Goal: Task Accomplishment & Management: Manage account settings

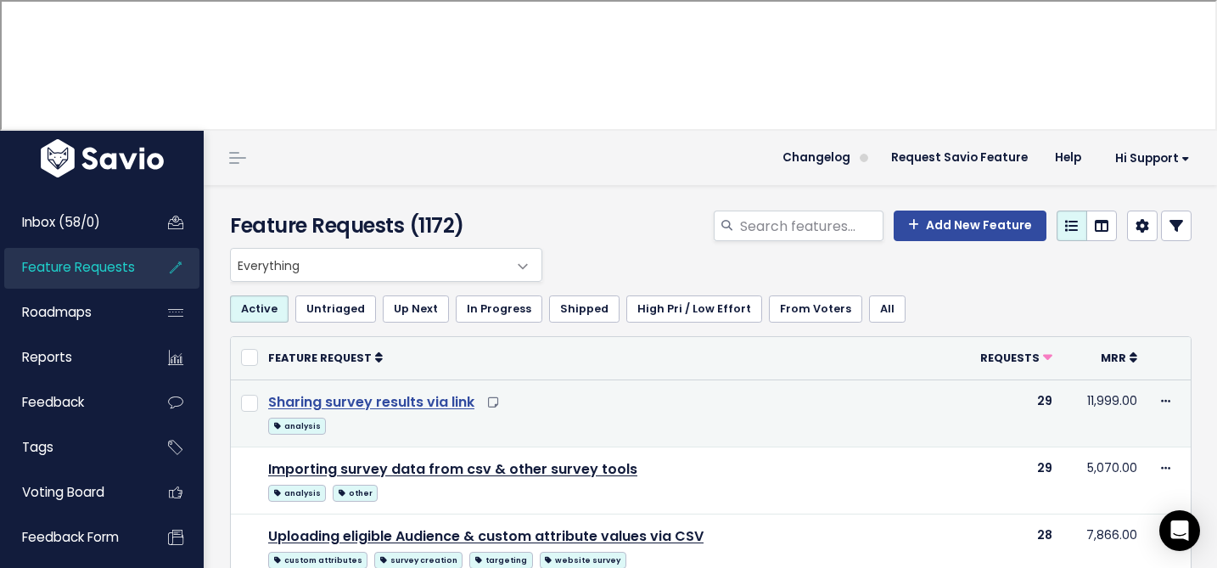
click at [433, 392] on link "Sharing survey results via link" at bounding box center [371, 402] width 206 height 20
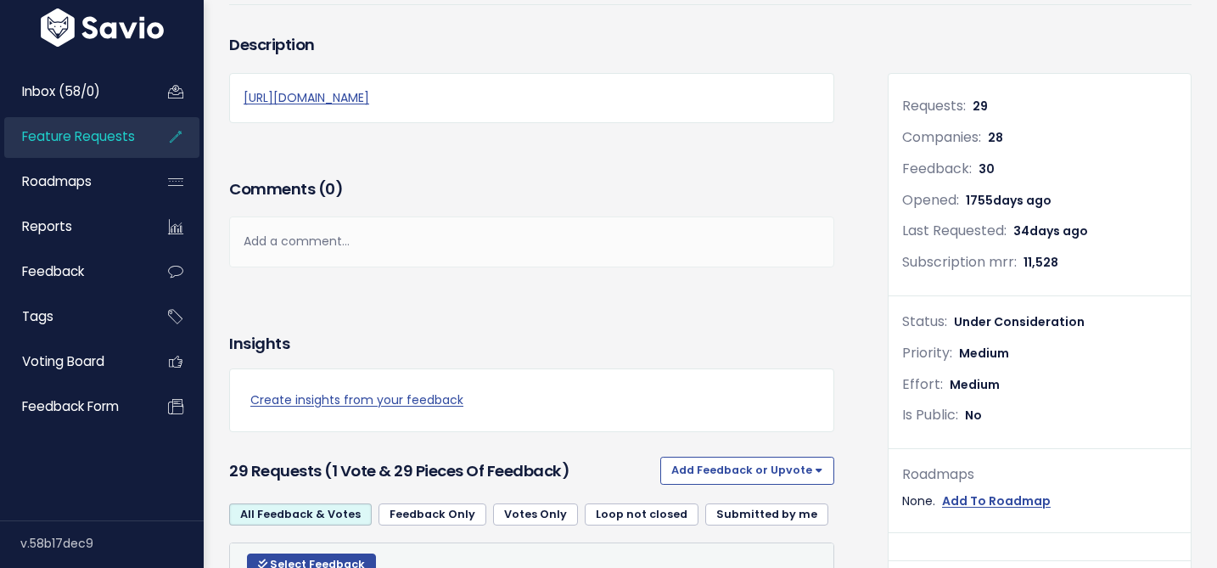
scroll to position [242, 0]
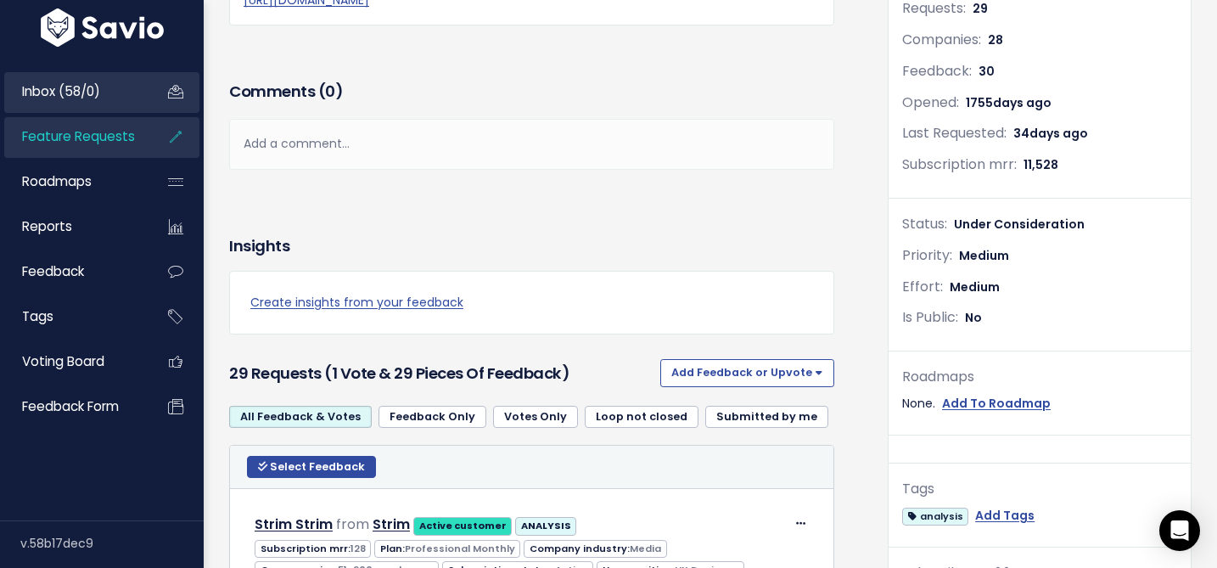
click at [96, 87] on span "Inbox (58/0)" at bounding box center [61, 91] width 78 height 18
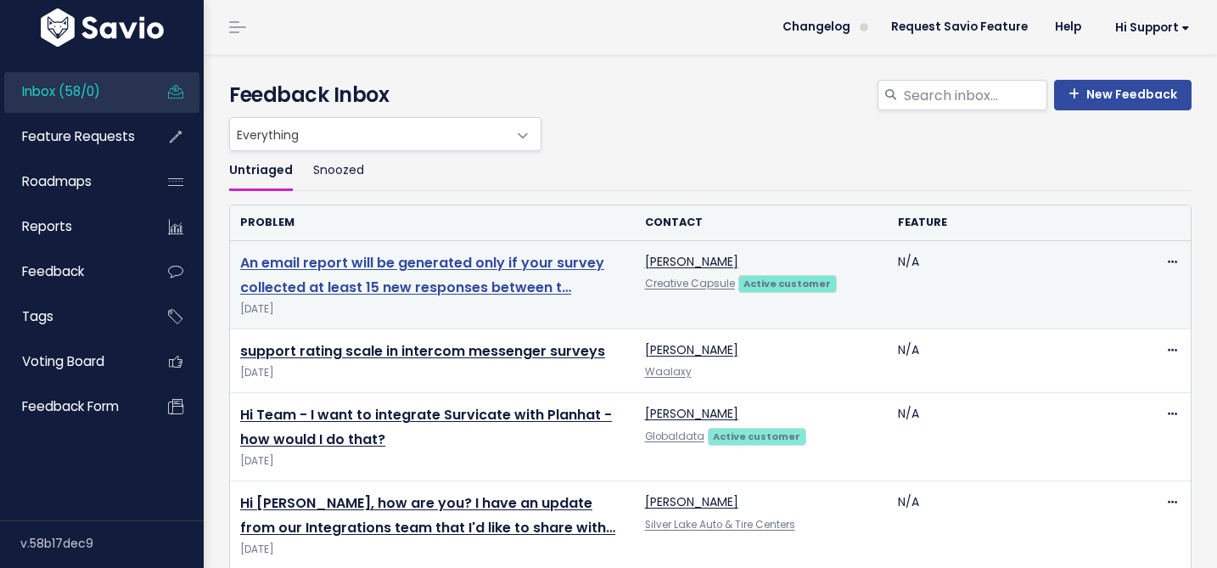
click at [358, 261] on link "An email report will be generated only if your survey collected at least 15 new…" at bounding box center [422, 275] width 364 height 44
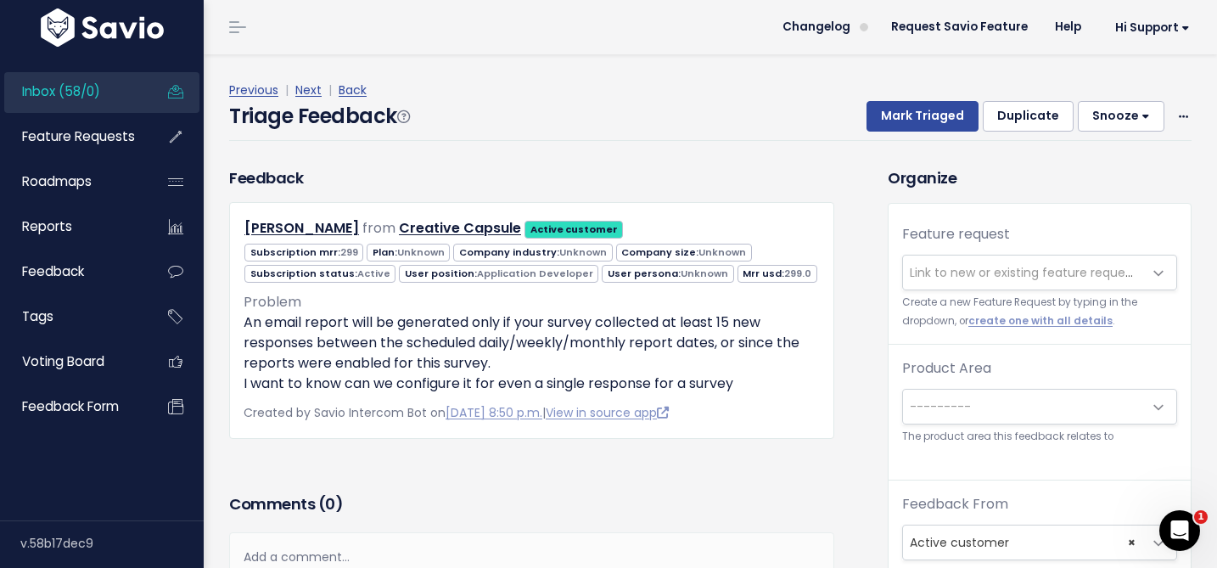
click at [953, 266] on span "Link to new or existing feature request..." at bounding box center [1027, 272] width 234 height 17
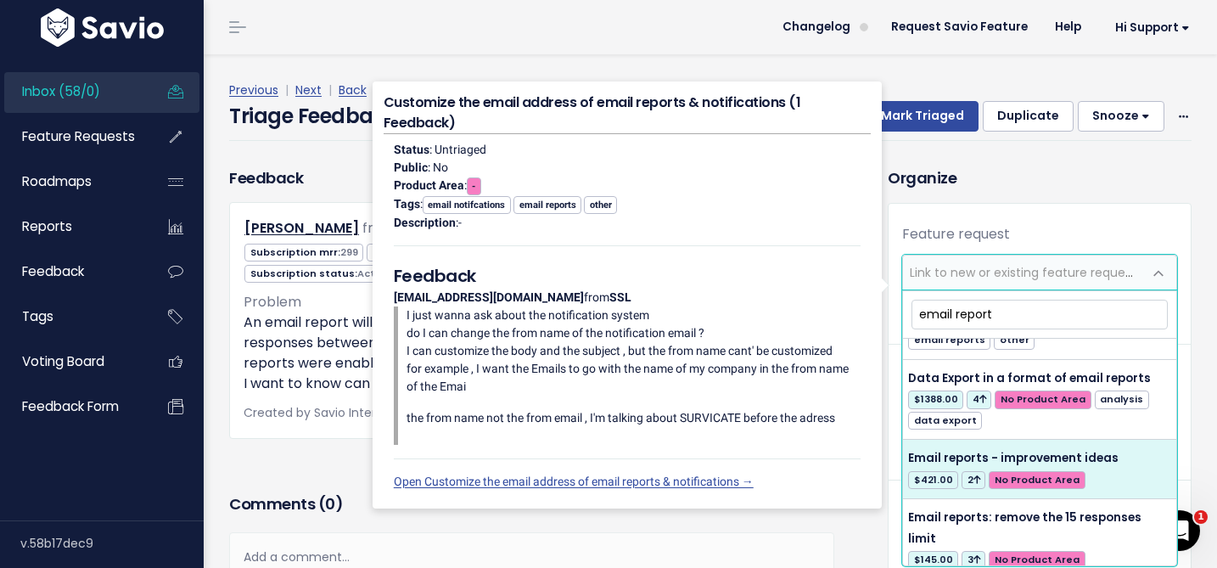
scroll to position [385, 0]
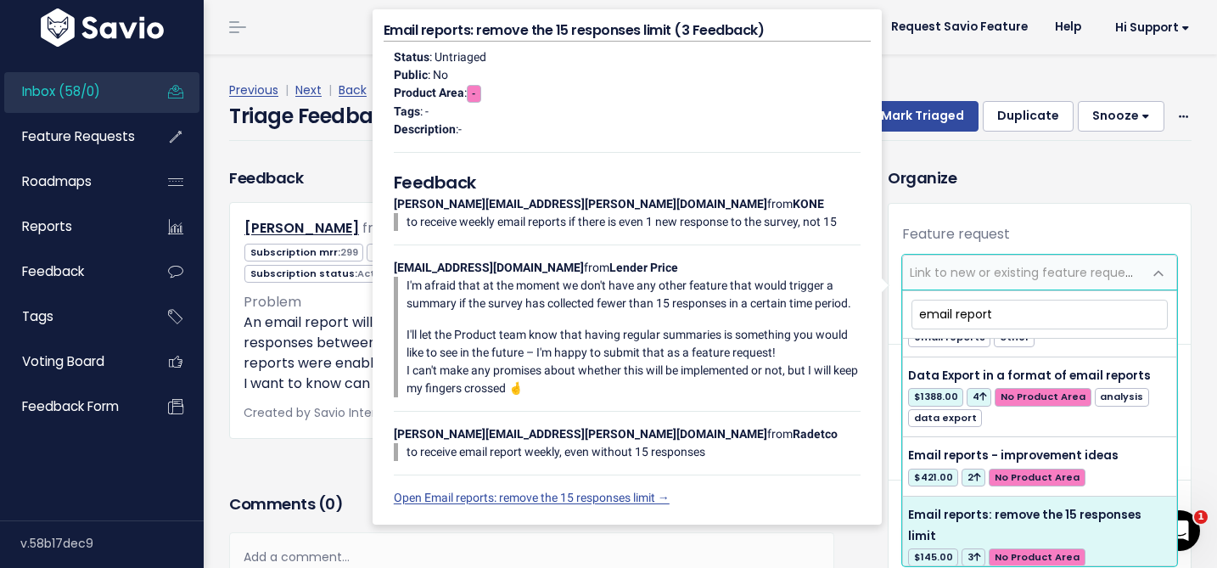
type input "email report"
select select "58550"
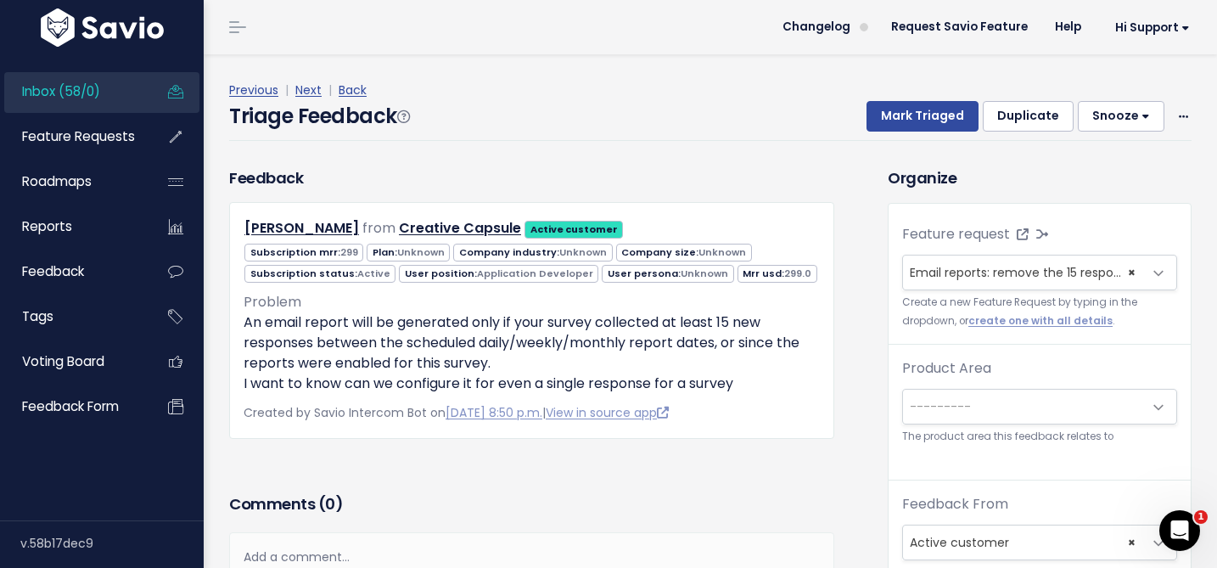
click at [934, 403] on span "---------" at bounding box center [940, 406] width 61 height 17
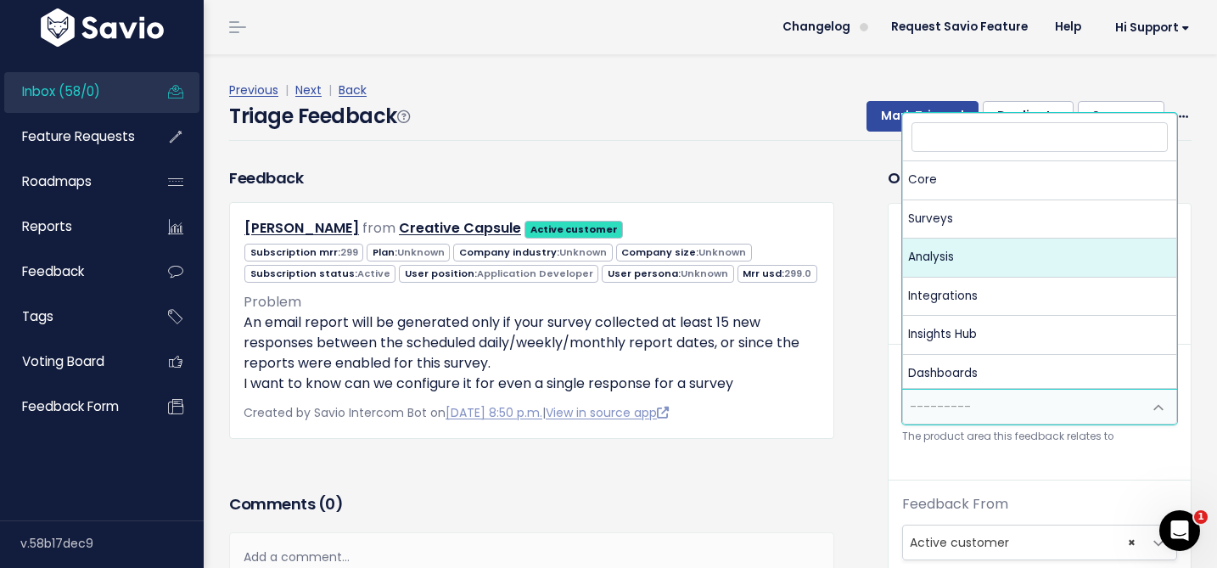
select select "MAIN:ANALYSIS"
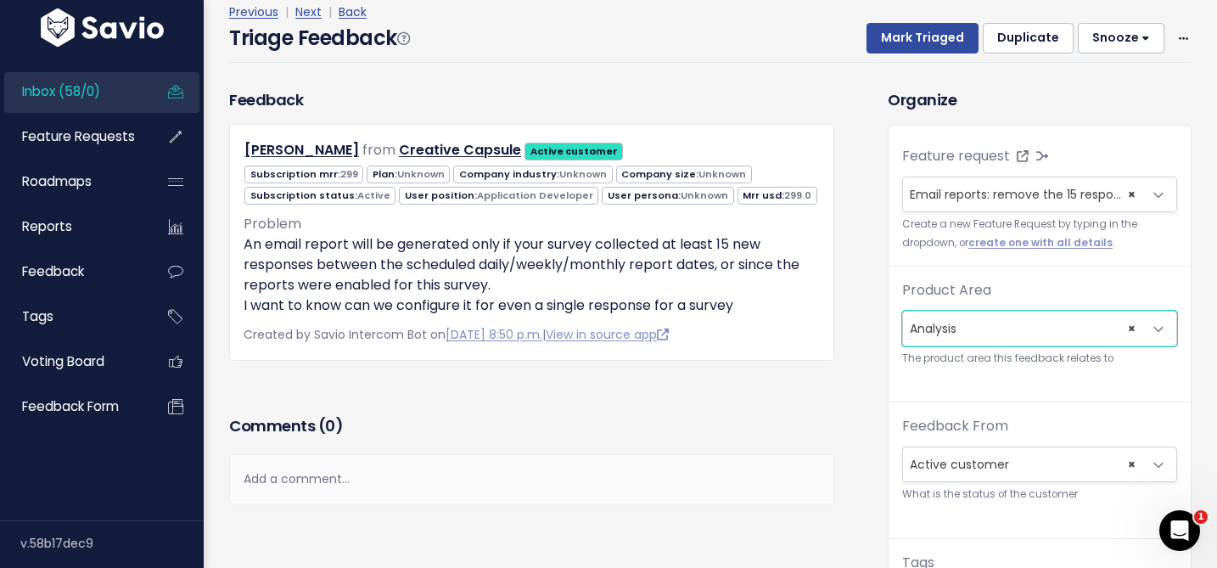
scroll to position [77, 0]
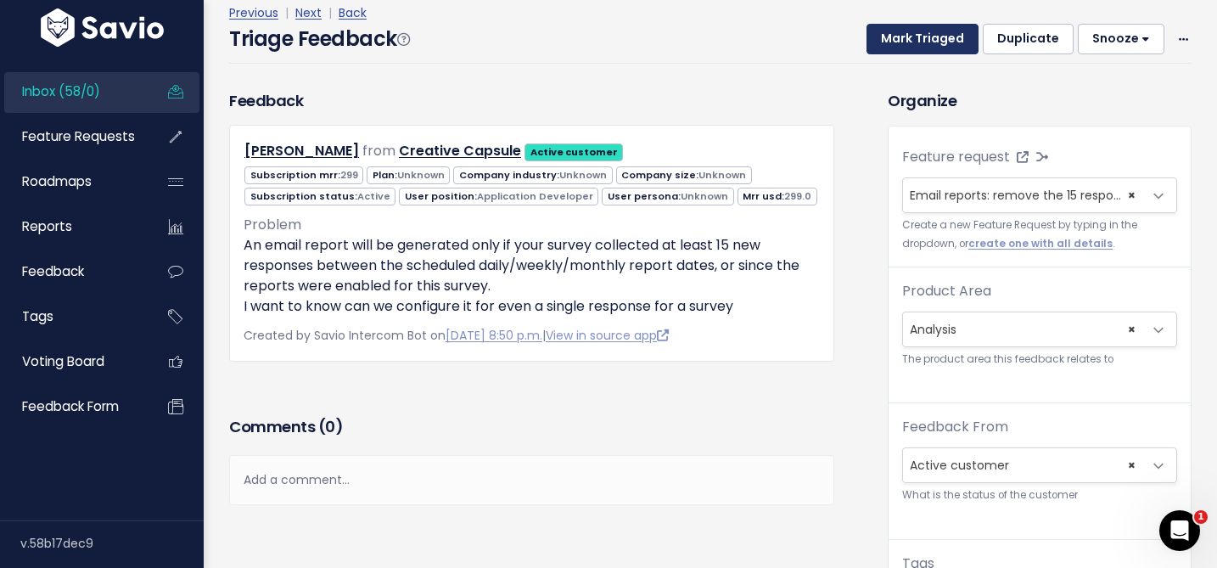
click at [942, 51] on button "Mark Triaged" at bounding box center [923, 39] width 112 height 31
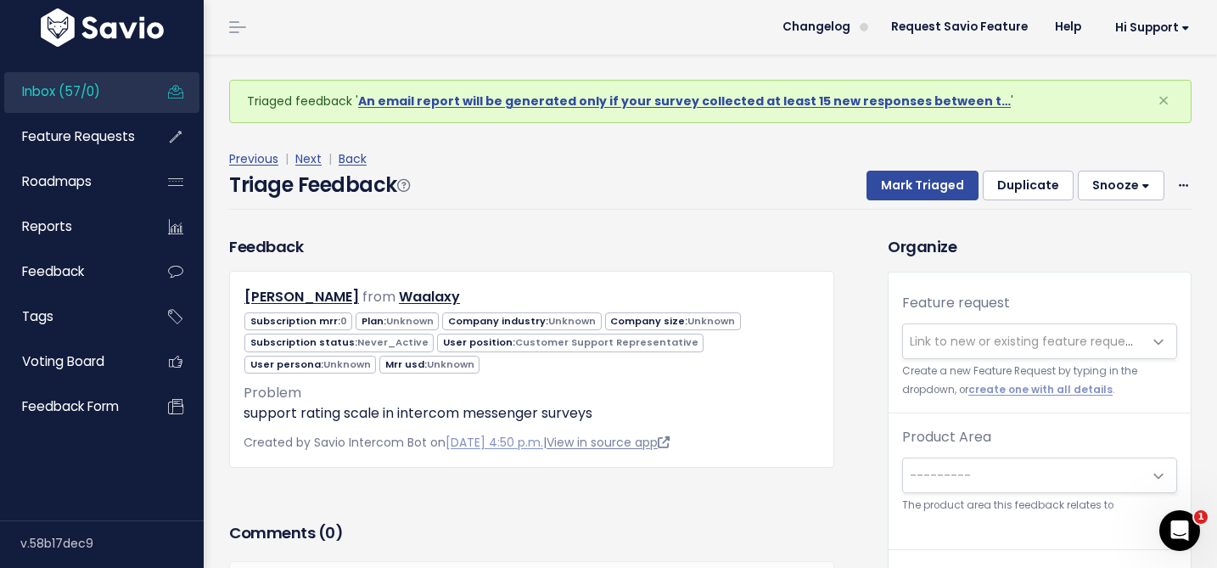
click at [642, 440] on link "View in source app" at bounding box center [608, 442] width 123 height 17
click at [987, 345] on span "Link to new or existing feature request..." at bounding box center [1027, 341] width 234 height 17
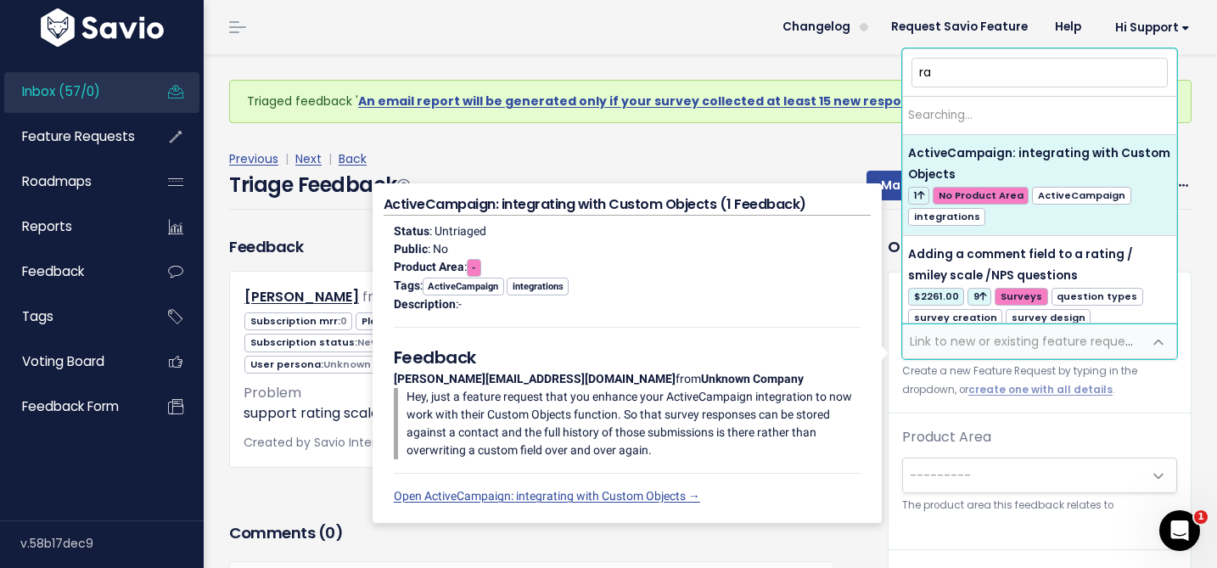
type input "r"
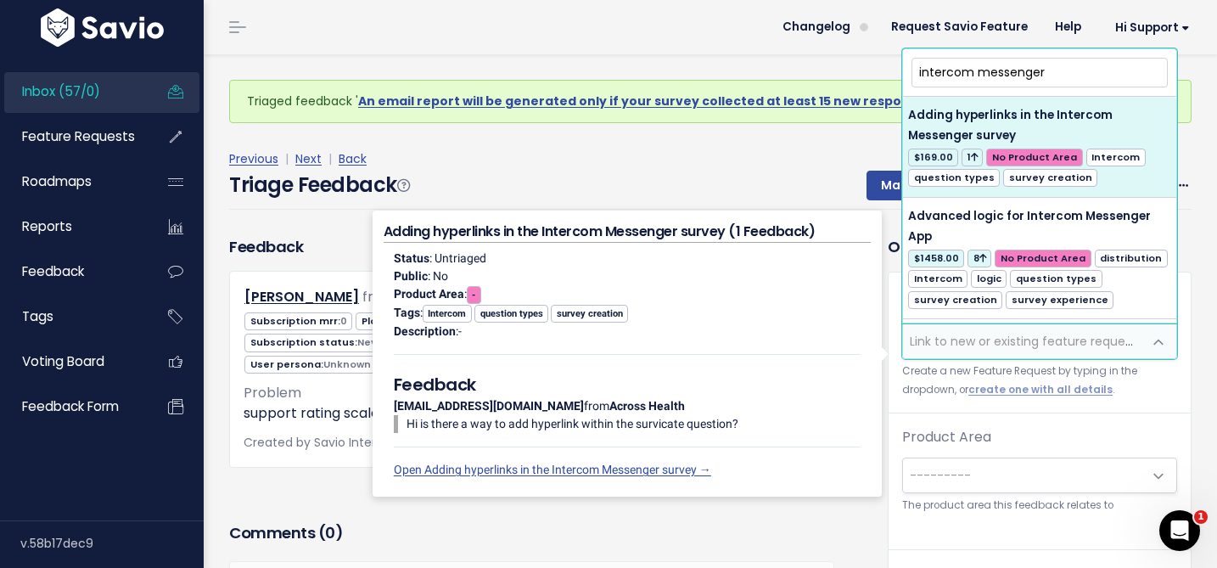
click at [1009, 66] on input "intercom messenger" at bounding box center [1040, 73] width 256 height 30
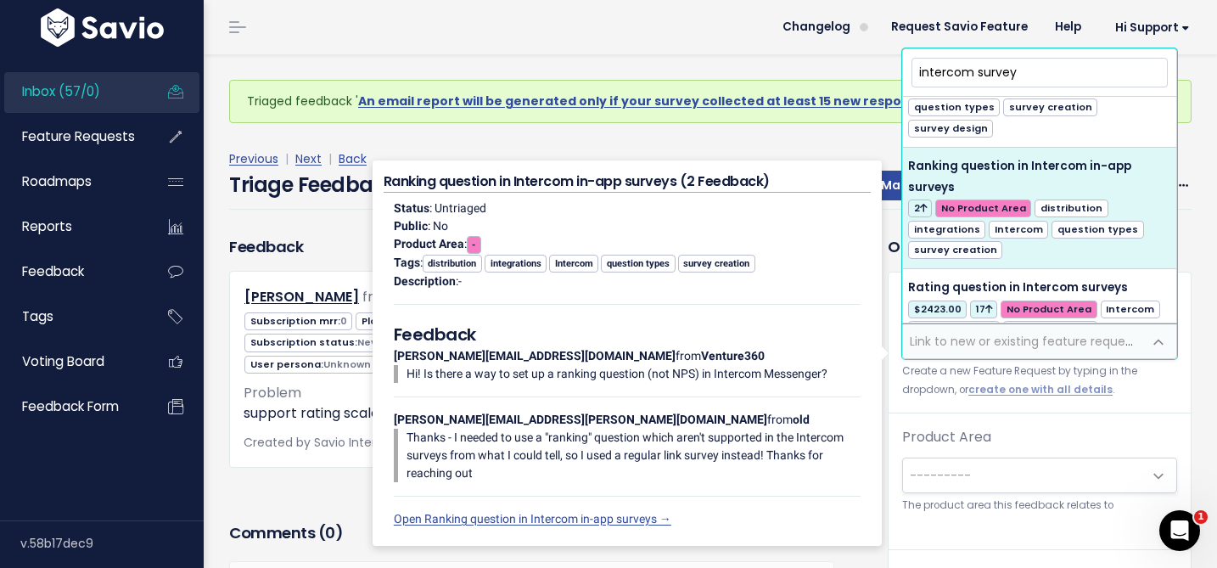
scroll to position [2566, 0]
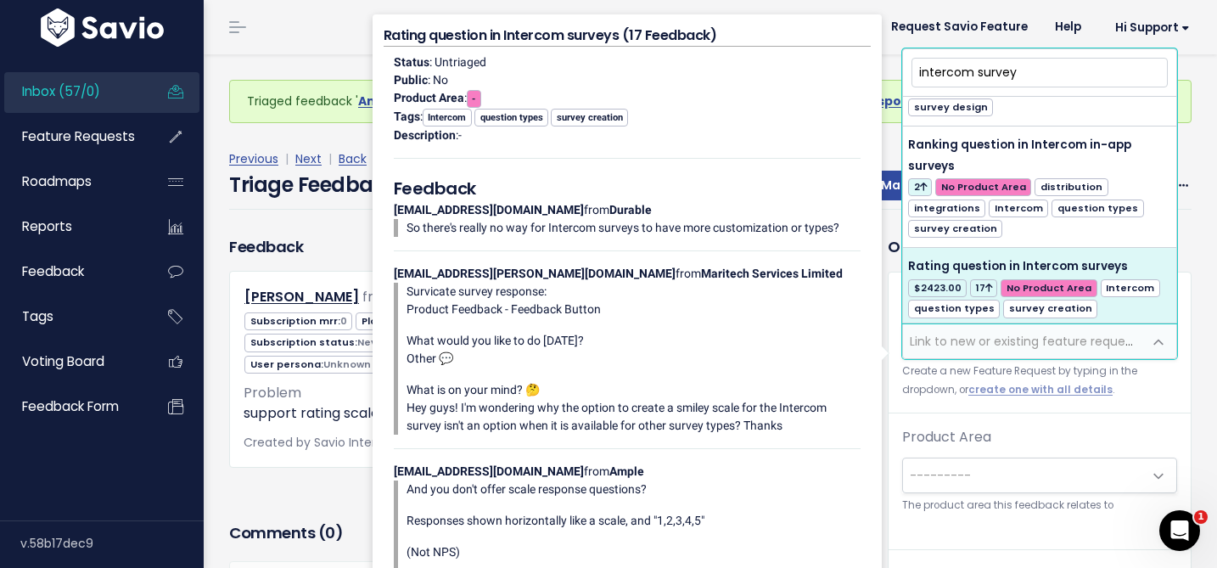
type input "intercom survey"
select select "4901"
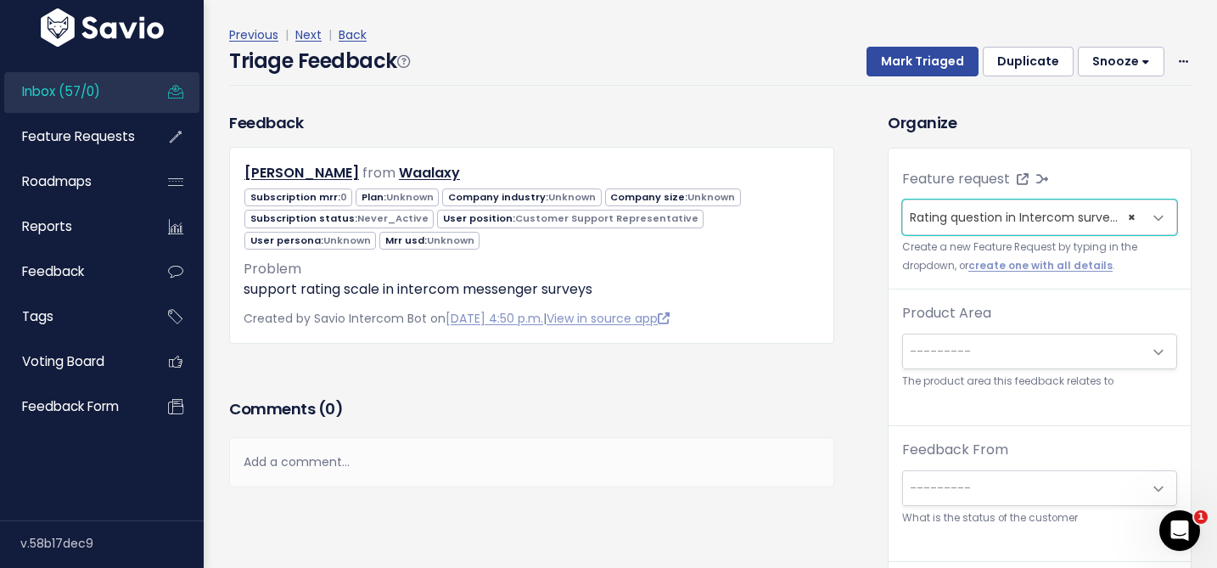
scroll to position [74, 0]
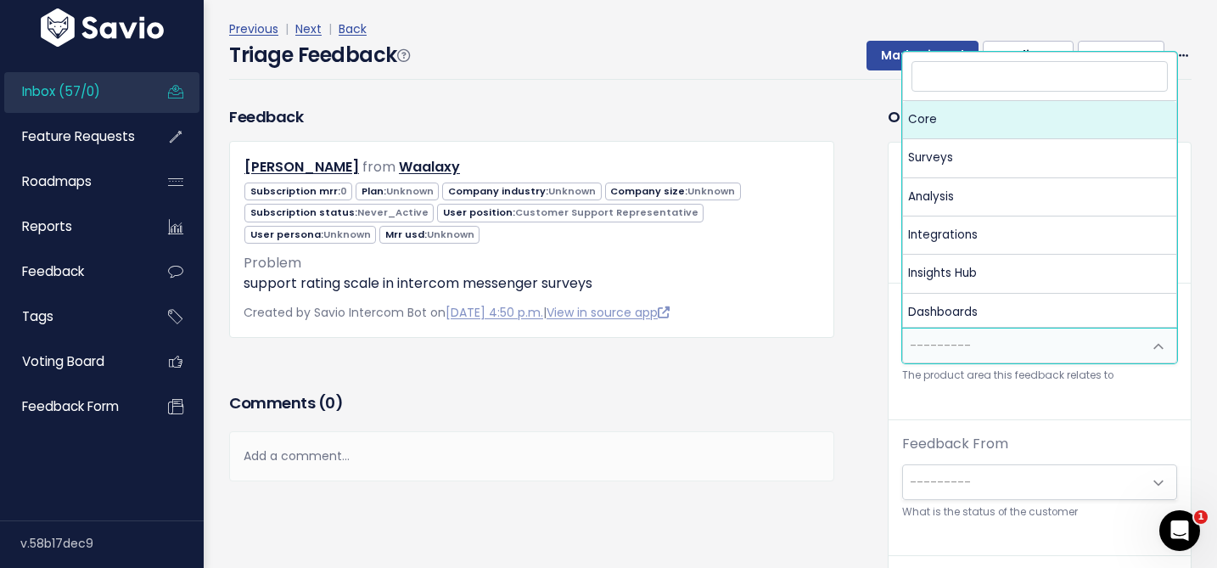
click at [943, 362] on span "---------" at bounding box center [1039, 346] width 275 height 36
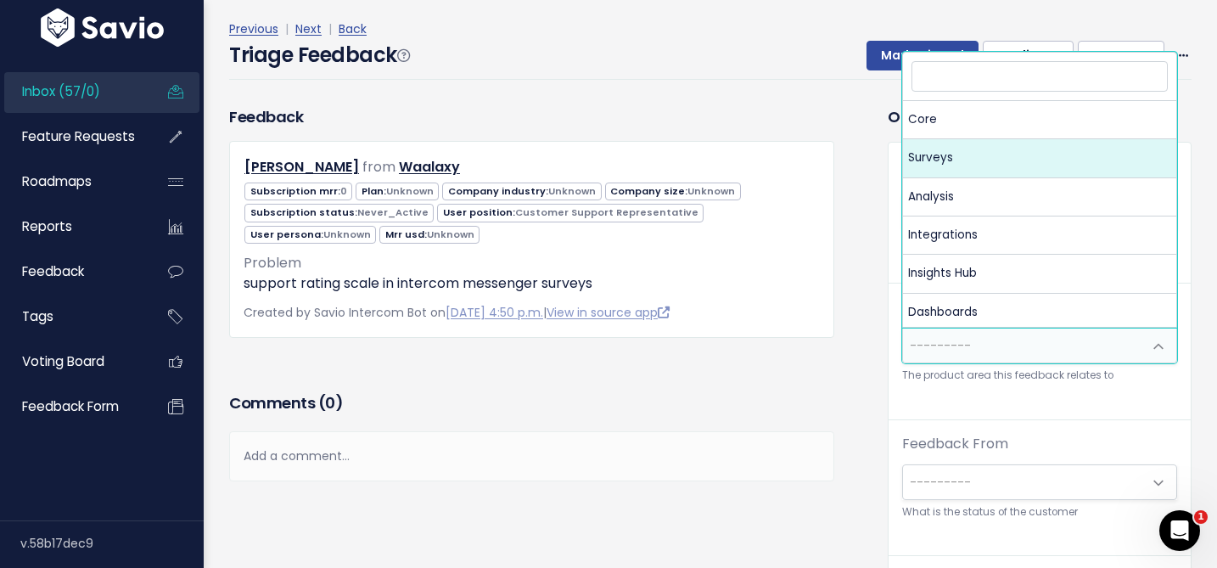
select select "MAIN:SURVEYS"
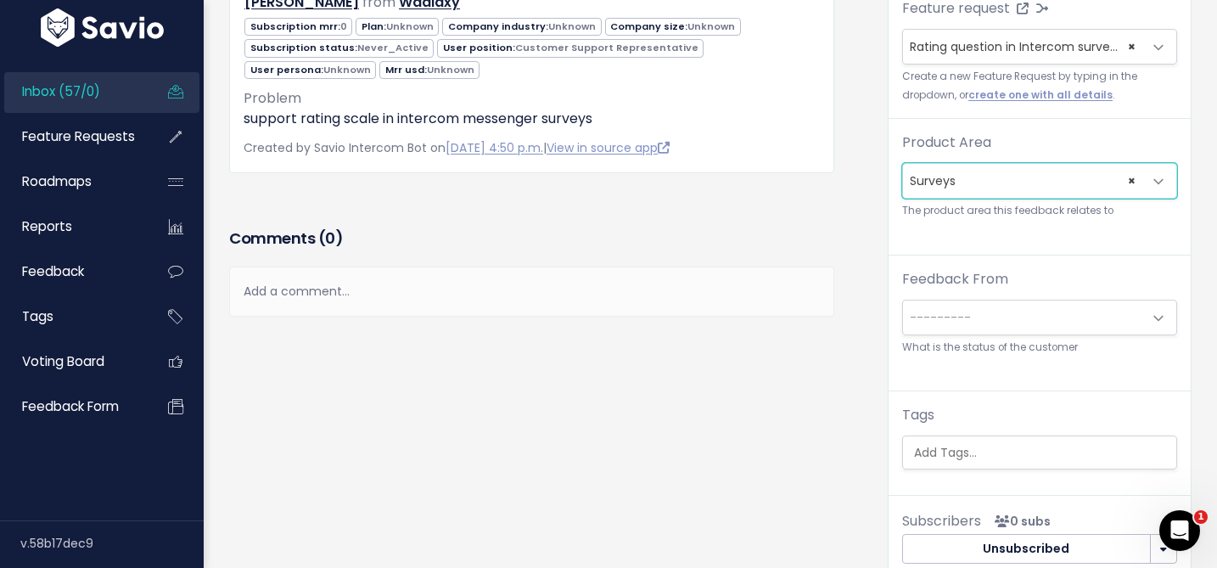
scroll to position [238, 0]
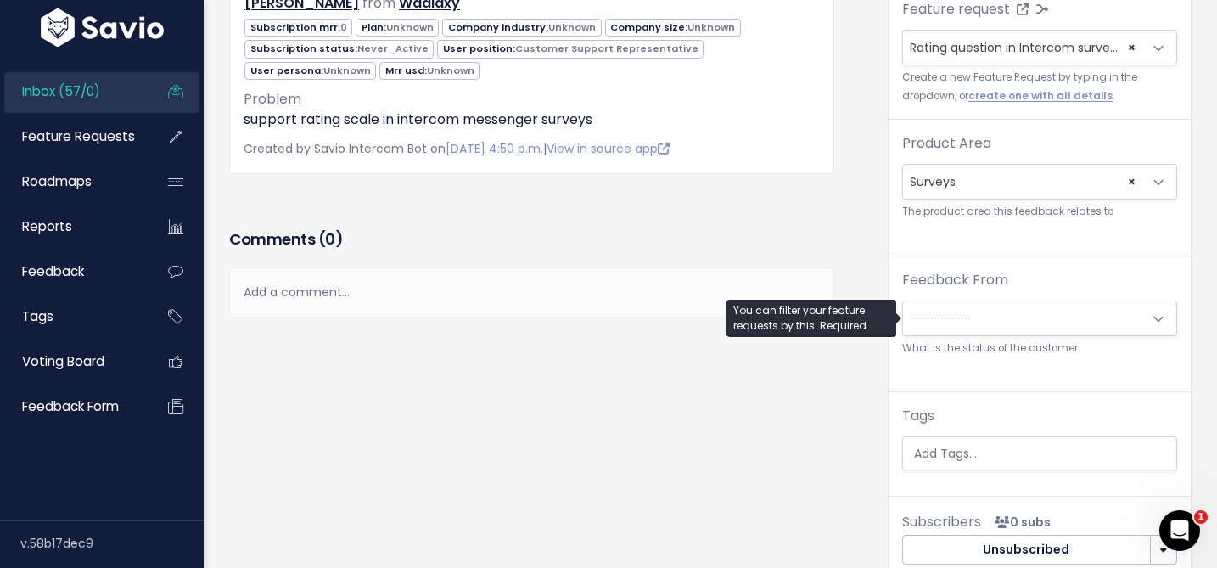
click at [953, 317] on span "---------" at bounding box center [940, 318] width 61 height 17
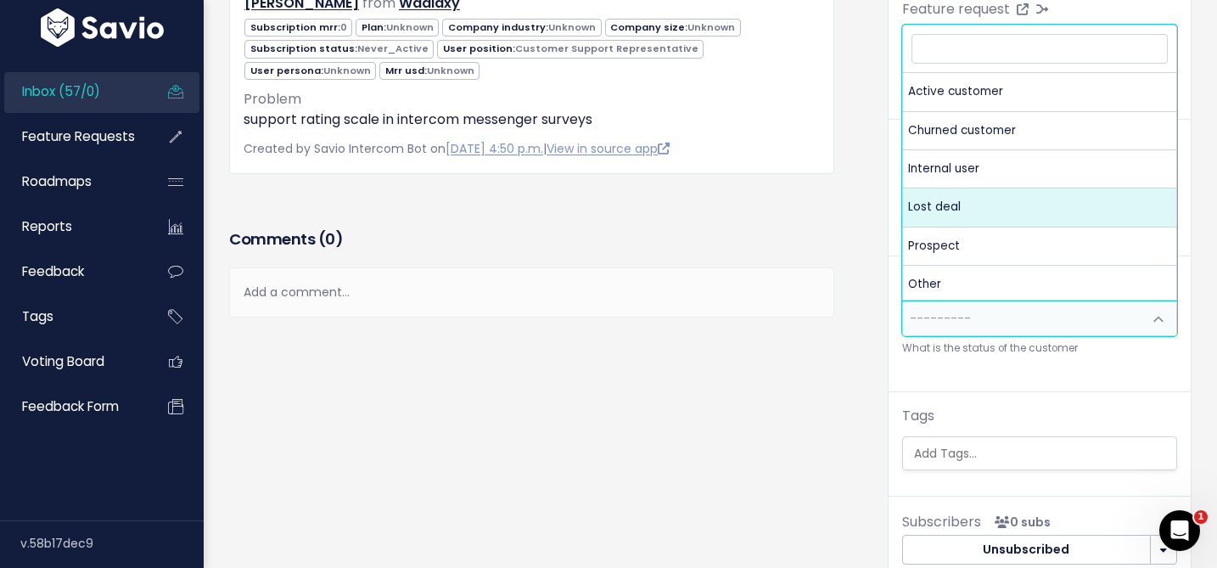
select select "LOST DEAL"
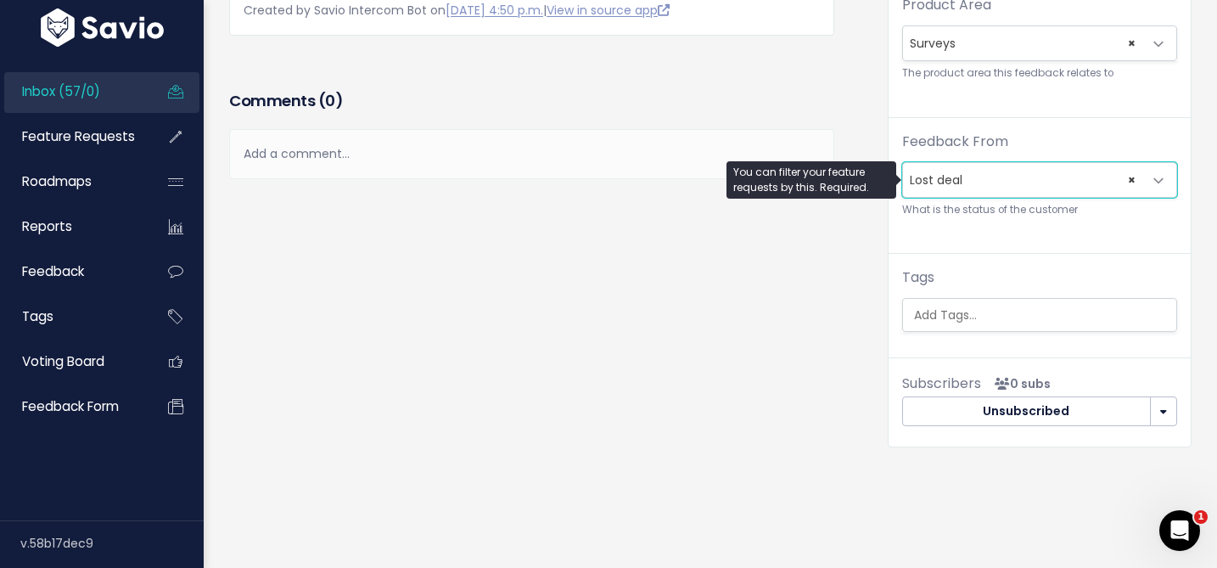
scroll to position [374, 0]
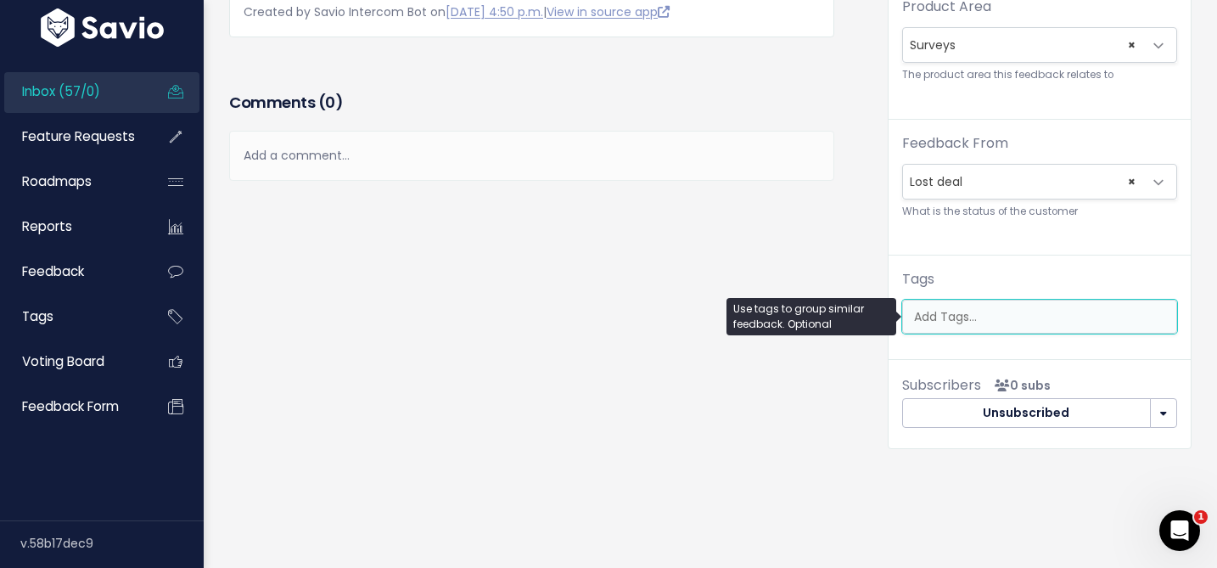
click at [954, 315] on input "search" at bounding box center [1043, 317] width 273 height 18
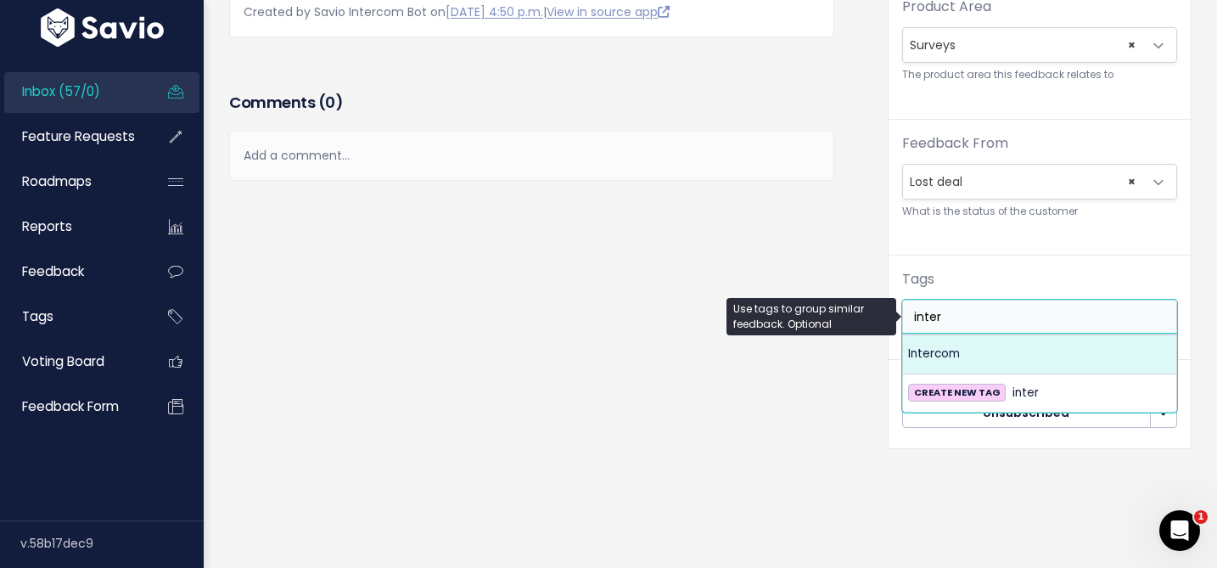
type input "inter"
select select "984"
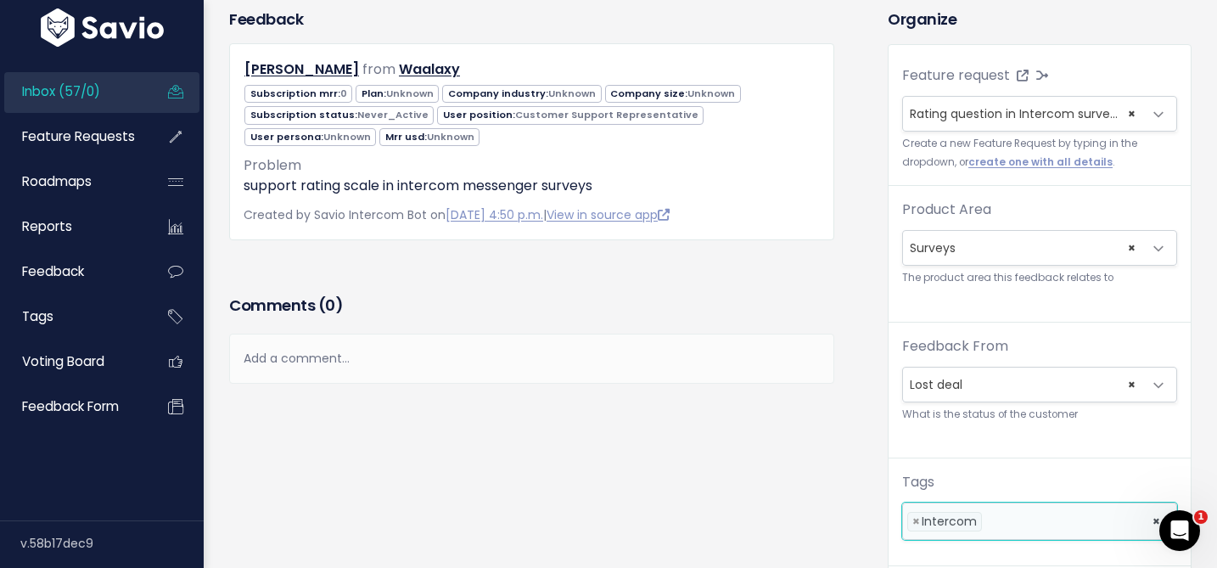
scroll to position [9, 0]
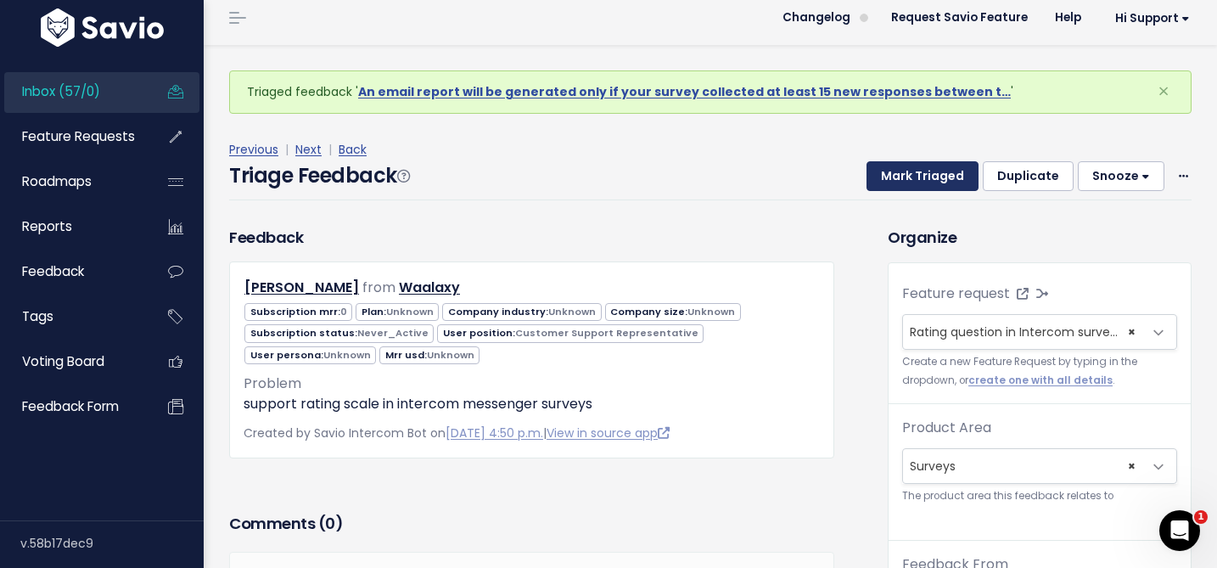
click at [914, 178] on button "Mark Triaged" at bounding box center [923, 176] width 112 height 31
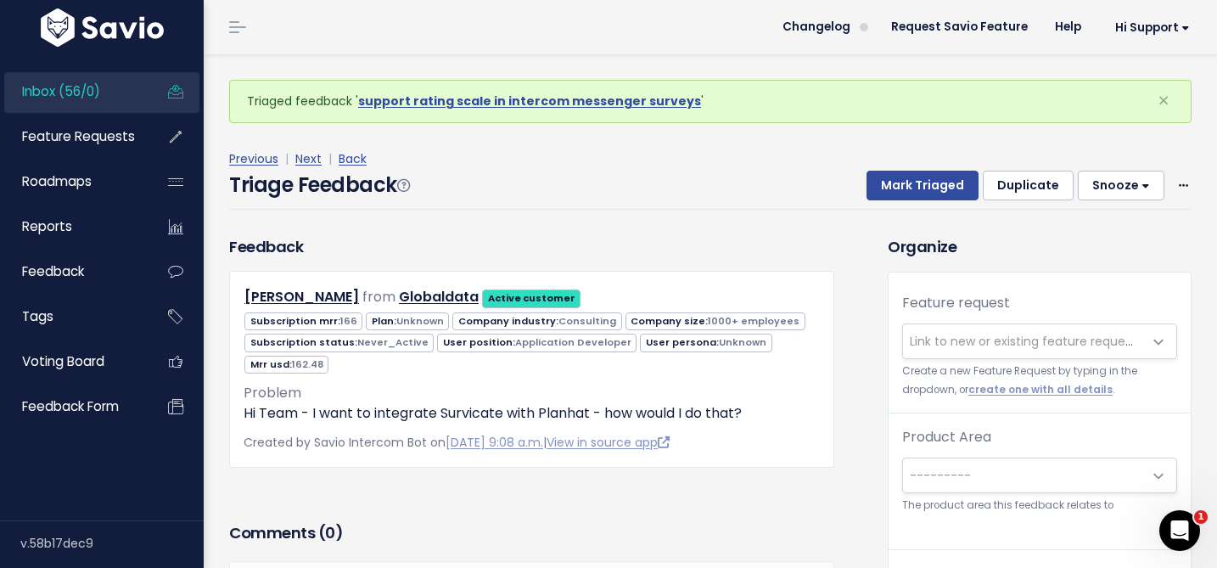
click at [924, 320] on div "Feature request --------- Link to new or existing feature request... Create a n…" at bounding box center [1040, 353] width 302 height 121
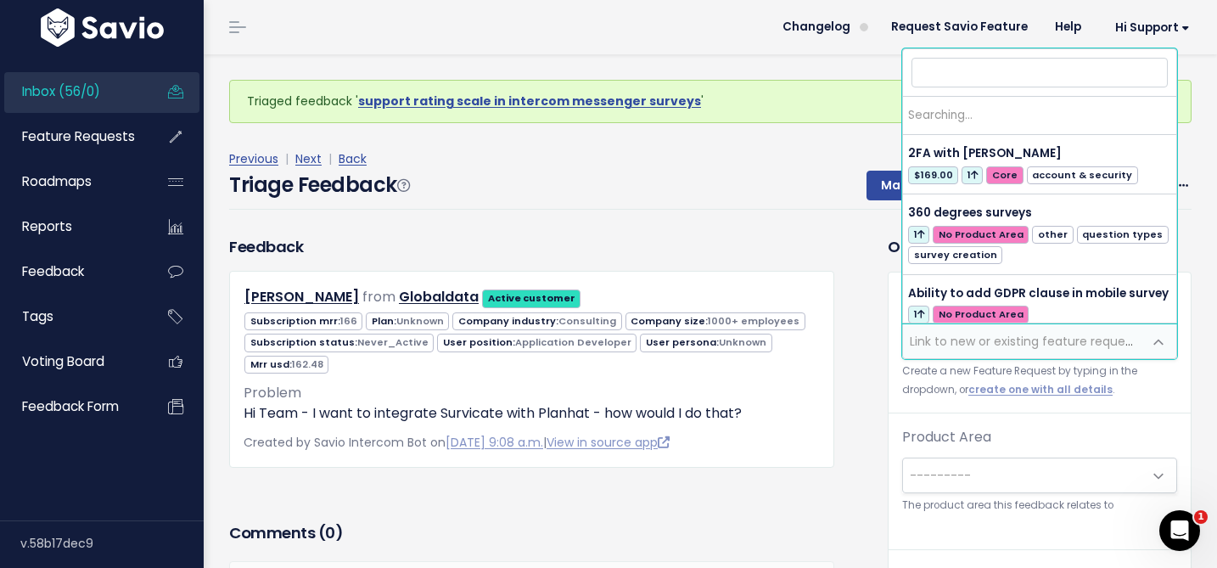
click at [924, 334] on span "Link to new or existing feature request..." at bounding box center [1027, 341] width 234 height 17
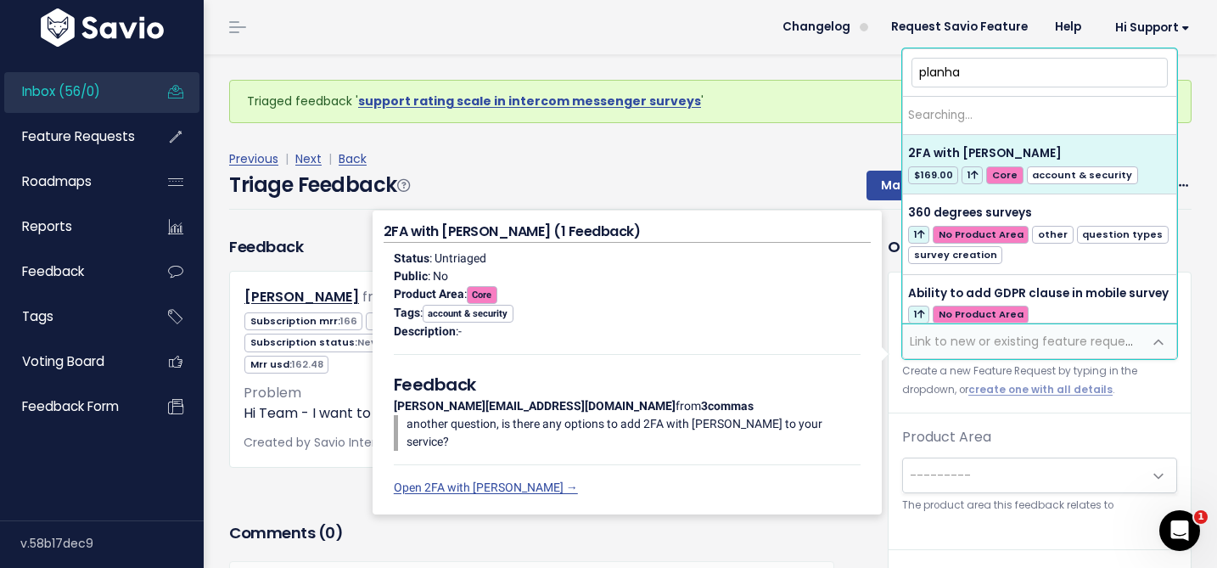
type input "planhat"
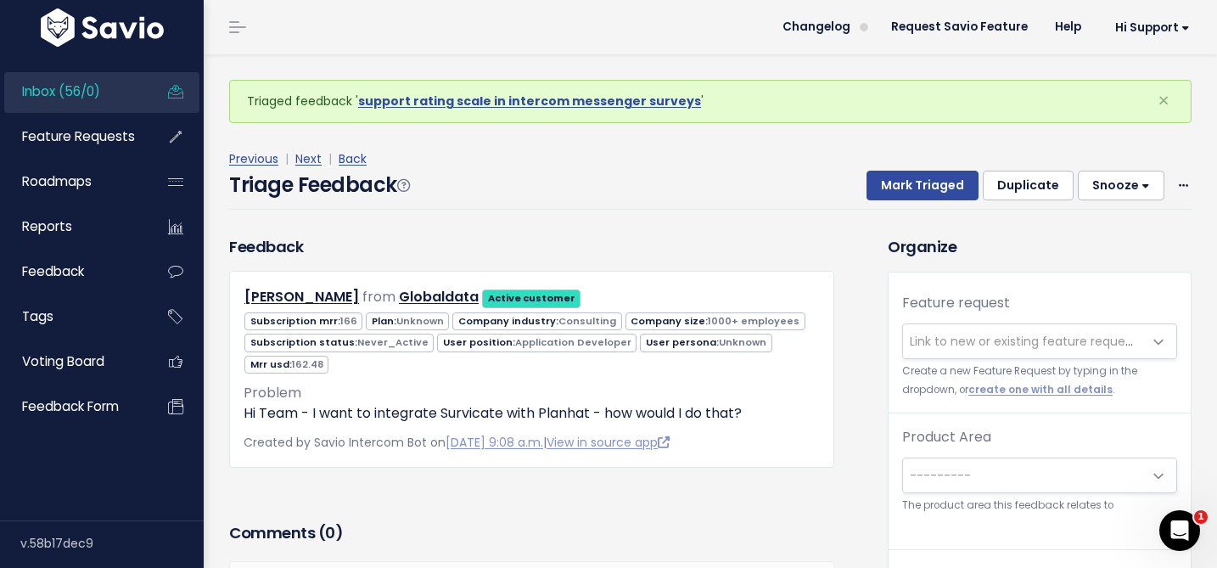
click at [732, 144] on div "Previous | Next | Back Triage Feedback Mark Triaged Duplicate [GEOGRAPHIC_DATA]…" at bounding box center [716, 179] width 975 height 112
click at [626, 441] on link "View in source app" at bounding box center [608, 442] width 123 height 17
click at [976, 345] on span "Link to new or existing feature request..." at bounding box center [1027, 341] width 234 height 17
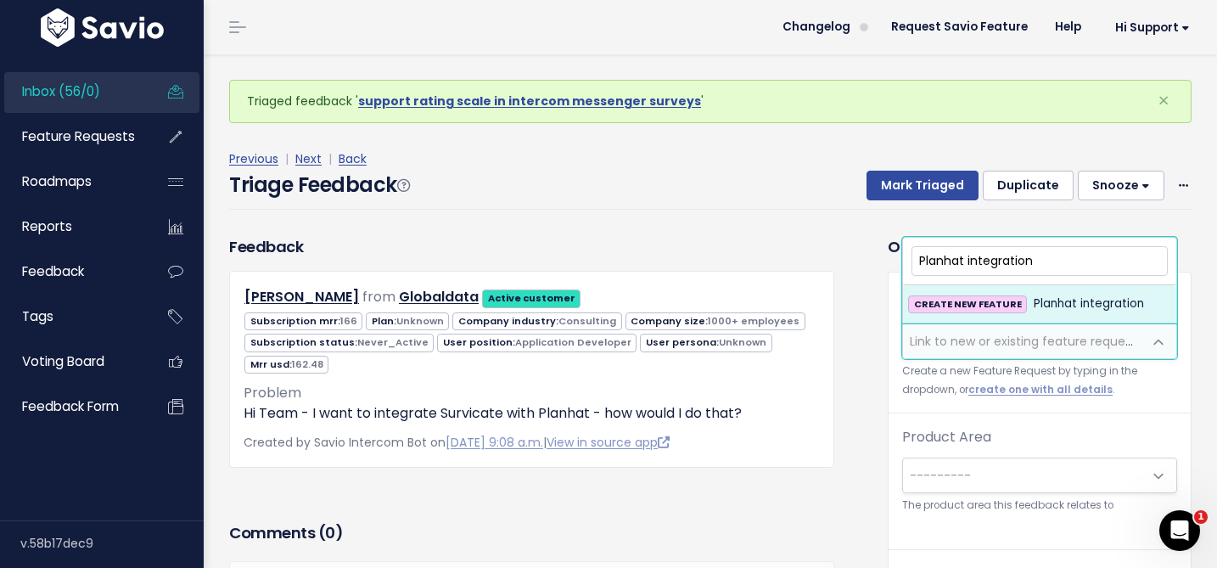
type input "Planhat integration"
click at [1076, 307] on span "Planhat integration" at bounding box center [1089, 304] width 110 height 20
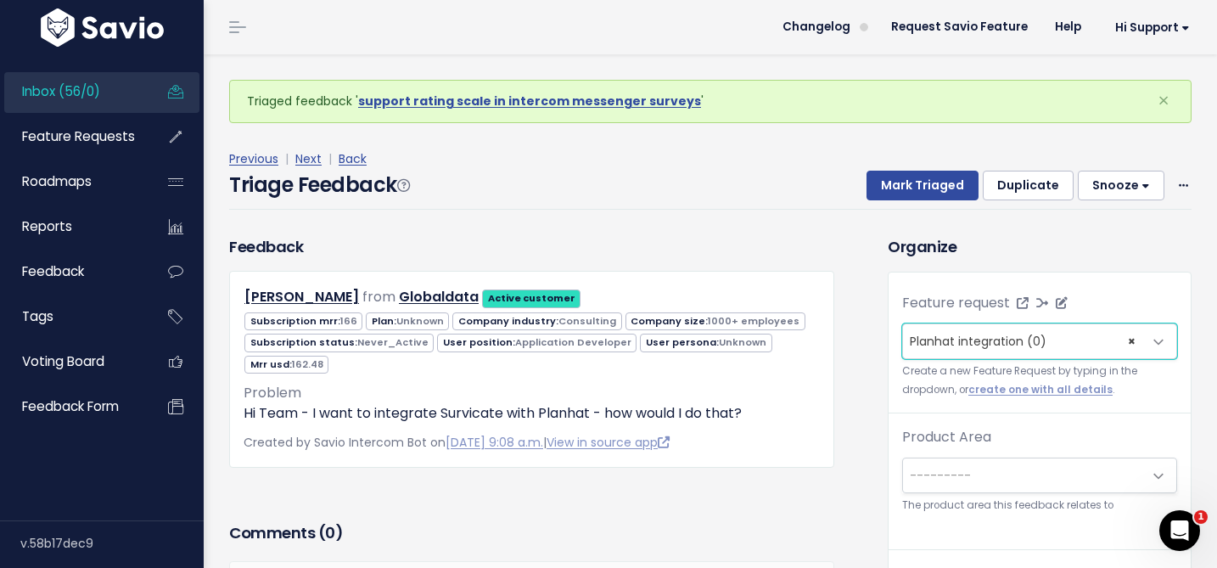
scroll to position [56, 0]
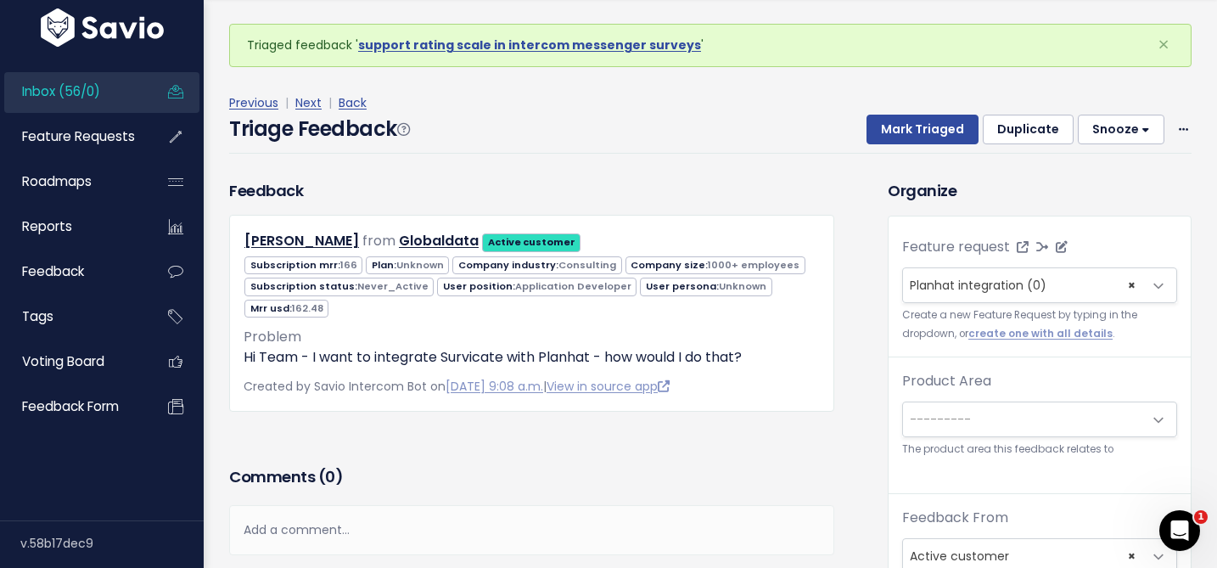
click at [940, 412] on span "---------" at bounding box center [940, 419] width 61 height 17
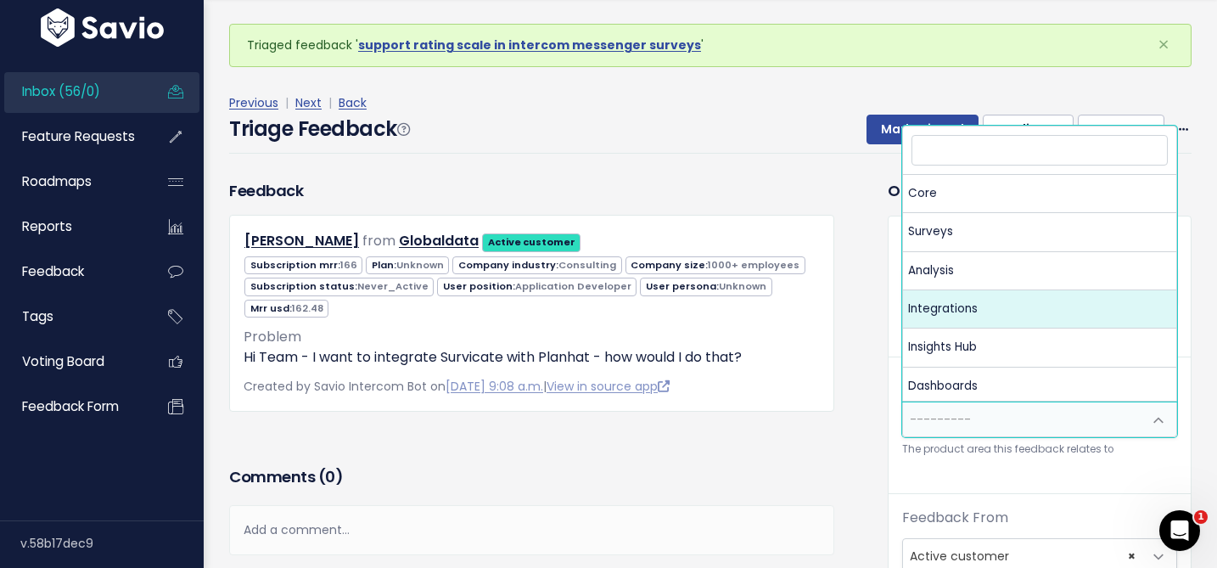
select select "MAIN:INTEGRATIONS"
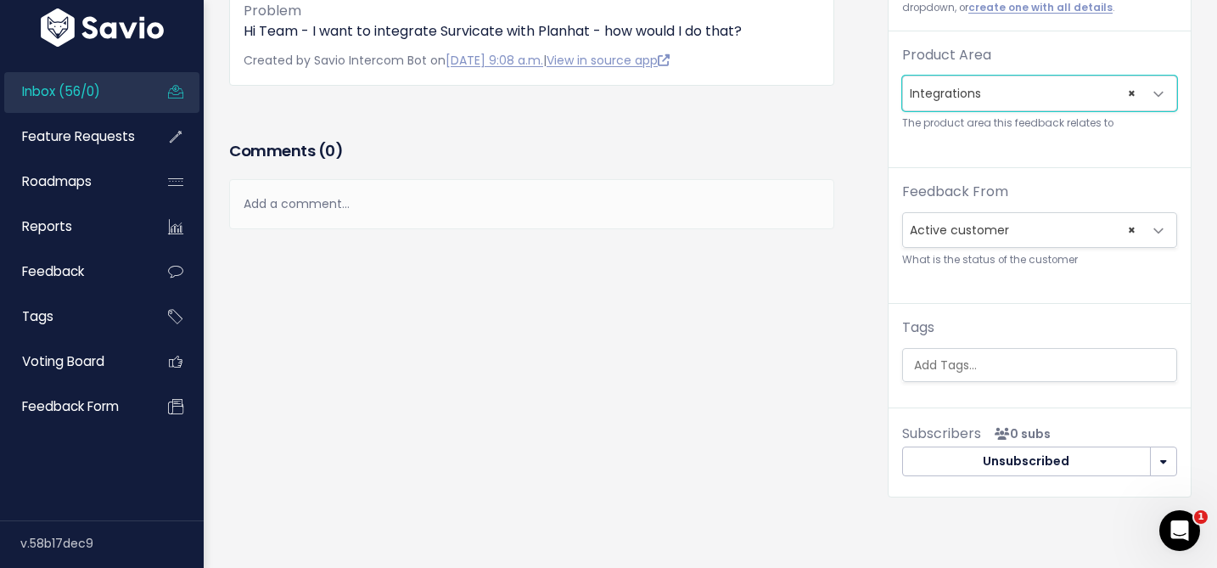
scroll to position [328, 0]
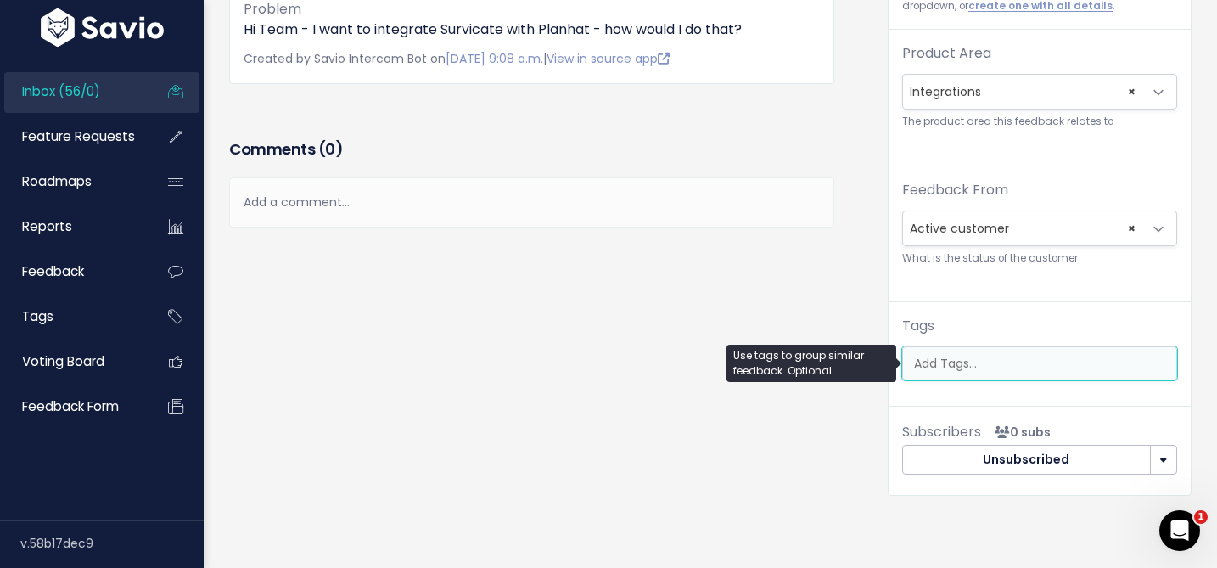
click at [945, 363] on input "search" at bounding box center [1043, 364] width 273 height 18
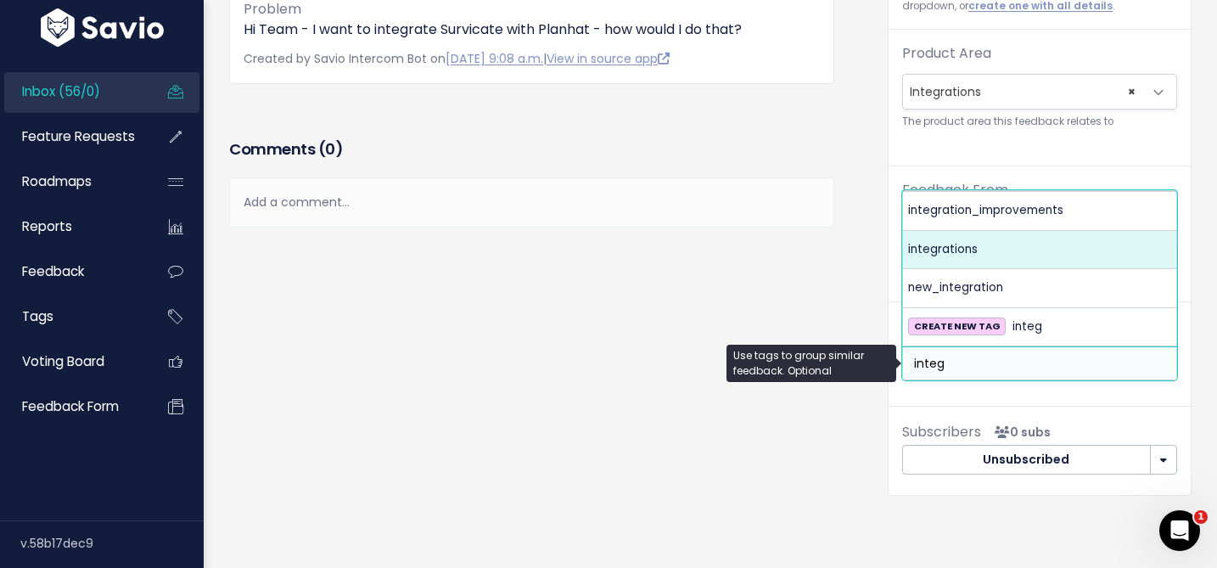
type input "integ"
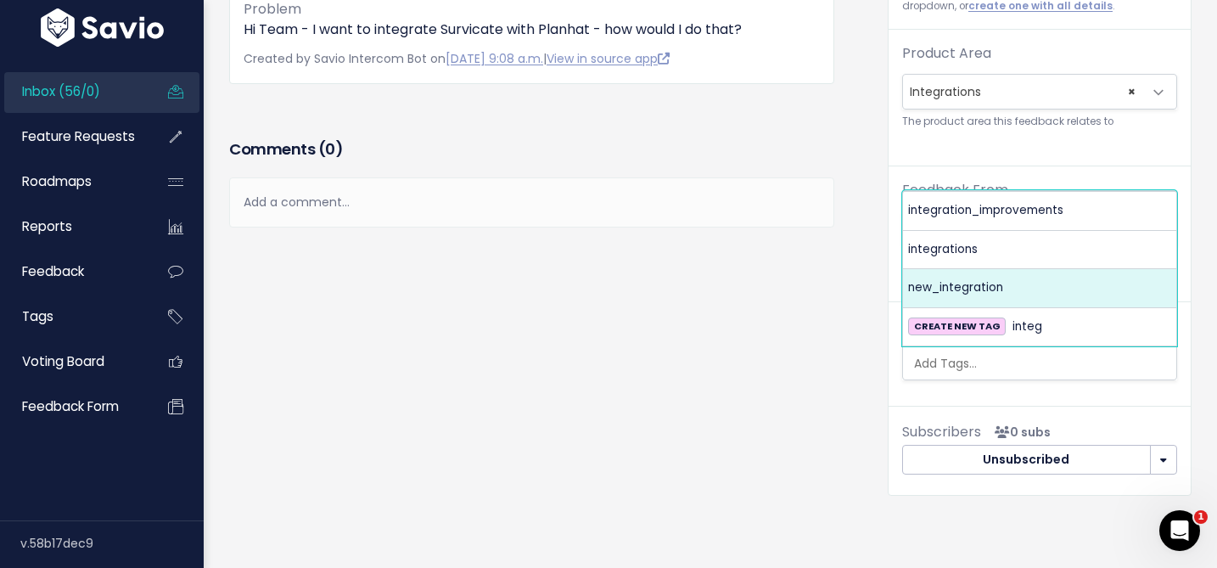
select select "9912"
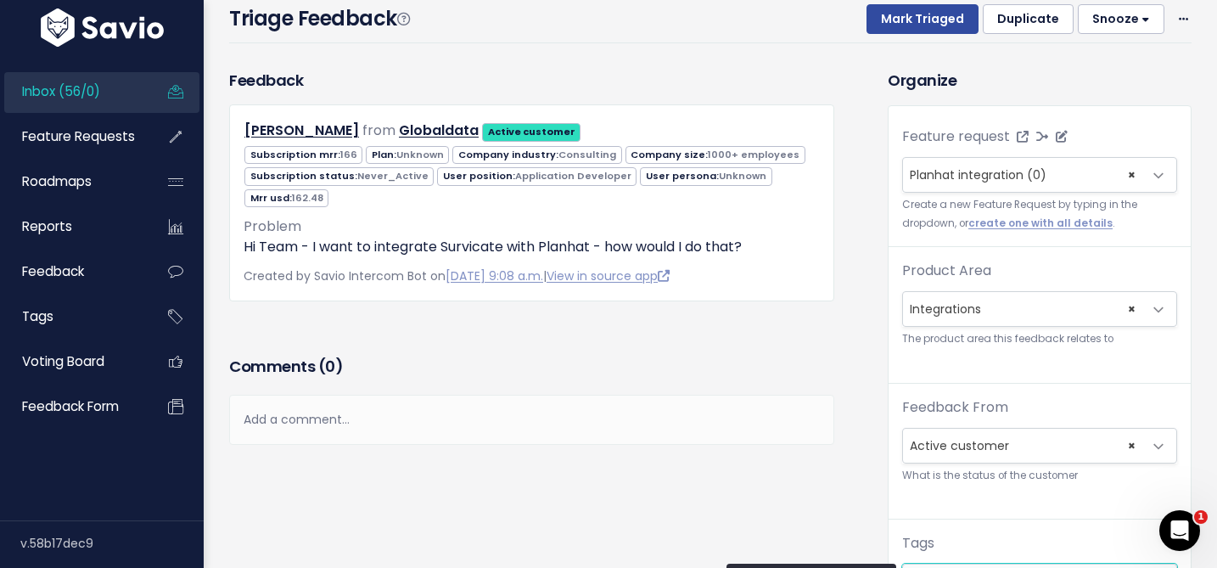
scroll to position [87, 0]
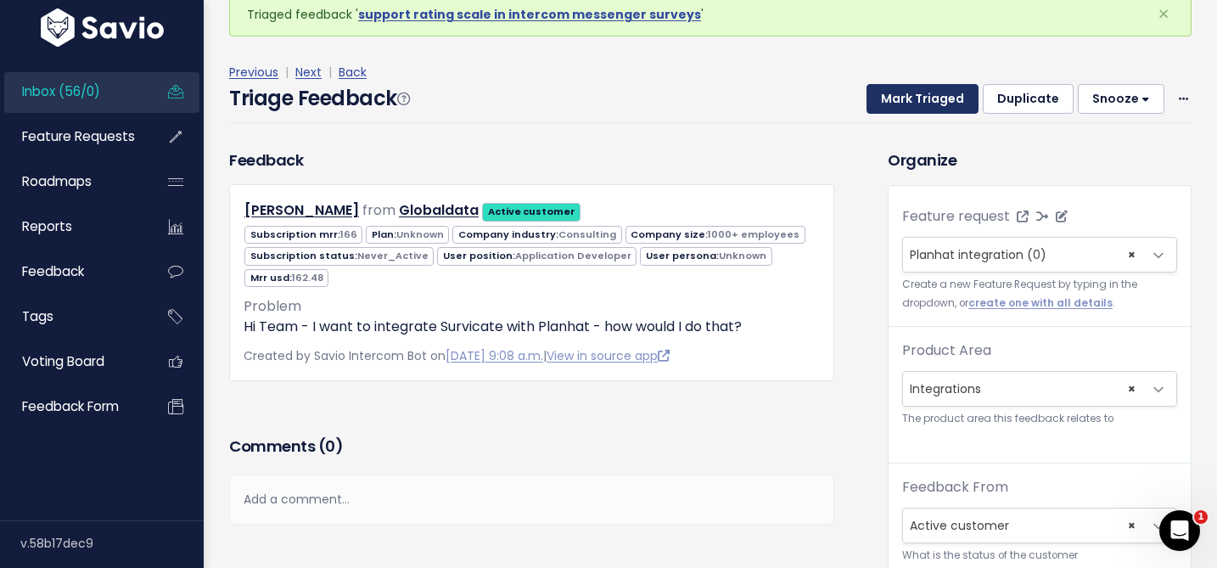
click at [913, 86] on button "Mark Triaged" at bounding box center [923, 99] width 112 height 31
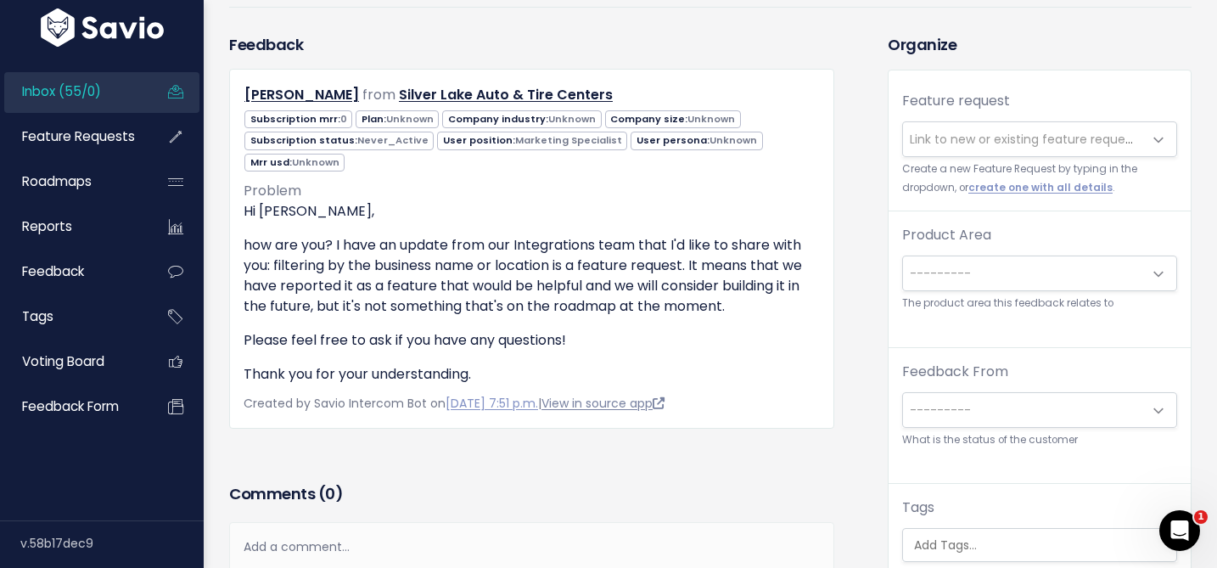
click at [653, 399] on link "View in source app" at bounding box center [602, 403] width 123 height 17
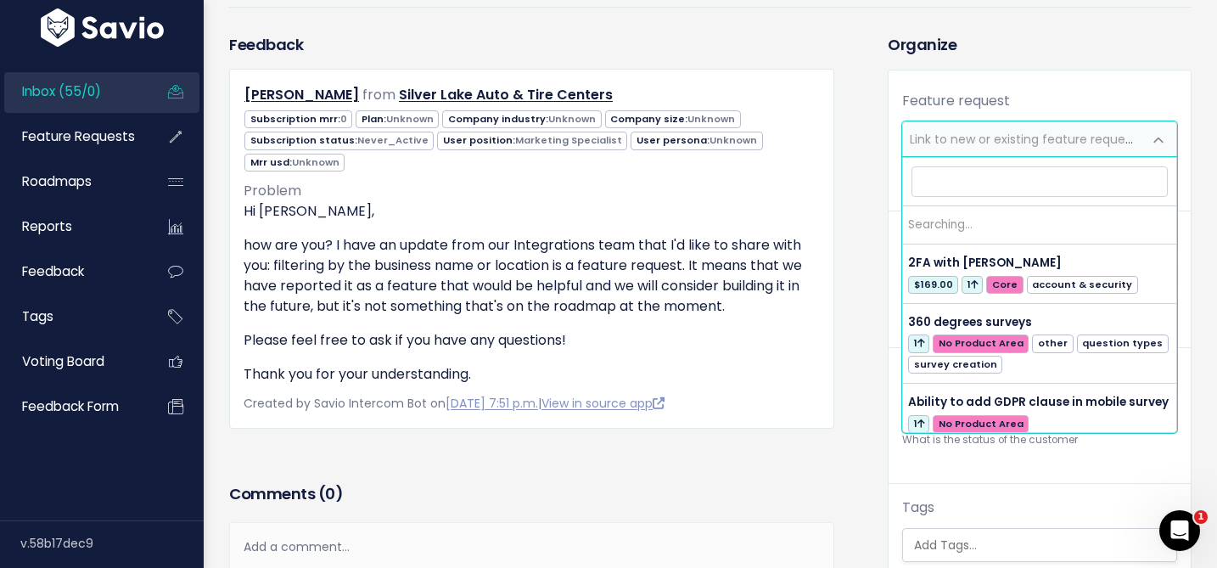
click at [990, 141] on span "Link to new or existing feature request..." at bounding box center [1027, 139] width 234 height 17
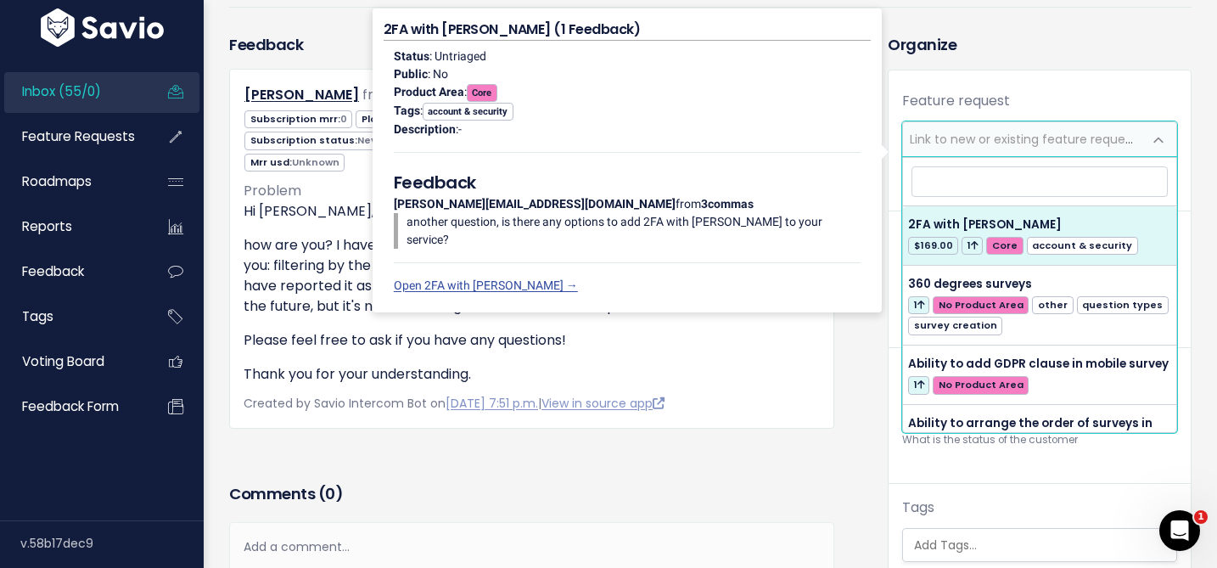
type input "i"
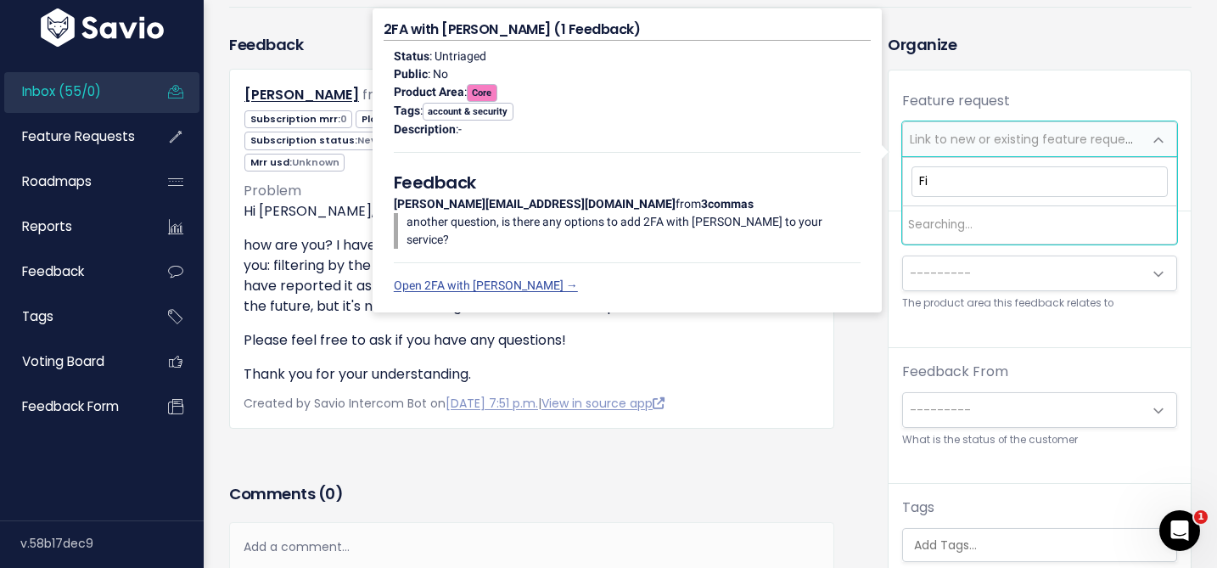
type input "F"
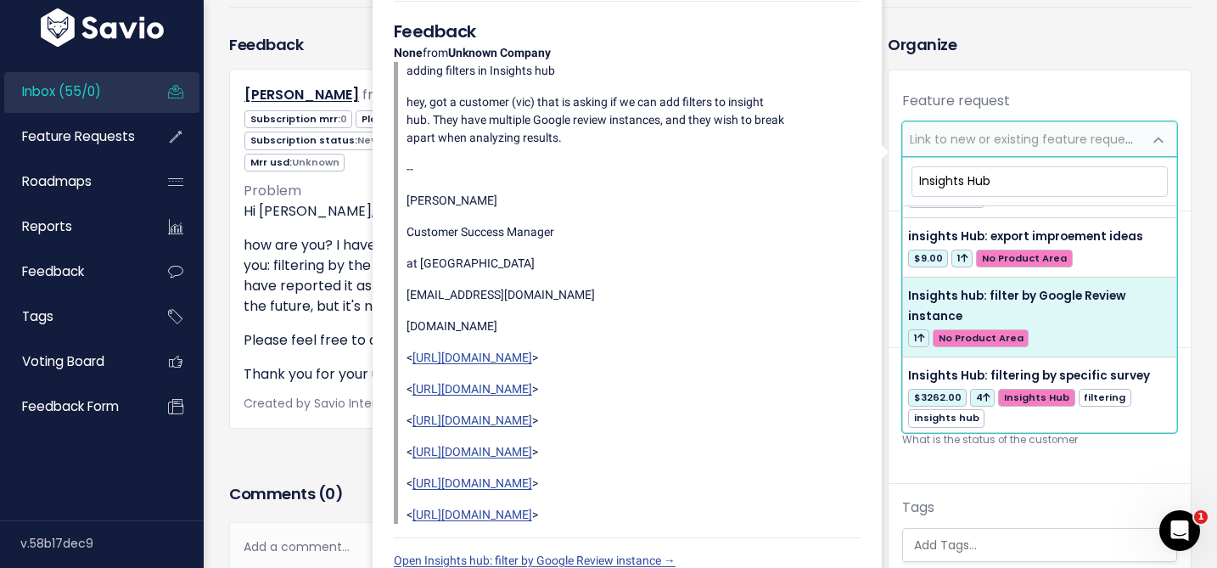
scroll to position [870, 0]
type input "Insights Hub"
select select "60631"
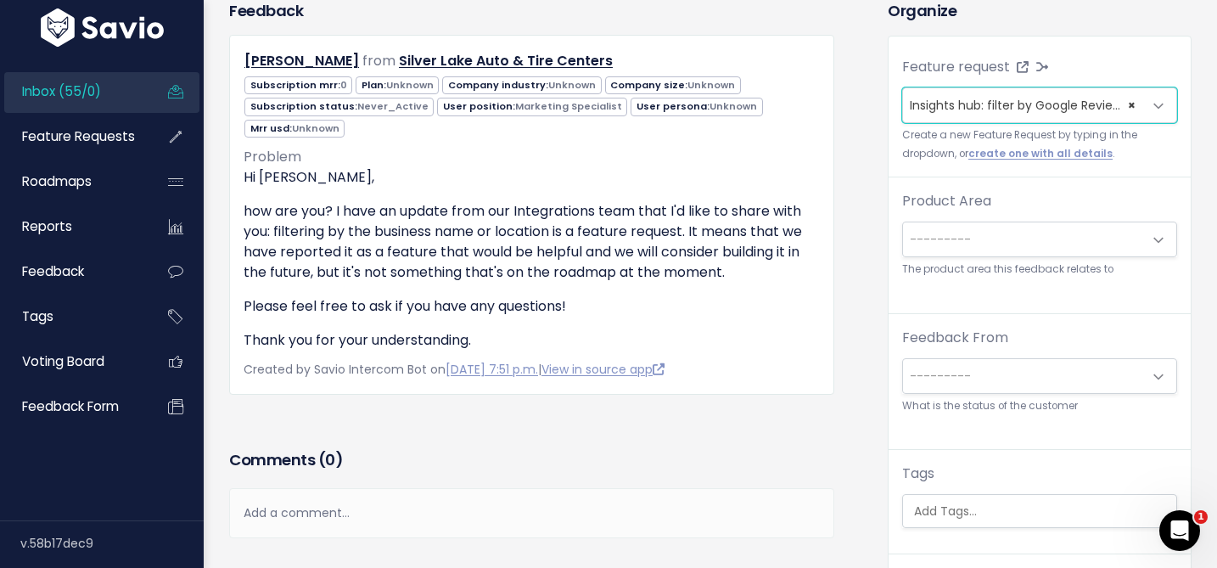
scroll to position [183, 0]
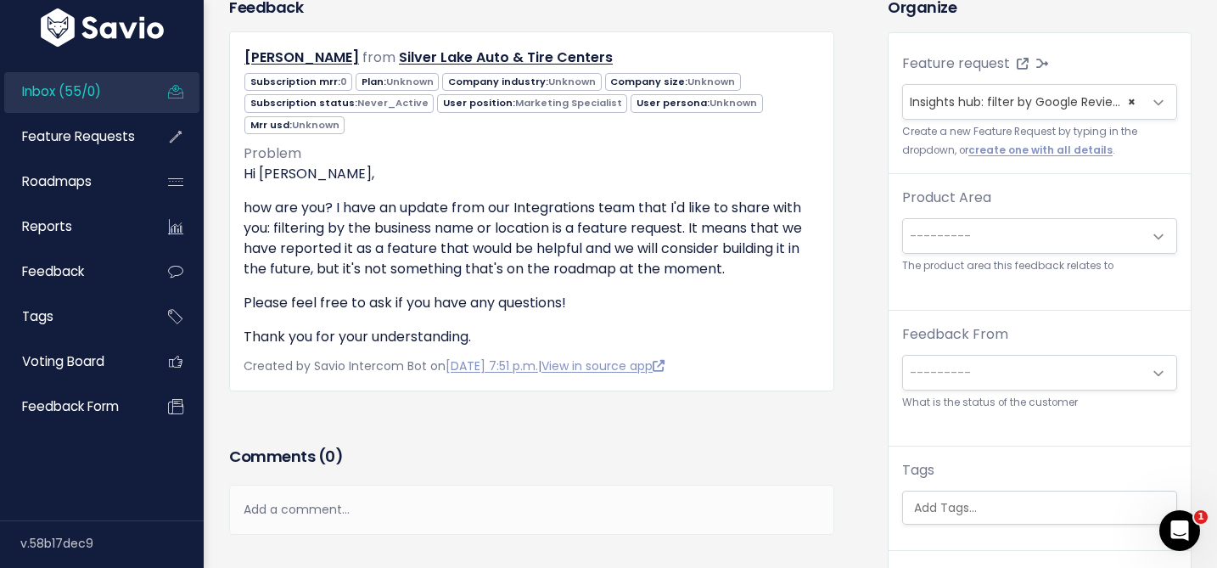
click at [1004, 239] on span "---------" at bounding box center [1022, 236] width 239 height 34
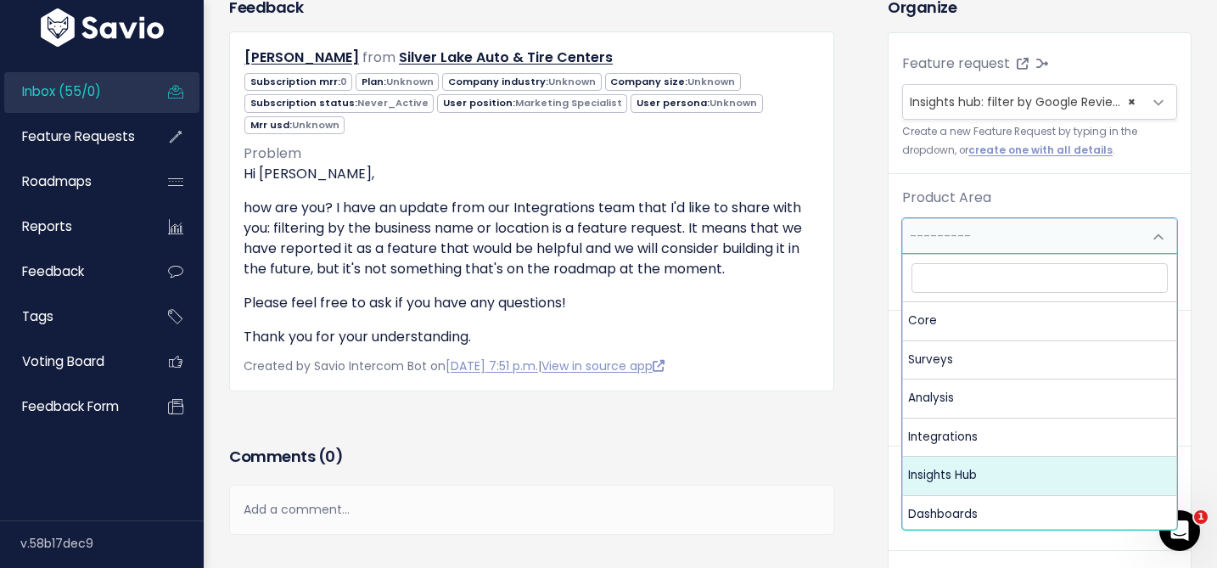
select select "MAIN:INSIGHTS_HUB"
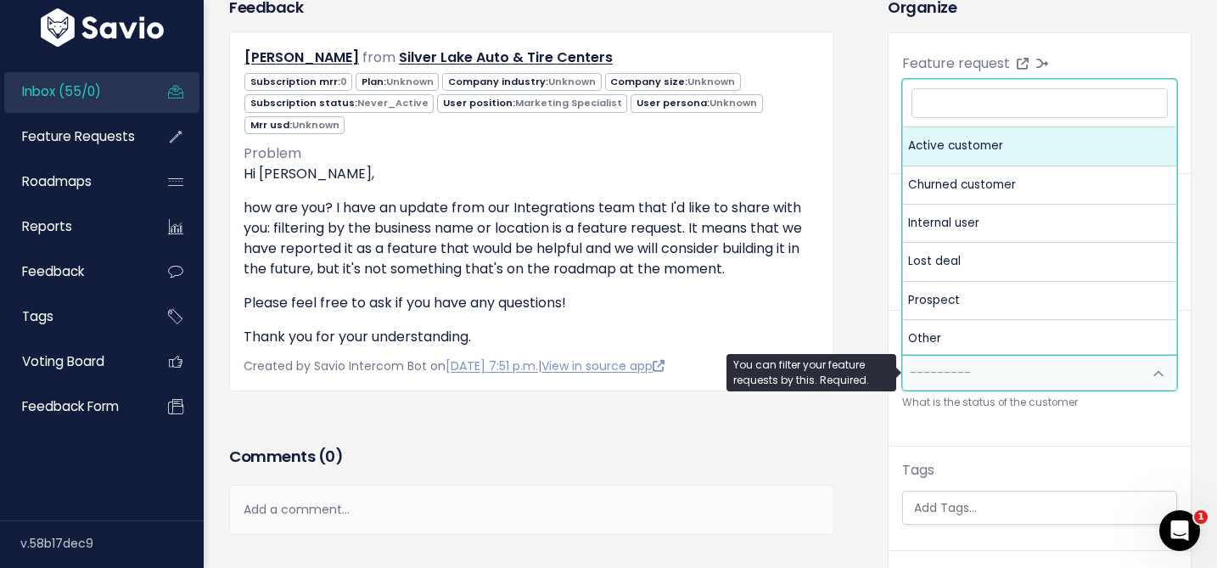
click at [972, 367] on span "---------" at bounding box center [1022, 373] width 239 height 34
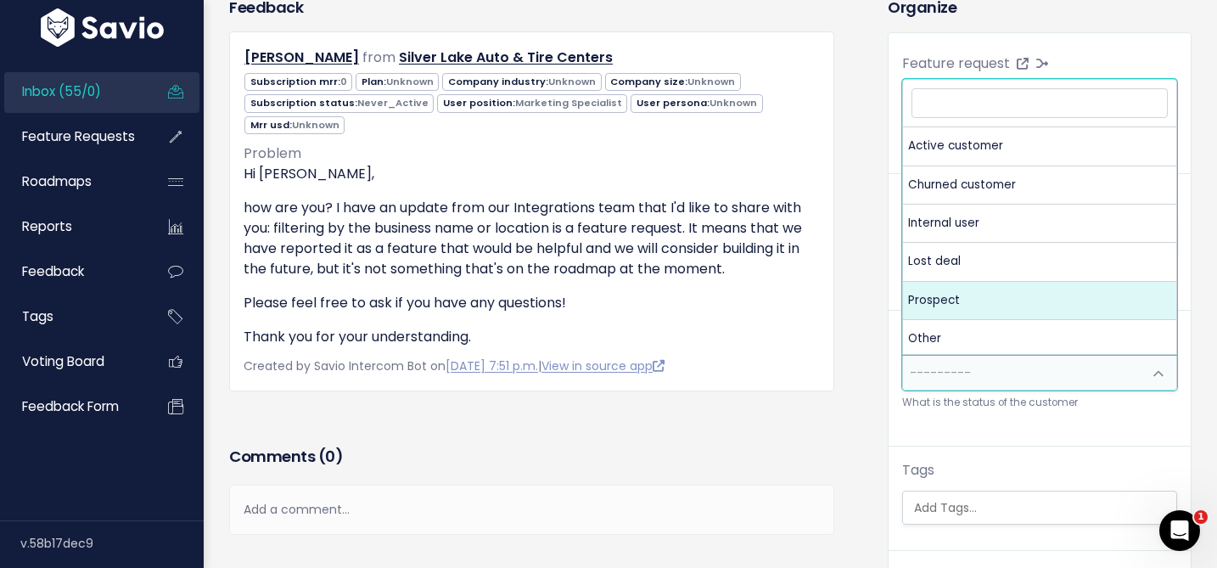
select select "PROSPECT"
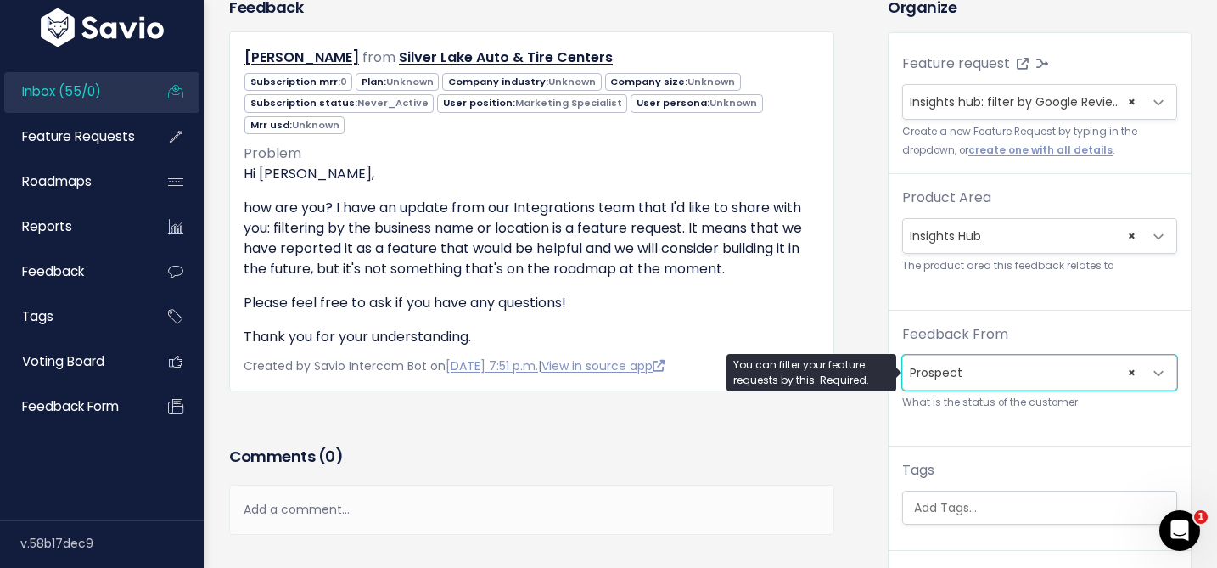
scroll to position [272, 0]
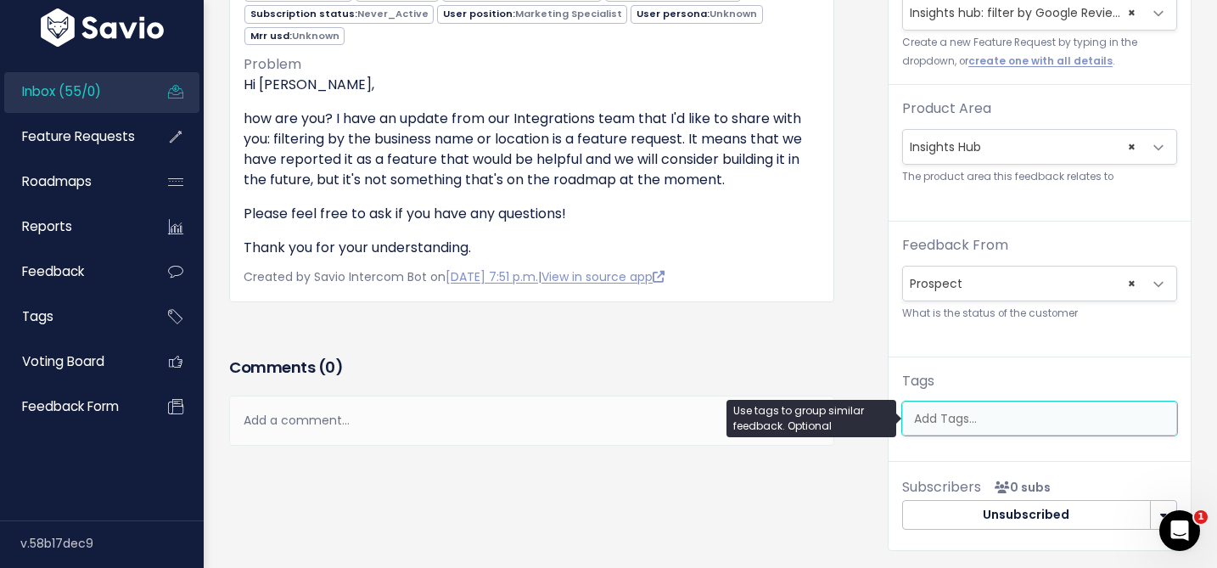
click at [942, 421] on input "search" at bounding box center [1043, 419] width 273 height 18
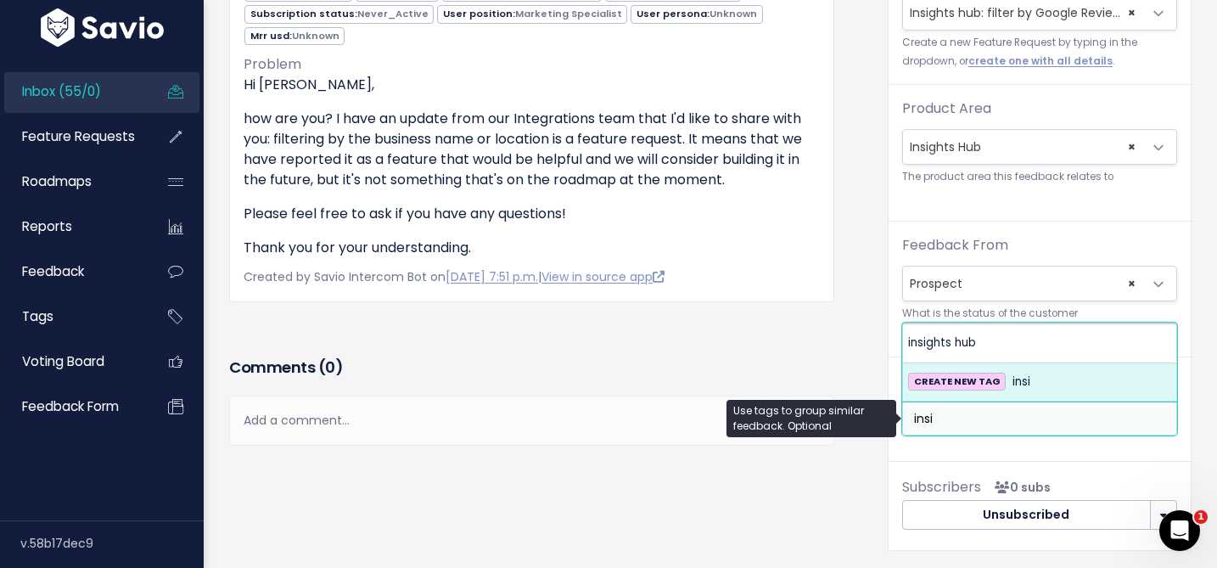
type input "insi"
select select "11988"
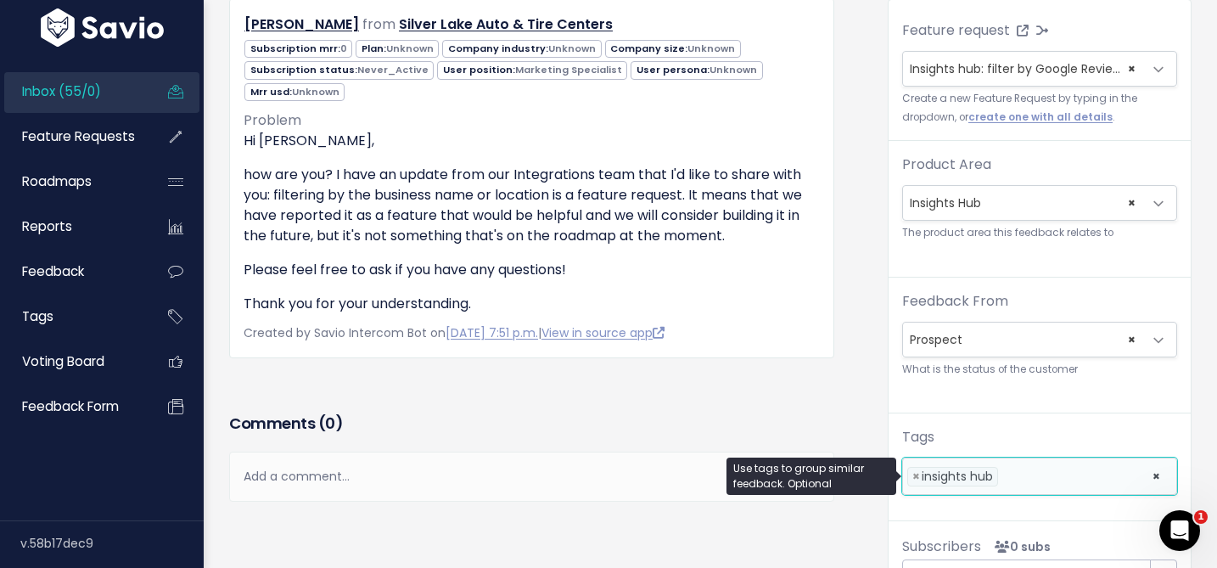
scroll to position [0, 0]
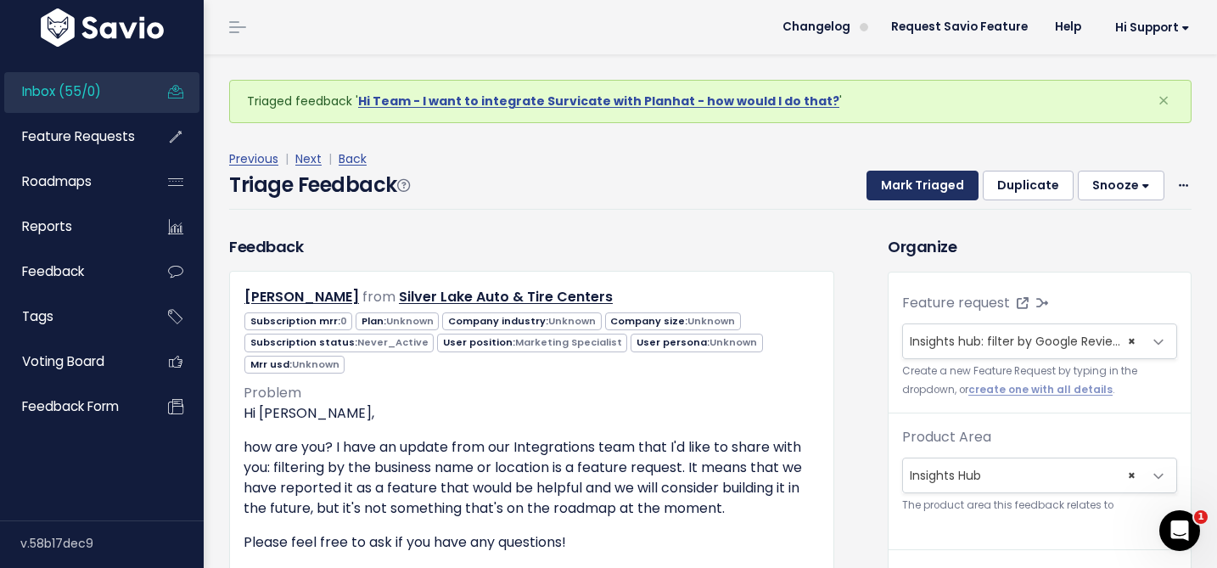
click at [912, 180] on button "Mark Triaged" at bounding box center [923, 186] width 112 height 31
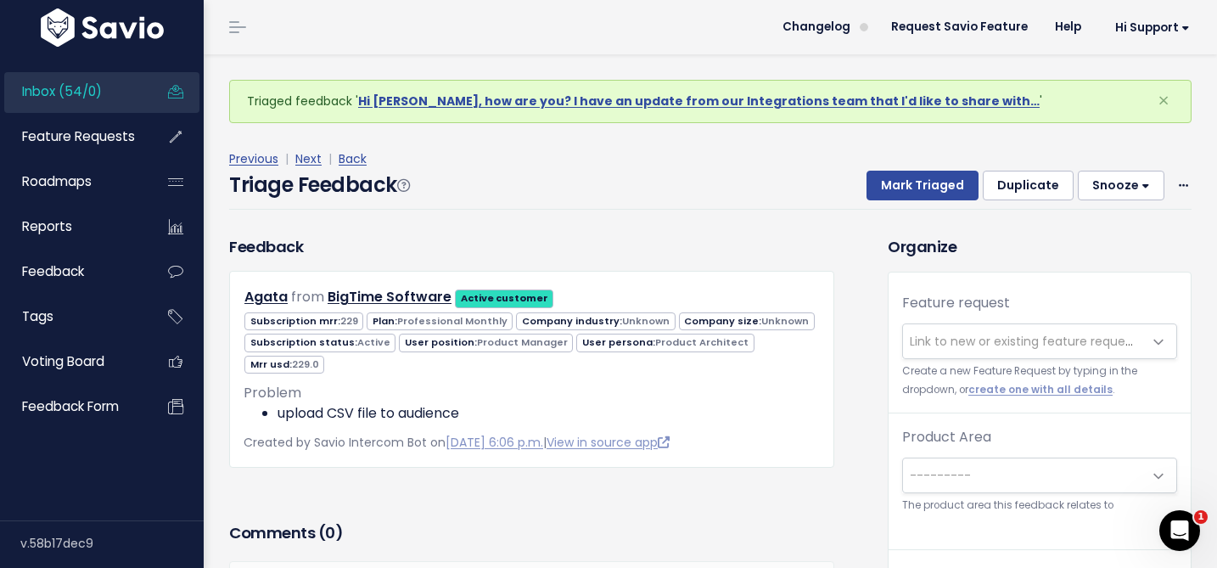
click at [963, 328] on span "Link to new or existing feature request..." at bounding box center [1022, 341] width 239 height 34
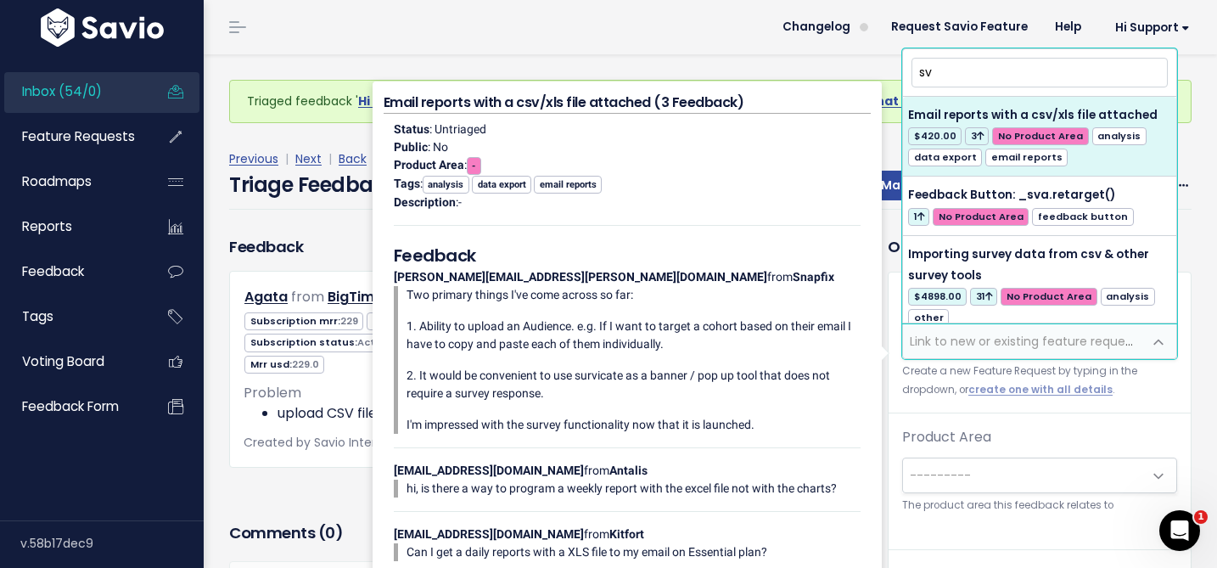
type input "s"
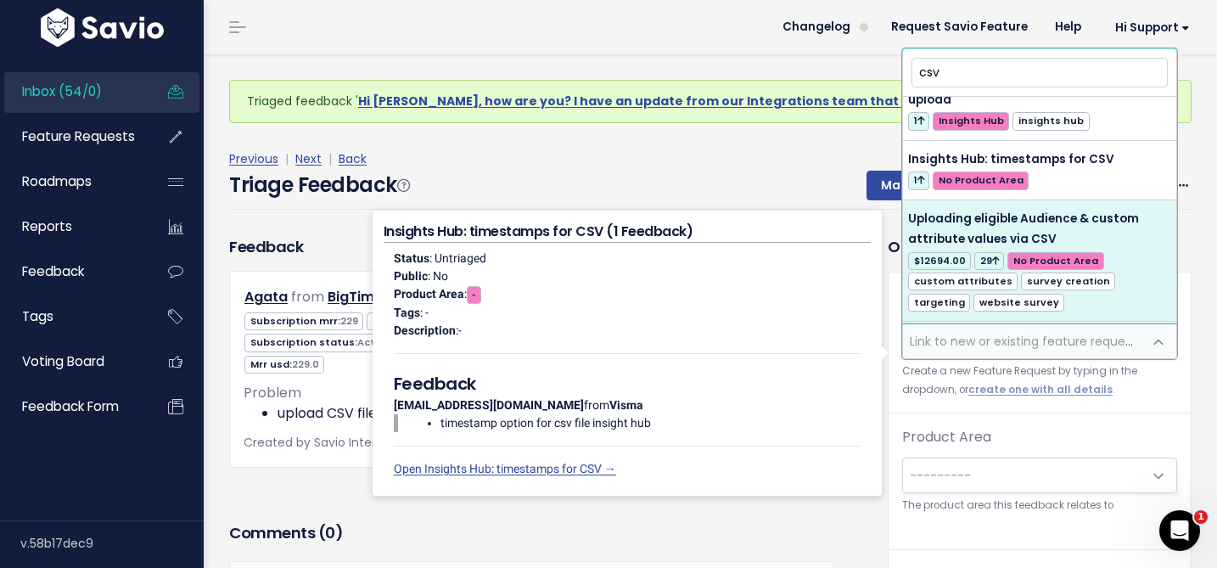
scroll to position [299, 0]
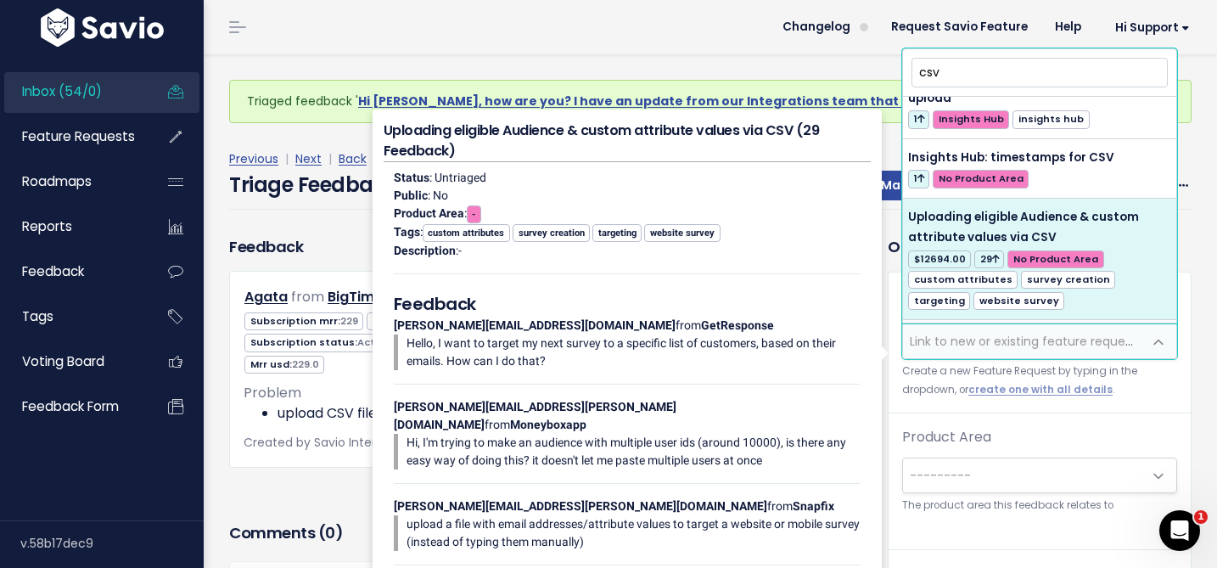
type input "csv"
select select "13329"
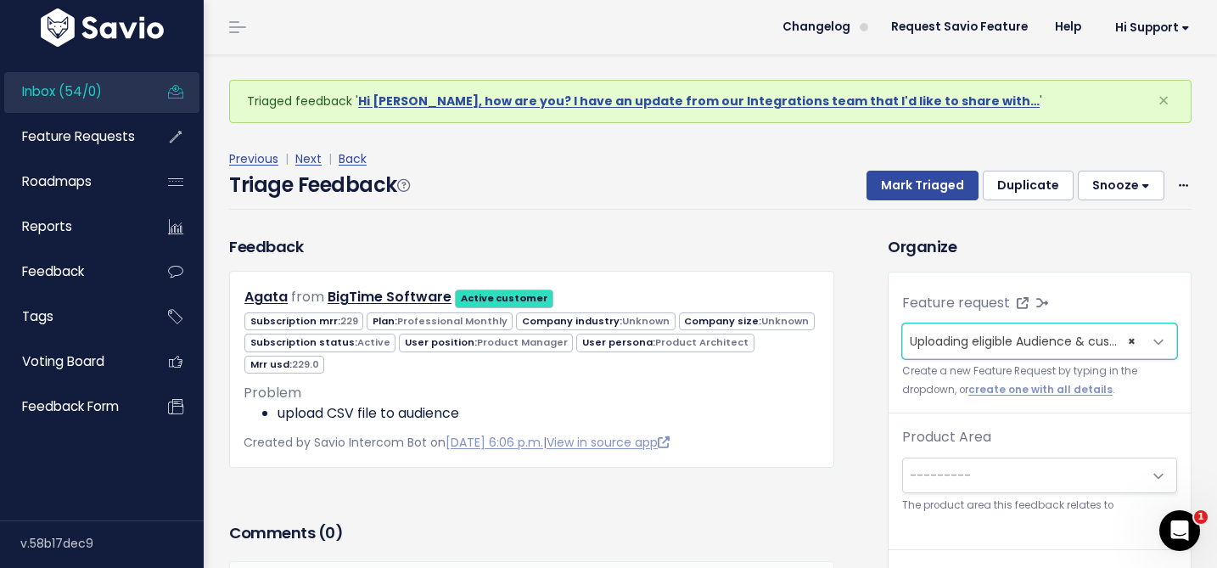
scroll to position [18, 0]
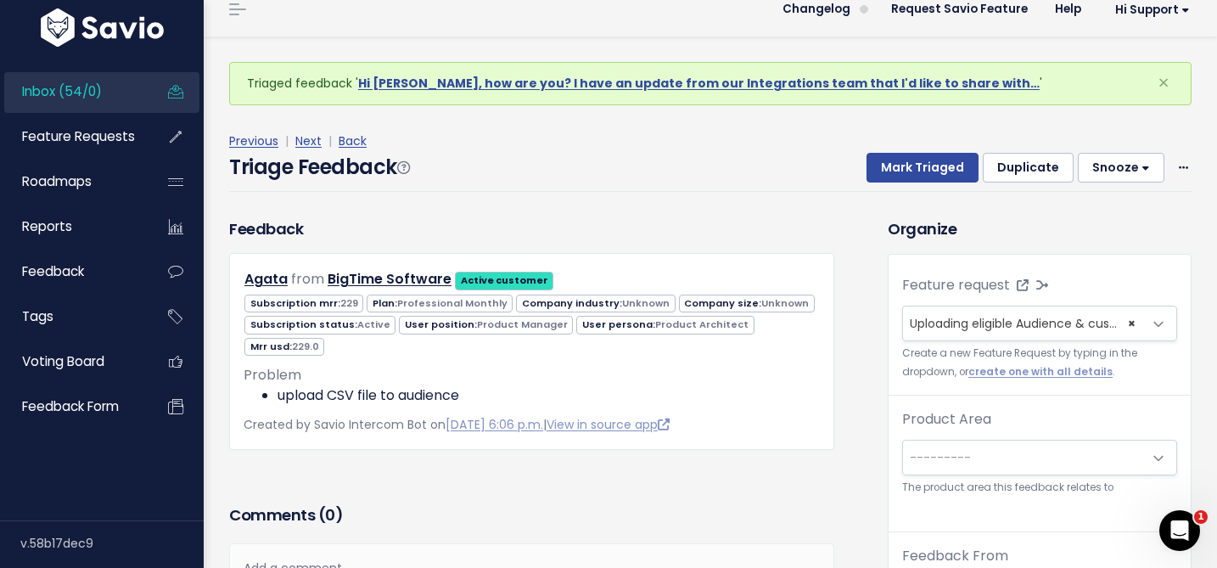
click at [943, 454] on span "---------" at bounding box center [940, 457] width 61 height 17
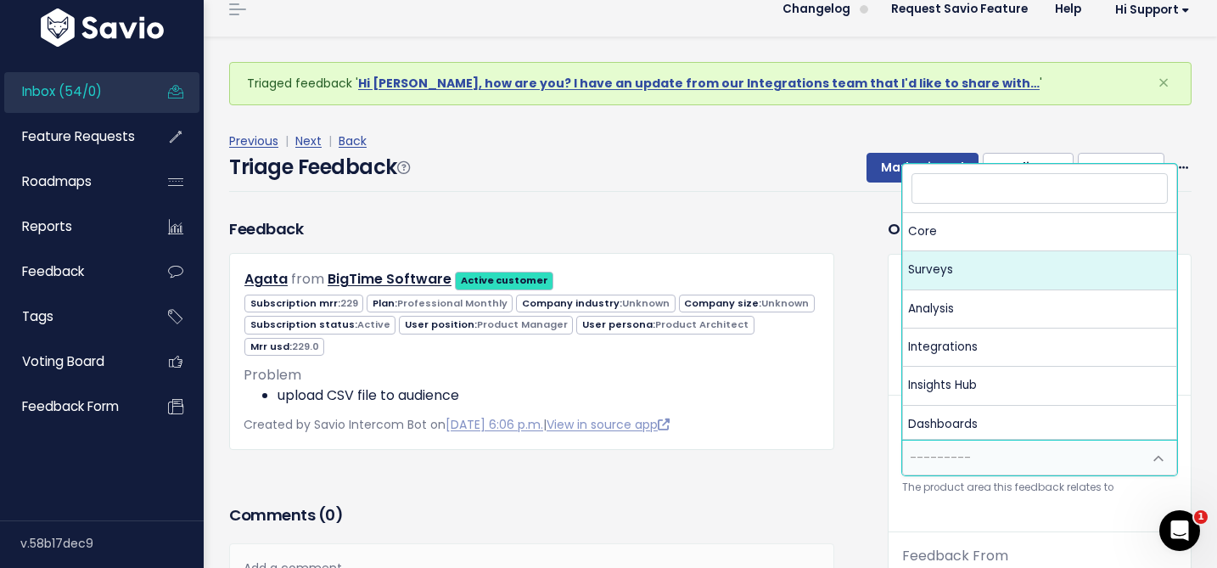
select select "MAIN:SURVEYS"
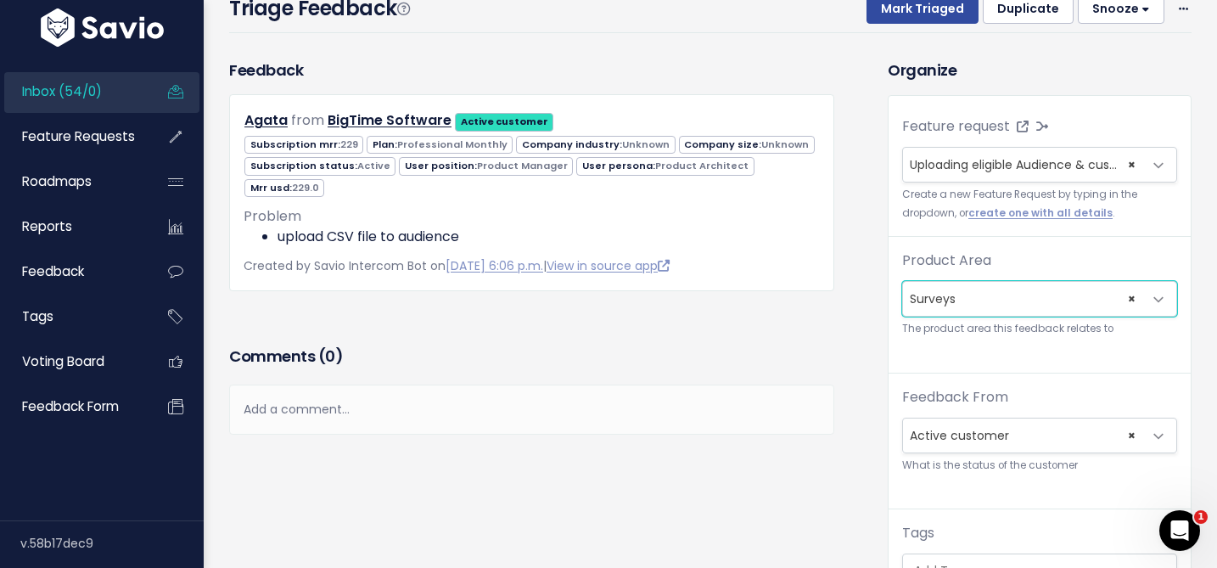
scroll to position [308, 0]
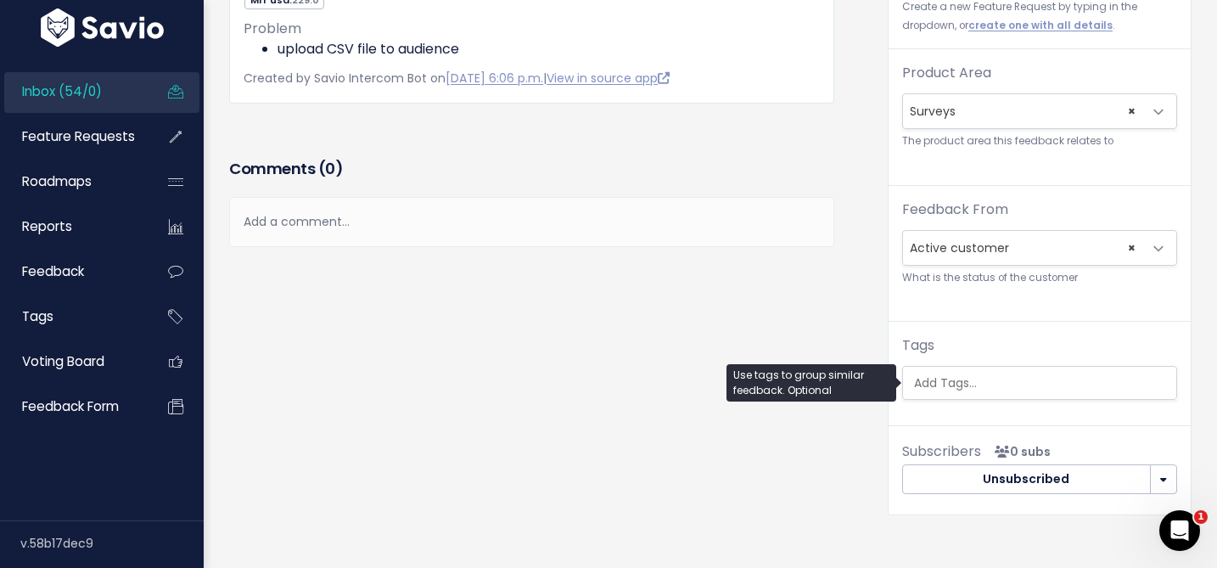
click at [947, 383] on input "search" at bounding box center [1043, 383] width 273 height 18
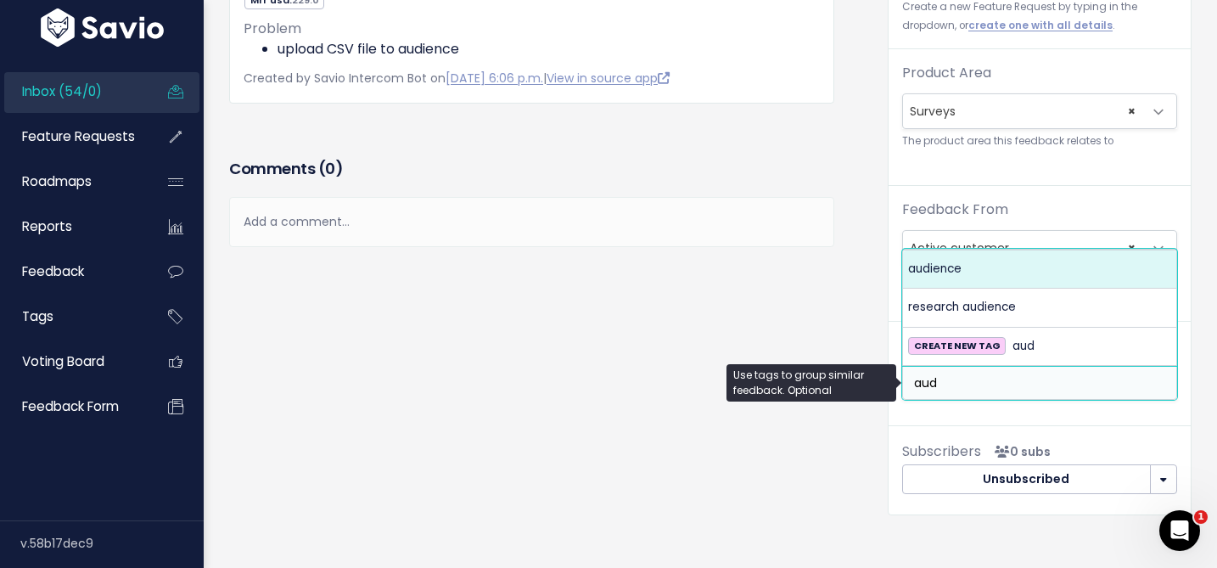
type input "aud"
select select "12027"
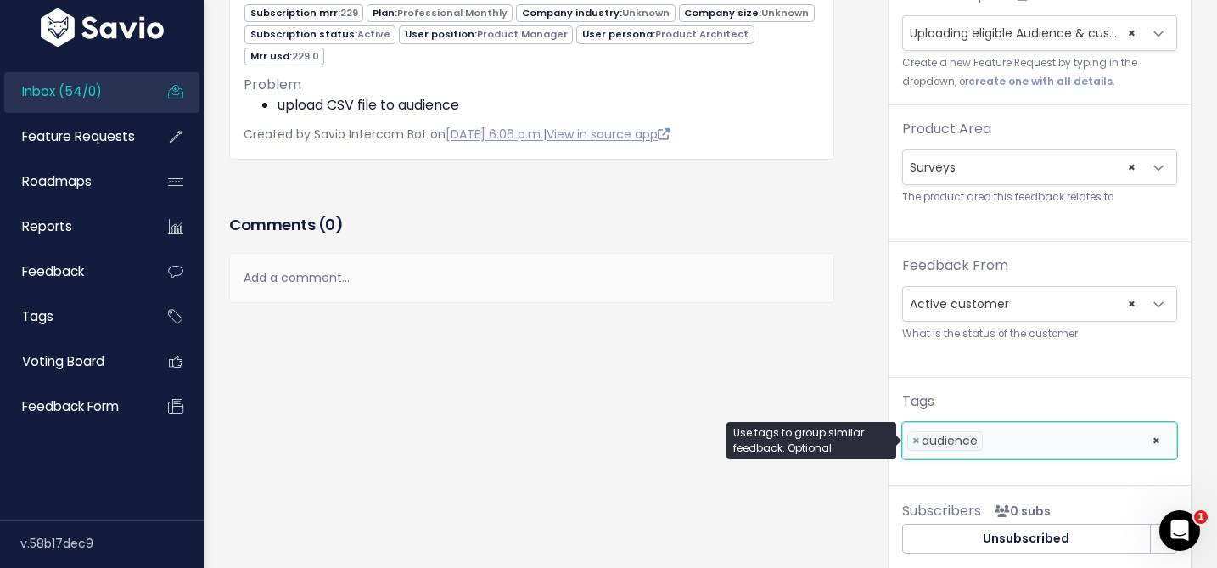
scroll to position [0, 0]
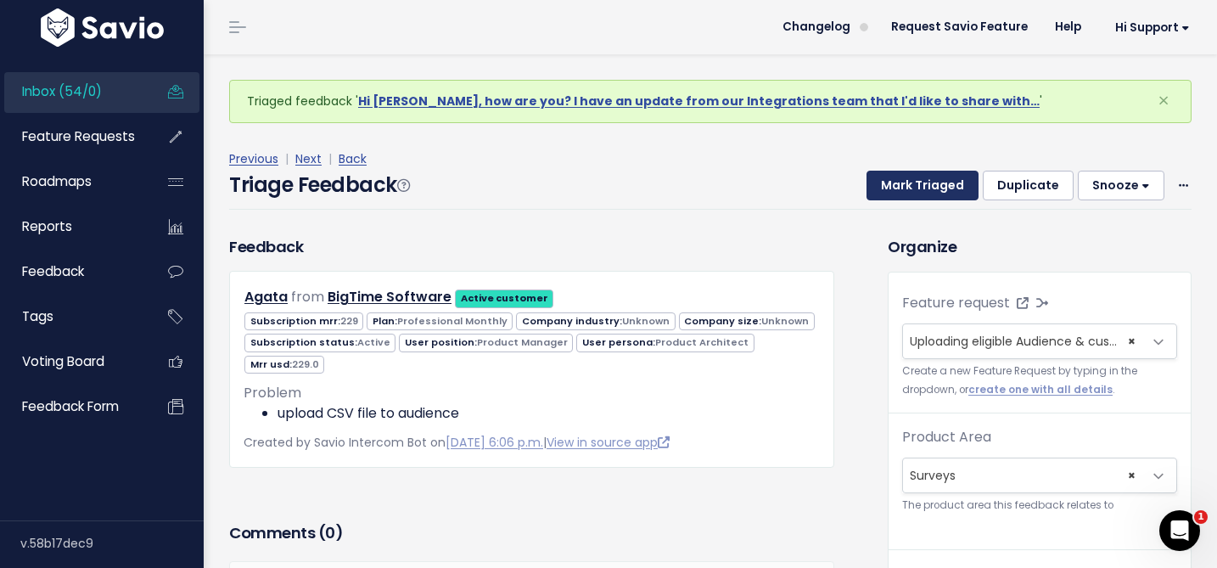
click at [911, 183] on button "Mark Triaged" at bounding box center [923, 186] width 112 height 31
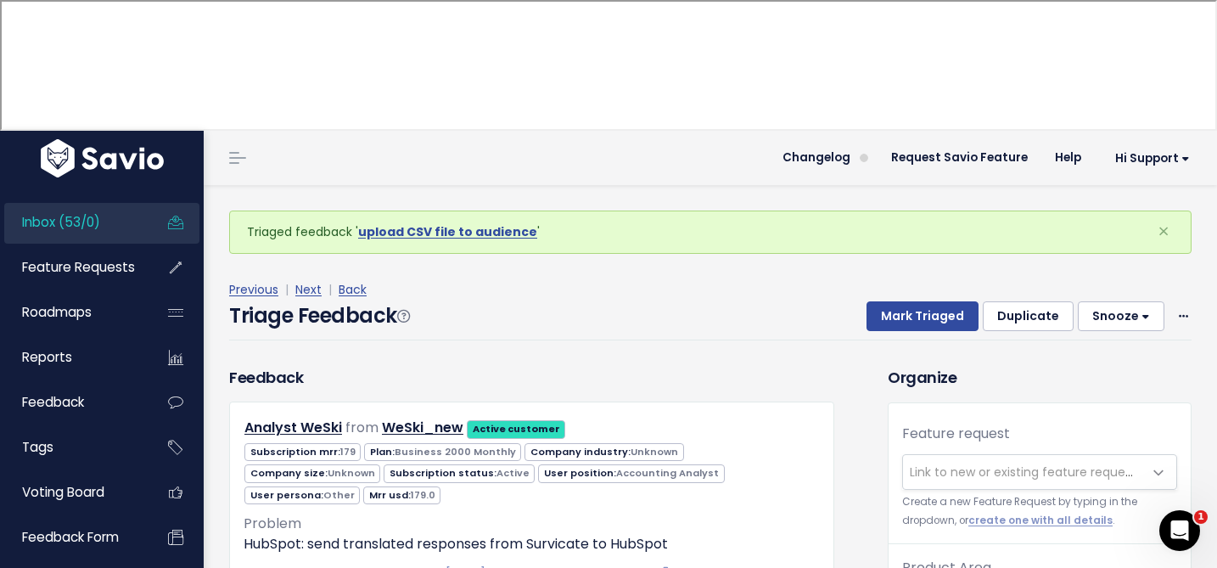
click at [958, 463] on span "Link to new or existing feature request..." at bounding box center [1027, 471] width 234 height 17
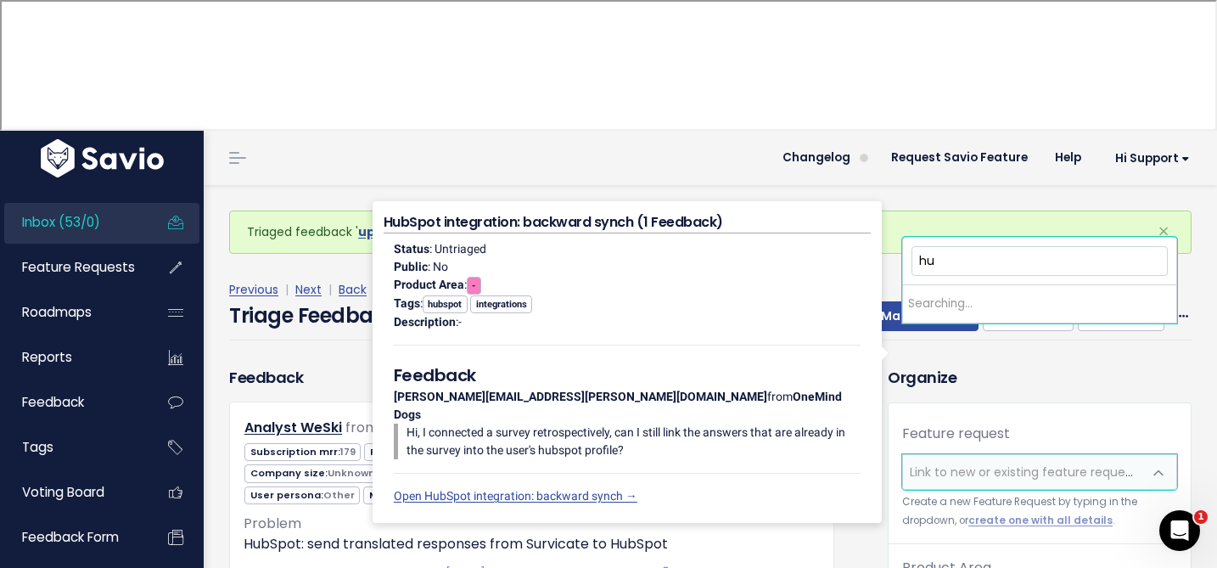
type input "h"
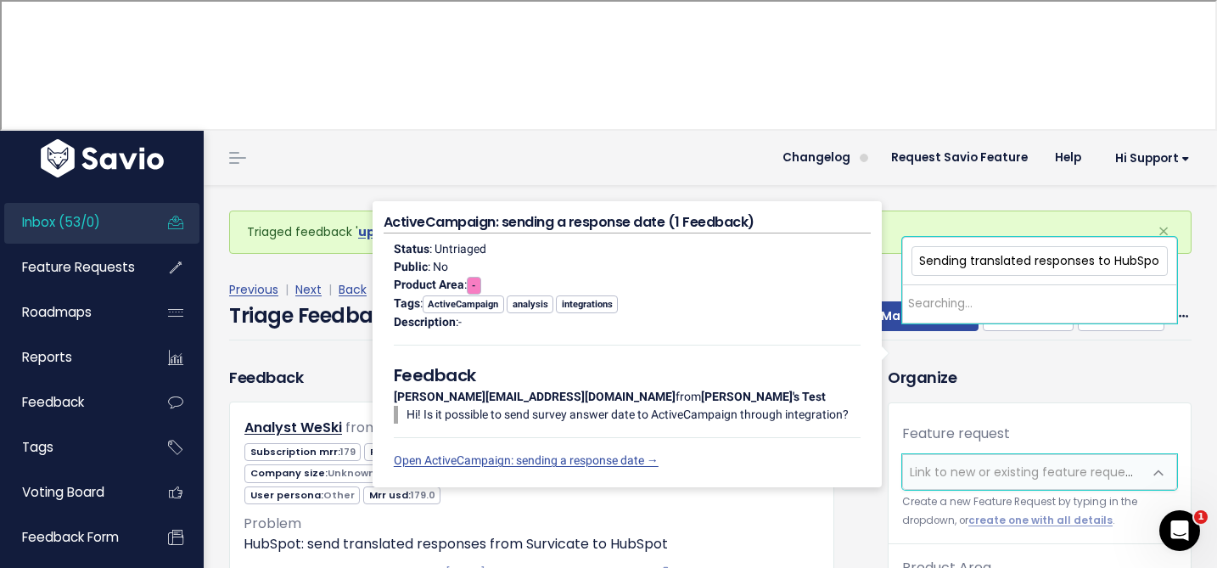
scroll to position [0, 5]
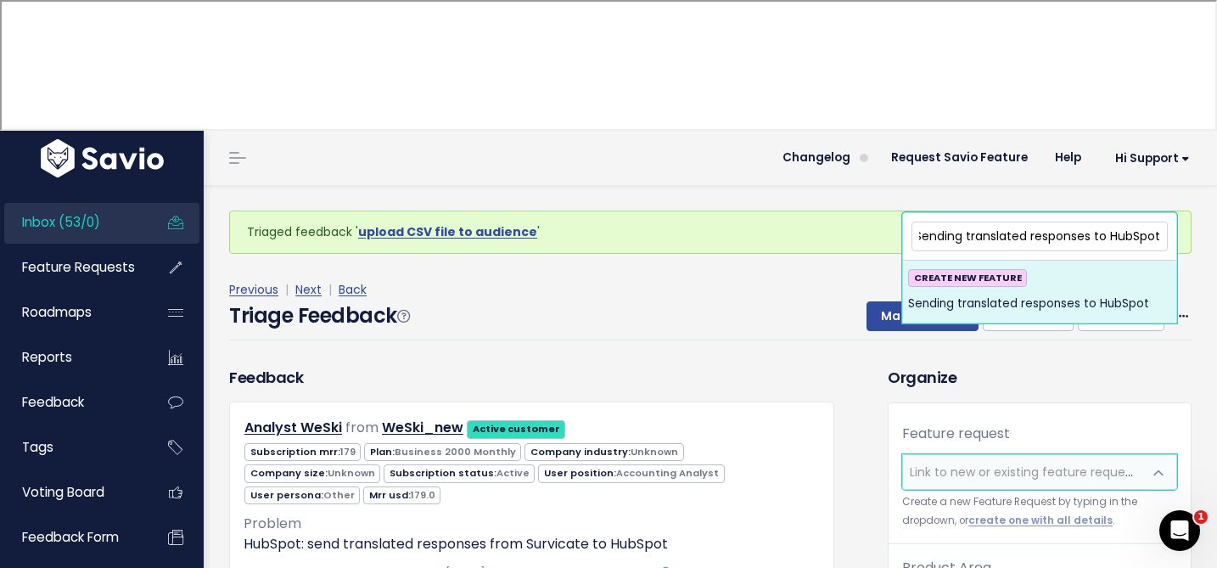
type input "Sending translated responses to HubSpot"
click at [1026, 300] on span "Sending translated responses to HubSpot" at bounding box center [1028, 304] width 241 height 20
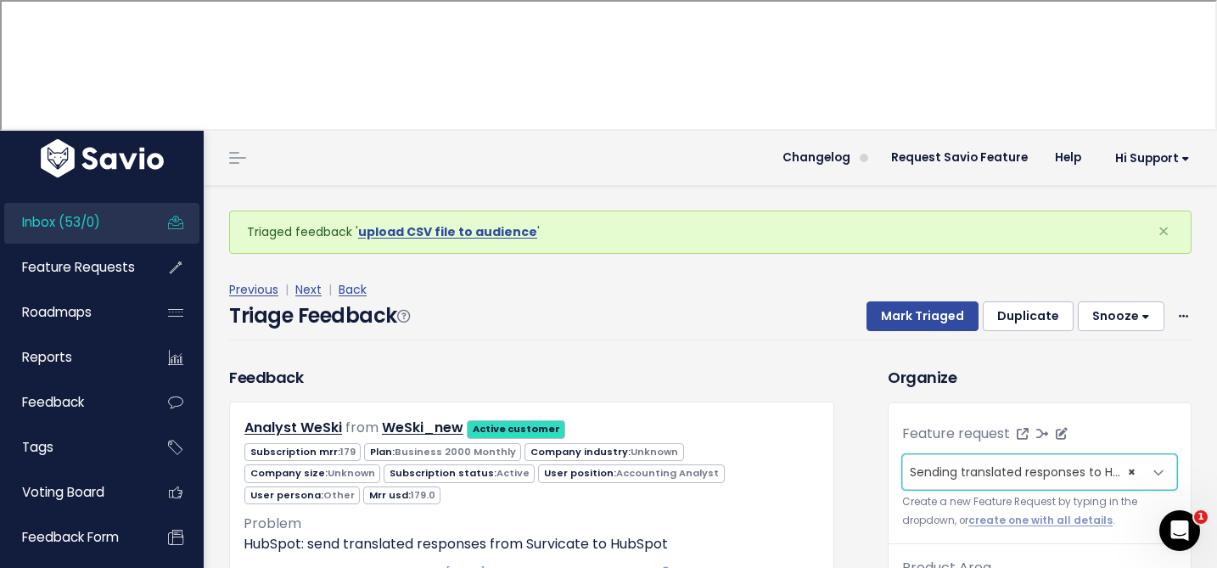
scroll to position [56, 0]
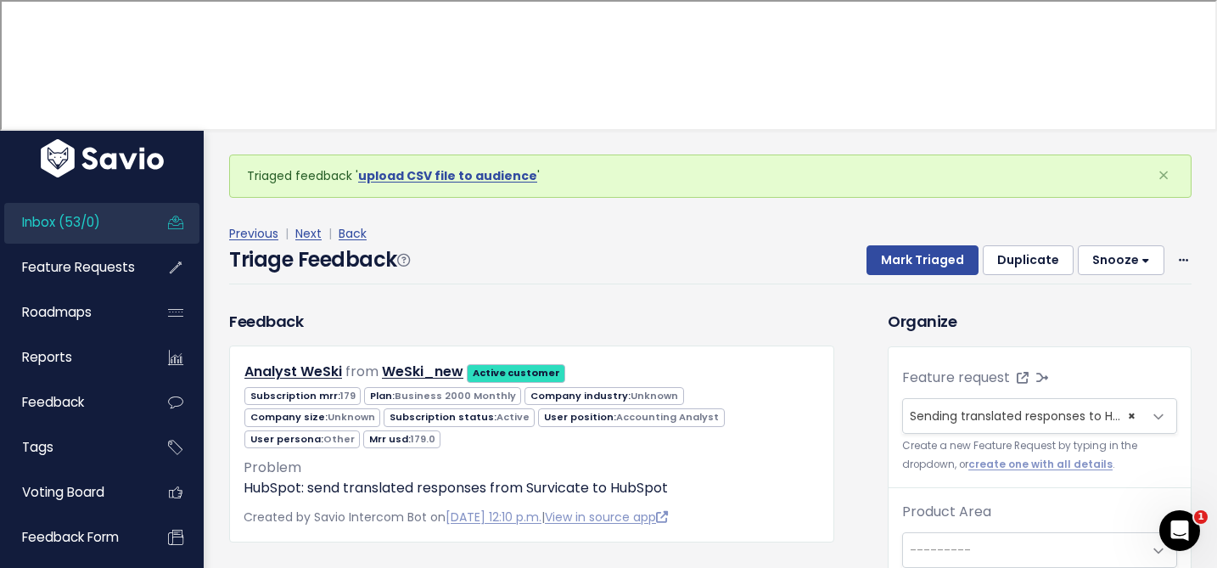
click at [975, 533] on span "---------" at bounding box center [1022, 550] width 239 height 34
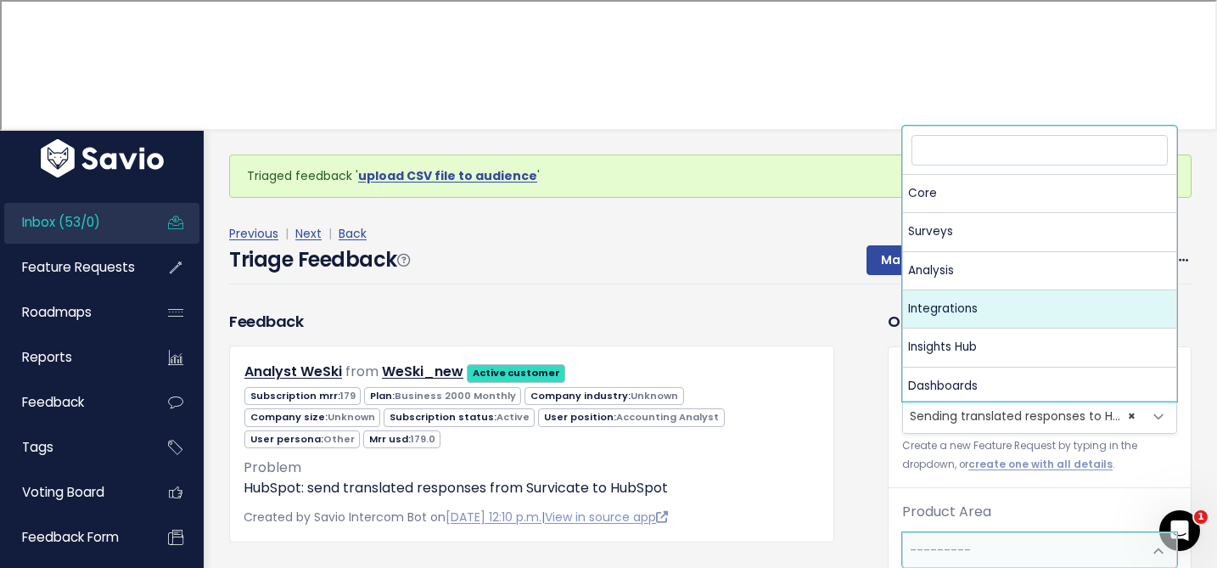
select select "MAIN:INTEGRATIONS"
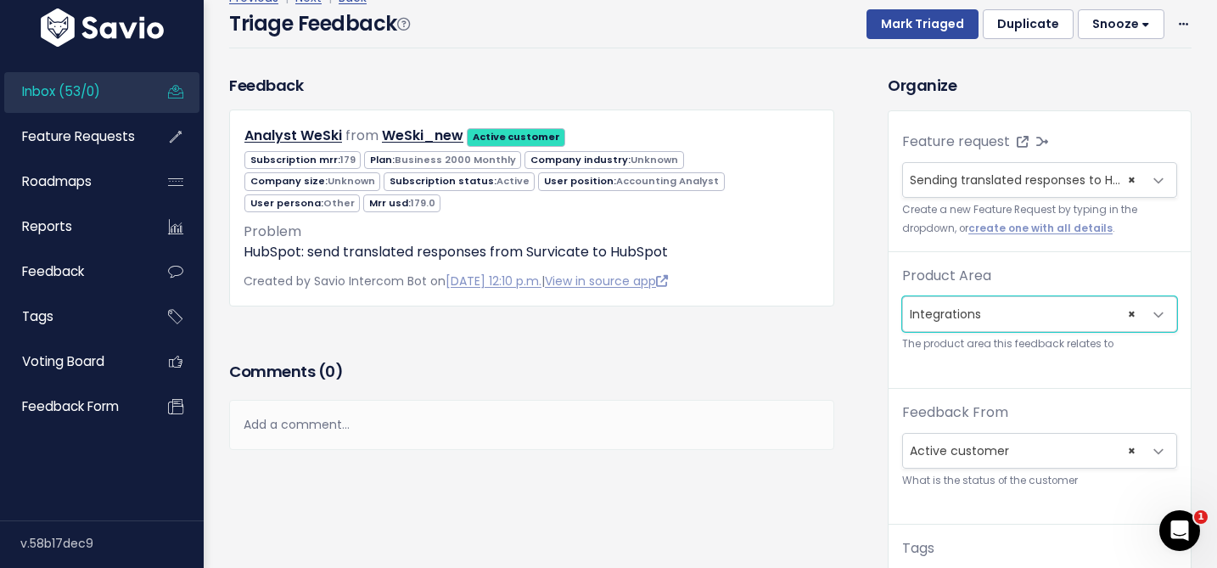
scroll to position [341, 0]
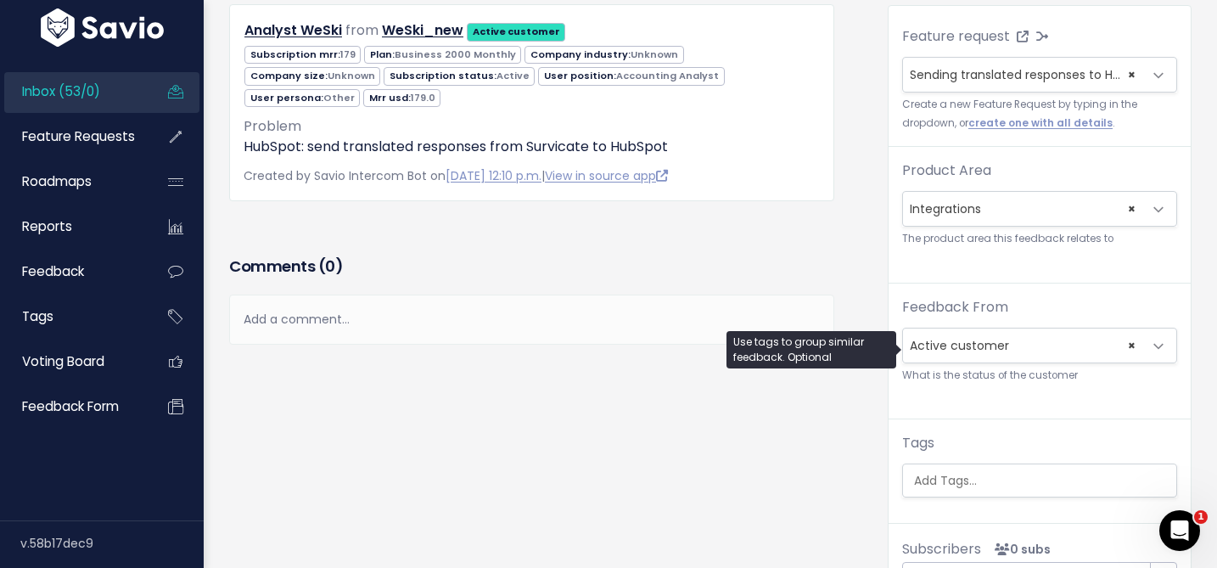
click at [951, 472] on input "search" at bounding box center [1043, 481] width 273 height 18
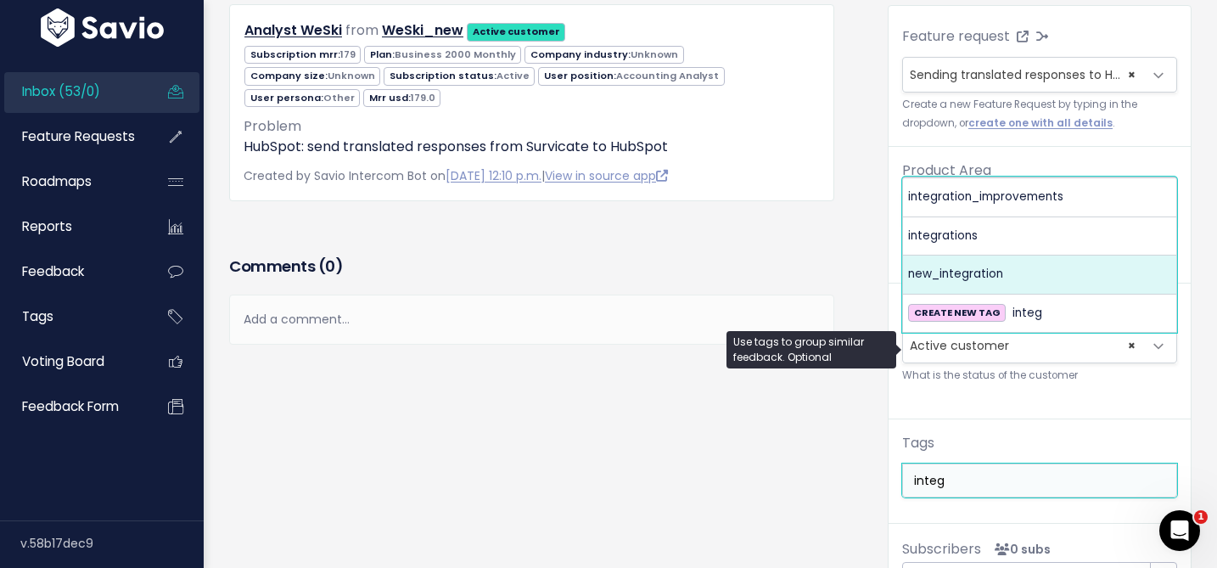
type input "integ"
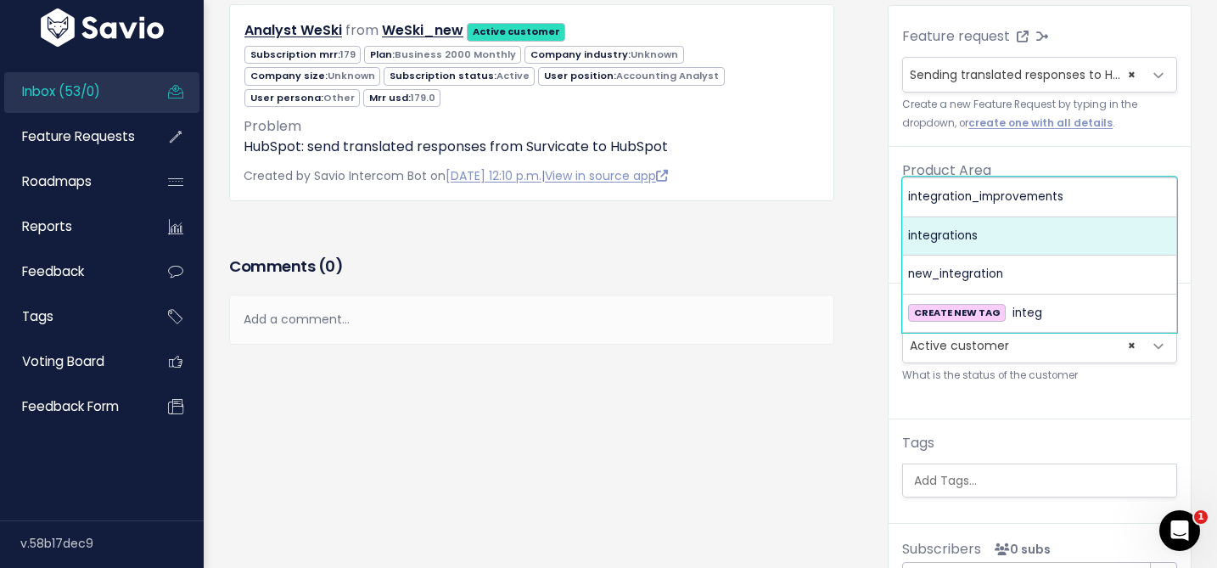
select select "964"
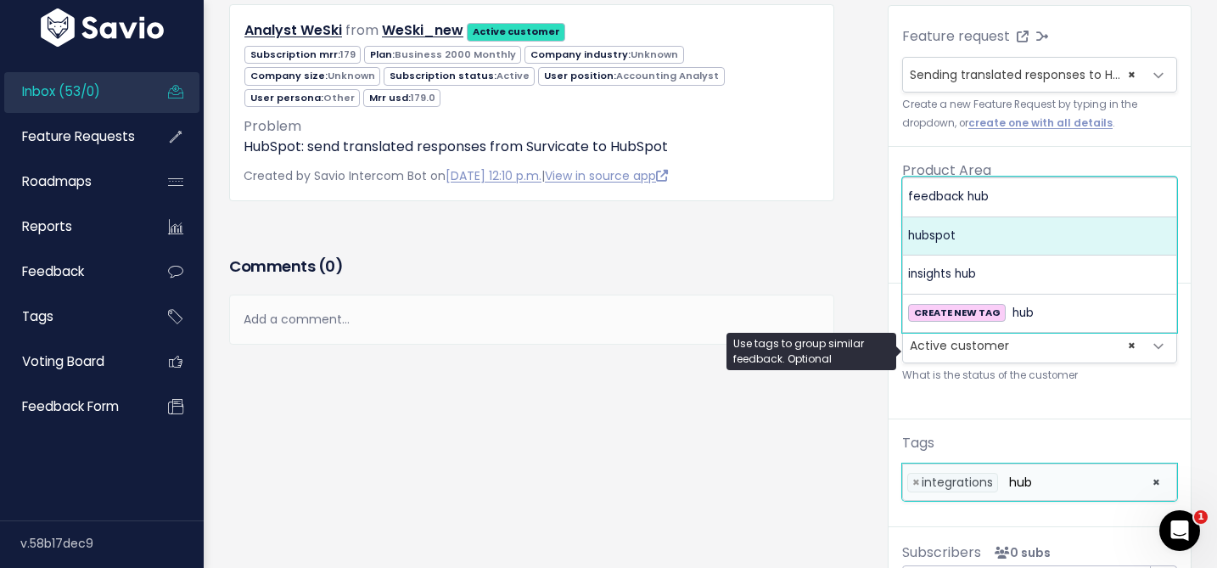
type input "hub"
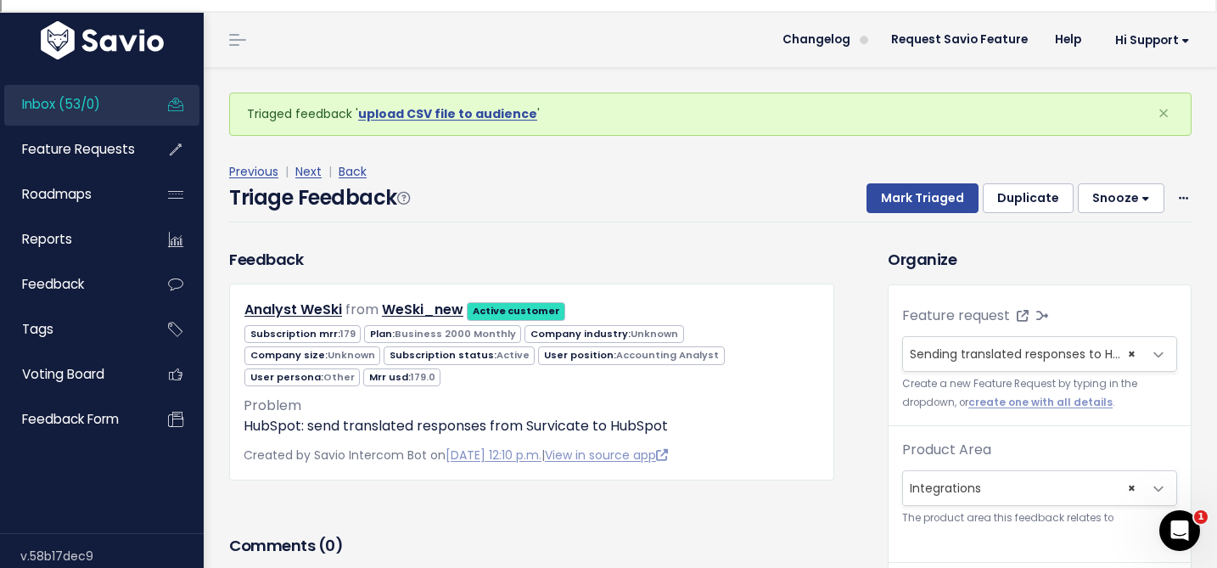
scroll to position [0, 0]
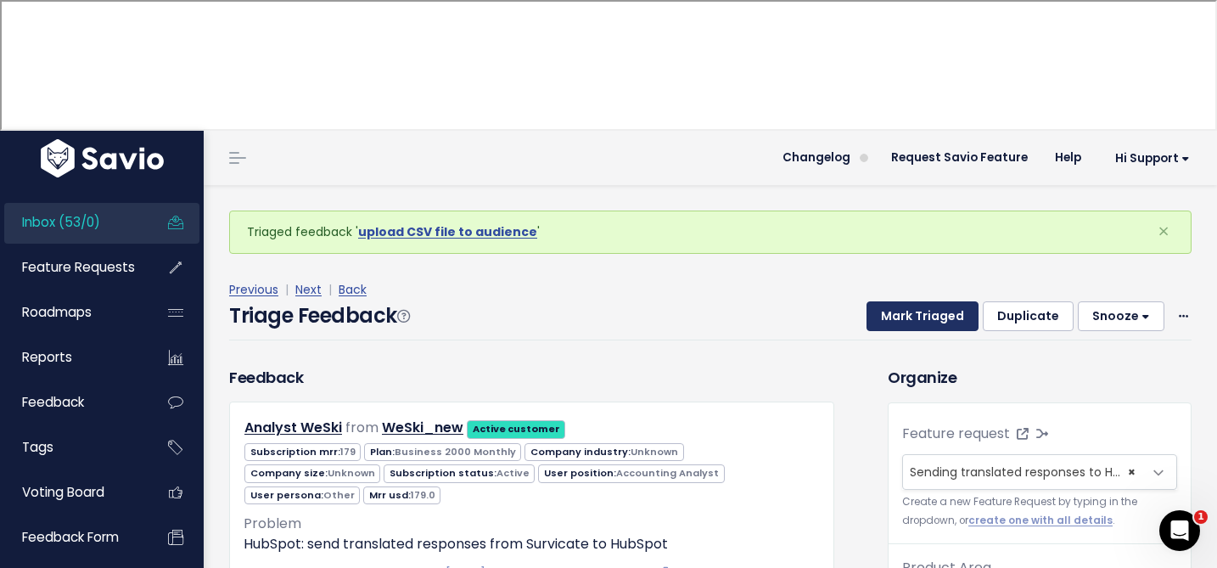
click at [906, 301] on button "Mark Triaged" at bounding box center [923, 316] width 112 height 31
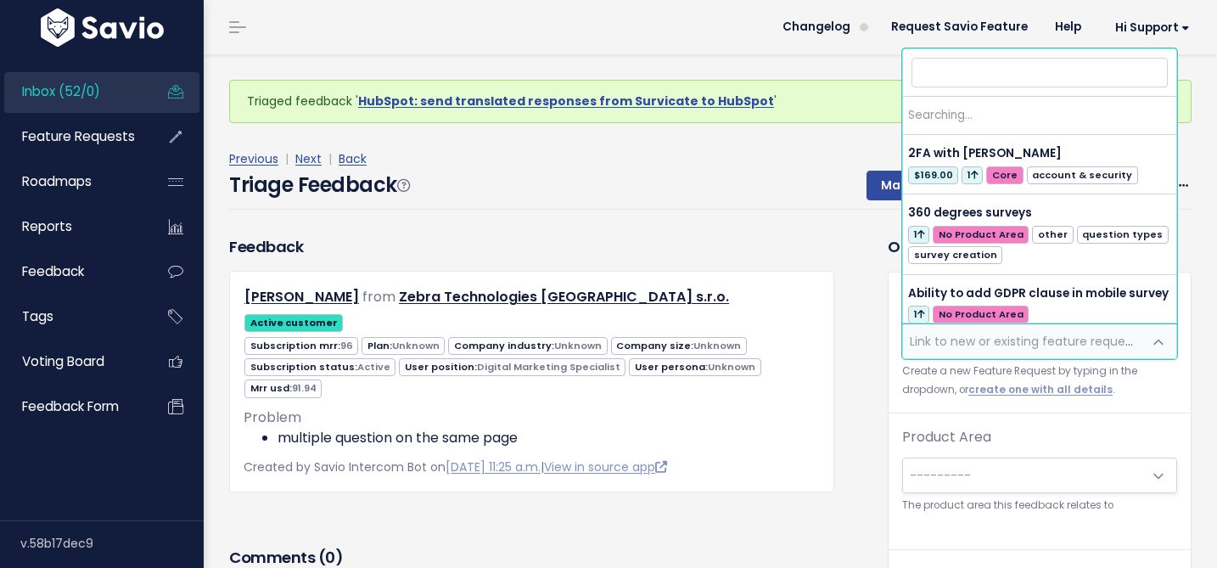
click at [950, 352] on span "Link to new or existing feature request..." at bounding box center [1022, 341] width 239 height 34
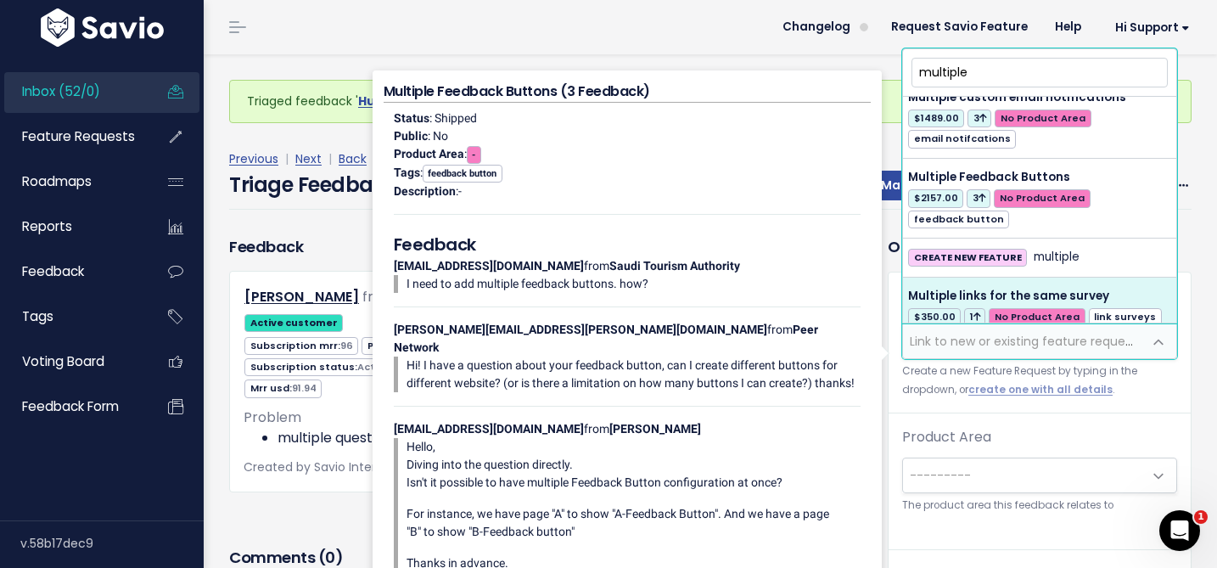
scroll to position [1906, 0]
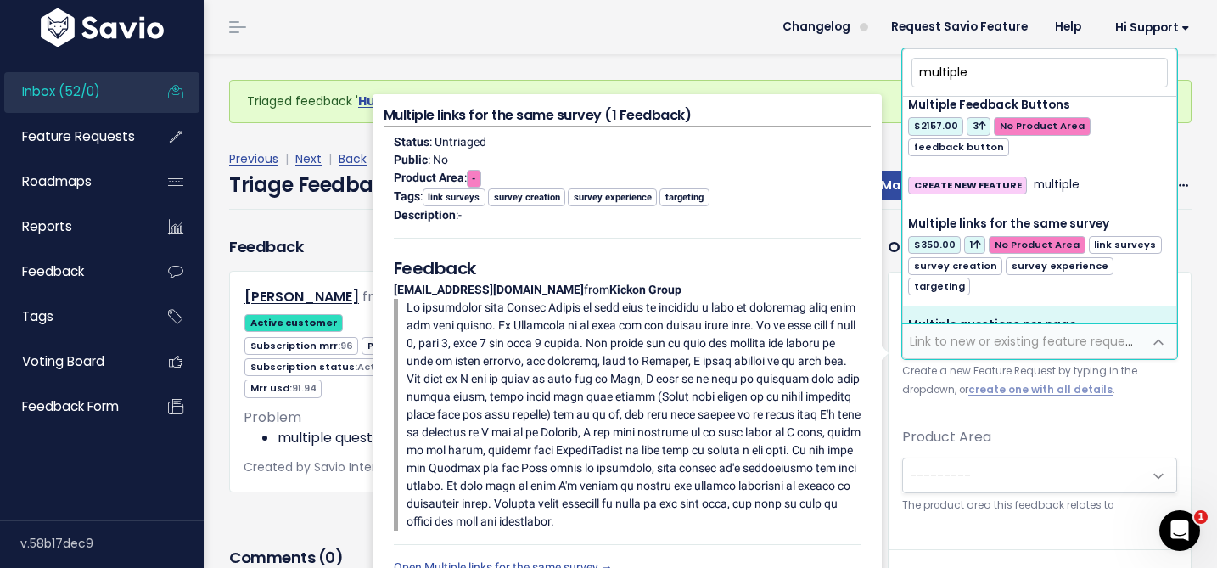
type input "multiple"
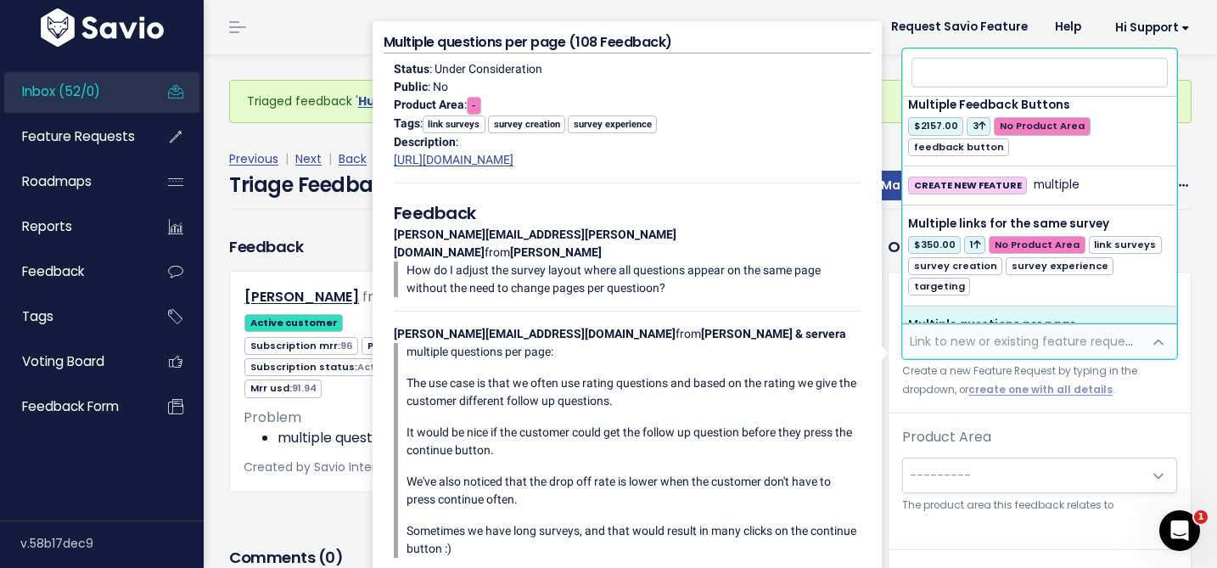
select select "4691"
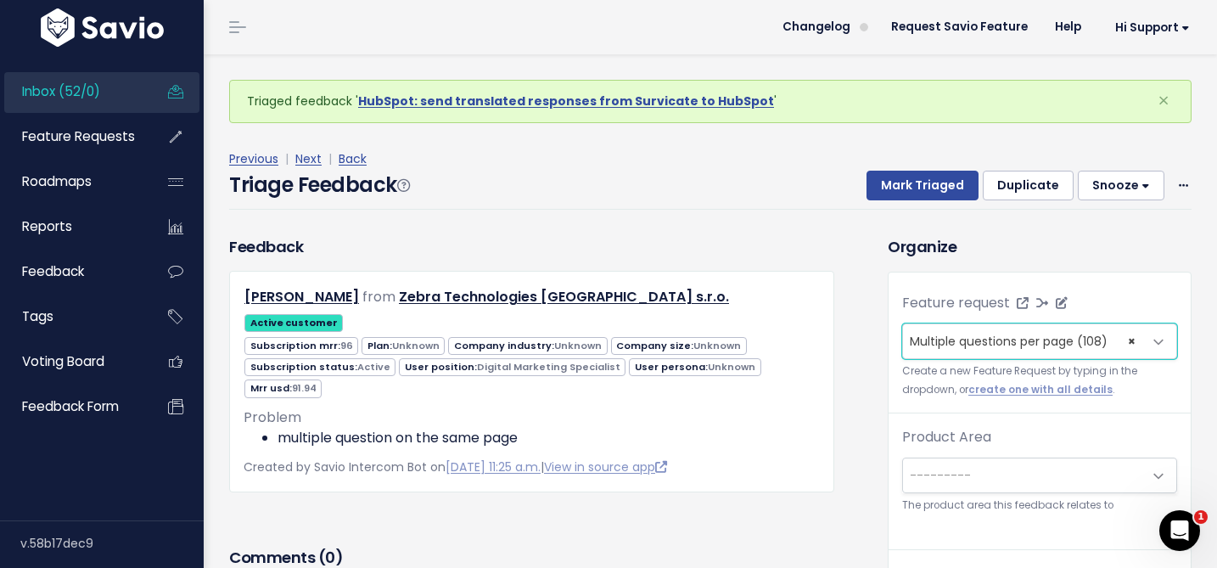
scroll to position [56, 0]
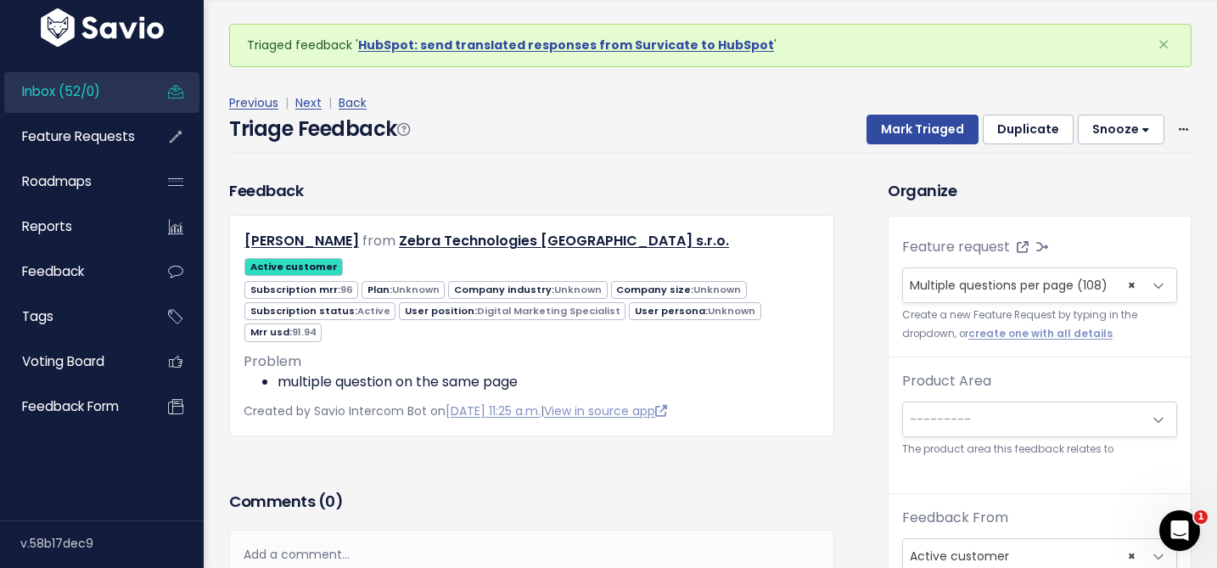
click at [935, 404] on span "---------" at bounding box center [1022, 419] width 239 height 34
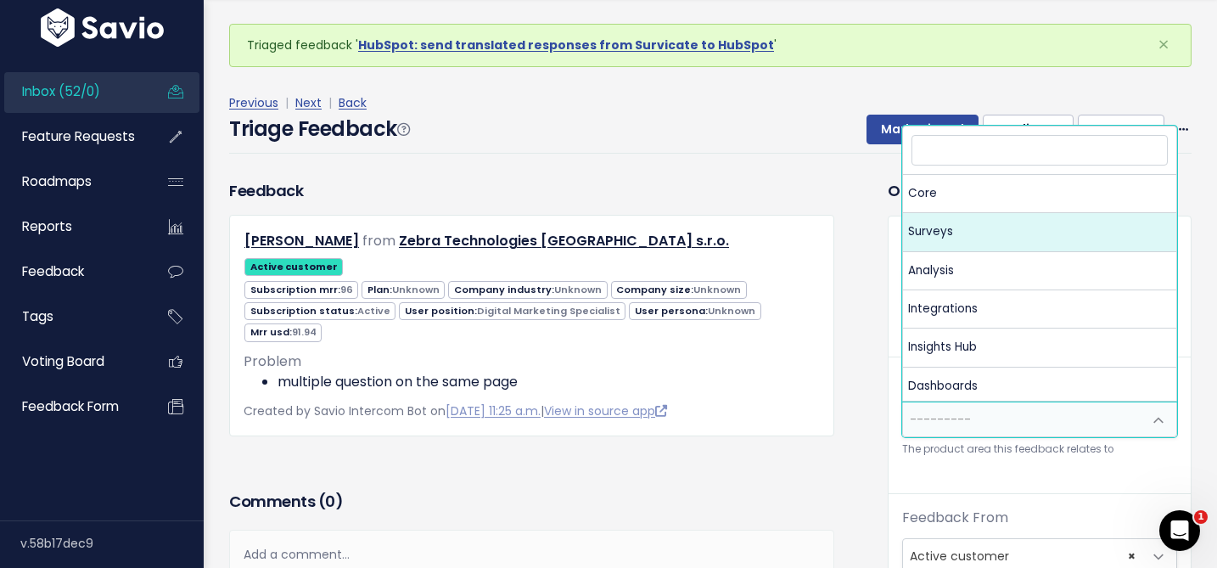
select select "MAIN:SURVEYS"
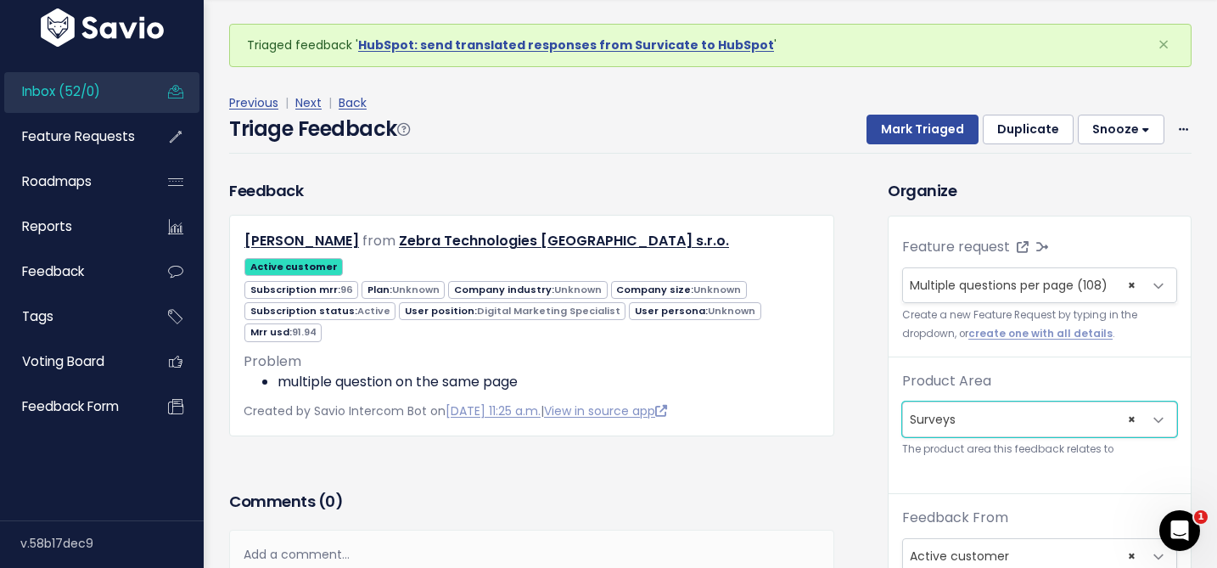
scroll to position [307, 0]
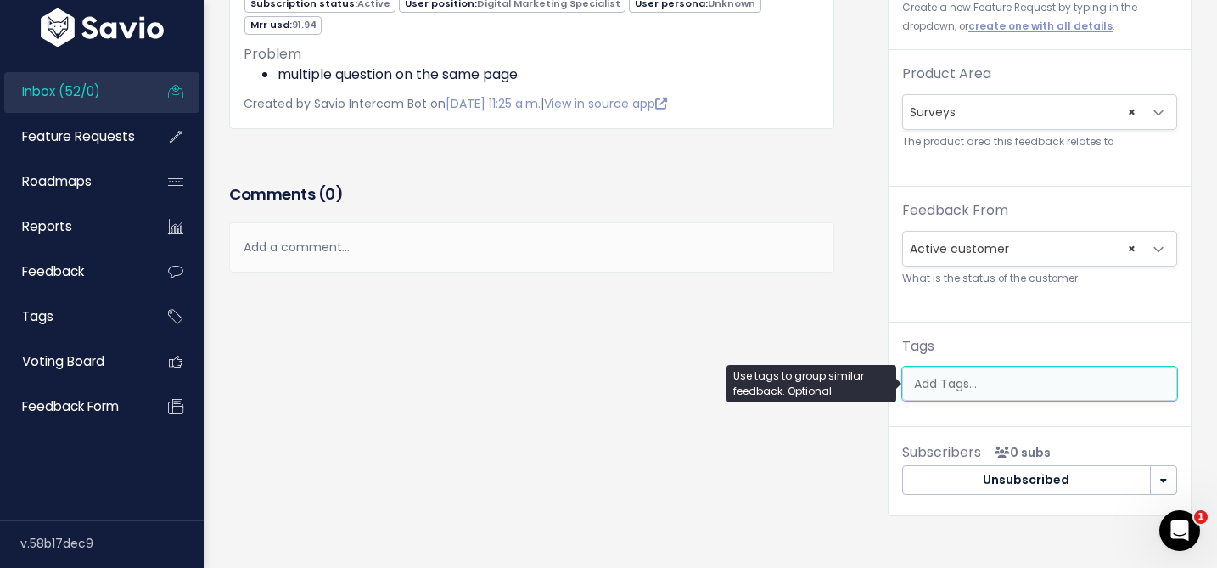
click at [936, 384] on input "search" at bounding box center [1043, 384] width 273 height 18
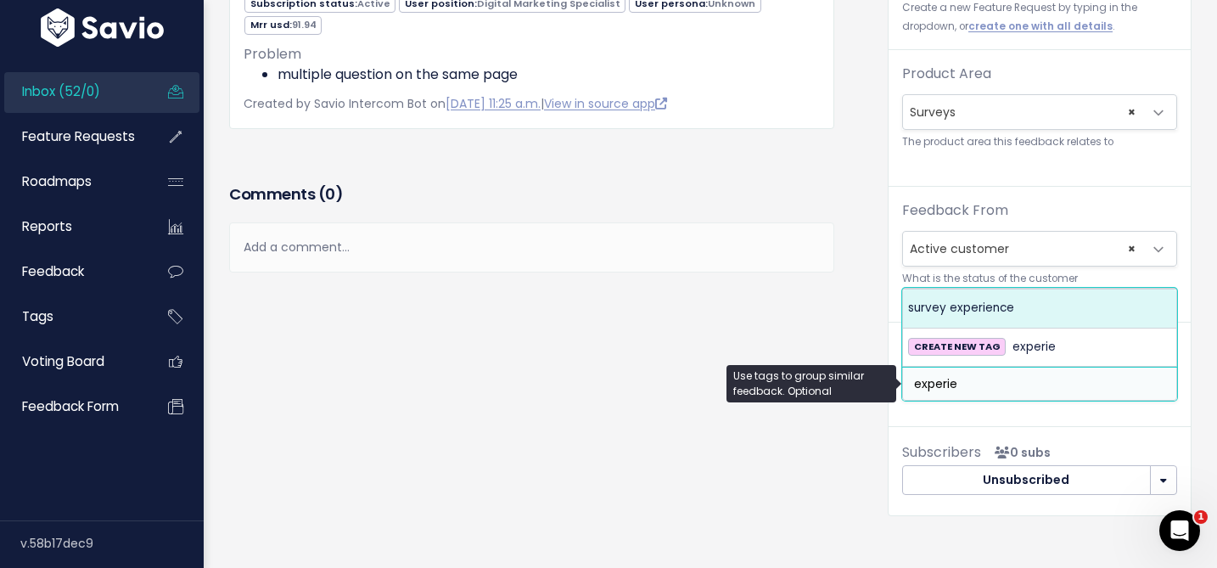
type input "experie"
select select "967"
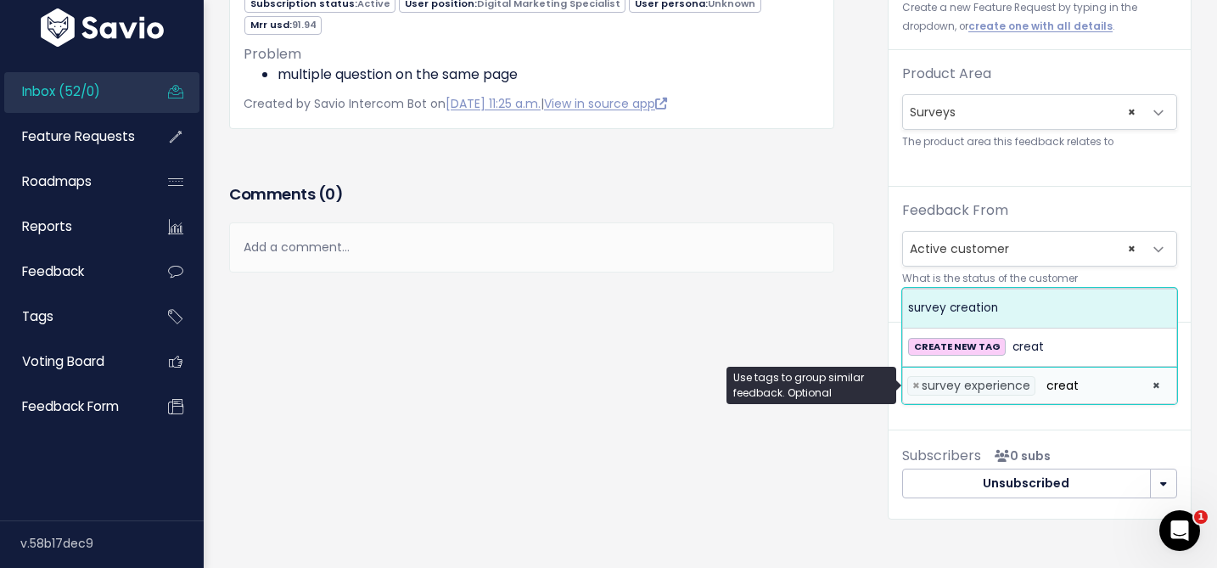
type input "creat"
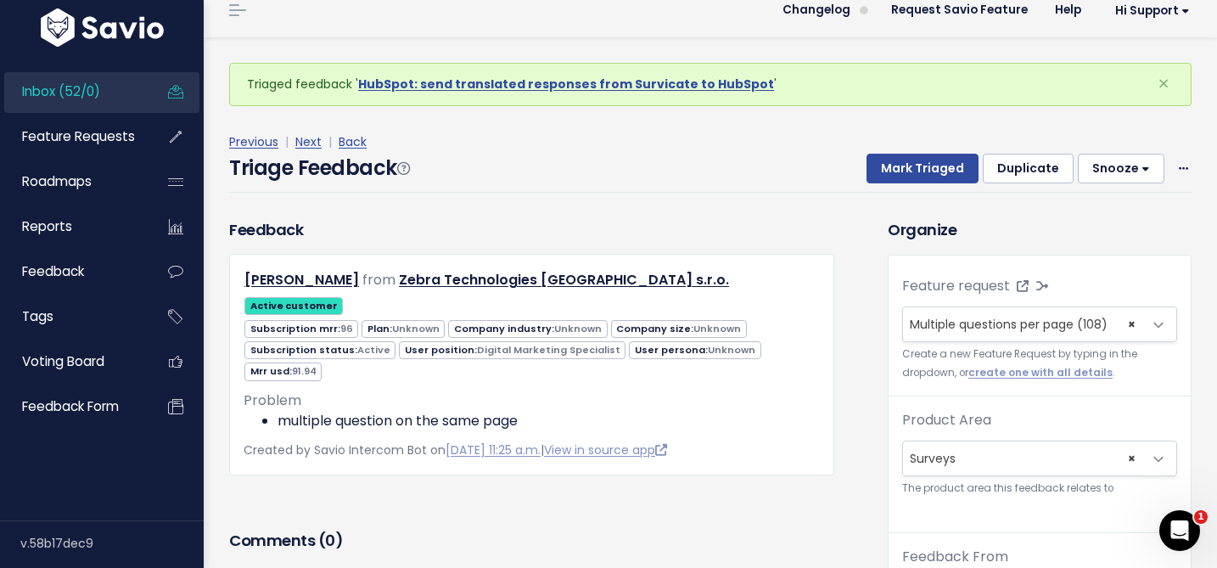
scroll to position [0, 0]
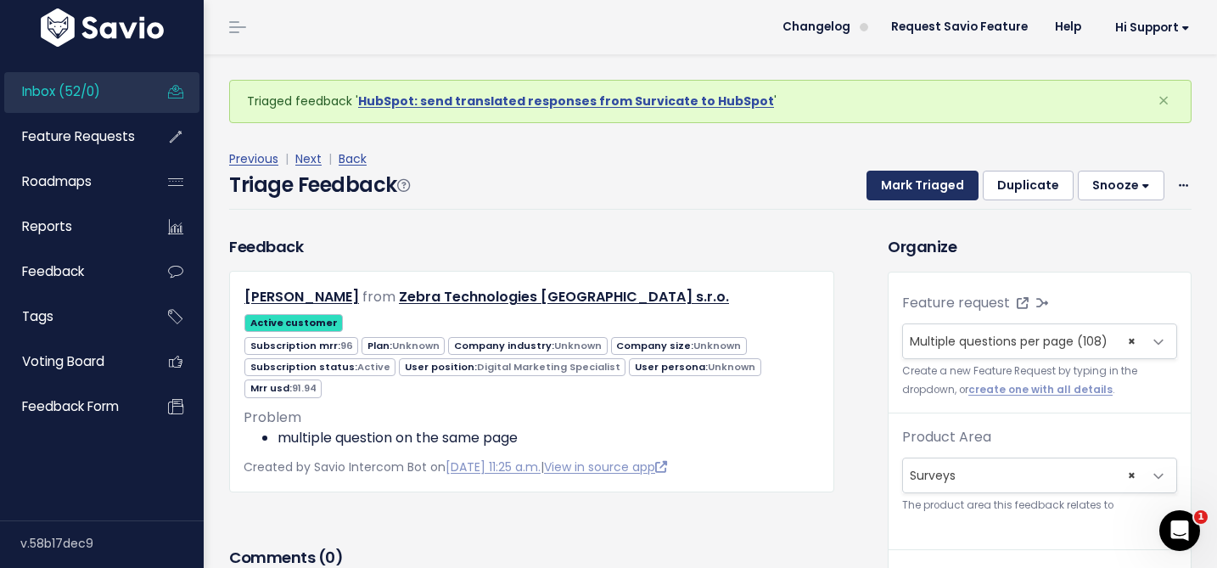
click at [920, 194] on button "Mark Triaged" at bounding box center [923, 186] width 112 height 31
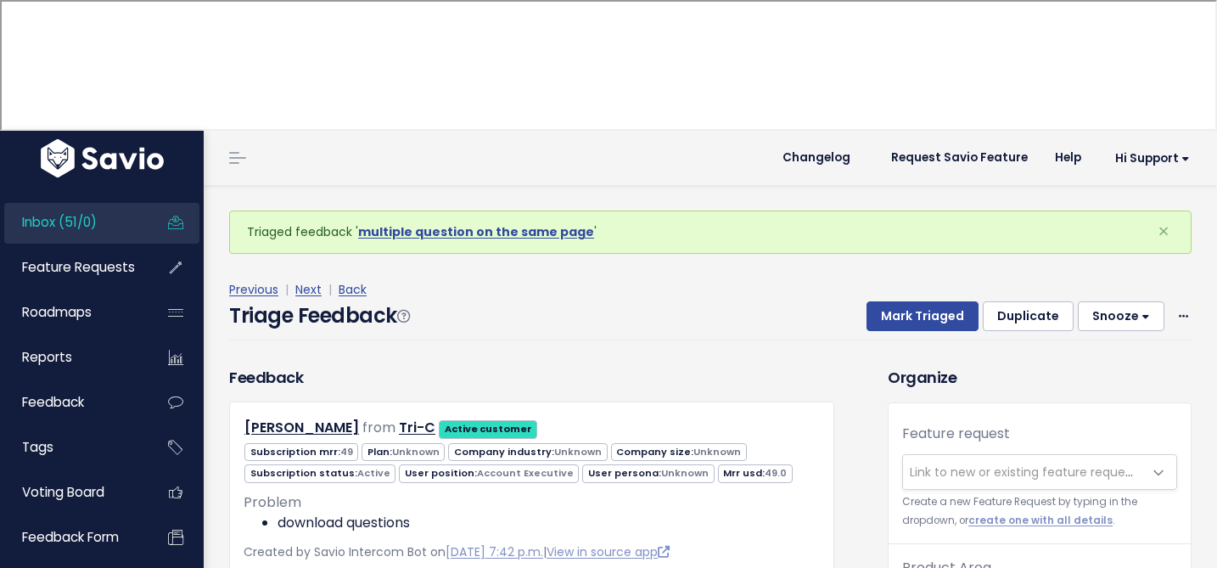
scroll to position [56, 0]
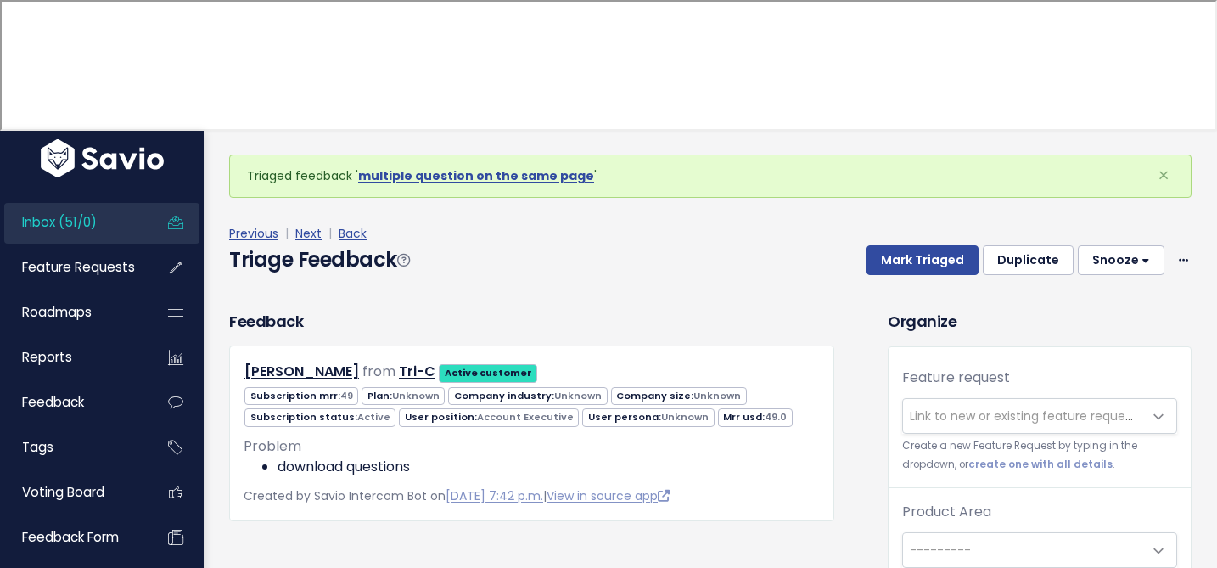
click at [975, 399] on span "Link to new or existing feature request..." at bounding box center [1022, 416] width 239 height 34
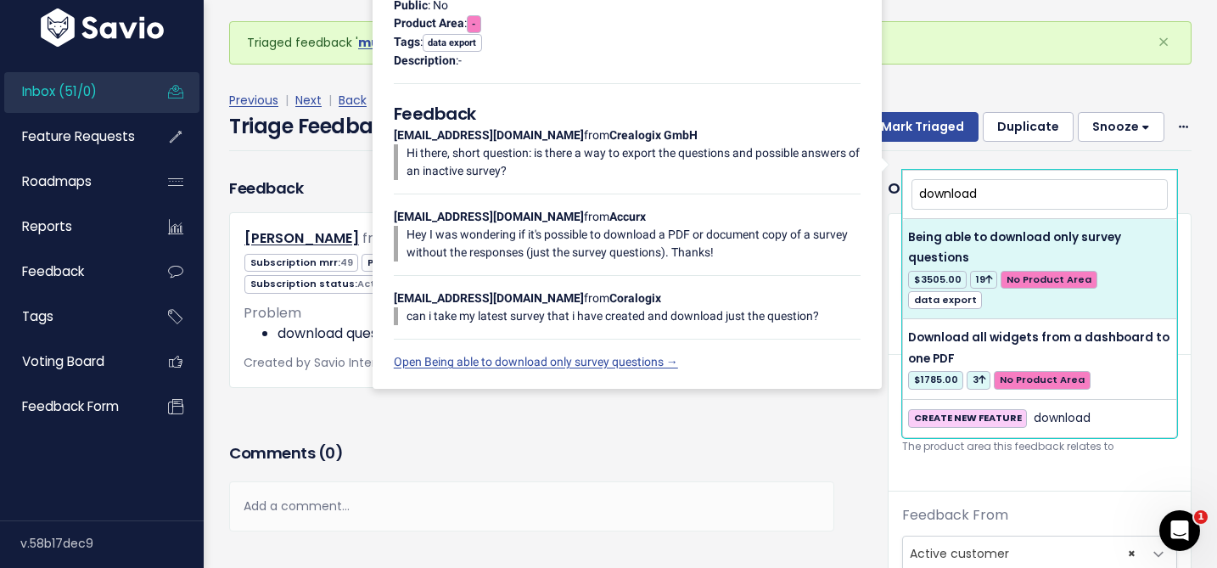
scroll to position [0, 0]
type input "download"
select select "6230"
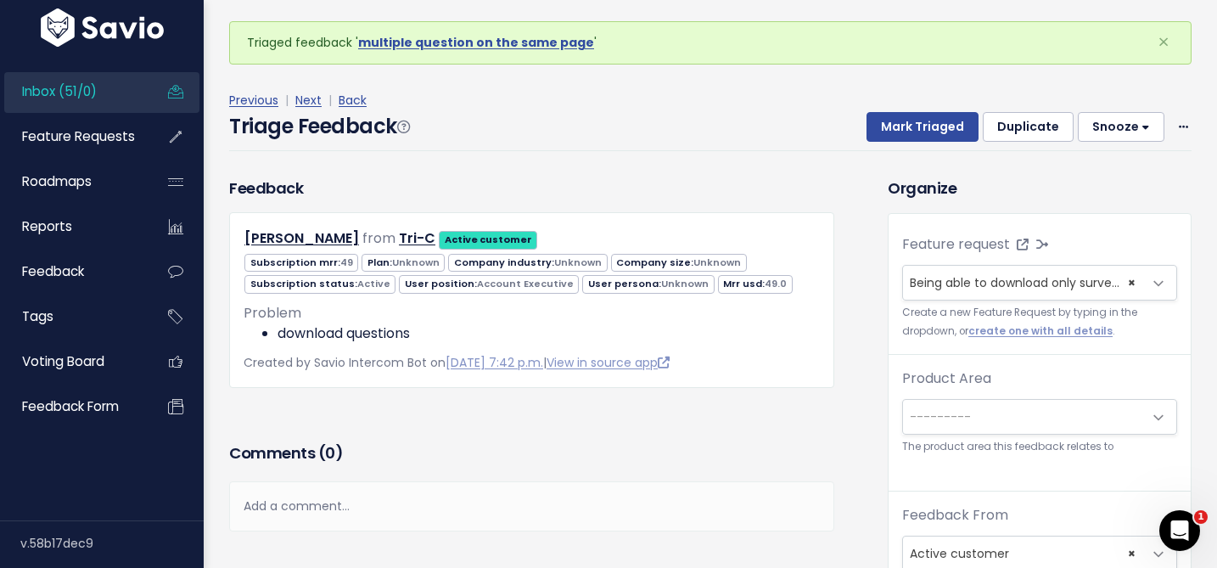
click at [973, 400] on span "---------" at bounding box center [1022, 417] width 239 height 34
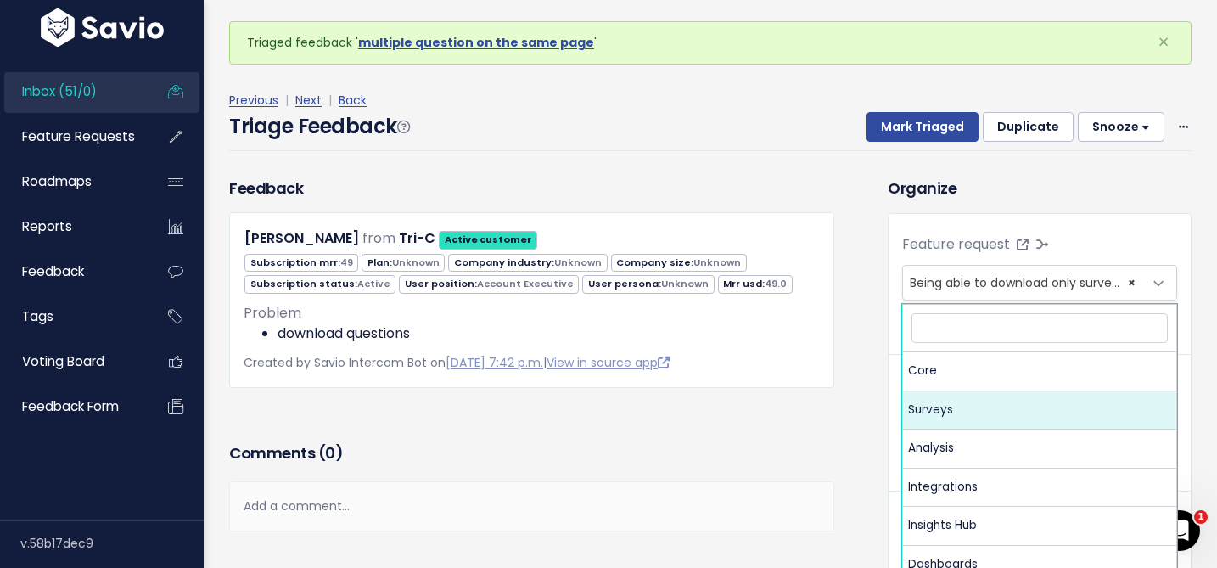
select select "MAIN:SURVEYS"
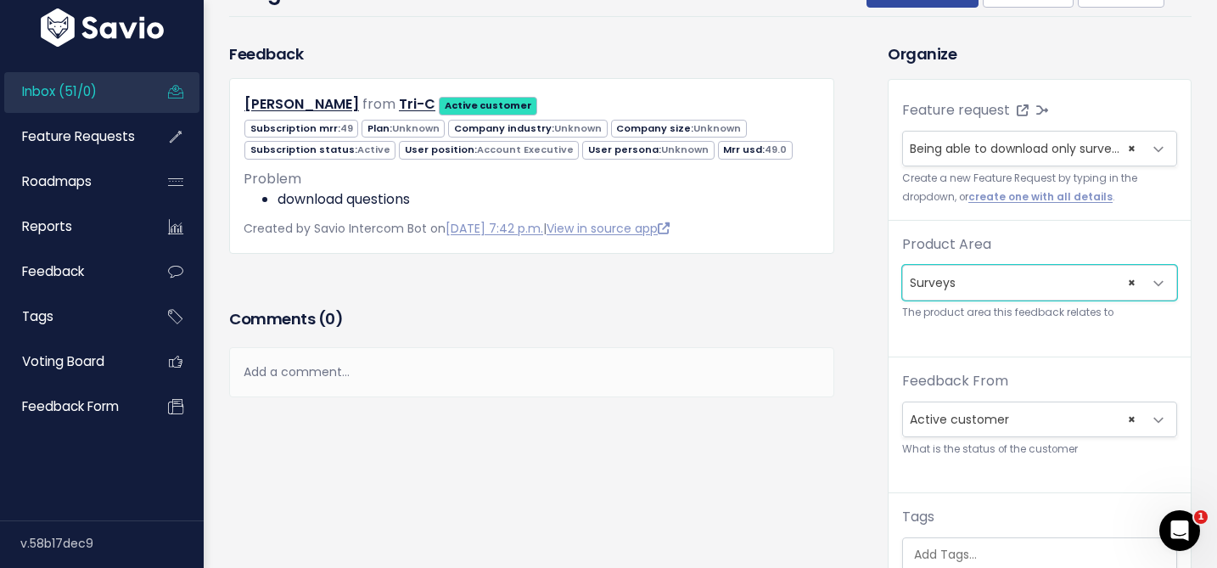
scroll to position [351, 0]
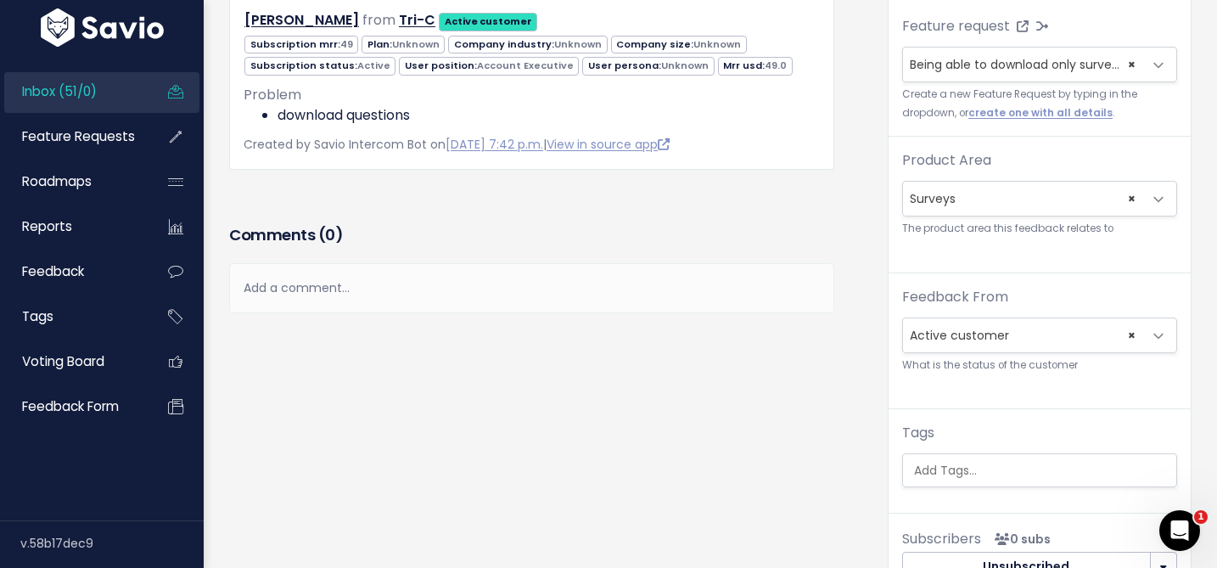
click at [945, 356] on div "Feature request --------- <span class='js-fr-id font600' data-id=6230 > Being a…" at bounding box center [1040, 258] width 302 height 525
click at [954, 462] on input "search" at bounding box center [1043, 471] width 273 height 18
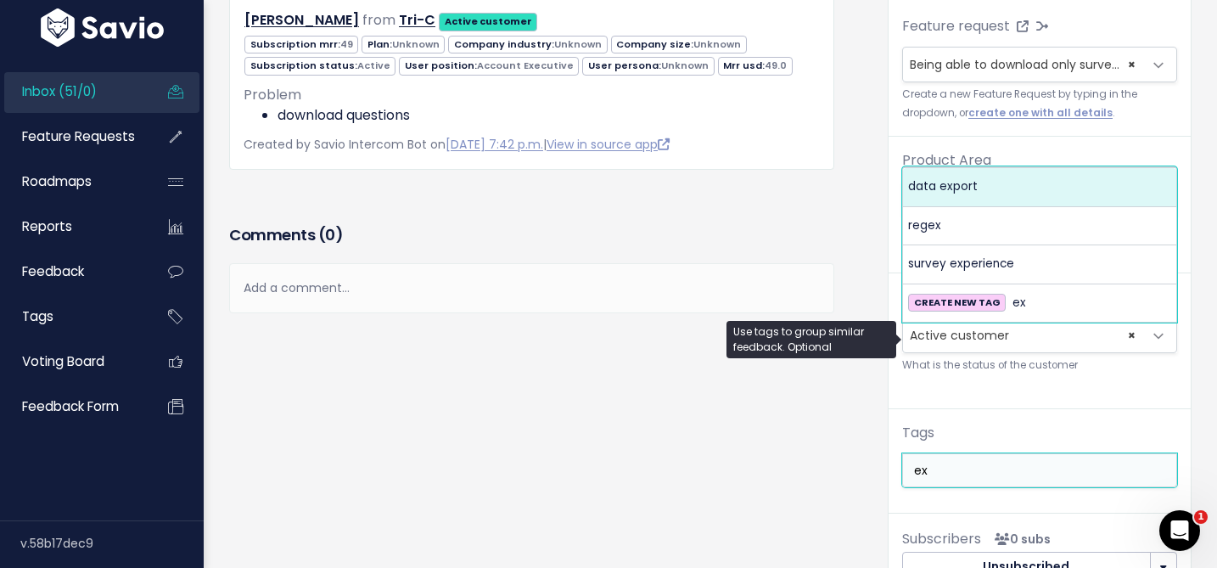
type input "ex"
select select "995"
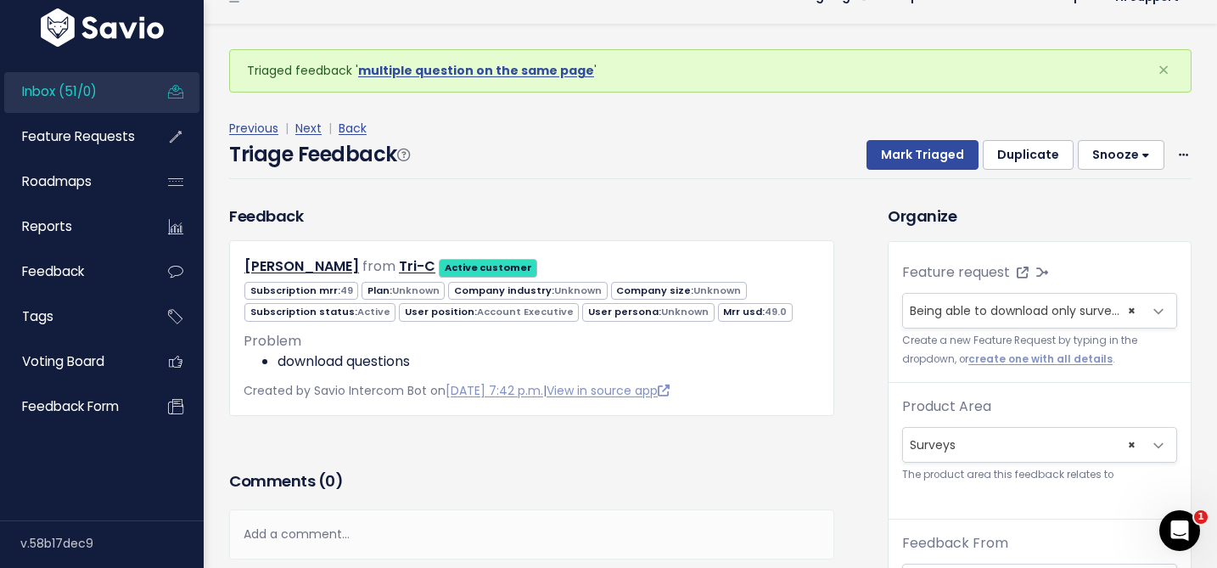
scroll to position [0, 0]
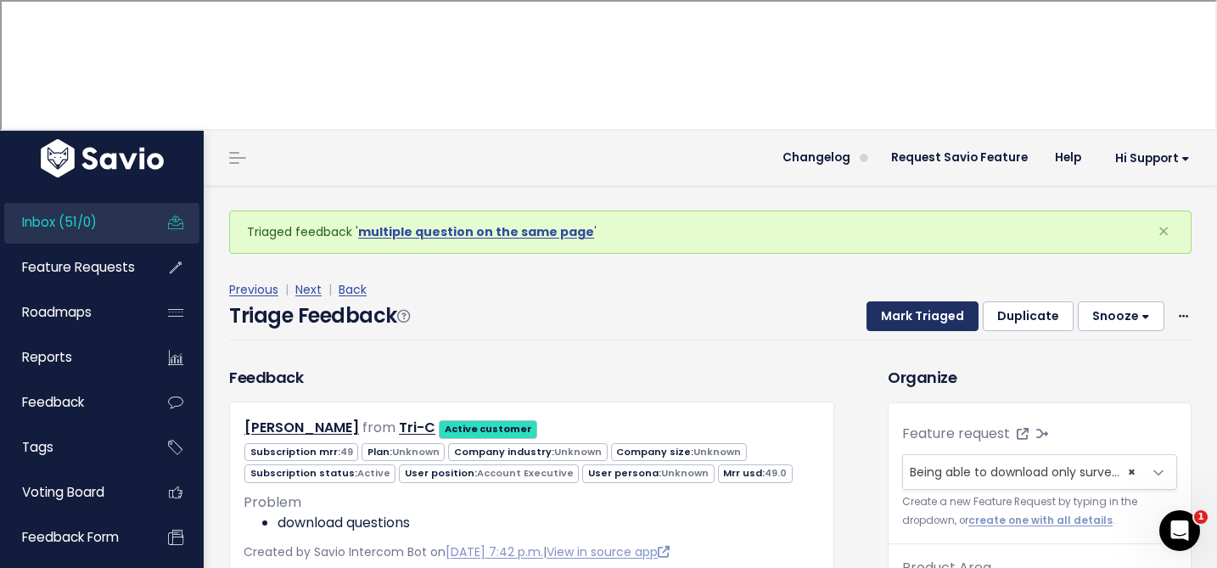
click at [897, 301] on button "Mark Triaged" at bounding box center [923, 316] width 112 height 31
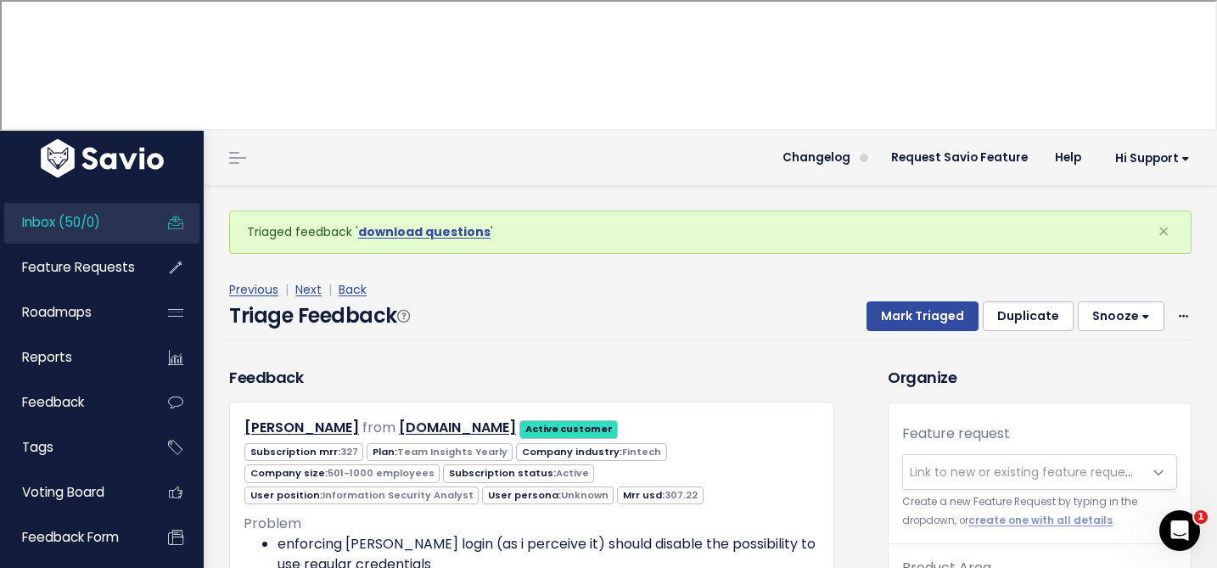
click at [928, 463] on span "Link to new or existing feature request..." at bounding box center [1027, 471] width 234 height 17
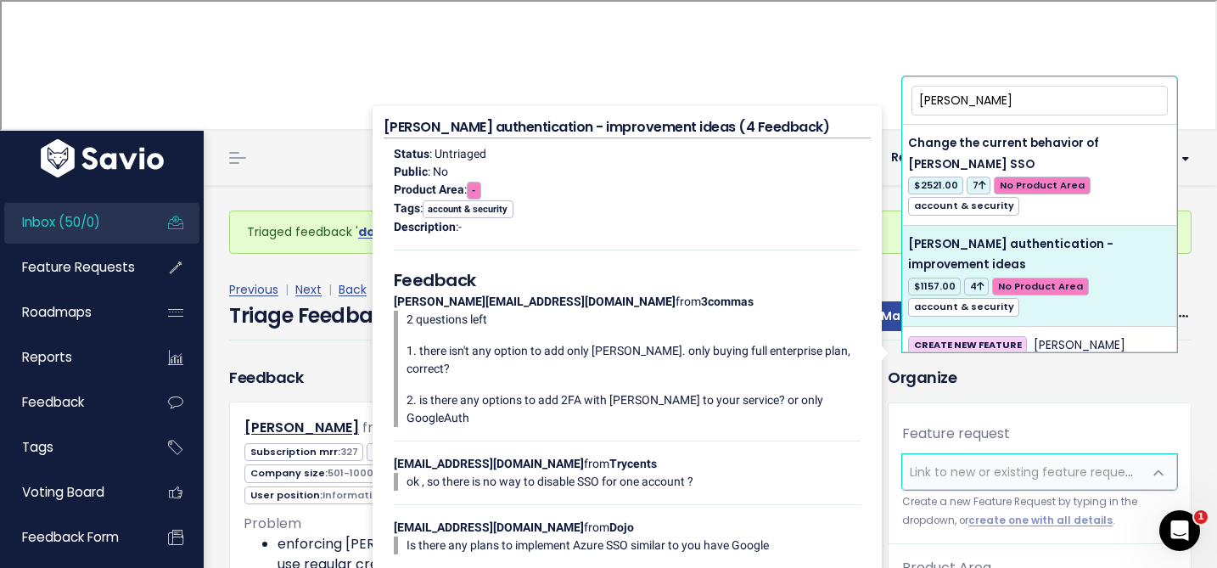
type input "[PERSON_NAME]"
select select "11698"
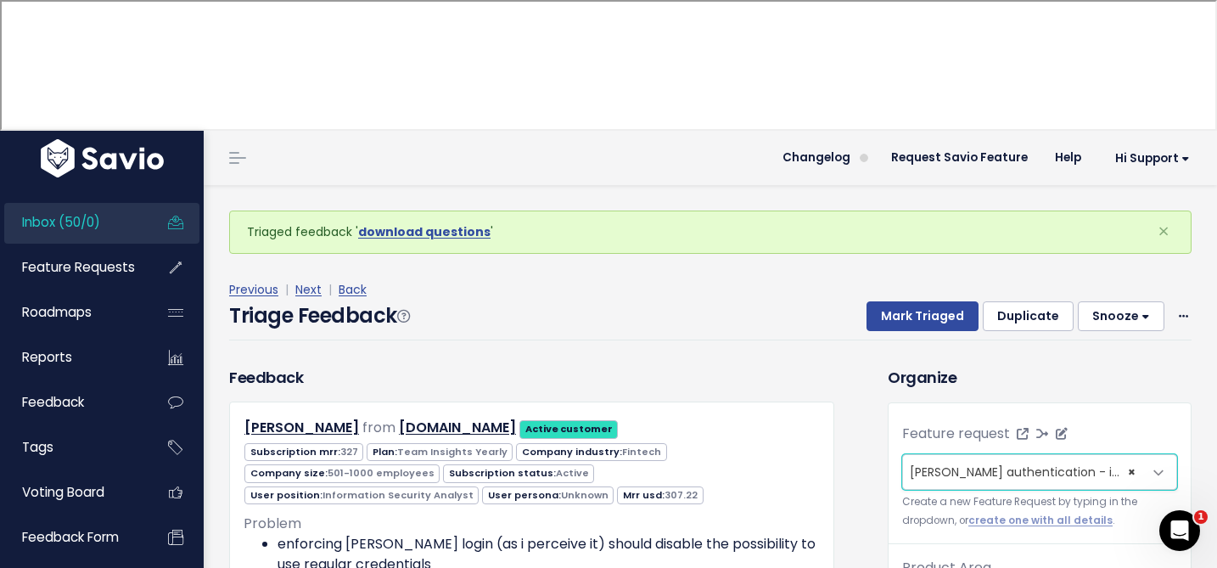
scroll to position [56, 0]
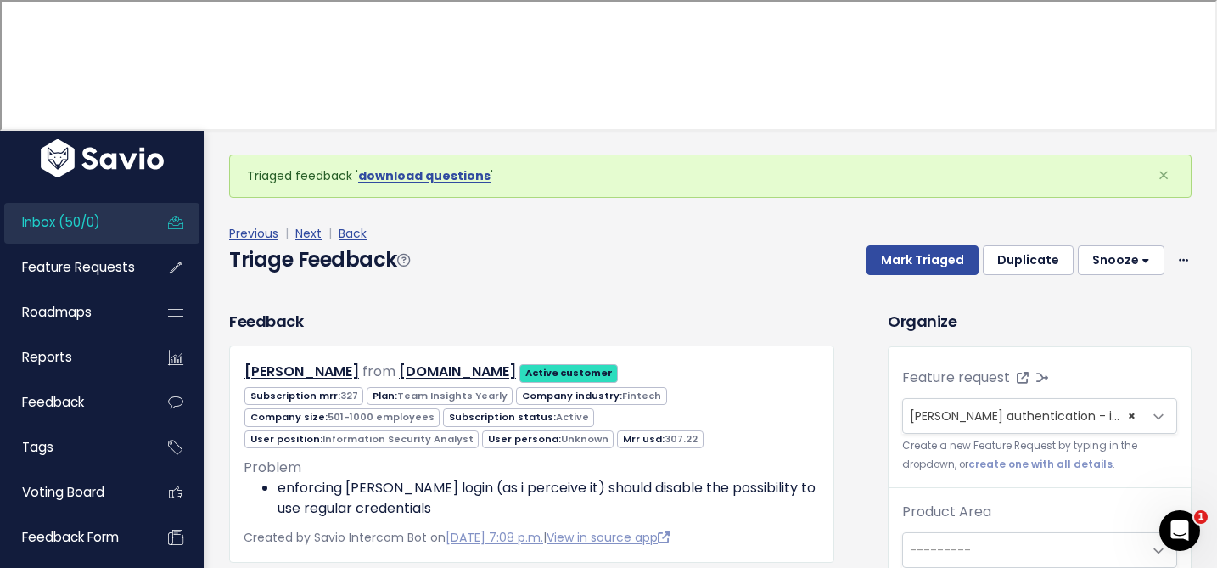
click at [968, 533] on span "---------" at bounding box center [1022, 550] width 239 height 34
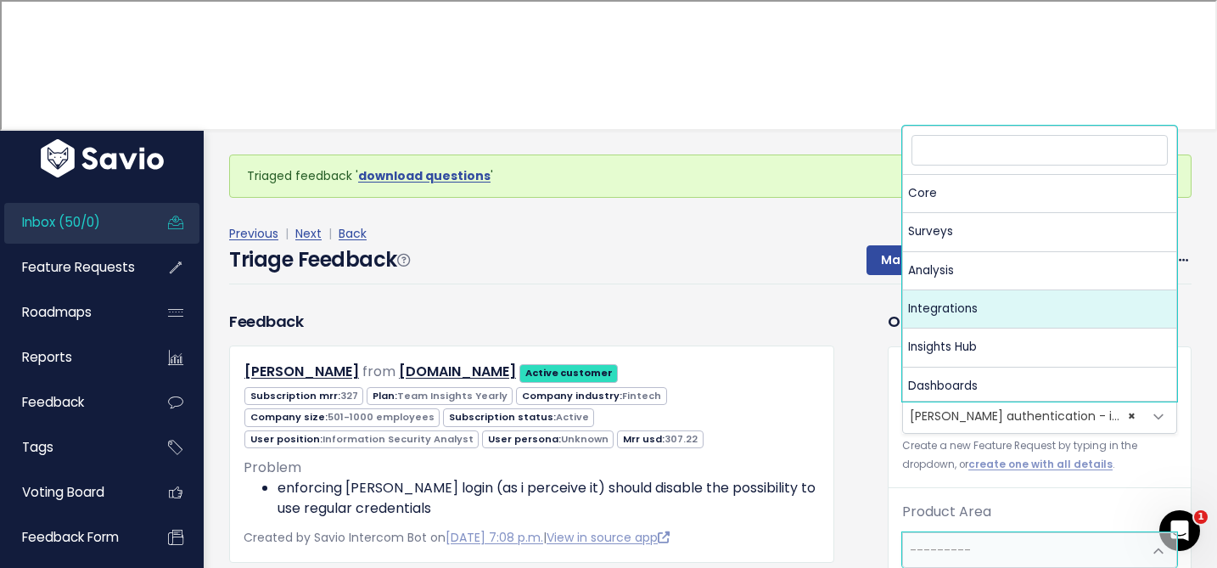
scroll to position [4, 0]
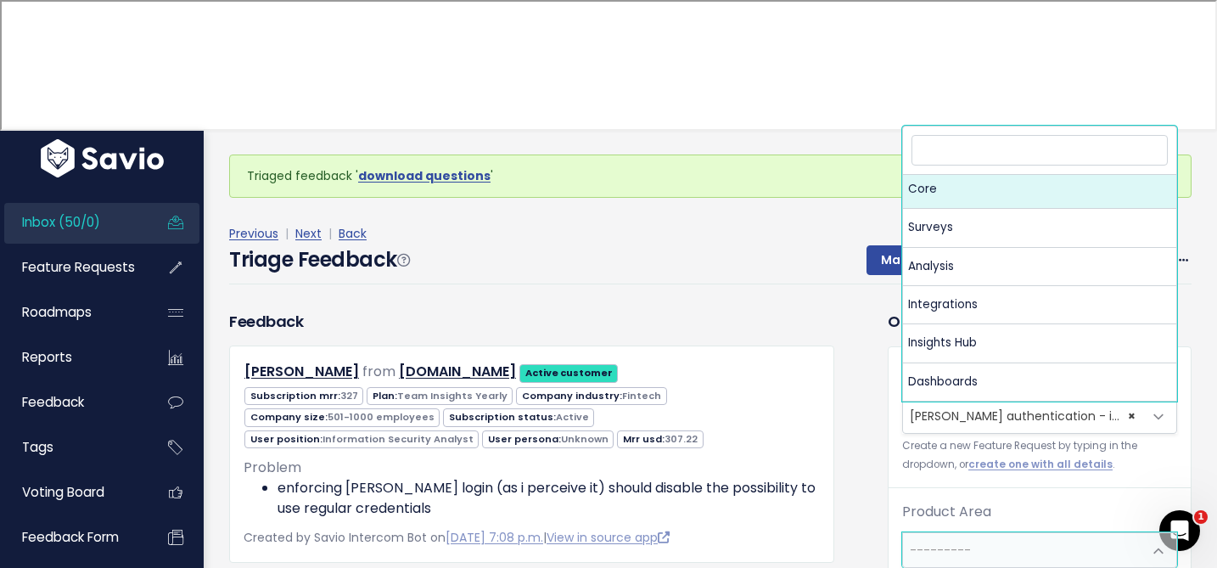
select select "MAIN:CORE"
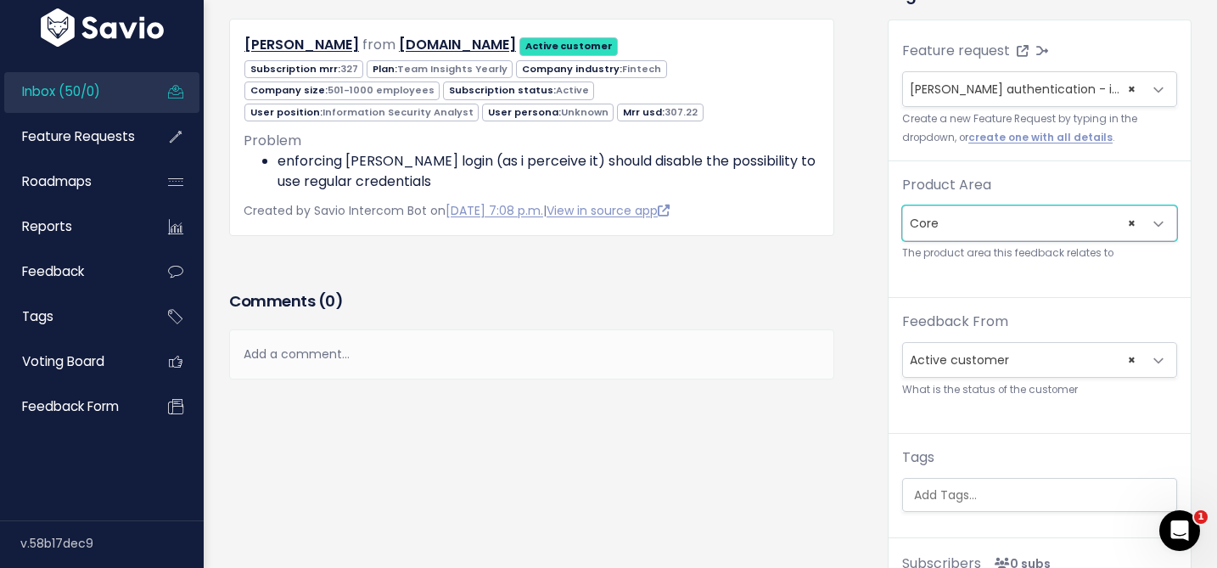
scroll to position [341, 0]
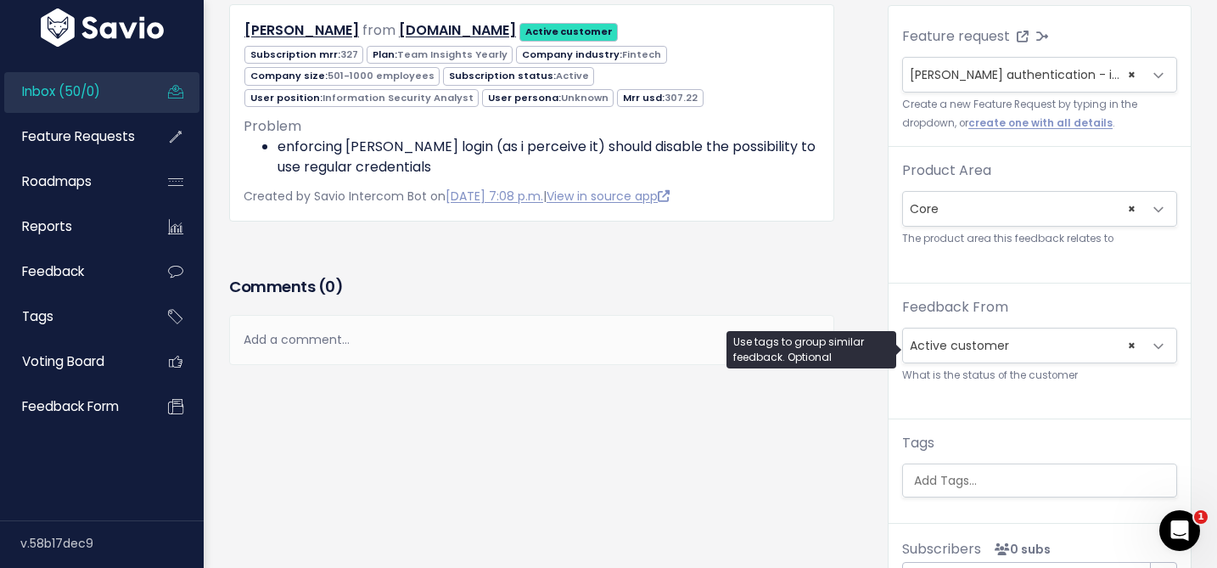
click at [927, 463] on span at bounding box center [1039, 480] width 275 height 34
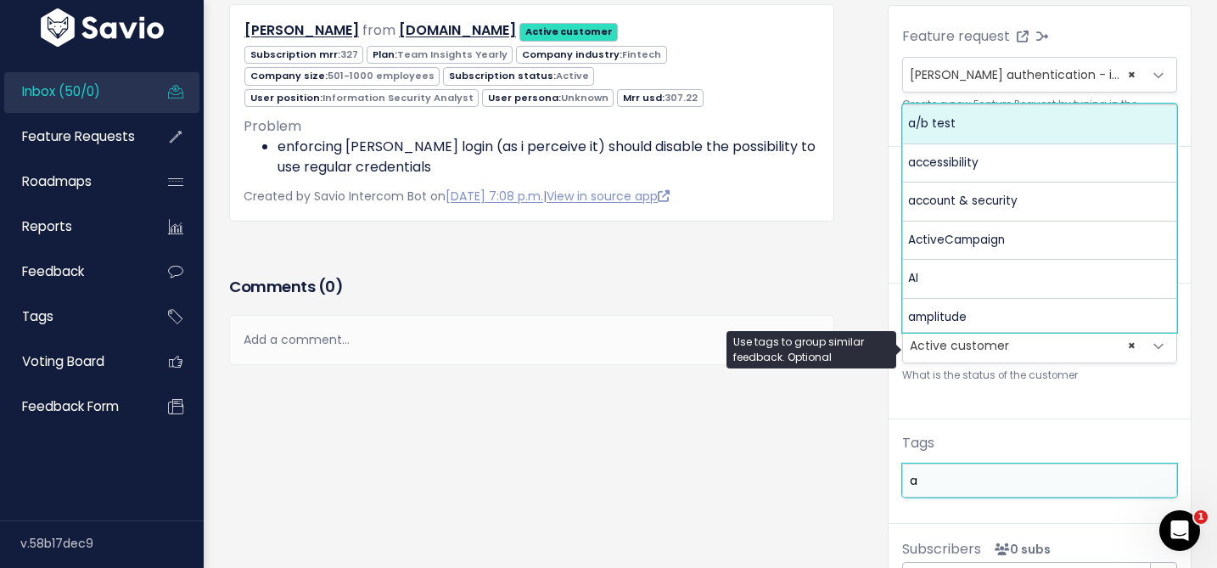
scroll to position [0, 0]
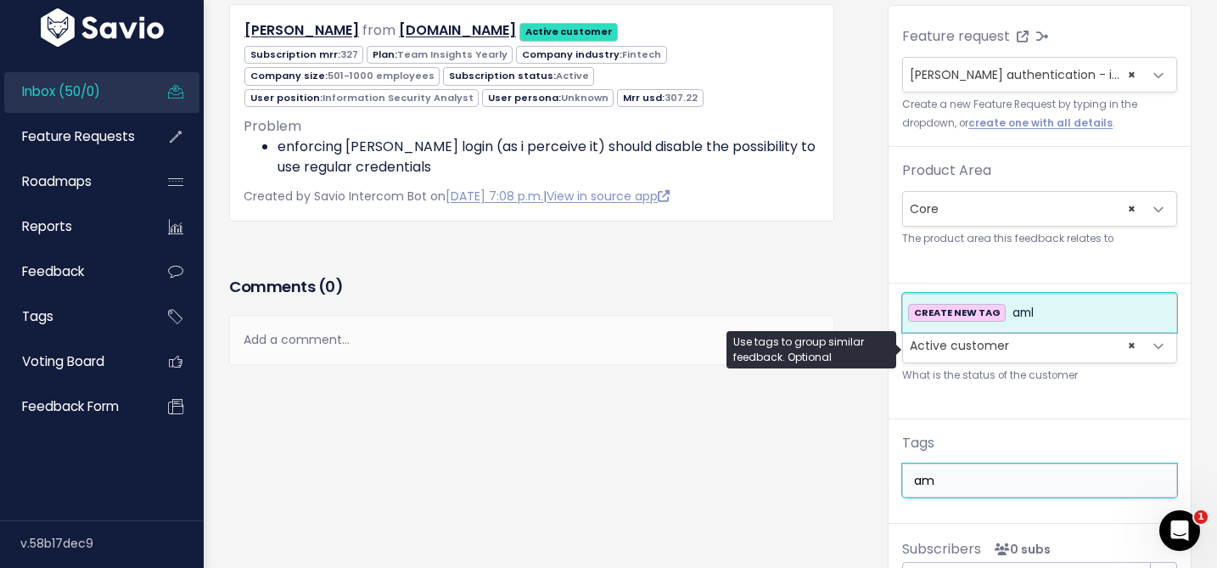
type input "a"
type input "saml"
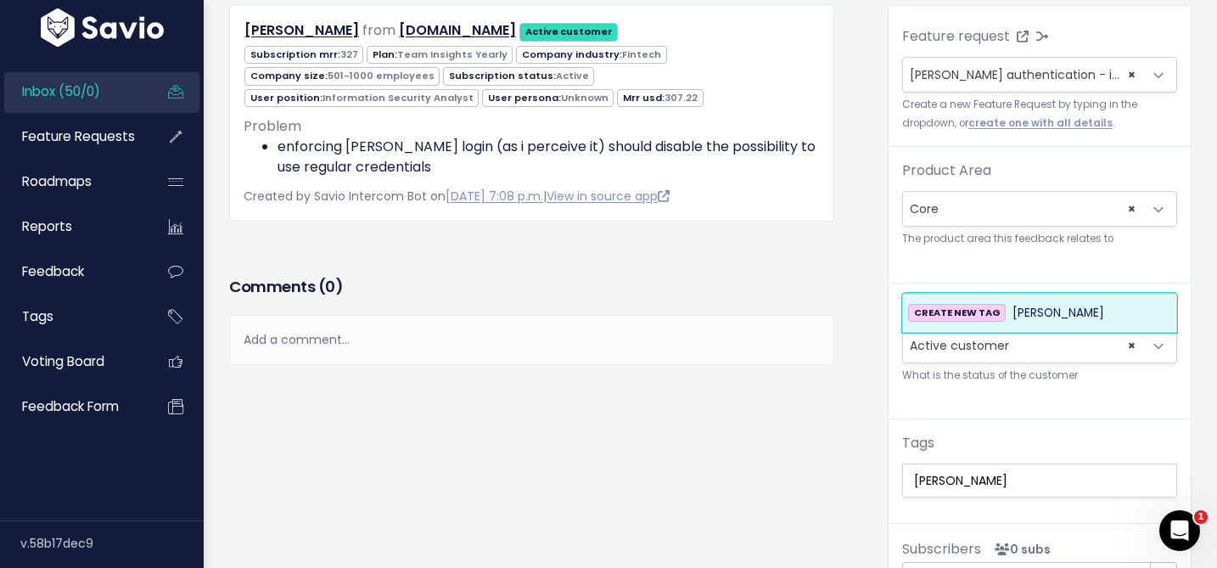
click at [958, 310] on strong "CREATE NEW TAG" at bounding box center [957, 313] width 87 height 14
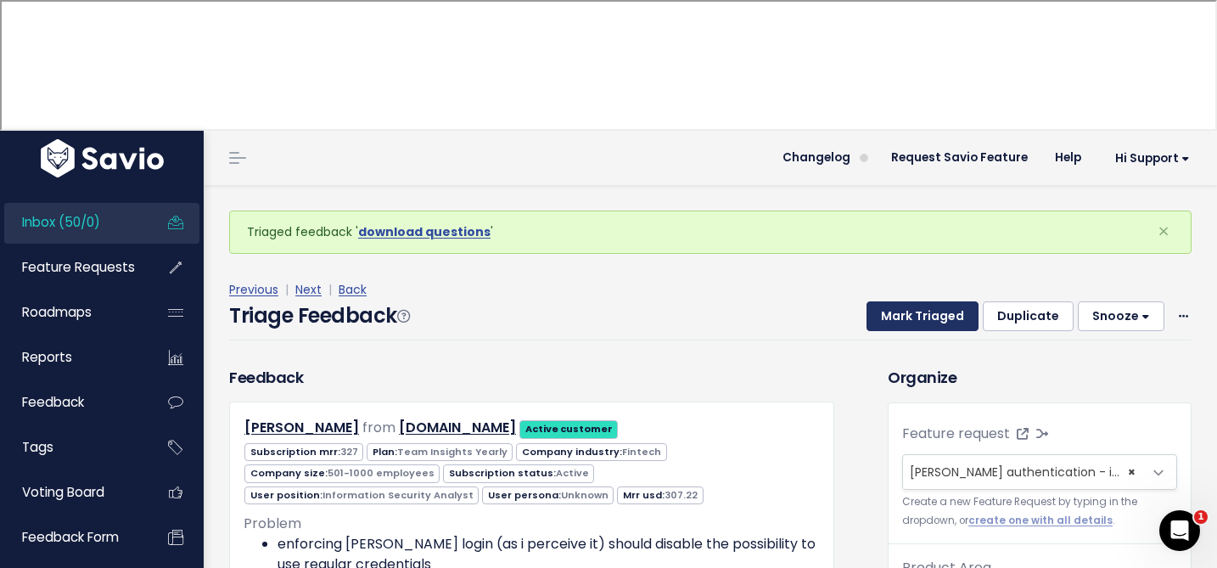
click at [909, 301] on button "Mark Triaged" at bounding box center [923, 316] width 112 height 31
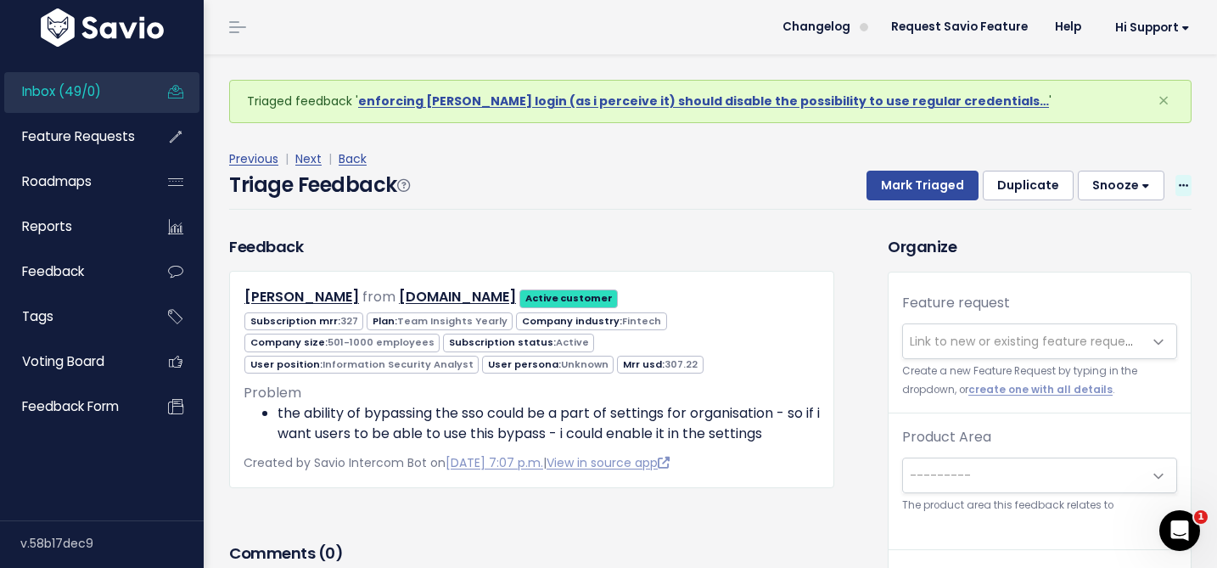
click at [1184, 184] on icon at bounding box center [1183, 186] width 9 height 11
click at [1091, 272] on link "Delete" at bounding box center [1116, 265] width 122 height 33
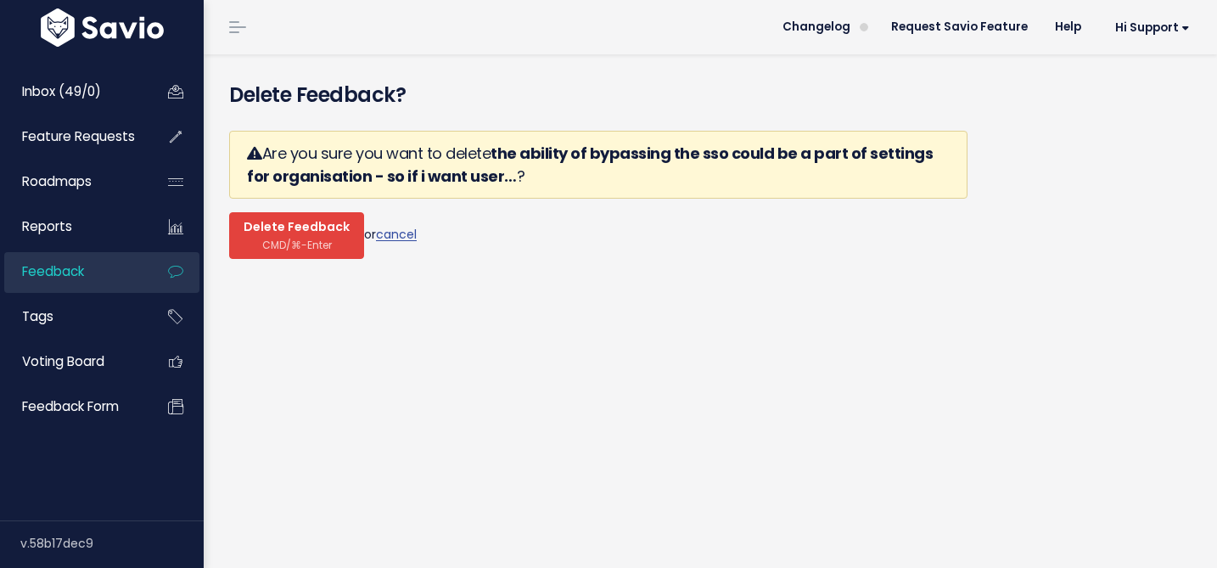
click at [323, 238] on span "CMD/⌘-Enter" at bounding box center [297, 244] width 70 height 13
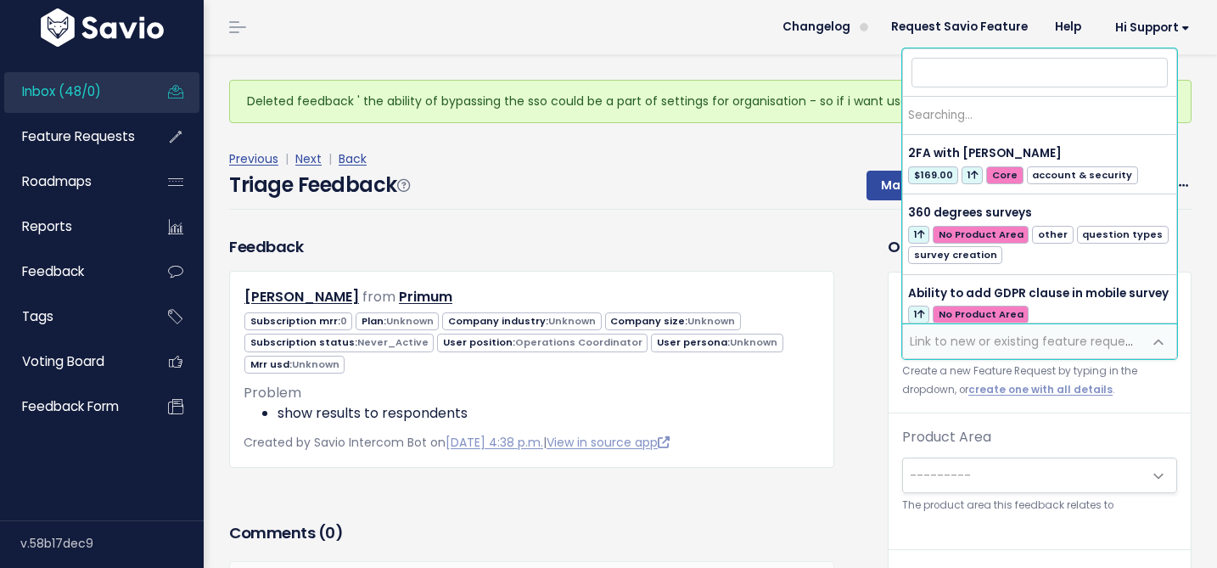
click at [950, 332] on span "Link to new or existing feature request..." at bounding box center [1022, 341] width 239 height 34
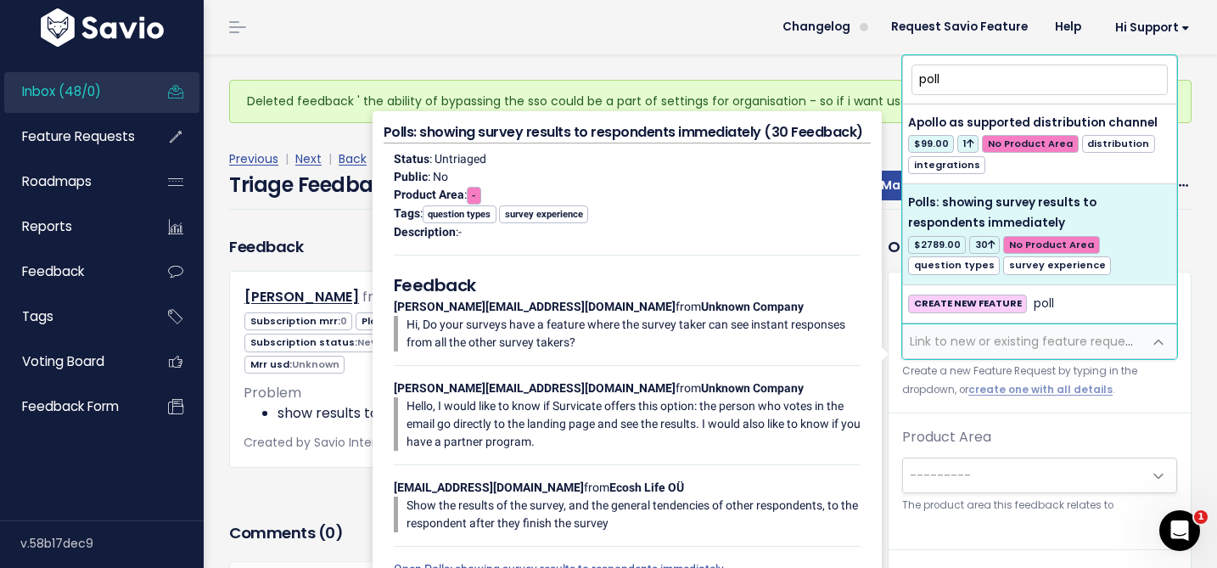
type input "poll"
select select "4873"
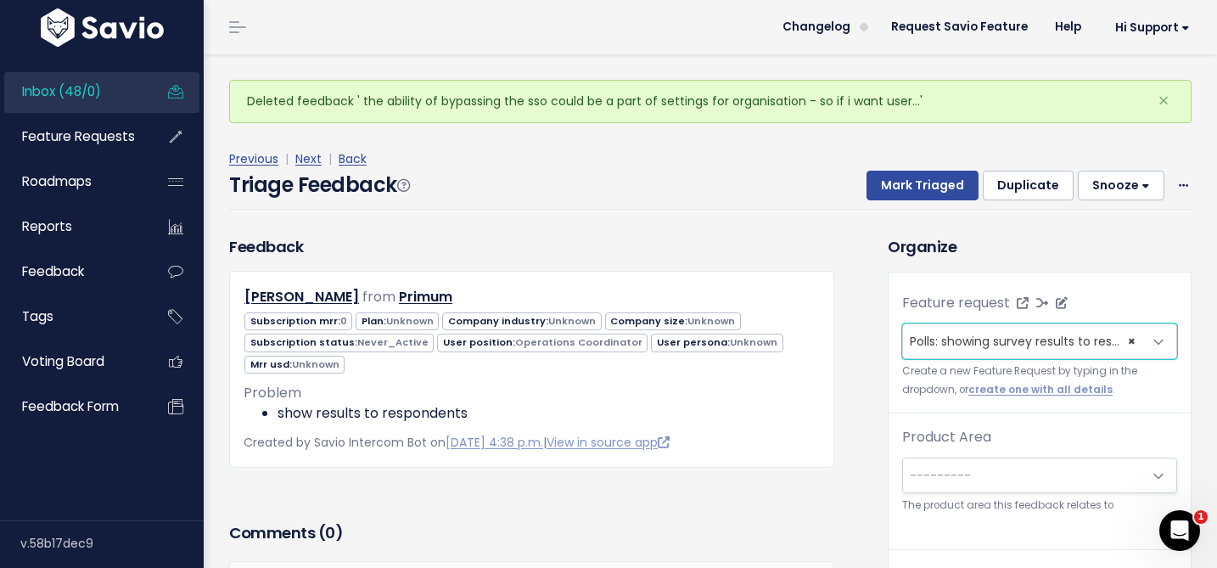
scroll to position [18, 0]
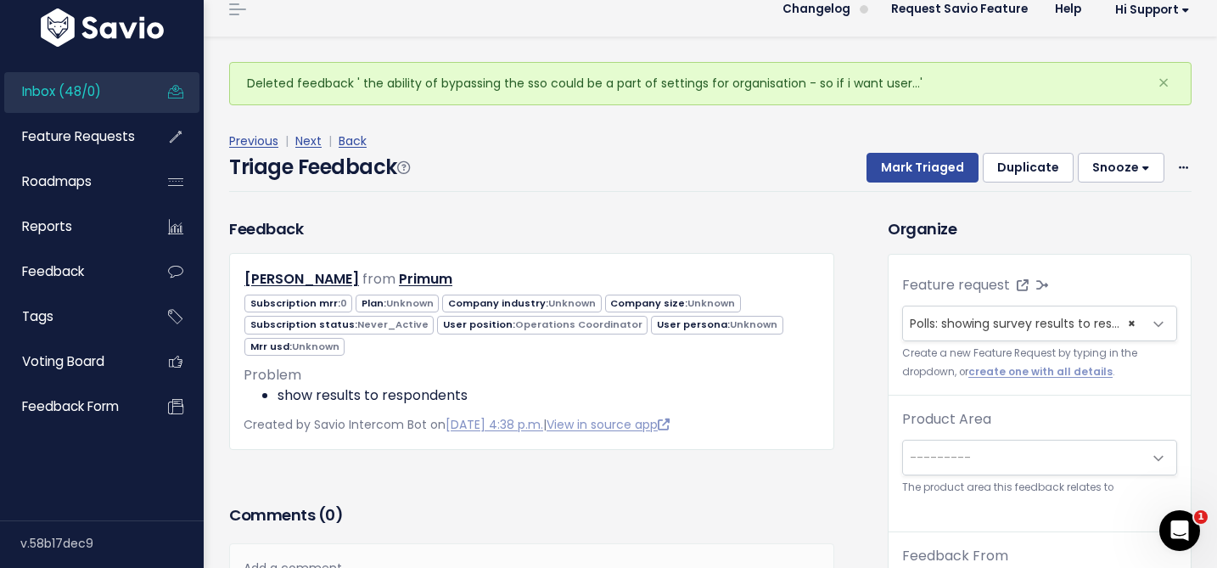
click at [934, 465] on span "---------" at bounding box center [1022, 457] width 239 height 34
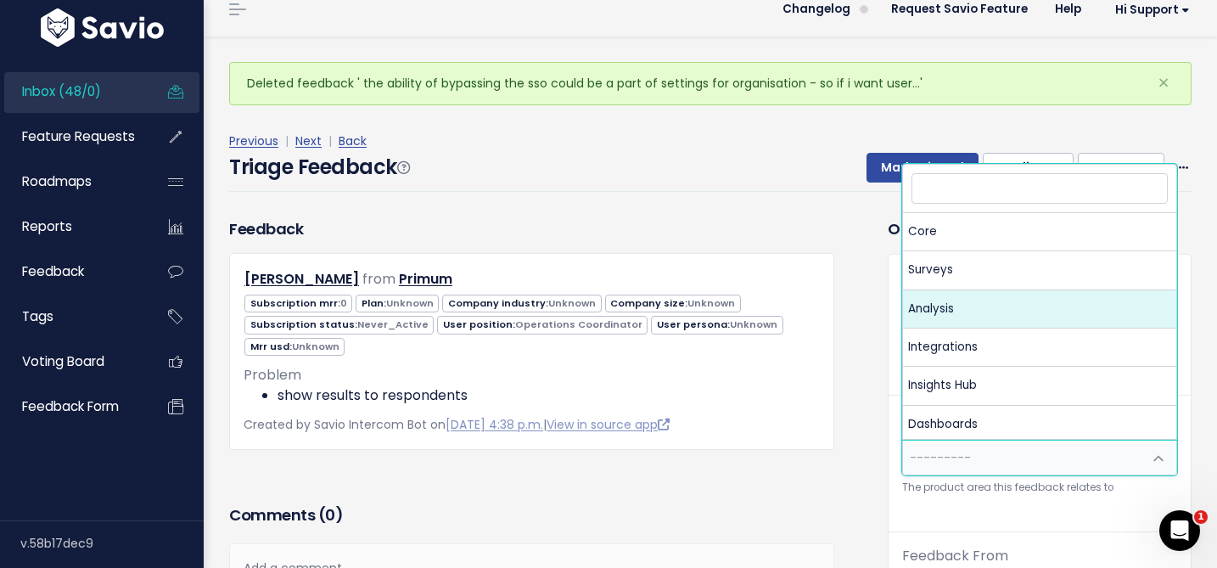
select select "MAIN:ANALYSIS"
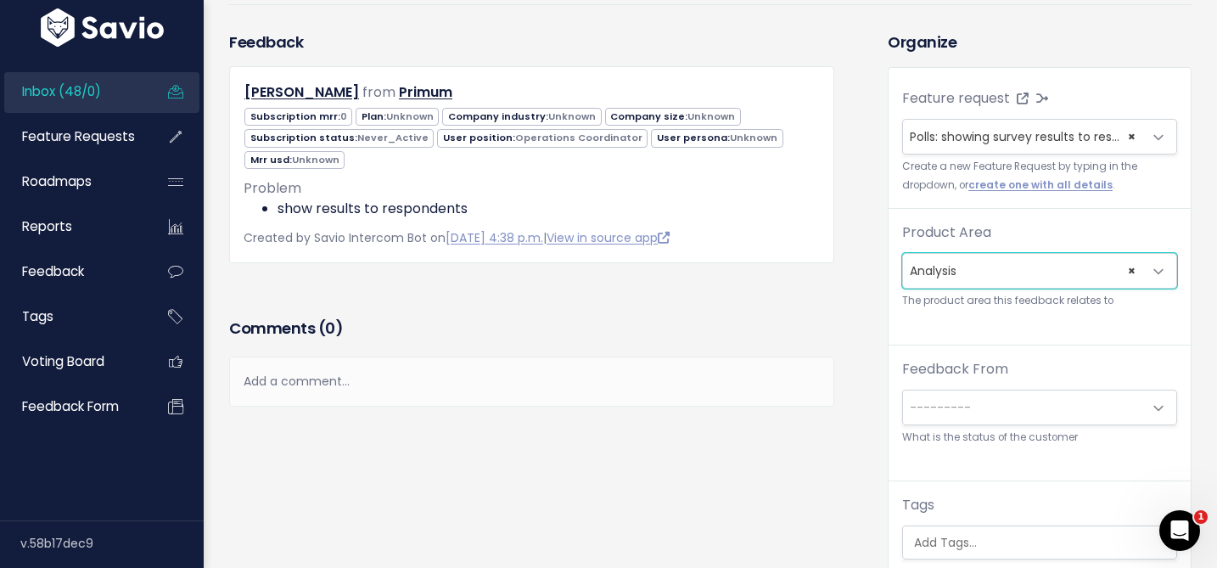
scroll to position [165, 0]
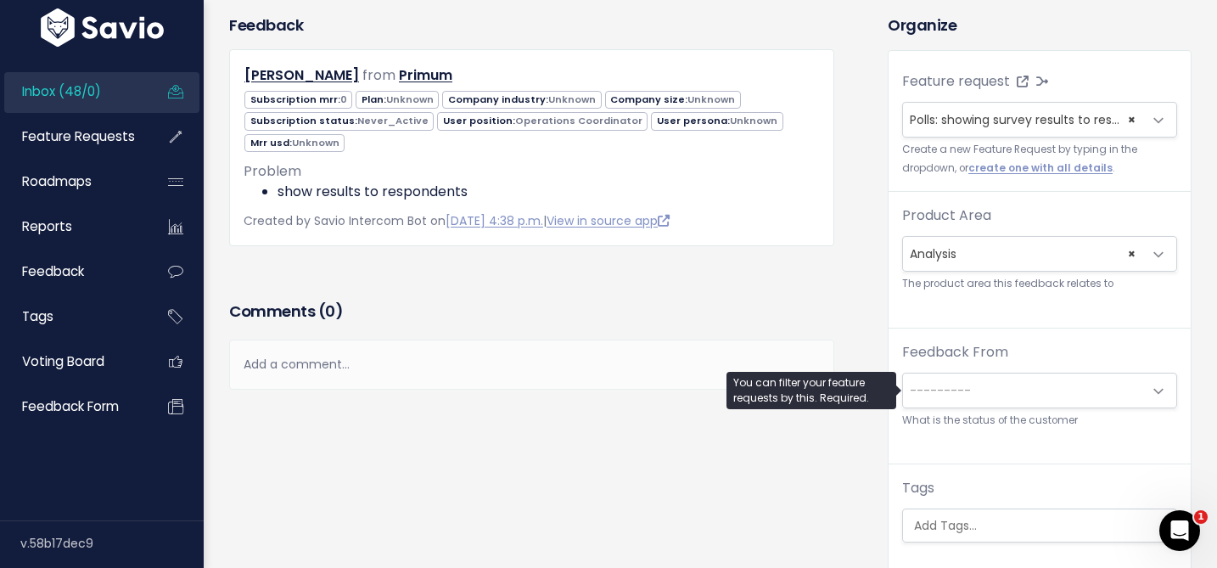
click at [942, 384] on span "---------" at bounding box center [940, 390] width 61 height 17
click at [855, 264] on div "Feedback Kate Freidinger from Primum 0" at bounding box center [545, 349] width 659 height 670
click at [986, 247] on span "× Analysis" at bounding box center [1022, 254] width 239 height 34
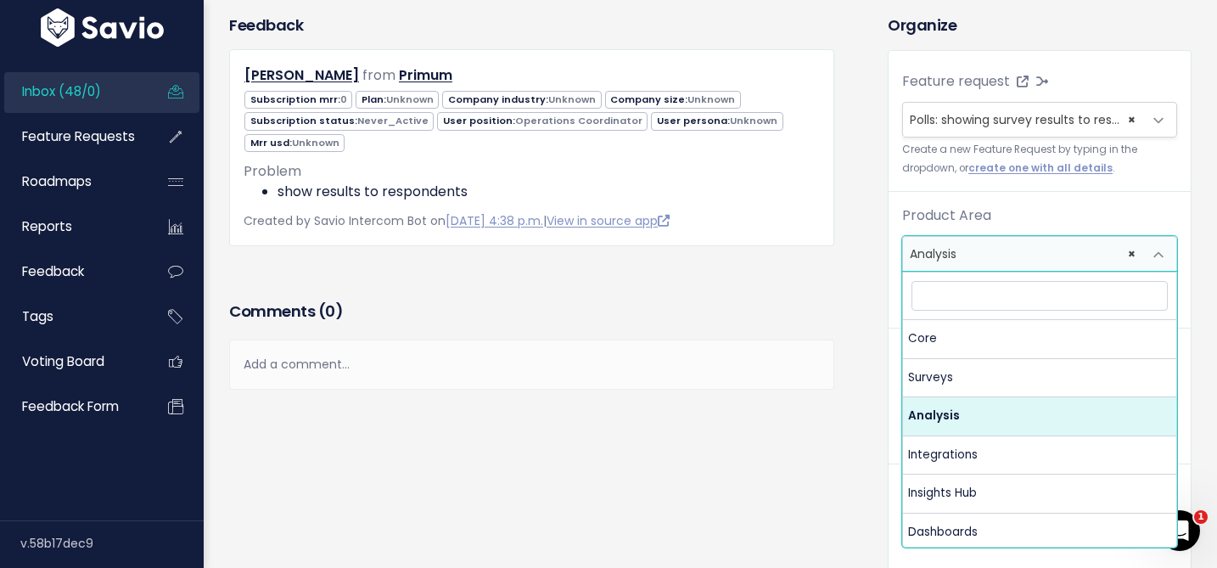
click at [868, 299] on div "Feedback Kate Freidinger from Primum 0" at bounding box center [545, 349] width 659 height 670
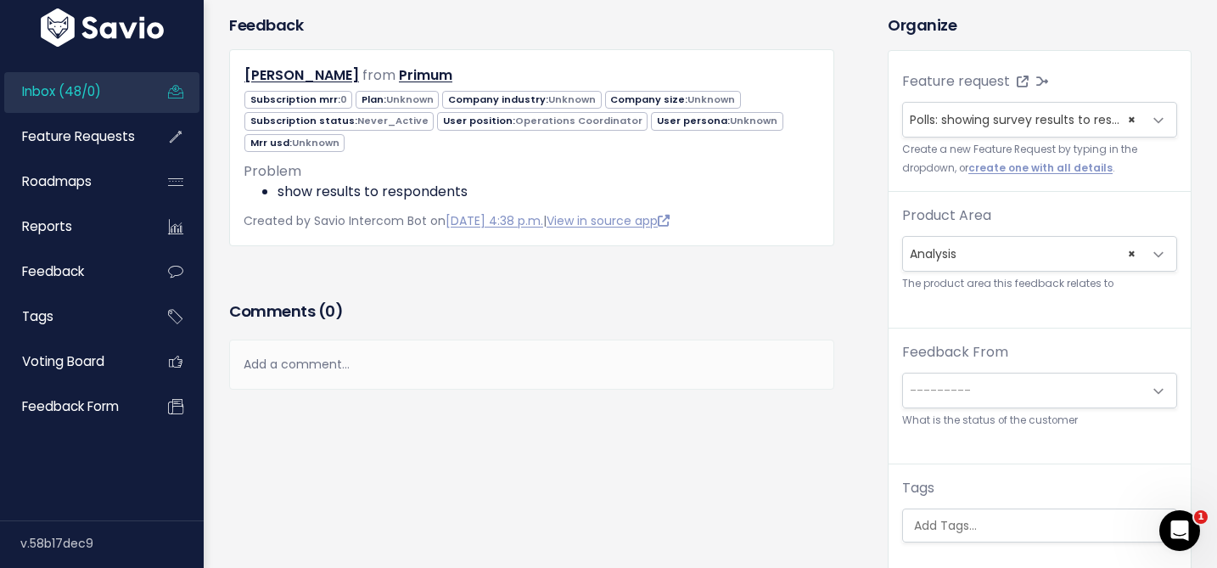
click at [927, 375] on span "---------" at bounding box center [1022, 390] width 239 height 34
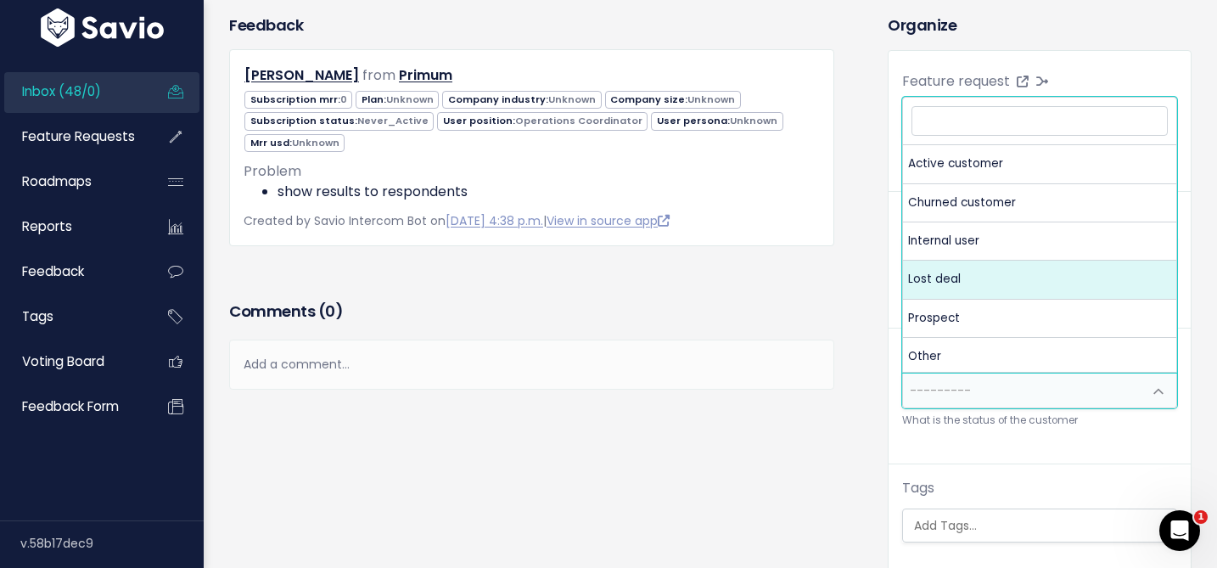
select select "PROSPECT"
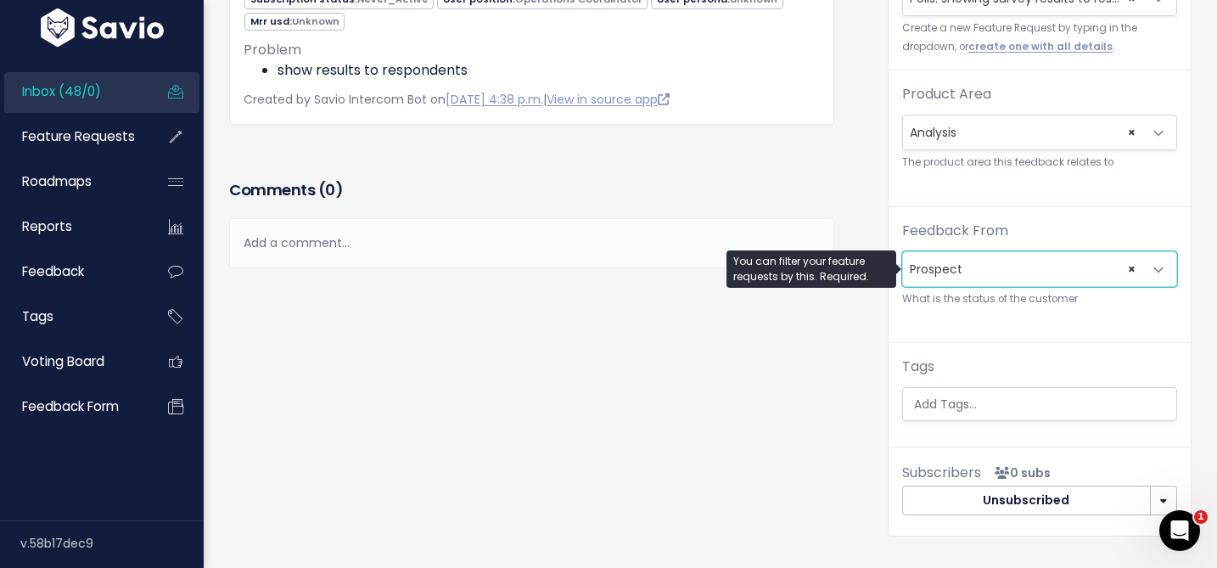
scroll to position [296, 0]
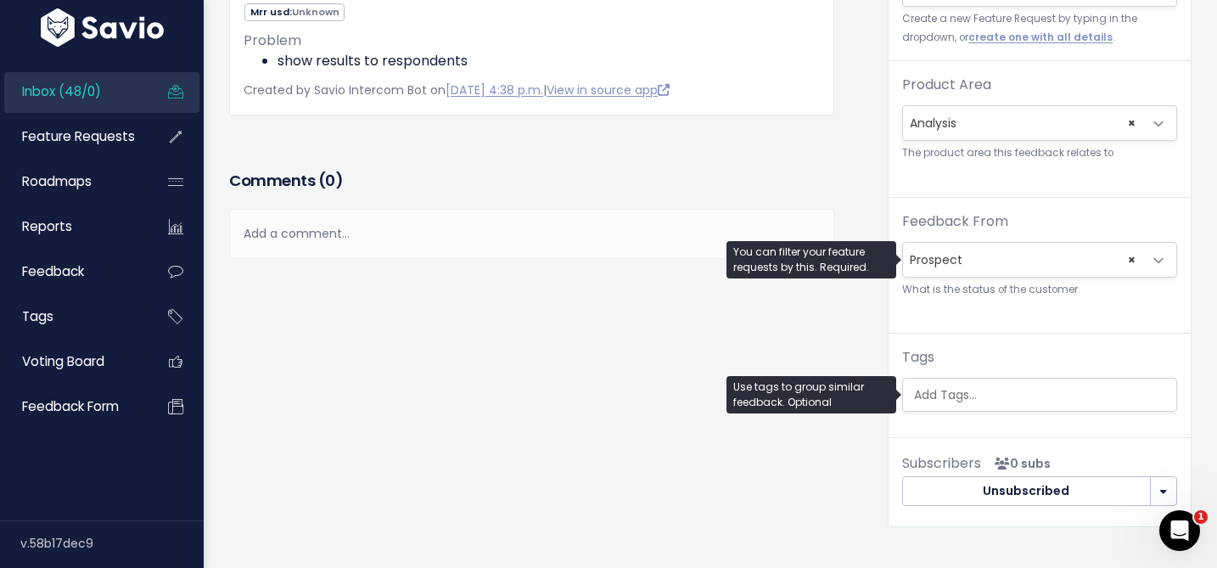
click at [935, 393] on input "search" at bounding box center [1043, 395] width 273 height 18
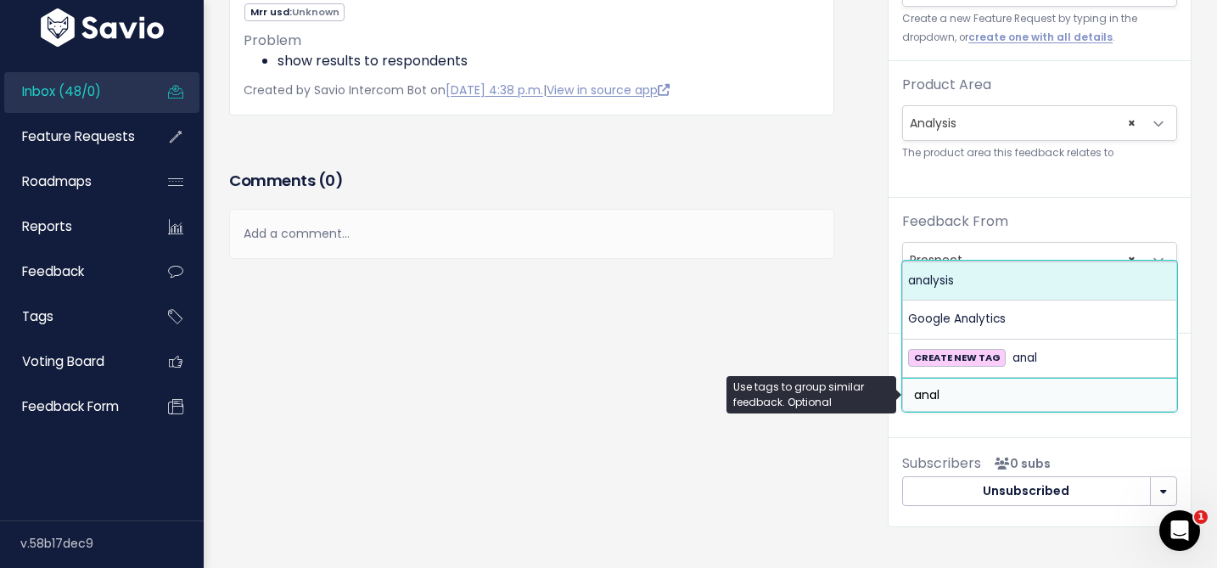
type input "anal"
select select "960"
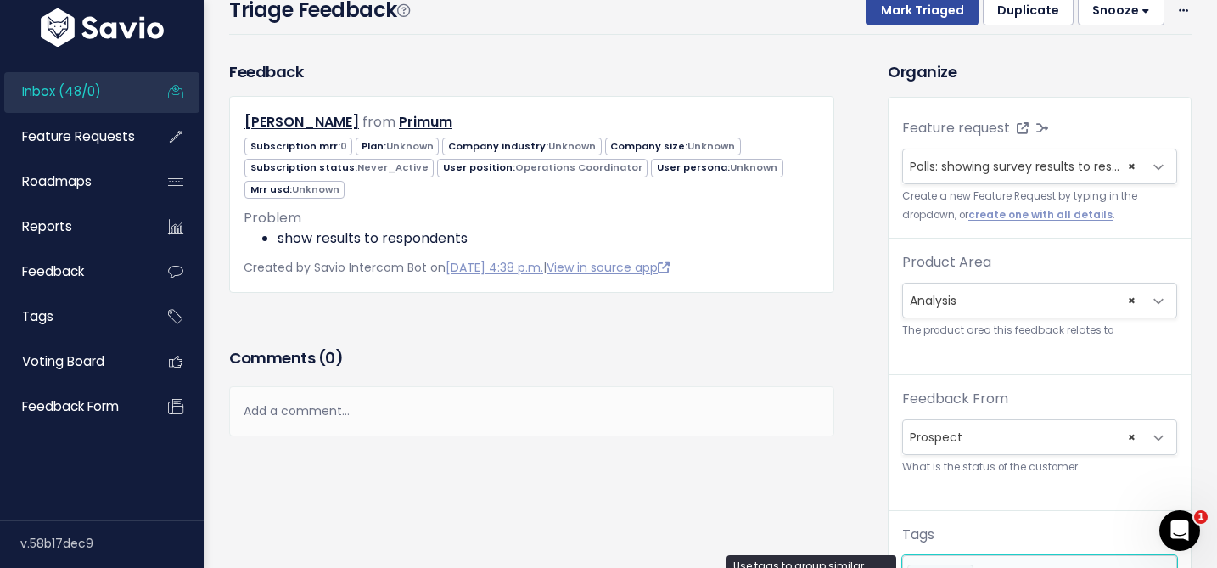
scroll to position [0, 0]
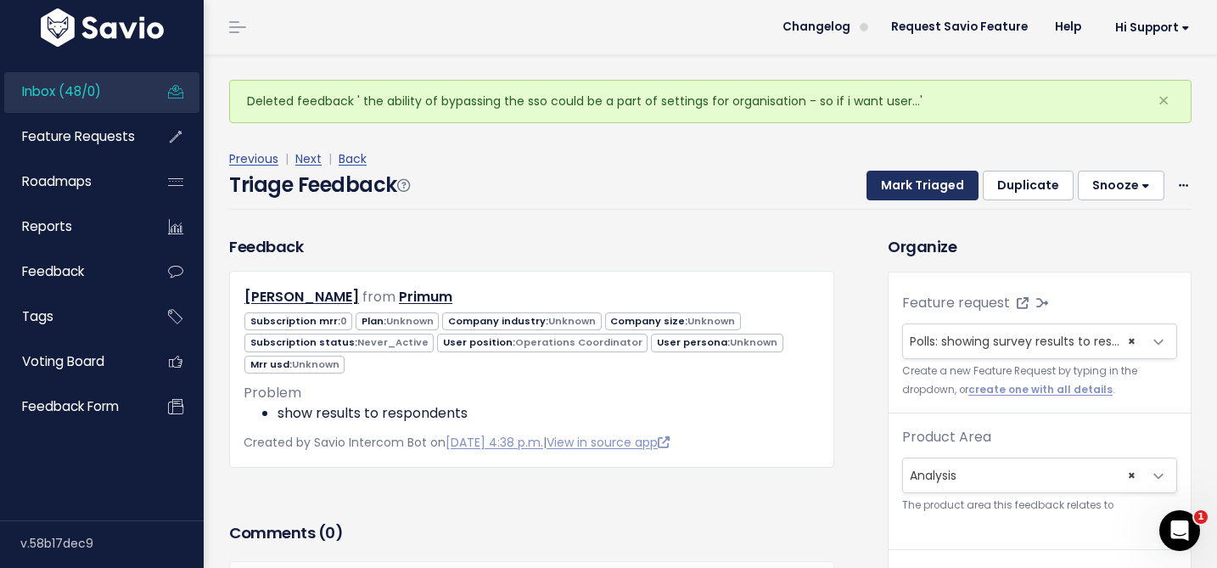
click at [947, 188] on button "Mark Triaged" at bounding box center [923, 186] width 112 height 31
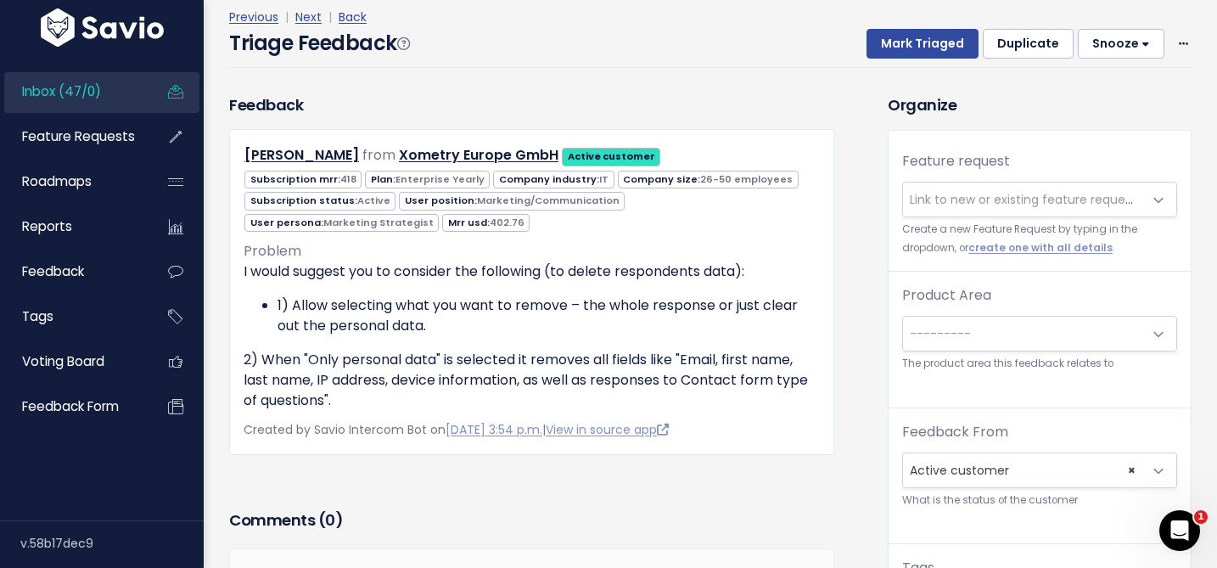
click at [934, 187] on span "Link to new or existing feature request..." at bounding box center [1022, 199] width 239 height 34
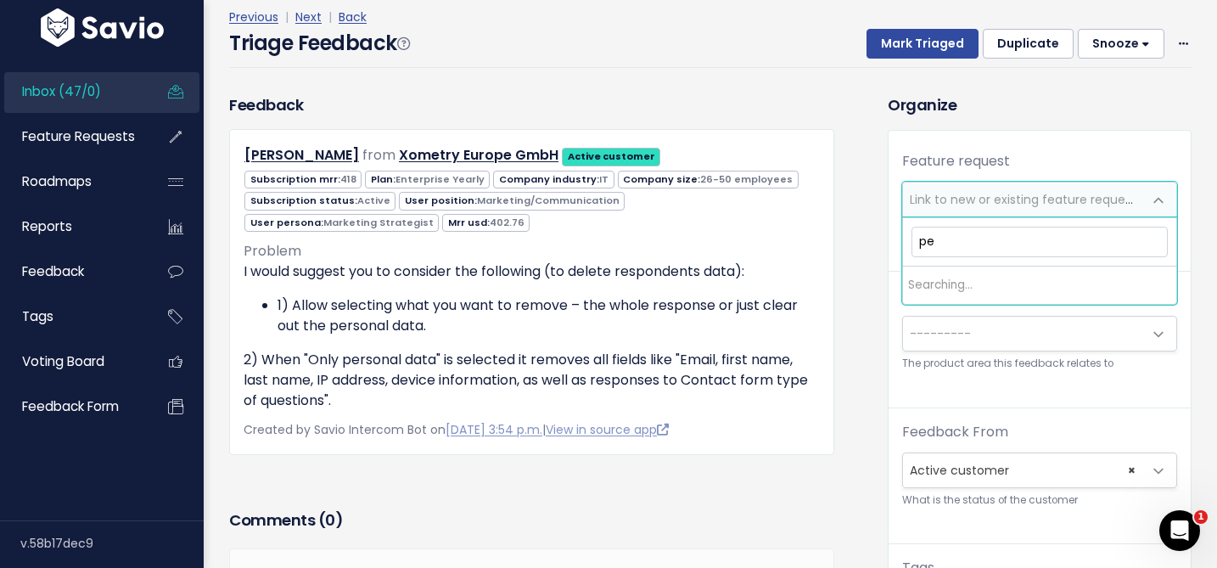
type input "p"
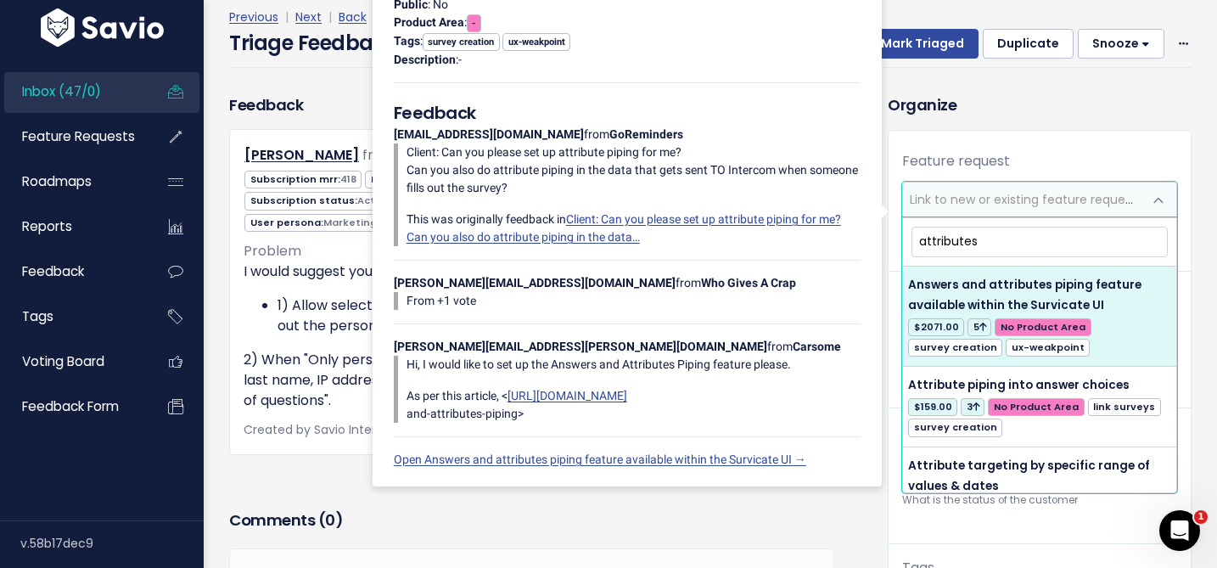
click at [966, 243] on input "attributes" at bounding box center [1040, 242] width 256 height 30
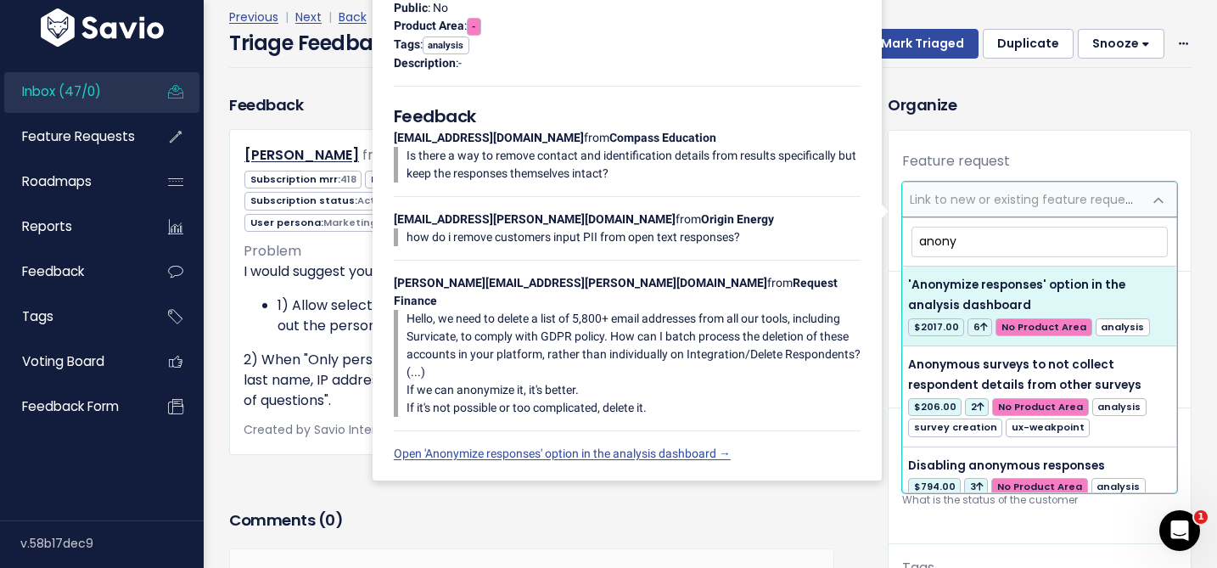
type input "anony"
select select "7119"
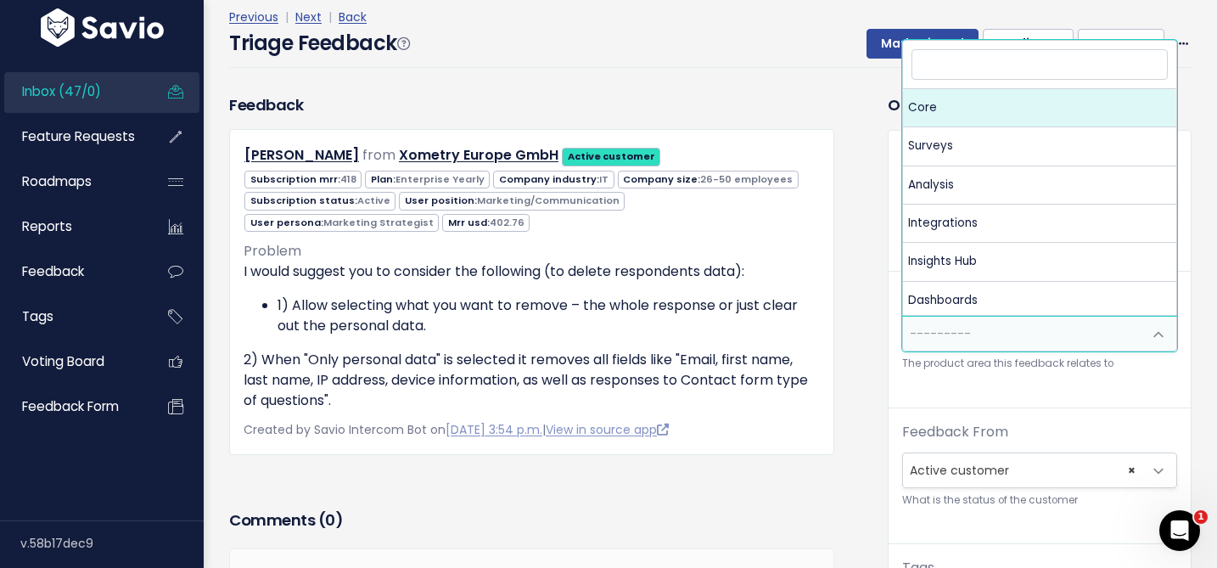
click at [937, 340] on span "---------" at bounding box center [940, 333] width 61 height 17
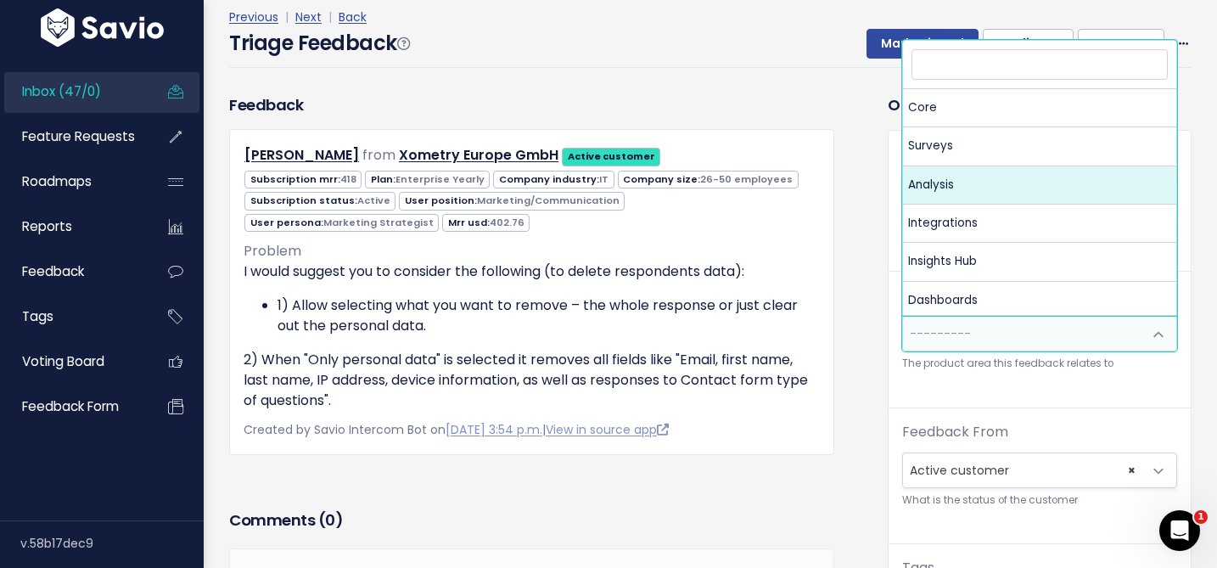
select select "MAIN:ANALYSIS"
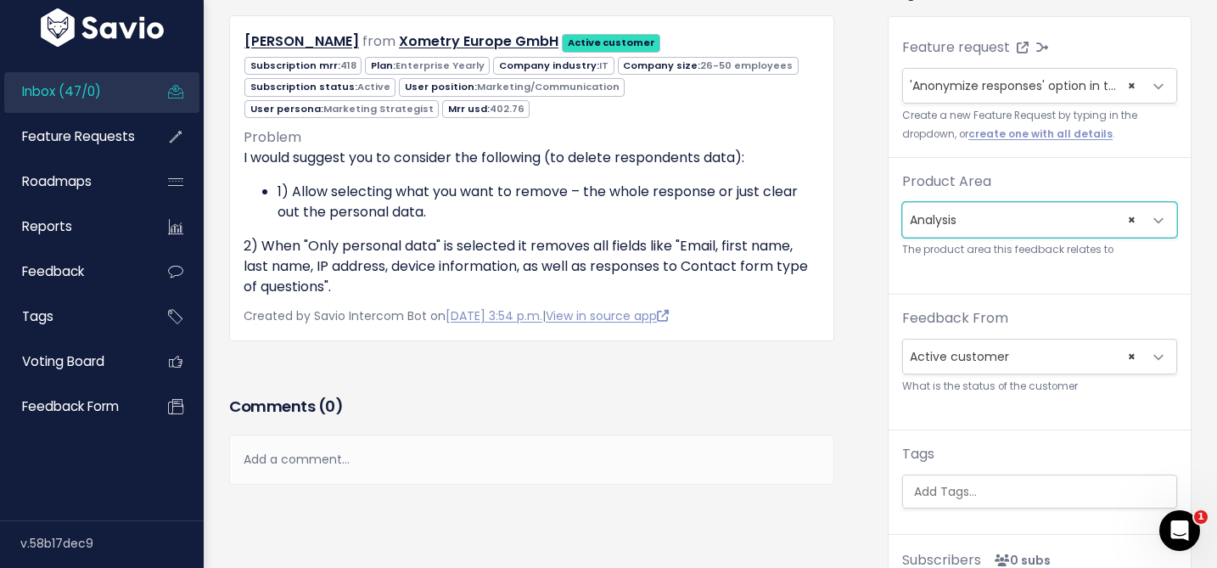
scroll to position [198, 0]
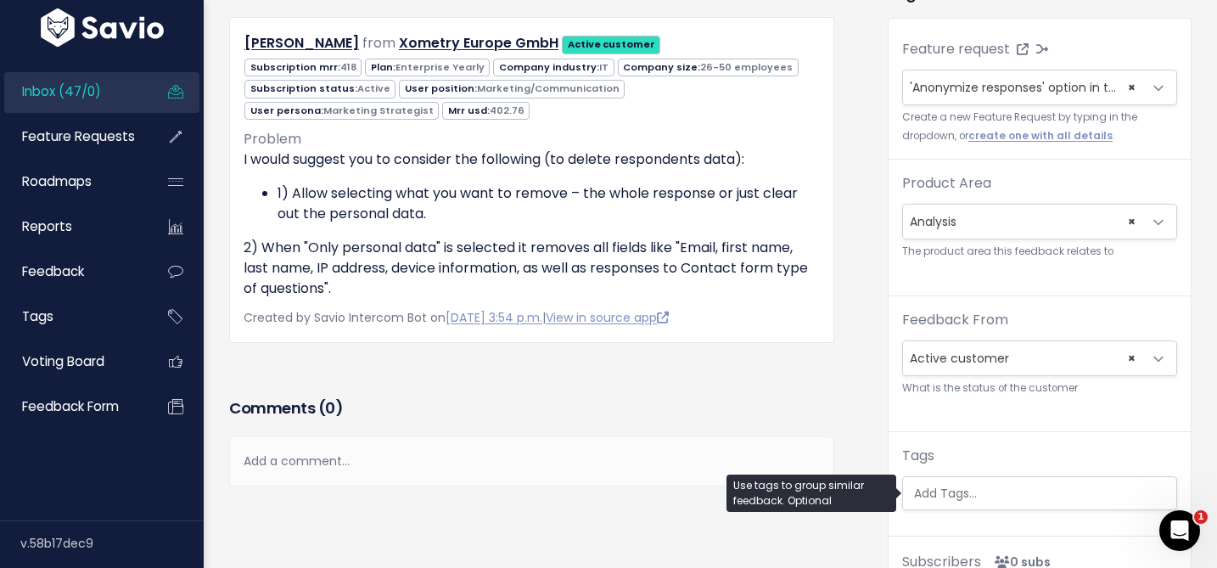
click at [974, 485] on input "search" at bounding box center [1043, 494] width 273 height 18
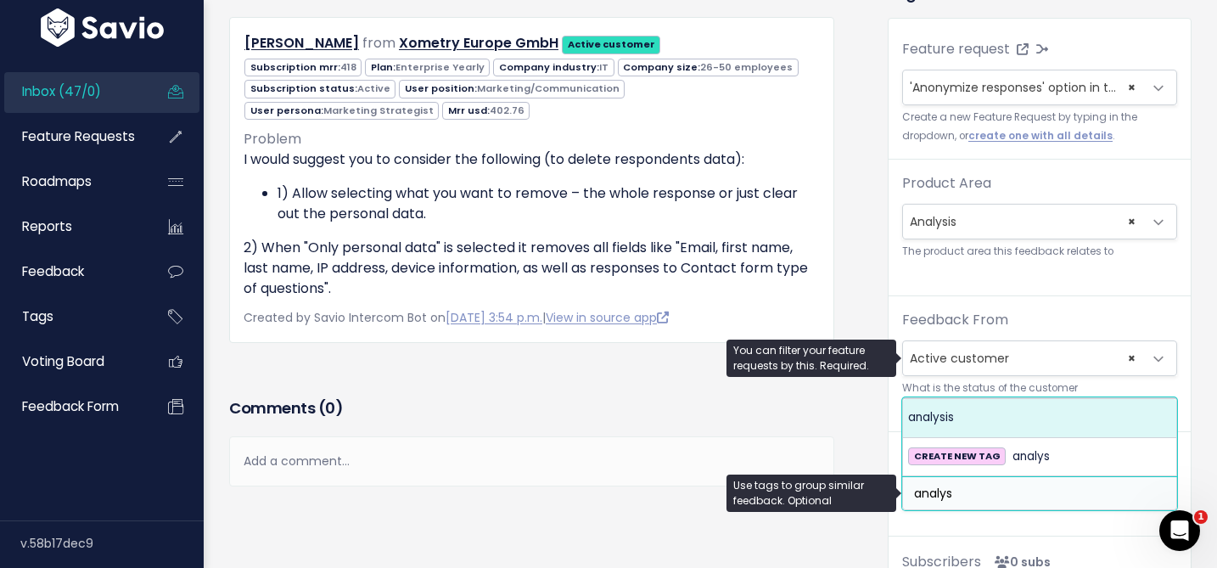
type input "analys"
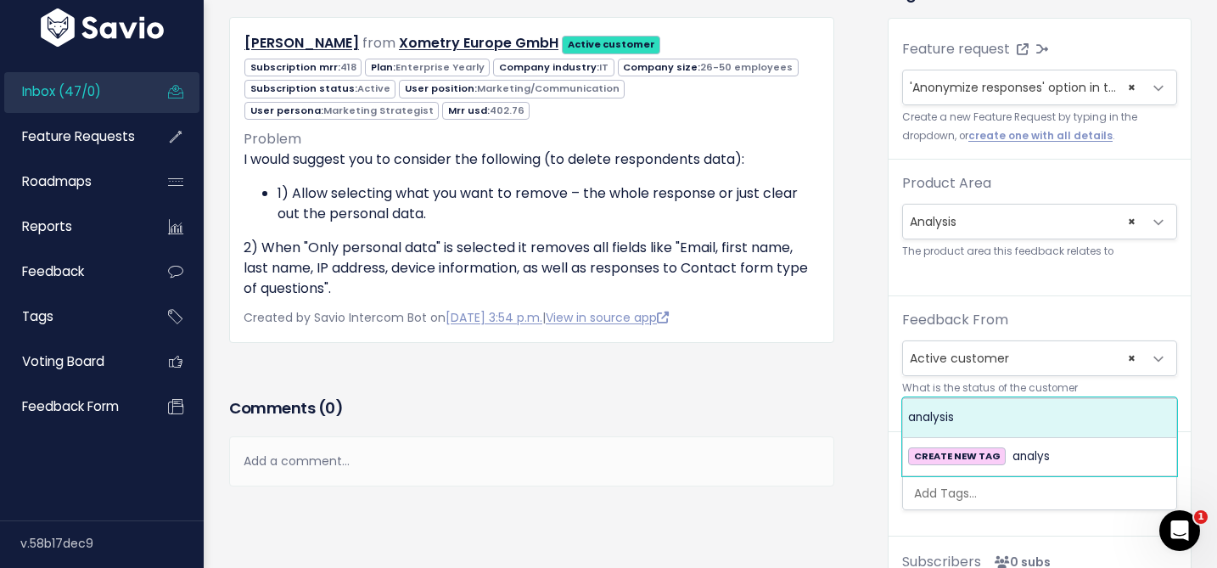
select select "960"
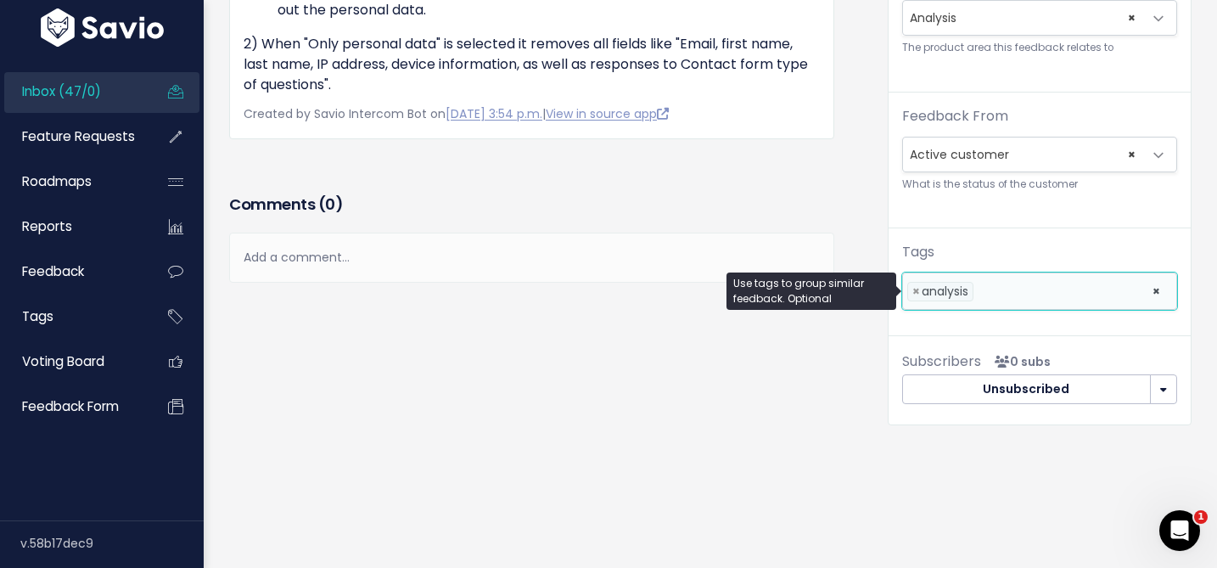
scroll to position [0, 0]
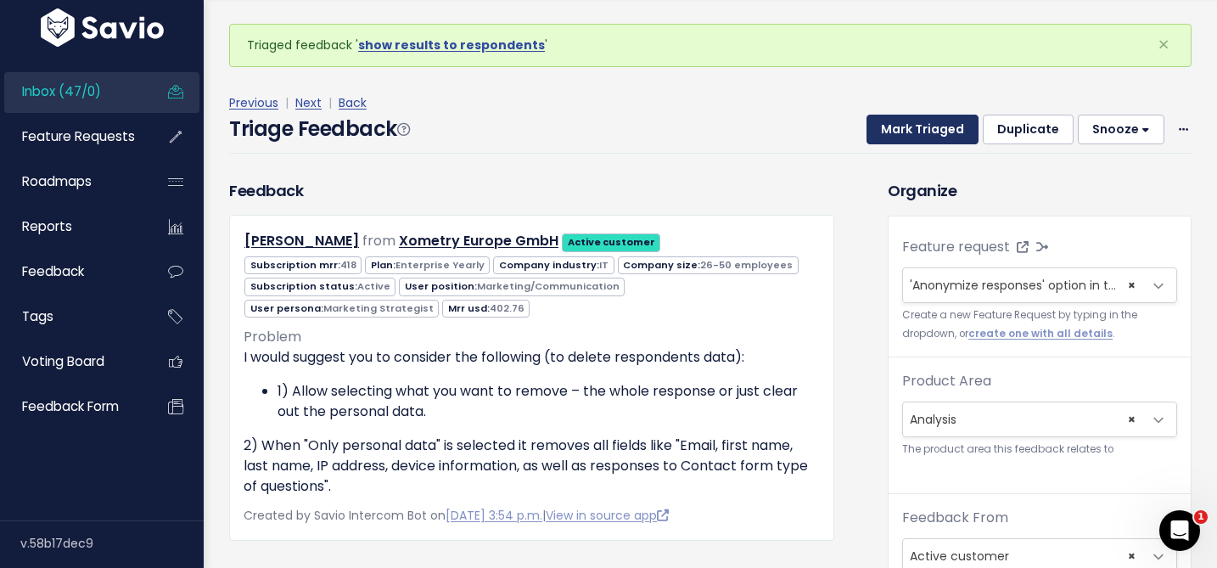
click at [923, 140] on button "Mark Triaged" at bounding box center [923, 130] width 112 height 31
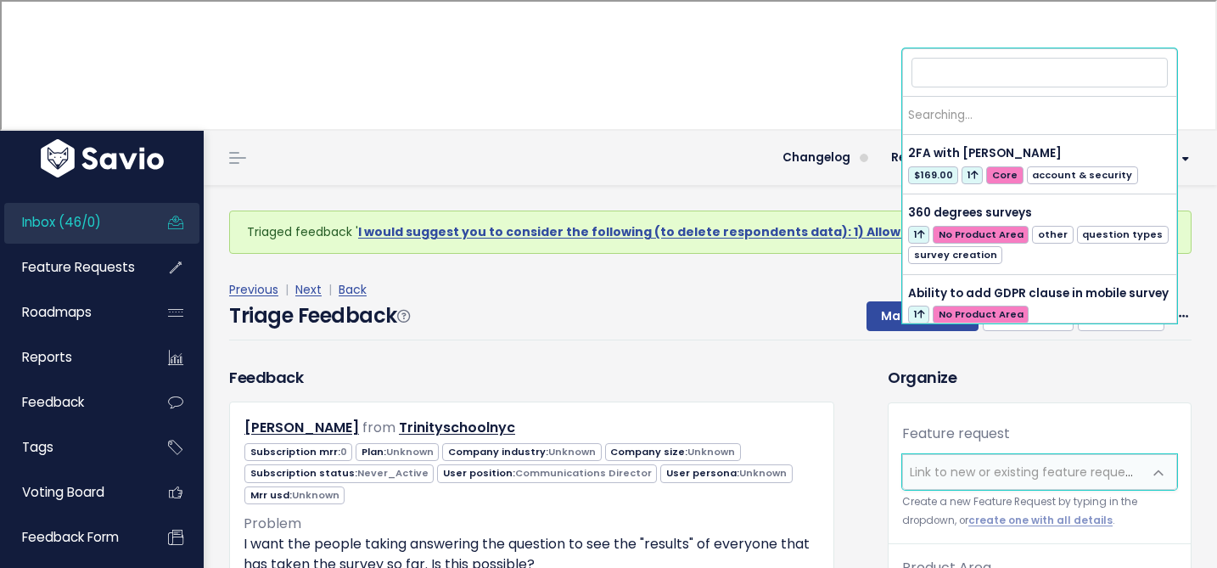
click at [935, 463] on span "Link to new or existing feature request..." at bounding box center [1027, 471] width 234 height 17
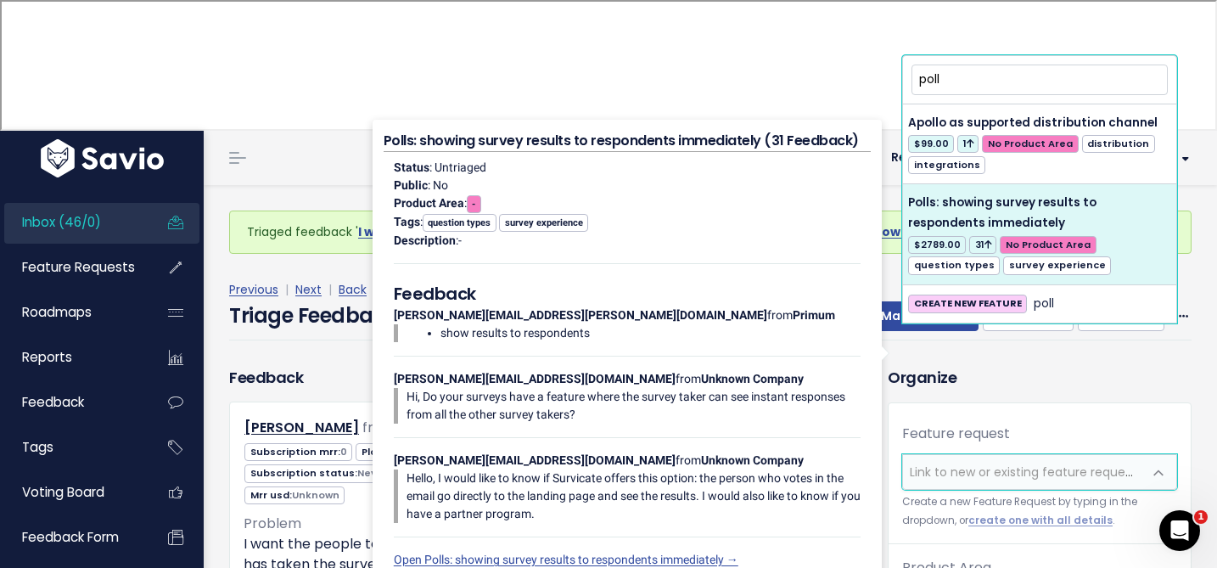
type input "poll"
select select "4873"
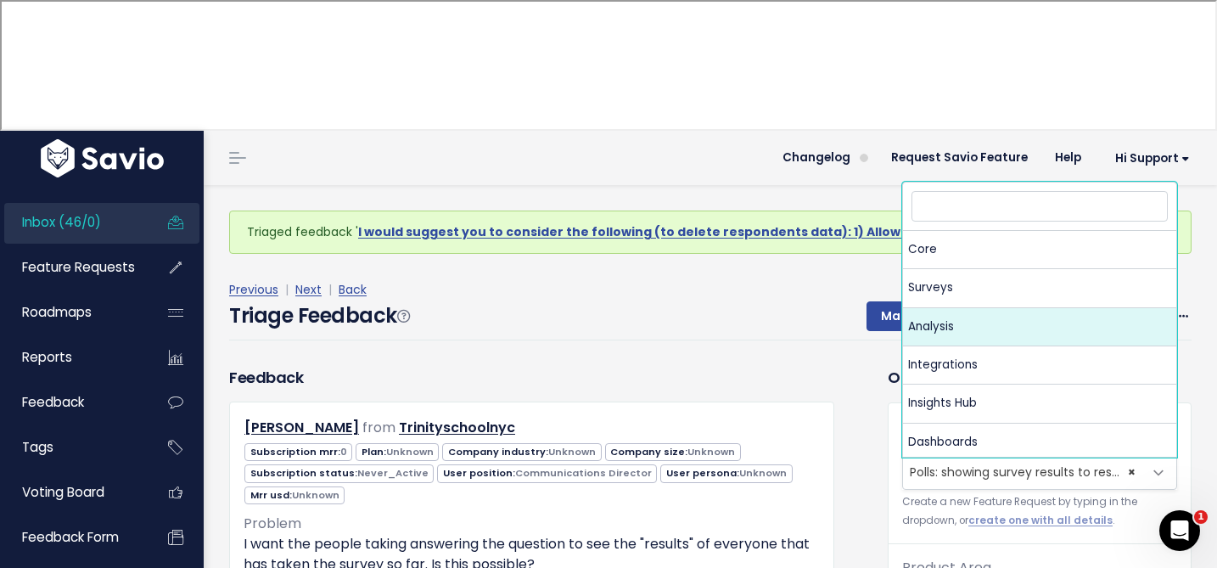
select select "MAIN:ANALYSIS"
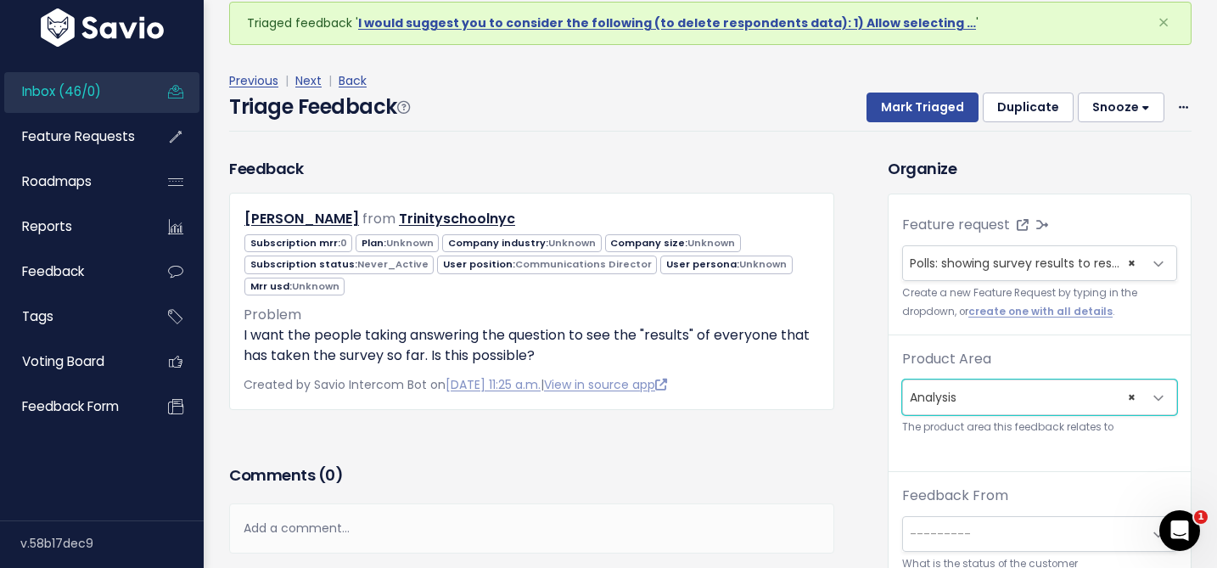
scroll to position [226, 0]
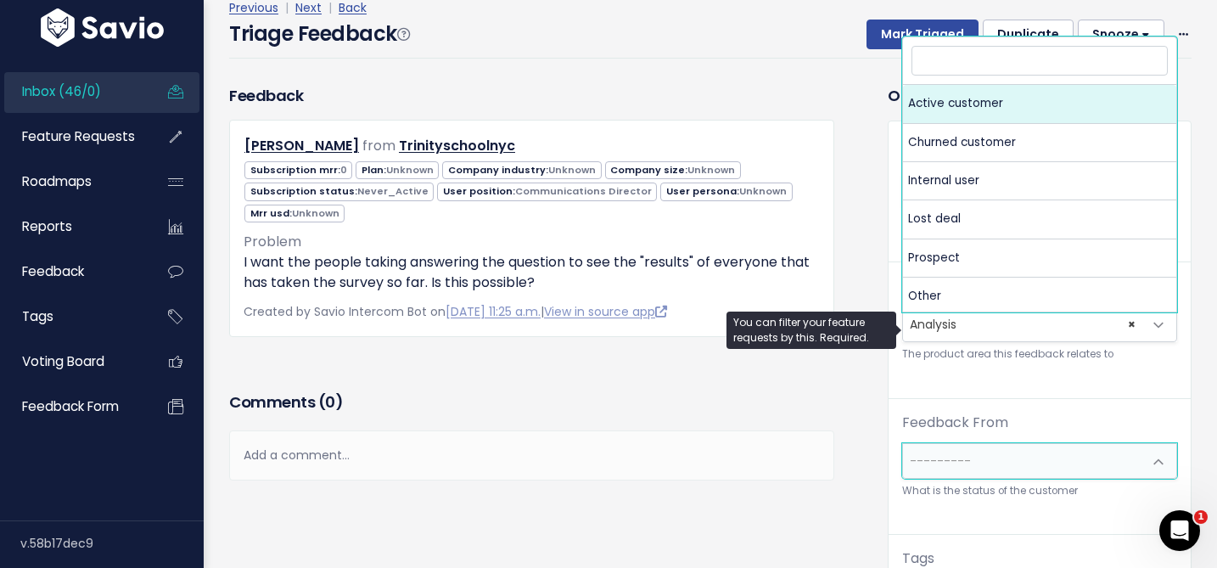
click at [932, 452] on span "---------" at bounding box center [940, 460] width 61 height 17
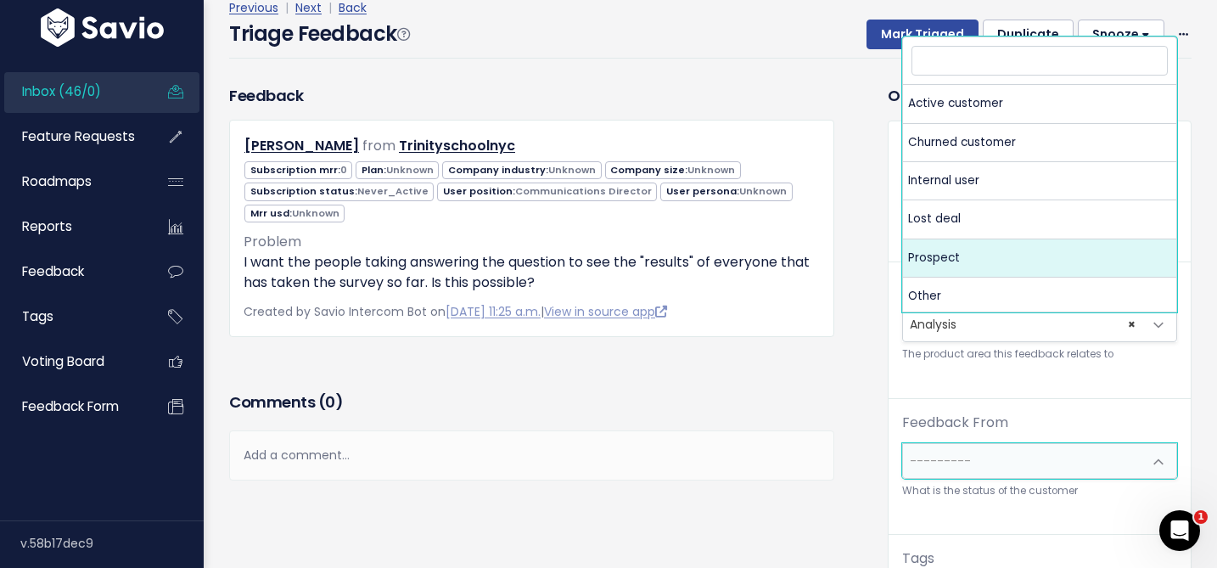
select select "PROSPECT"
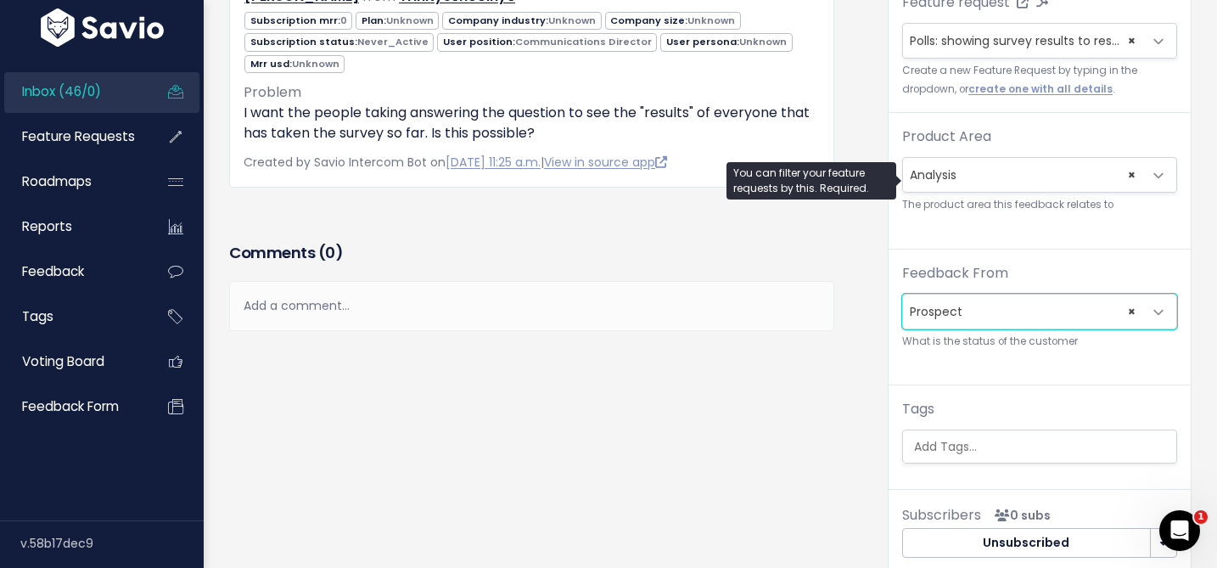
scroll to position [374, 0]
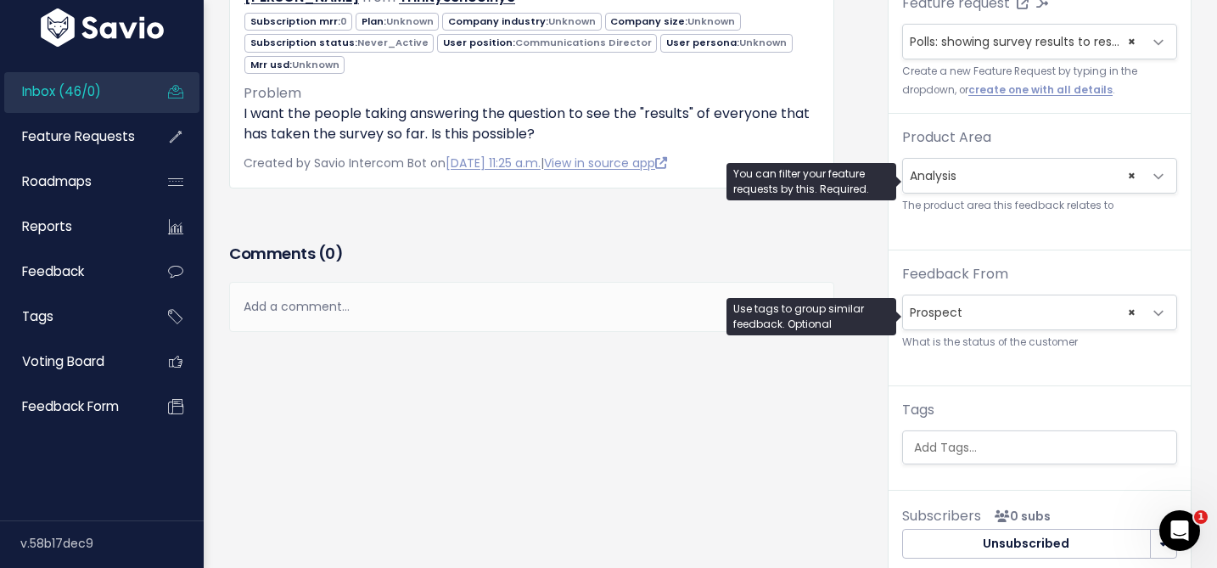
click at [923, 431] on ul at bounding box center [1039, 447] width 273 height 32
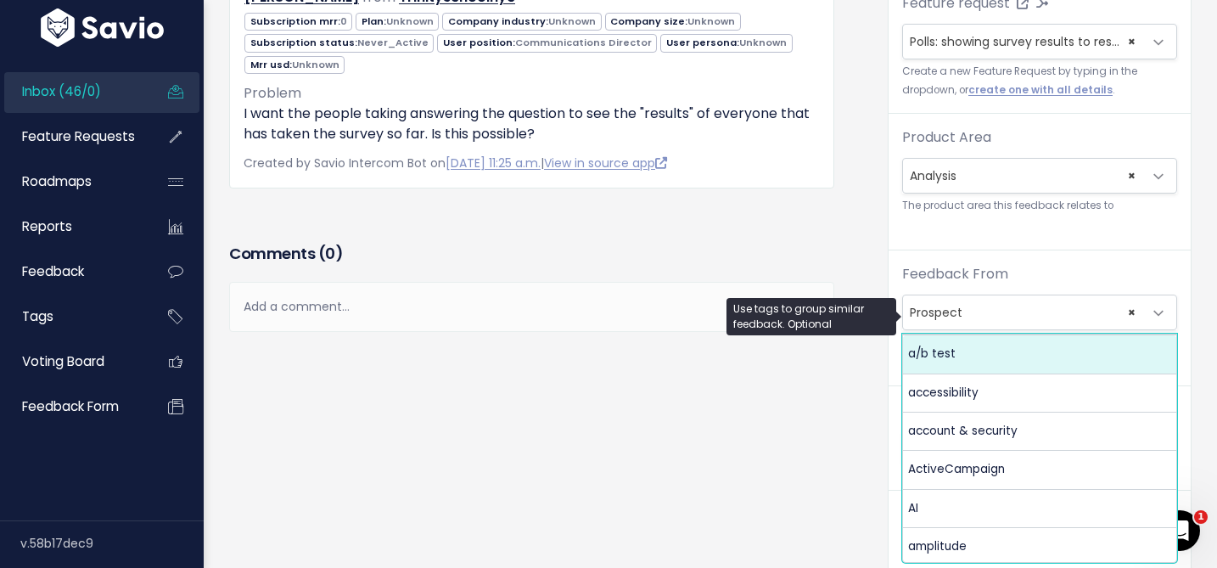
scroll to position [0, 0]
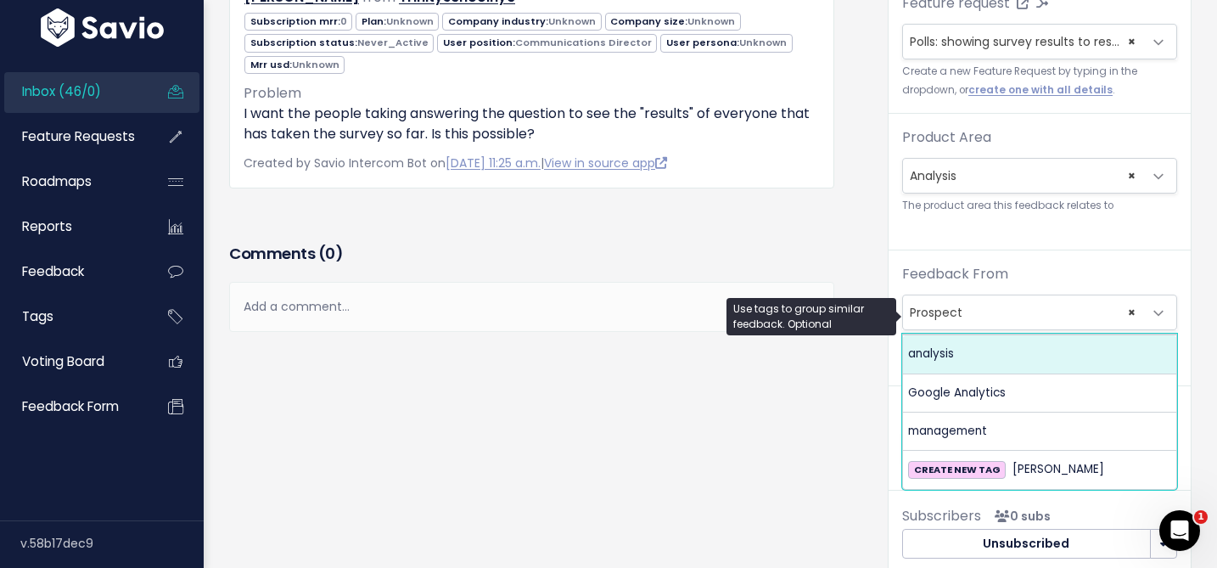
type input "[PERSON_NAME]"
select select "960"
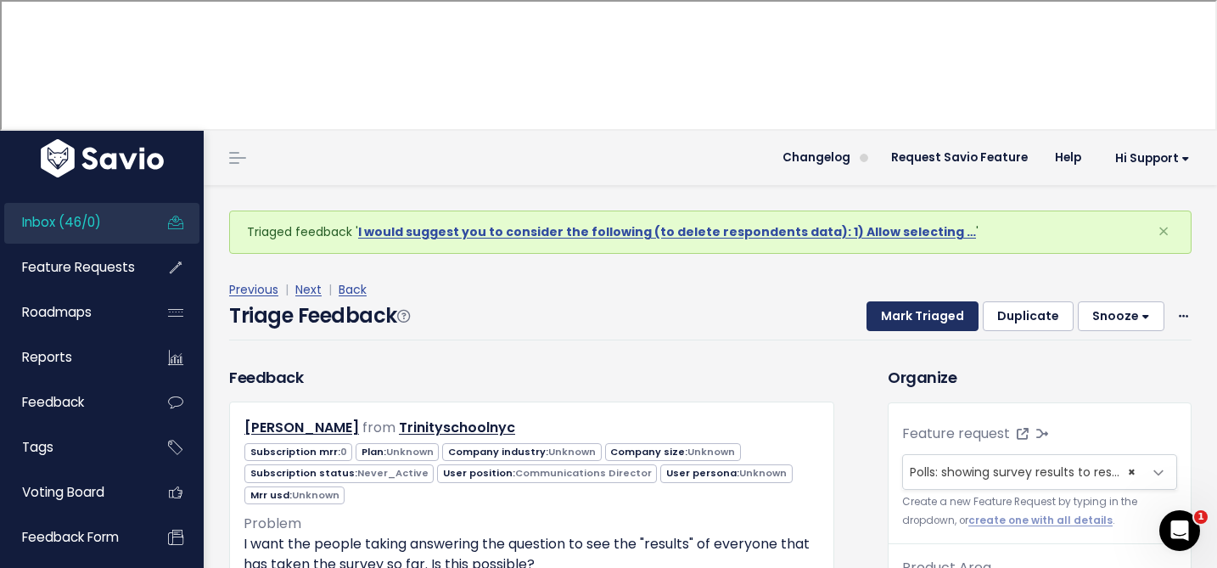
click at [906, 301] on button "Mark Triaged" at bounding box center [923, 316] width 112 height 31
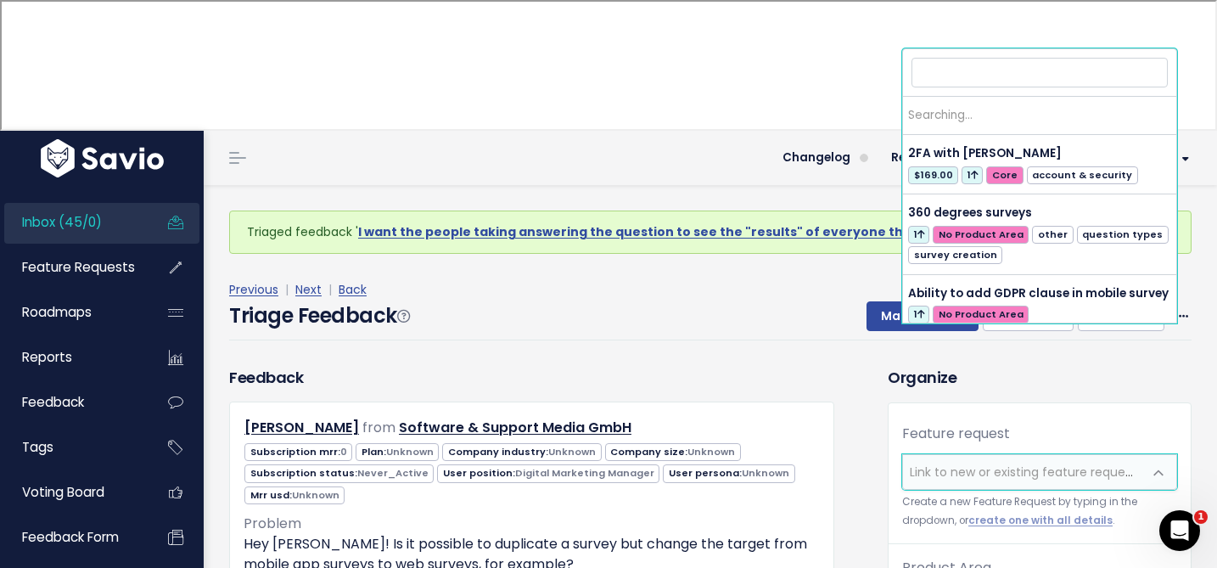
click at [934, 463] on span "Link to new or existing feature request..." at bounding box center [1027, 471] width 234 height 17
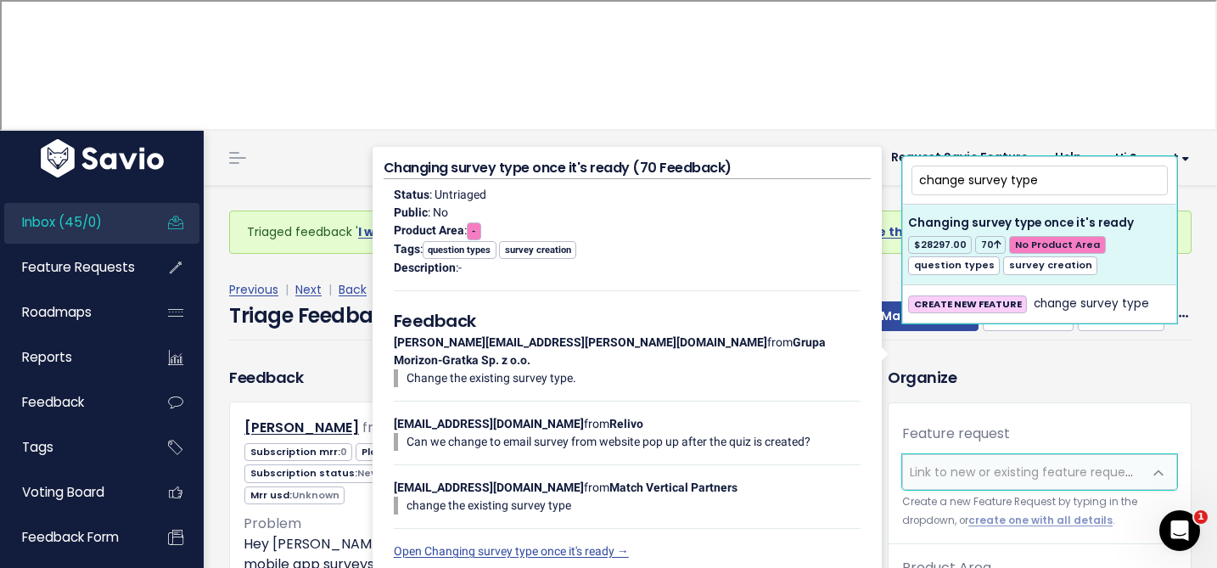
drag, startPoint x: 969, startPoint y: 184, endPoint x: 931, endPoint y: 184, distance: 38.2
click at [931, 184] on input "change survey type" at bounding box center [1040, 180] width 256 height 30
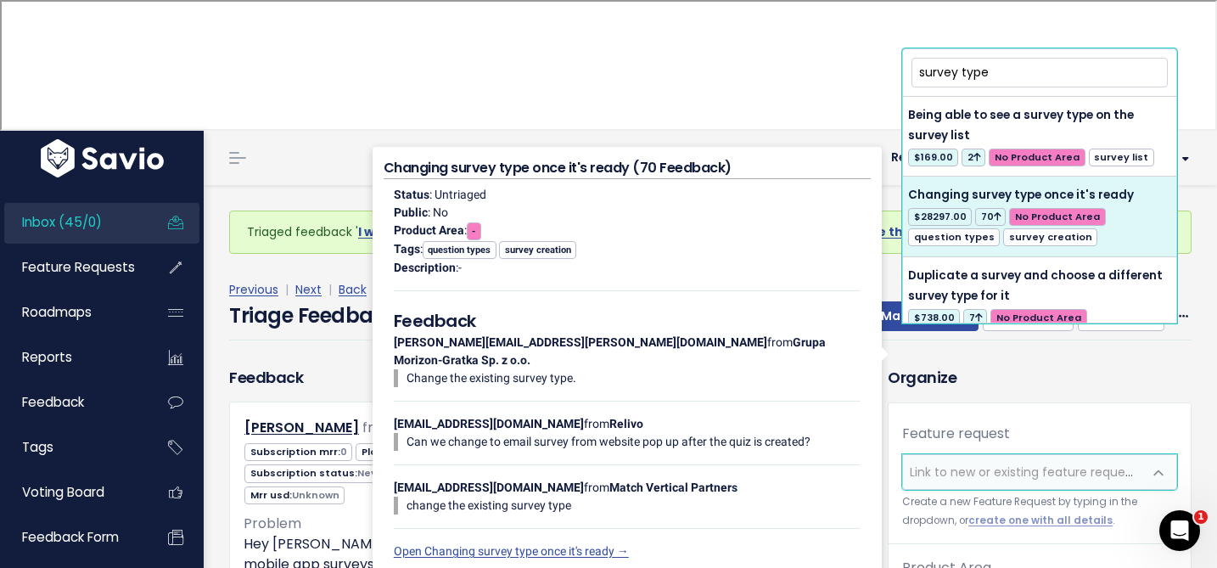
scroll to position [34, 0]
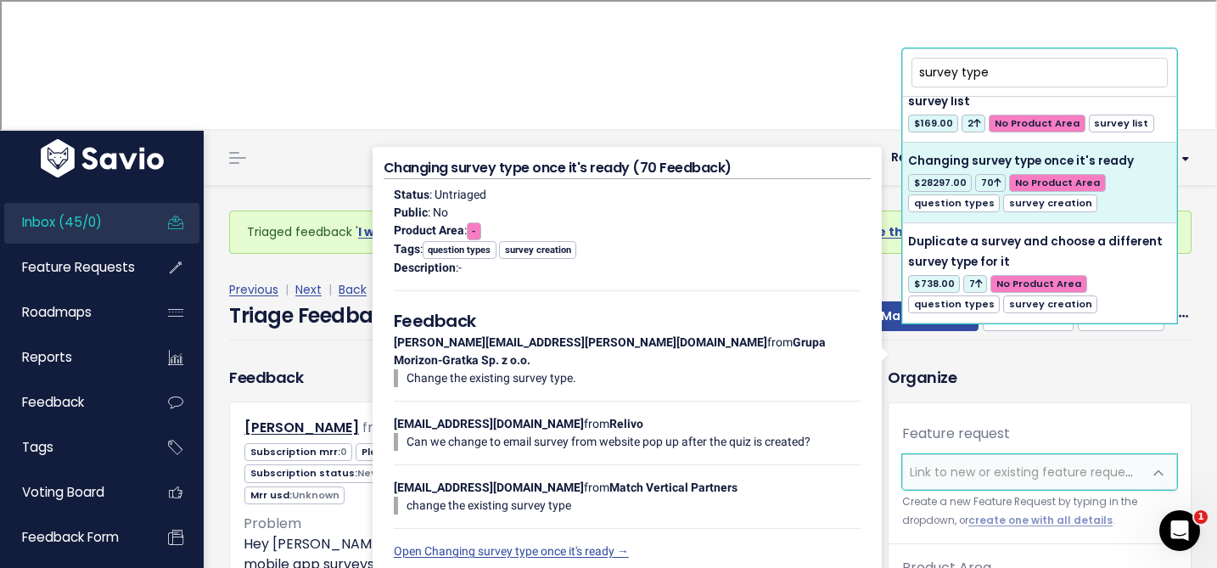
type input "survey type"
select select "4707"
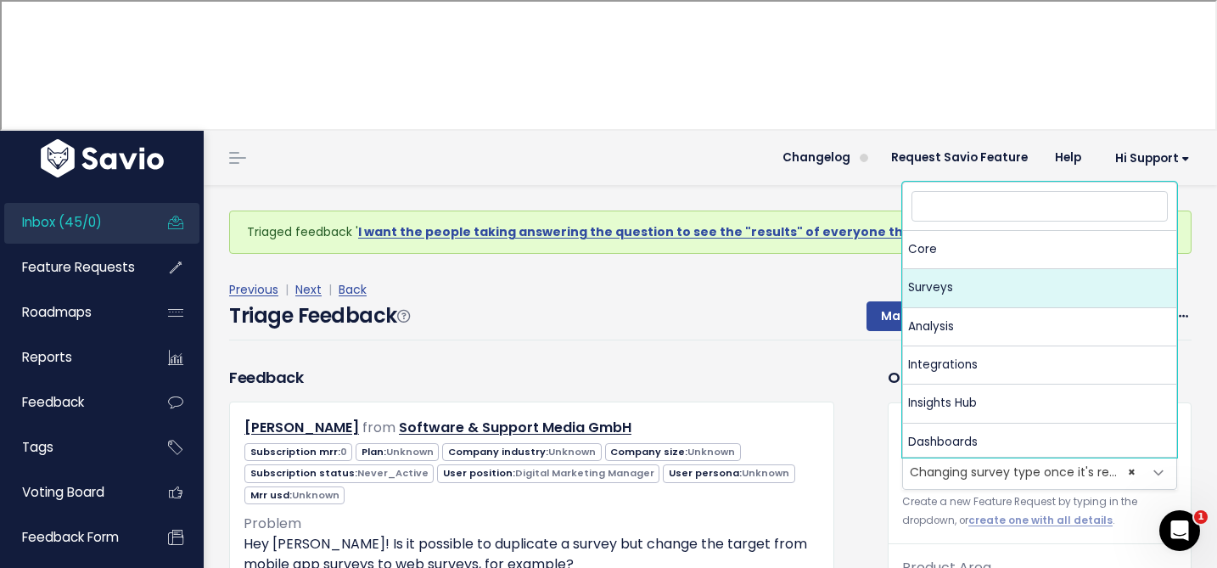
select select "MAIN:SURVEYS"
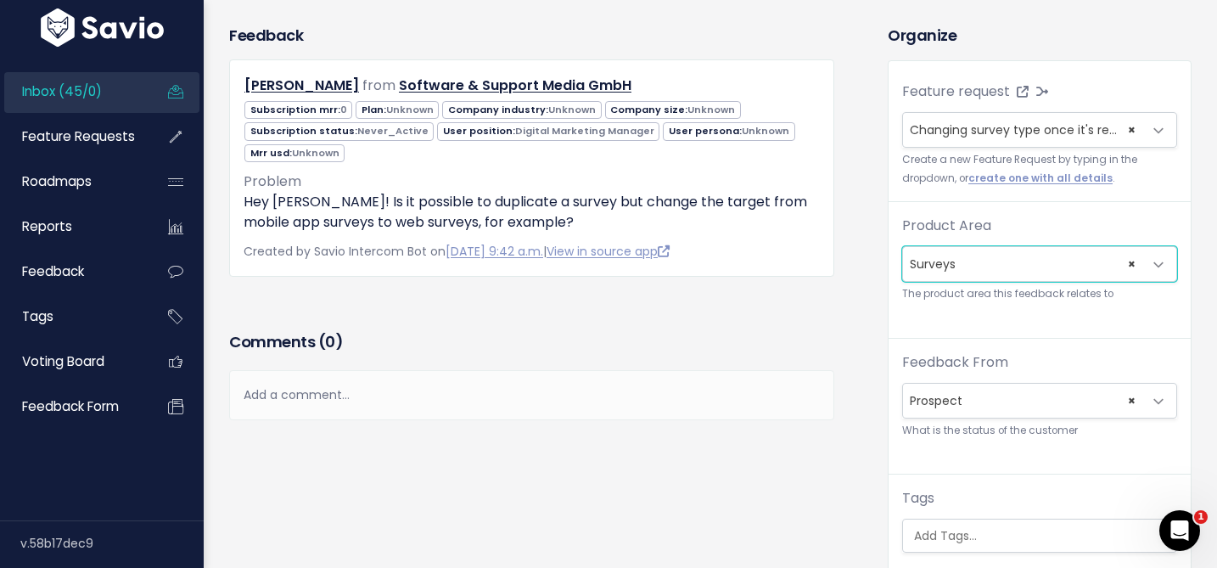
scroll to position [290, 0]
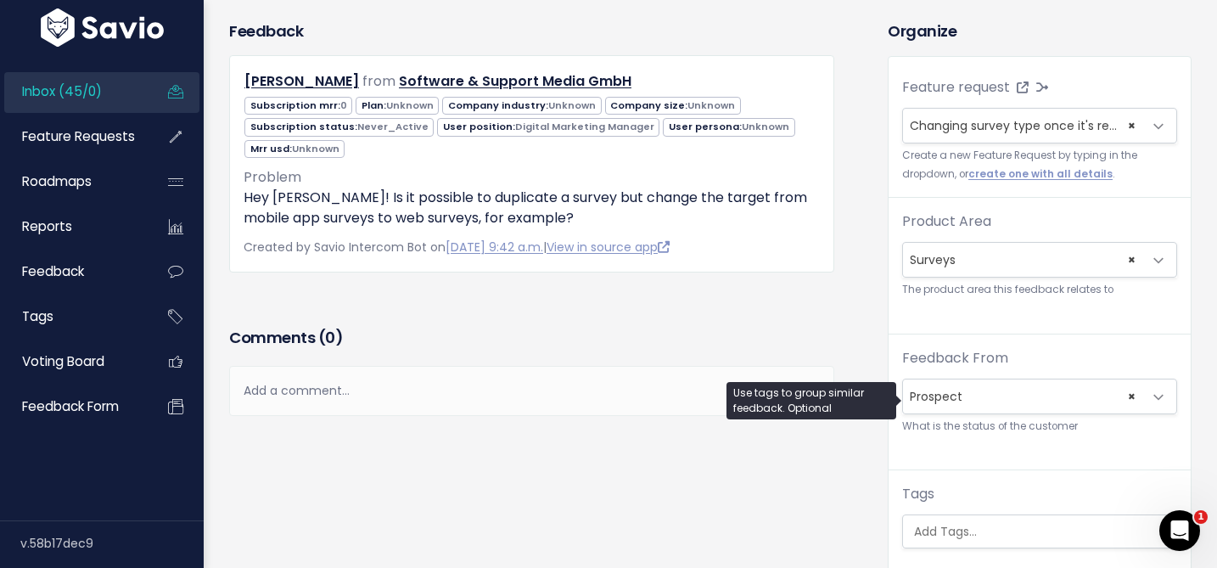
click at [940, 523] on input "search" at bounding box center [1043, 532] width 273 height 18
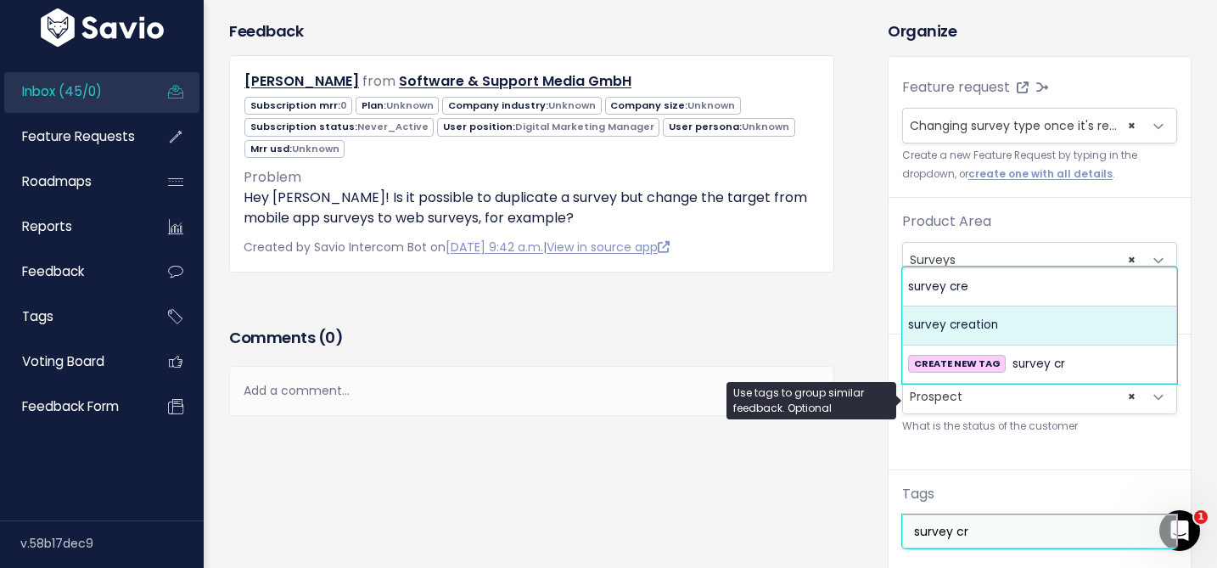
type input "survey cr"
select select "963"
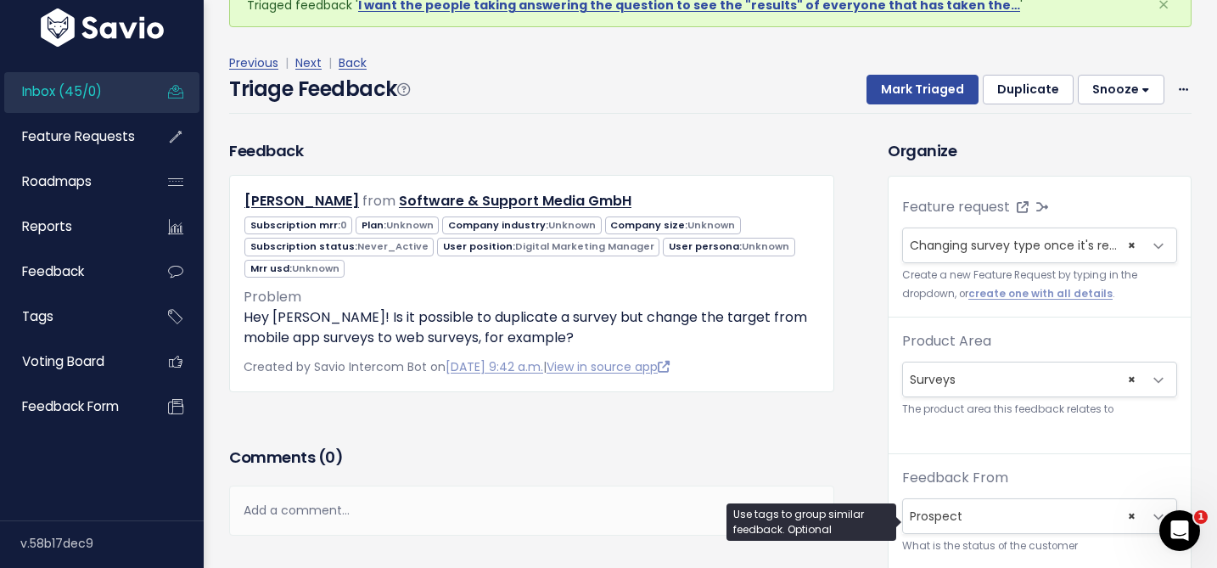
scroll to position [0, 0]
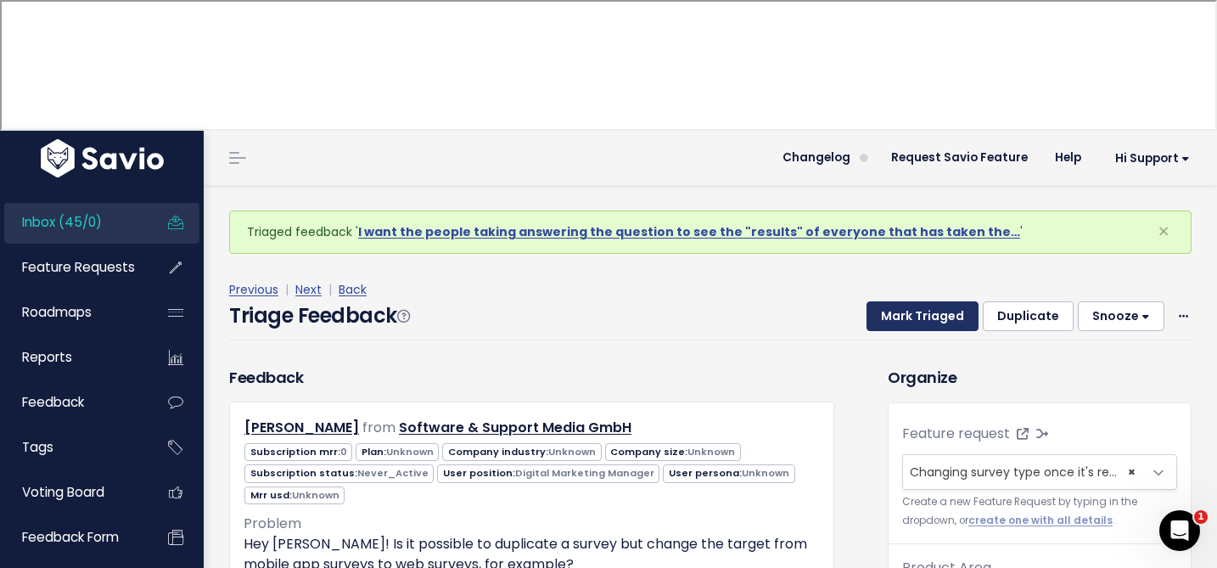
click at [916, 301] on button "Mark Triaged" at bounding box center [923, 316] width 112 height 31
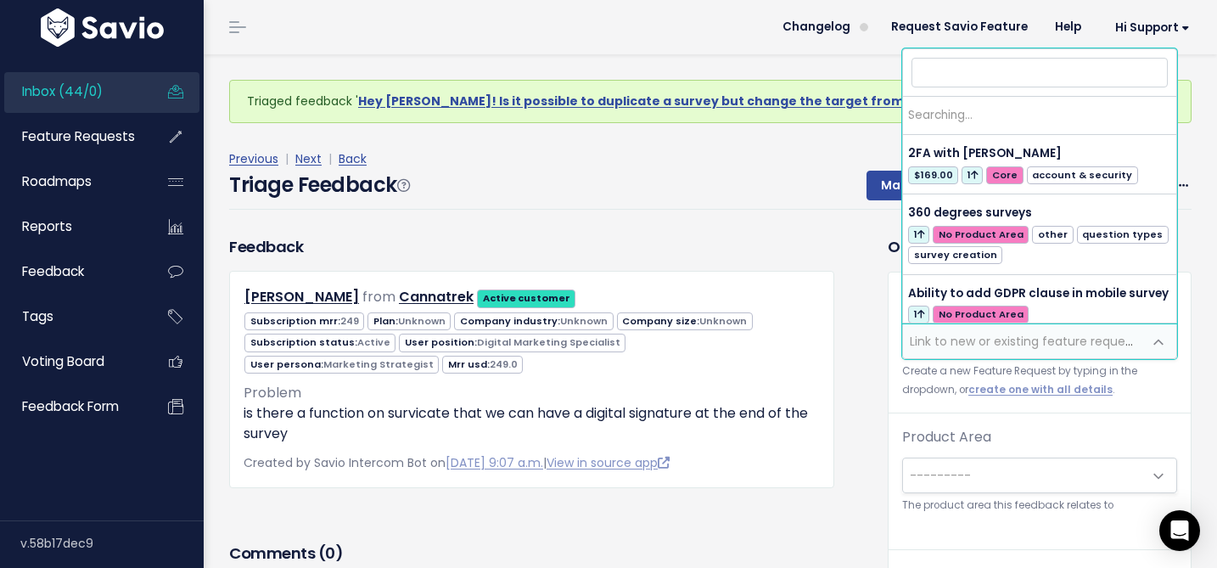
click at [923, 337] on span "Link to new or existing feature request..." at bounding box center [1027, 341] width 234 height 17
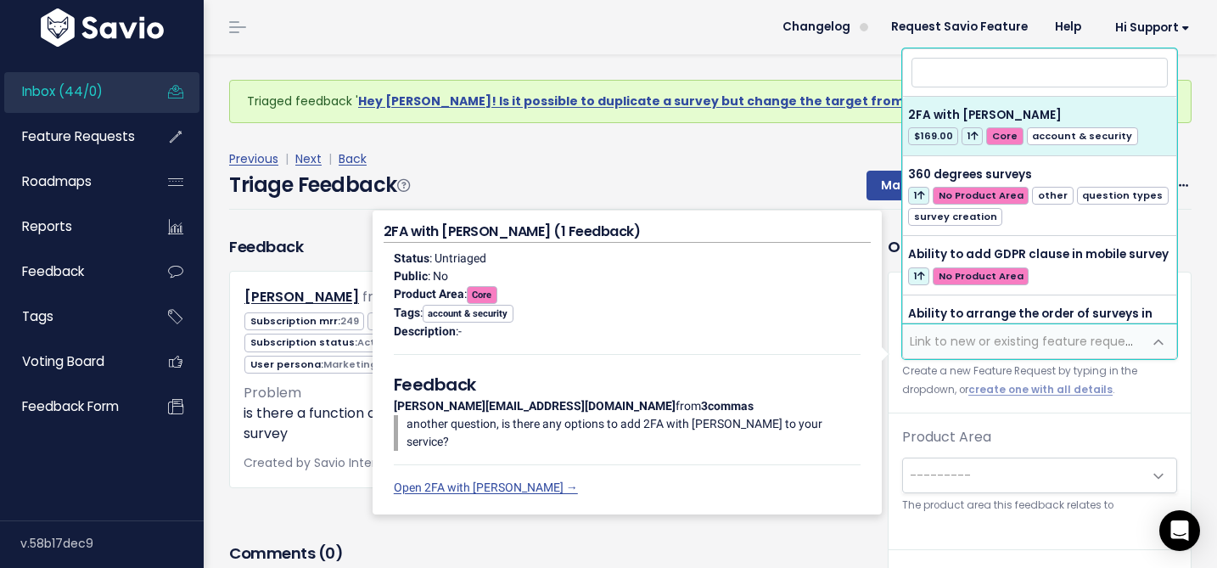
type input "i"
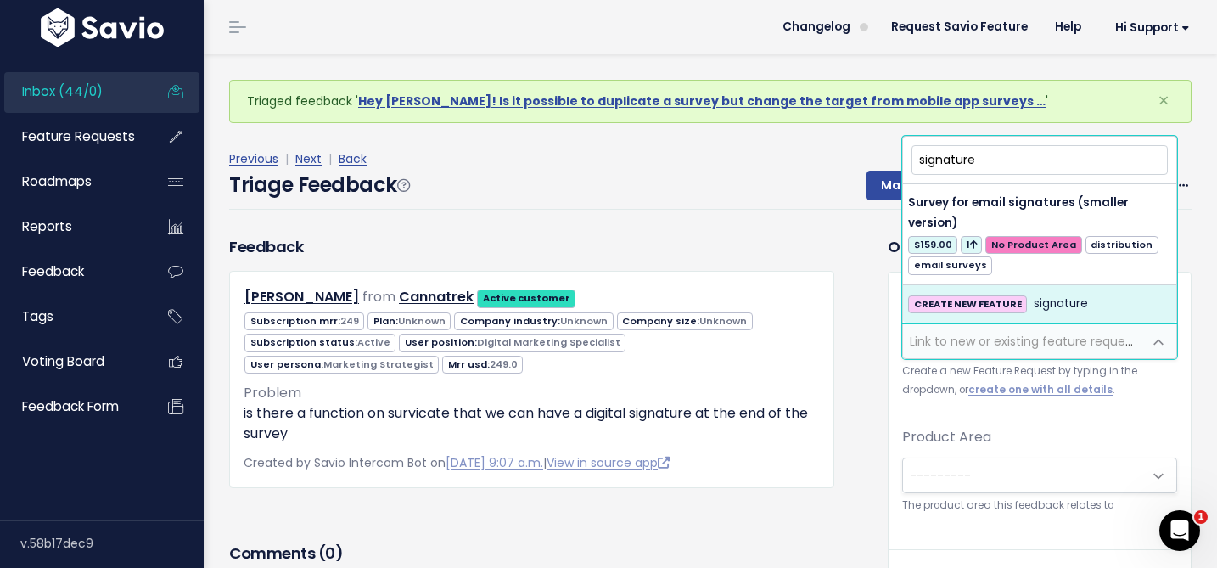
type input "signature"
click at [908, 401] on div "Feature request --------- Link to new or existing feature request... Create a n…" at bounding box center [1040, 353] width 302 height 121
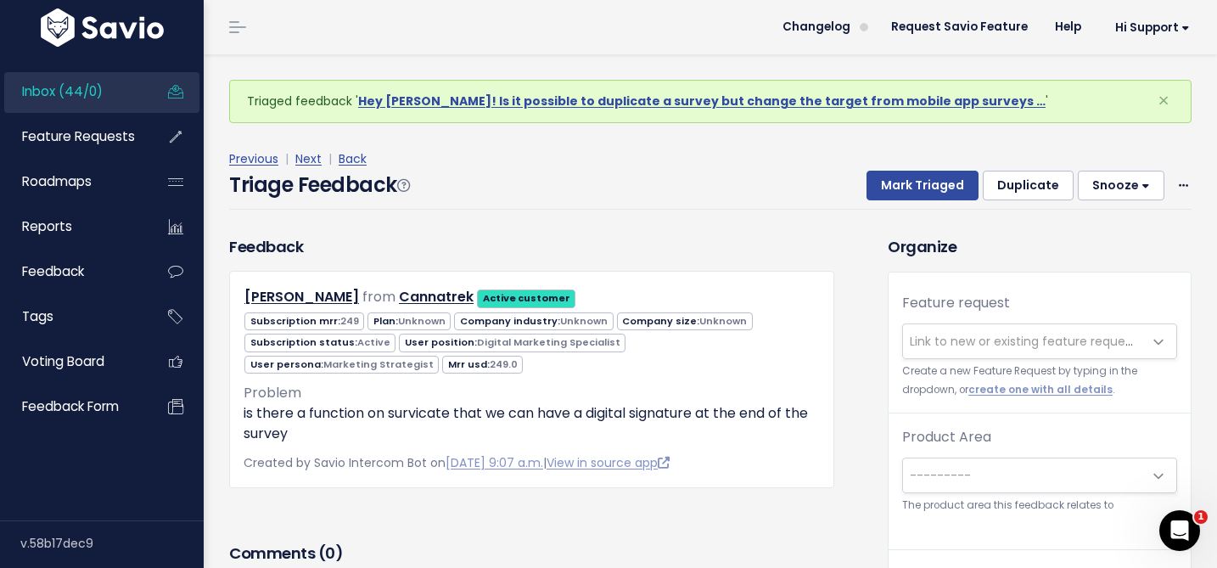
click at [939, 355] on span "Link to new or existing feature request..." at bounding box center [1022, 341] width 239 height 34
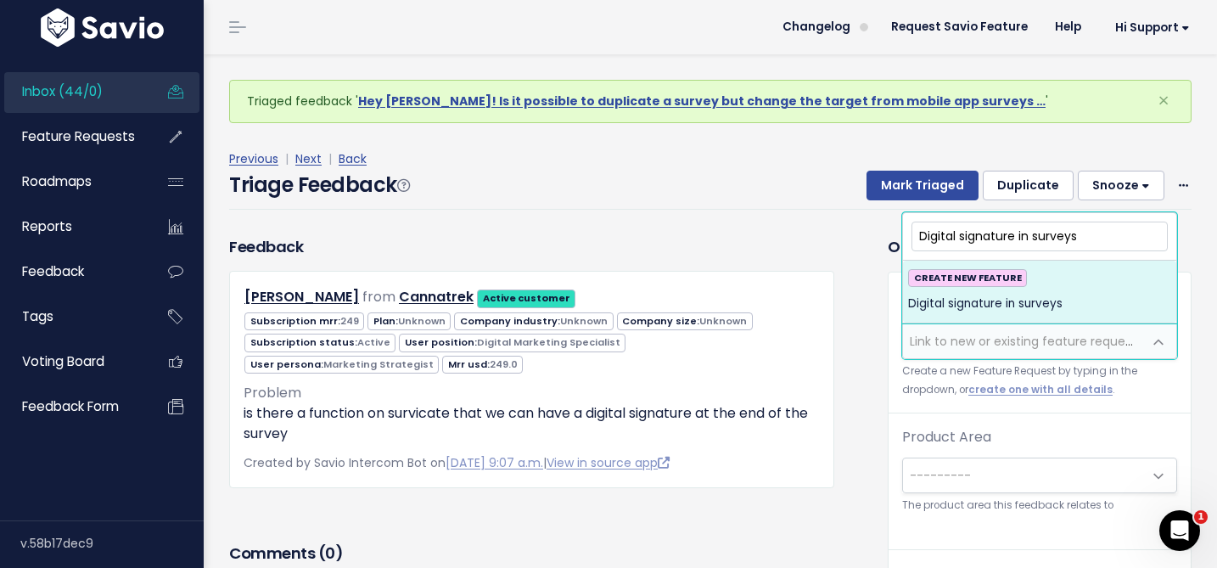
type input "Digital signature in surveys"
click at [982, 302] on span "Digital signature in surveys" at bounding box center [985, 304] width 154 height 20
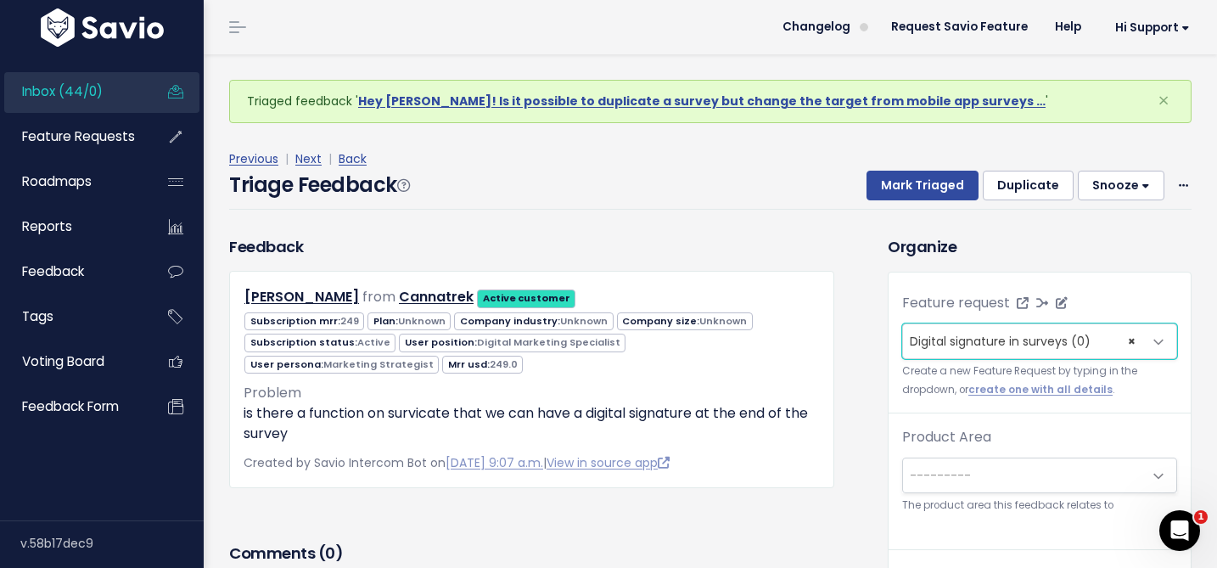
scroll to position [56, 0]
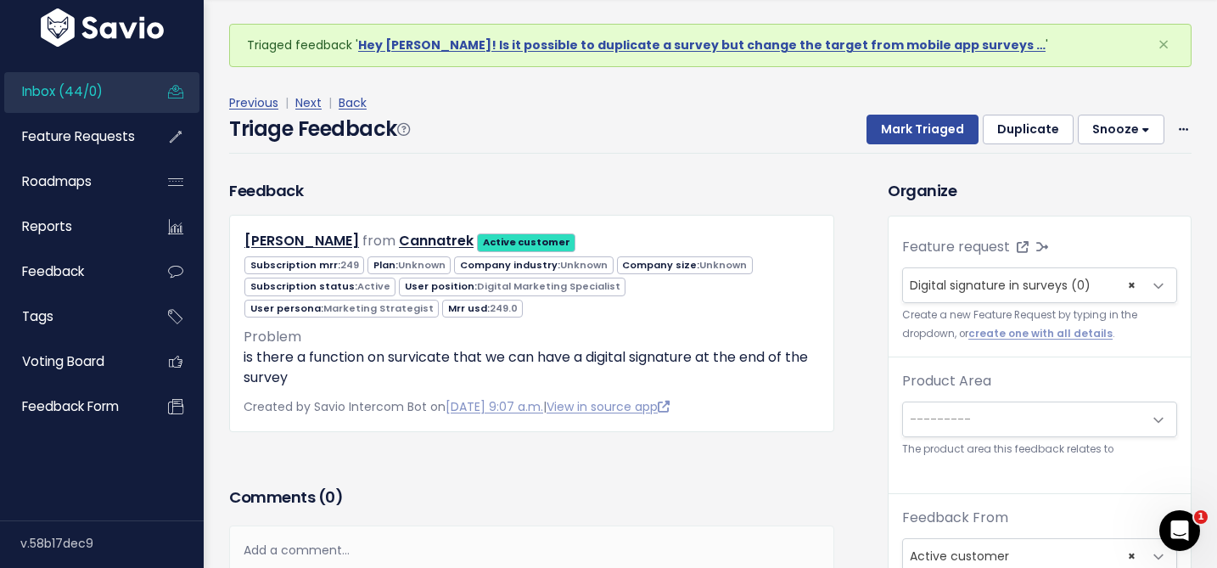
click at [933, 425] on span "---------" at bounding box center [940, 419] width 61 height 17
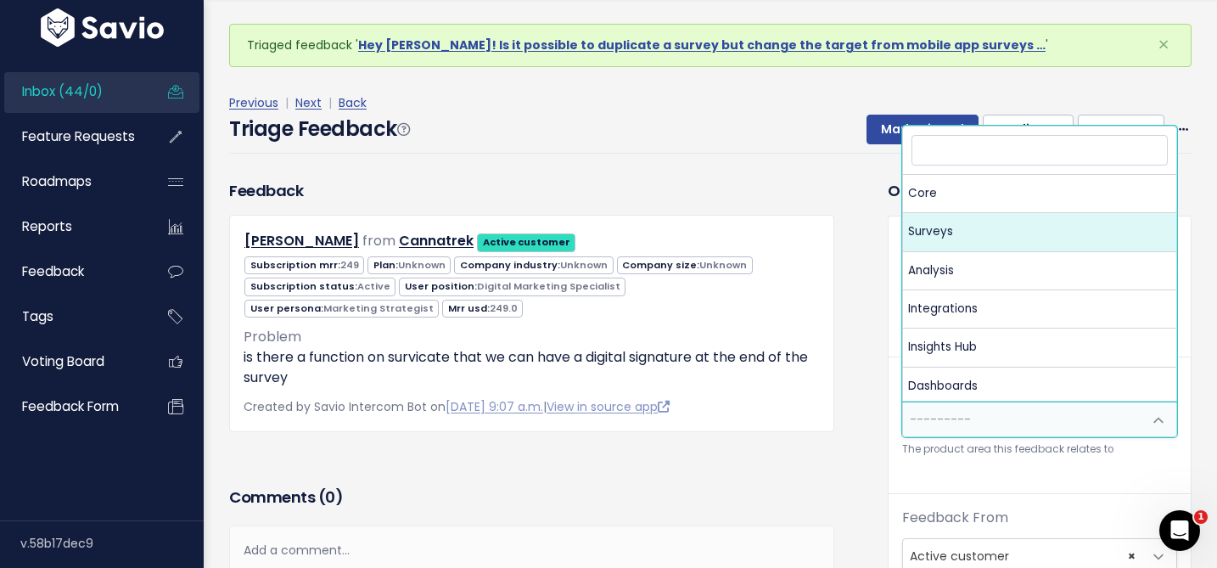
select select "MAIN:SURVEYS"
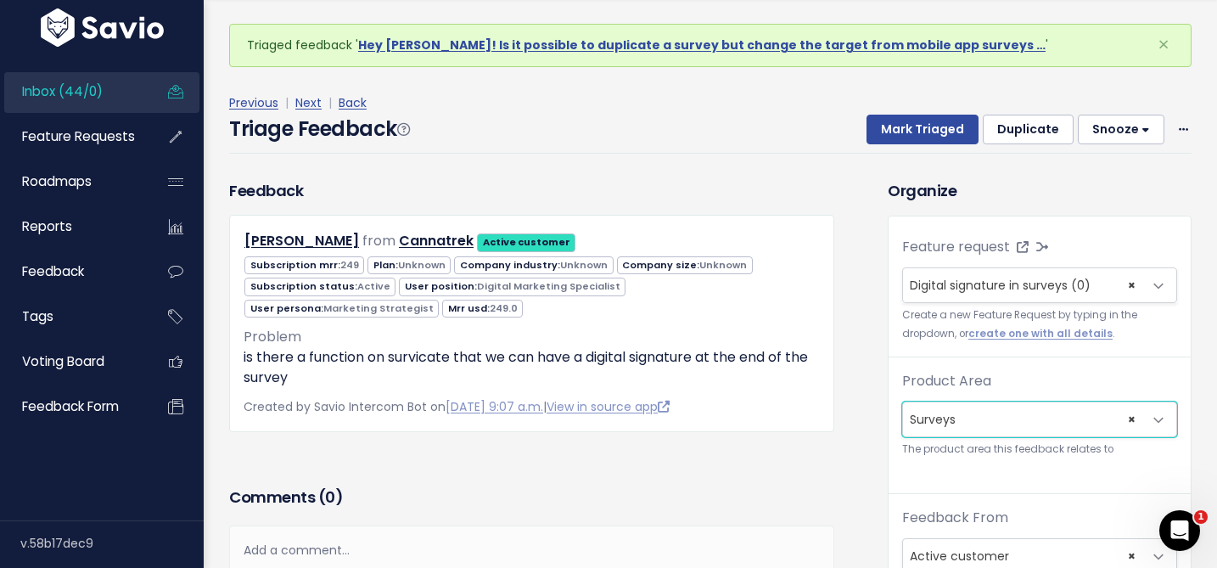
scroll to position [265, 0]
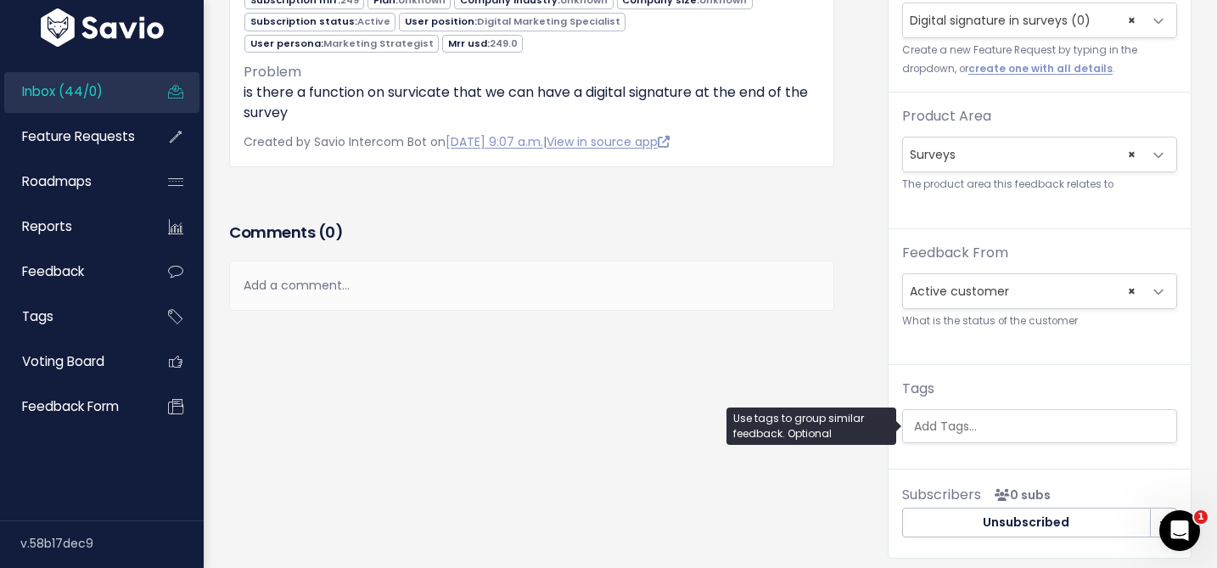
click at [923, 427] on input "search" at bounding box center [1043, 427] width 273 height 18
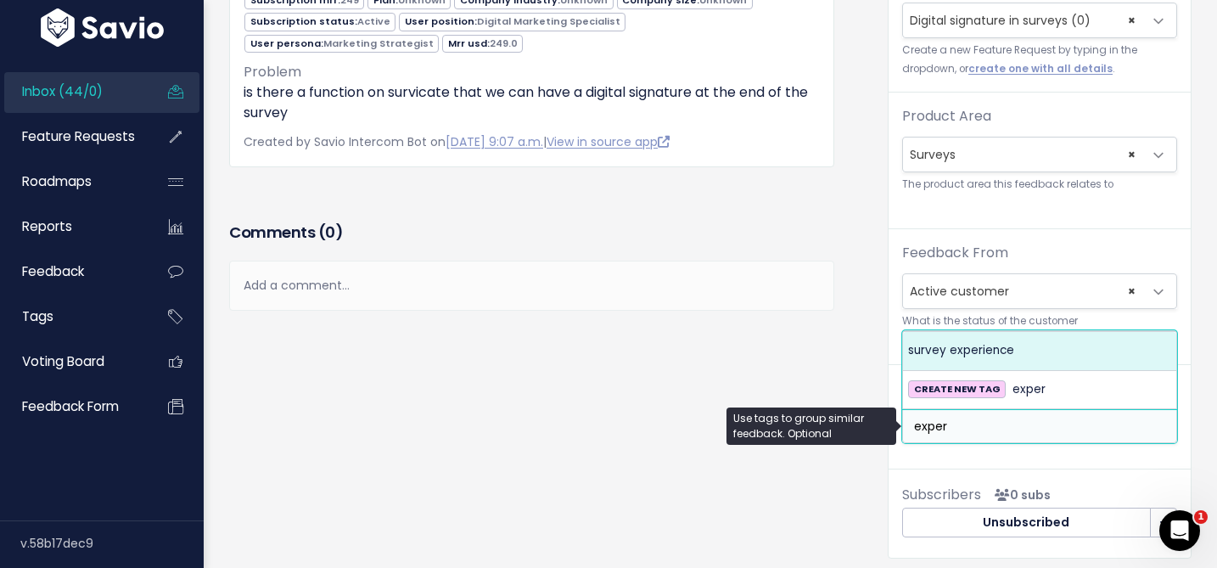
type input "exper"
select select "967"
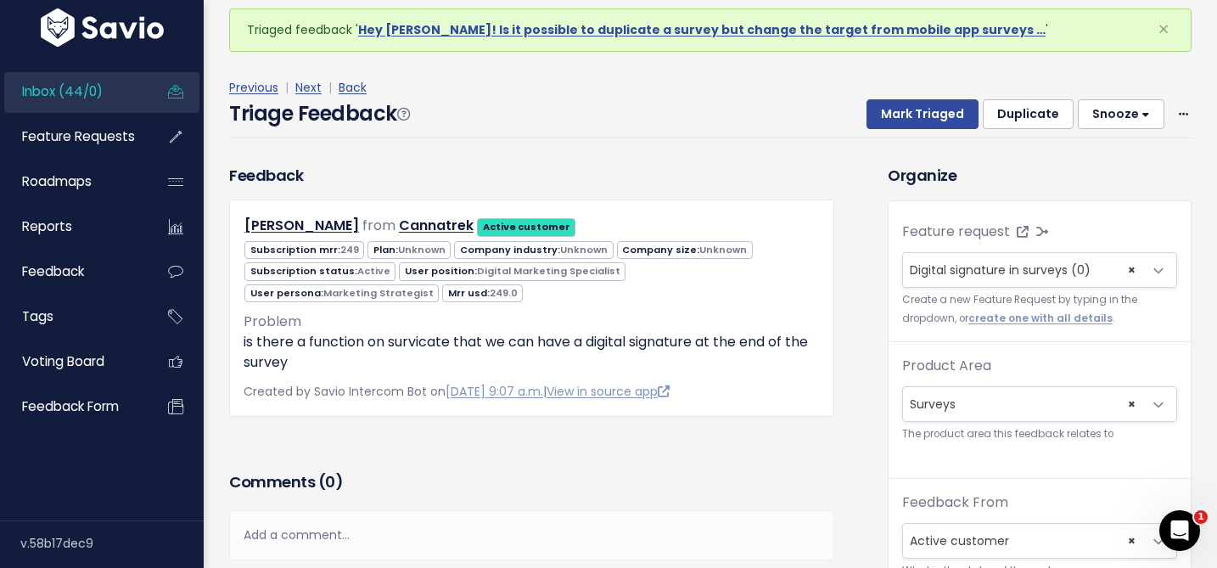
scroll to position [0, 0]
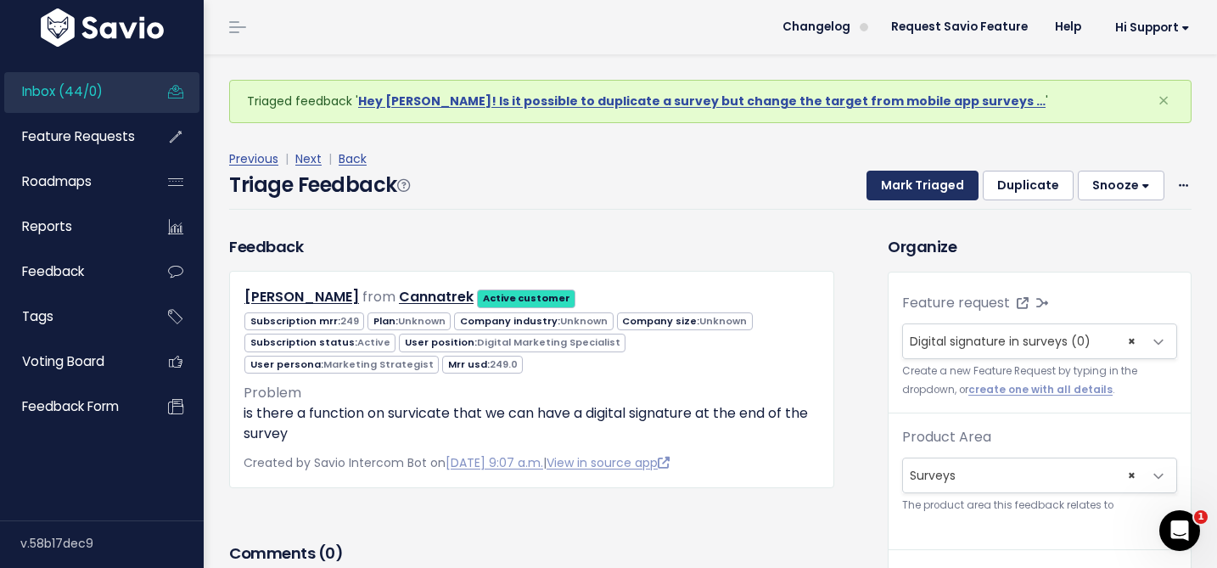
click at [913, 195] on button "Mark Triaged" at bounding box center [923, 186] width 112 height 31
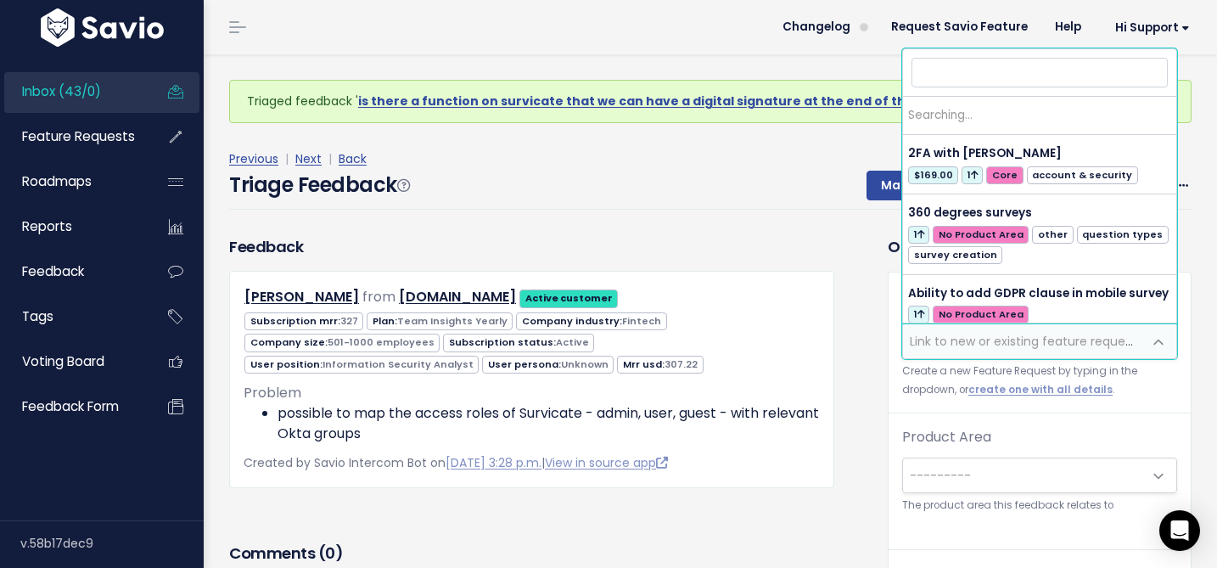
click at [921, 350] on span "Link to new or existing feature request..." at bounding box center [1022, 341] width 239 height 34
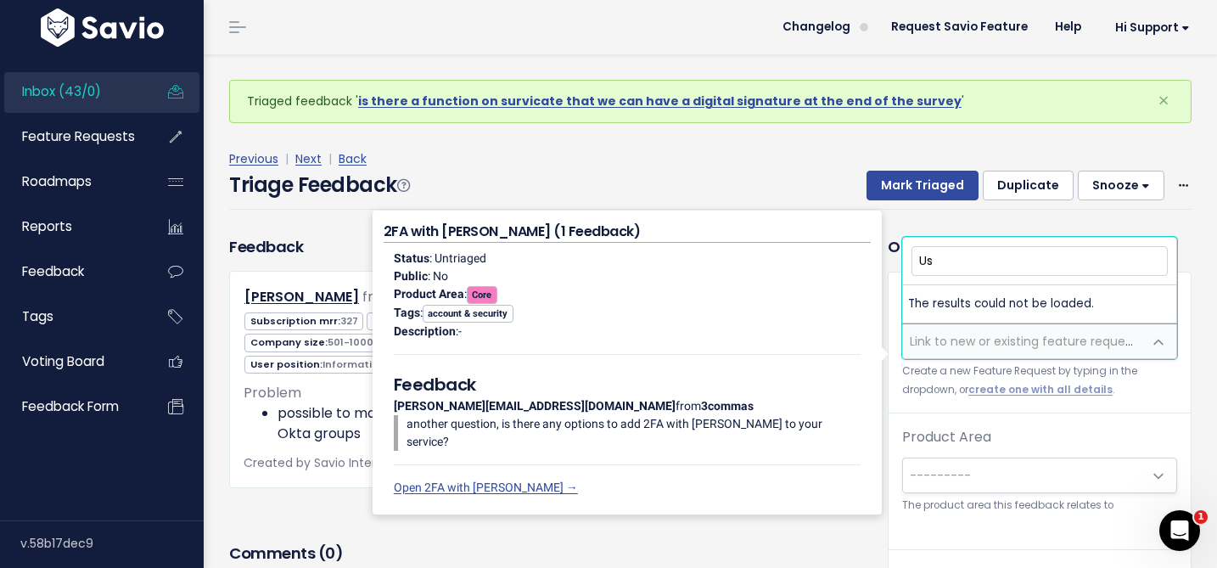
type input "U"
type input "L"
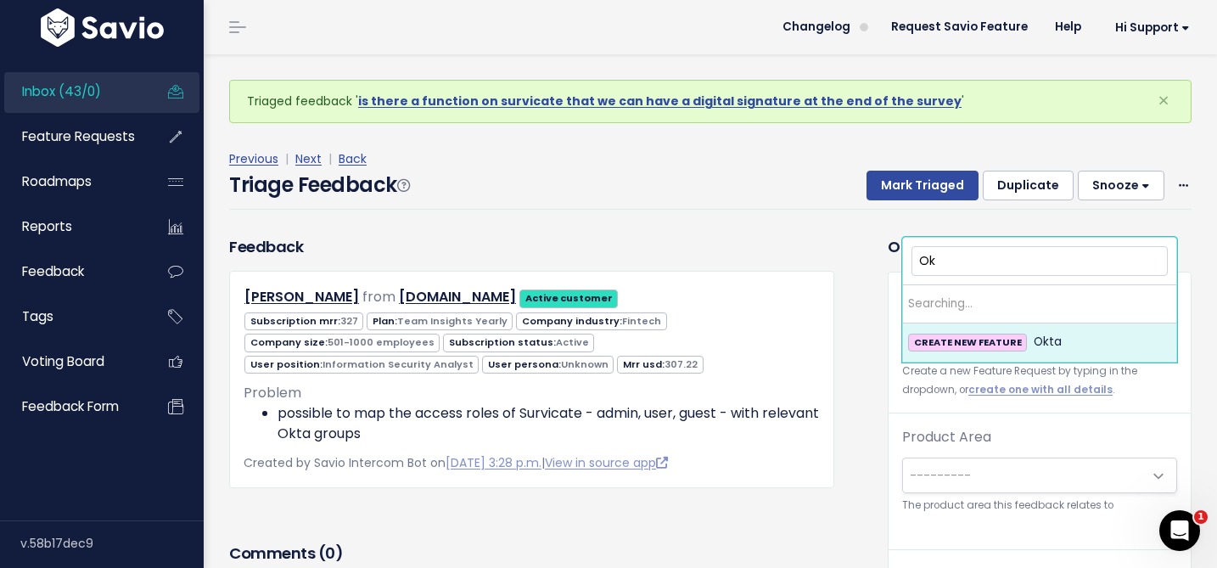
type input "O"
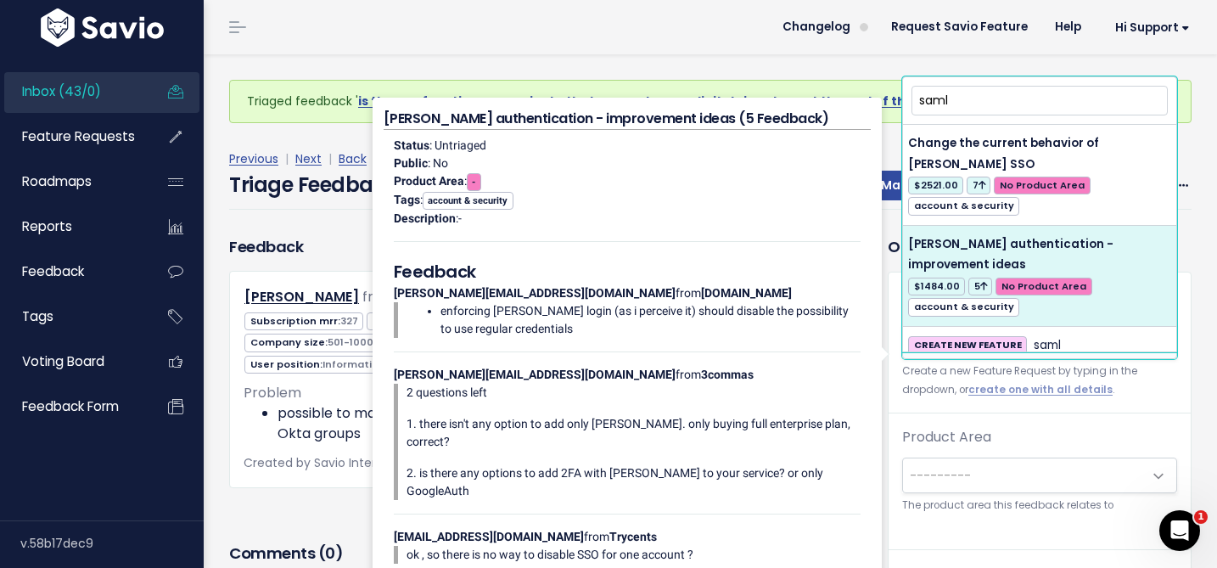
type input "saml"
select select "11698"
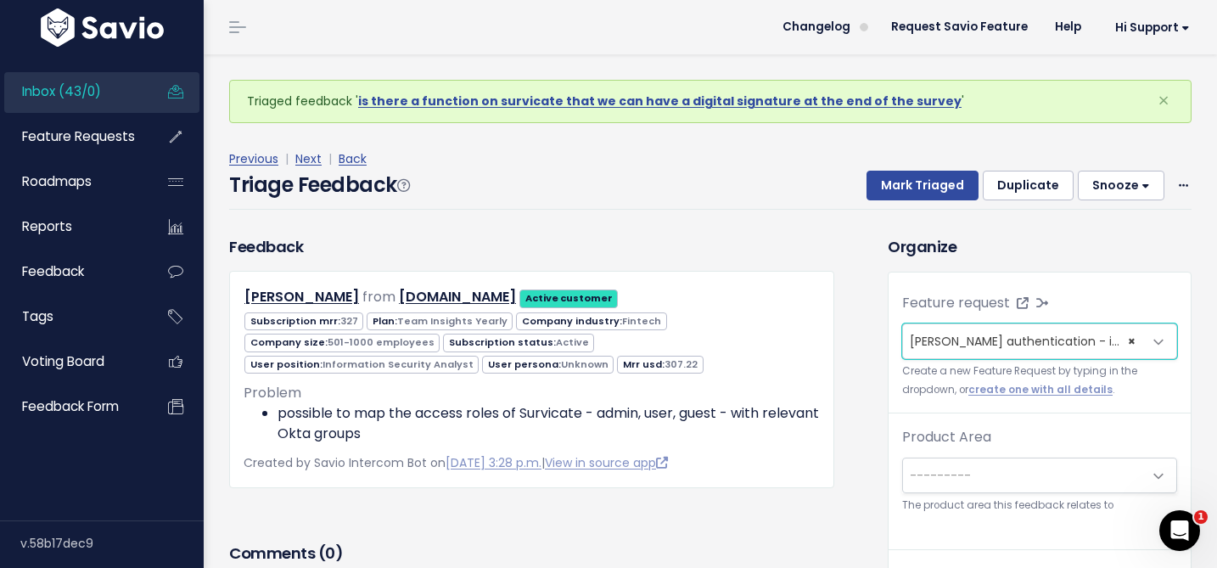
scroll to position [56, 0]
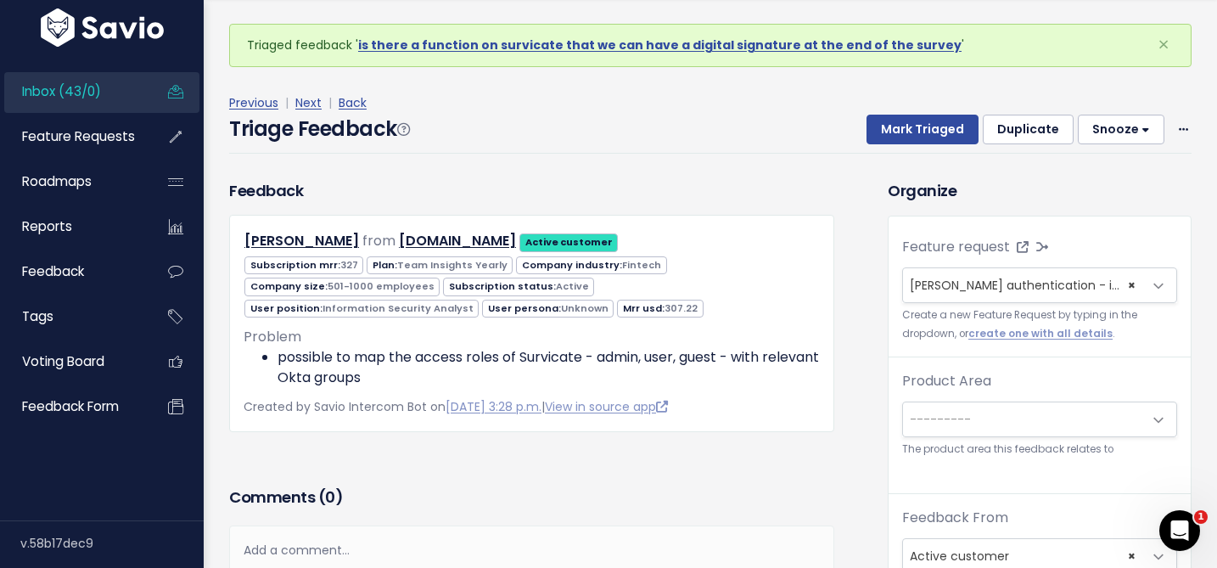
click at [940, 412] on span "---------" at bounding box center [940, 419] width 61 height 17
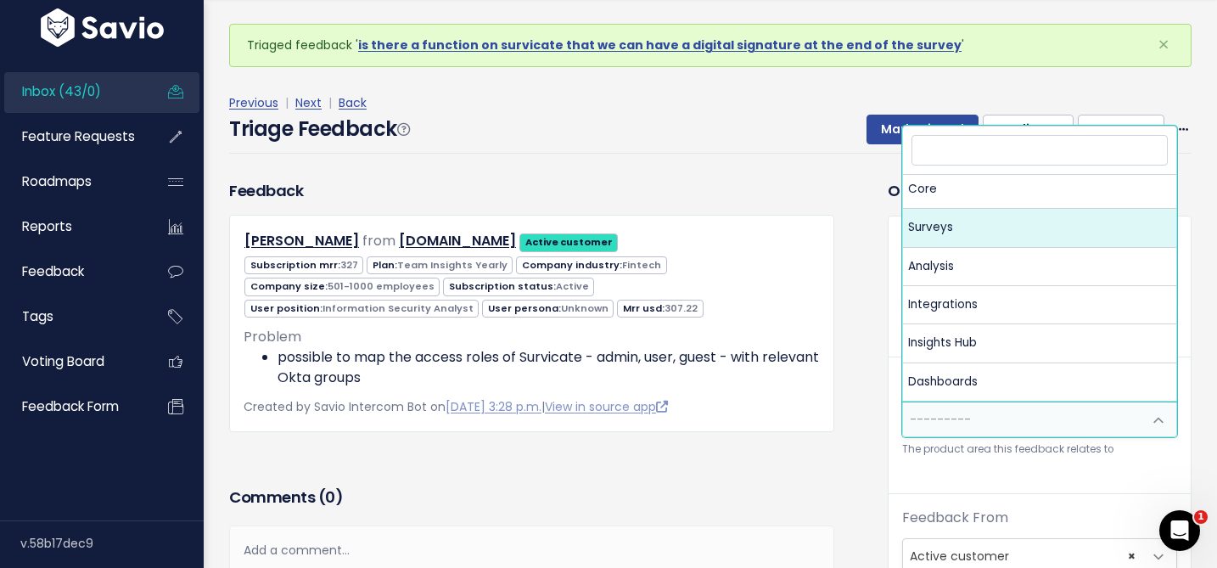
scroll to position [0, 0]
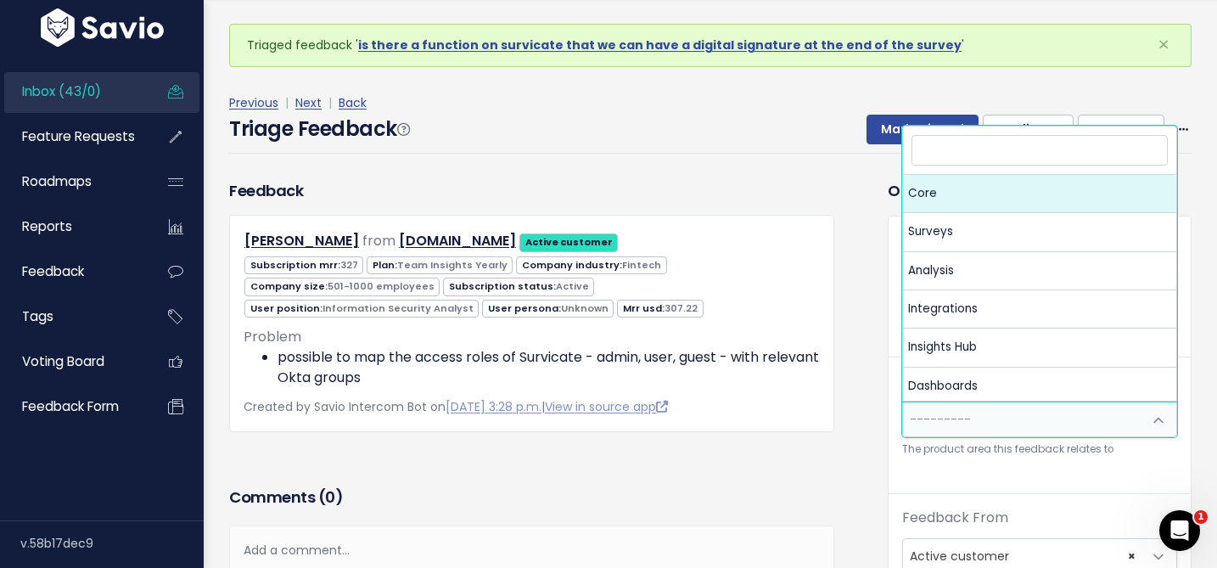
select select "MAIN:CORE"
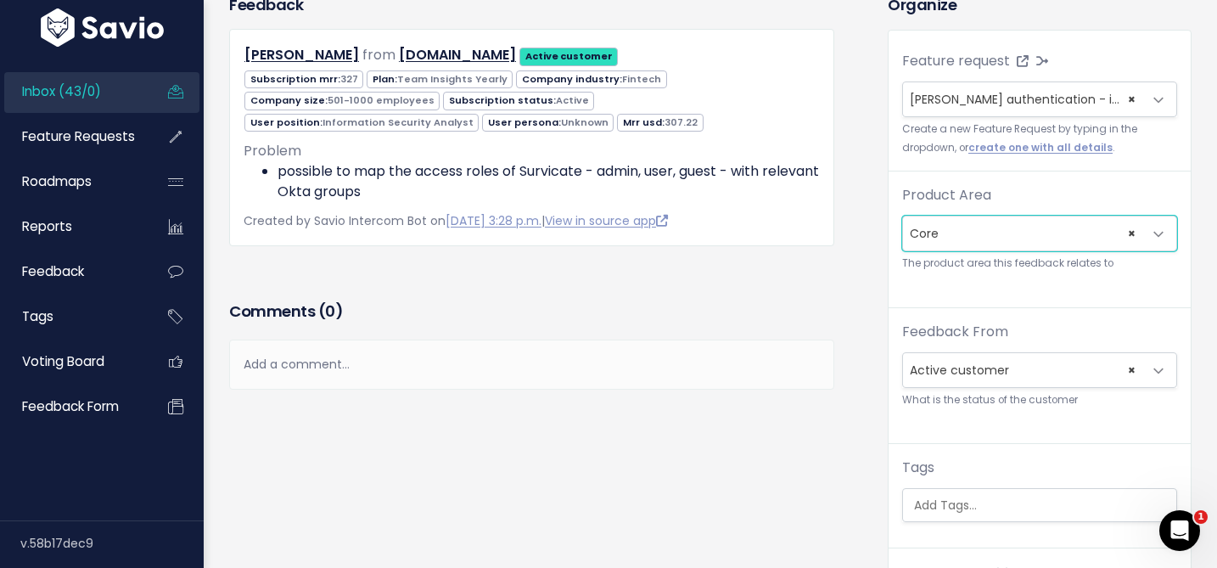
scroll to position [240, 0]
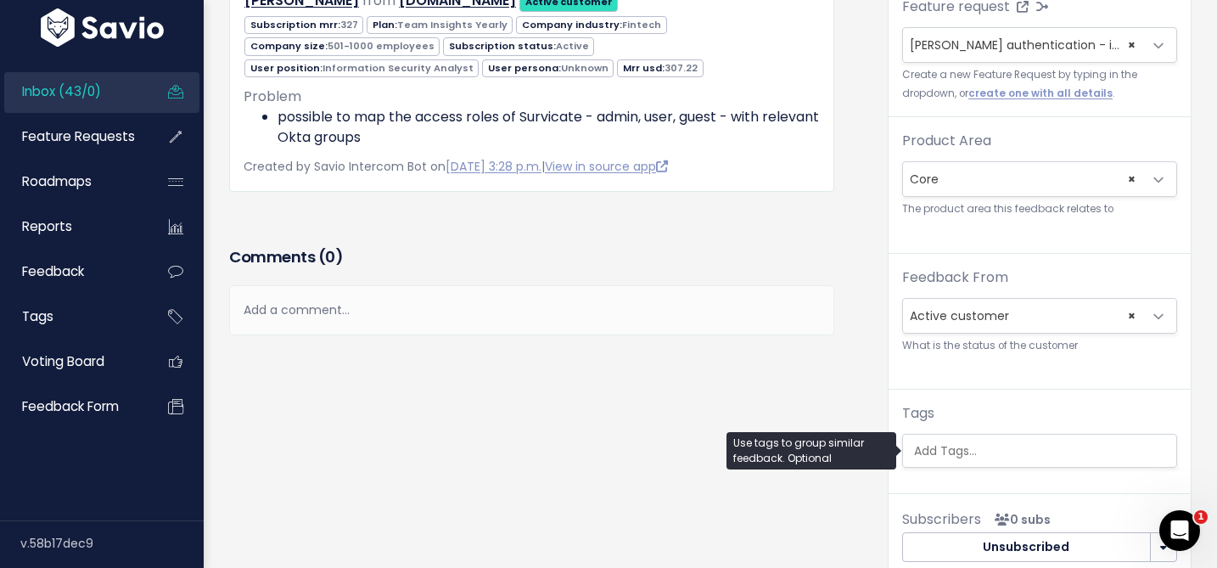
click at [928, 450] on input "search" at bounding box center [1043, 451] width 273 height 18
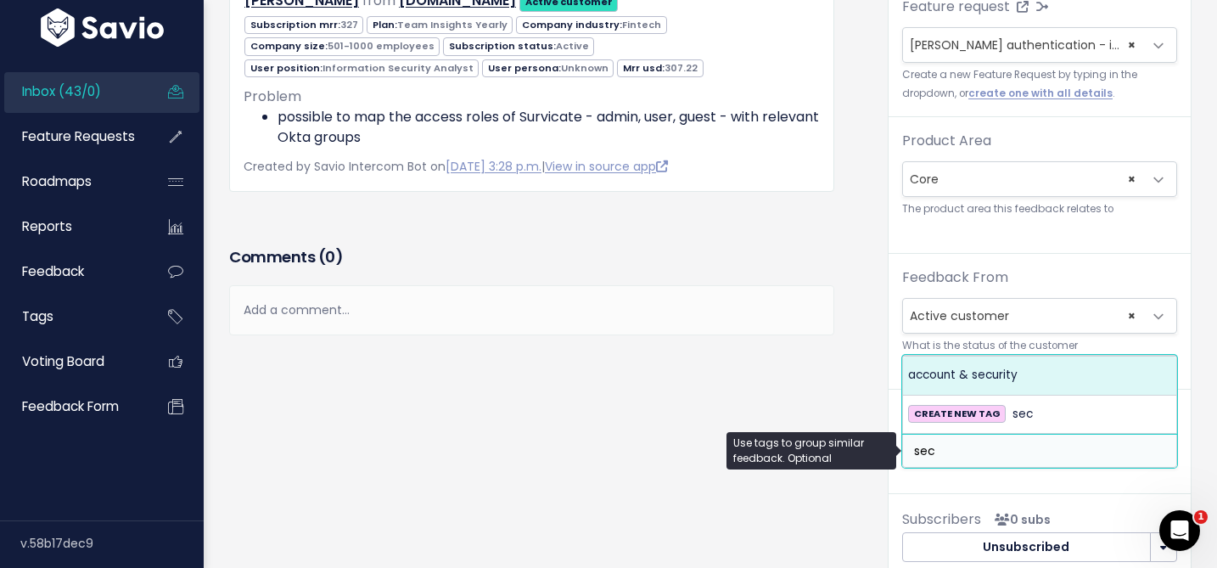
type input "sec"
select select "973"
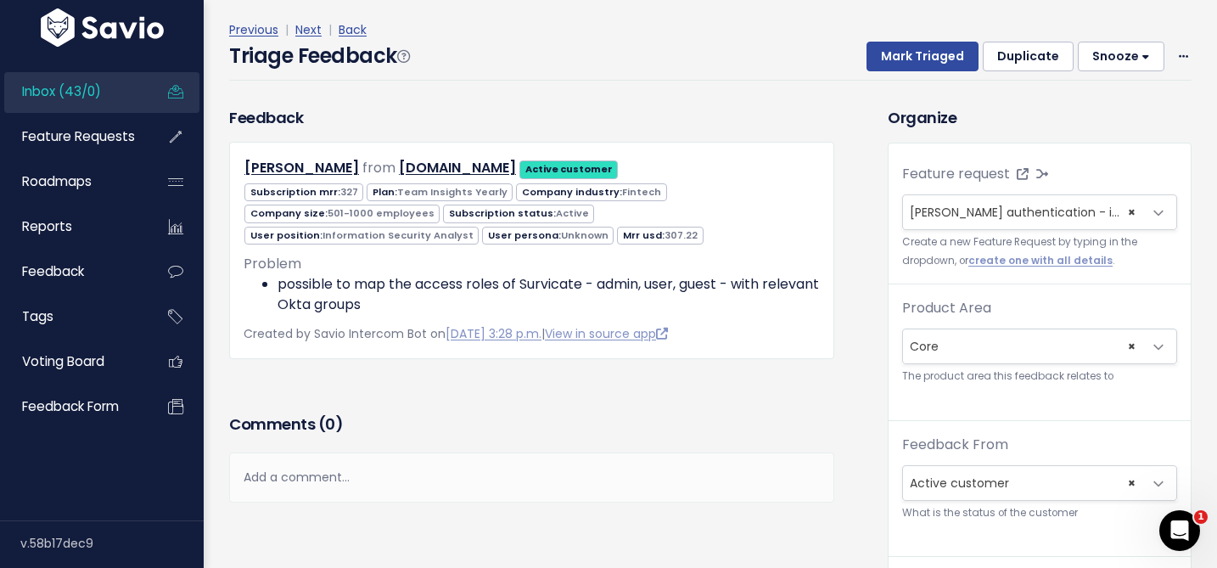
scroll to position [0, 0]
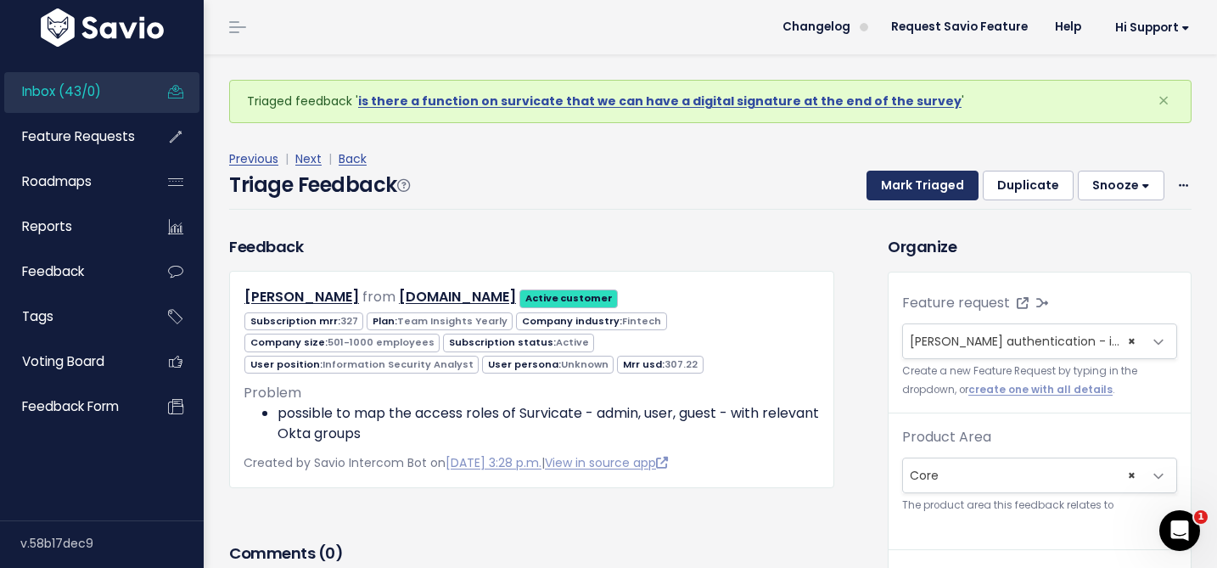
click at [892, 190] on button "Mark Triaged" at bounding box center [923, 186] width 112 height 31
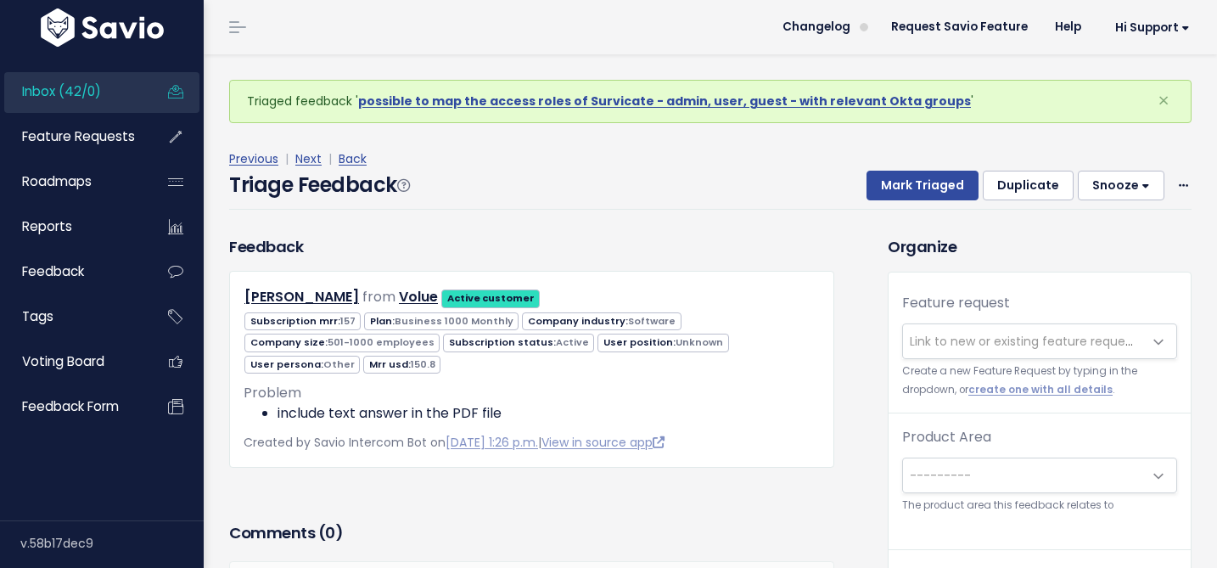
click at [944, 351] on span "Link to new or existing feature request..." at bounding box center [1022, 341] width 239 height 34
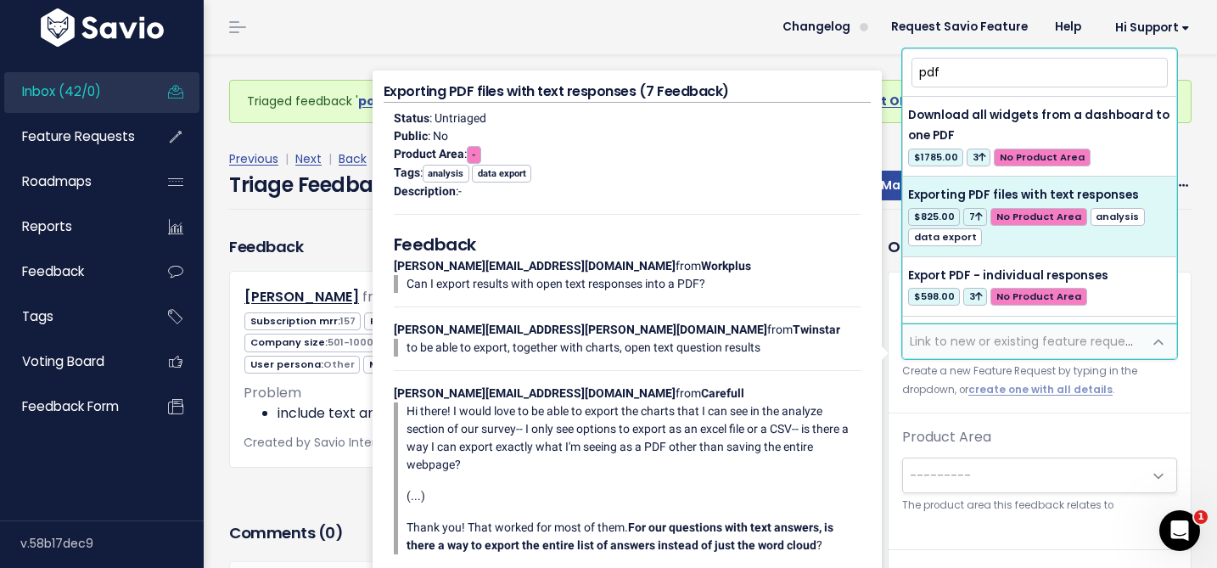
type input "pdf"
select select "17158"
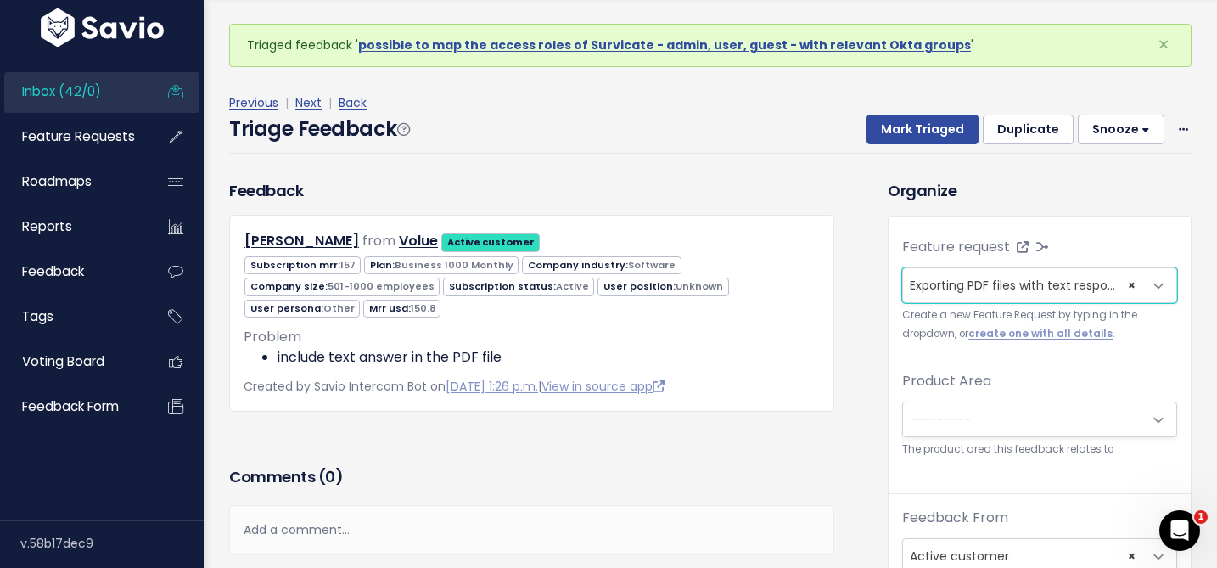
scroll to position [55, 0]
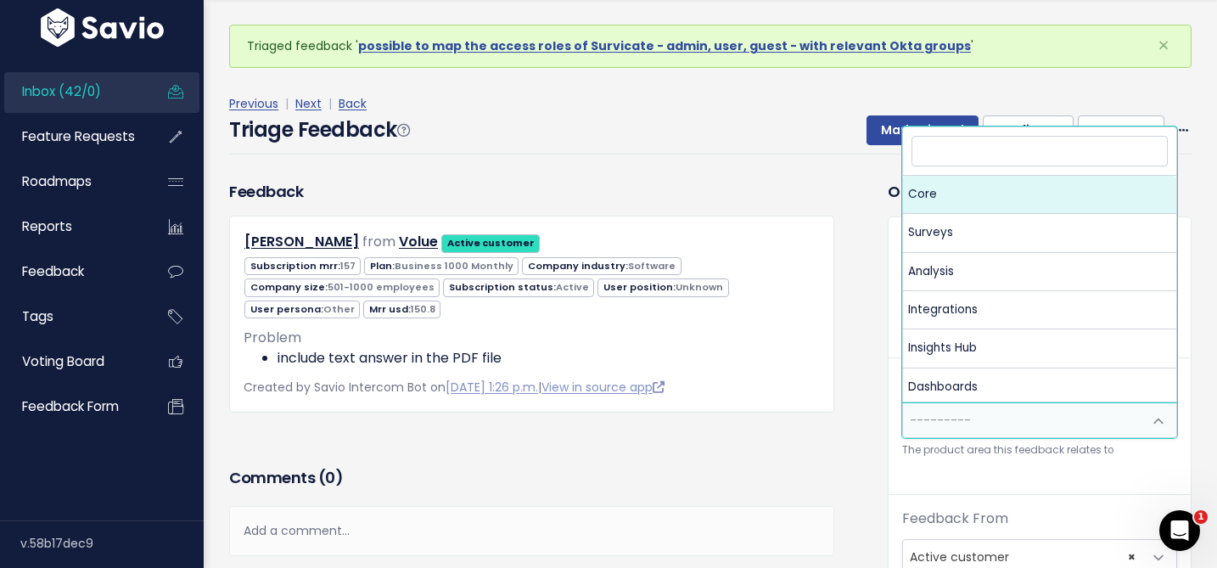
click at [938, 417] on span "---------" at bounding box center [940, 420] width 61 height 17
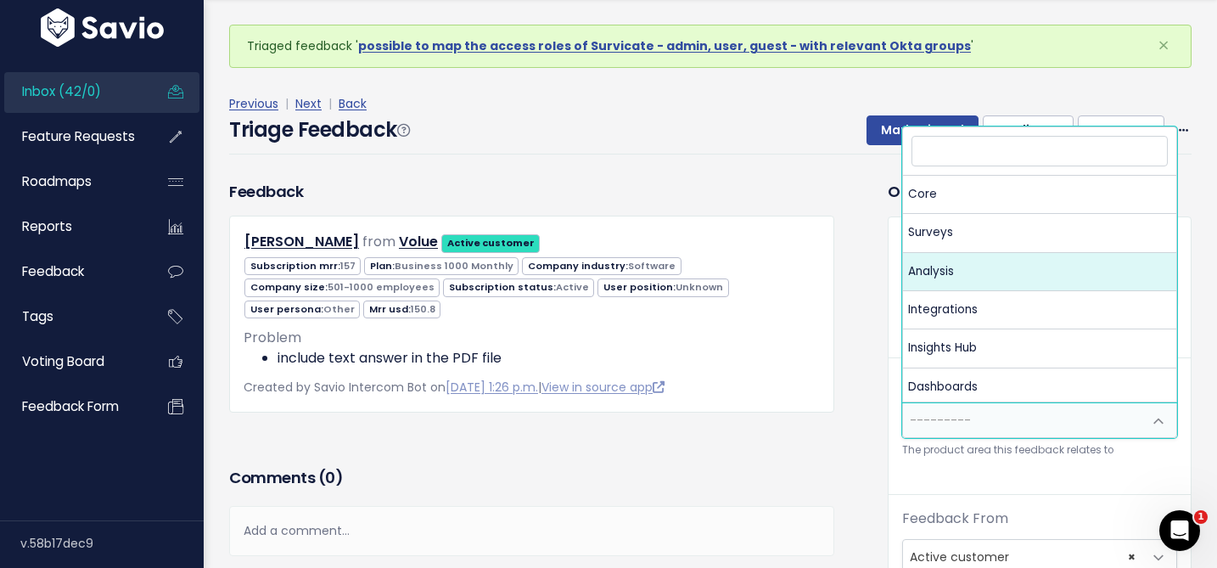
select select "MAIN:ANALYSIS"
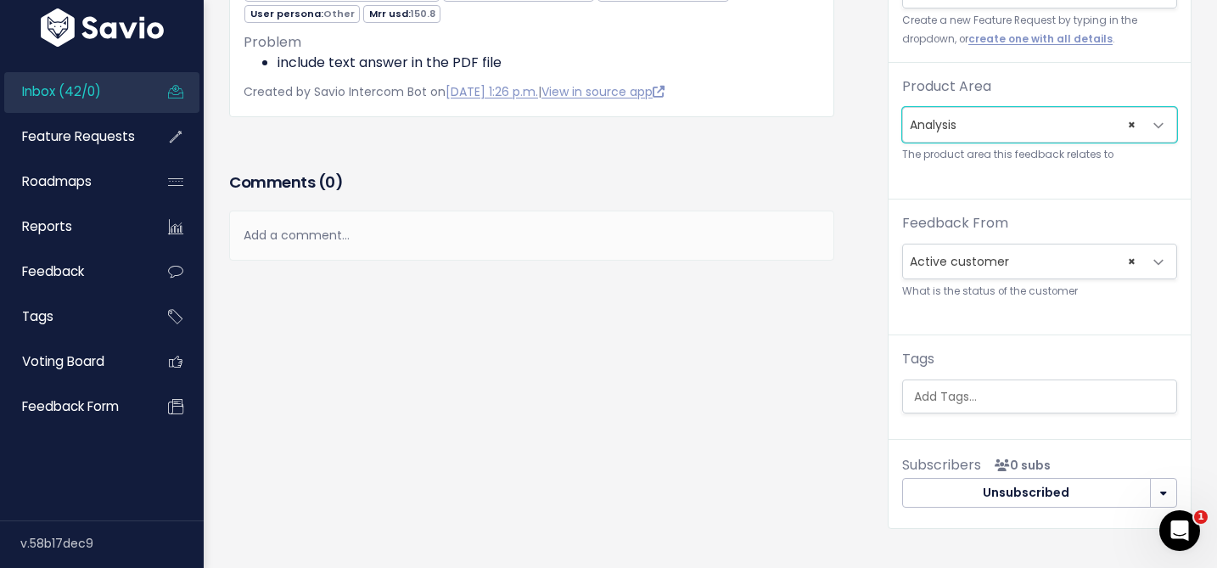
scroll to position [299, 0]
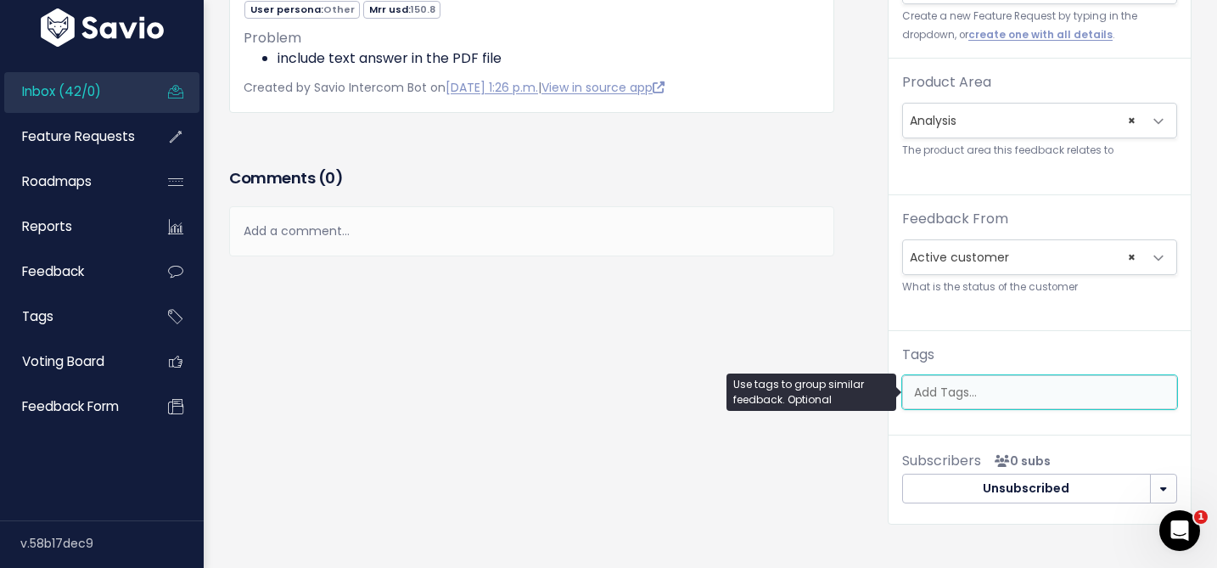
click at [941, 377] on ul at bounding box center [1039, 392] width 273 height 32
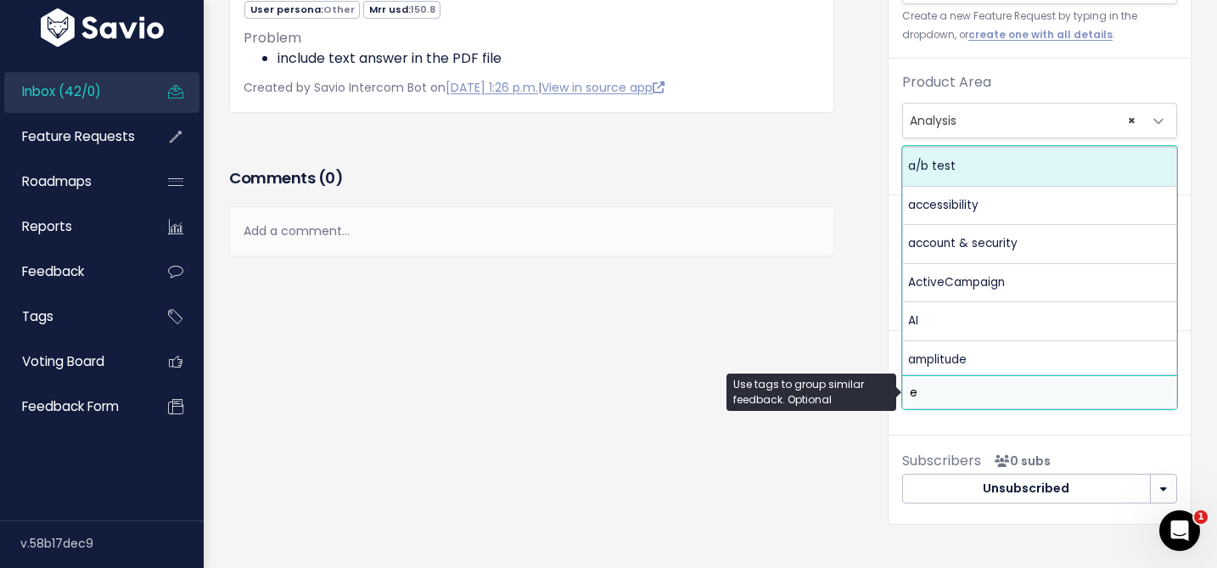
scroll to position [0, 0]
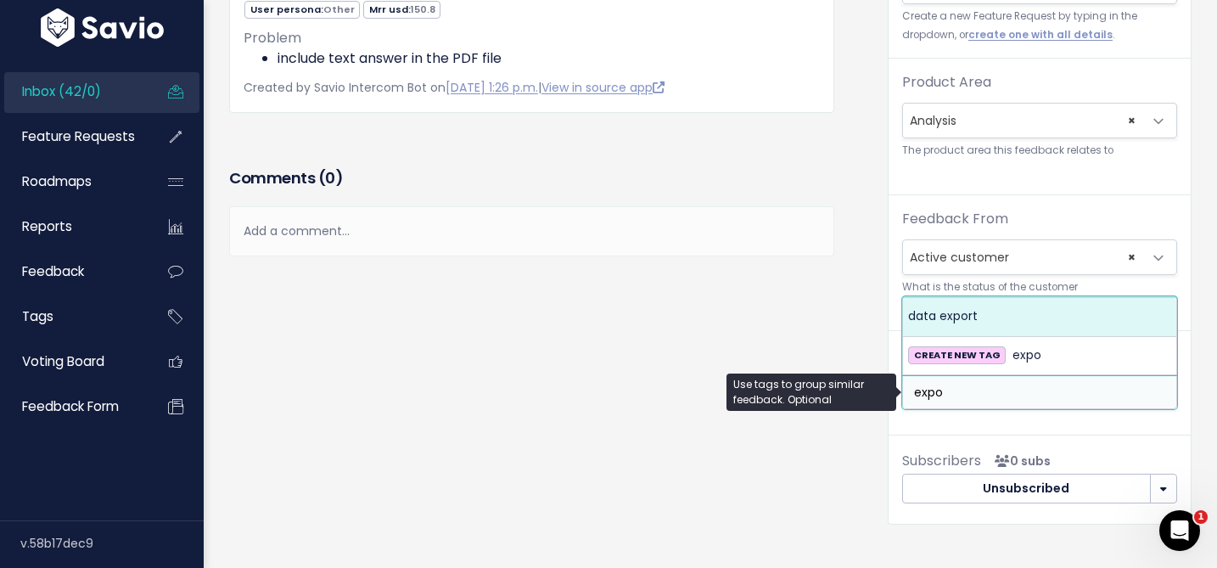
type input "expo"
select select "995"
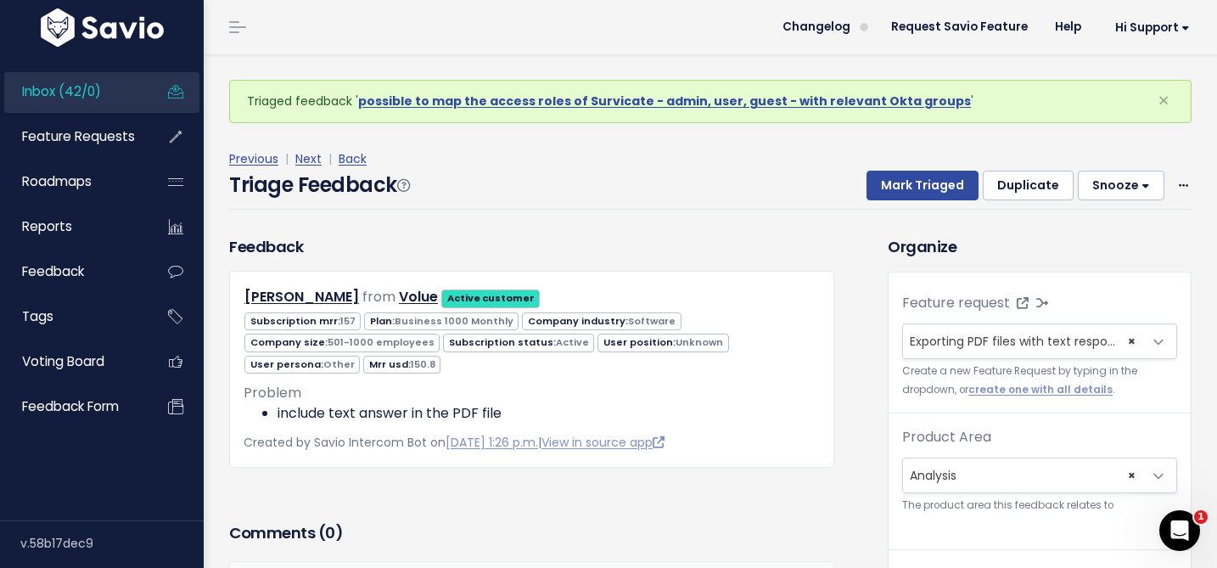
click at [898, 203] on div "Triage Feedback Mark Triaged Duplicate Snooze 1 day 3 days 7 days 14 days Edit …" at bounding box center [710, 190] width 962 height 40
click at [899, 188] on button "Mark Triaged" at bounding box center [923, 186] width 112 height 31
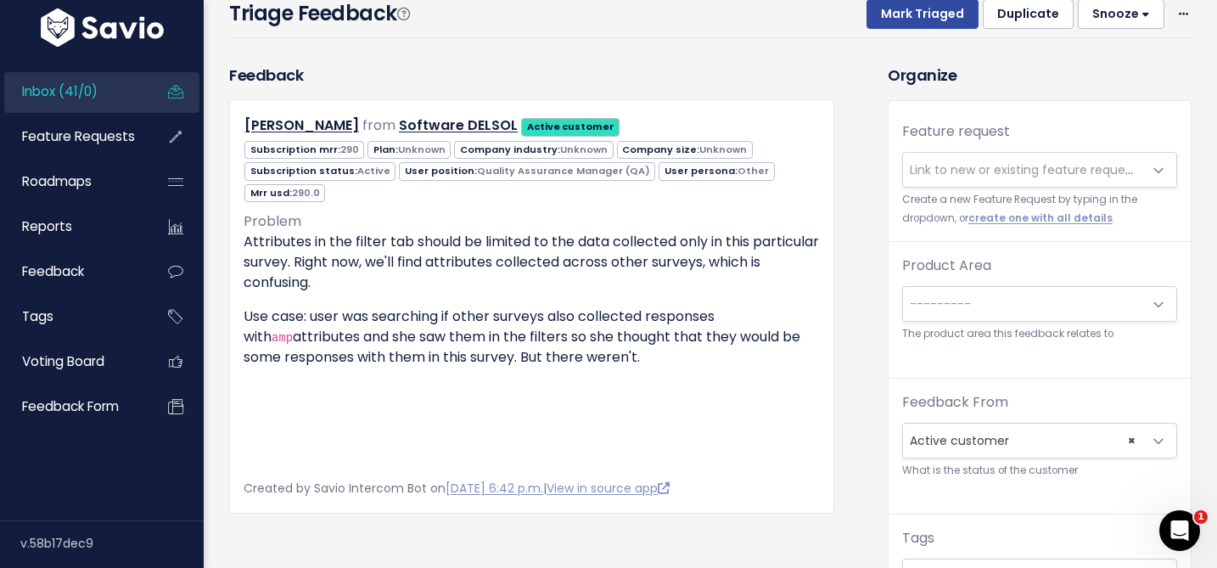
scroll to position [36, 0]
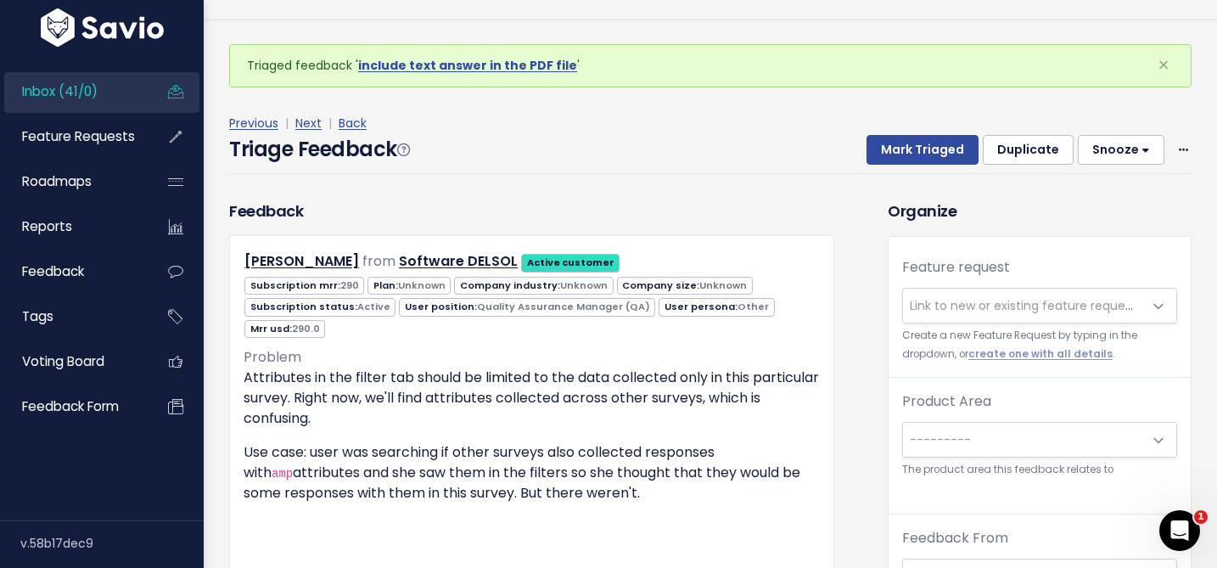
click at [941, 311] on span "Link to new or existing feature request..." at bounding box center [1027, 305] width 234 height 17
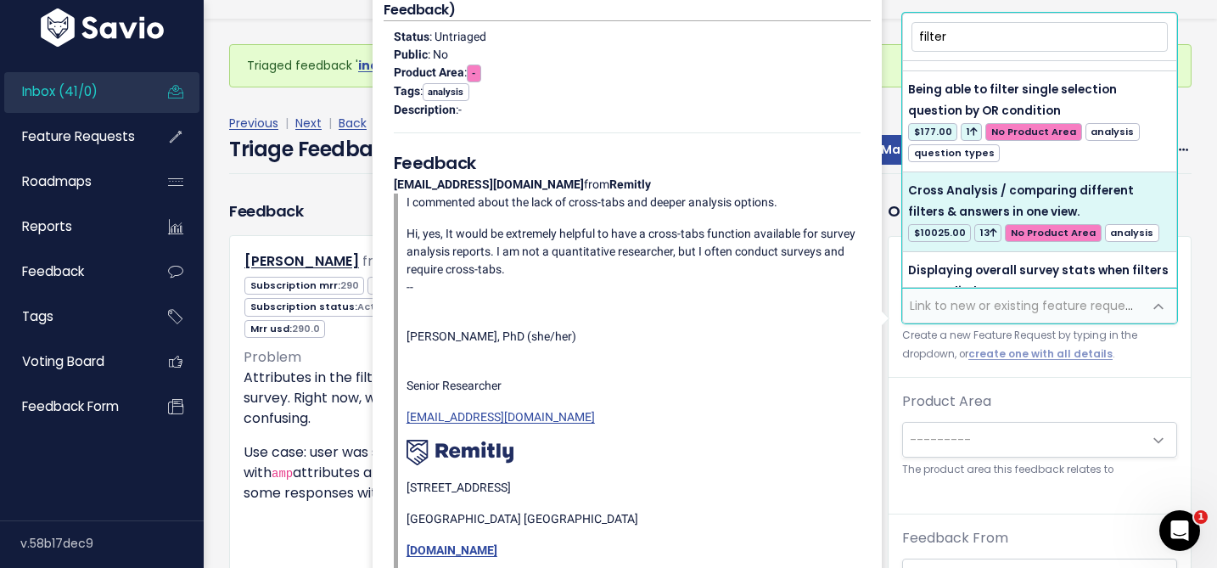
scroll to position [1041, 0]
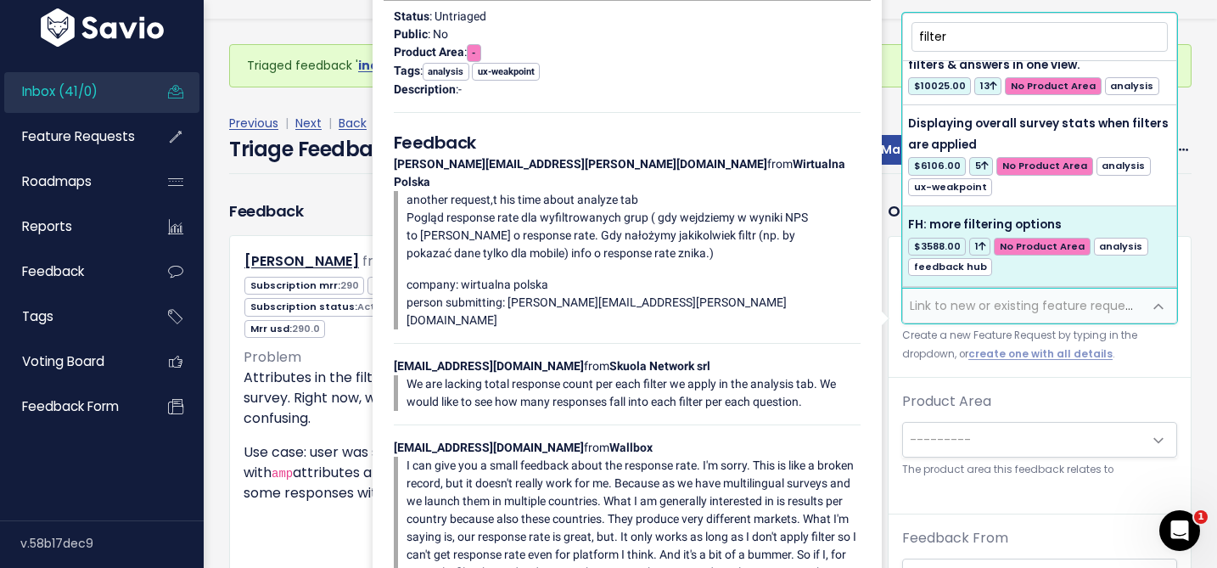
type input "filter"
click at [883, 217] on div "Organize Feature request --------- Link to new or existing feature request... C…" at bounding box center [1039, 521] width 329 height 644
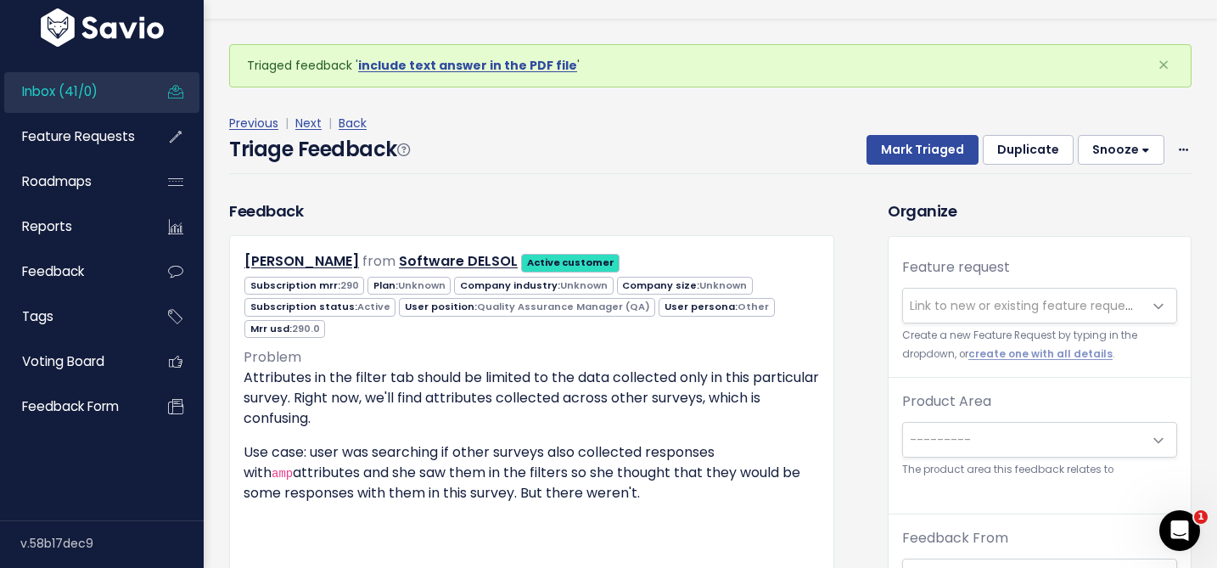
click at [939, 309] on span "Link to new or existing feature request..." at bounding box center [1027, 305] width 234 height 17
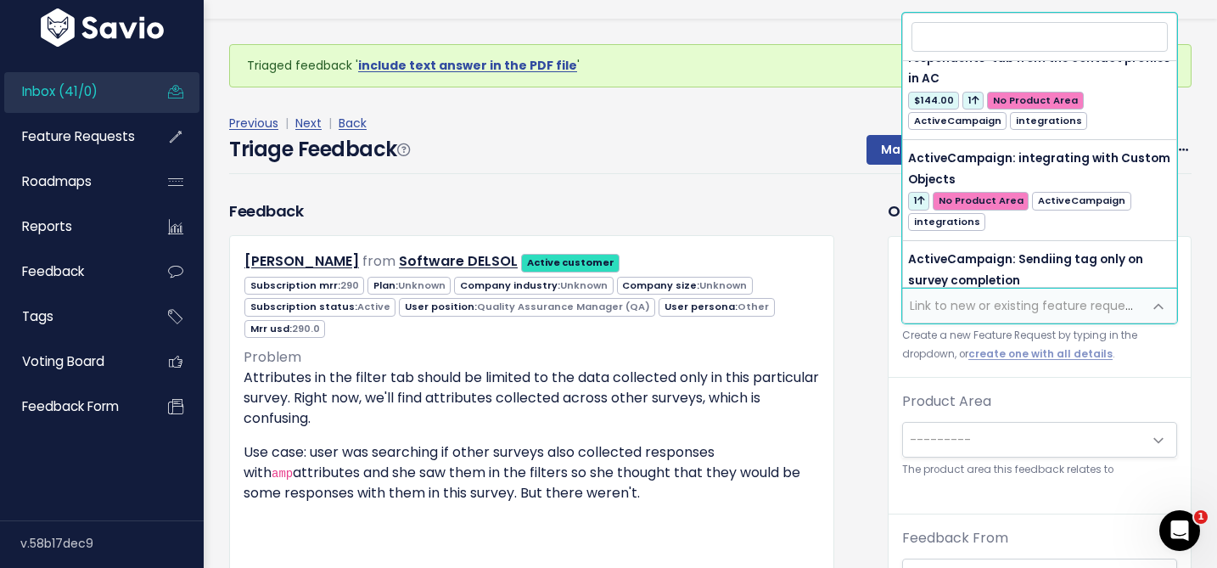
scroll to position [0, 0]
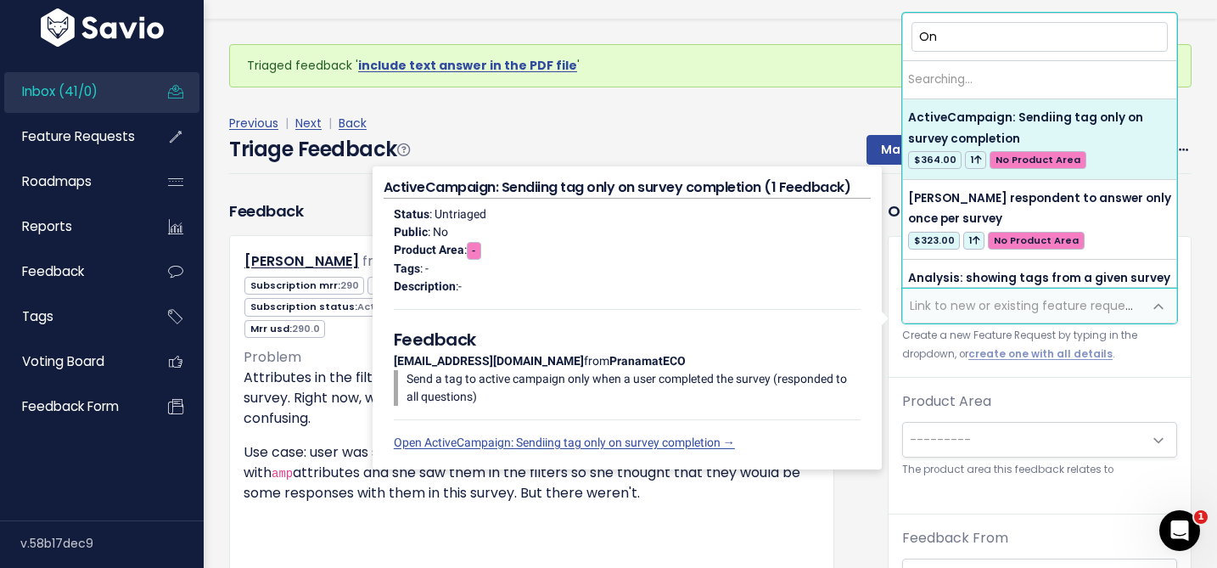
type input "O"
type input "S"
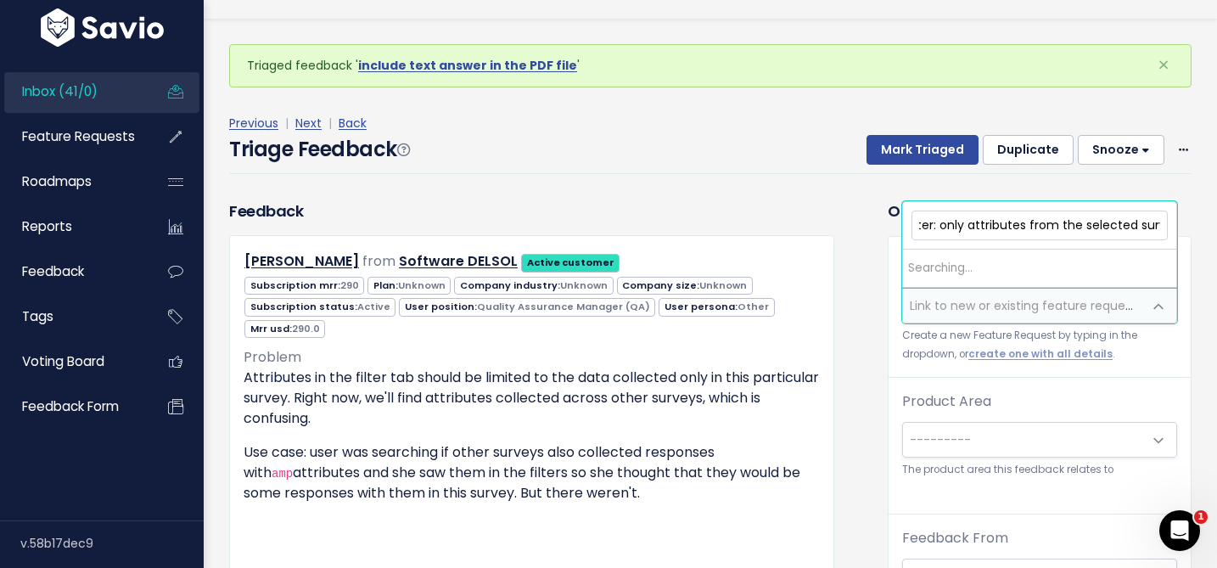
scroll to position [0, 28]
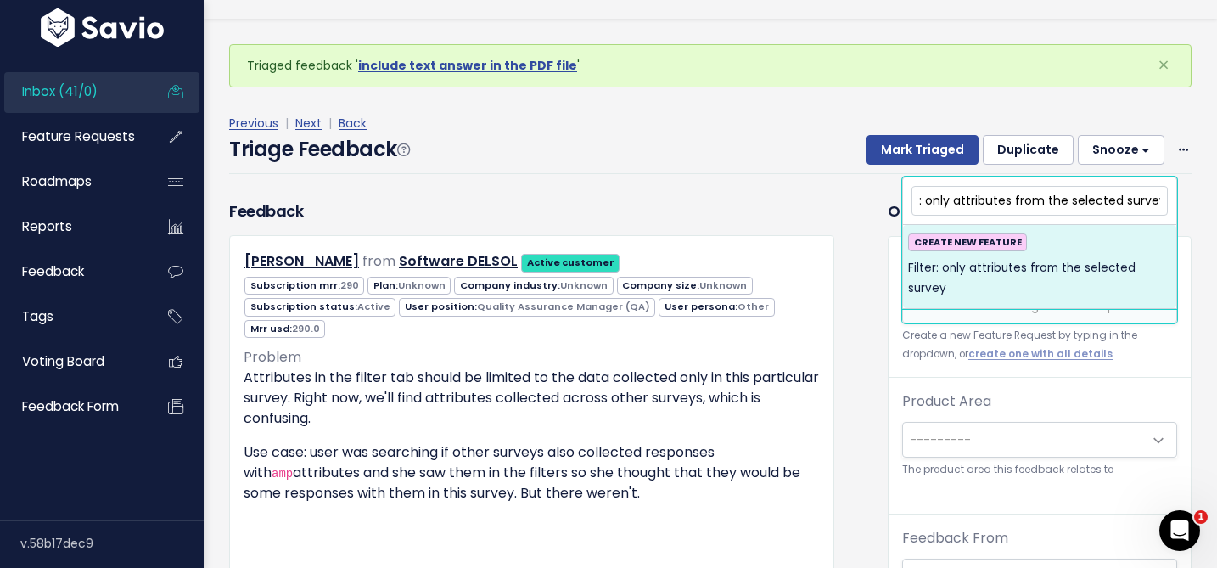
type input "Filter: only attributes from the selected survey"
click at [1024, 262] on span "Filter: only attributes from the selected survey" at bounding box center [1039, 279] width 263 height 42
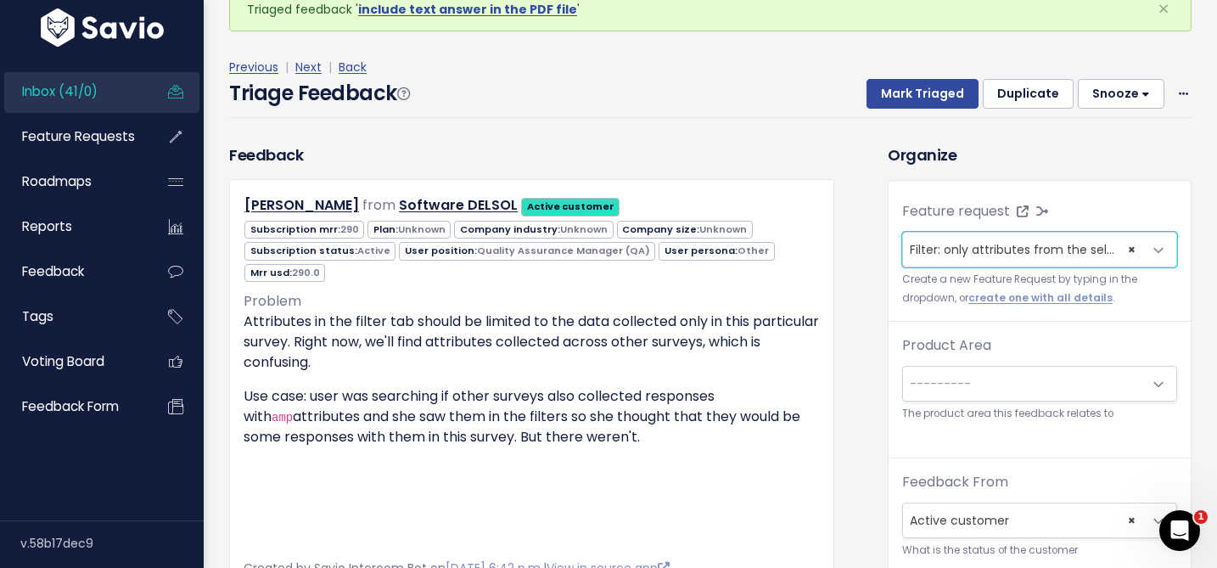
scroll to position [115, 0]
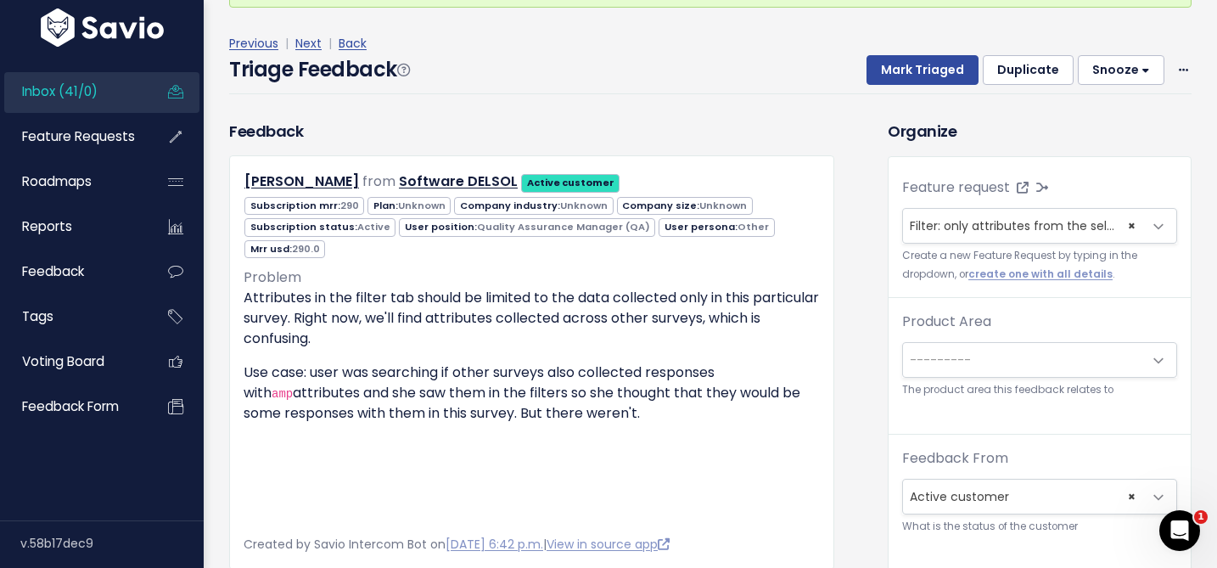
click at [985, 380] on div "Product Area --------- Core Surveys Analysis Integrations Insights Hub Dashboar…" at bounding box center [1039, 354] width 275 height 87
click at [984, 372] on span "---------" at bounding box center [1022, 360] width 239 height 34
click at [941, 375] on span "× Surveys" at bounding box center [1022, 360] width 239 height 34
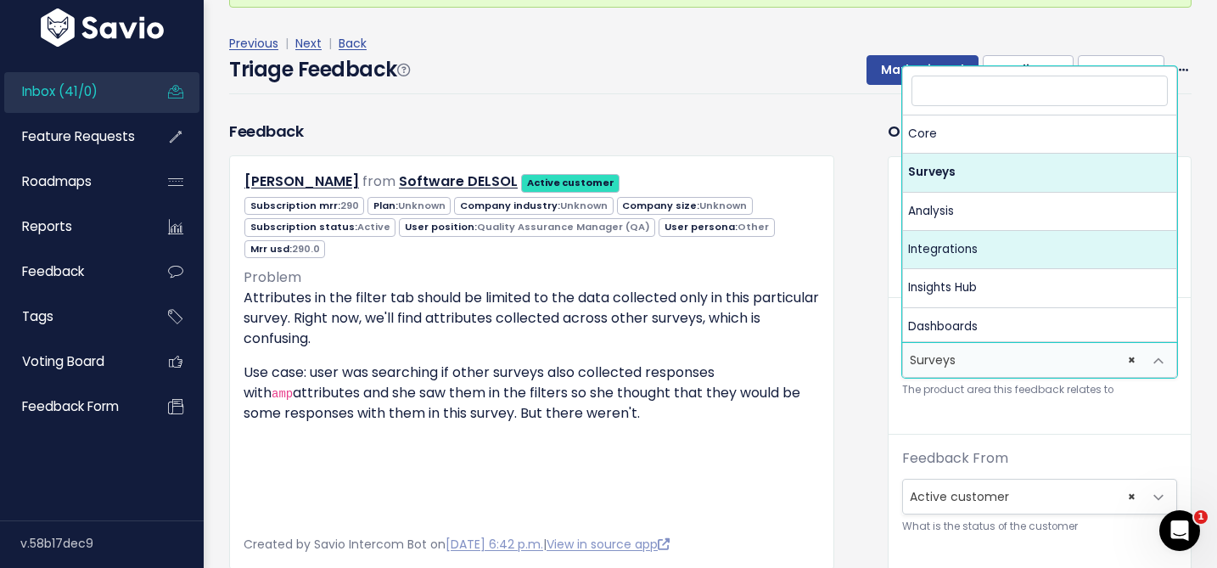
select select "MAIN:ANALYSIS"
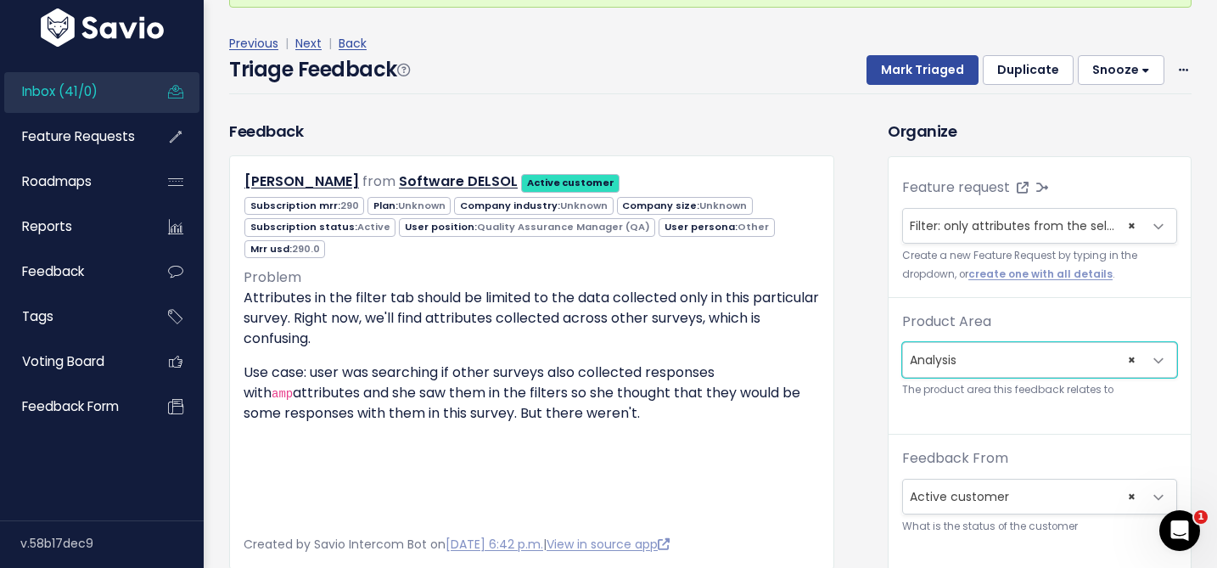
scroll to position [353, 0]
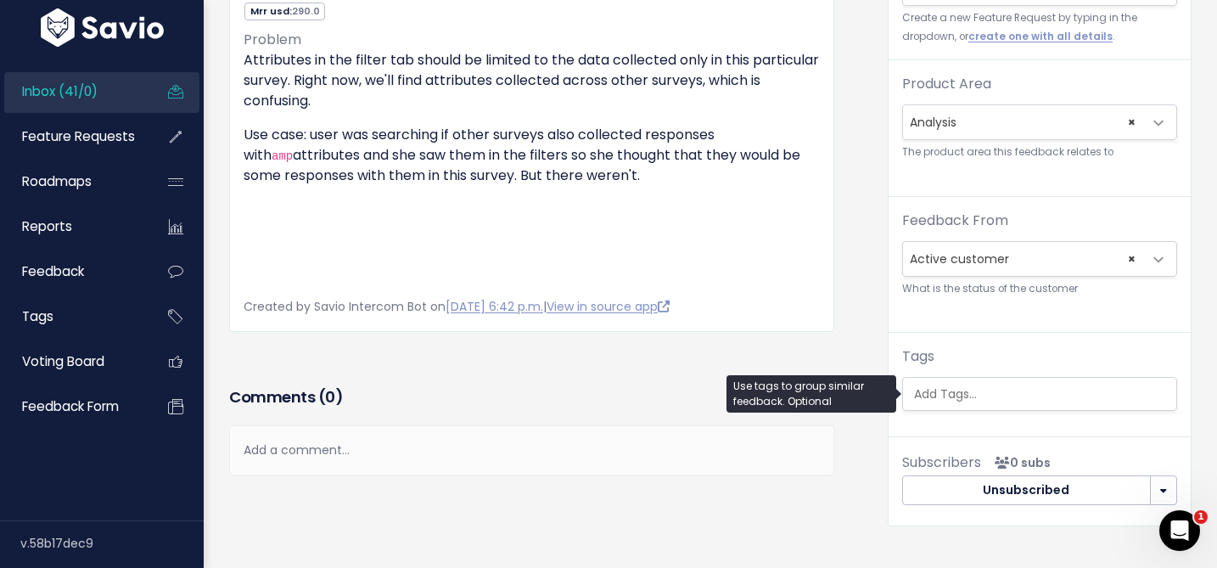
click at [935, 399] on input "search" at bounding box center [1043, 394] width 273 height 18
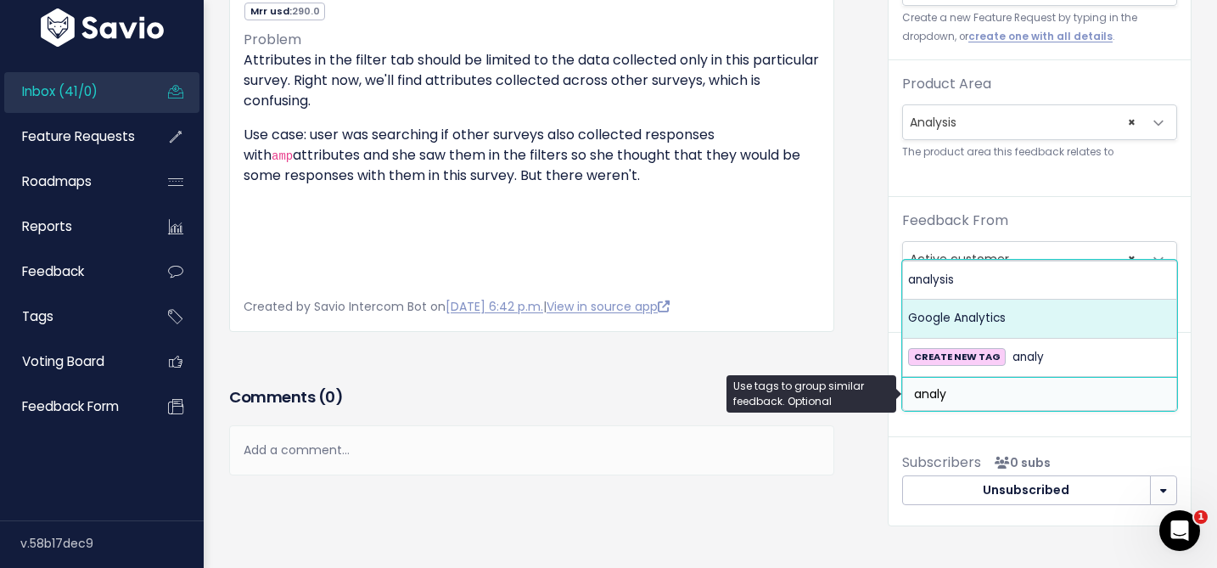
type input "analy"
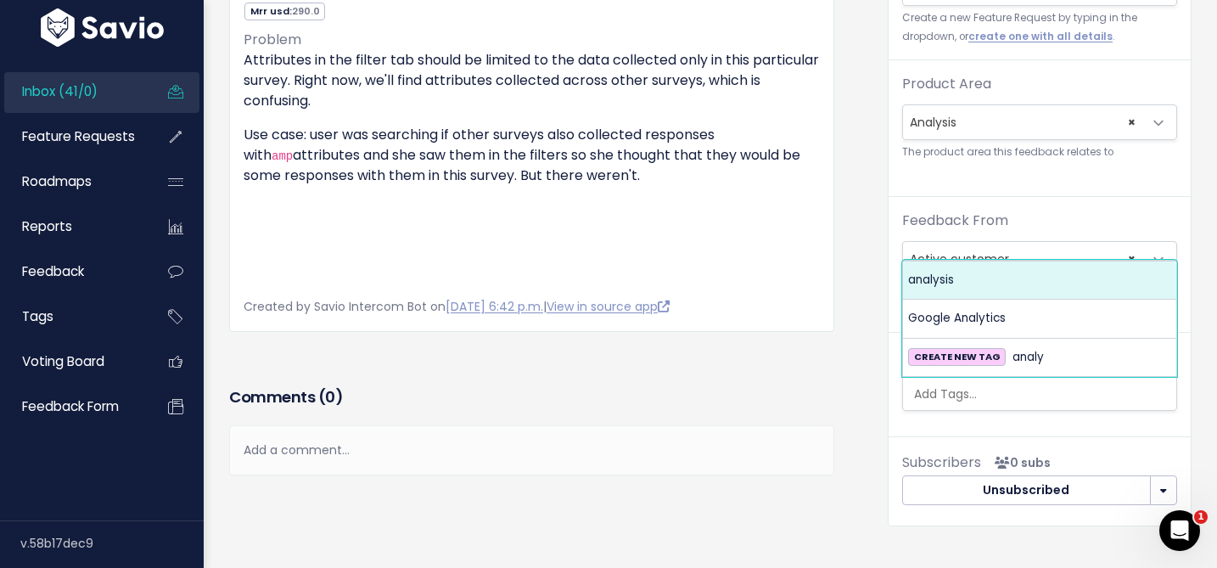
select select "960"
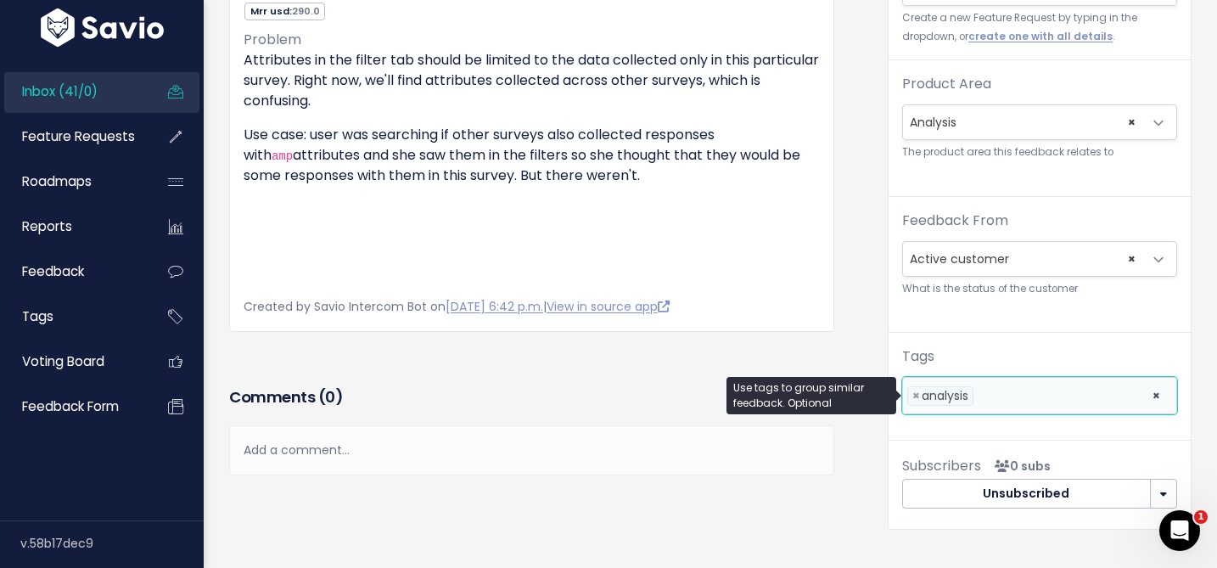
scroll to position [0, 0]
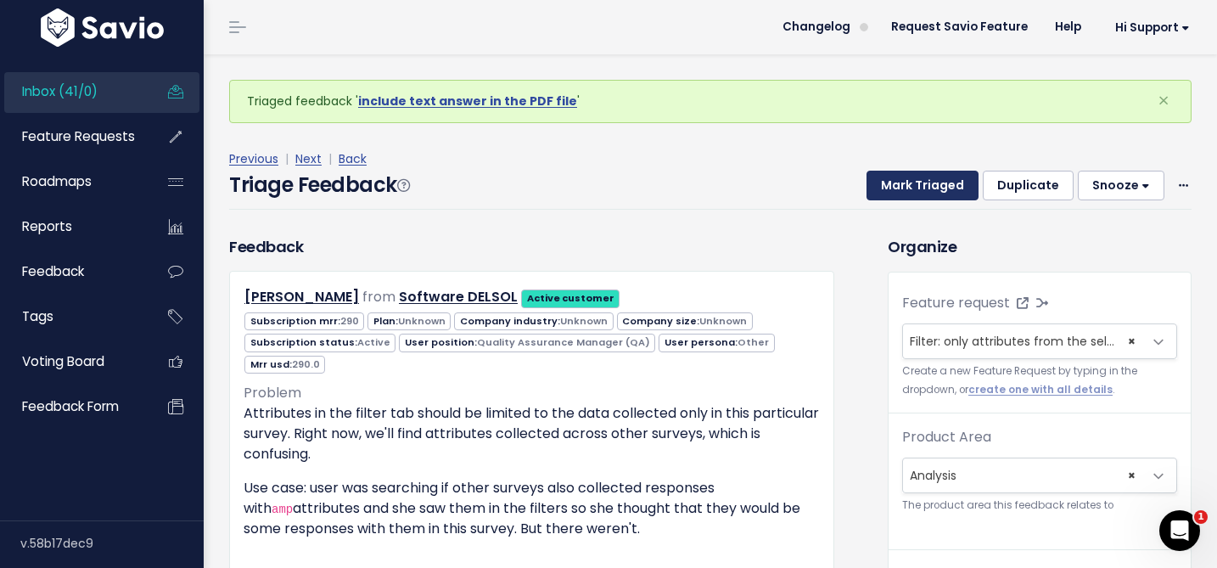
click at [907, 176] on button "Mark Triaged" at bounding box center [923, 186] width 112 height 31
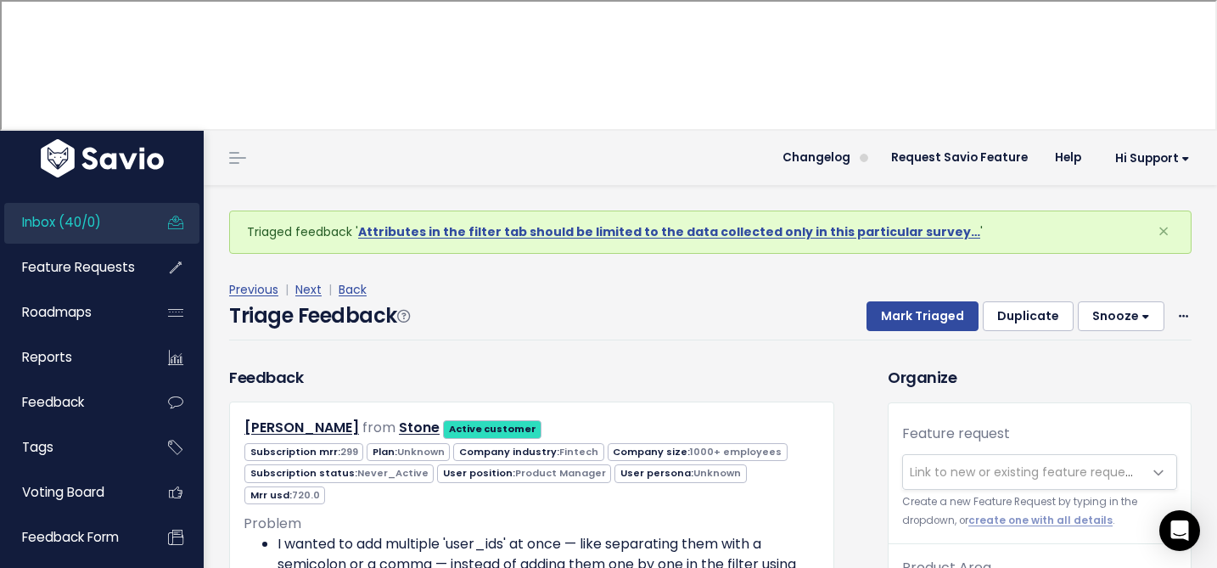
click at [923, 455] on span "Link to new or existing feature request..." at bounding box center [1022, 472] width 239 height 34
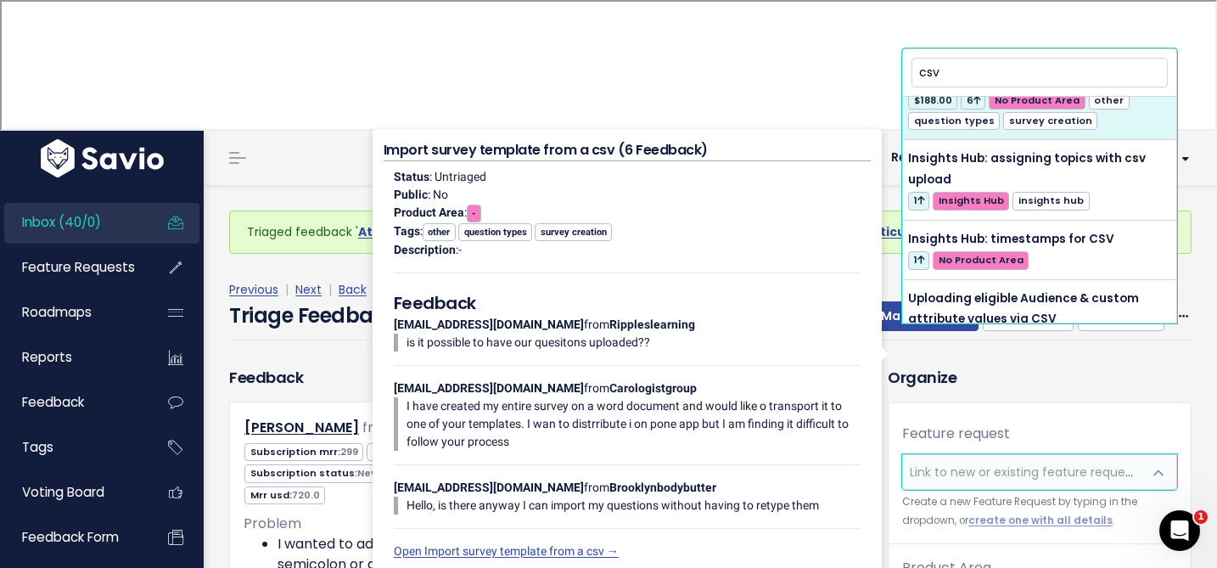
scroll to position [219, 0]
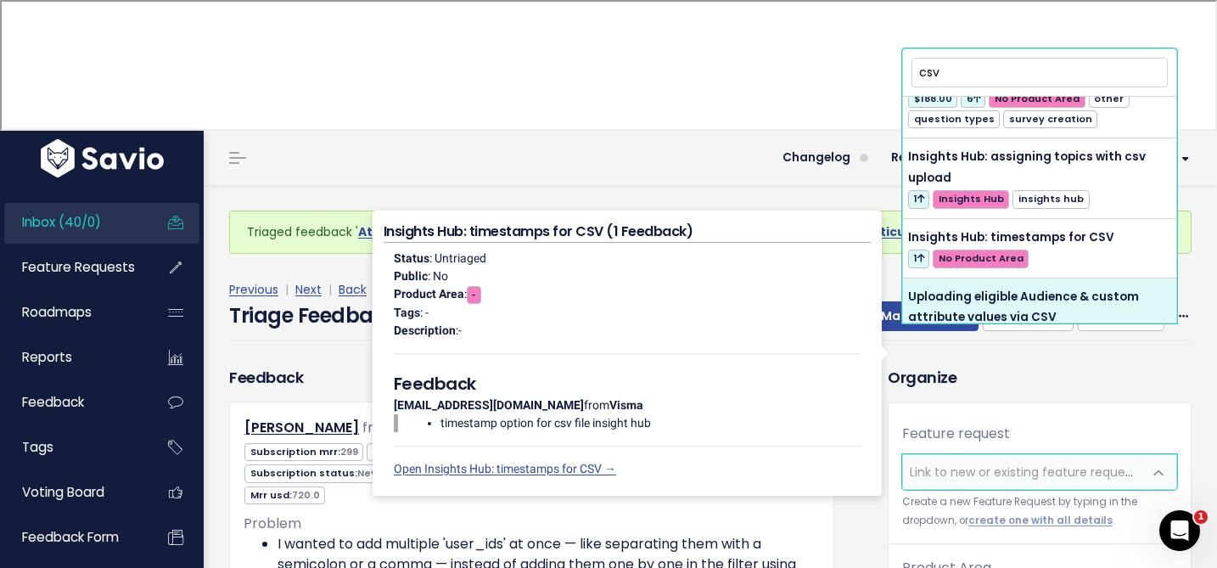
type input "csv"
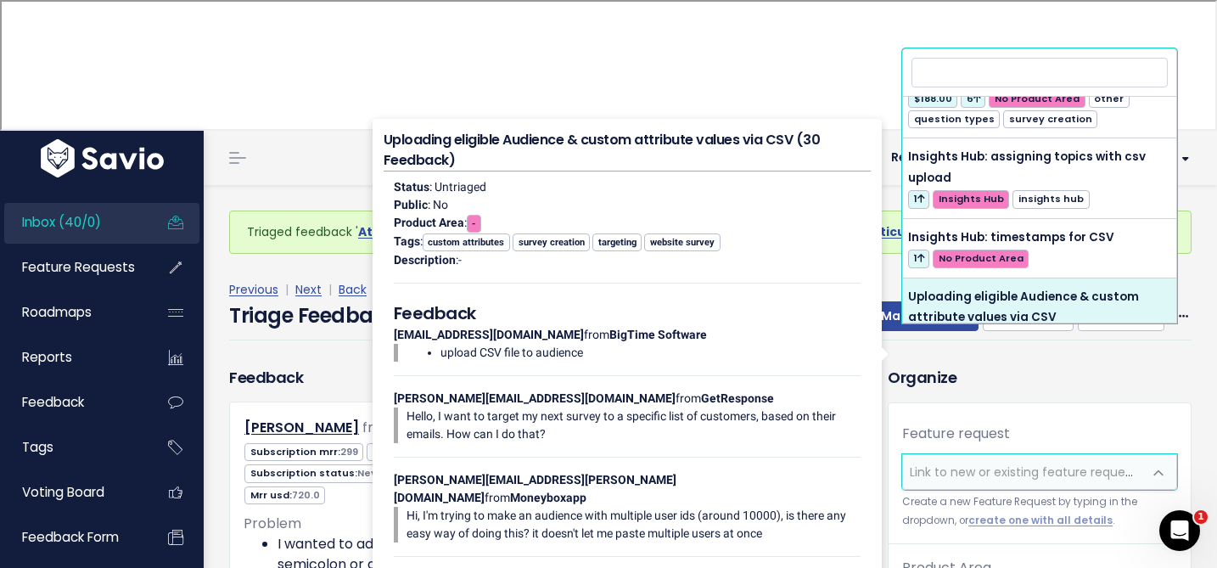
select select "13329"
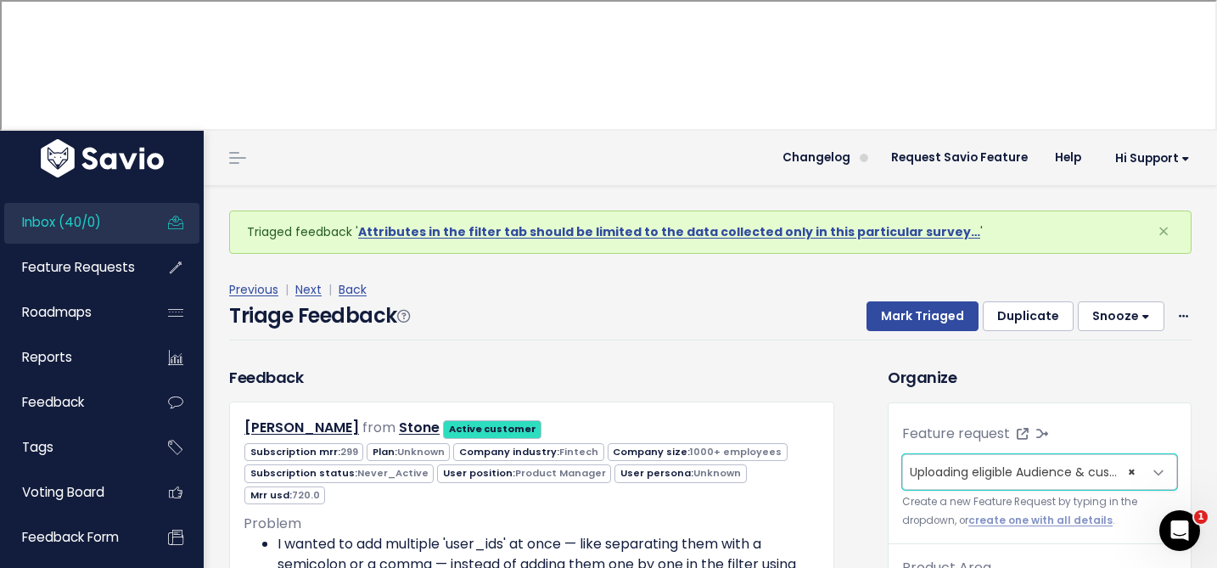
scroll to position [56, 0]
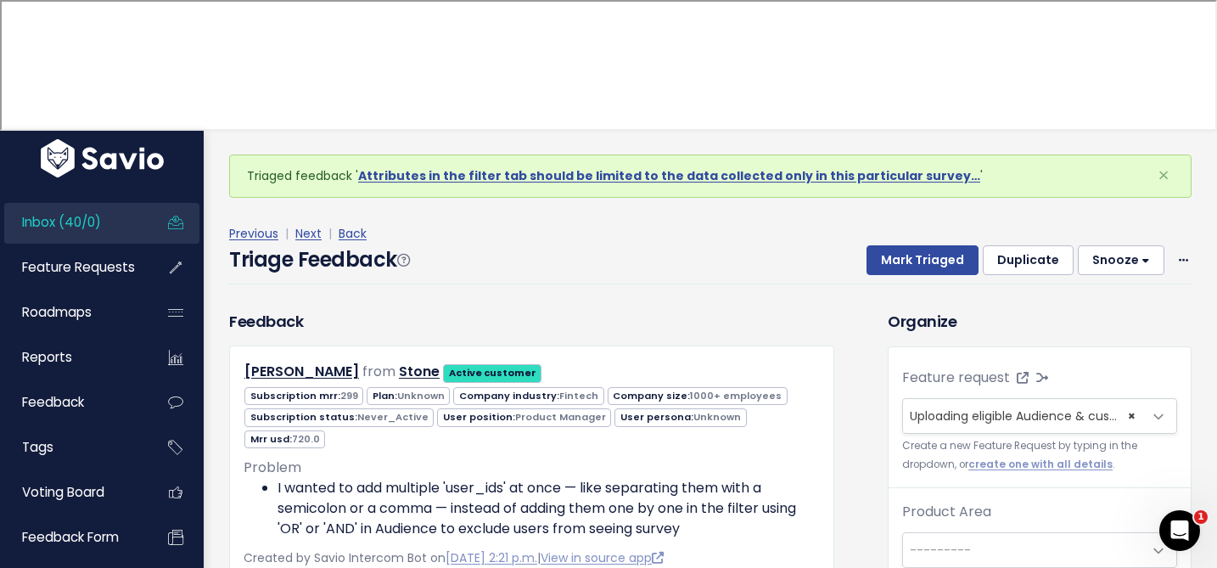
click at [934, 533] on span "---------" at bounding box center [1022, 550] width 239 height 34
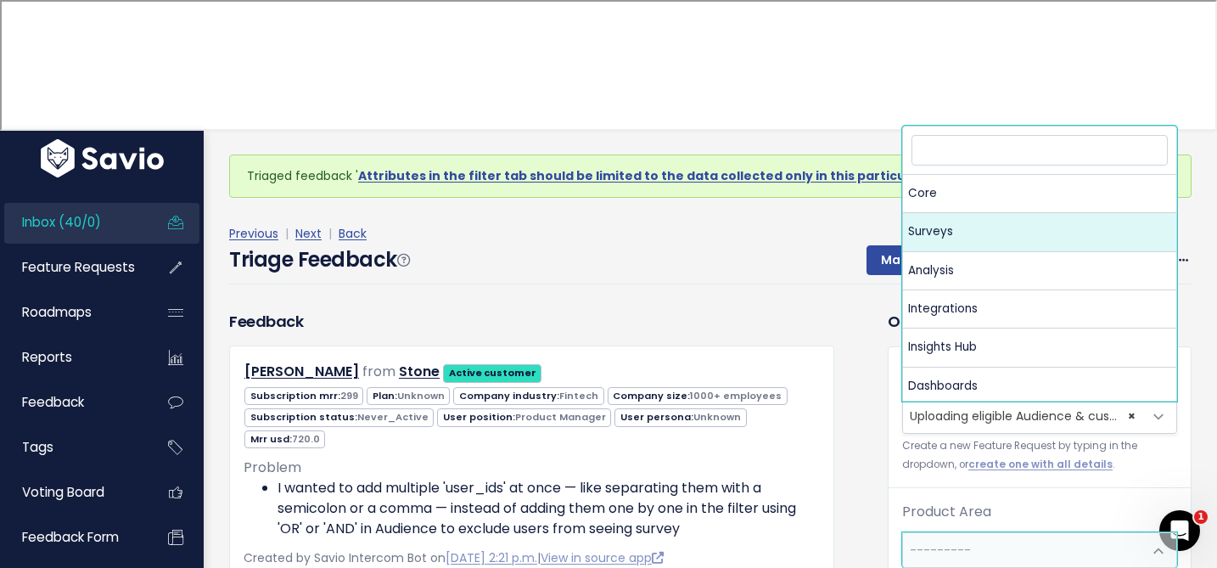
select select "MAIN:SURVEYS"
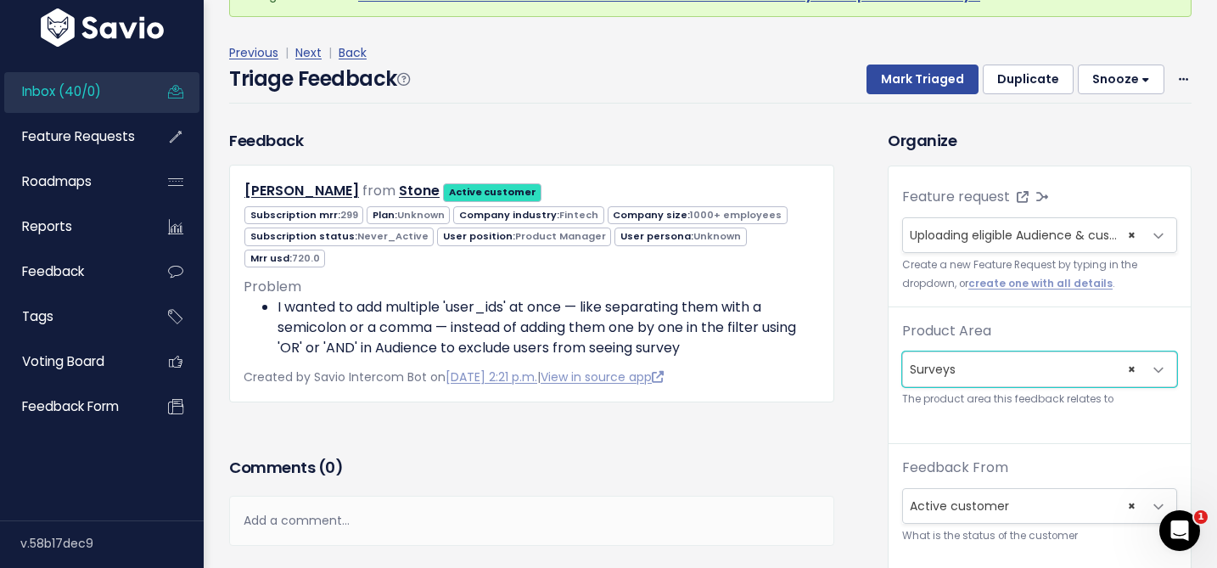
scroll to position [336, 0]
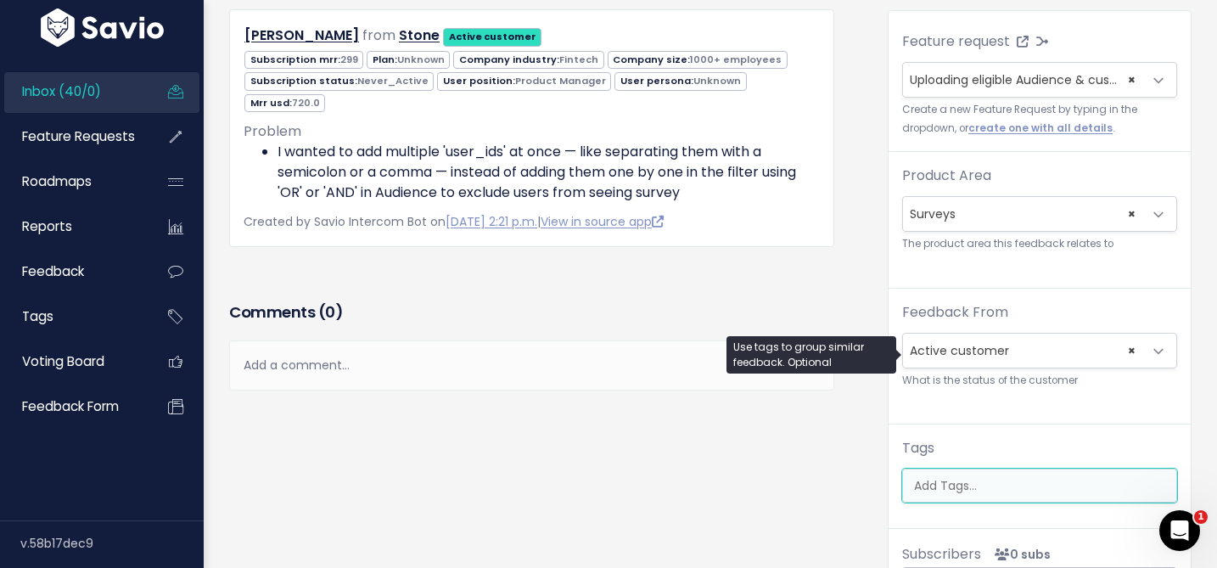
click at [925, 477] on input "search" at bounding box center [1043, 486] width 273 height 18
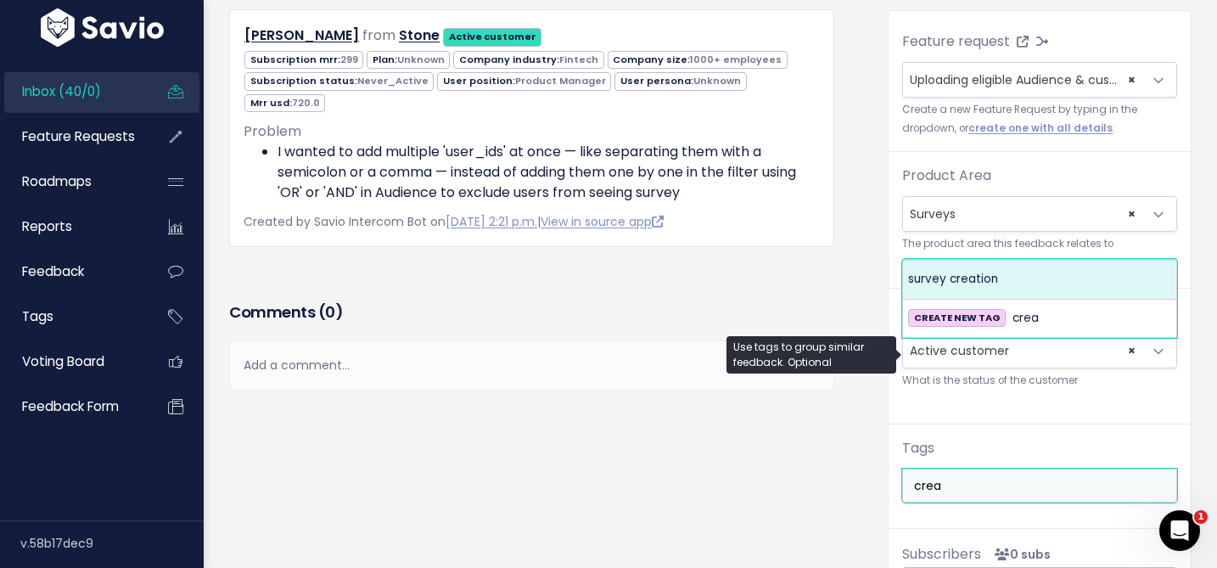
type input "crea"
select select "963"
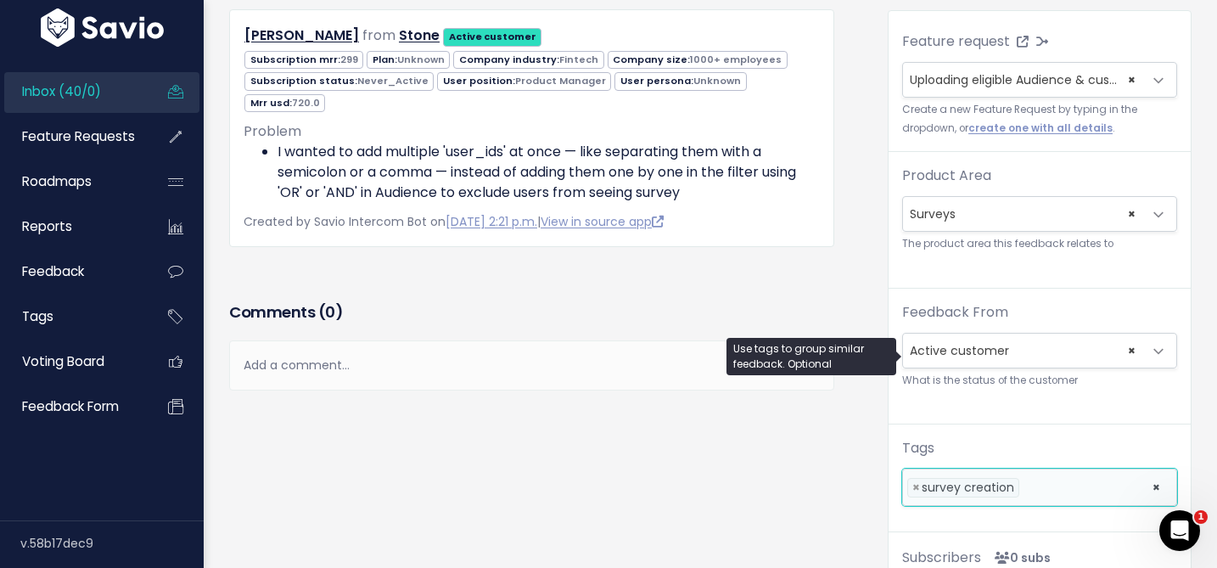
click at [1019, 469] on ul "× × survey creation" at bounding box center [1039, 487] width 273 height 36
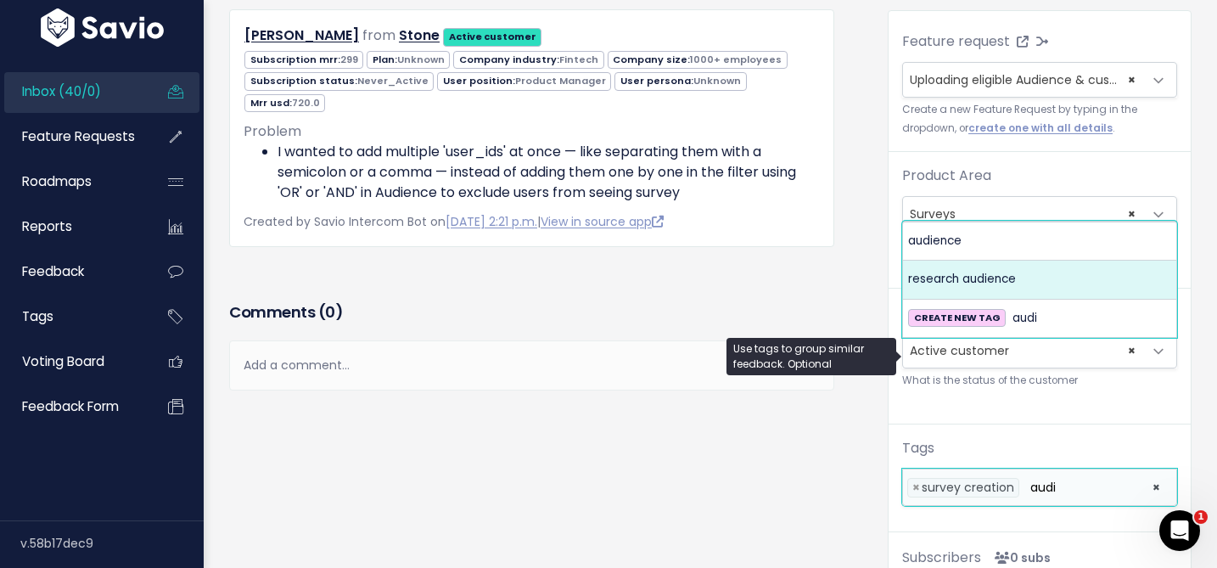
type input "audi"
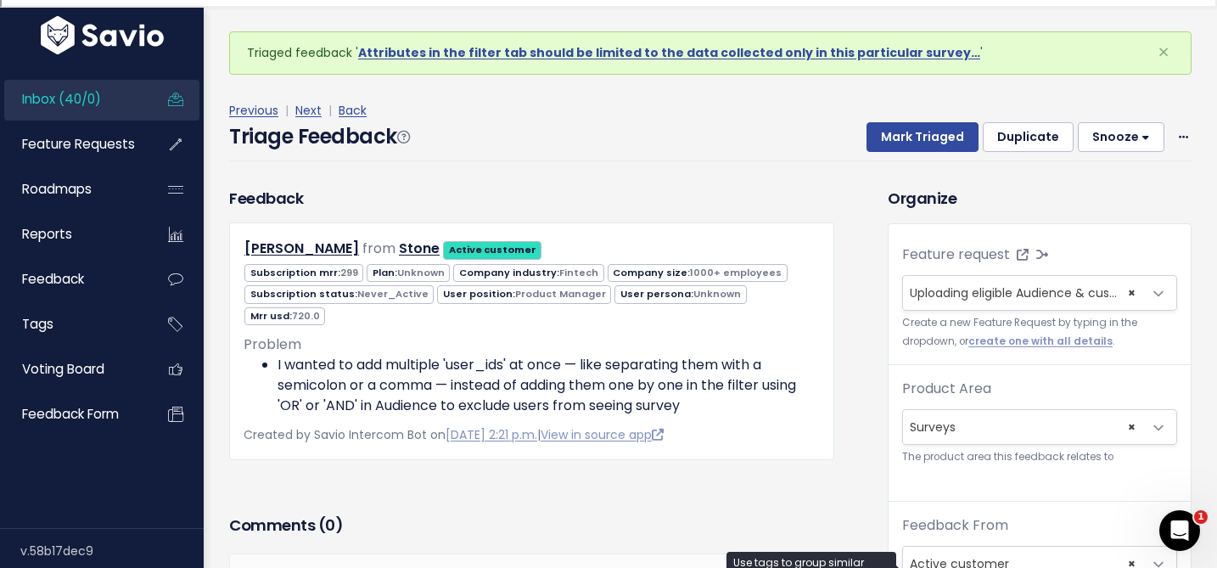
scroll to position [0, 0]
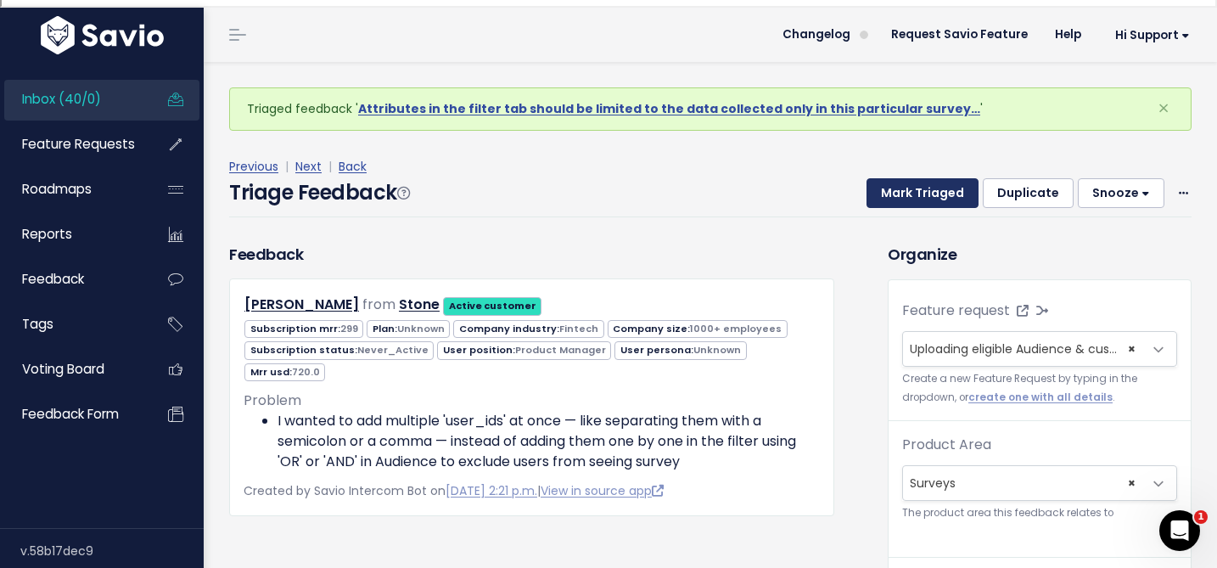
click at [922, 178] on button "Mark Triaged" at bounding box center [923, 193] width 112 height 31
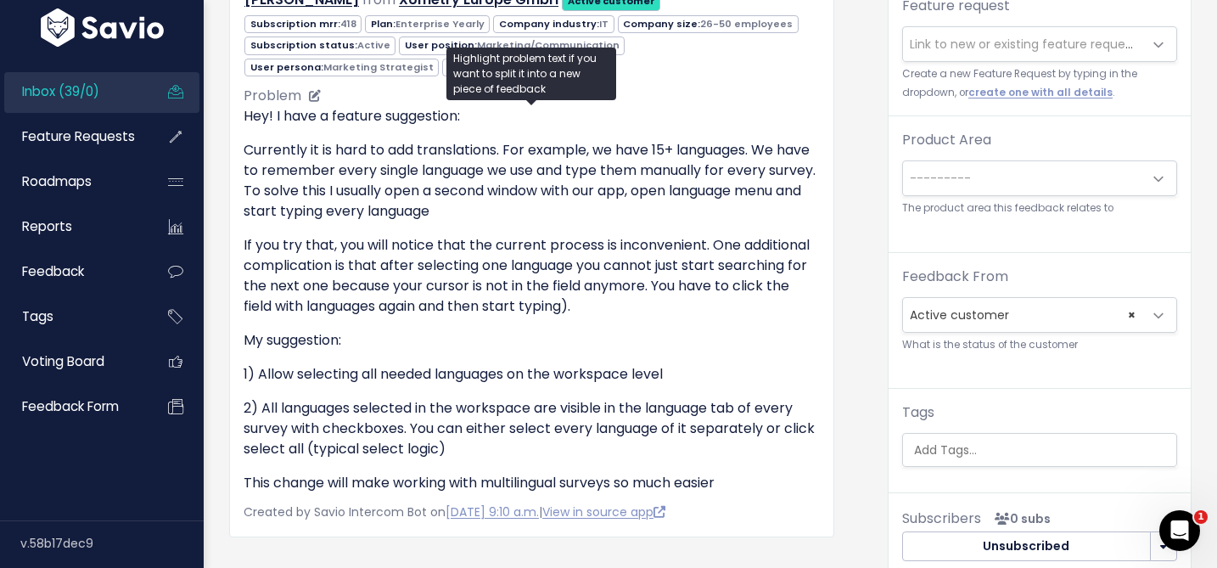
scroll to position [299, 0]
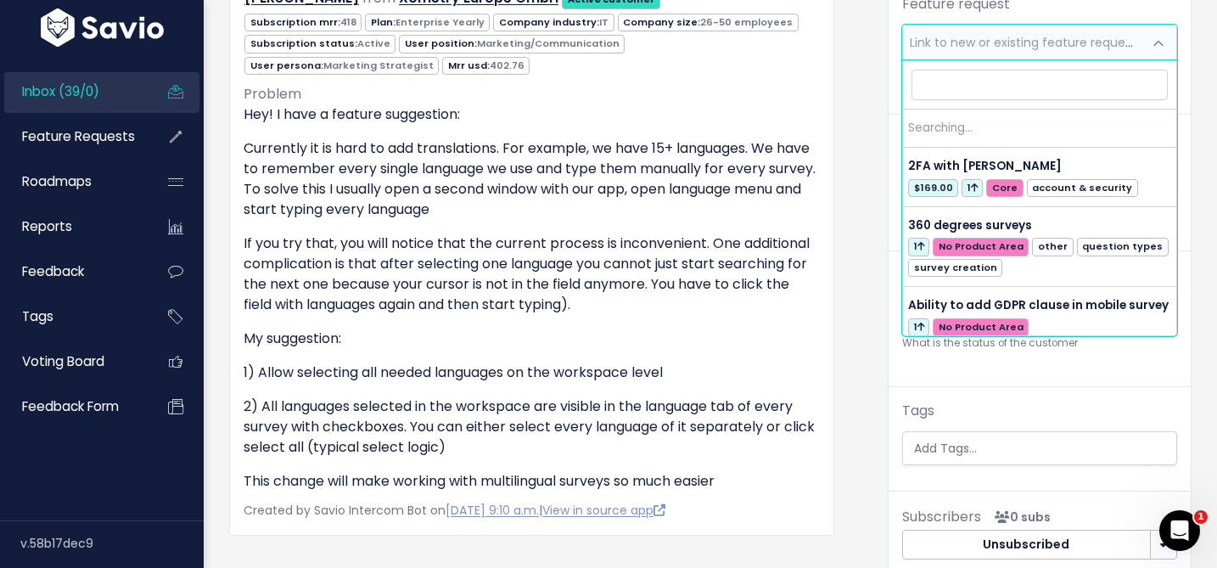
click at [1011, 42] on span "Link to new or existing feature request..." at bounding box center [1027, 42] width 234 height 17
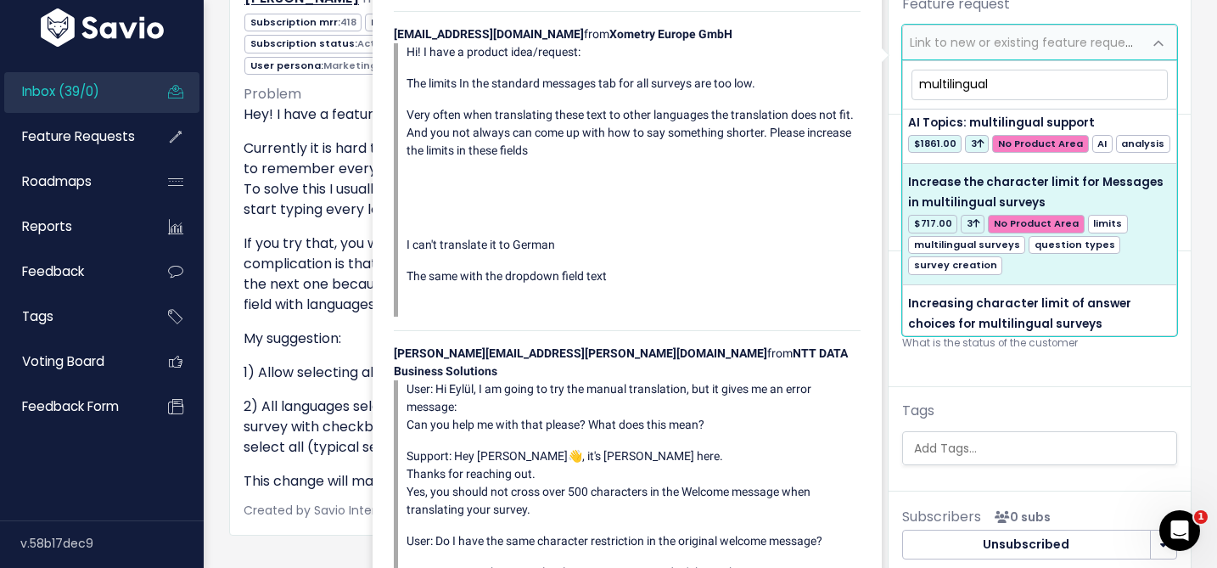
scroll to position [6, 0]
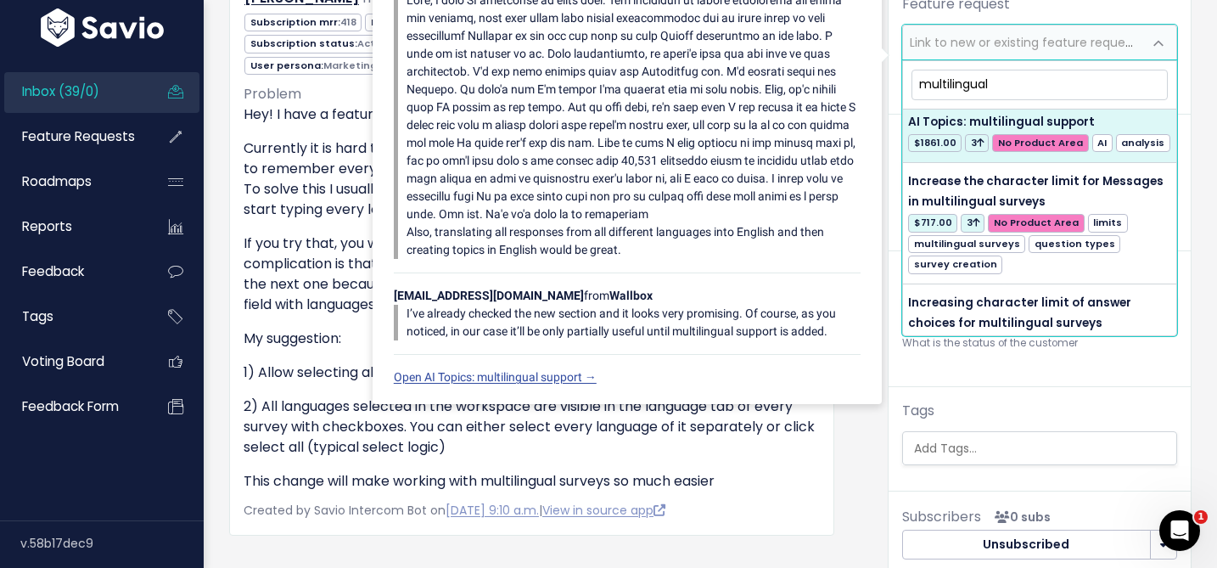
click at [963, 88] on input "multilingual" at bounding box center [1040, 85] width 256 height 30
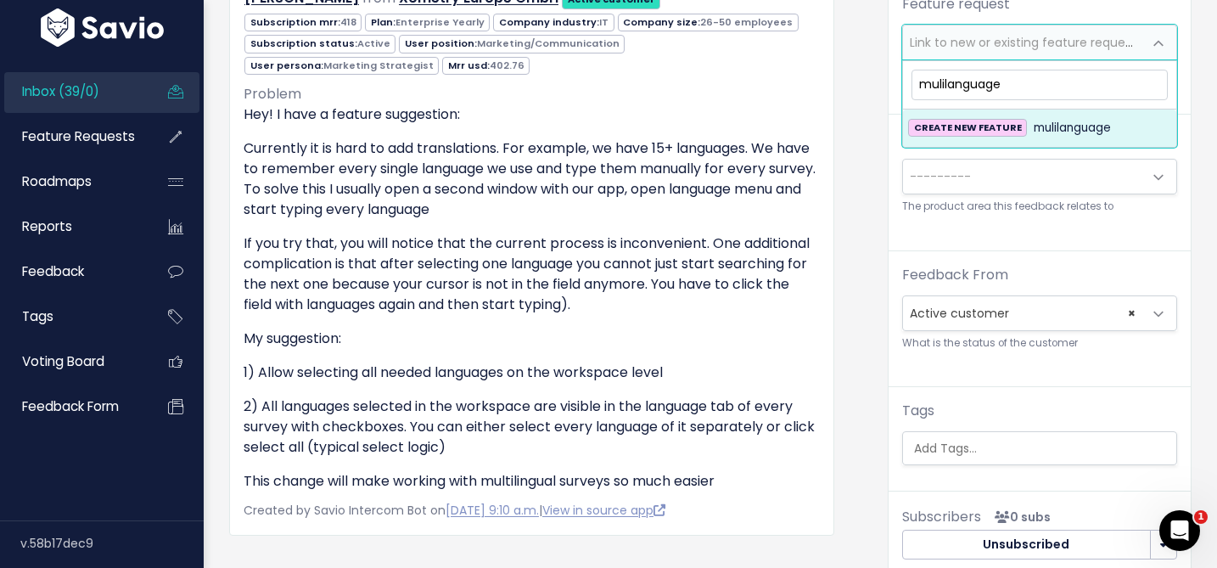
click at [947, 85] on input "mulilanguage" at bounding box center [1040, 85] width 256 height 30
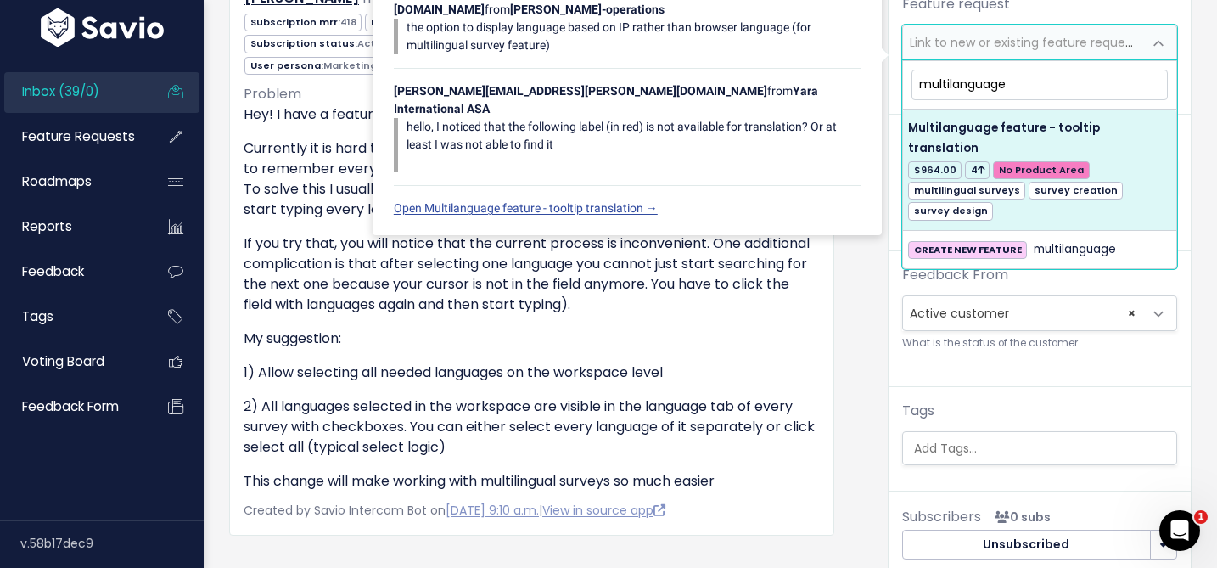
click at [992, 67] on span "multilanguage" at bounding box center [1039, 84] width 263 height 36
click at [992, 81] on input "multilanguage" at bounding box center [1040, 85] width 256 height 30
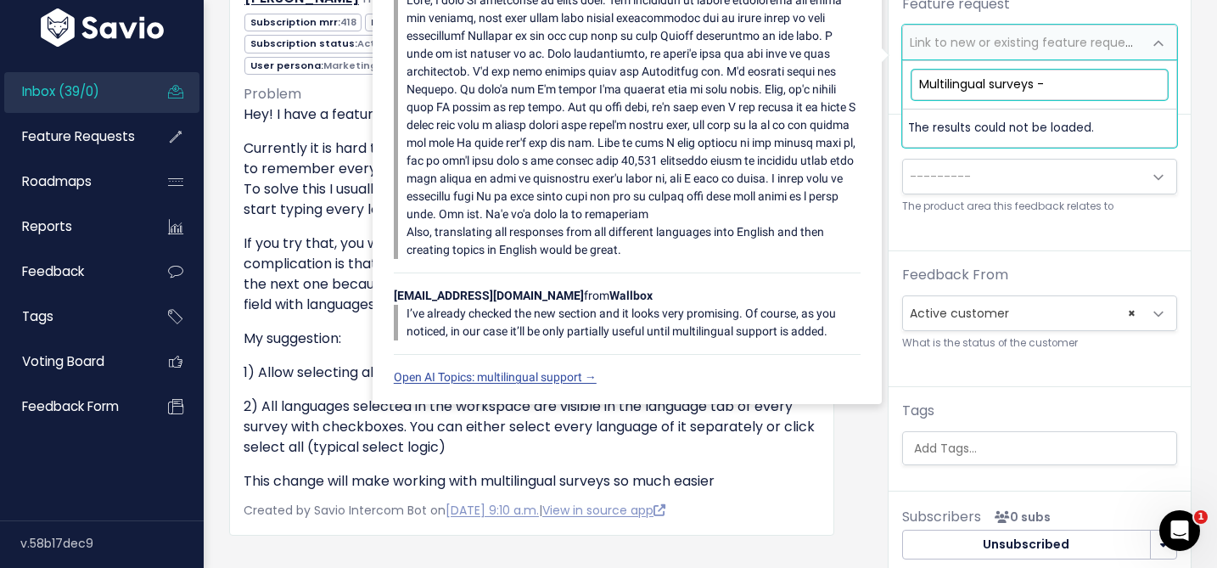
type input "Multilingual surveys -"
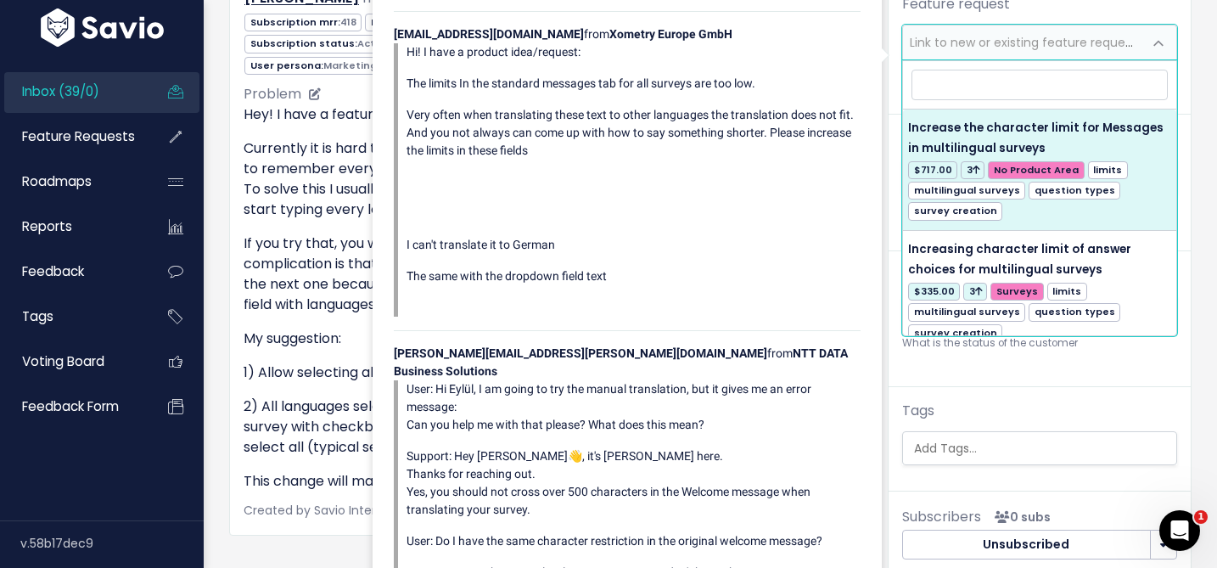
click at [260, 356] on div "Hey! I have a feature suggestion: Currently it is hard to add translations. For…" at bounding box center [532, 297] width 576 height 387
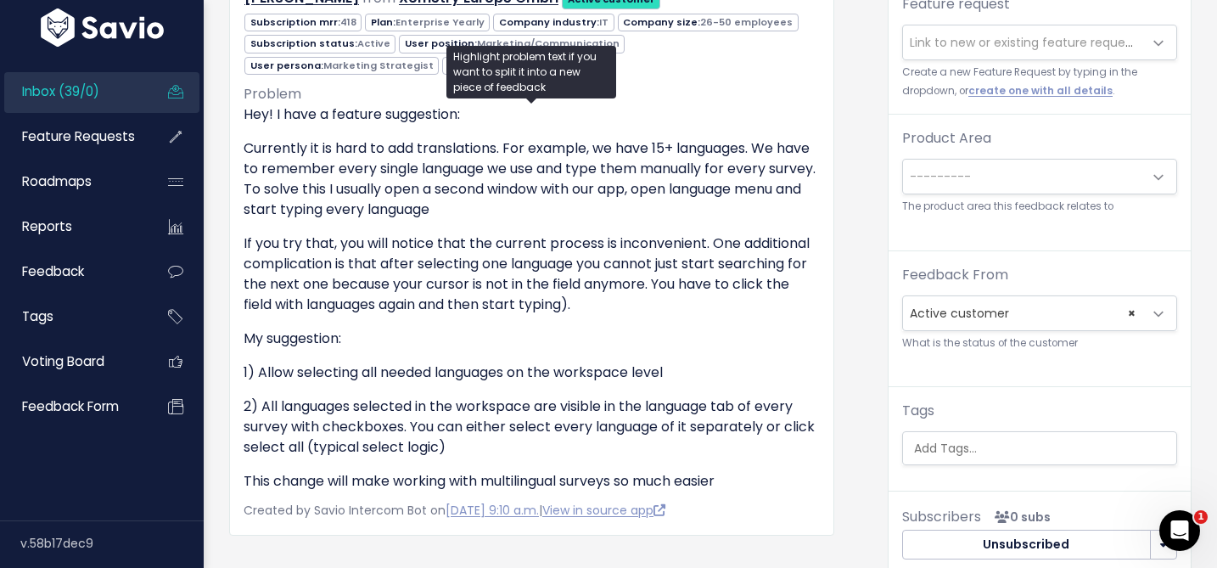
click at [960, 51] on span "Link to new or existing feature request..." at bounding box center [1022, 42] width 239 height 34
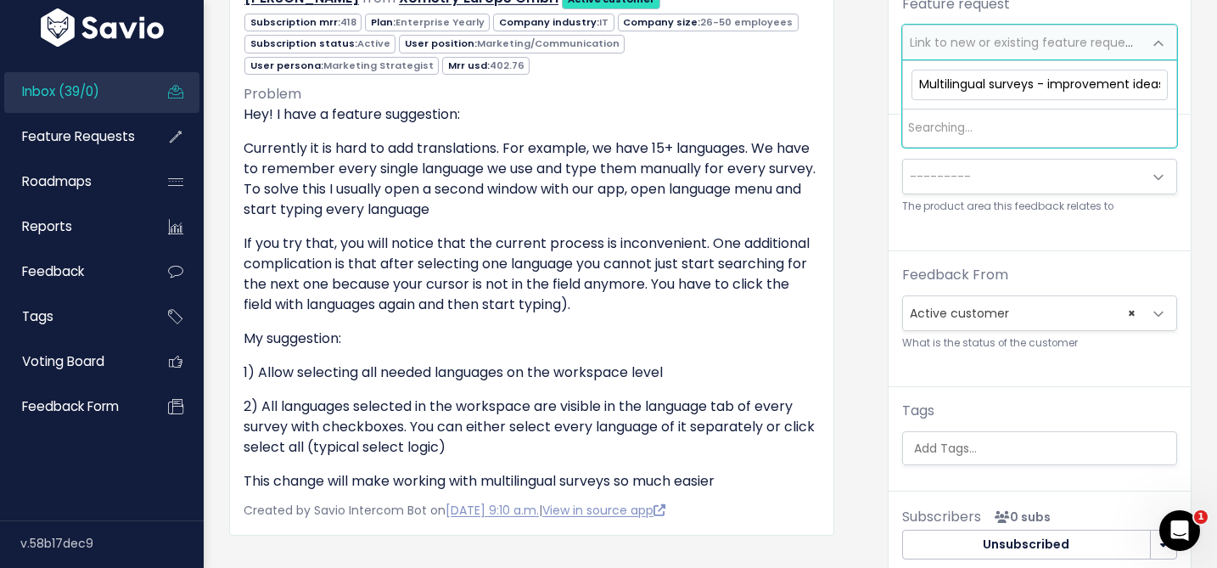
scroll to position [0, 4]
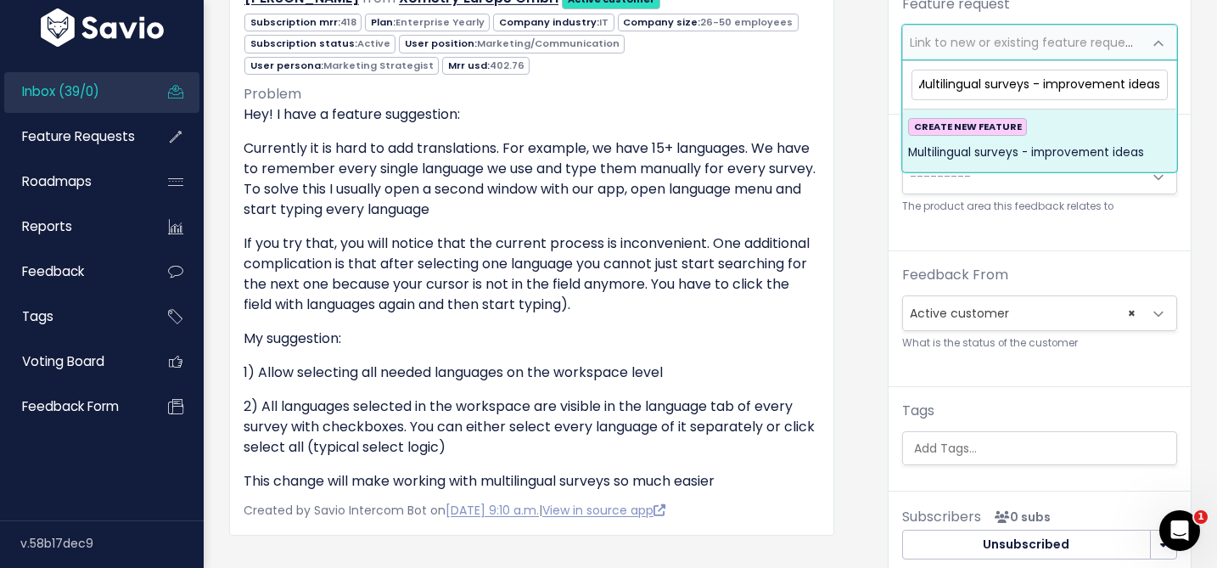
type input "Multilingual surveys - improvement ideas"
click at [1001, 156] on span "Multilingual surveys - improvement ideas" at bounding box center [1026, 153] width 236 height 20
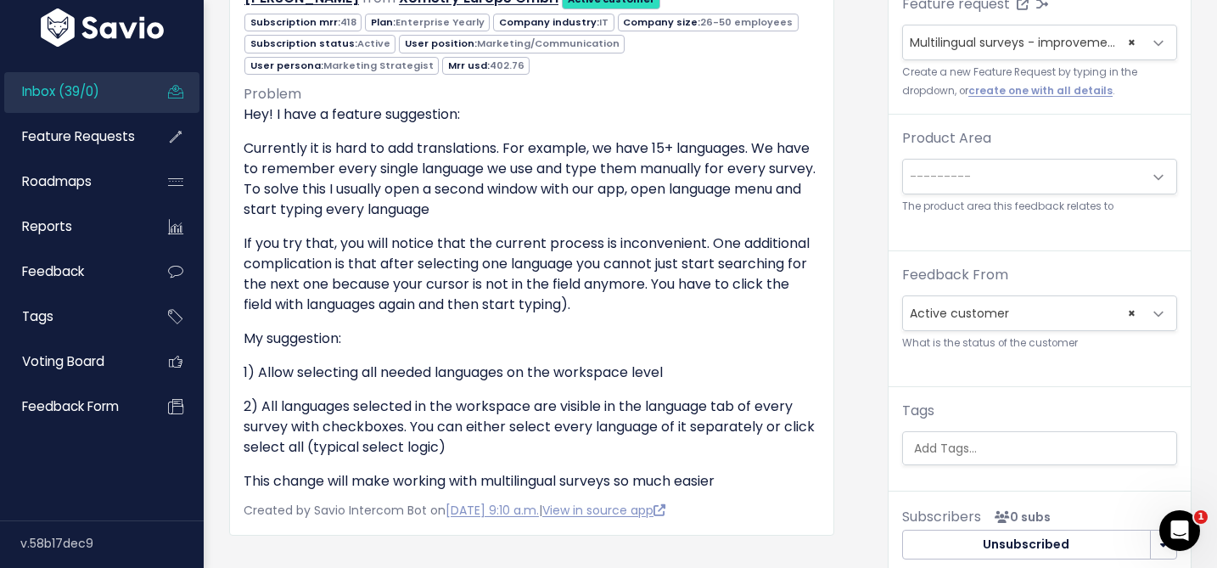
click at [981, 173] on span "---------" at bounding box center [1022, 177] width 239 height 34
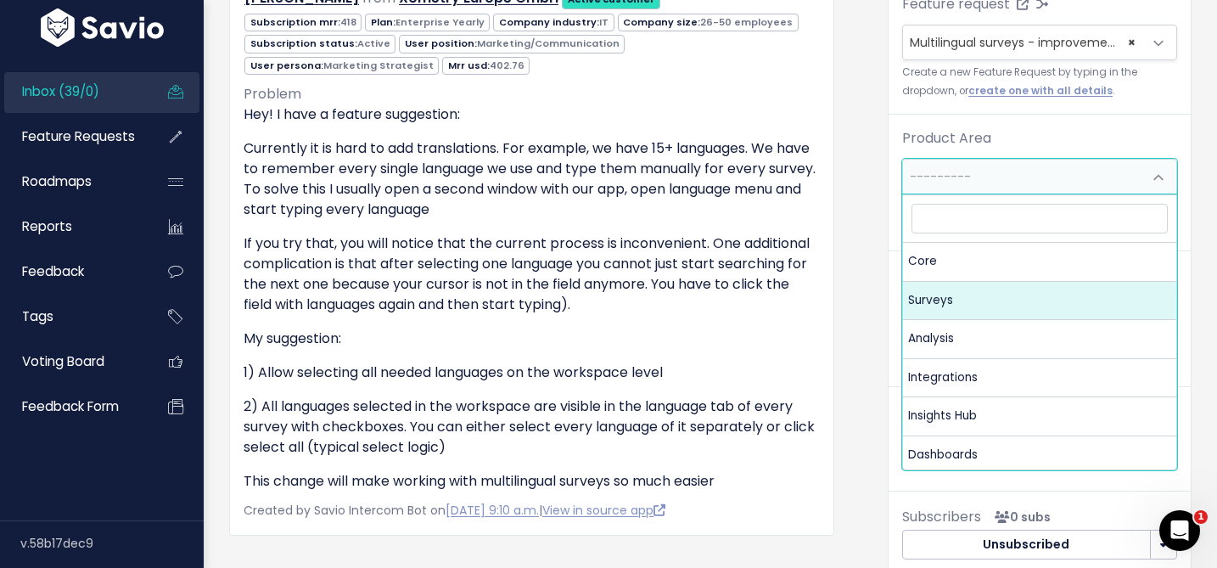
select select "MAIN:SURVEYS"
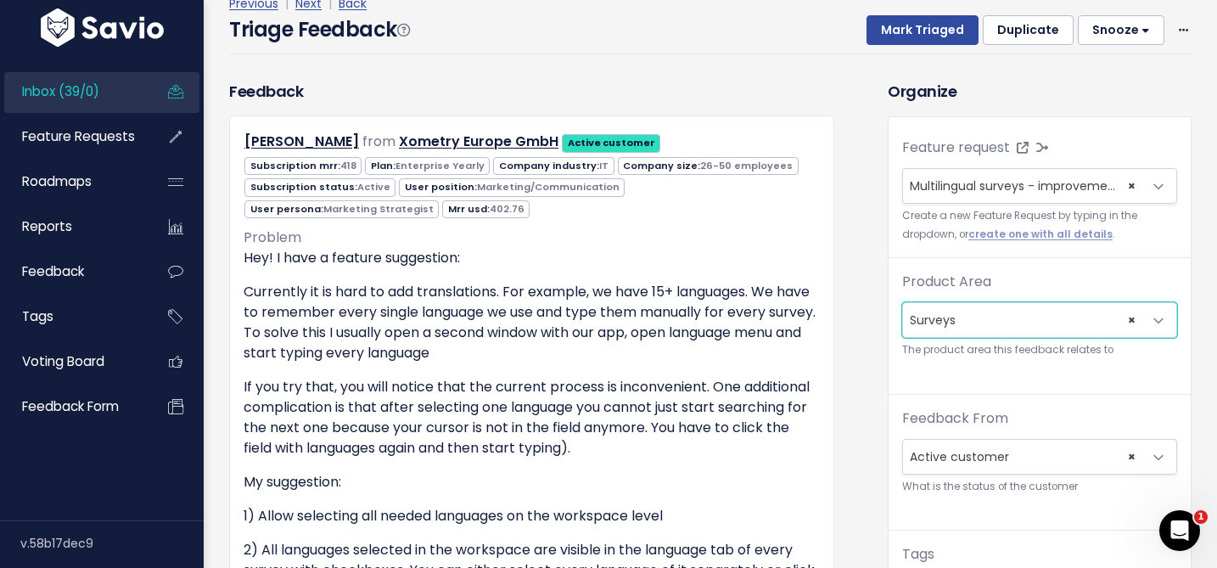
scroll to position [355, 0]
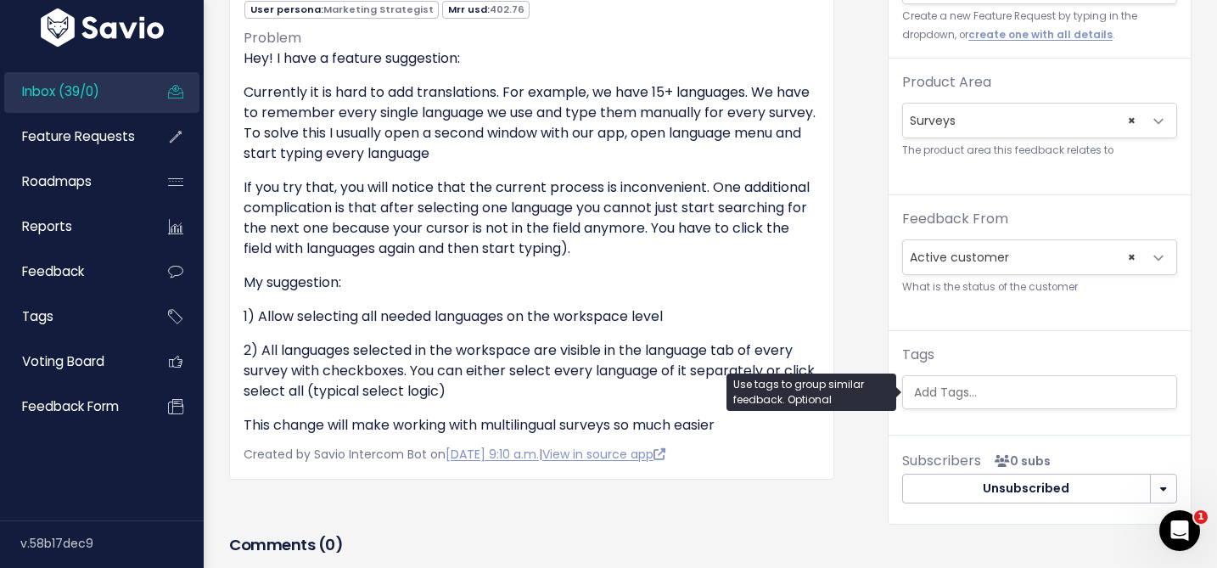
click at [947, 384] on input "search" at bounding box center [1043, 393] width 273 height 18
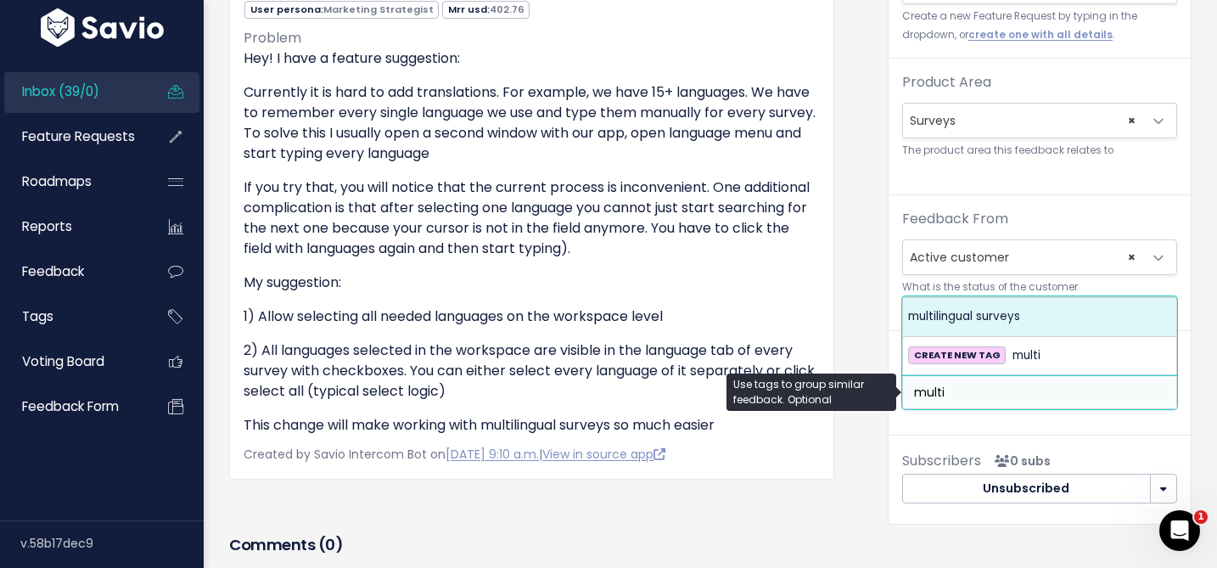
type input "multi"
select select "4336"
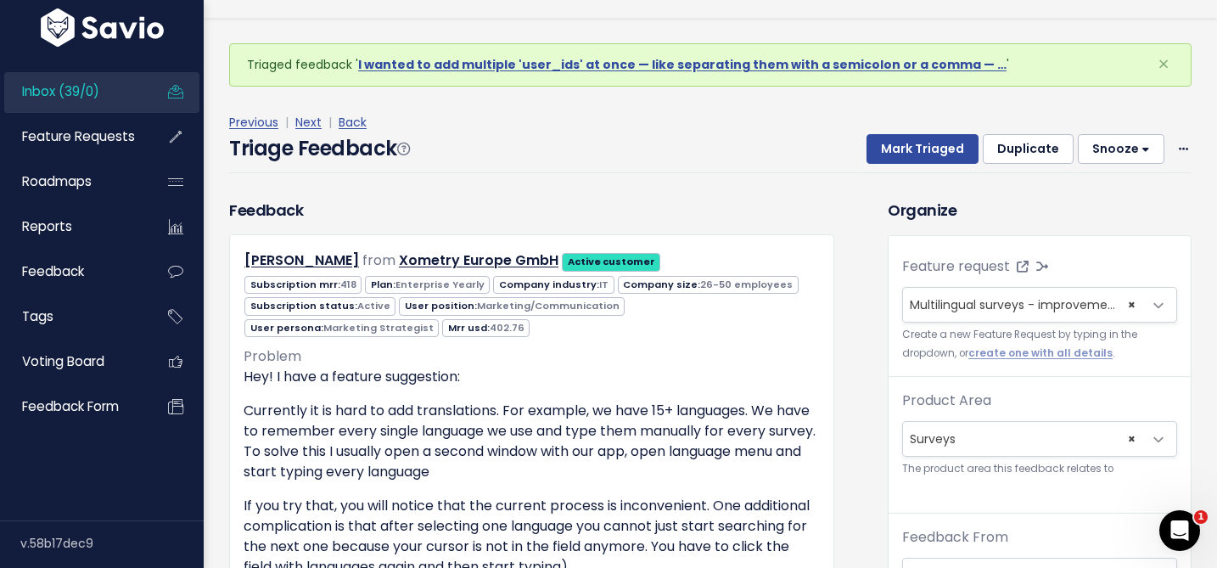
scroll to position [0, 0]
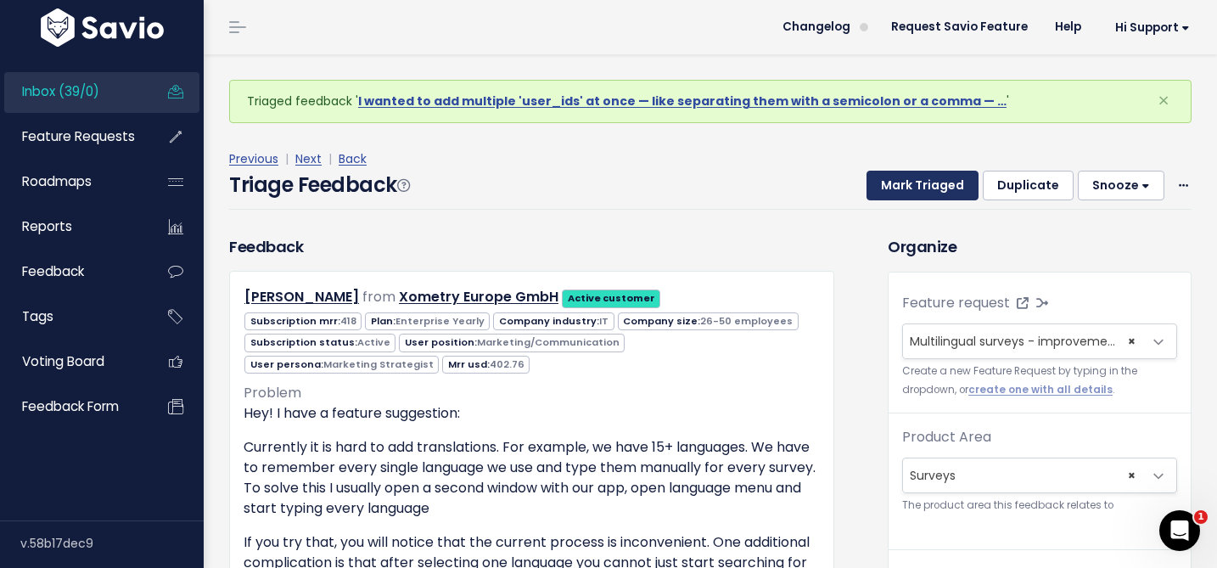
click at [922, 182] on button "Mark Triaged" at bounding box center [923, 186] width 112 height 31
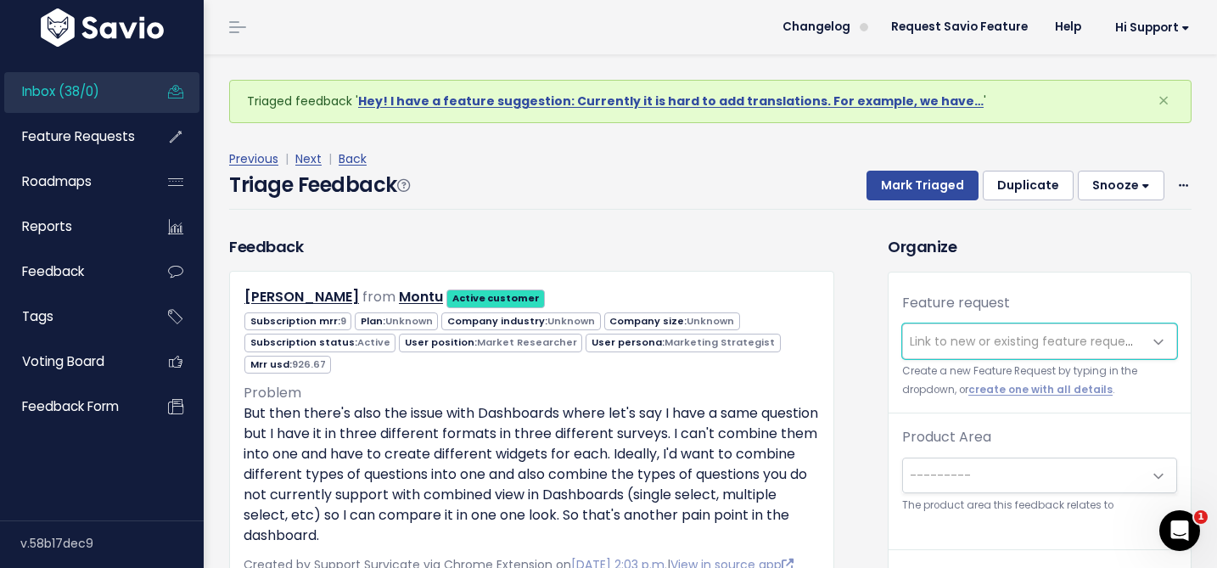
scroll to position [56, 0]
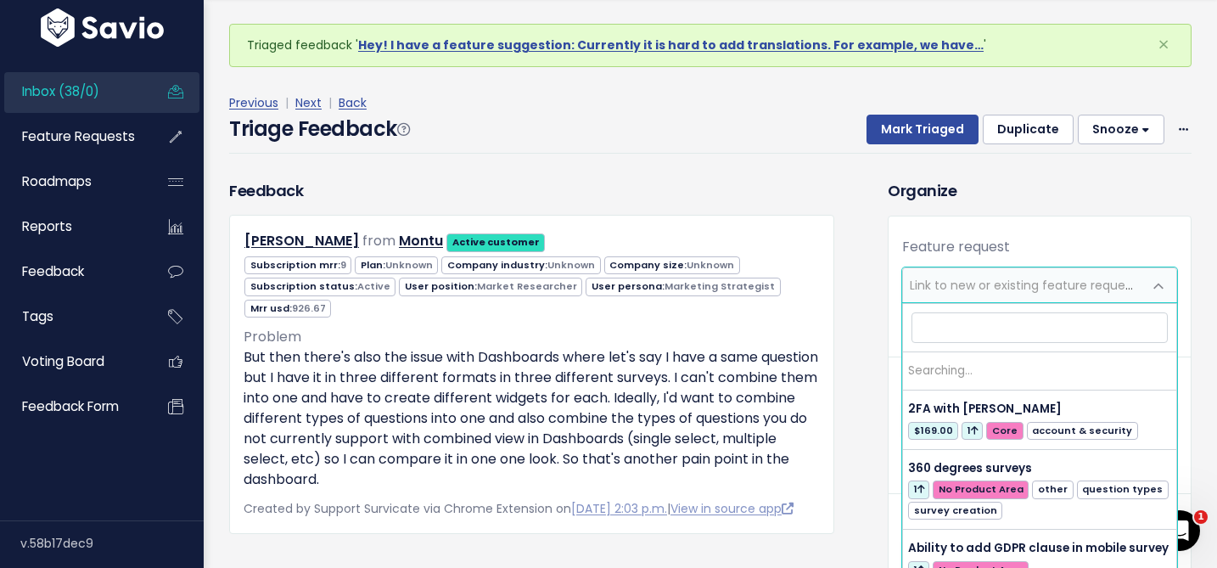
click at [943, 295] on span "Link to new or existing feature request..." at bounding box center [1022, 285] width 239 height 34
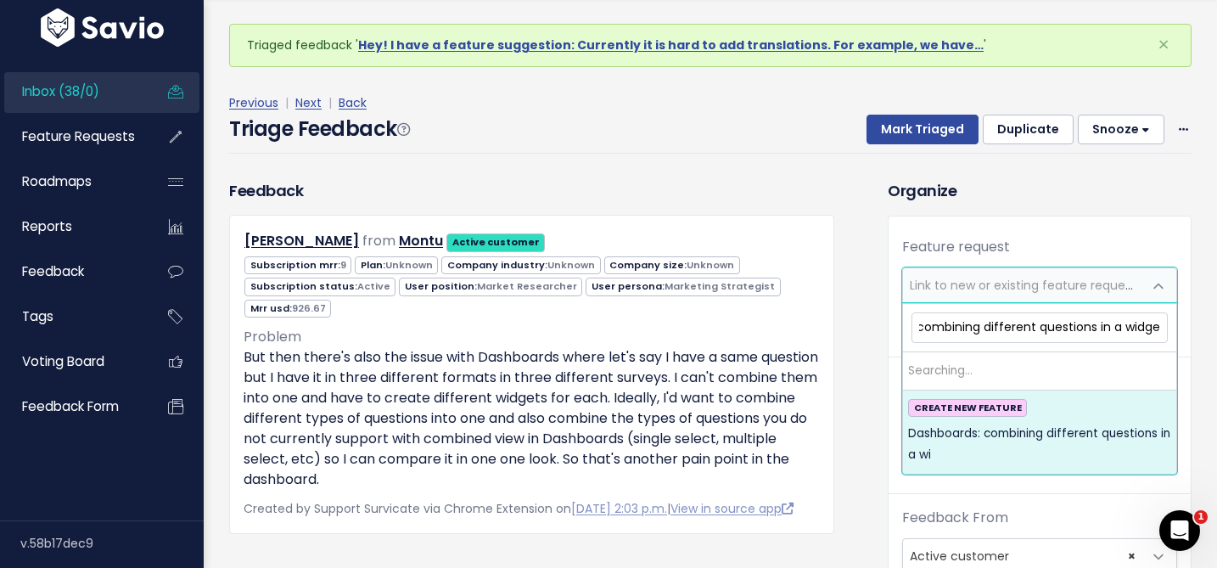
scroll to position [0, 83]
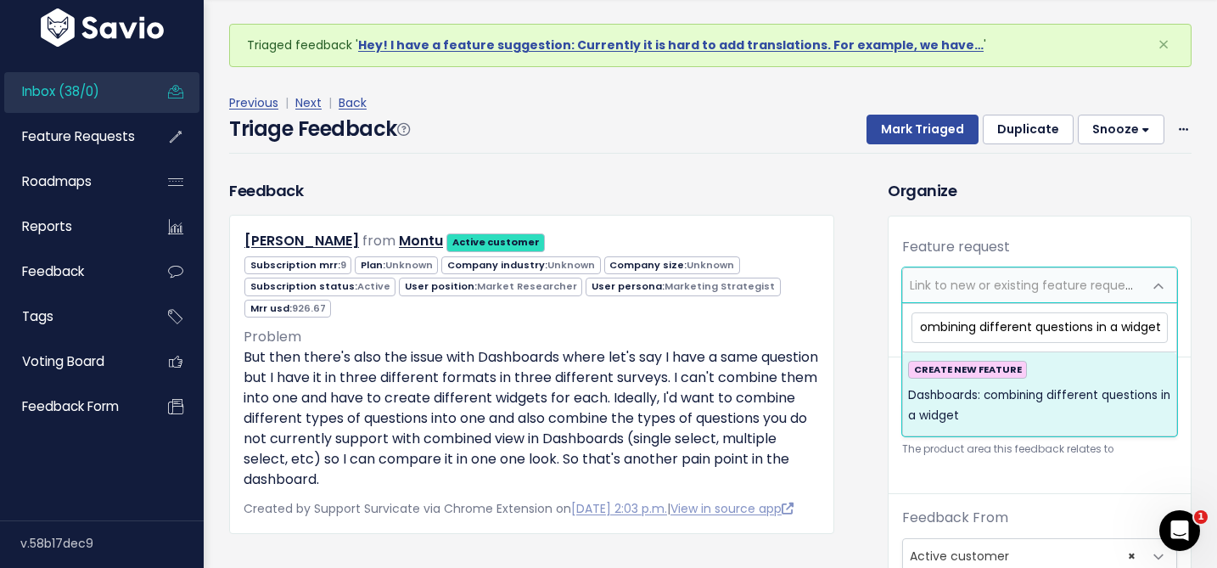
click at [1095, 326] on input "Dashboards: combining different questions in a widget" at bounding box center [1040, 327] width 256 height 30
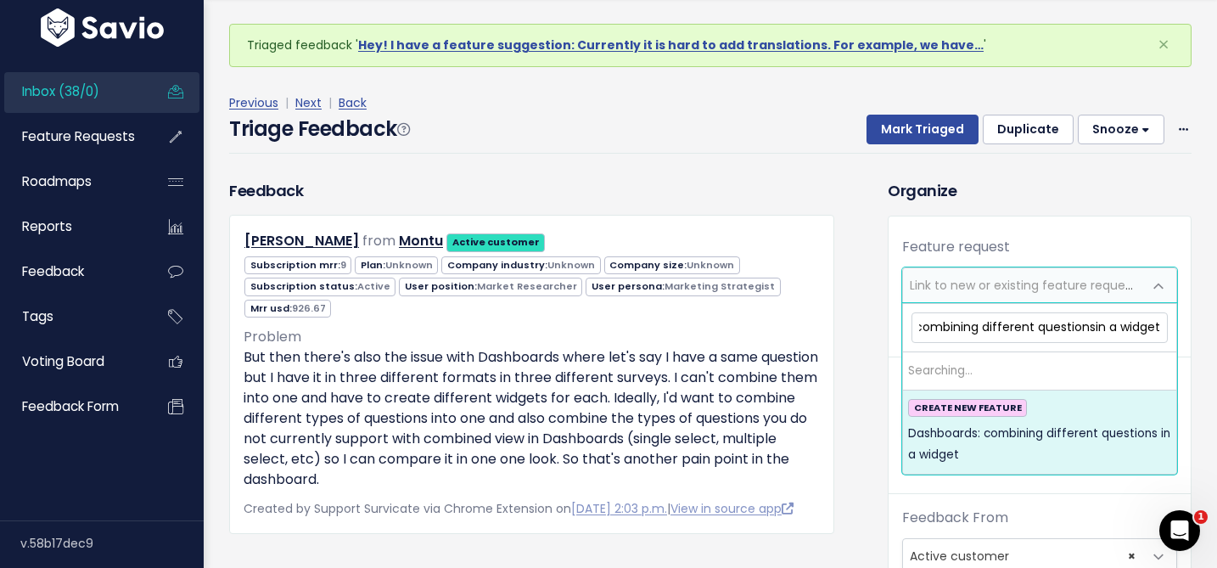
scroll to position [0, 75]
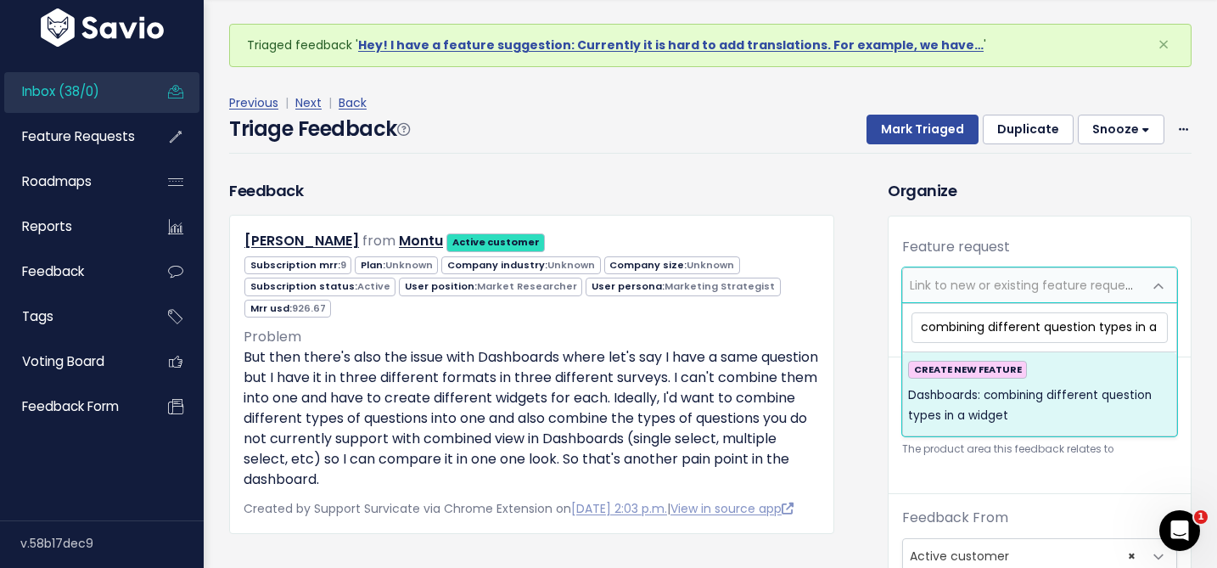
type input "Dashboards: combining different question types in a widget"
click at [1046, 387] on span "Dashboards: combining different question types in a widget" at bounding box center [1039, 406] width 263 height 42
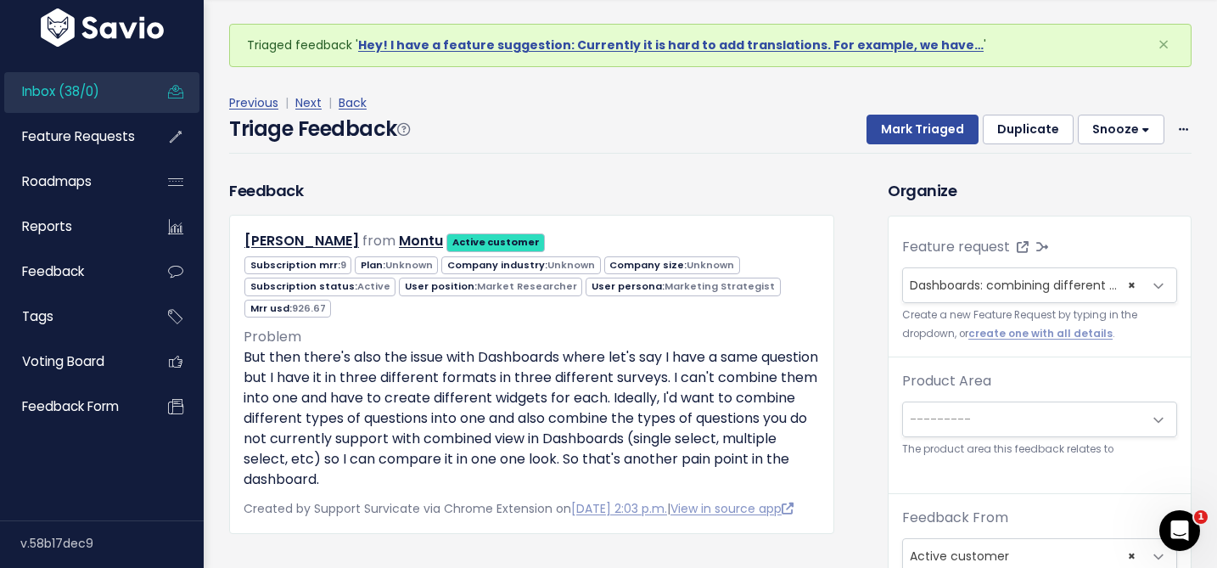
click at [997, 416] on span "---------" at bounding box center [1022, 419] width 239 height 34
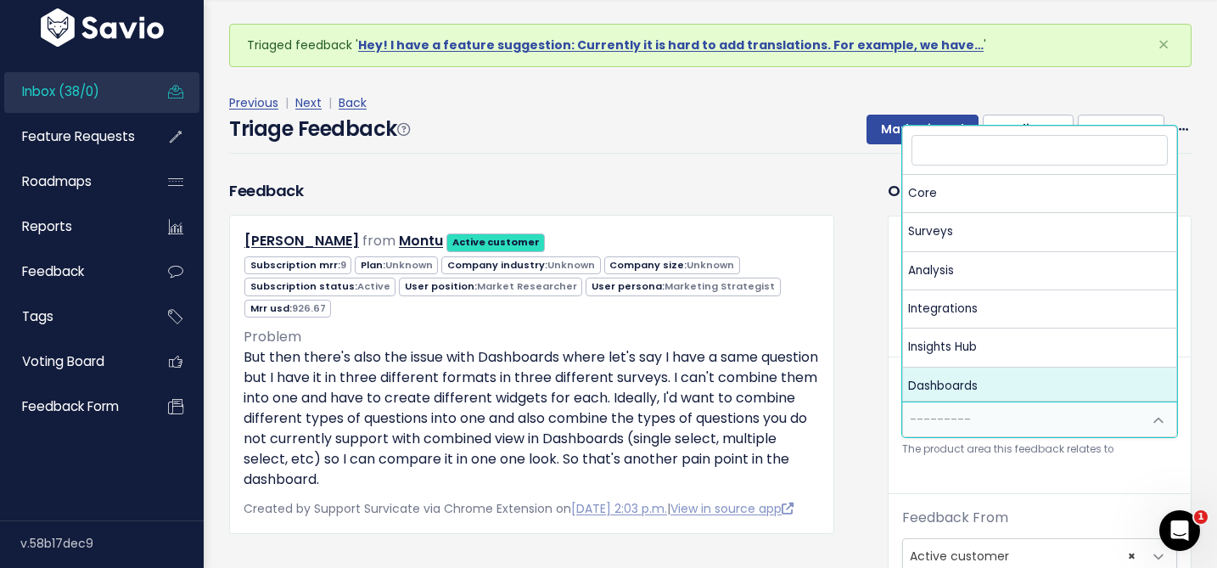
select select "MAIN:DASHBOARDS"
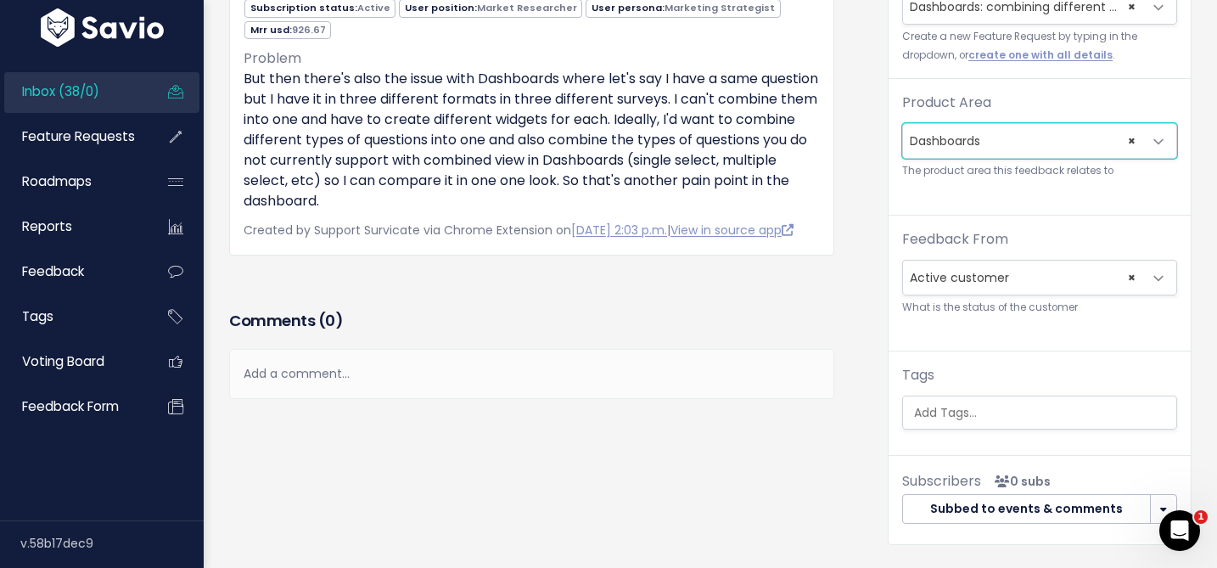
scroll to position [276, 0]
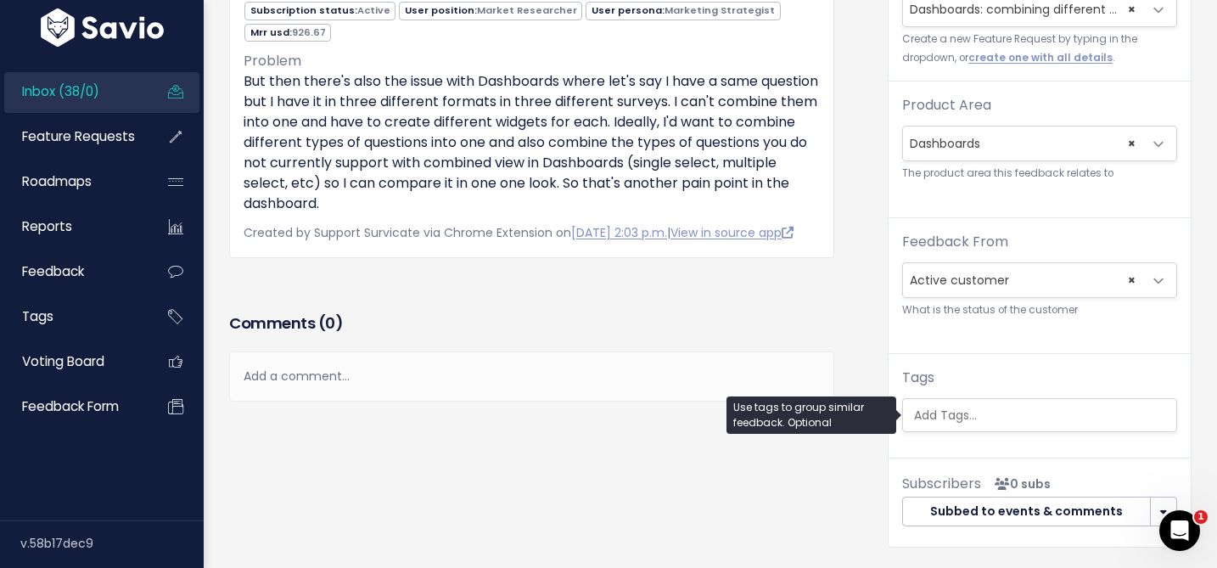
click at [981, 412] on input "search" at bounding box center [1043, 416] width 273 height 18
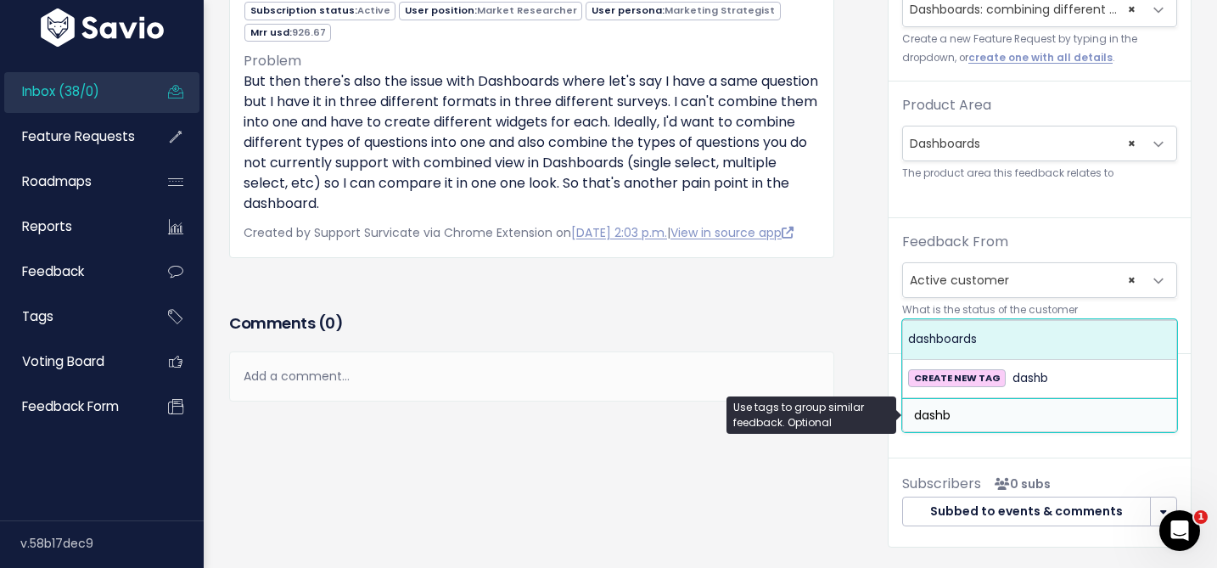
type input "dashb"
select select "8069"
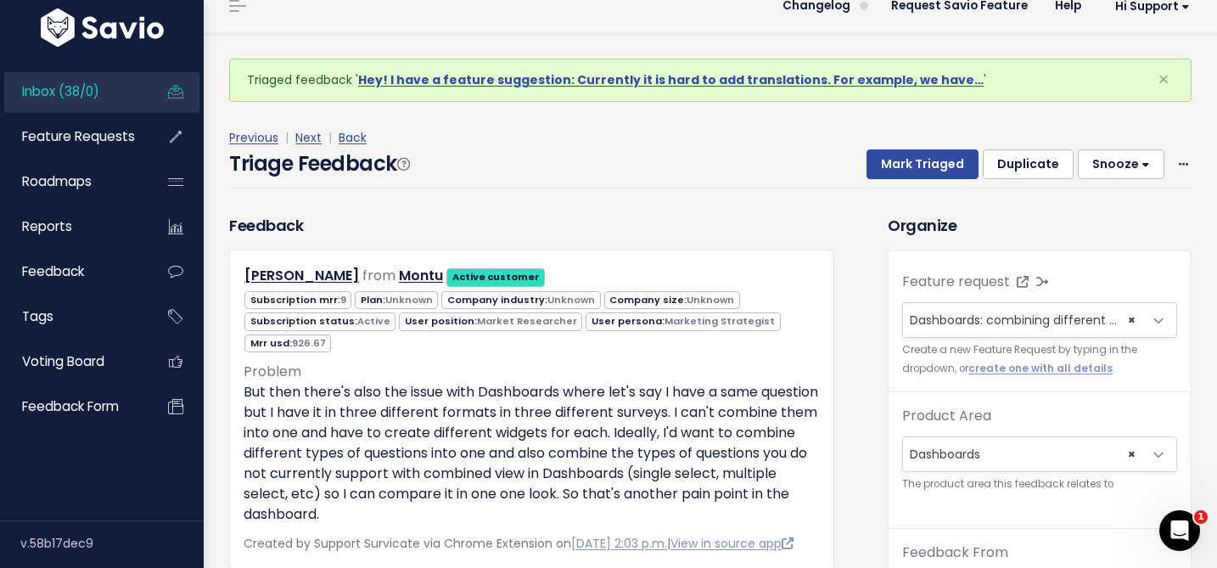
scroll to position [0, 0]
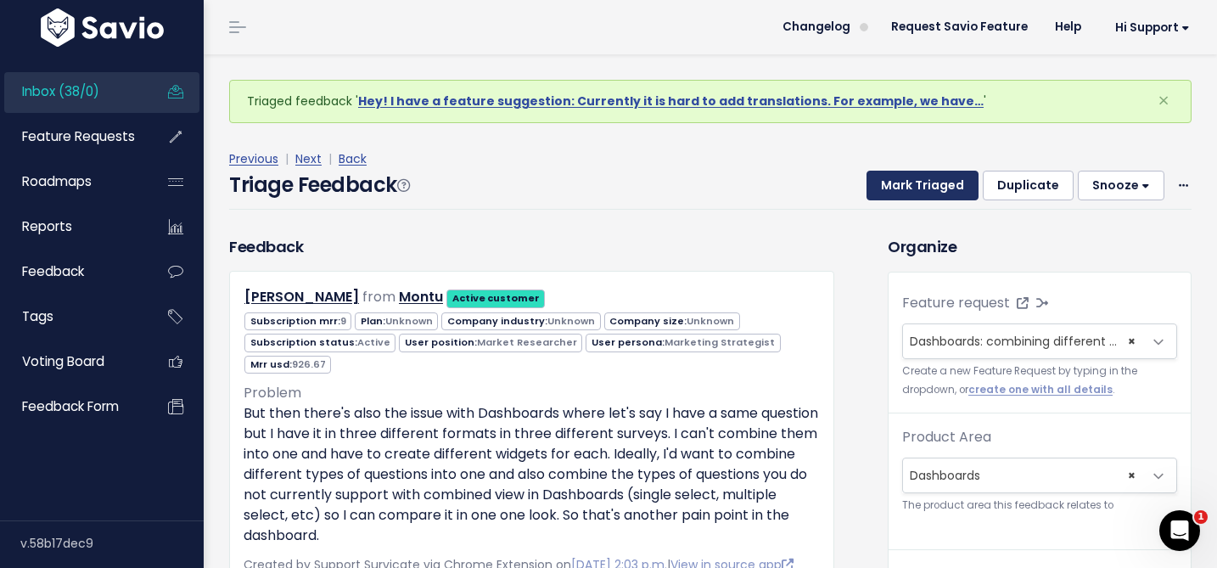
click at [906, 183] on button "Mark Triaged" at bounding box center [923, 186] width 112 height 31
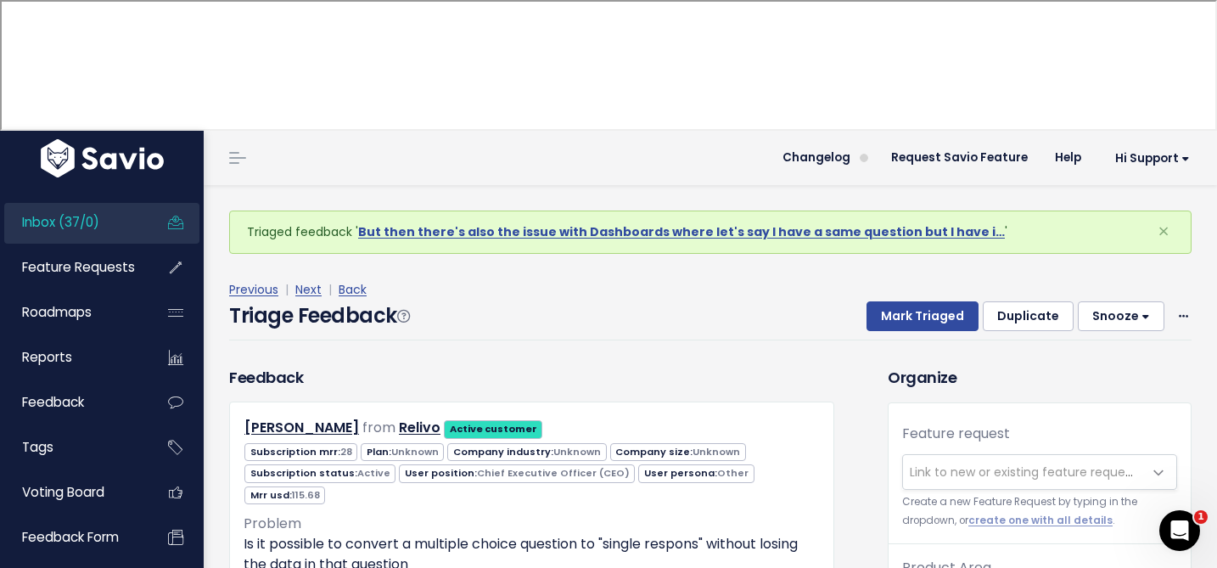
click at [921, 463] on span "Link to new or existing feature request..." at bounding box center [1027, 471] width 234 height 17
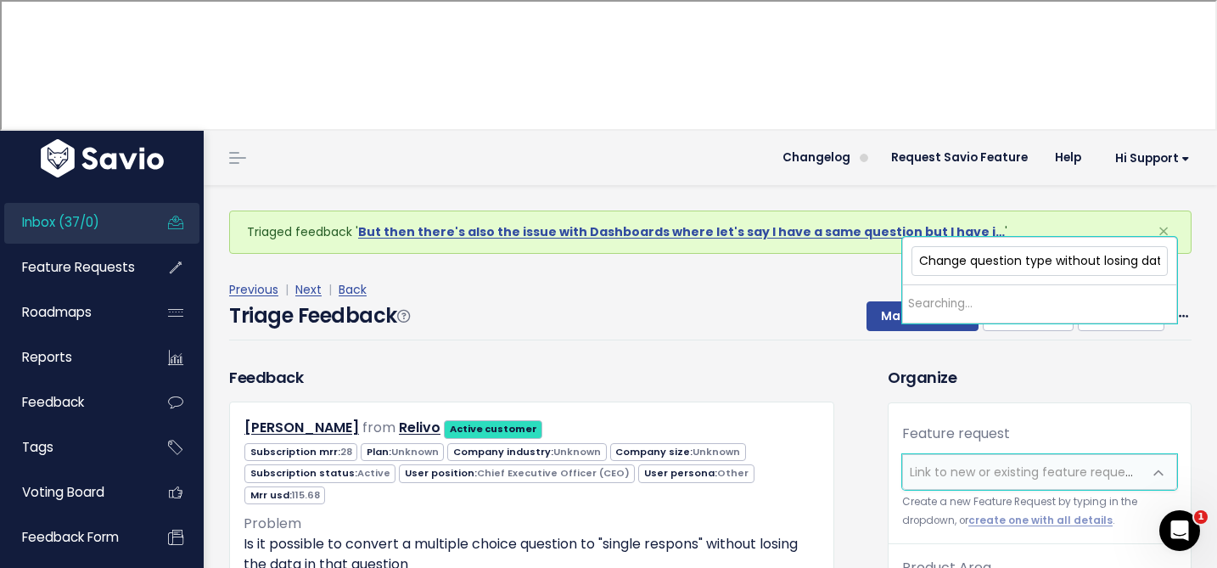
scroll to position [0, 8]
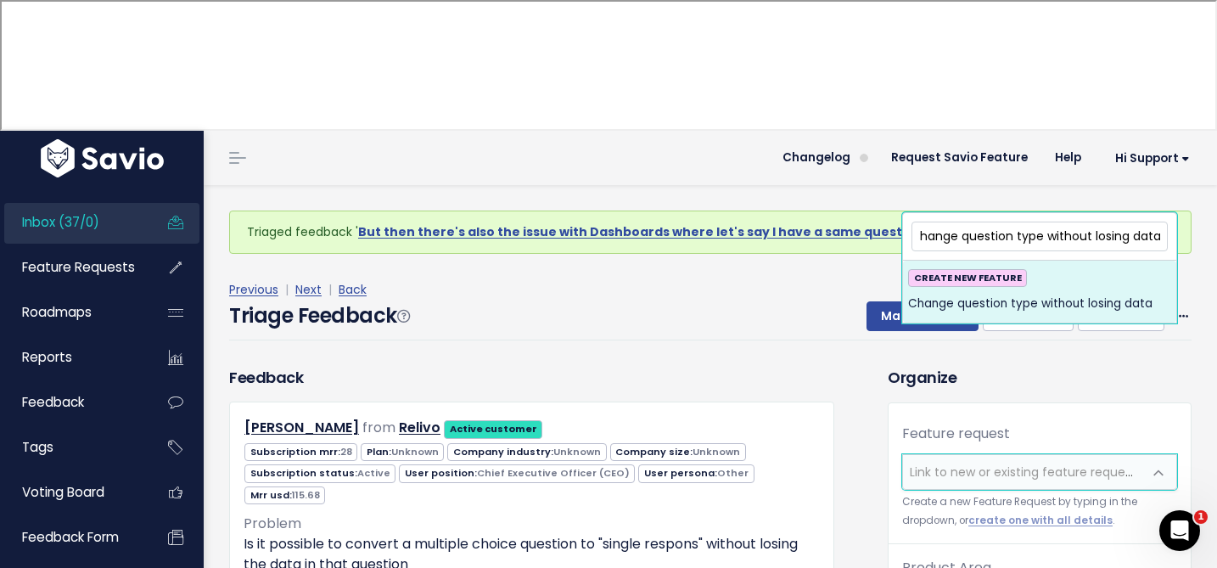
type input "Change question type without losing data"
click at [968, 304] on span "Change question type without losing data" at bounding box center [1030, 304] width 244 height 20
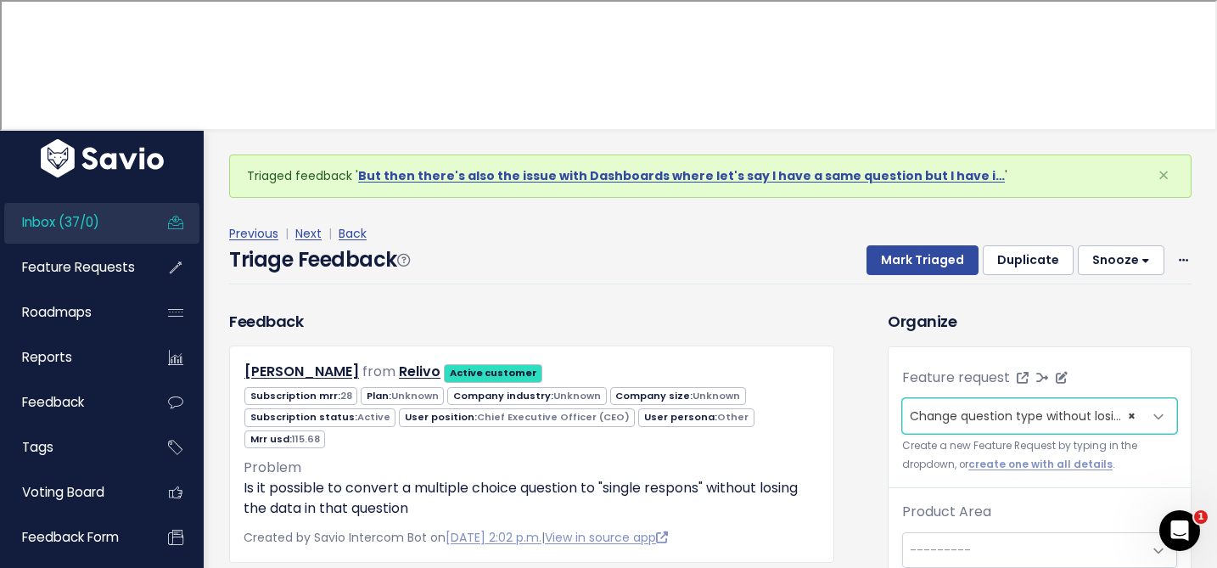
scroll to position [55, 0]
click at [962, 534] on span "---------" at bounding box center [1022, 551] width 239 height 34
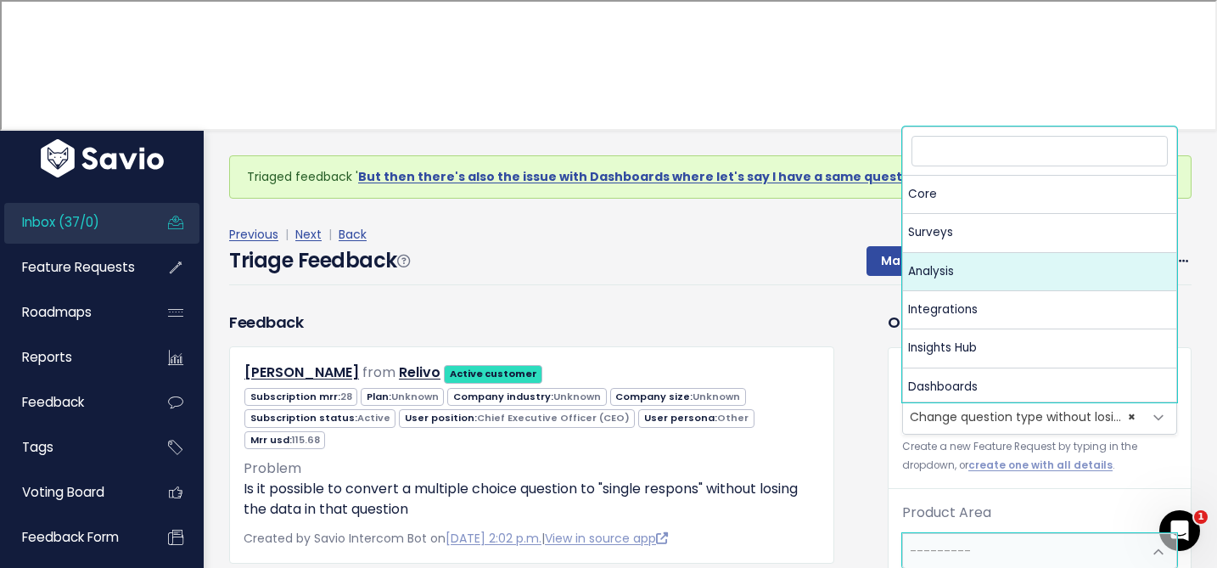
select select "MAIN:SURVEYS"
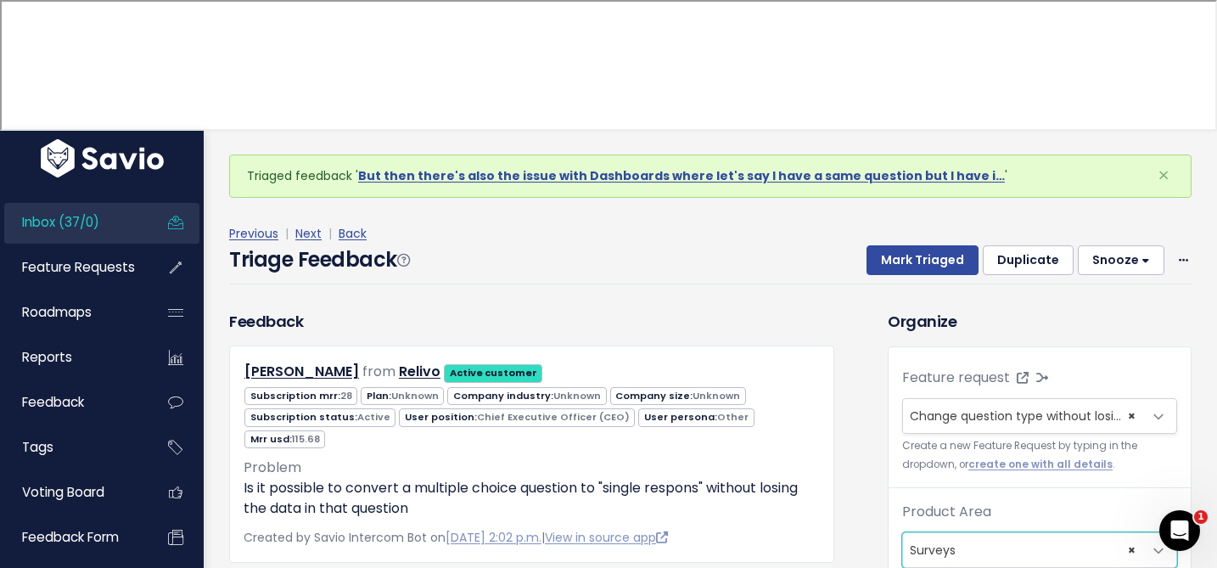
scroll to position [398, 0]
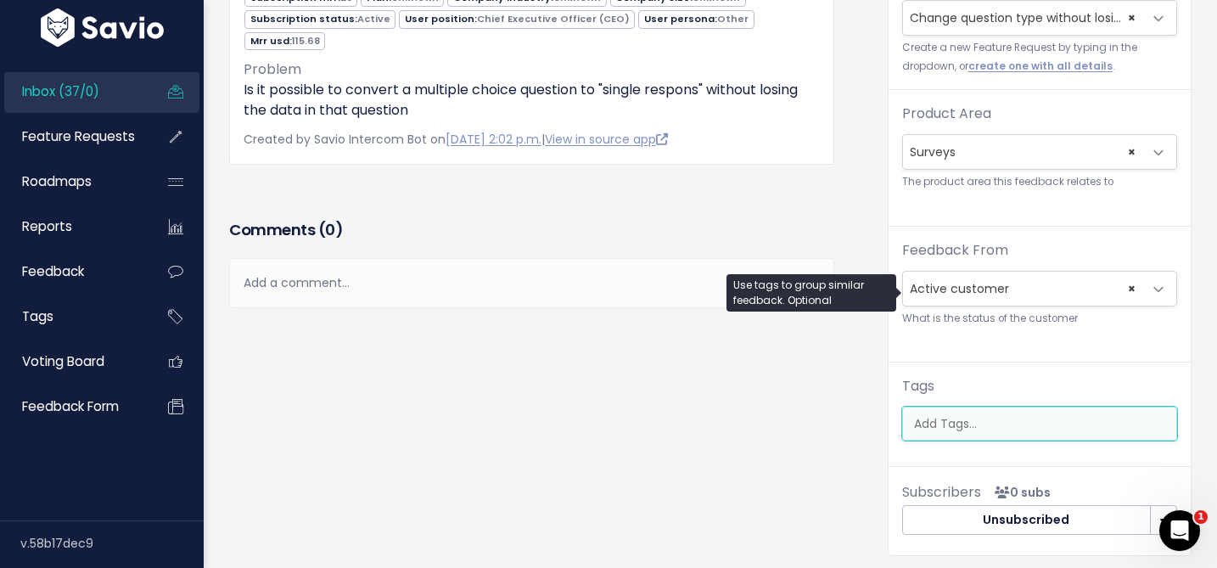
click at [928, 415] on input "search" at bounding box center [1043, 424] width 273 height 18
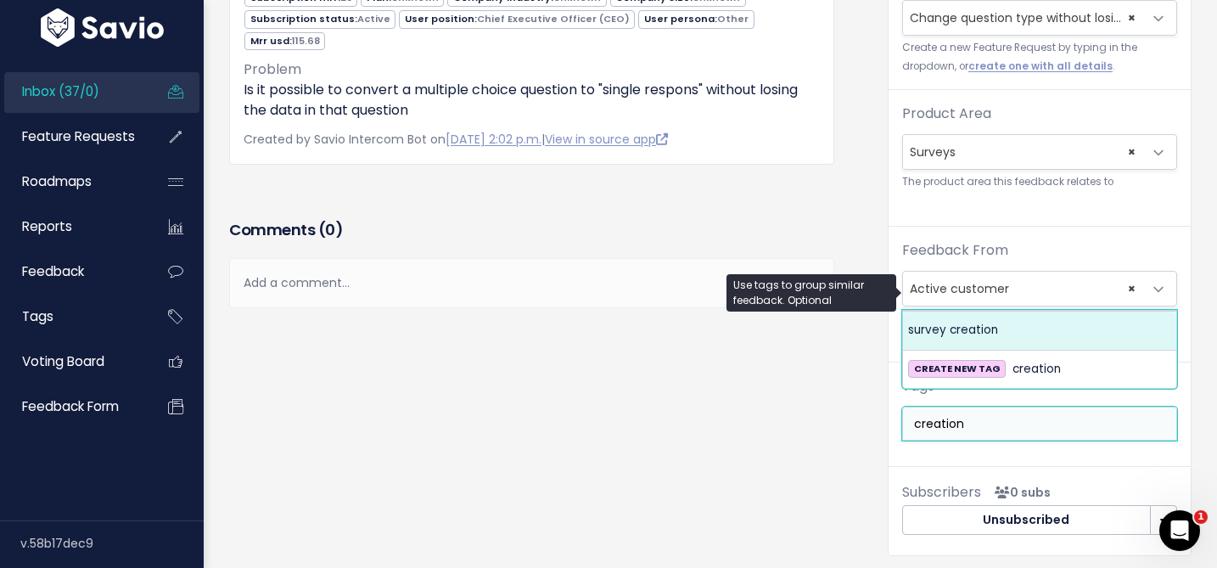
type input "creation"
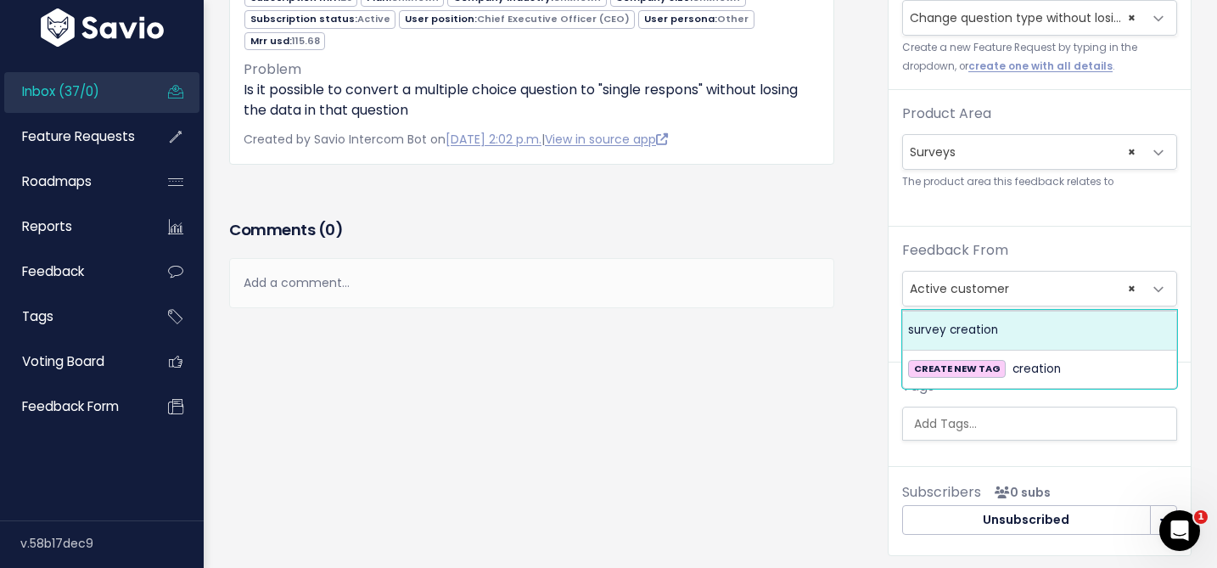
select select "963"
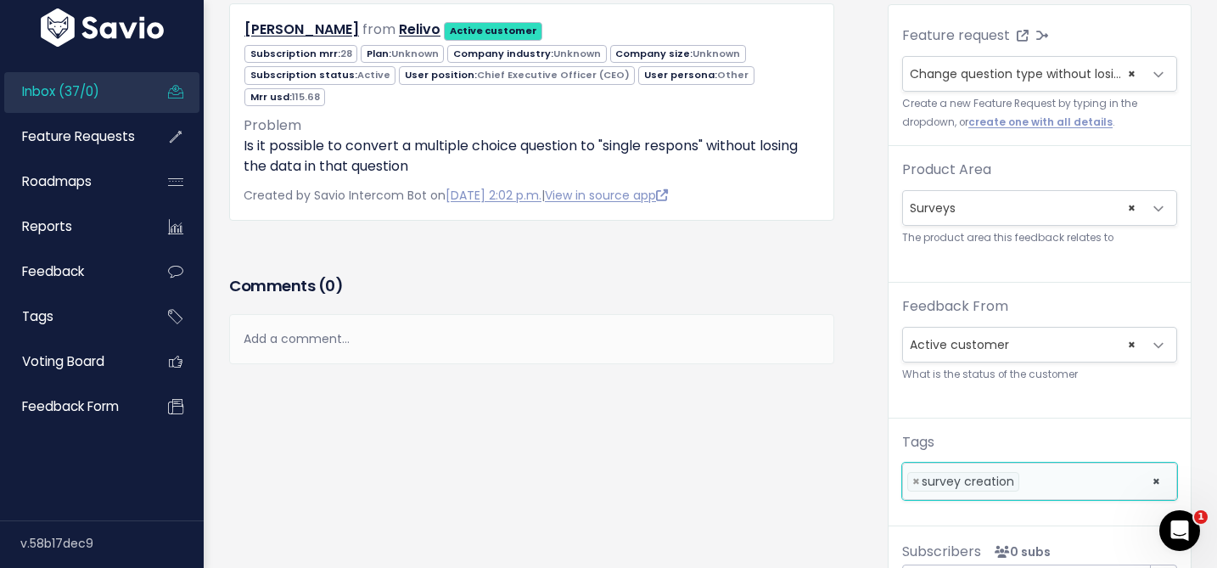
scroll to position [0, 0]
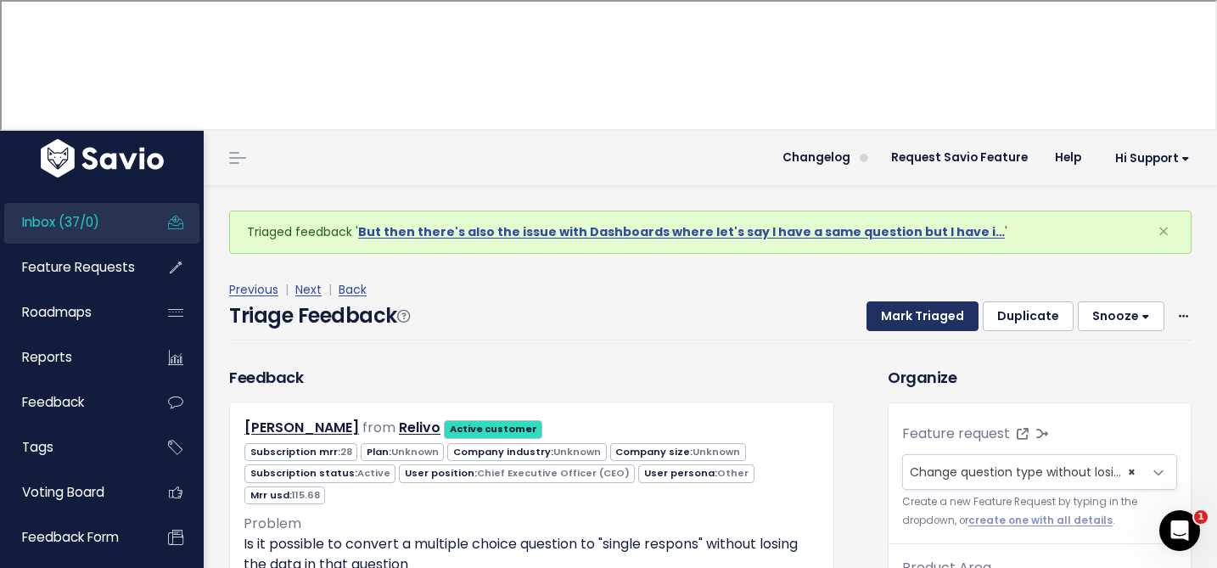
click at [904, 301] on button "Mark Triaged" at bounding box center [923, 316] width 112 height 31
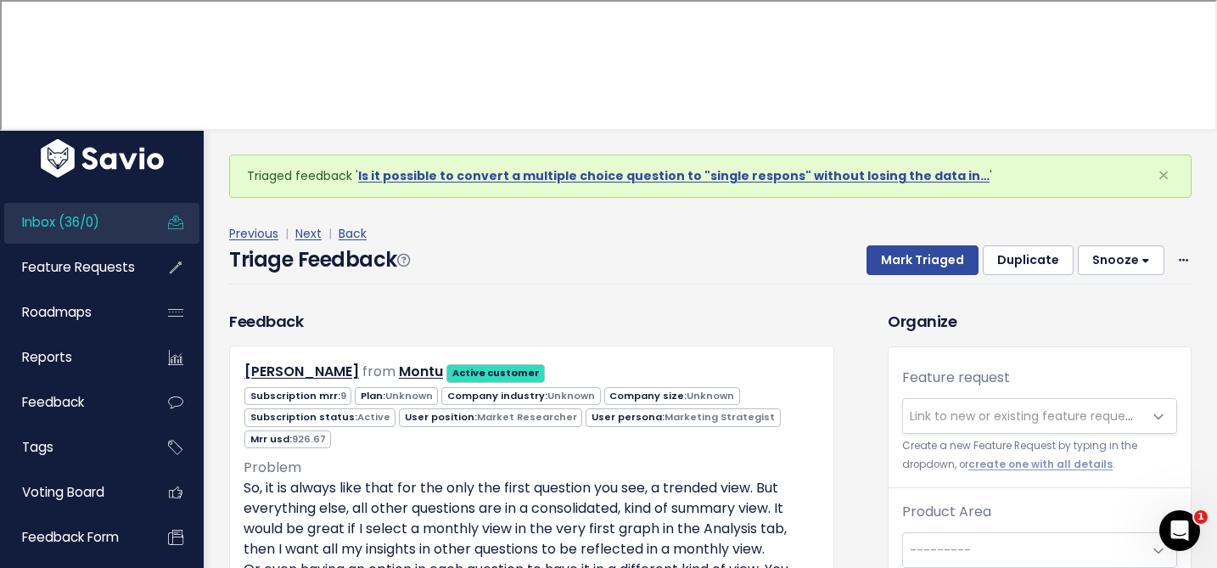
click at [1135, 245] on button "Snooze" at bounding box center [1121, 260] width 87 height 31
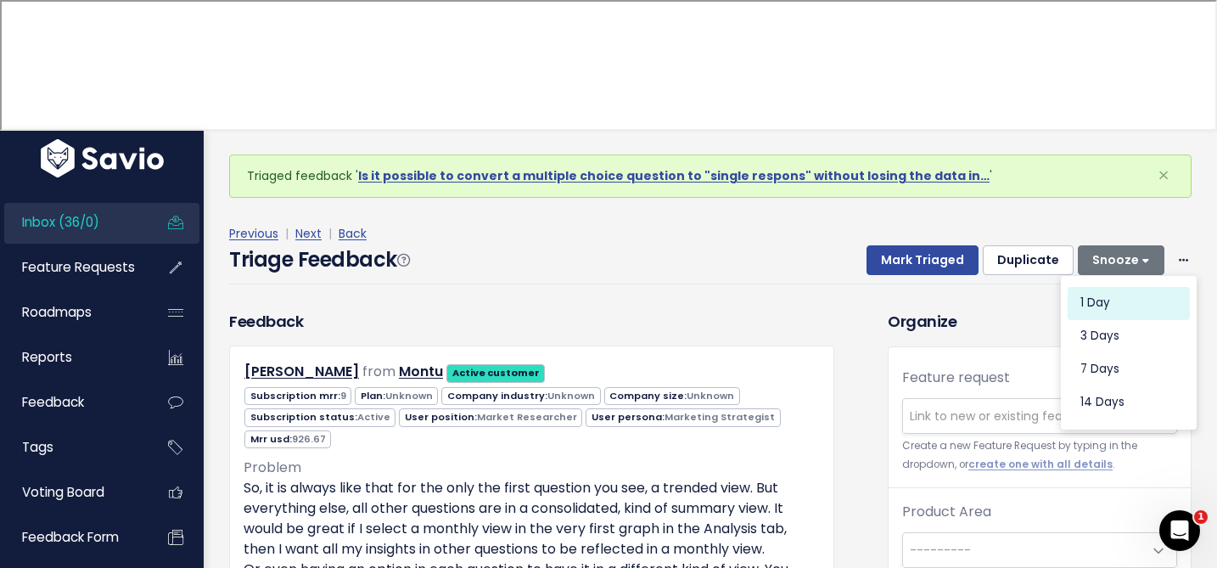
click at [1102, 286] on button "1 day" at bounding box center [1129, 302] width 122 height 33
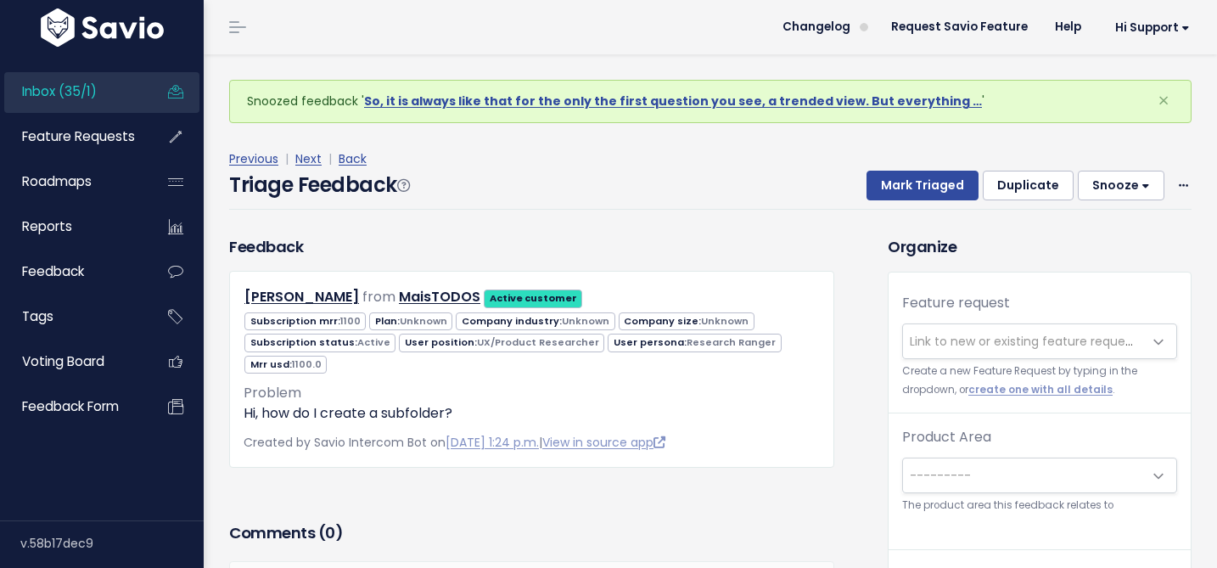
click at [958, 348] on span "Link to new or existing feature request..." at bounding box center [1027, 341] width 234 height 17
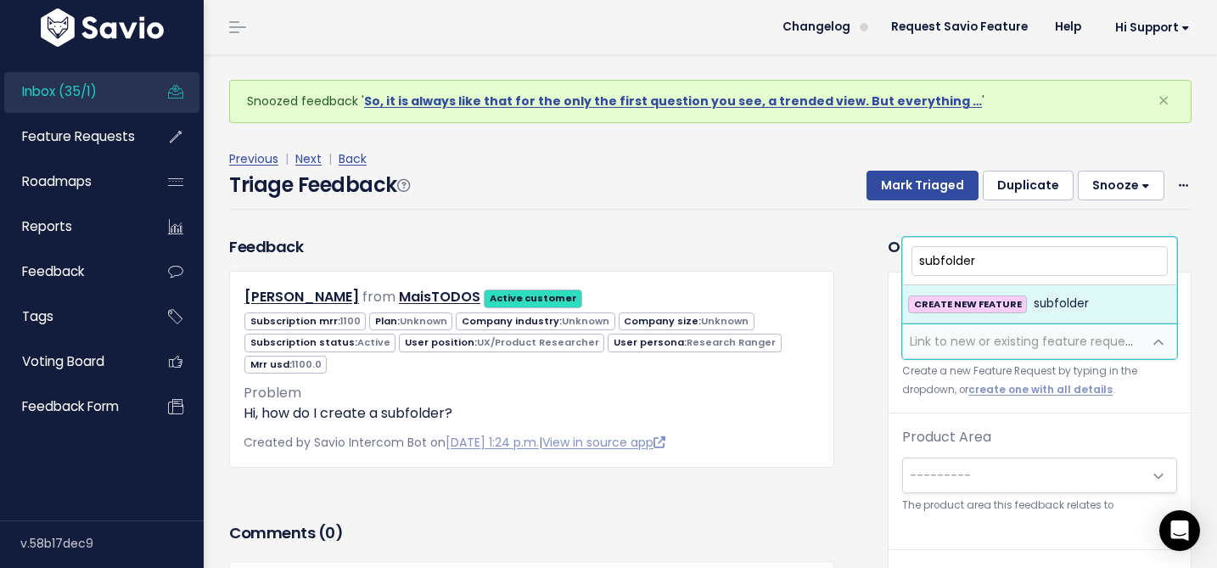
click at [968, 263] on input "subfolder" at bounding box center [1040, 261] width 256 height 30
type input "Subfolders"
click at [1041, 306] on span "Subfolders" at bounding box center [1065, 304] width 62 height 20
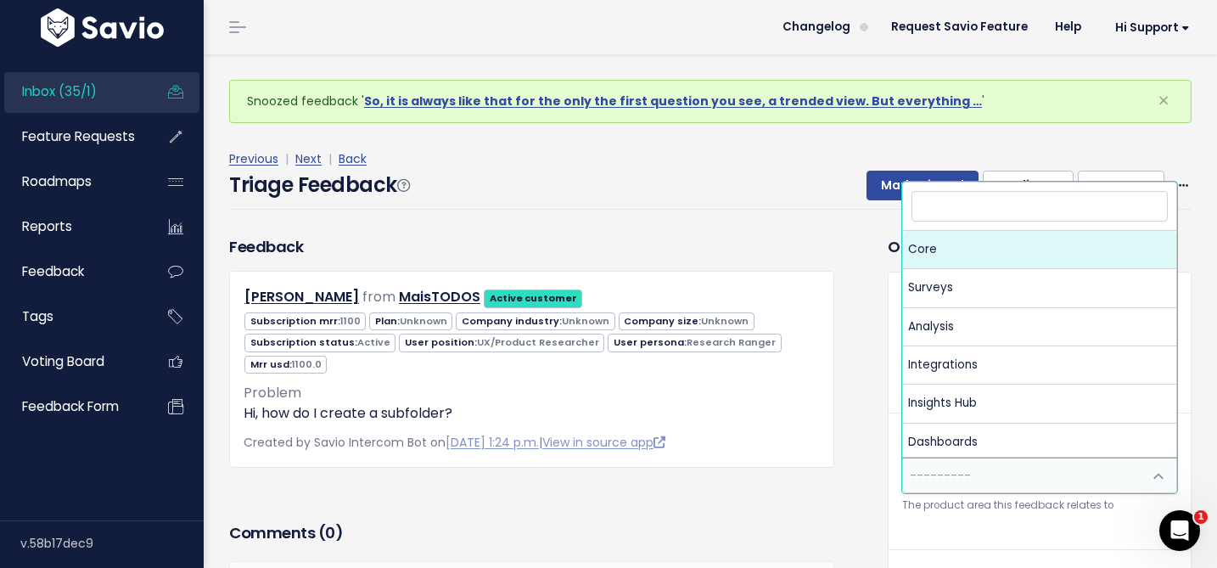
click at [946, 479] on span "---------" at bounding box center [940, 475] width 61 height 17
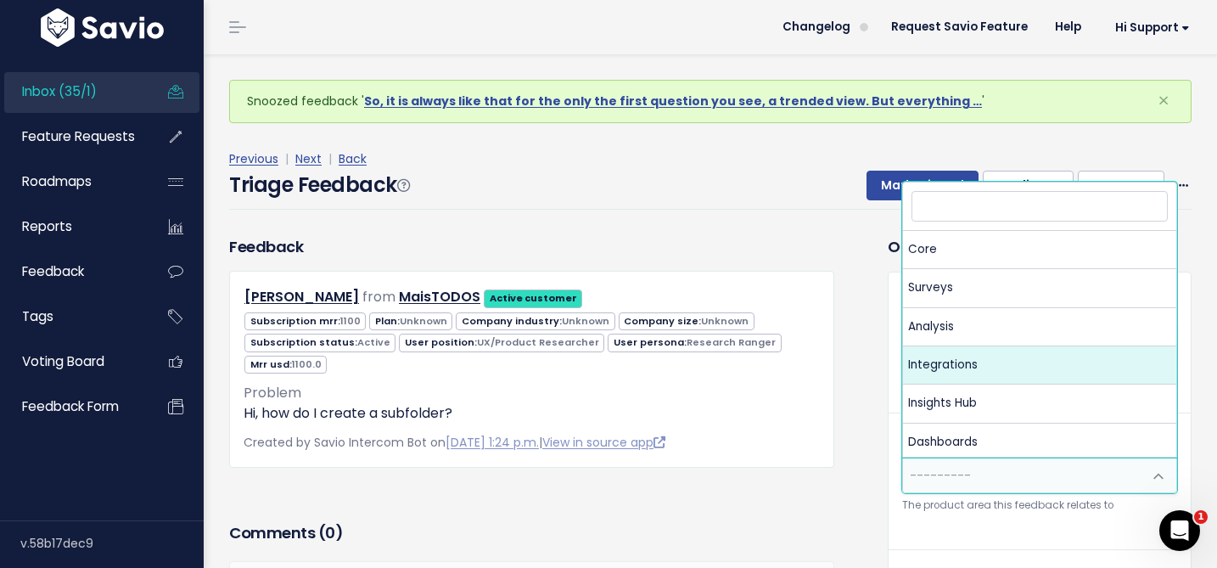
scroll to position [4, 0]
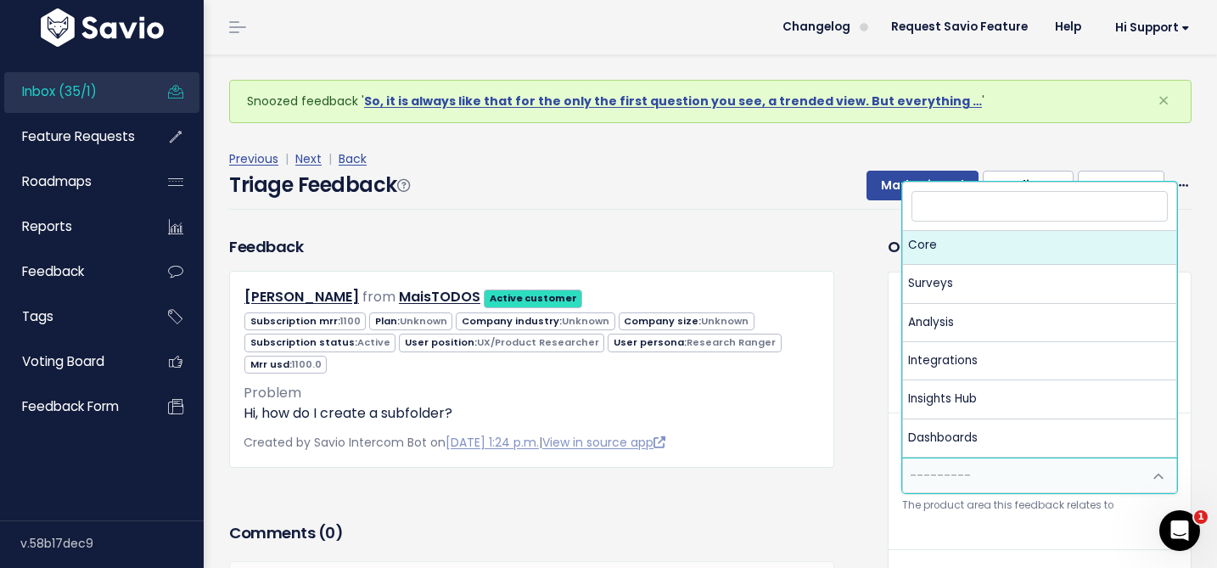
select select "MAIN:CORE"
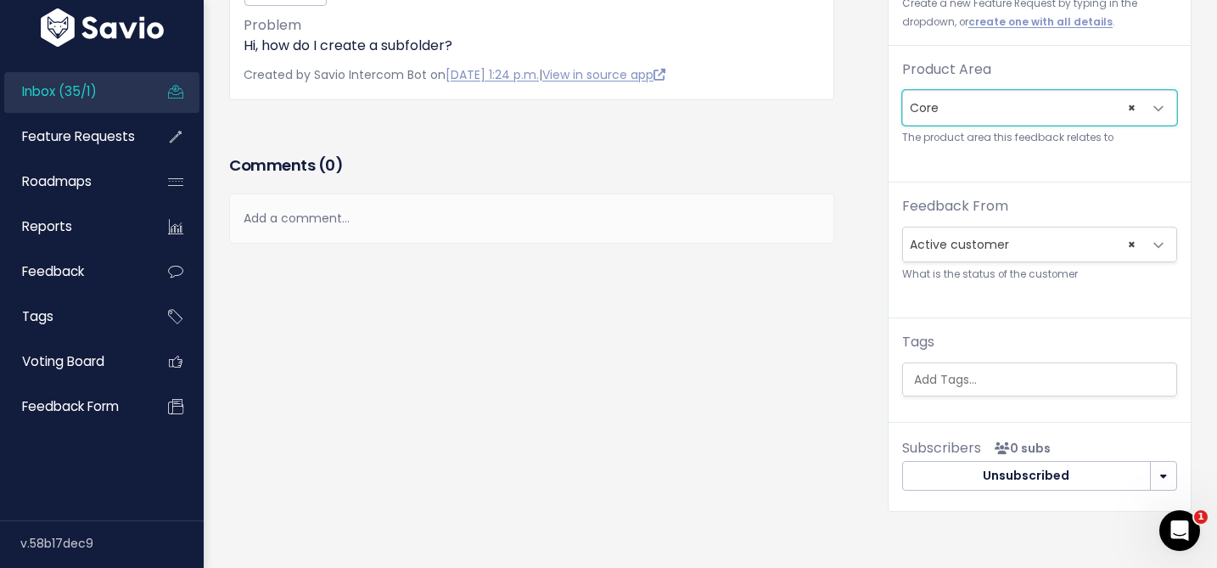
scroll to position [318, 0]
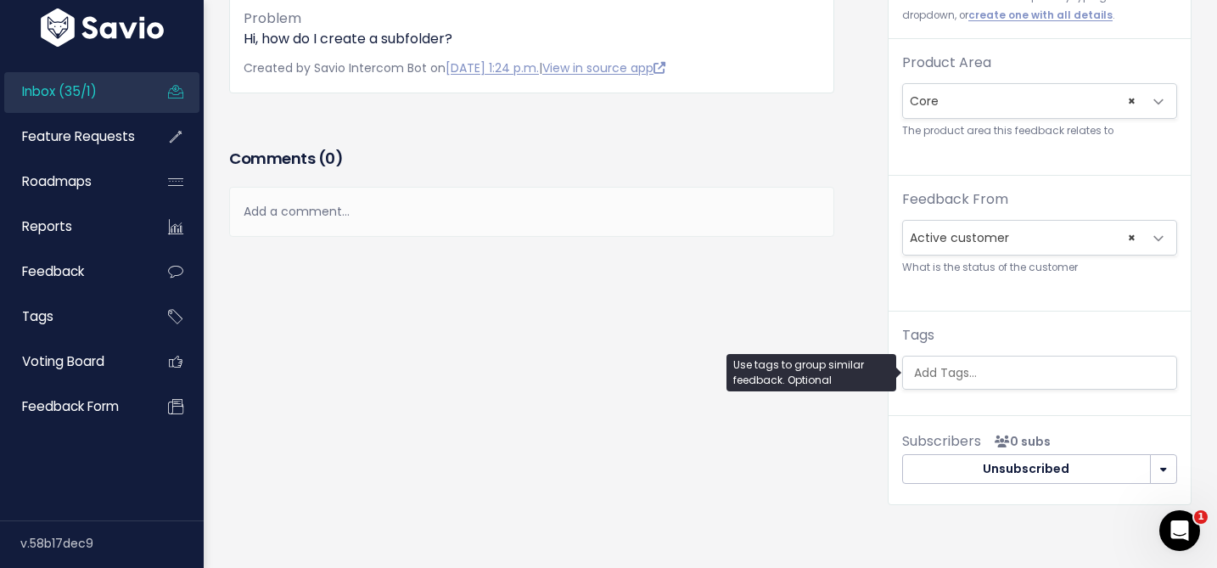
click at [923, 364] on input "search" at bounding box center [1043, 373] width 273 height 18
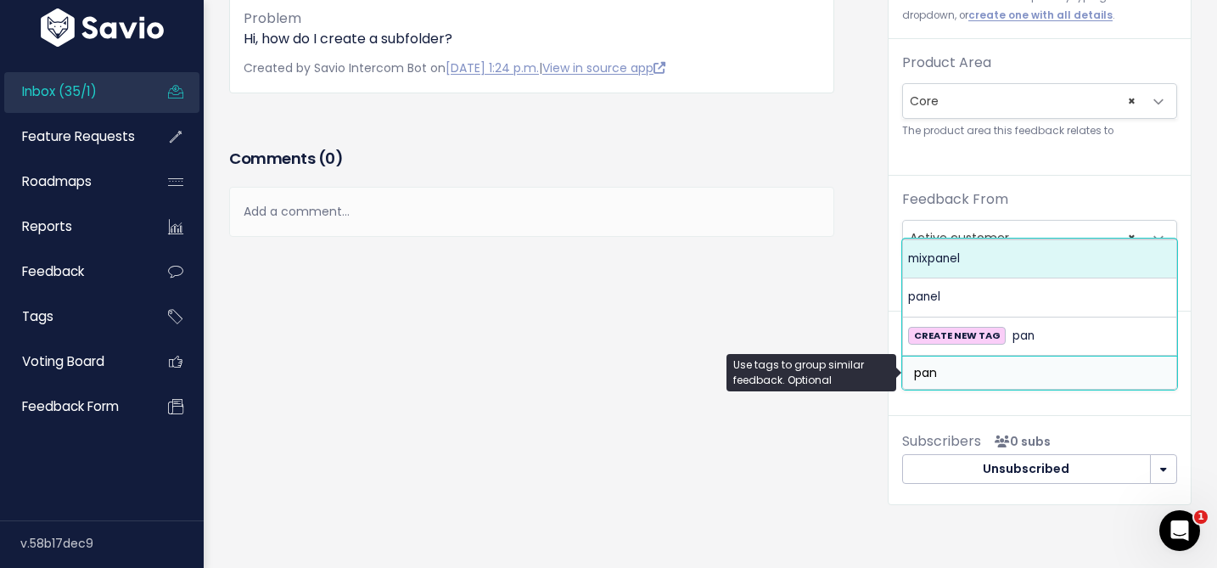
type input "pan"
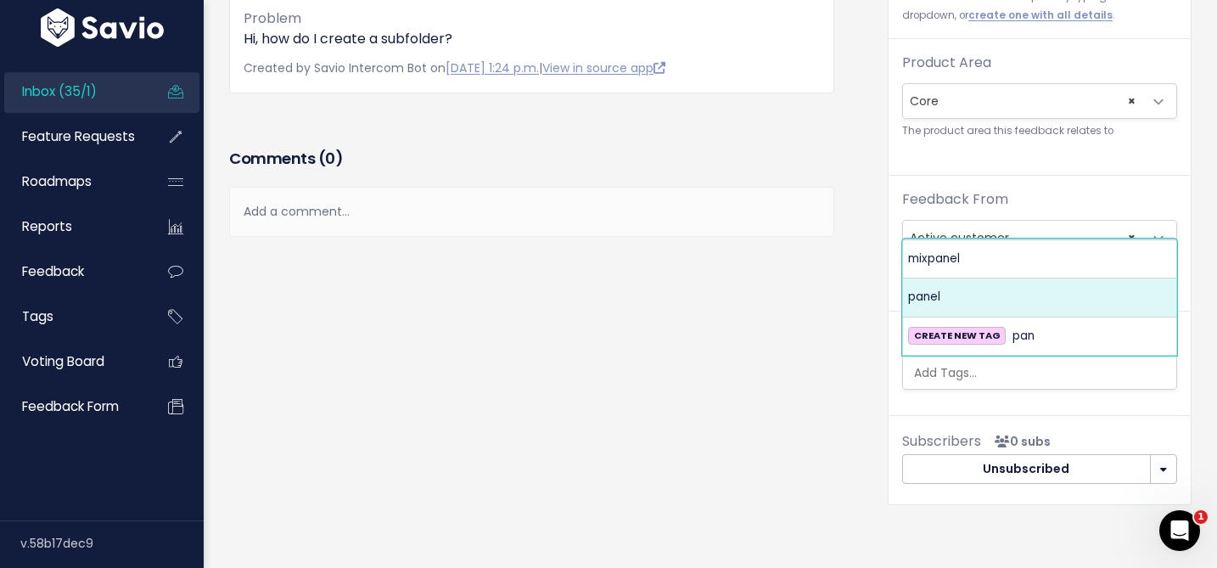
select select "13412"
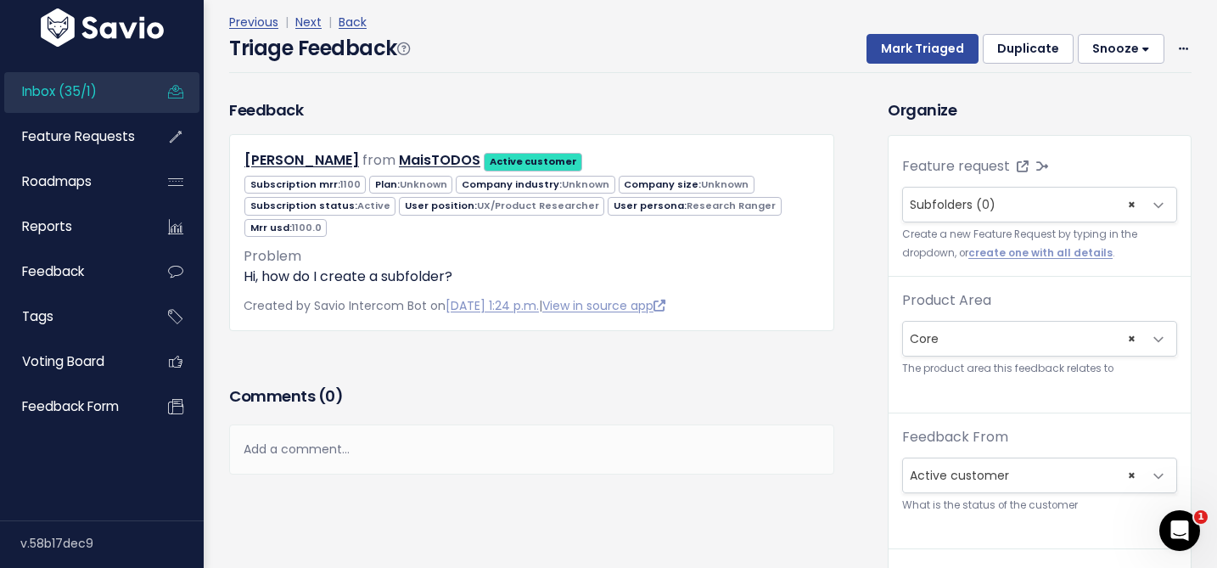
scroll to position [0, 0]
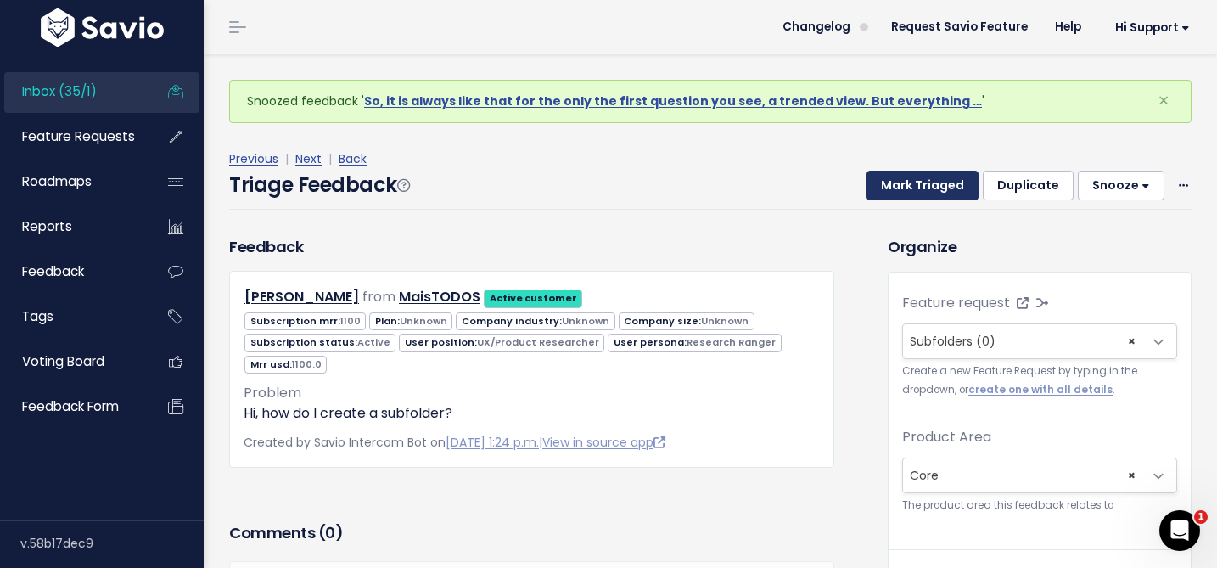
click at [917, 185] on button "Mark Triaged" at bounding box center [923, 186] width 112 height 31
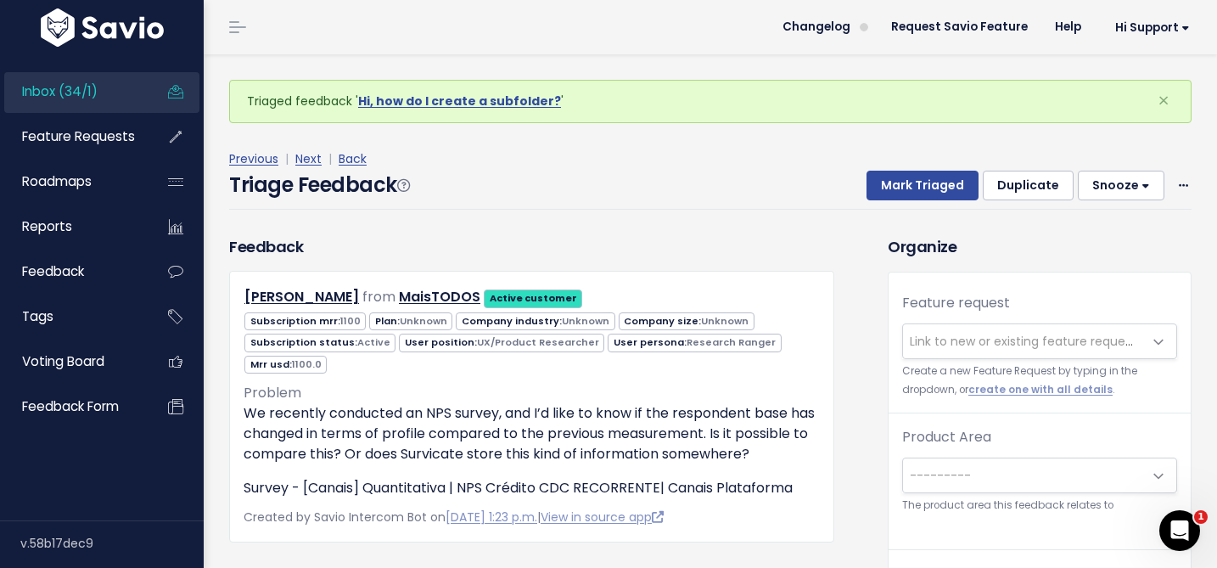
scroll to position [56, 0]
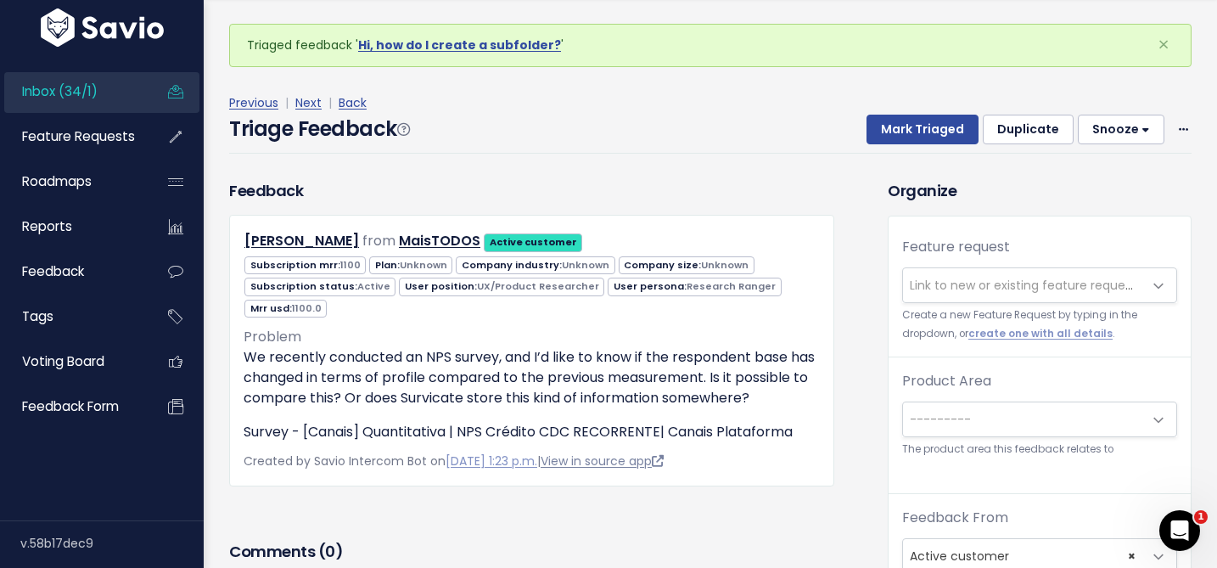
click at [664, 469] on link "View in source app" at bounding box center [602, 460] width 123 height 17
click at [1179, 126] on icon at bounding box center [1183, 130] width 9 height 11
click at [1074, 213] on link "Delete" at bounding box center [1116, 209] width 122 height 33
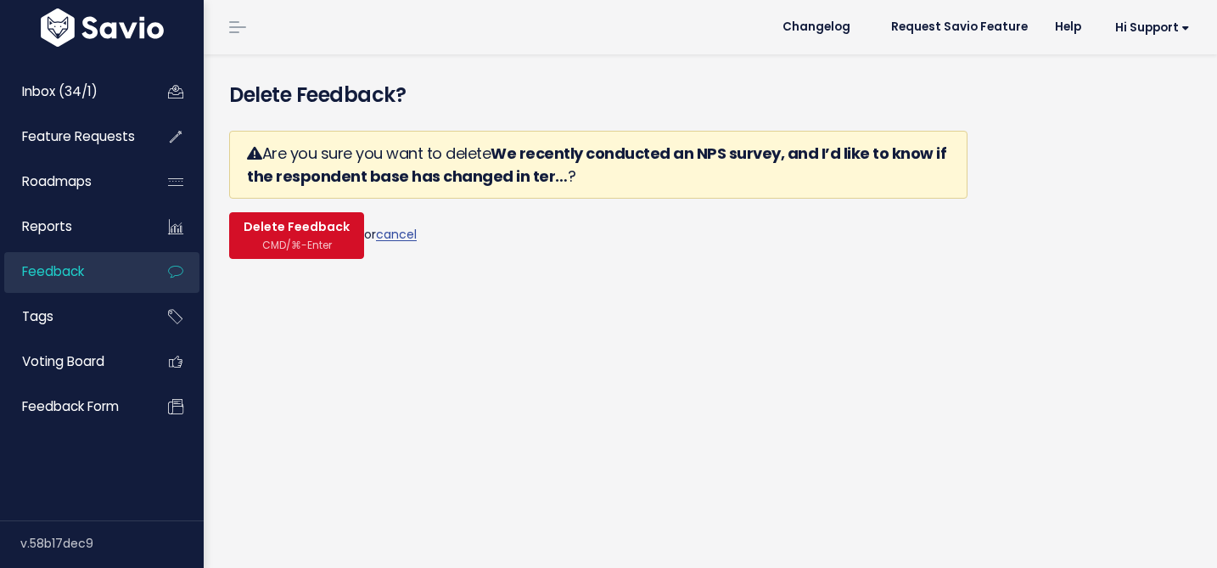
click at [314, 211] on form "Are you sure you want to delete We recently conducted an NPS survey, and I’d li…" at bounding box center [598, 195] width 738 height 128
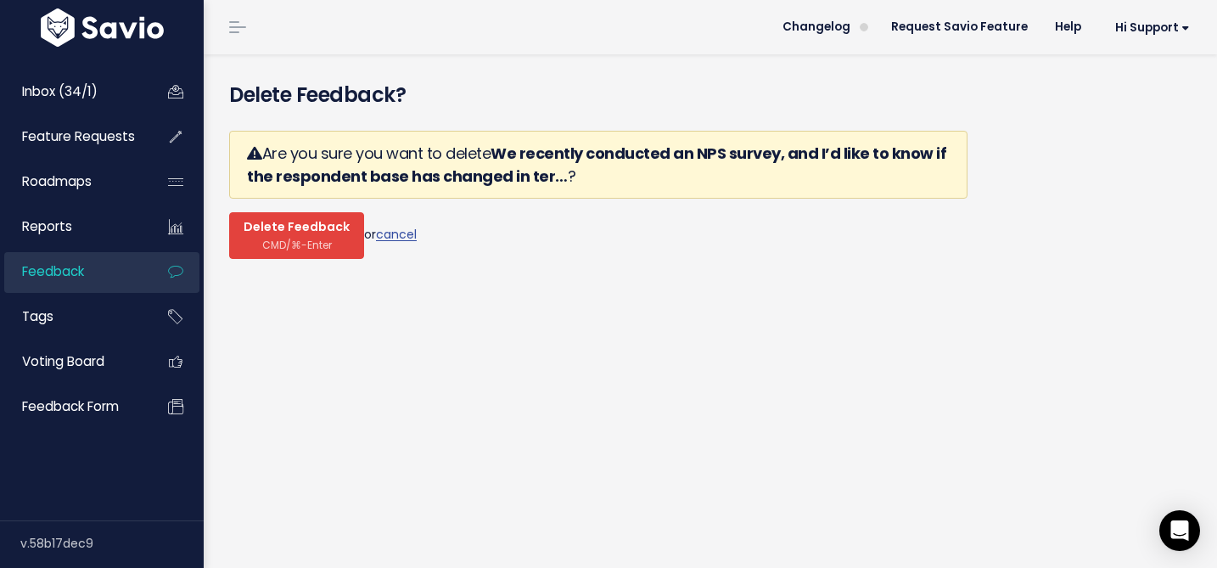
click at [296, 246] on span "CMD/⌘-Enter" at bounding box center [297, 244] width 70 height 13
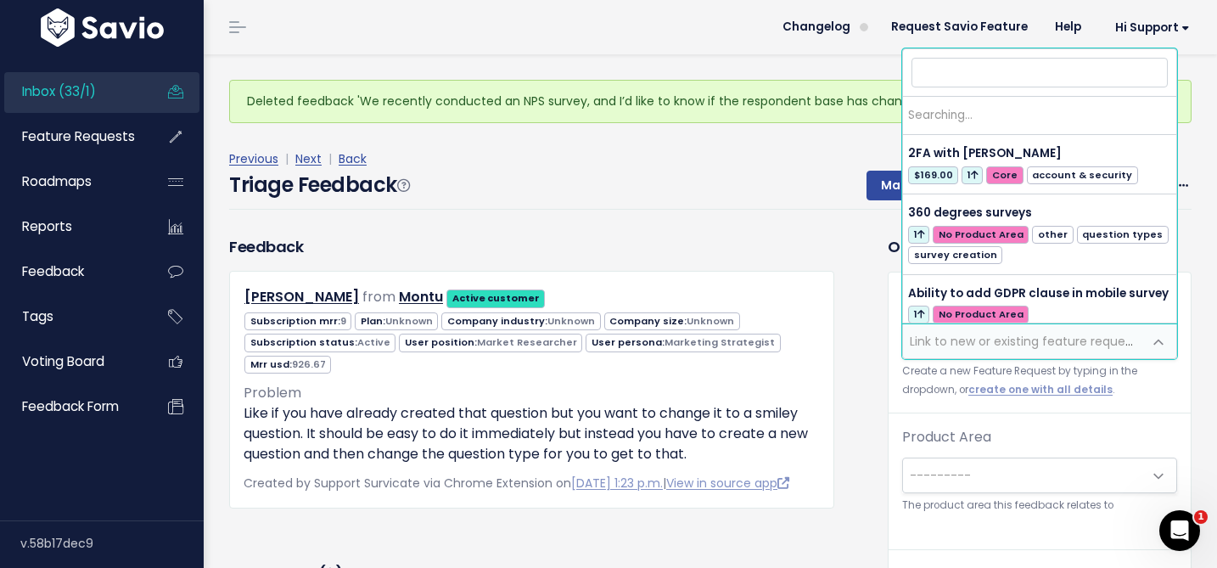
click at [962, 335] on span "Link to new or existing feature request..." at bounding box center [1027, 341] width 234 height 17
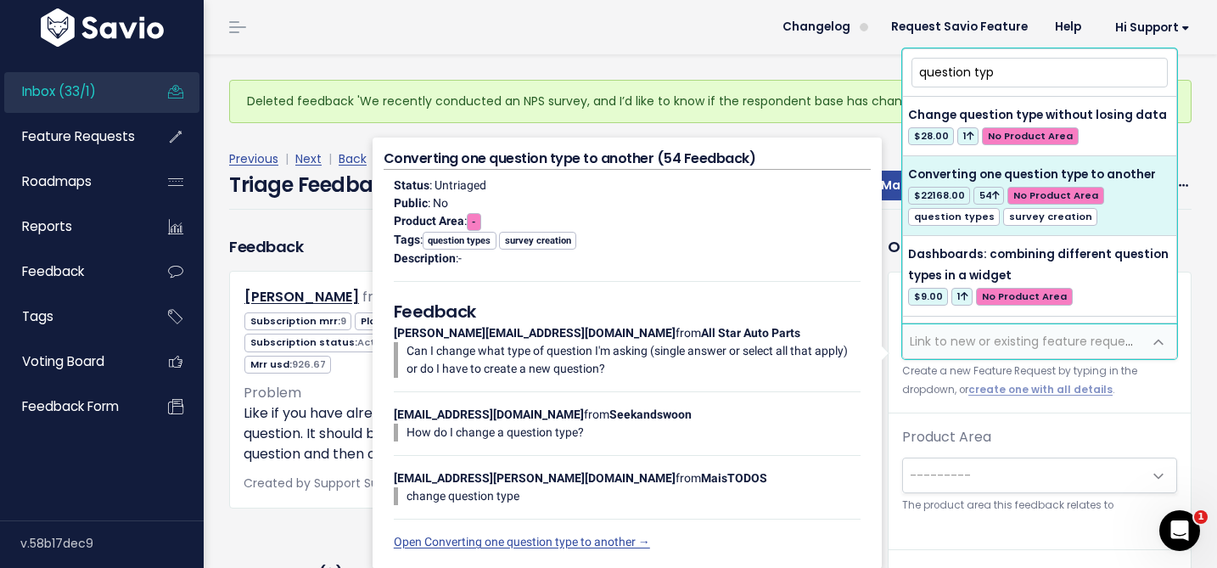
type input "question typ"
select select "4849"
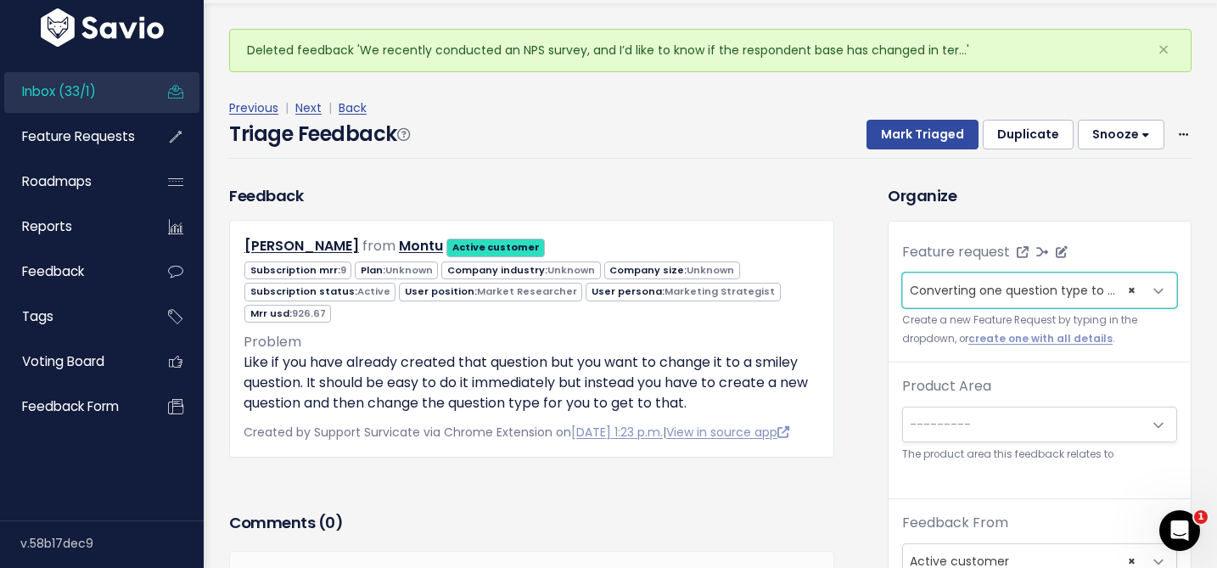
scroll to position [53, 0]
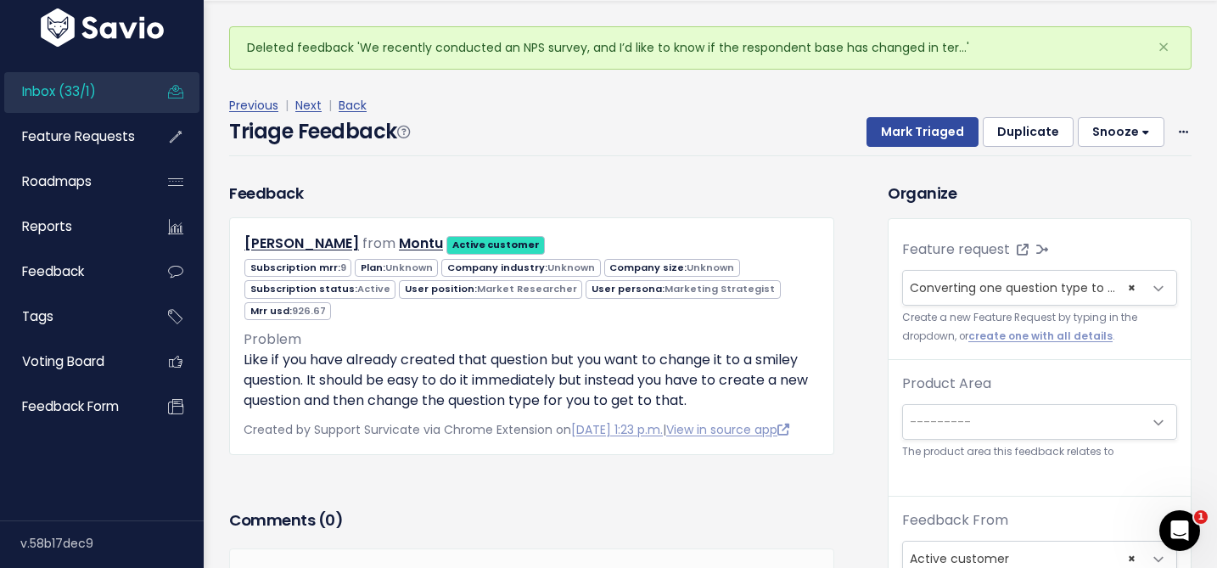
click at [985, 432] on span "---------" at bounding box center [1022, 422] width 239 height 34
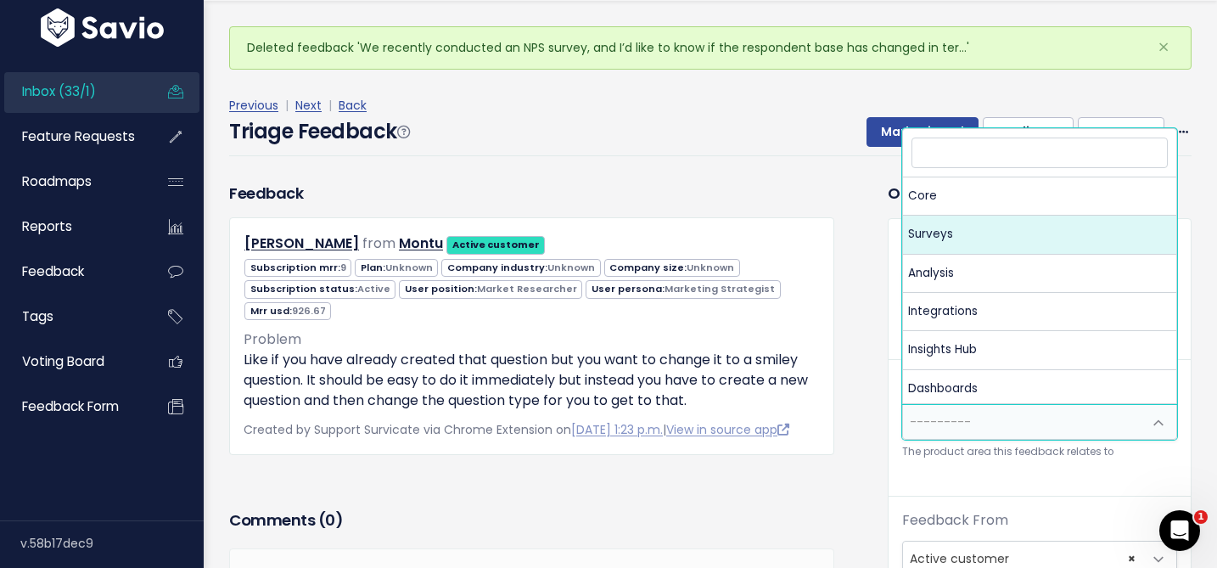
select select "MAIN:SURVEYS"
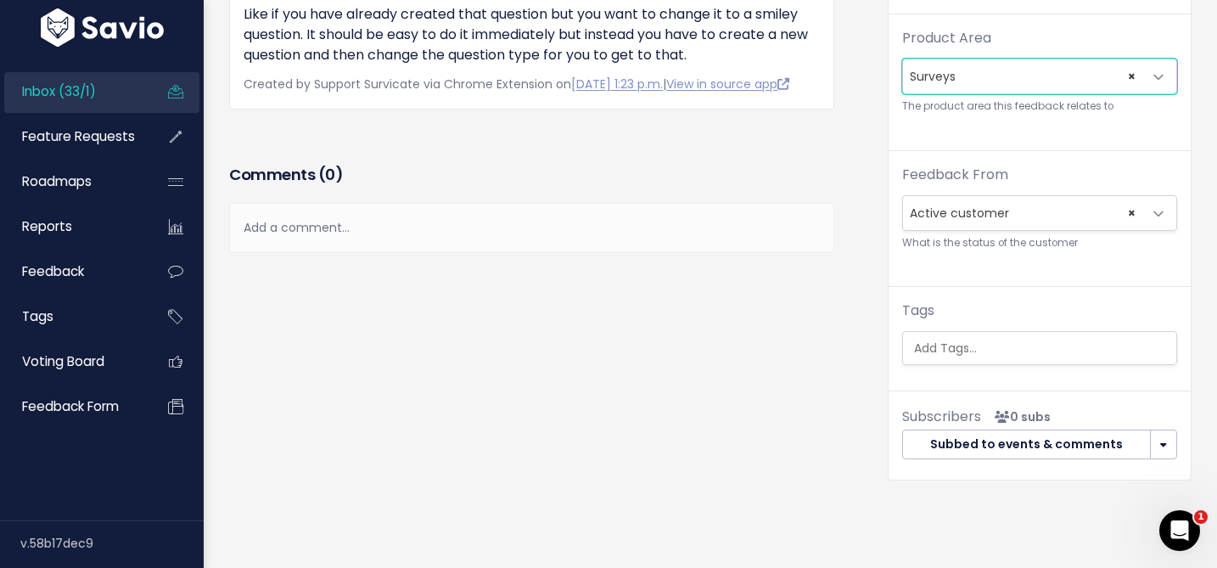
scroll to position [398, 0]
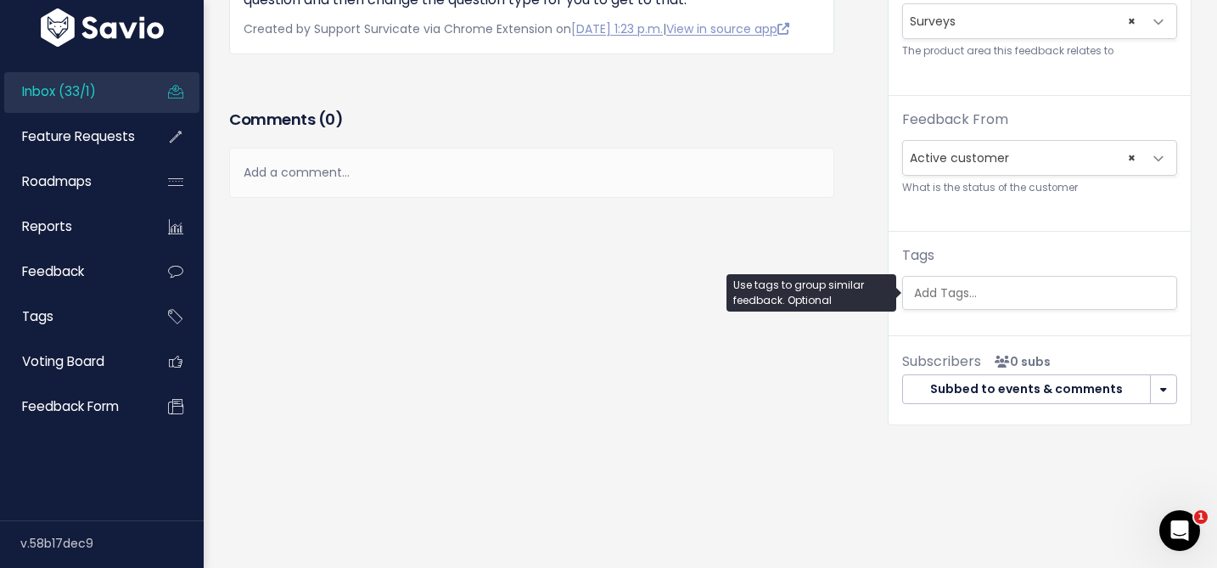
click at [939, 298] on input "search" at bounding box center [1043, 293] width 273 height 18
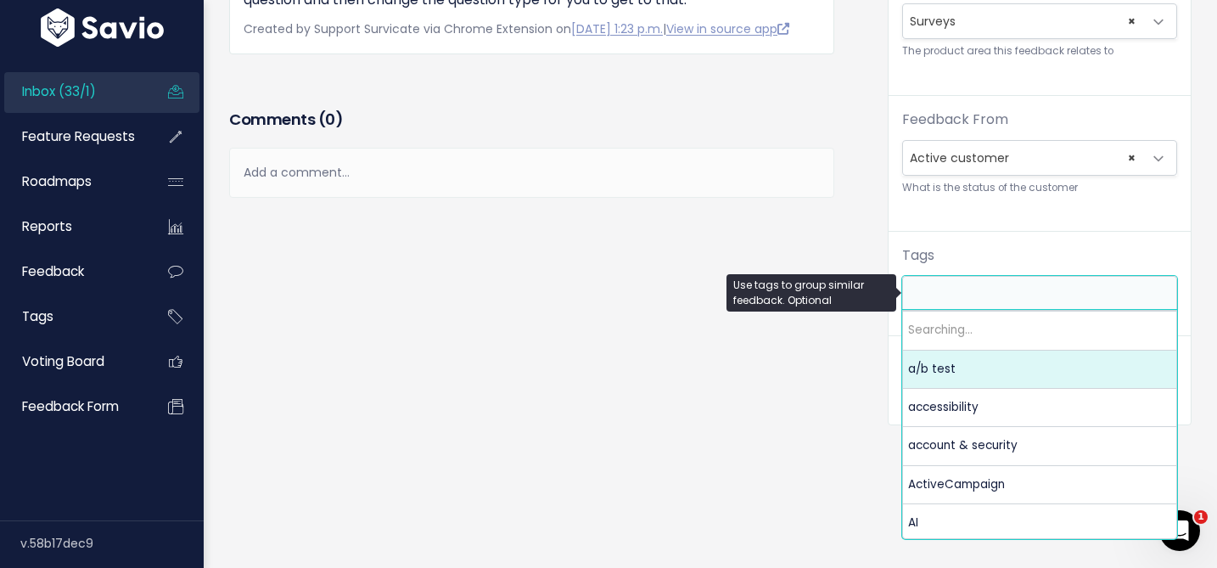
type input "c"
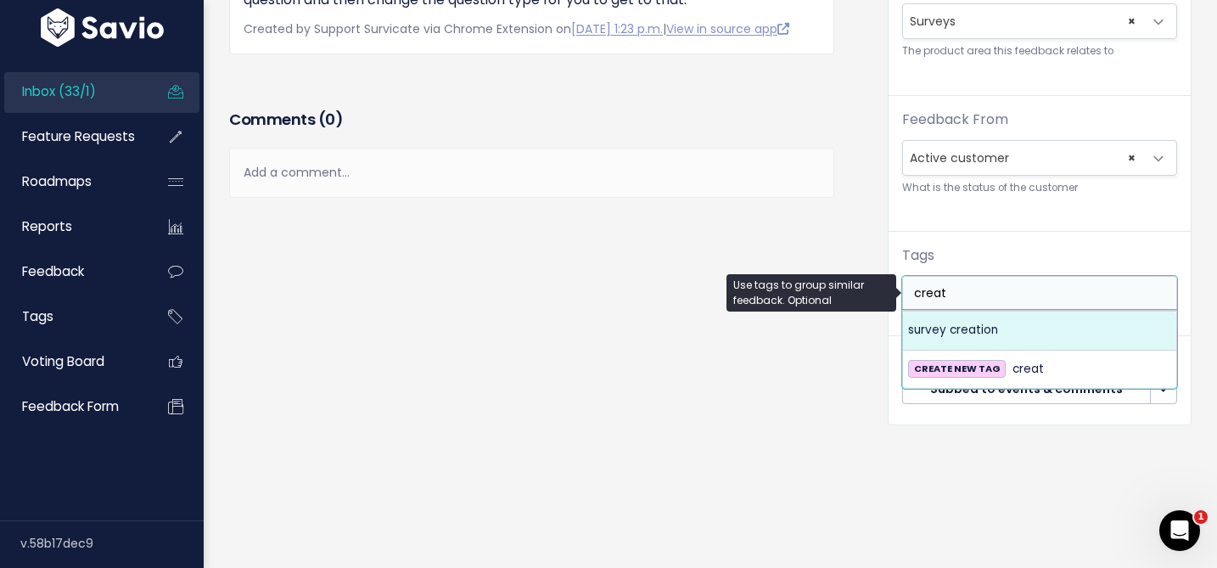
type input "creat"
select select "963"
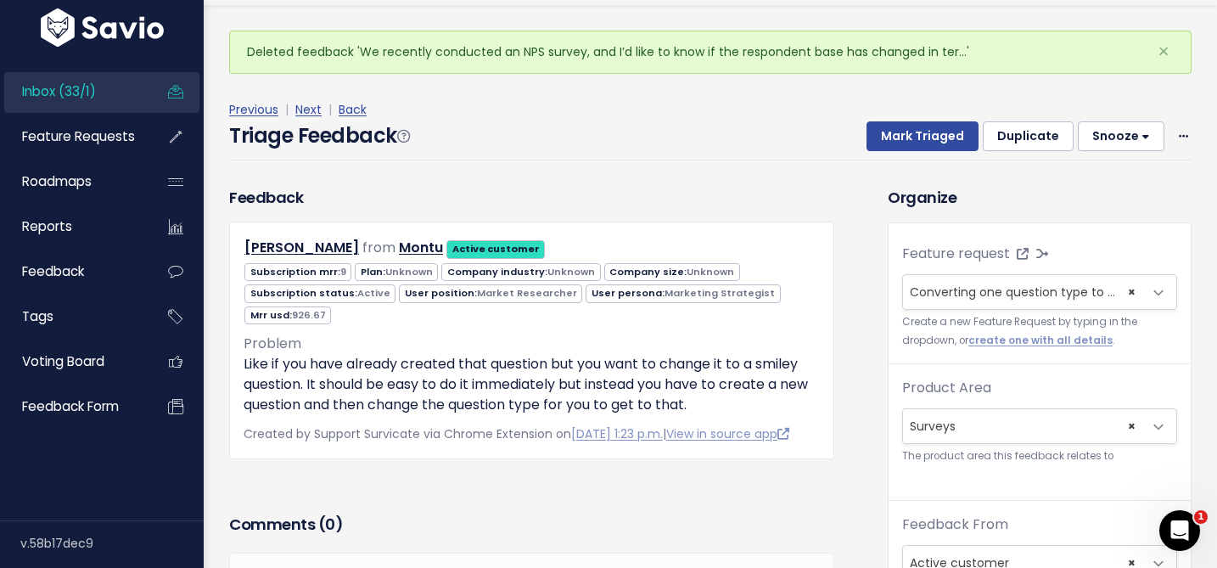
scroll to position [6, 0]
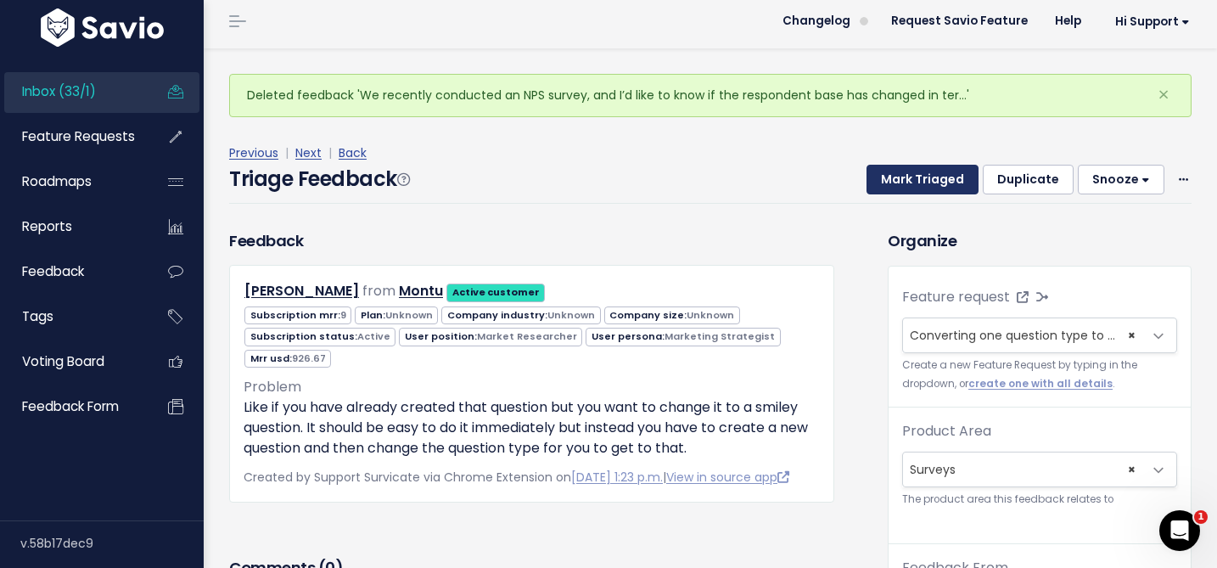
click at [917, 177] on button "Mark Triaged" at bounding box center [923, 180] width 112 height 31
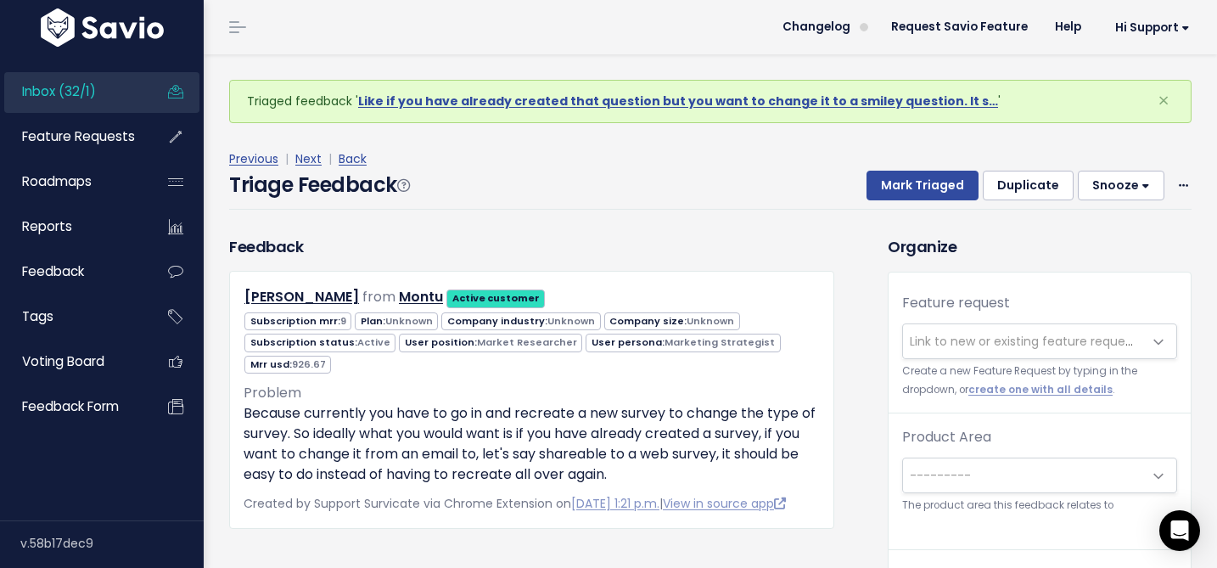
click at [940, 343] on span "Link to new or existing feature request..." at bounding box center [1027, 341] width 234 height 17
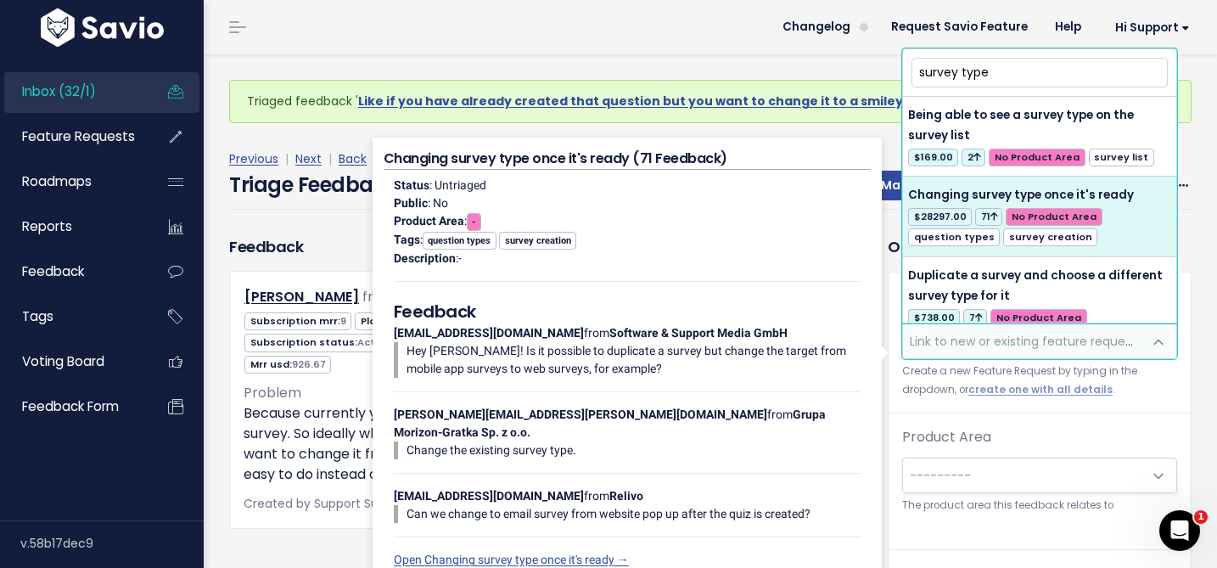
type input "survey type"
select select "4707"
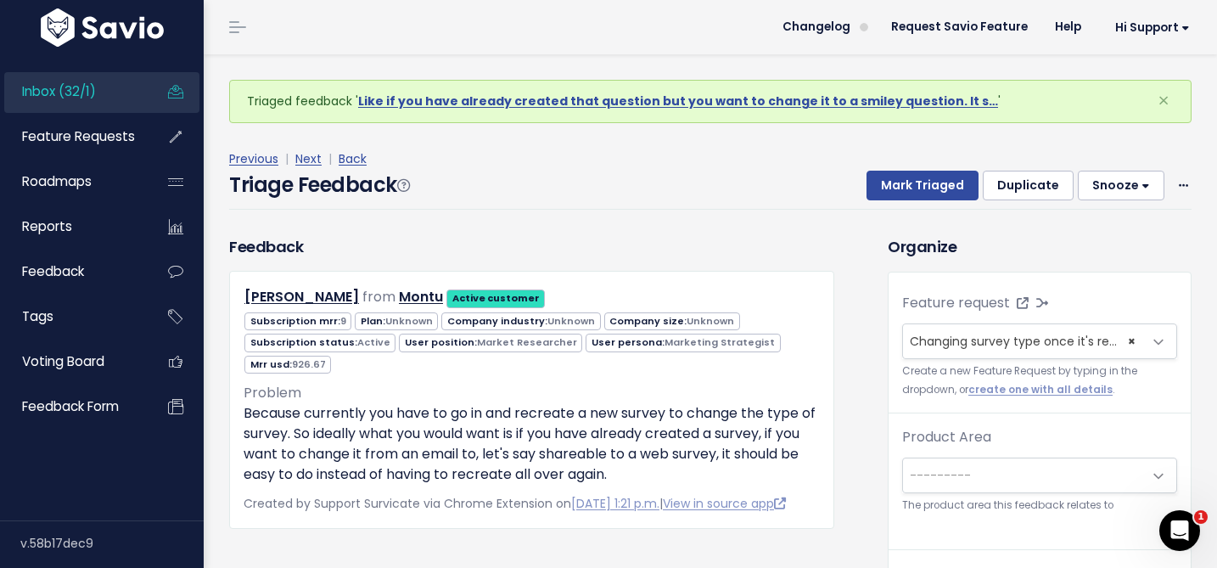
click at [942, 481] on span "---------" at bounding box center [940, 475] width 61 height 17
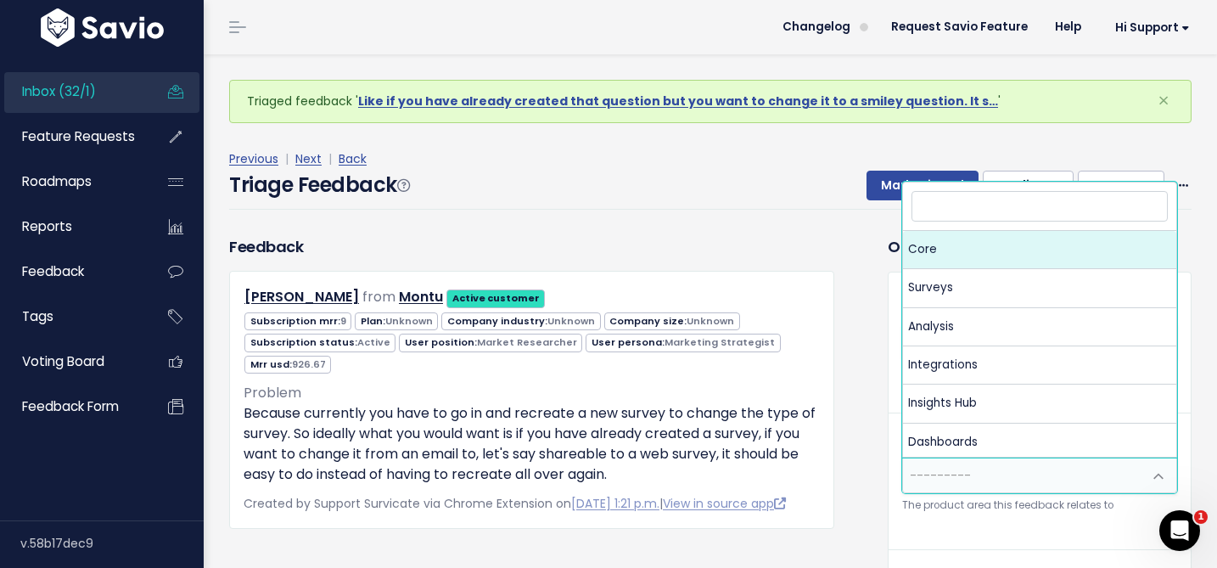
select select "MAIN:CORE"
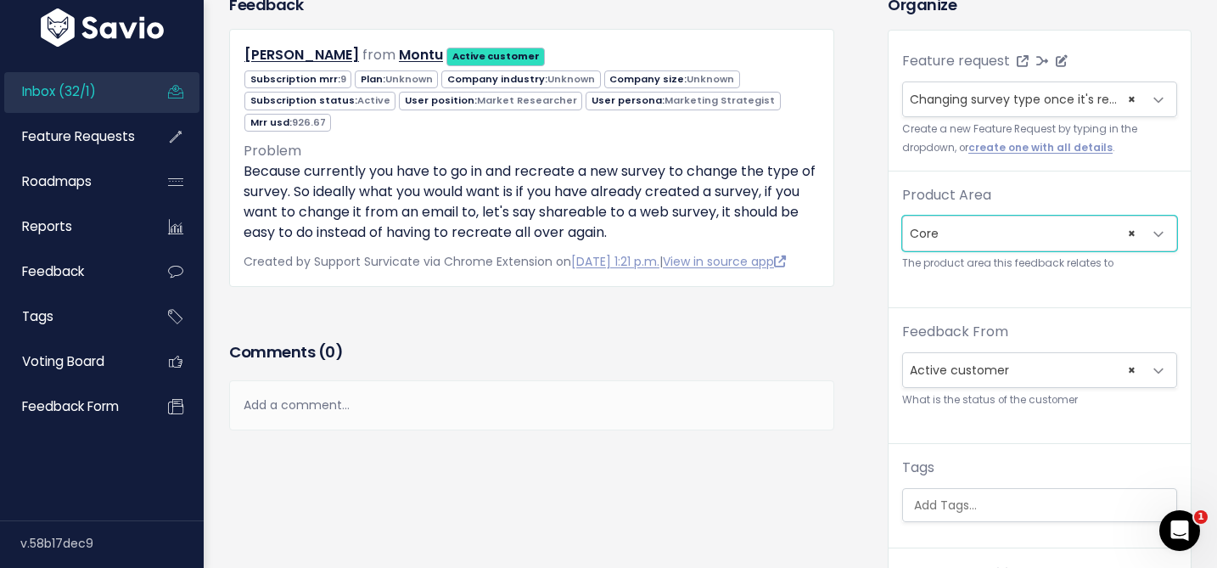
scroll to position [325, 0]
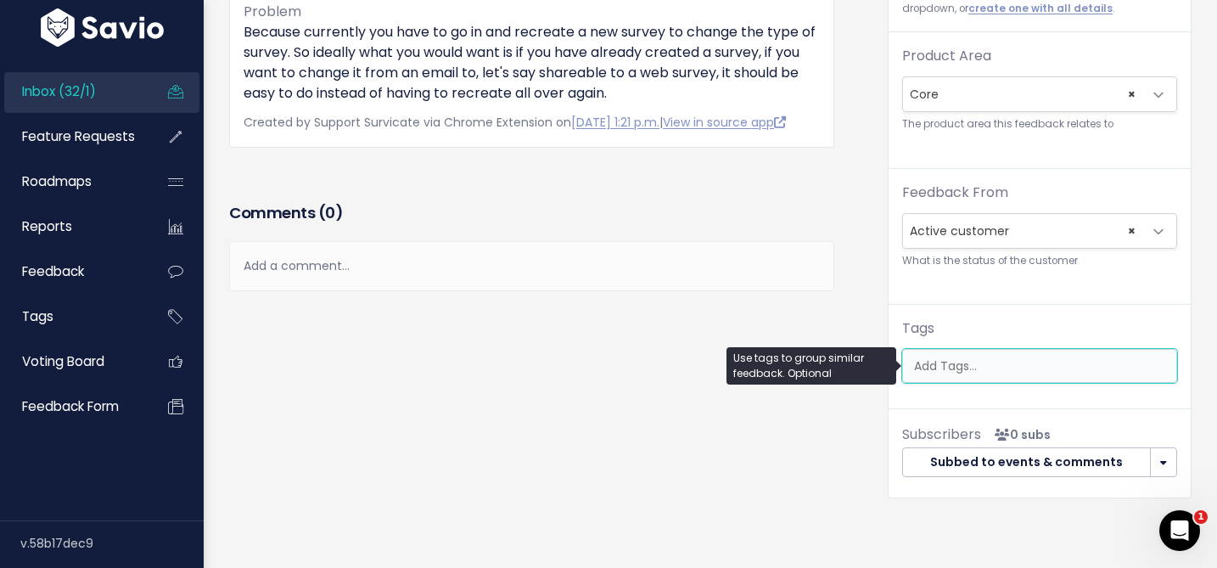
click at [931, 370] on input "search" at bounding box center [1043, 366] width 273 height 18
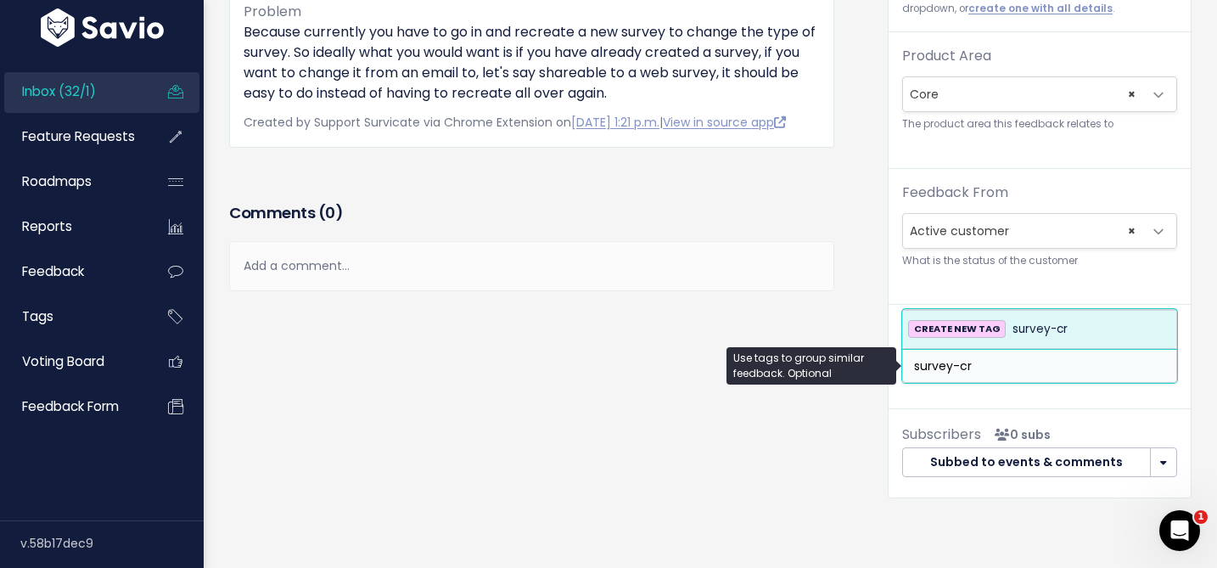
type input "survey-cr"
drag, startPoint x: 947, startPoint y: 334, endPoint x: 967, endPoint y: 378, distance: 47.5
click at [967, 378] on body "Inbox (32/1) Feature Requests Roadmaps ×" at bounding box center [608, 223] width 1217 height 1097
click at [986, 373] on input "survey-cr" at bounding box center [1043, 366] width 273 height 18
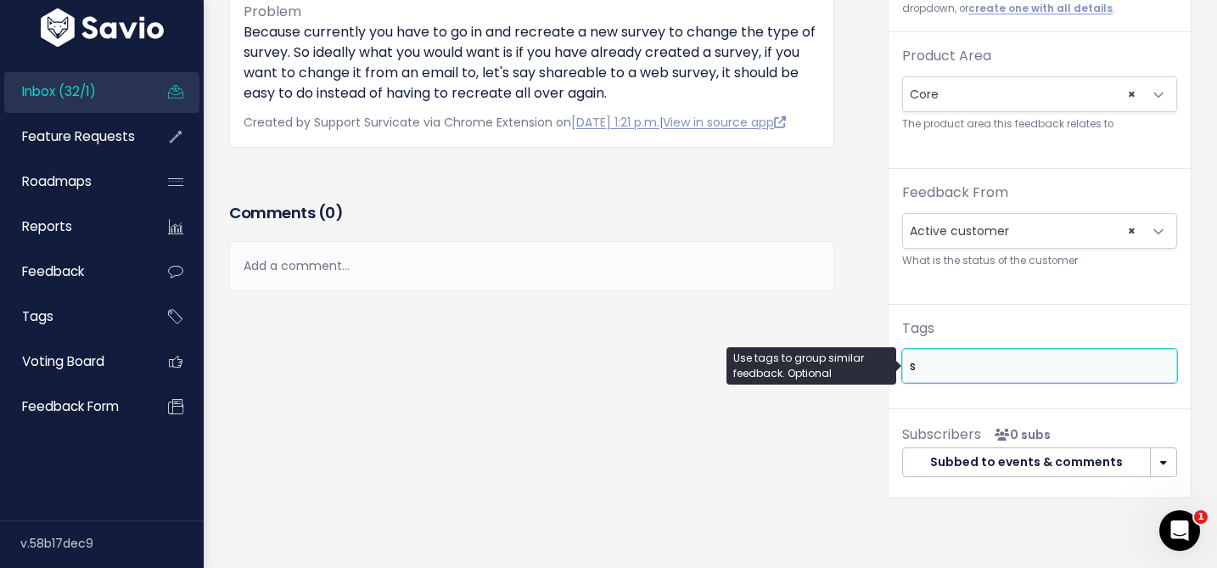
scroll to position [0, 0]
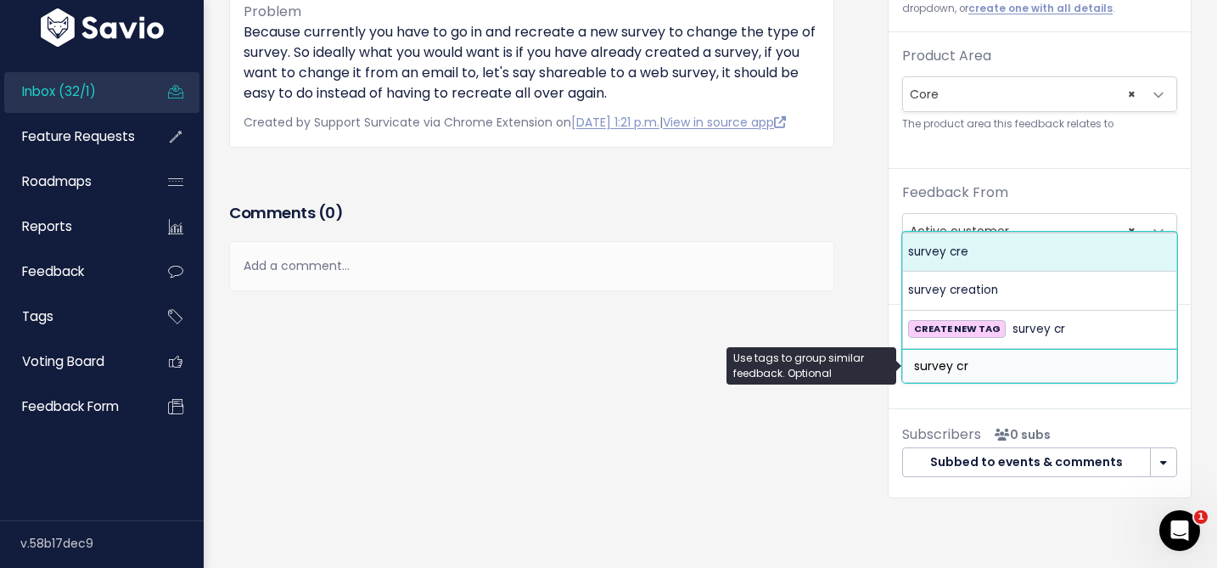
type input "survey cr"
select select "963"
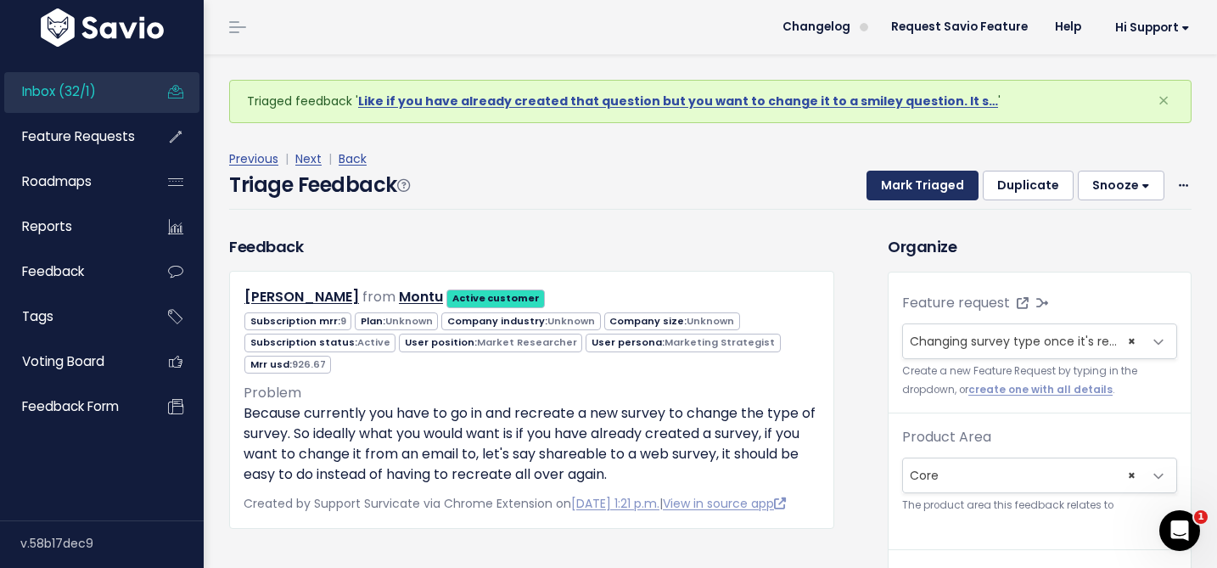
click at [889, 179] on button "Mark Triaged" at bounding box center [923, 186] width 112 height 31
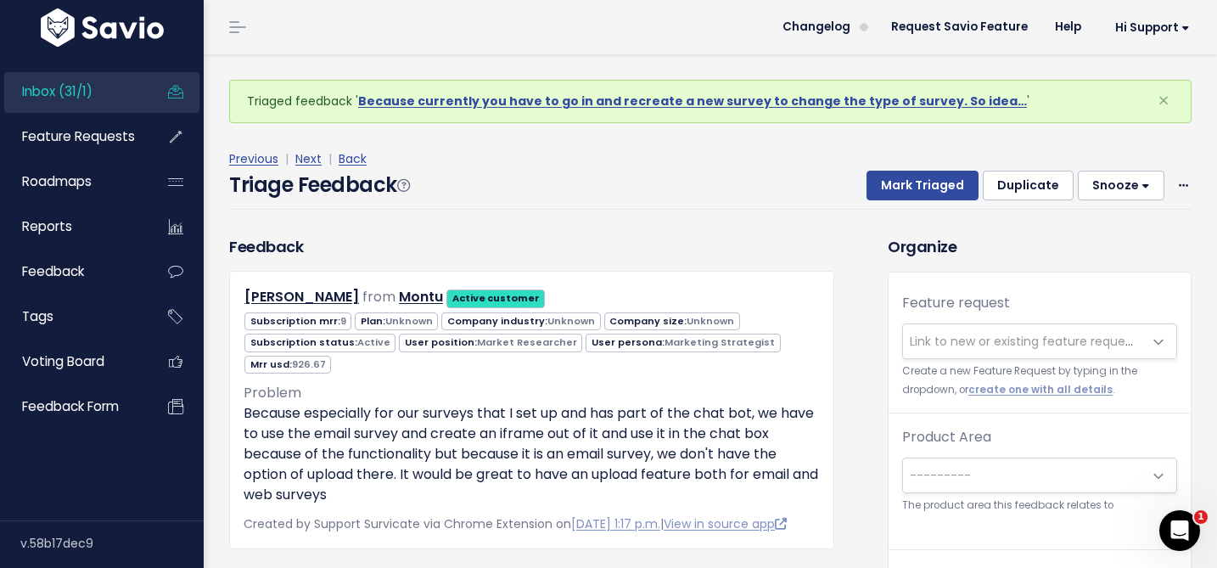
click at [937, 351] on span "Link to new or existing feature request..." at bounding box center [1022, 341] width 239 height 34
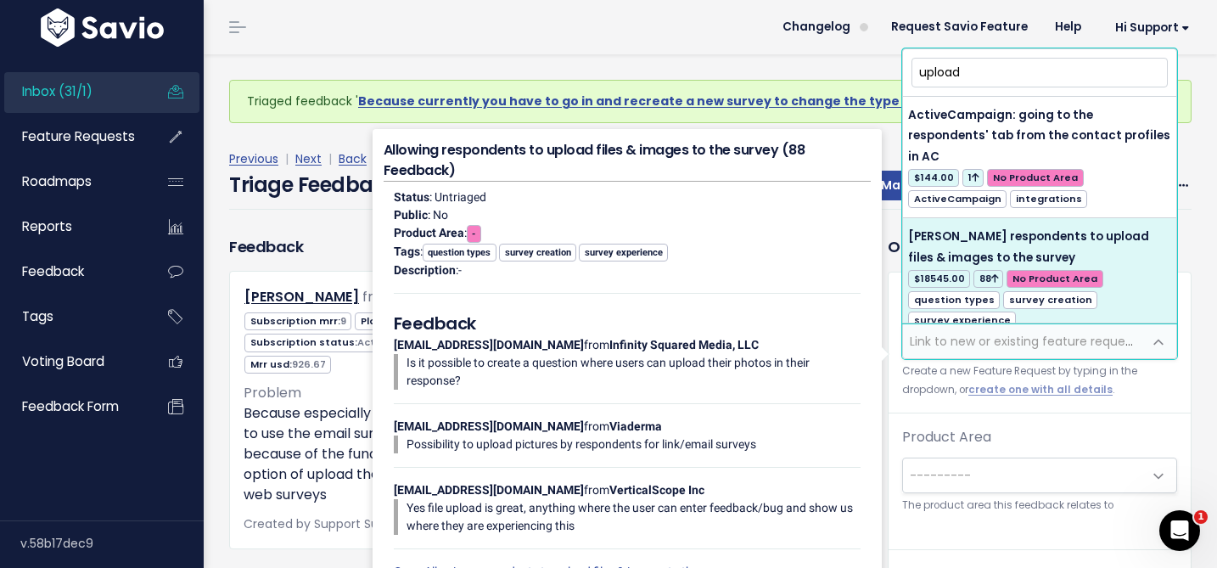
type input "upload"
select select "4877"
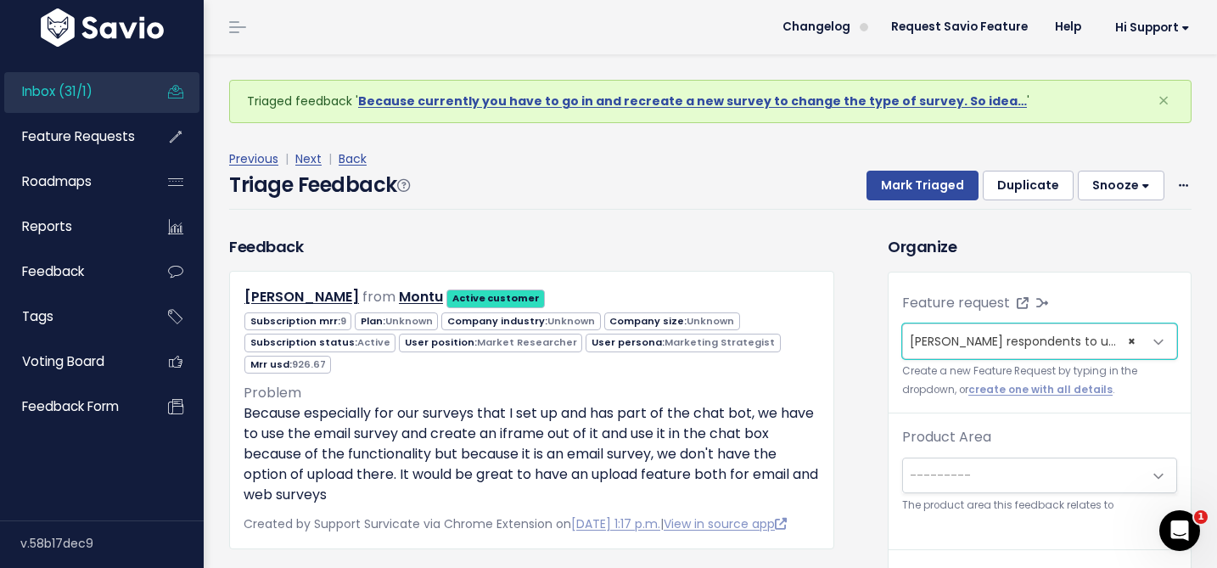
scroll to position [56, 0]
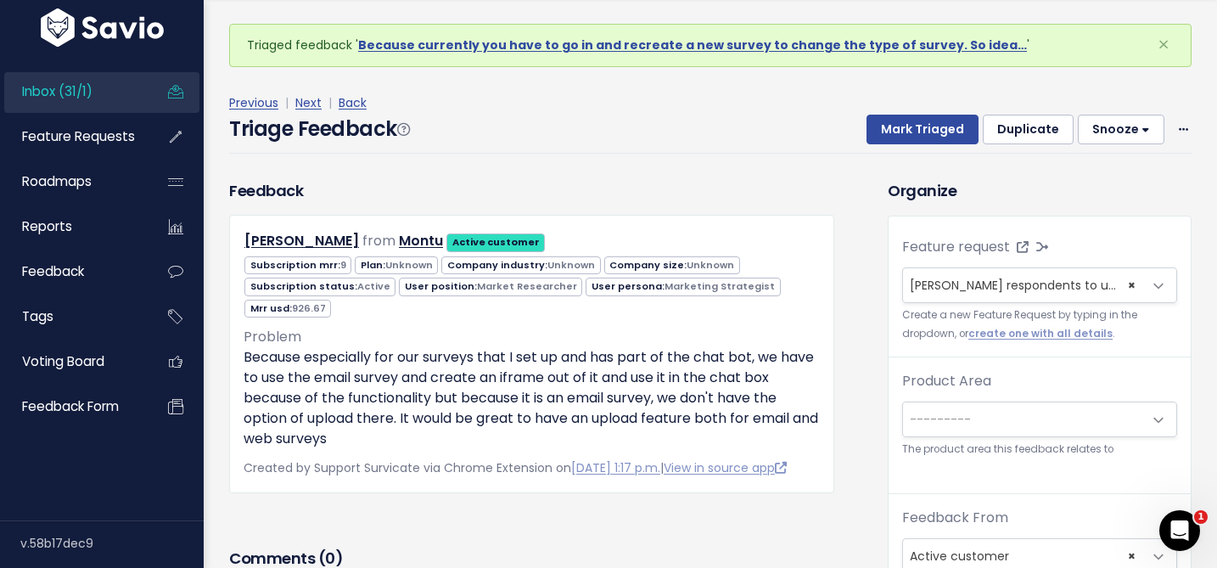
click at [931, 405] on span "---------" at bounding box center [1022, 419] width 239 height 34
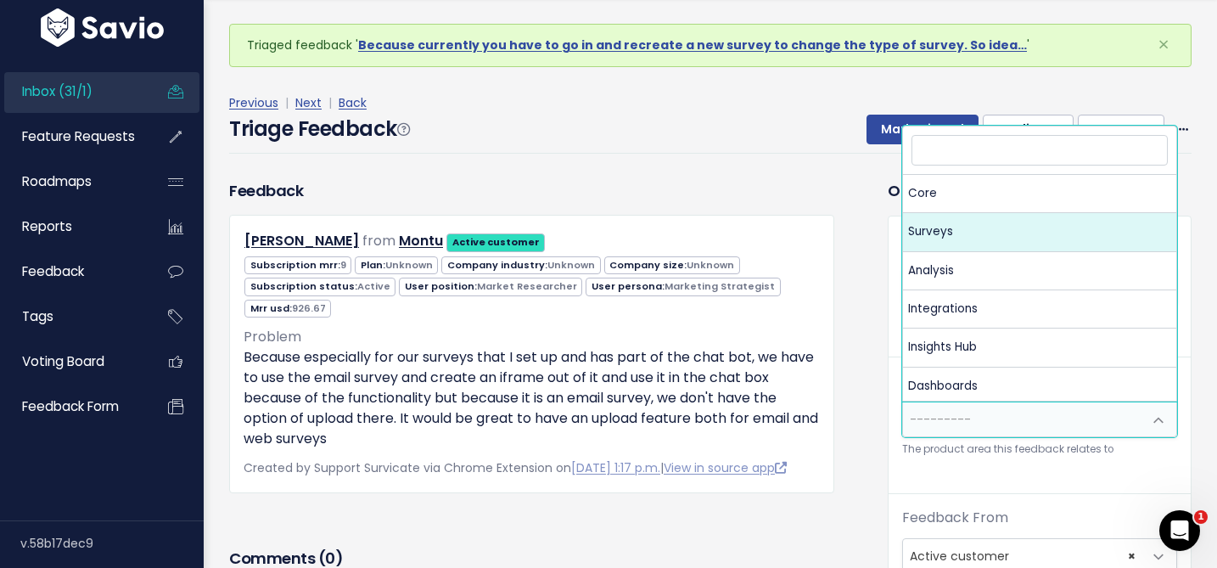
select select "MAIN:SURVEYS"
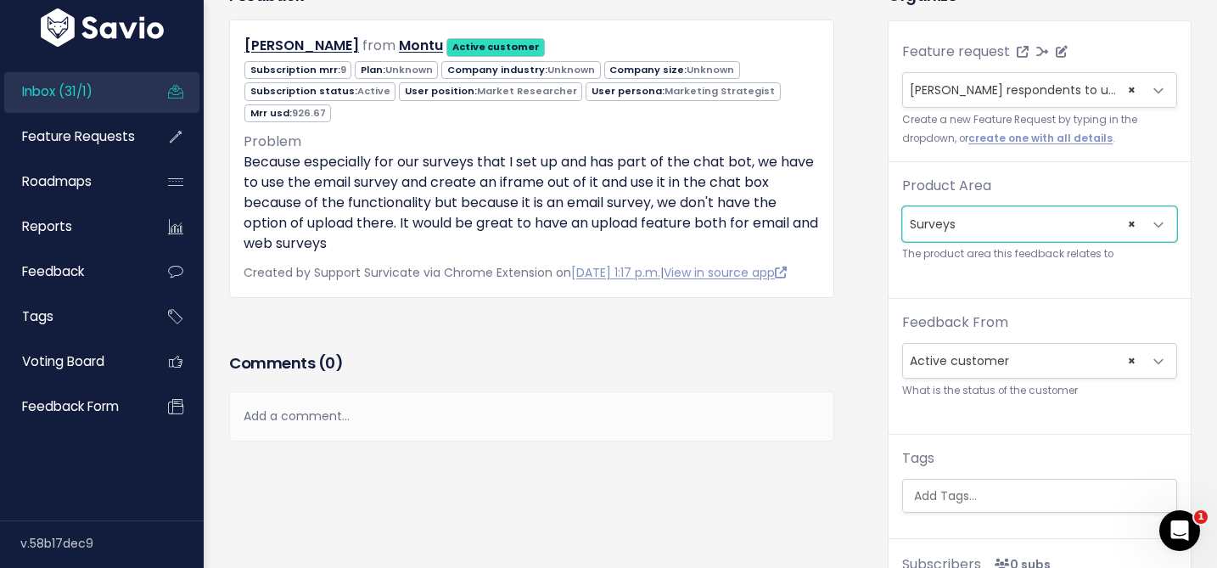
scroll to position [398, 0]
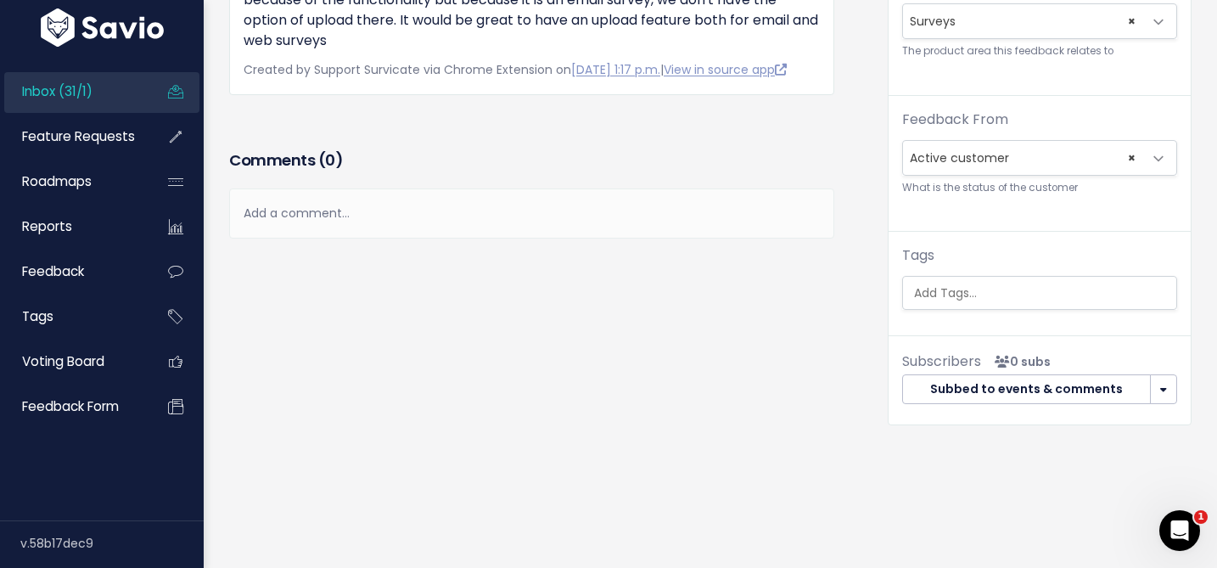
click at [952, 272] on div "Tags" at bounding box center [1039, 277] width 275 height 65
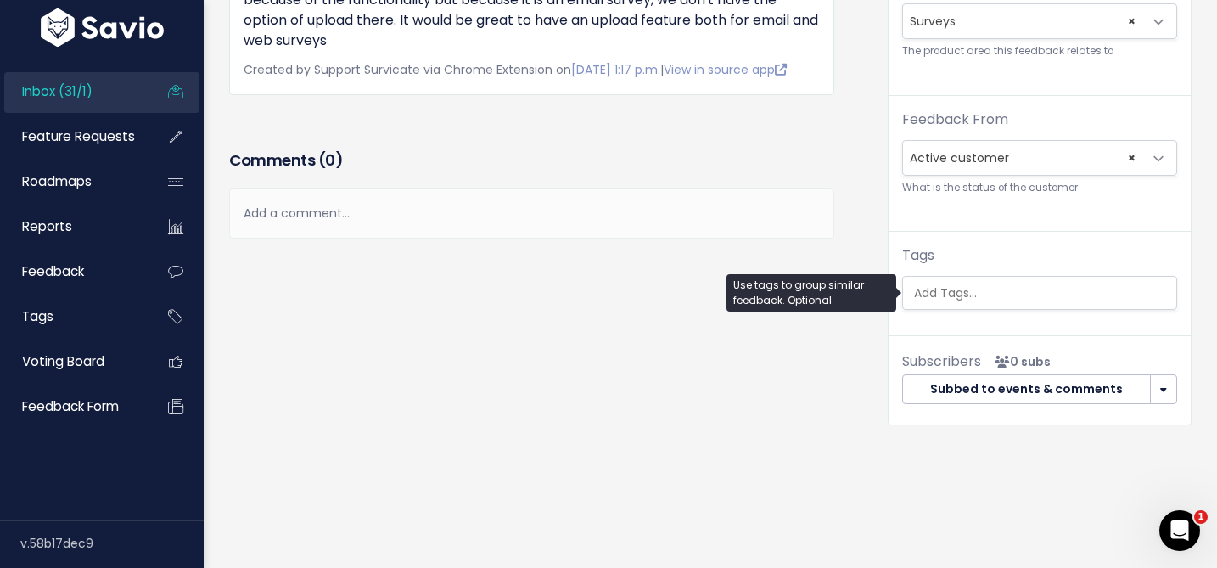
click at [952, 291] on input "search" at bounding box center [1043, 293] width 273 height 18
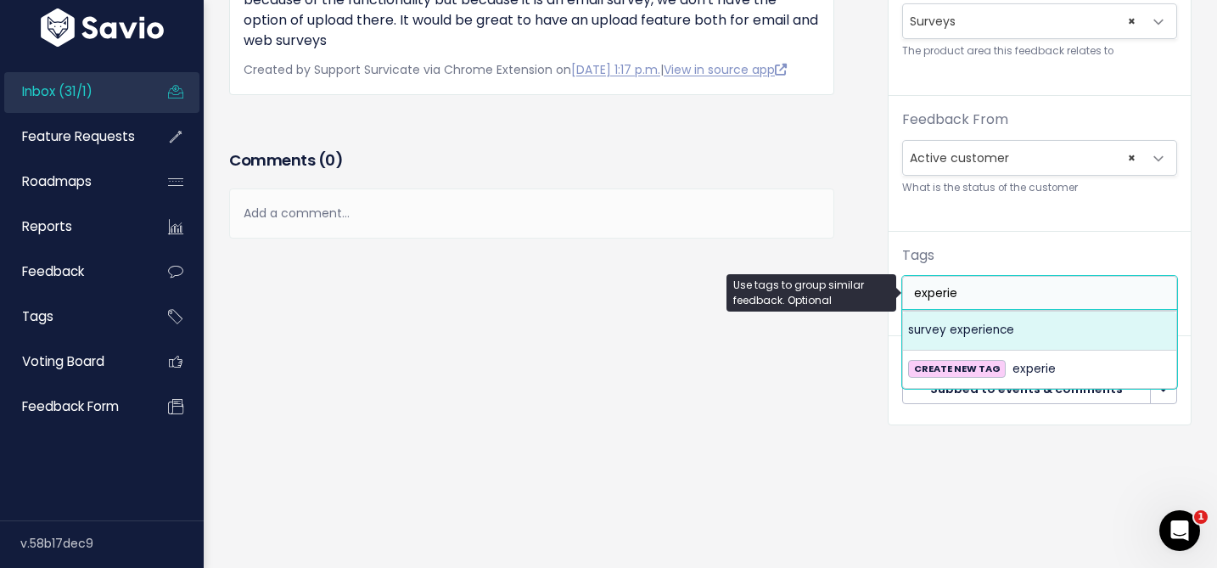
type input "experie"
select select "967"
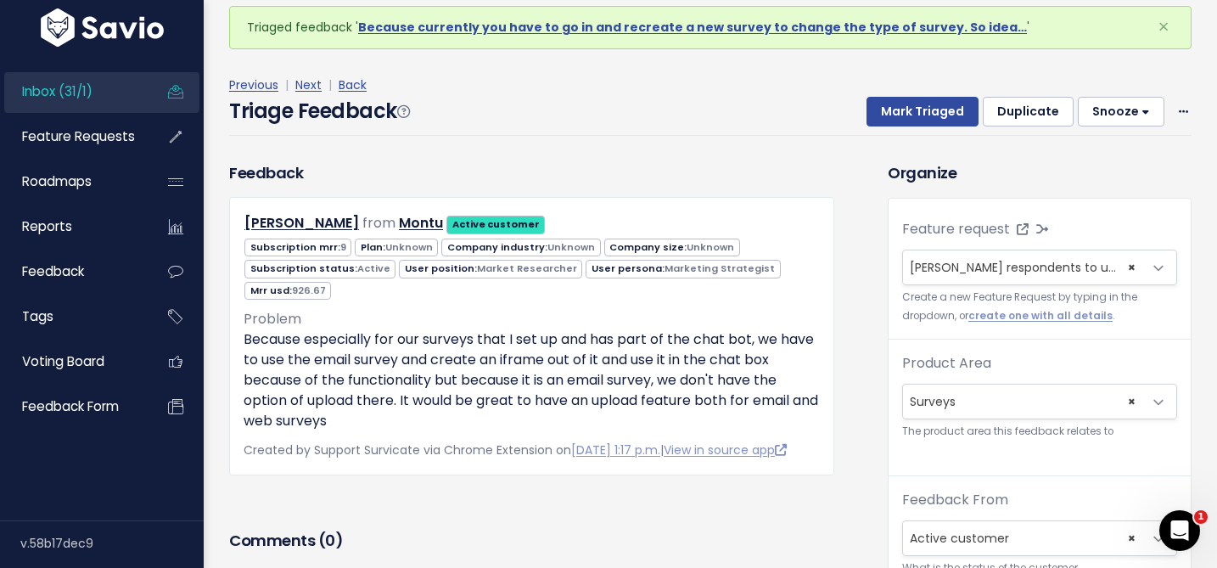
scroll to position [65, 0]
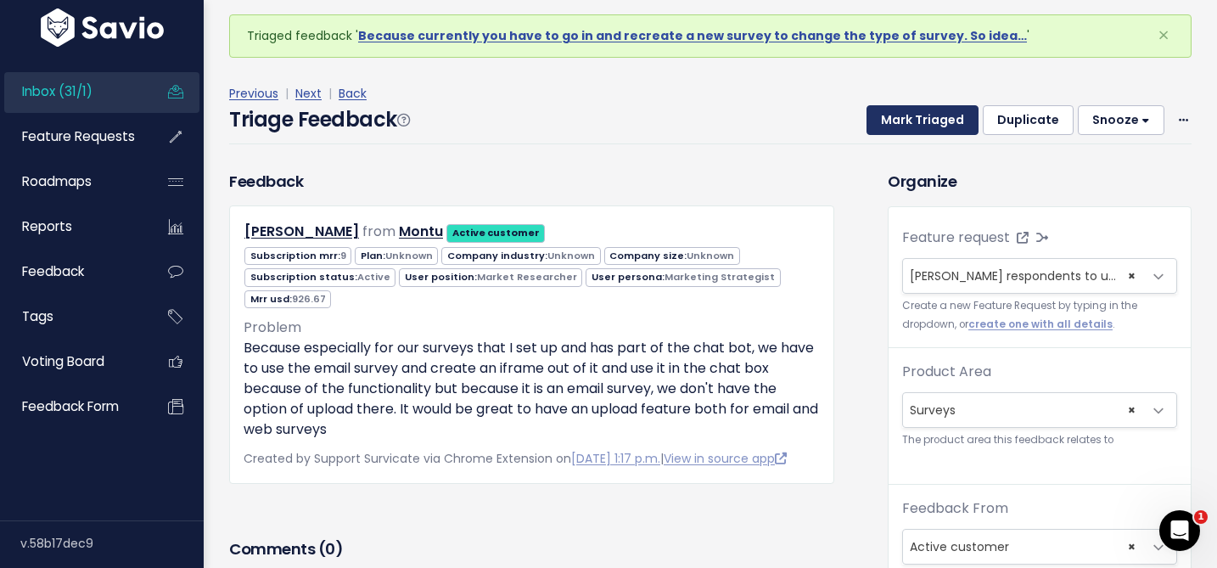
click at [904, 117] on button "Mark Triaged" at bounding box center [923, 120] width 112 height 31
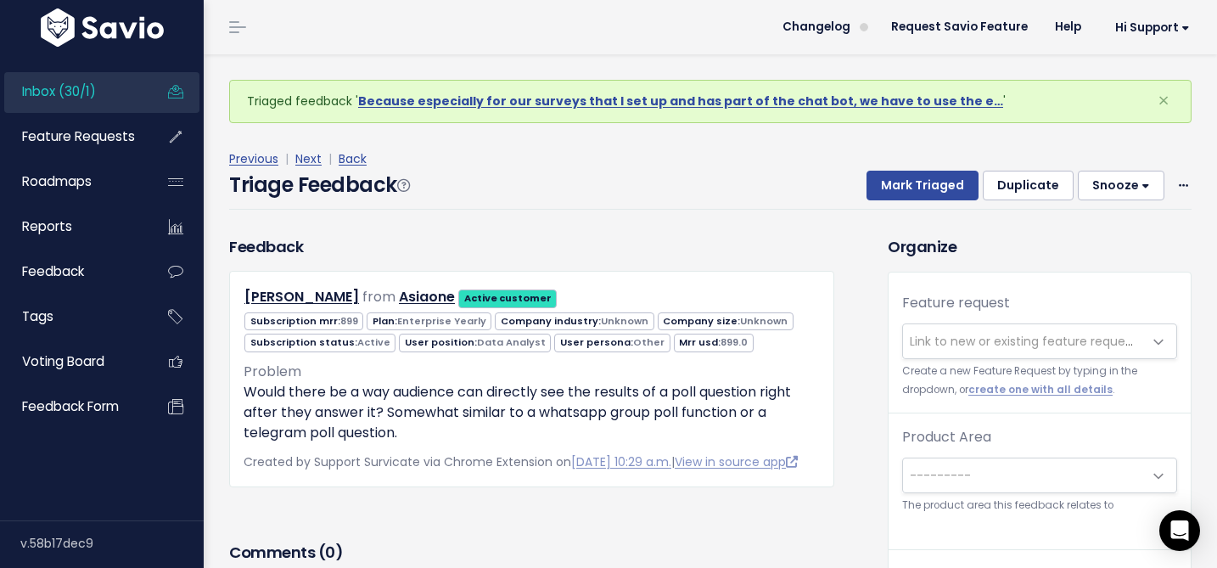
click at [931, 320] on div "Feature request --------- Link to new or existing feature request... Create a n…" at bounding box center [1040, 353] width 302 height 121
click at [931, 328] on span "Link to new or existing feature request..." at bounding box center [1022, 341] width 239 height 34
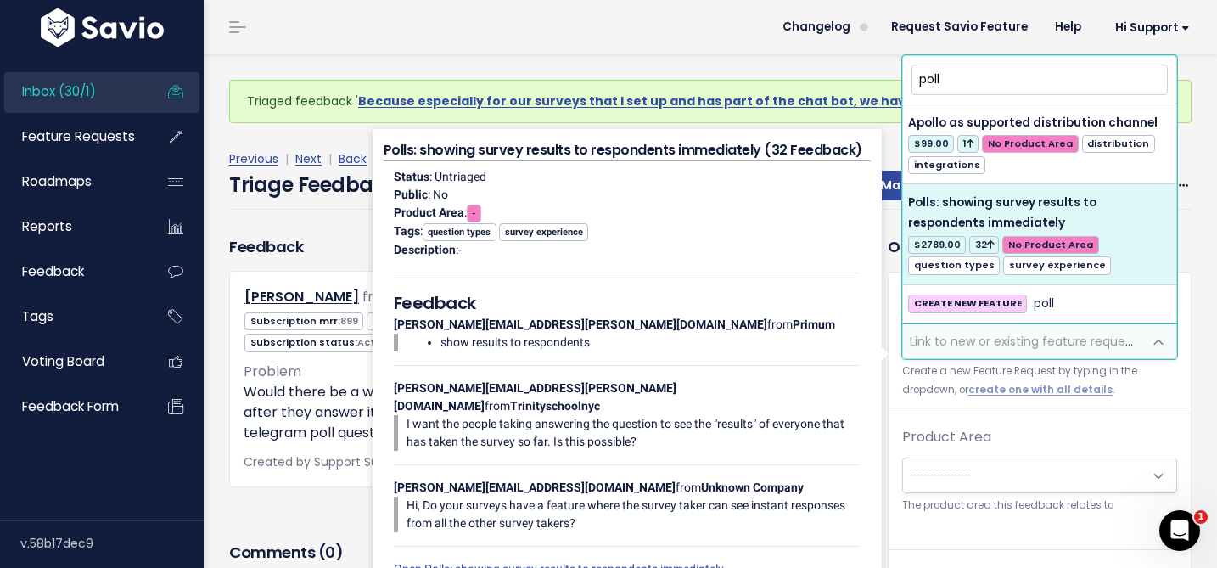
type input "poll"
select select "4873"
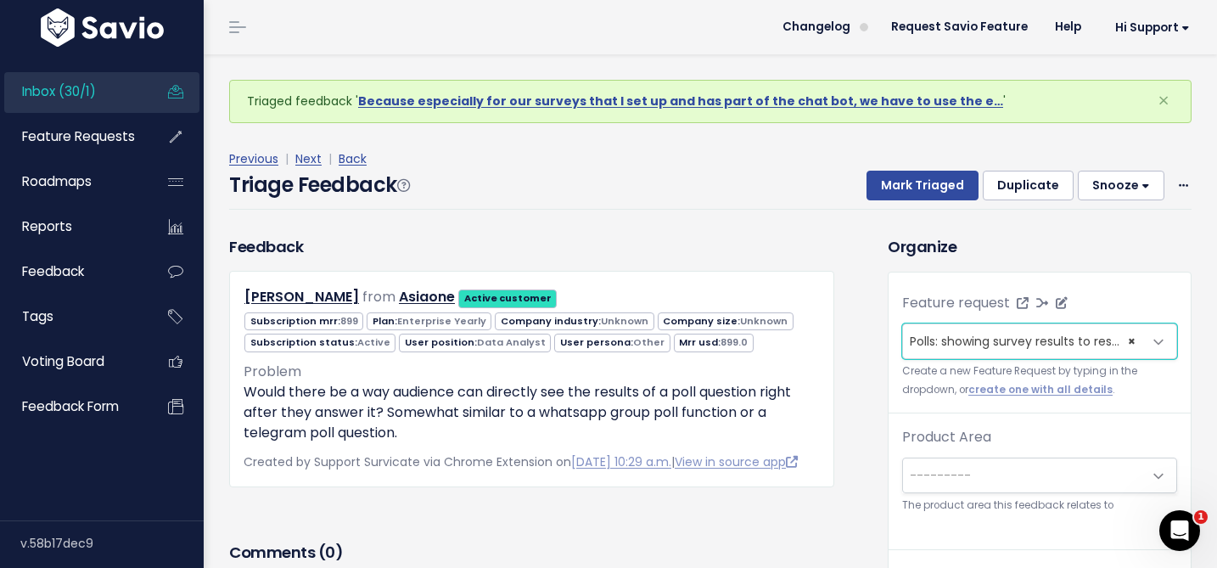
scroll to position [56, 0]
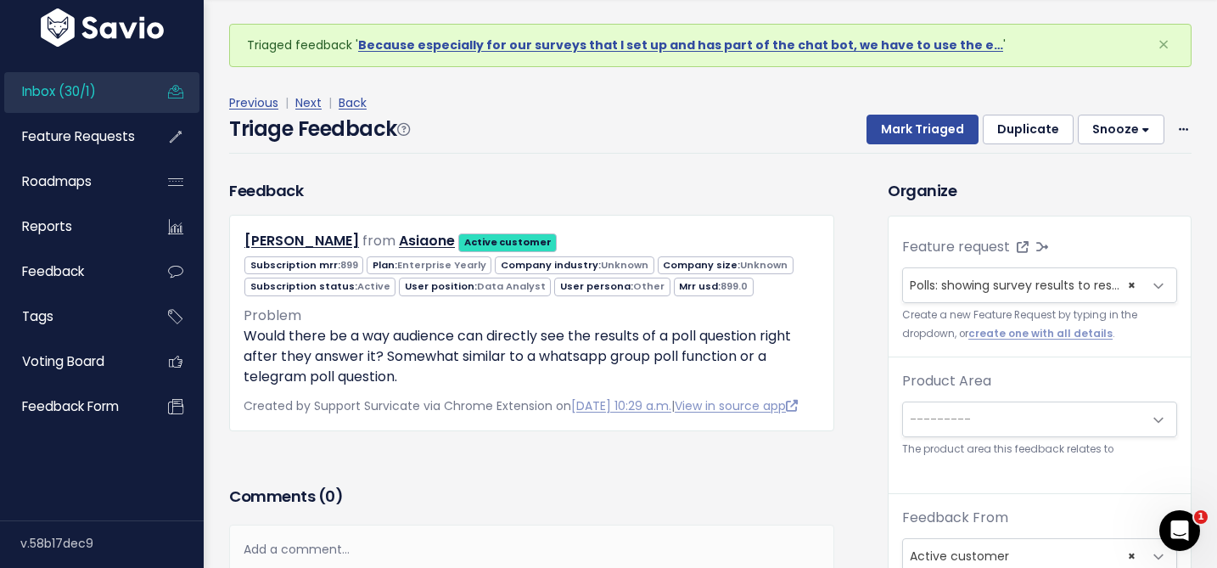
click at [929, 435] on span "---------" at bounding box center [1022, 419] width 239 height 34
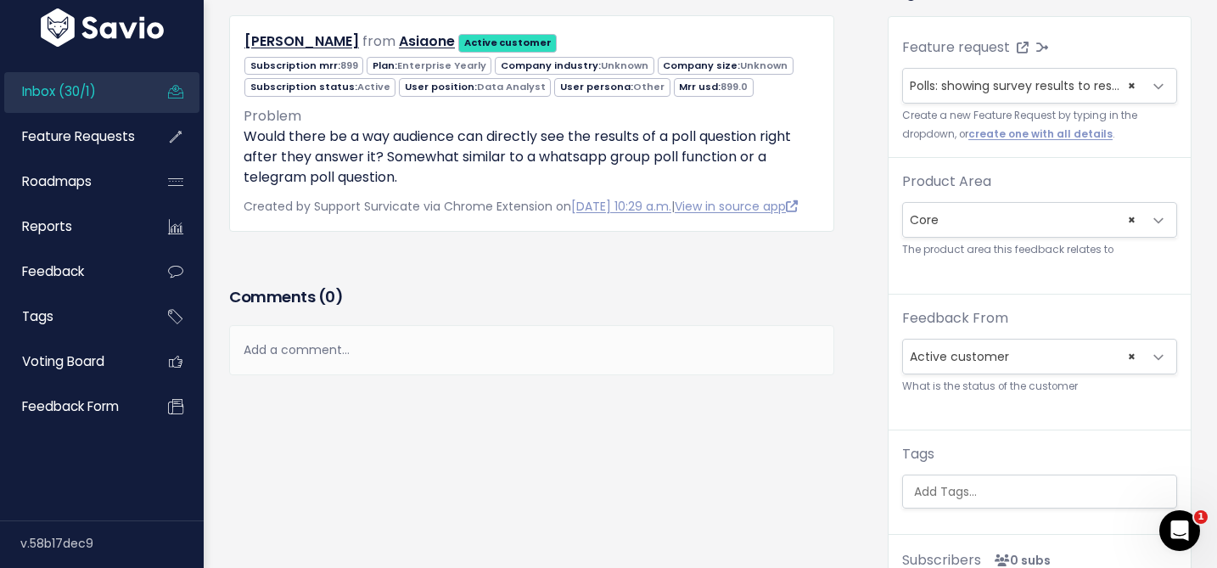
click at [961, 217] on span "× Core" at bounding box center [1022, 220] width 239 height 34
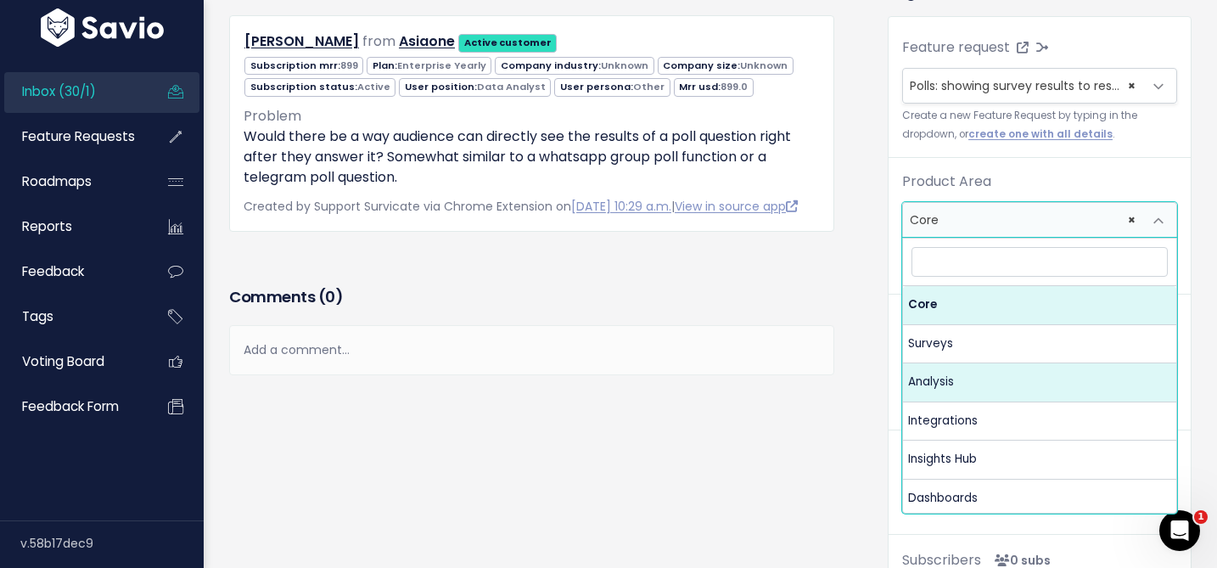
select select "MAIN:ANALYSIS"
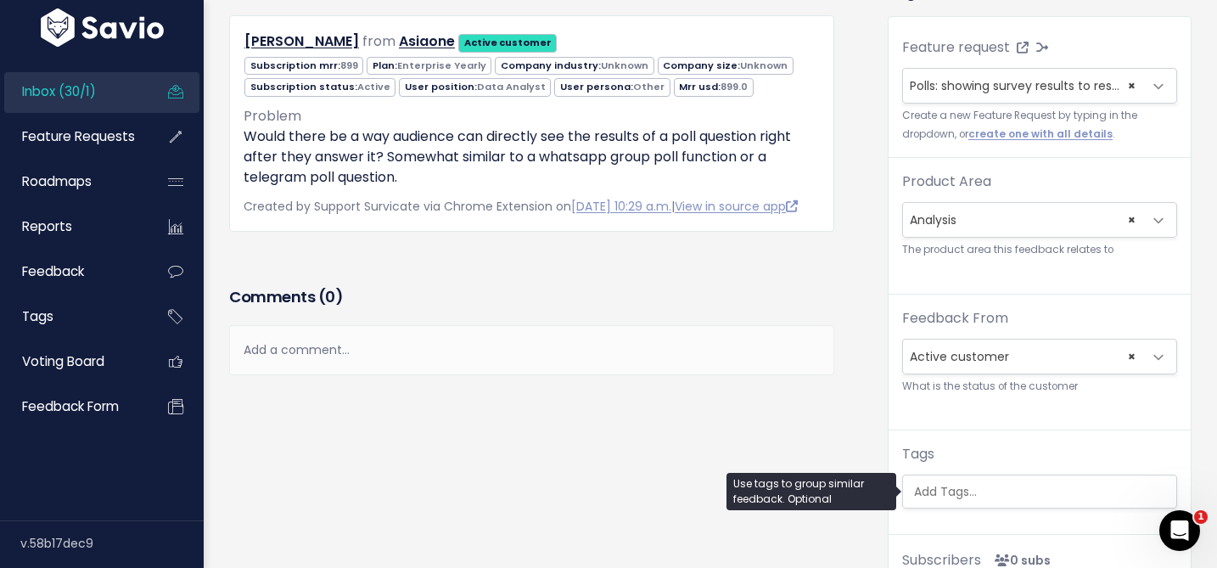
click at [922, 493] on input "search" at bounding box center [1043, 492] width 273 height 18
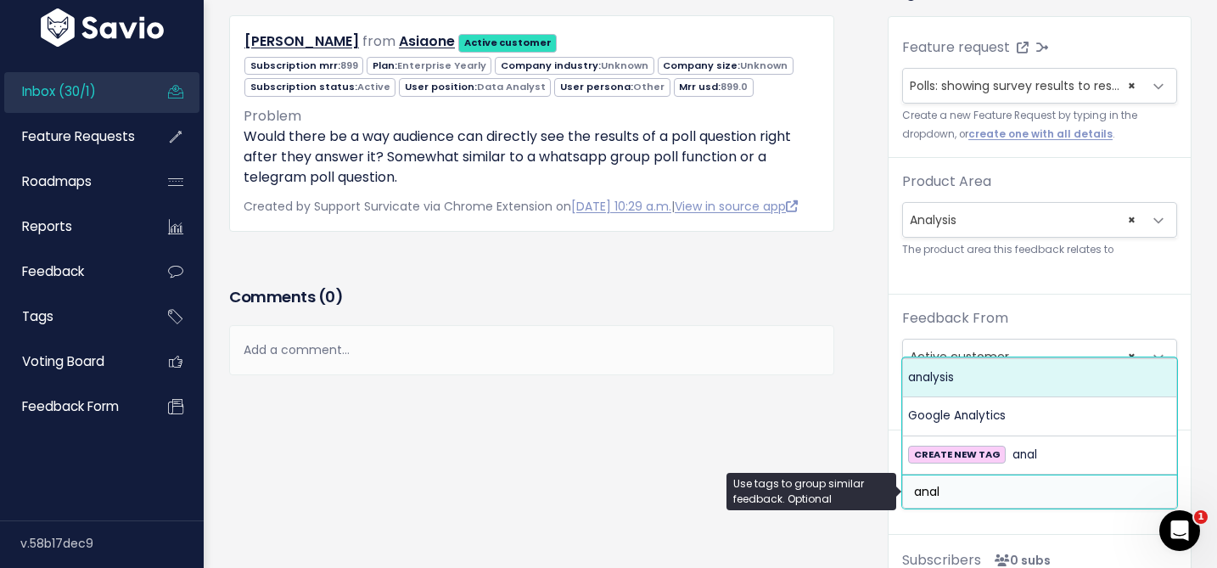
type input "anal"
select select "960"
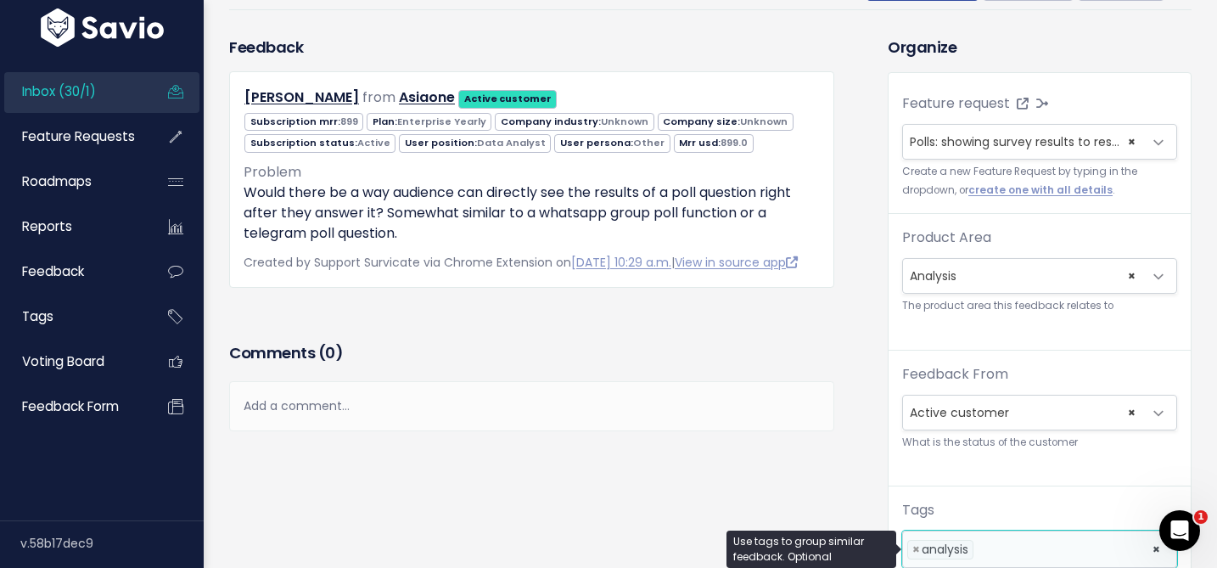
scroll to position [0, 0]
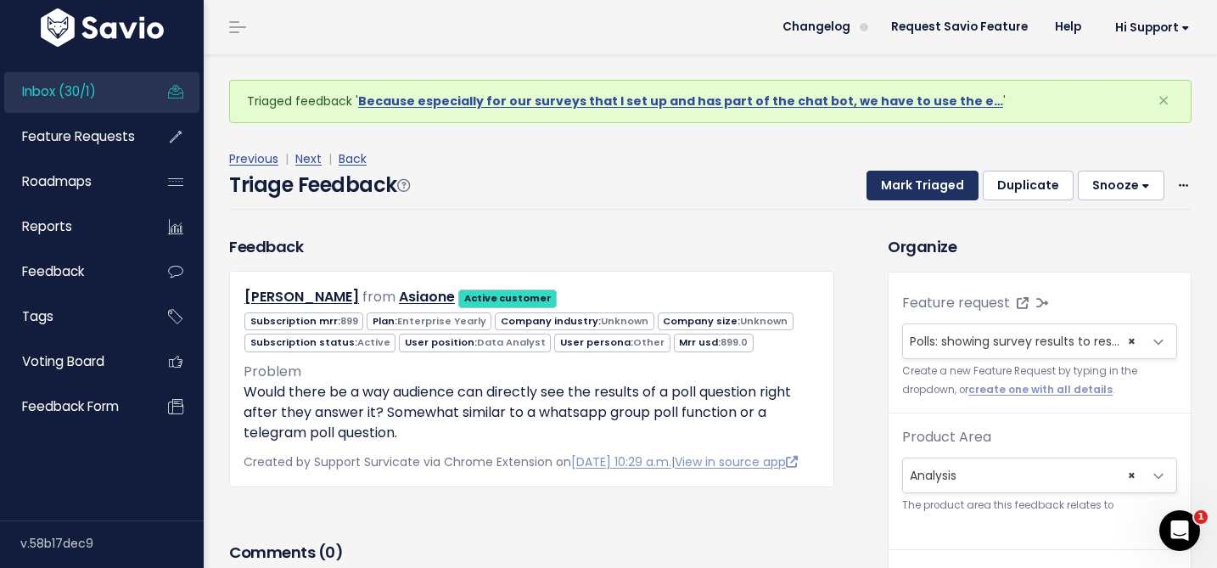
click at [910, 176] on button "Mark Triaged" at bounding box center [923, 186] width 112 height 31
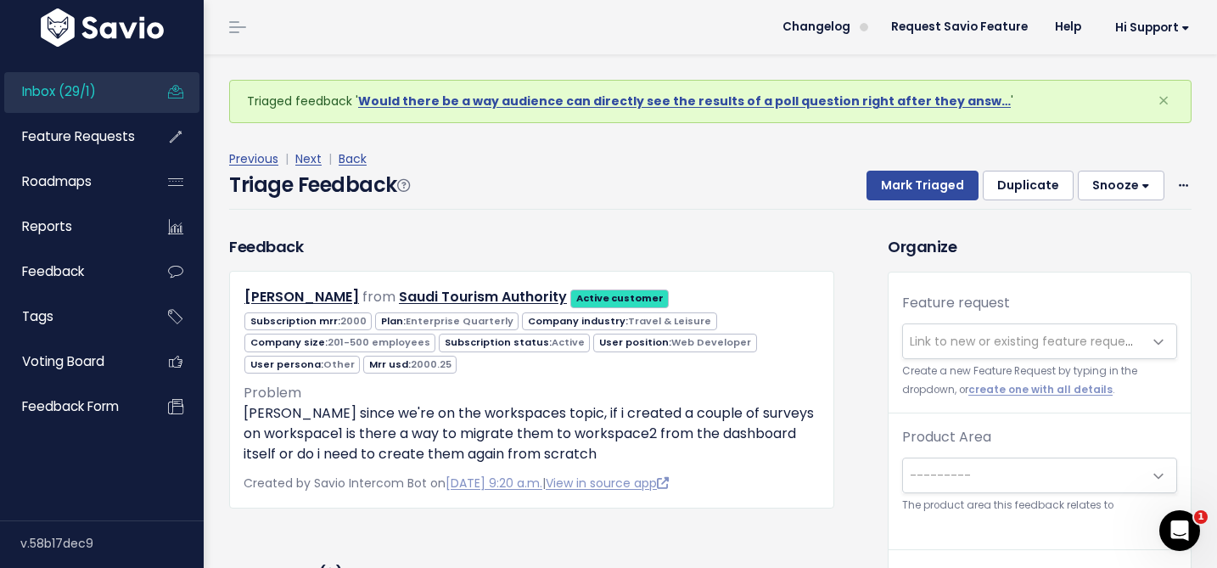
click at [984, 349] on span "Link to new or existing feature request..." at bounding box center [1027, 341] width 234 height 17
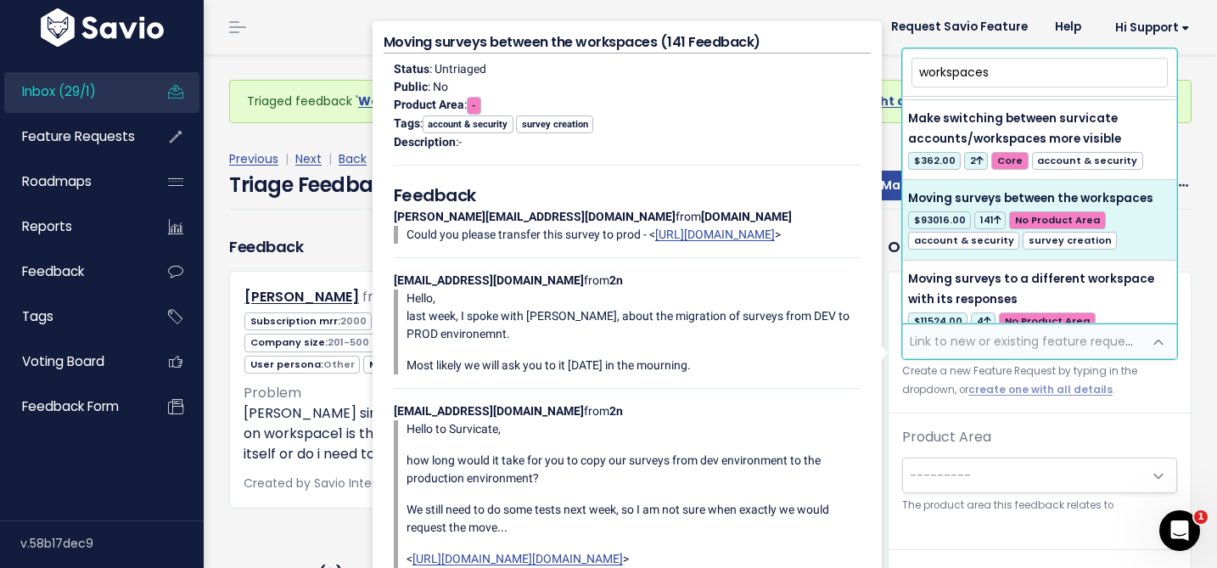
scroll to position [412, 0]
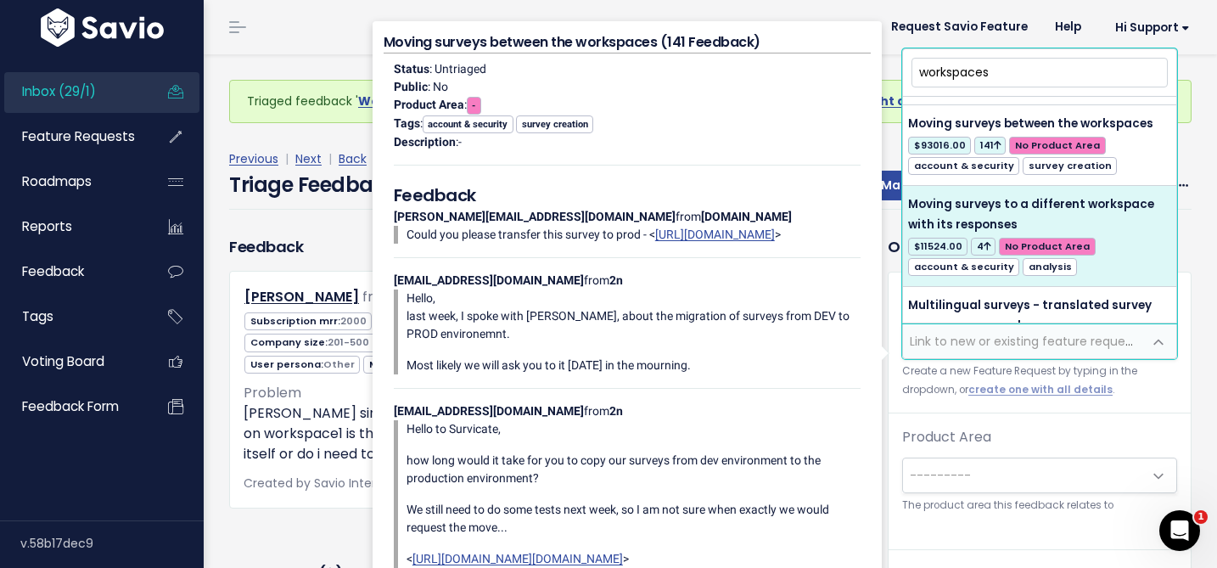
type input "workspaces"
select select "30992"
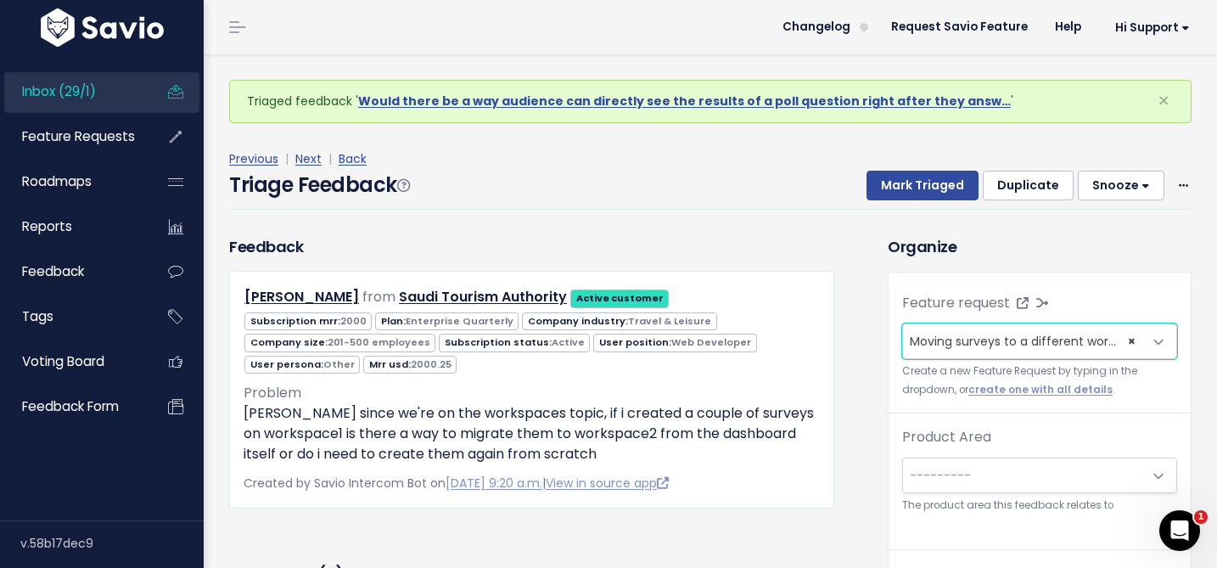
scroll to position [56, 0]
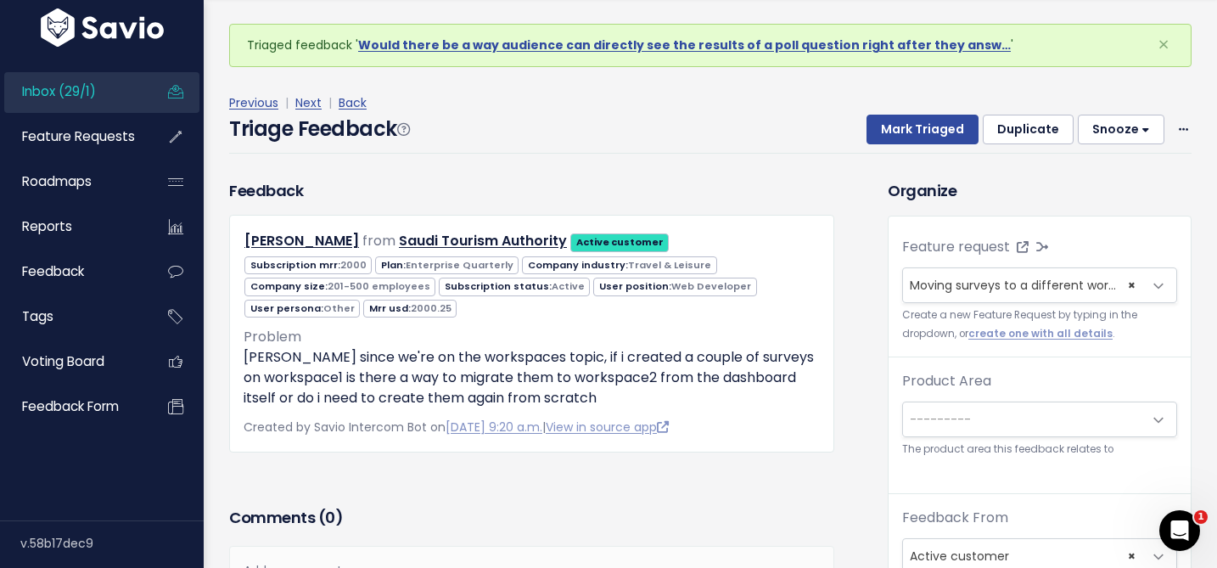
click at [965, 422] on span "---------" at bounding box center [940, 419] width 61 height 17
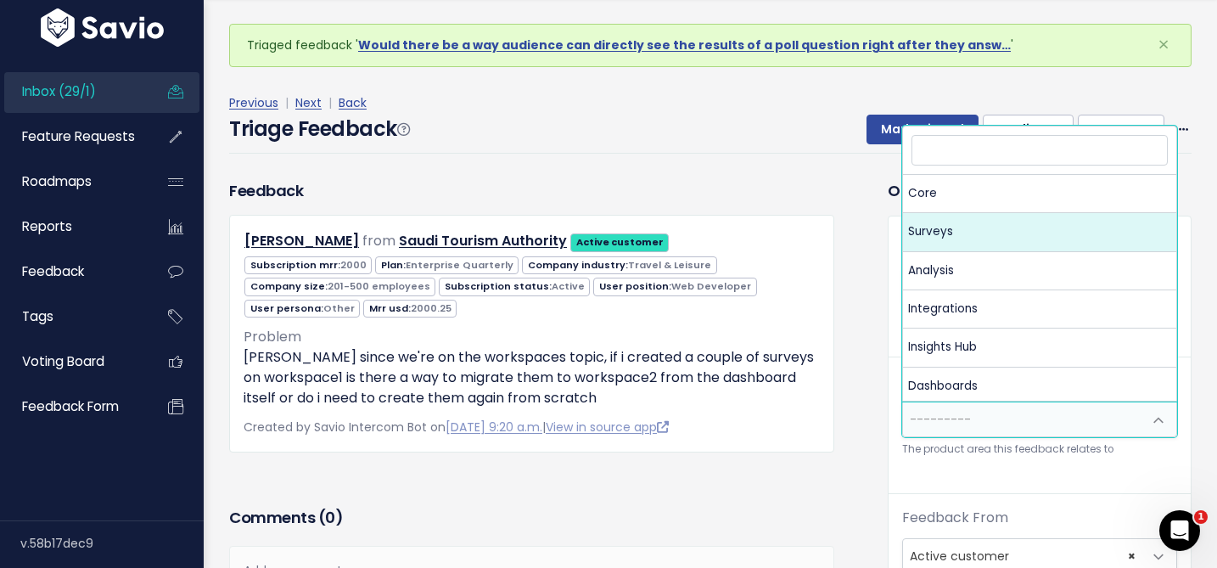
select select "MAIN:CORE"
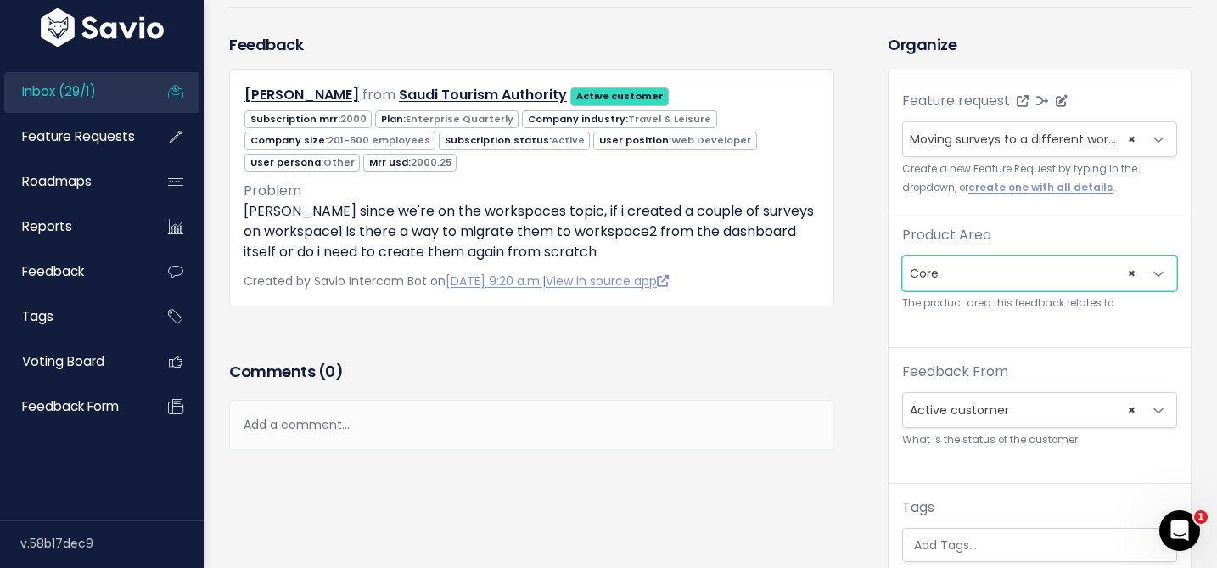
scroll to position [362, 0]
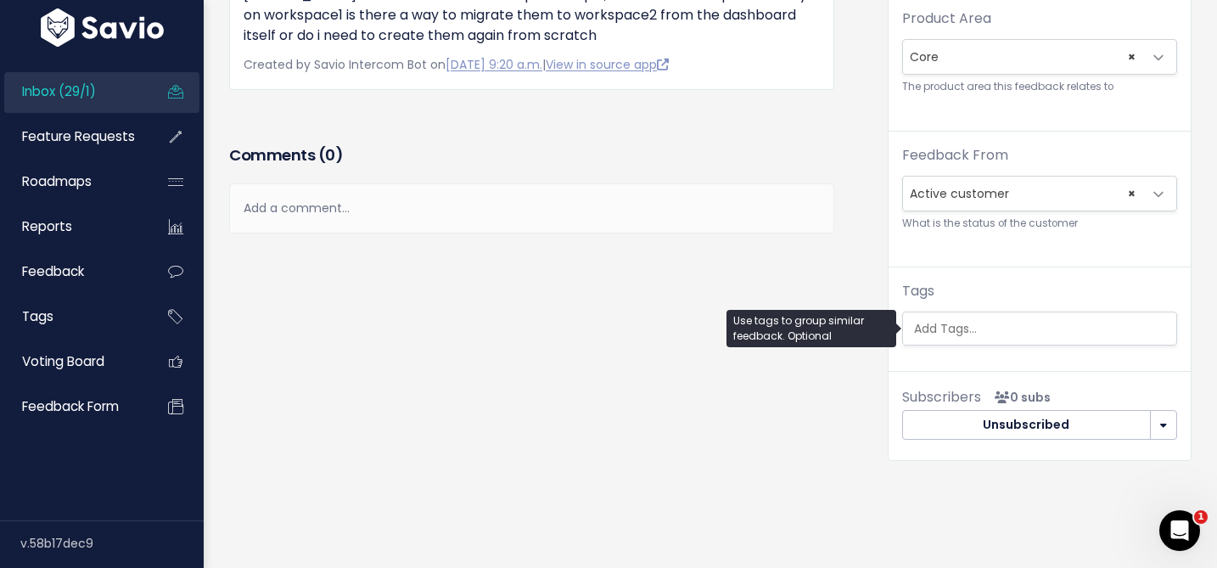
click at [931, 326] on input "search" at bounding box center [1043, 329] width 273 height 18
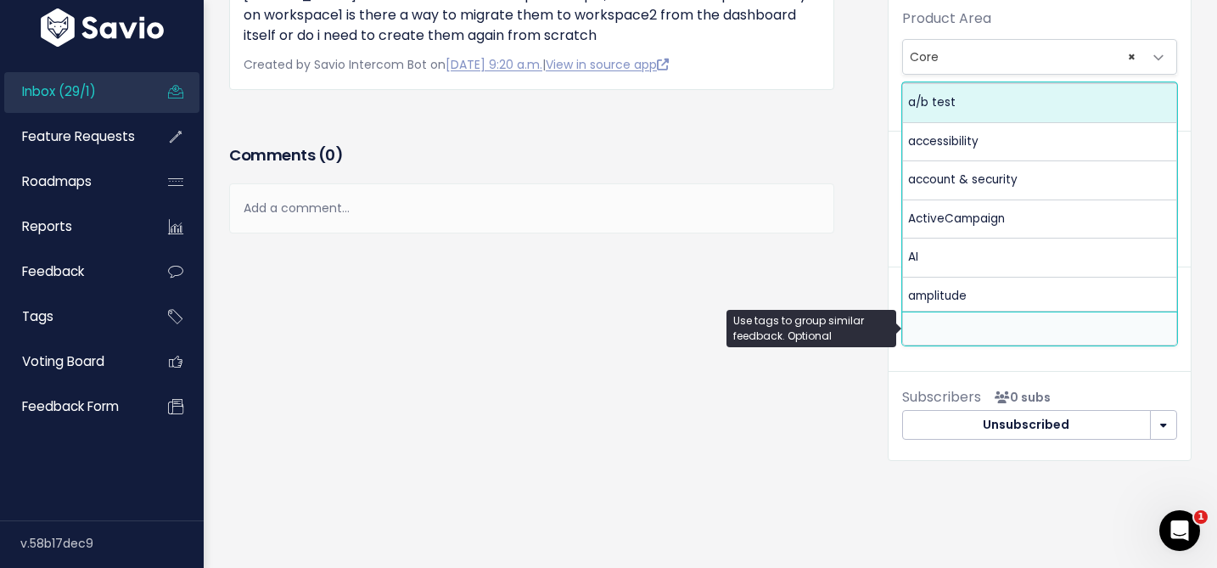
type input "c"
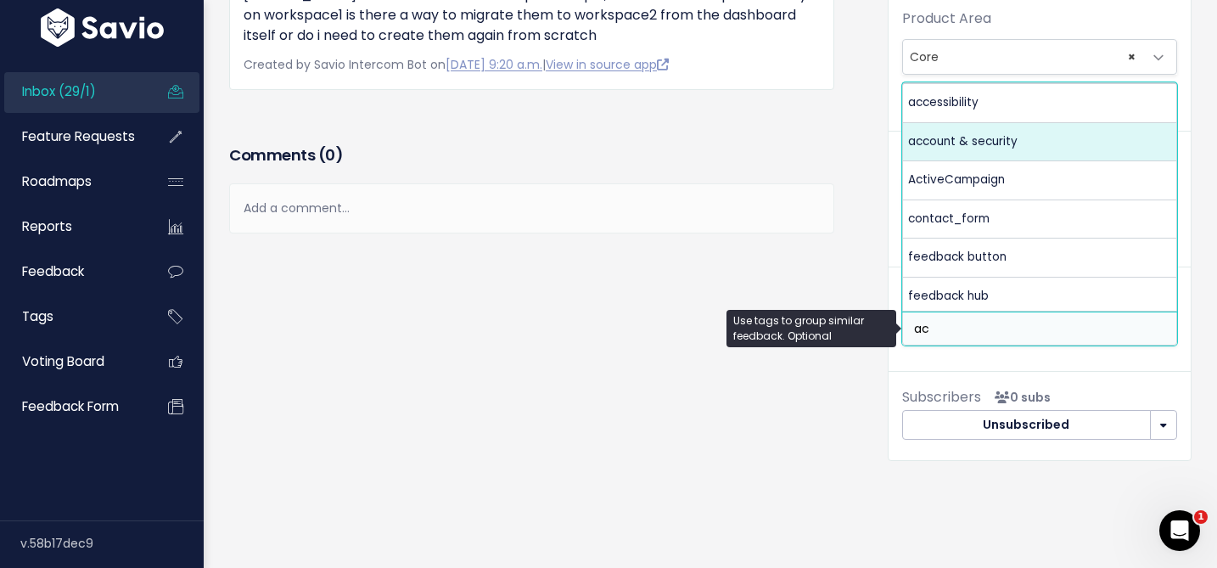
type input "ac"
select select "973"
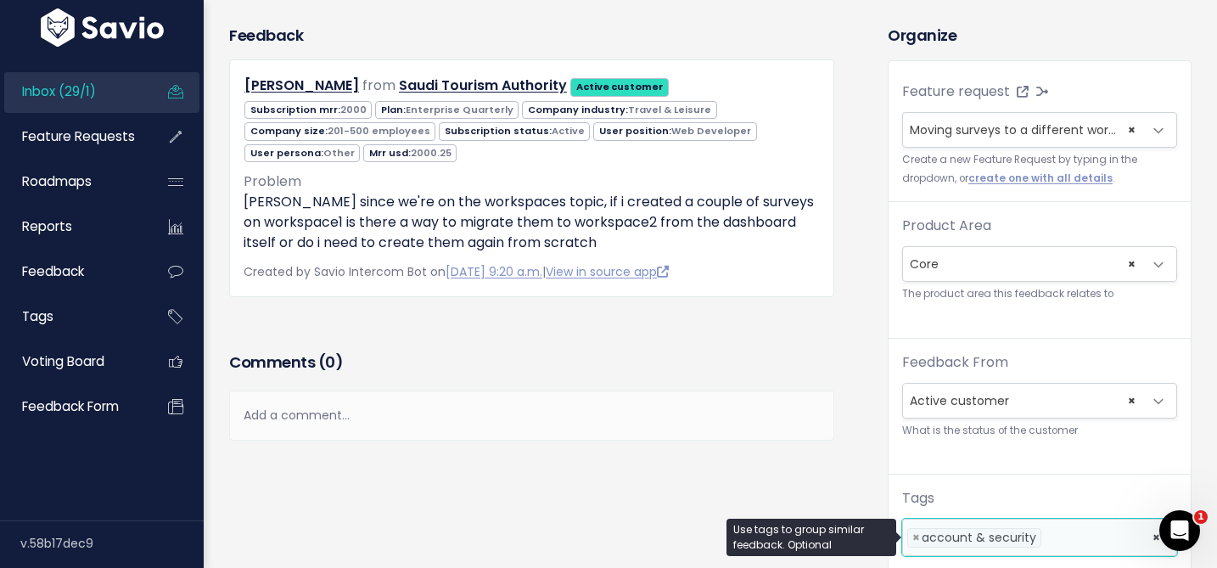
scroll to position [0, 0]
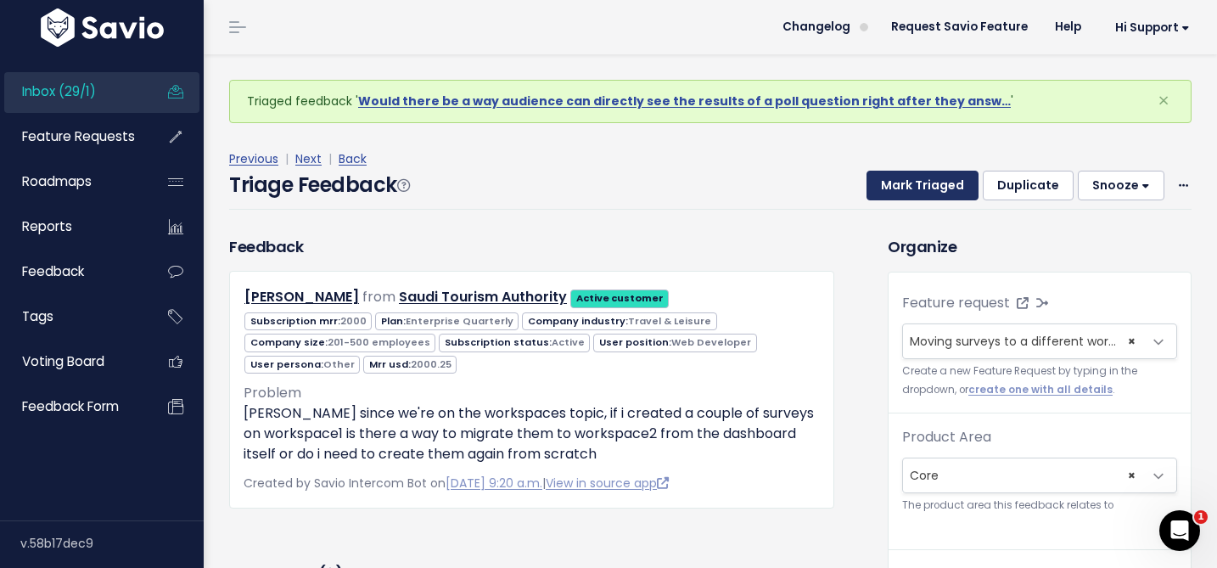
click at [905, 188] on button "Mark Triaged" at bounding box center [923, 186] width 112 height 31
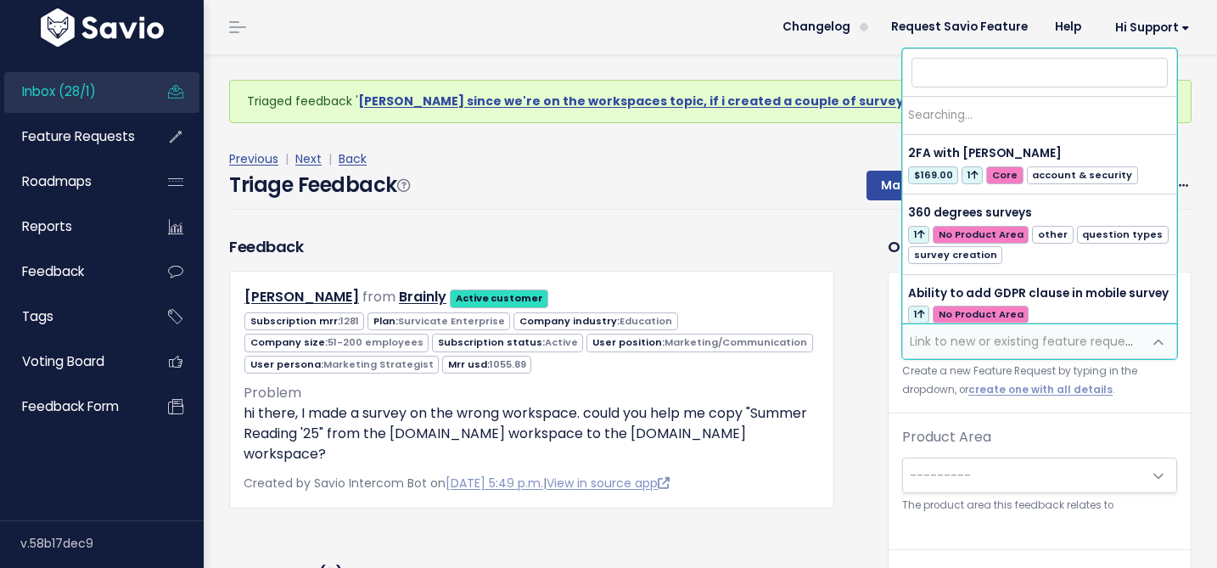
click at [936, 348] on span "Link to new or existing feature request..." at bounding box center [1027, 341] width 234 height 17
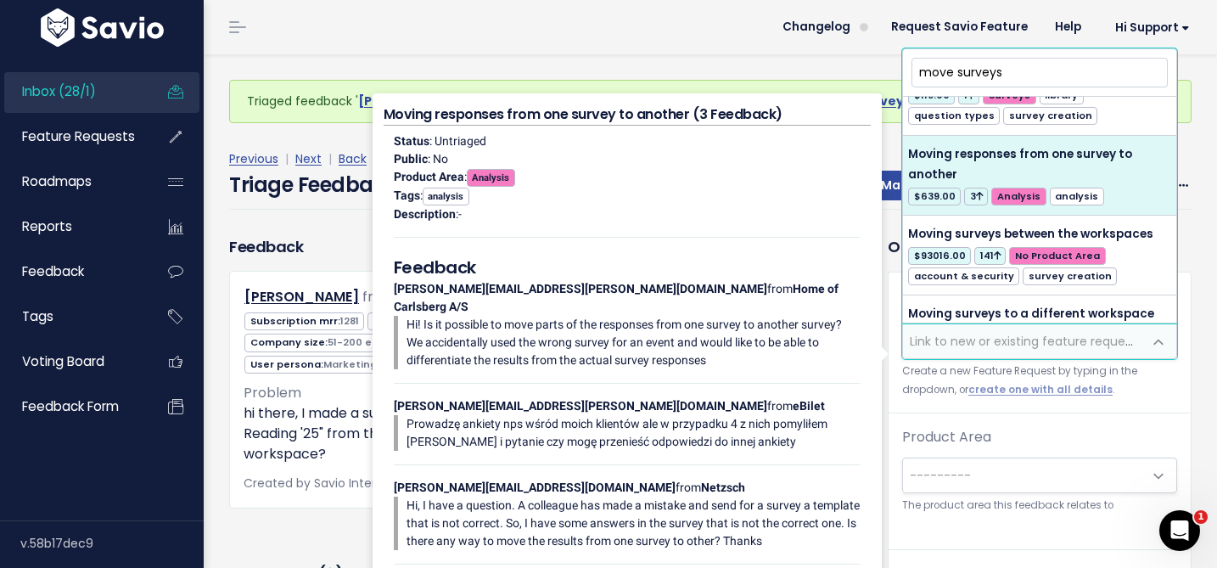
scroll to position [67, 0]
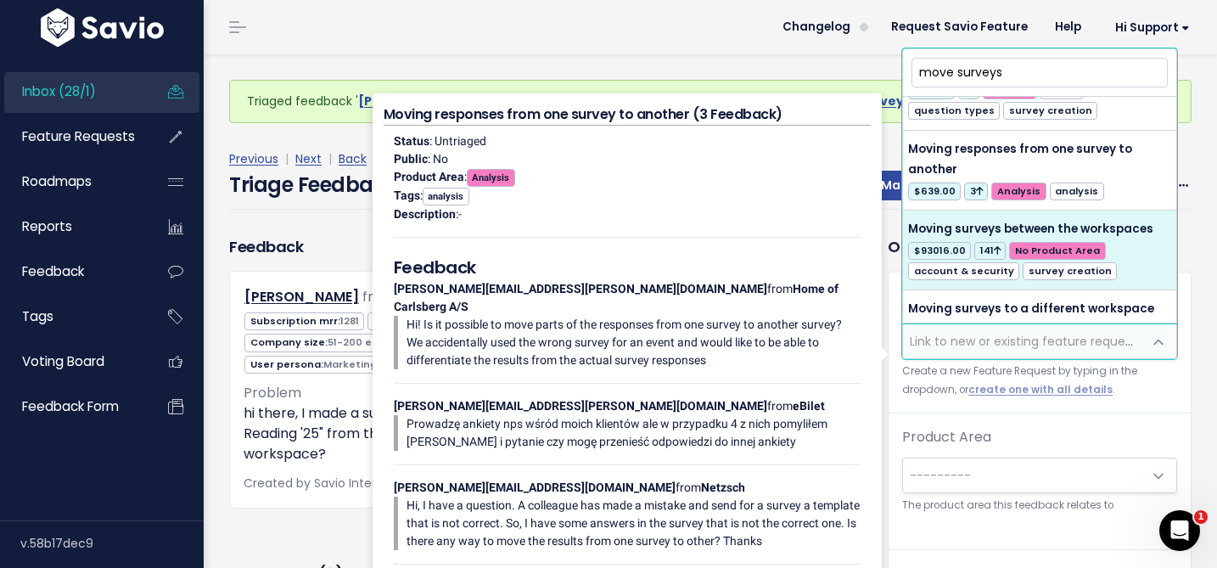
type input "move surveys"
select select "4847"
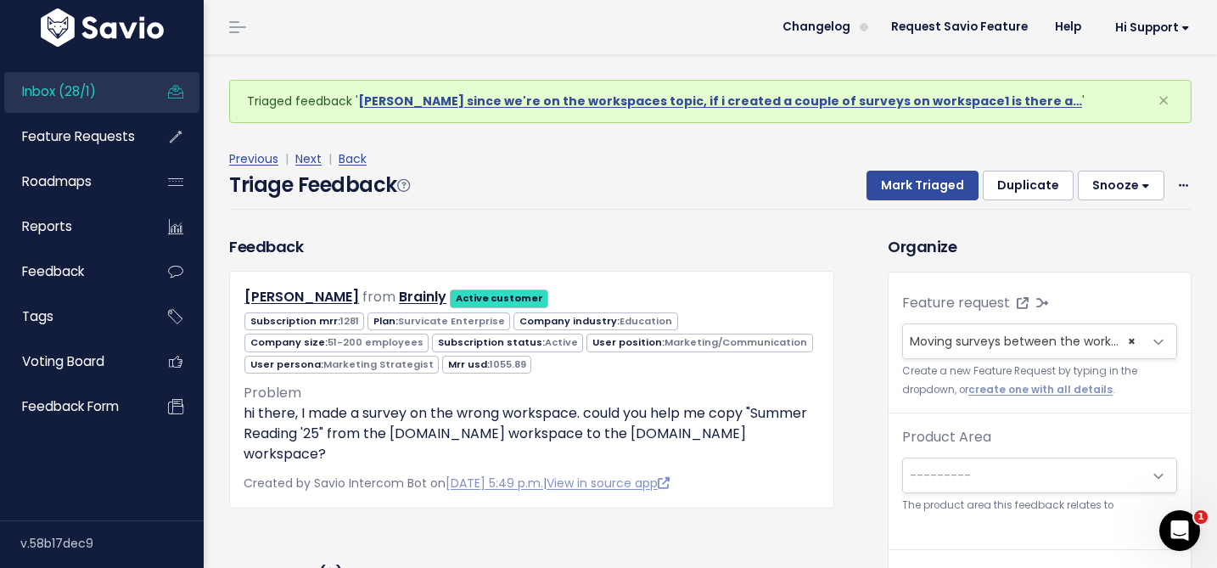
click at [956, 464] on span "---------" at bounding box center [1022, 475] width 239 height 34
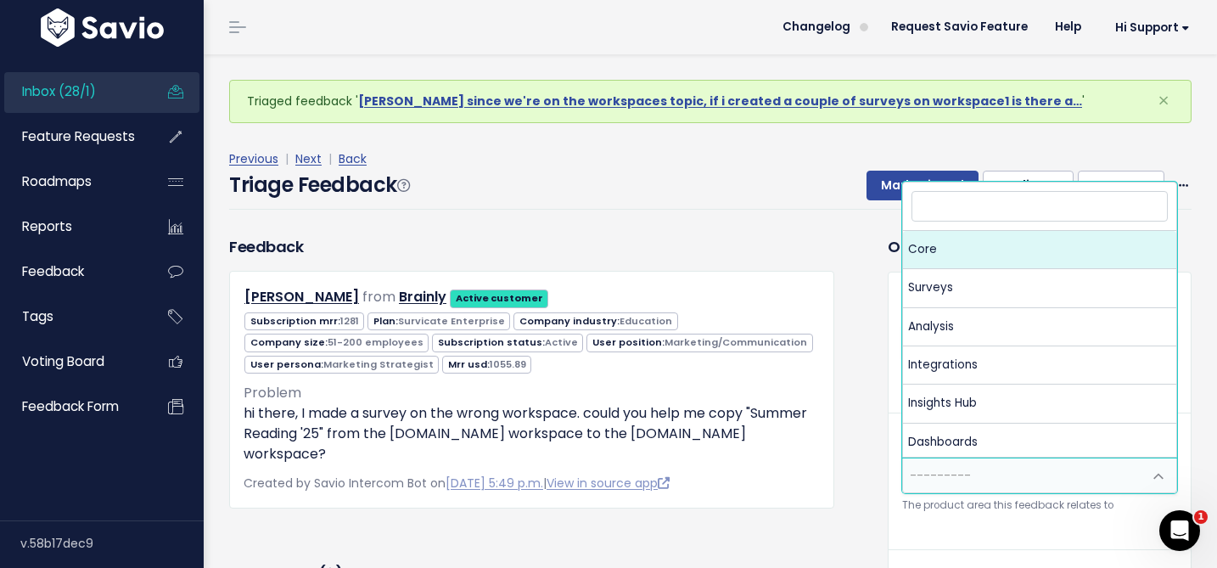
select select "MAIN:CORE"
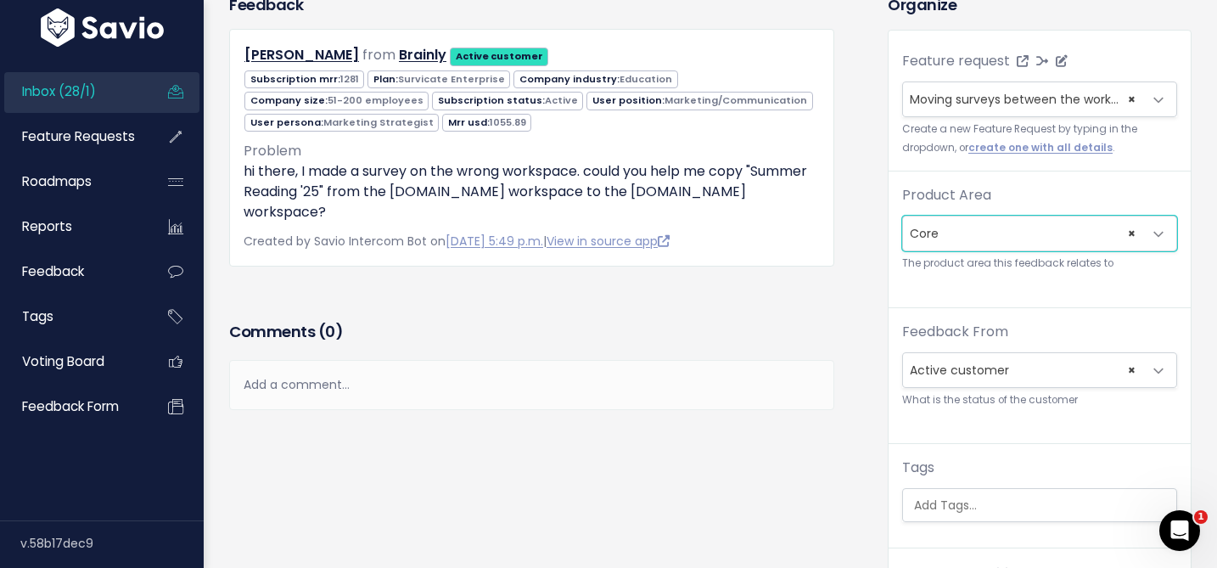
scroll to position [183, 0]
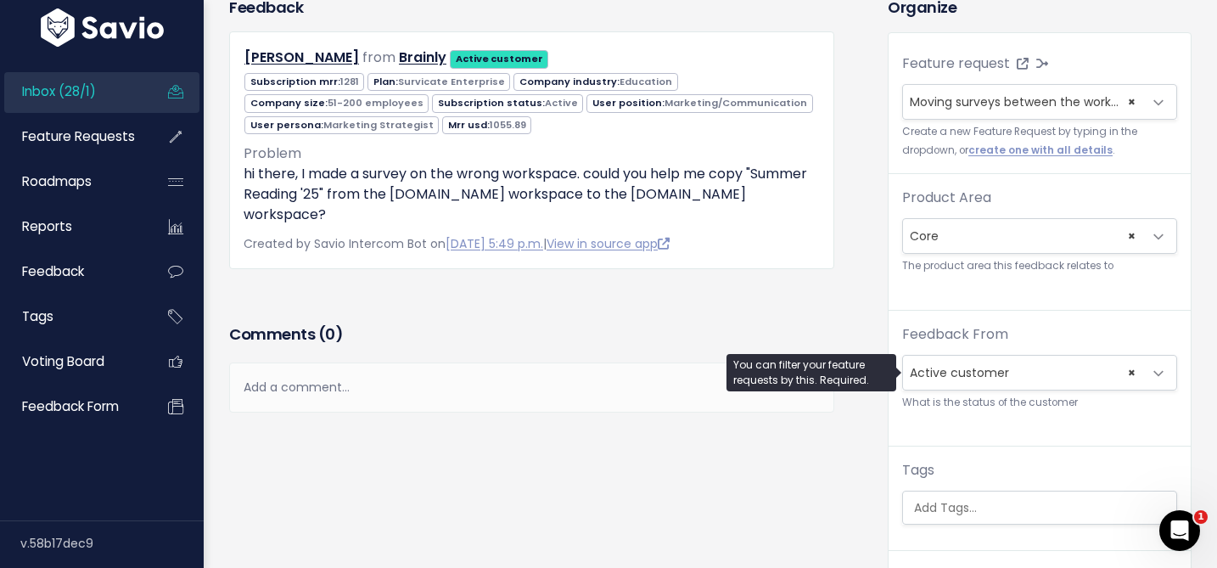
click at [914, 370] on span "× Active customer" at bounding box center [1022, 373] width 239 height 34
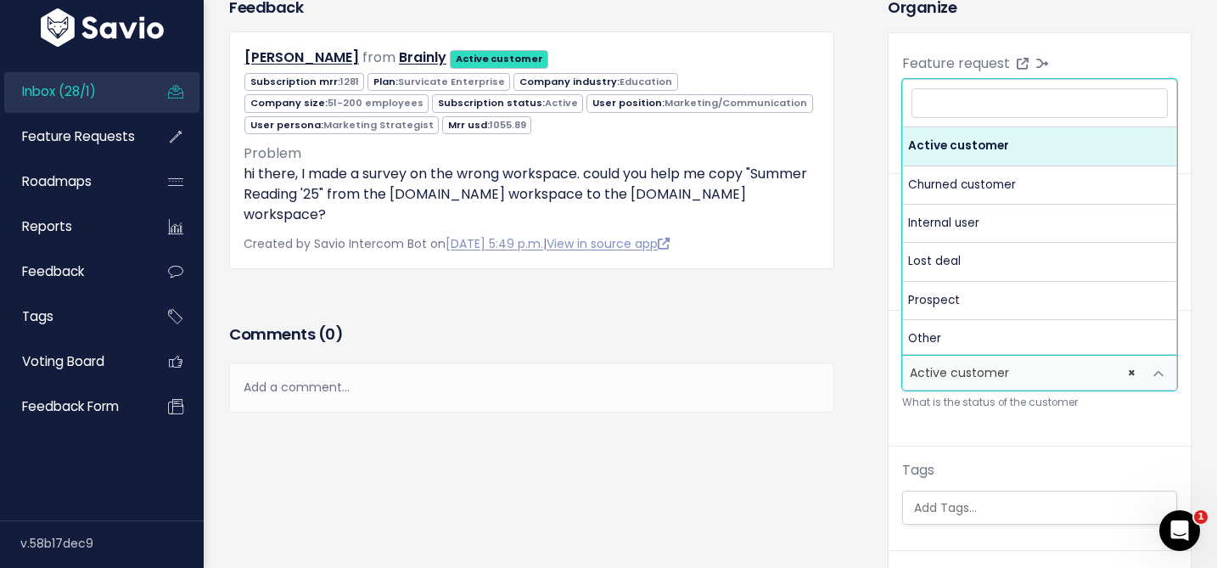
click at [903, 423] on div "Feedback From --------- Active customer Churned customer Internal user Lost dea…" at bounding box center [1040, 385] width 302 height 122
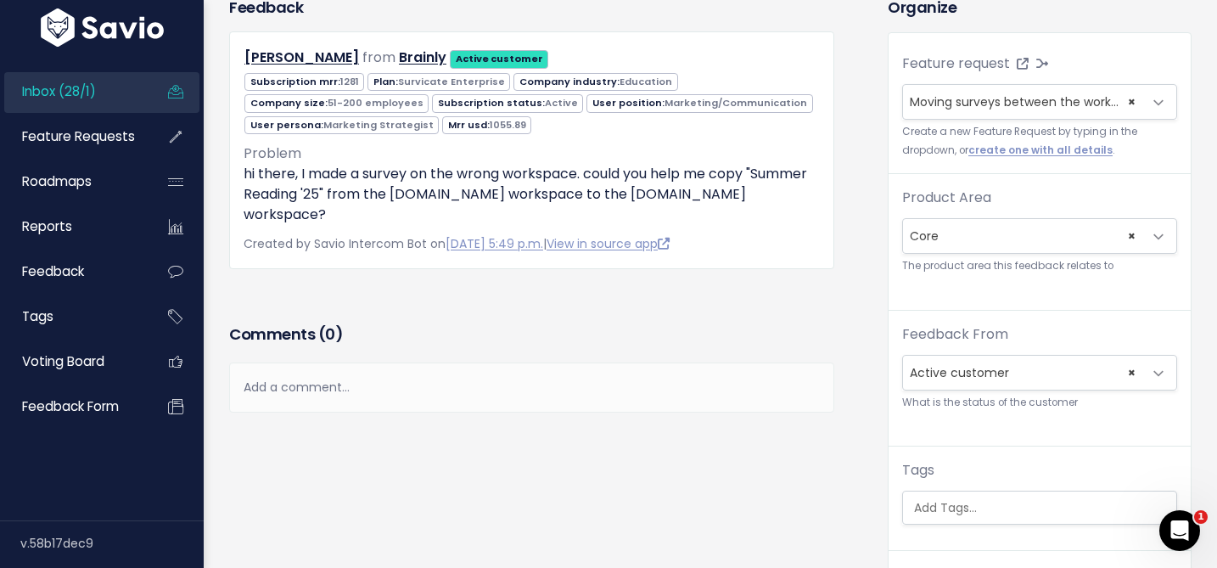
click at [942, 533] on div "Feature request --------- <span class='js-fr-id font600' data-id=4847 > Moving …" at bounding box center [1040, 295] width 302 height 525
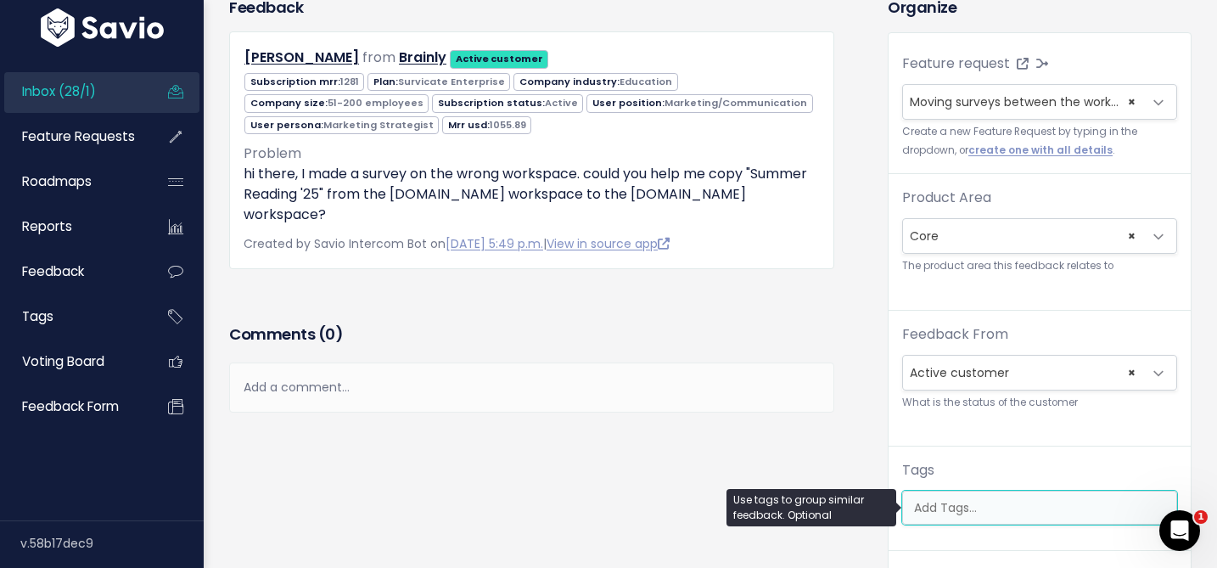
click at [942, 508] on input "search" at bounding box center [1043, 508] width 273 height 18
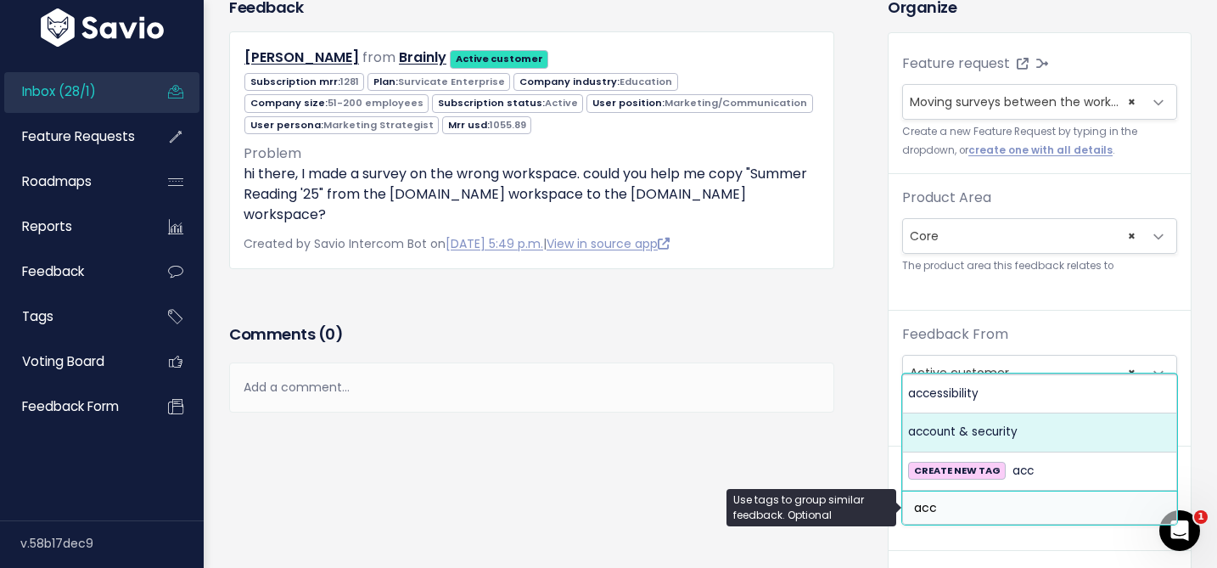
type input "acc"
select select "973"
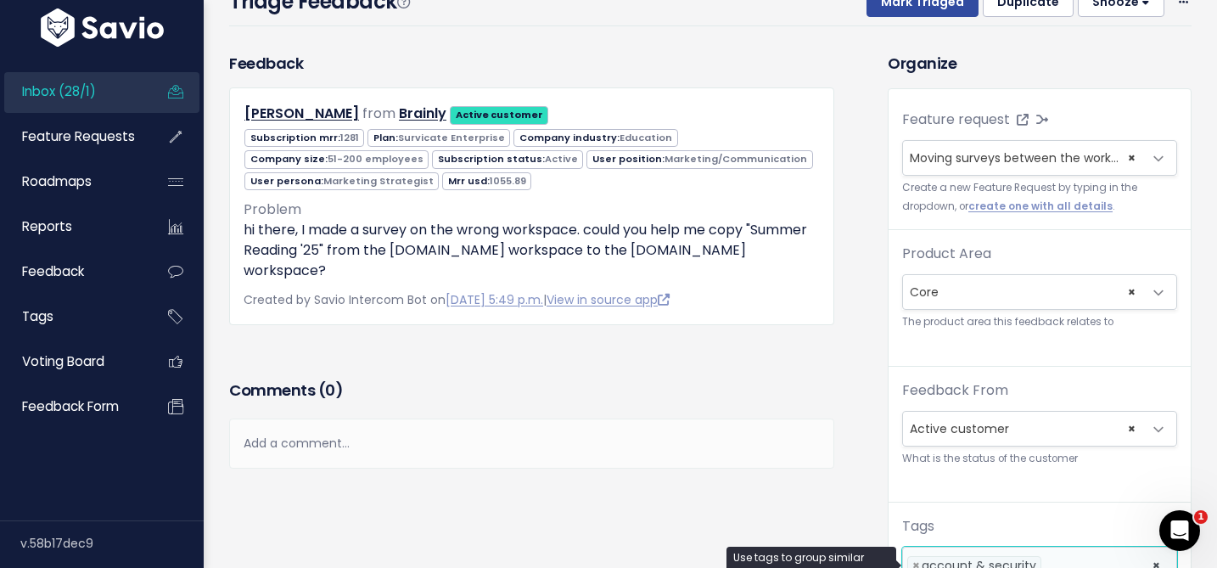
scroll to position [0, 0]
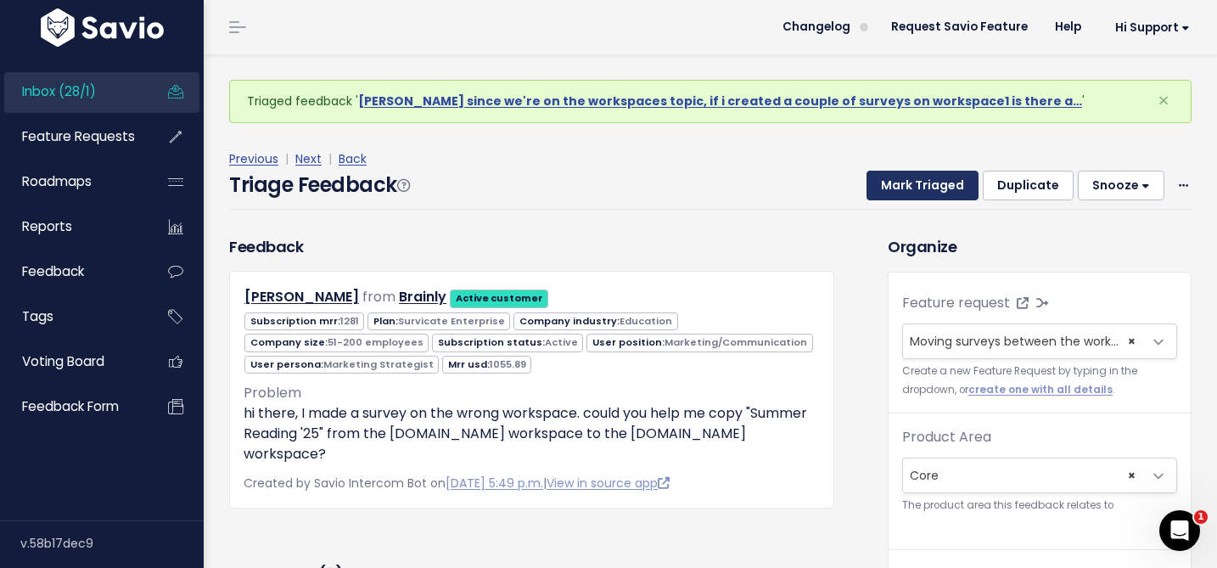
click at [916, 185] on button "Mark Triaged" at bounding box center [923, 186] width 112 height 31
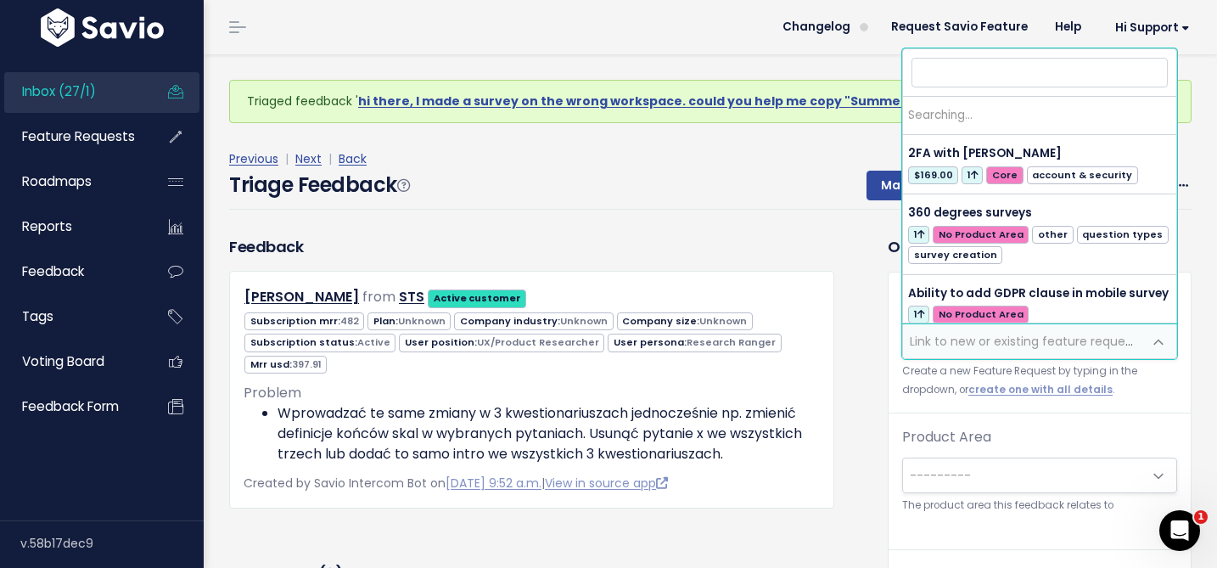
click at [937, 339] on span "Link to new or existing feature request..." at bounding box center [1027, 341] width 234 height 17
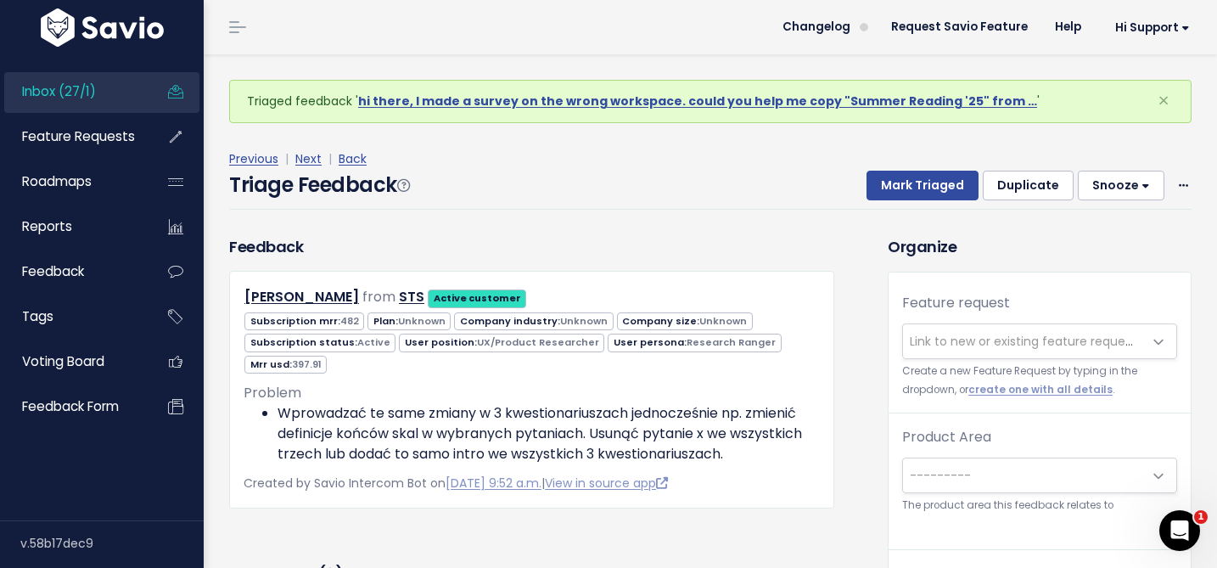
click at [808, 137] on div "Previous | Next | Back Triage Feedback Mark Triaged Duplicate [GEOGRAPHIC_DATA]…" at bounding box center [716, 179] width 975 height 112
click at [1142, 189] on button "Snooze" at bounding box center [1121, 186] width 87 height 31
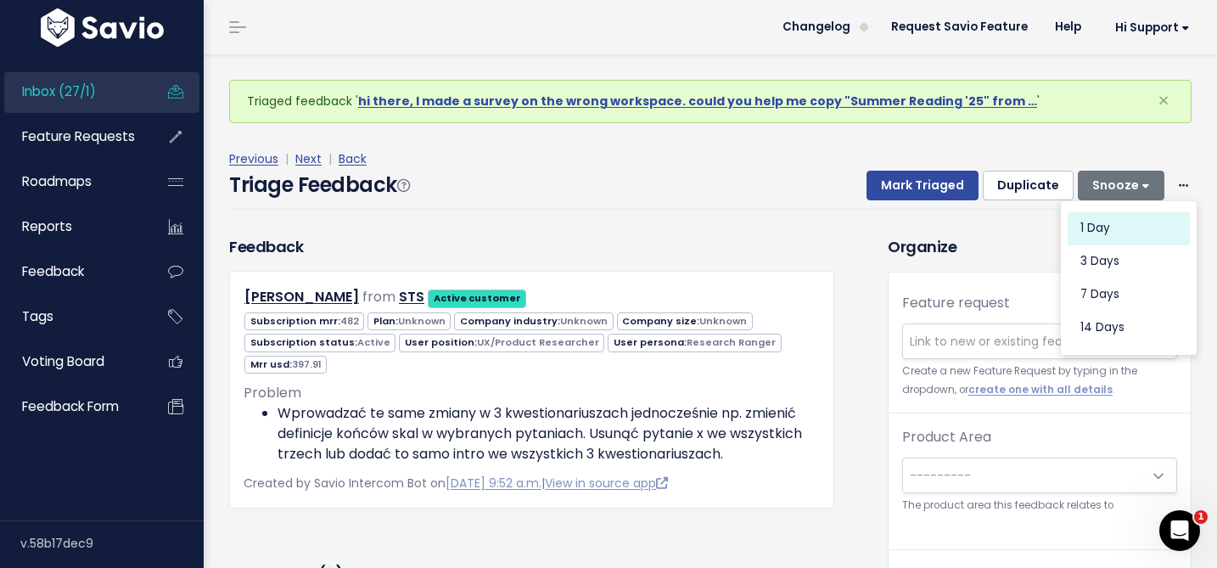
click at [1117, 231] on button "1 day" at bounding box center [1129, 227] width 122 height 33
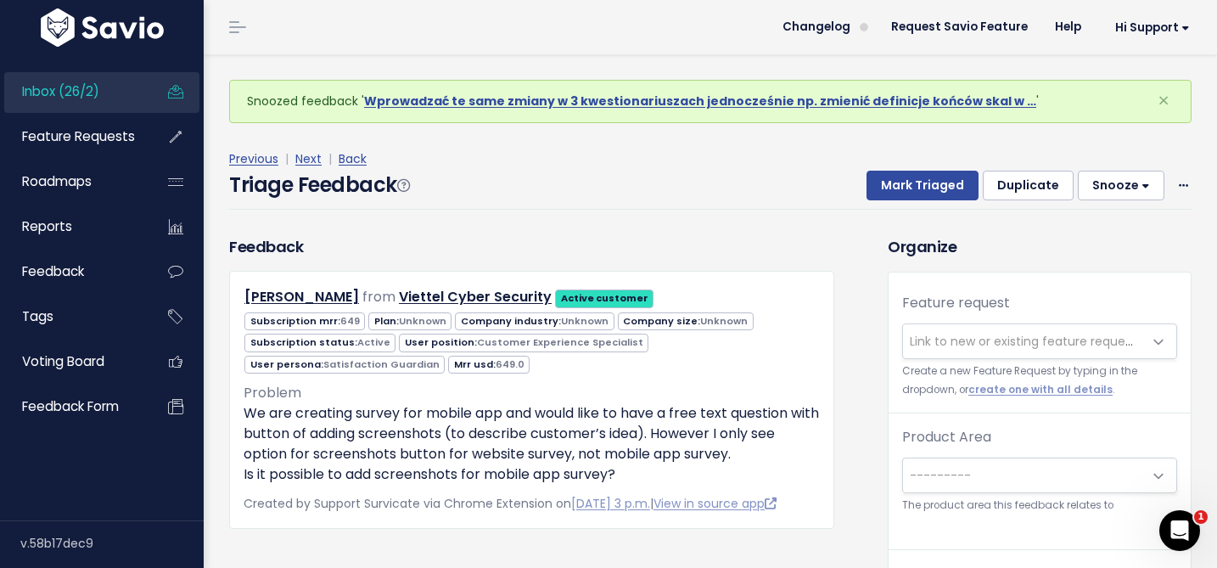
click at [1035, 341] on span "Link to new or existing feature request..." at bounding box center [1027, 341] width 234 height 17
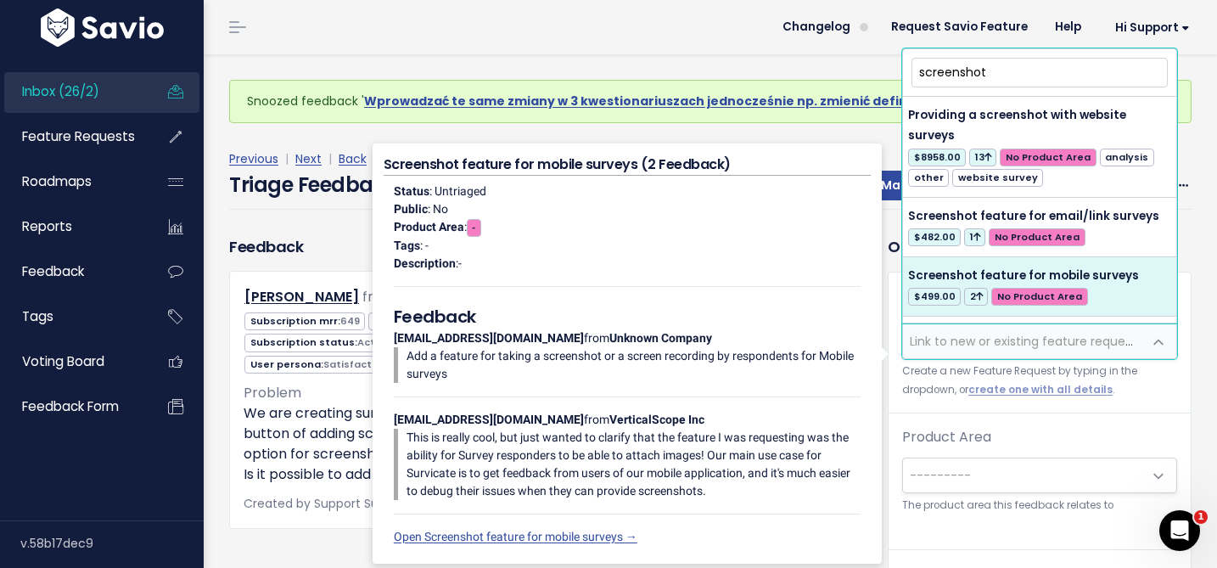
type input "screenshot"
select select "58557"
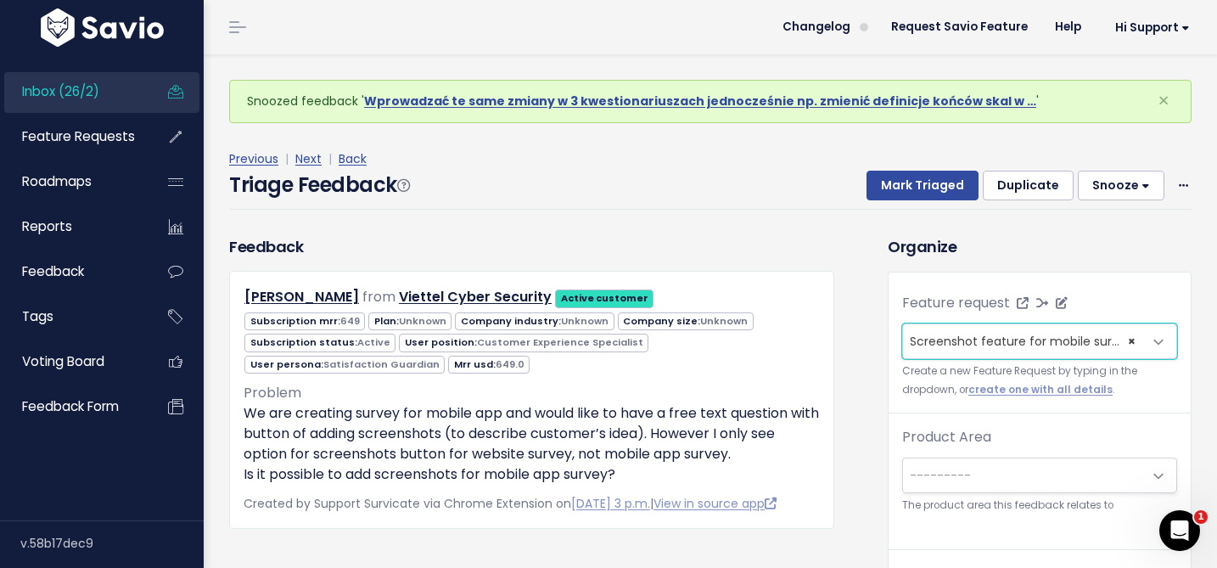
scroll to position [56, 0]
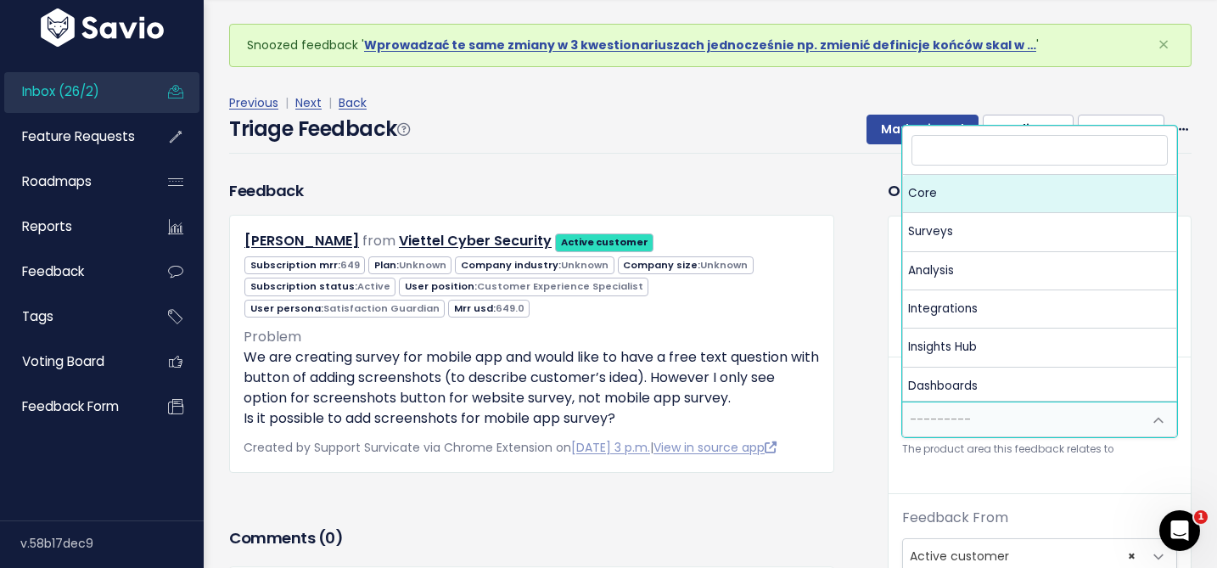
click at [1020, 417] on span "---------" at bounding box center [1022, 419] width 239 height 34
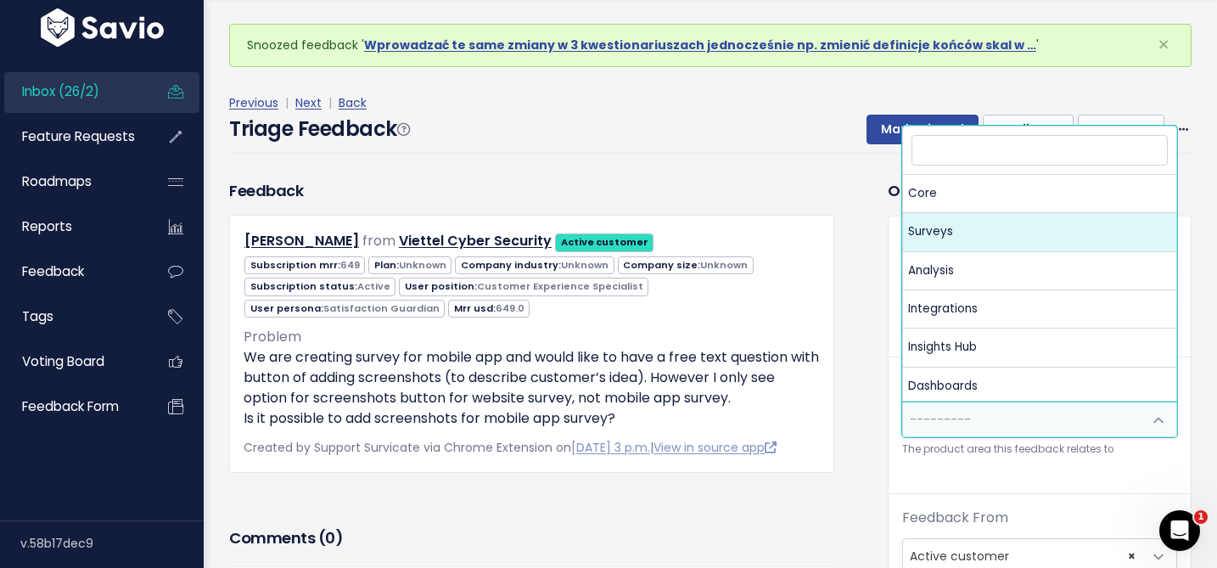
select select "MAIN:SURVEYS"
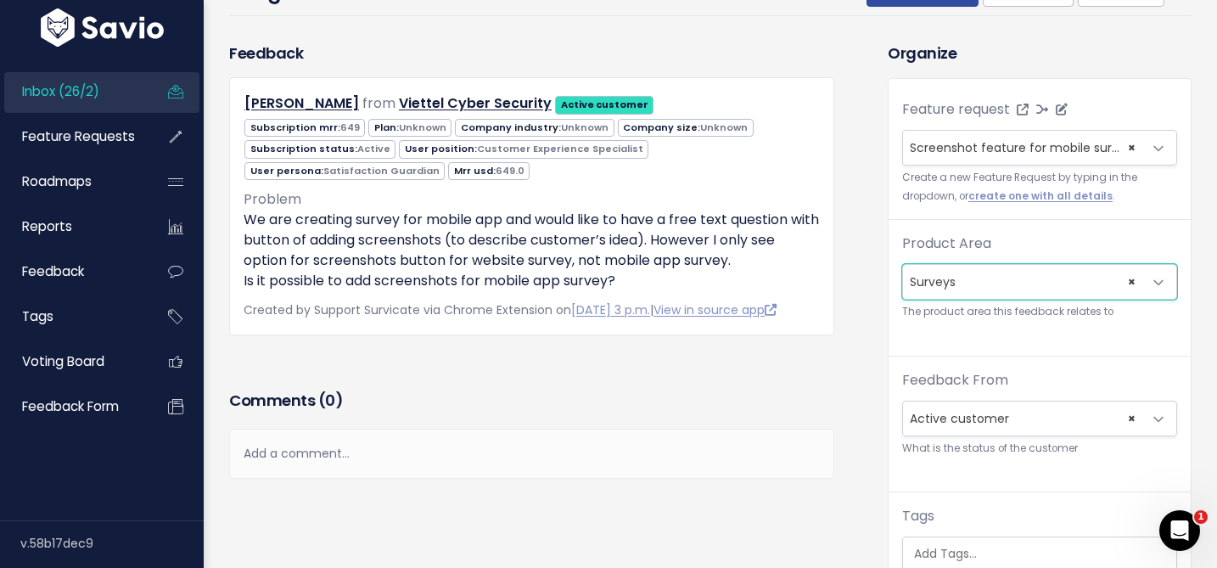
scroll to position [293, 0]
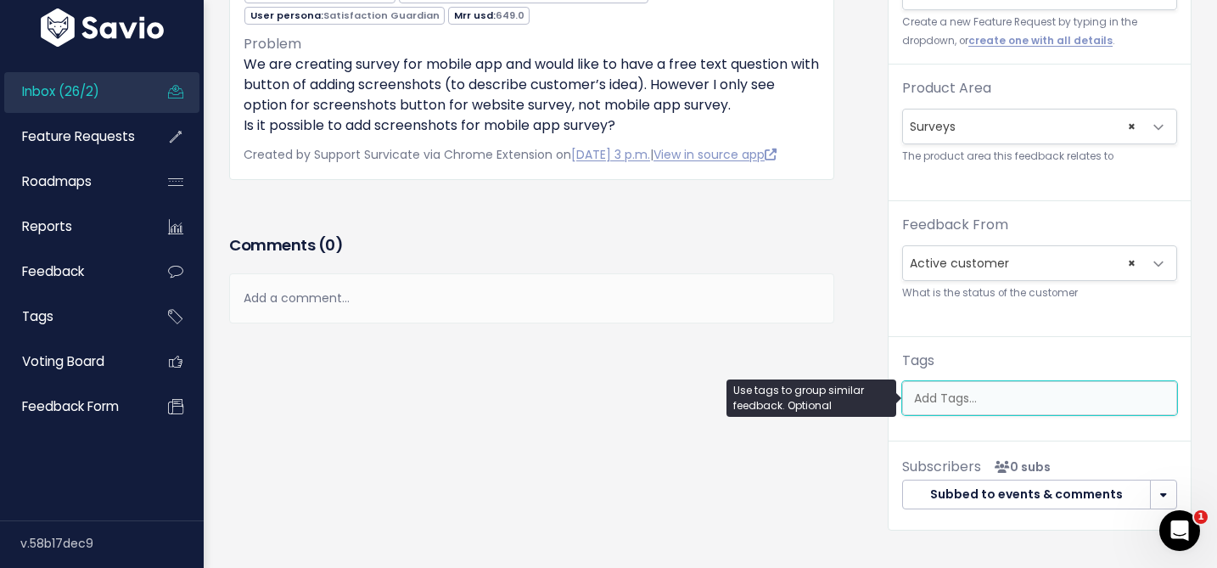
click at [942, 397] on input "search" at bounding box center [1043, 399] width 273 height 18
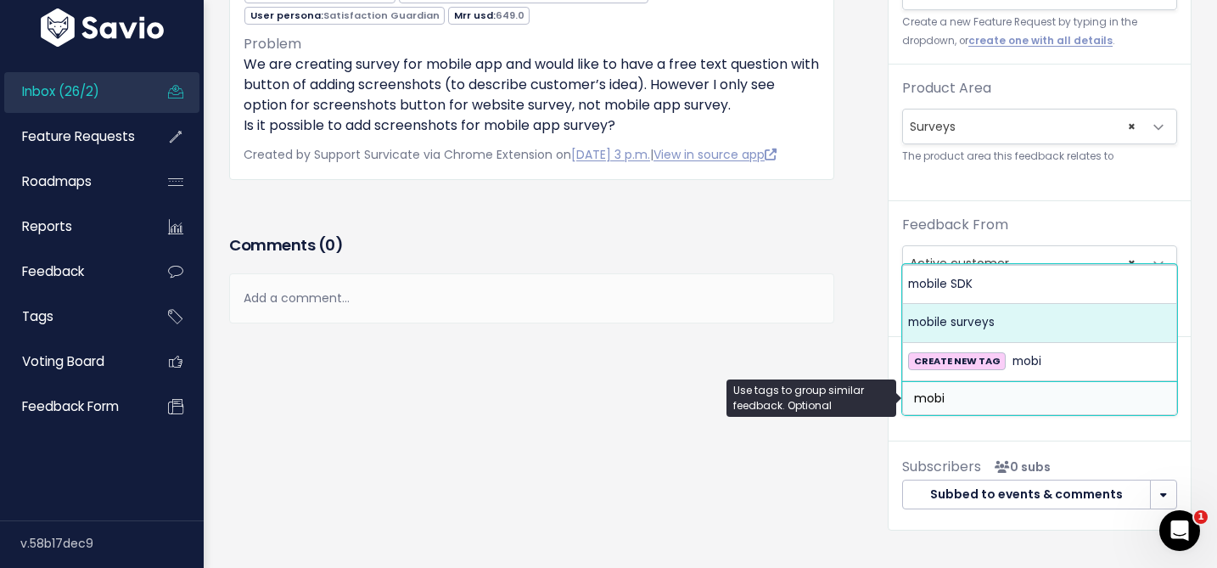
type input "mobi"
select select "1104"
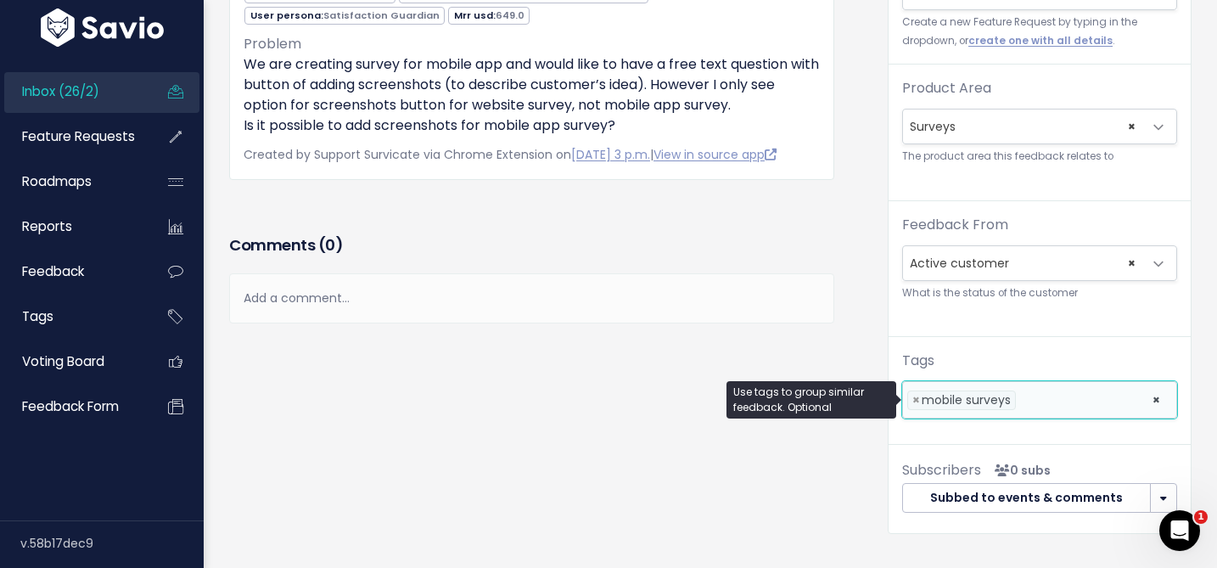
click at [1046, 380] on div "Tags mobile surveys × × mobile surveys" at bounding box center [1039, 385] width 275 height 68
click at [1046, 392] on li at bounding box center [1080, 400] width 120 height 18
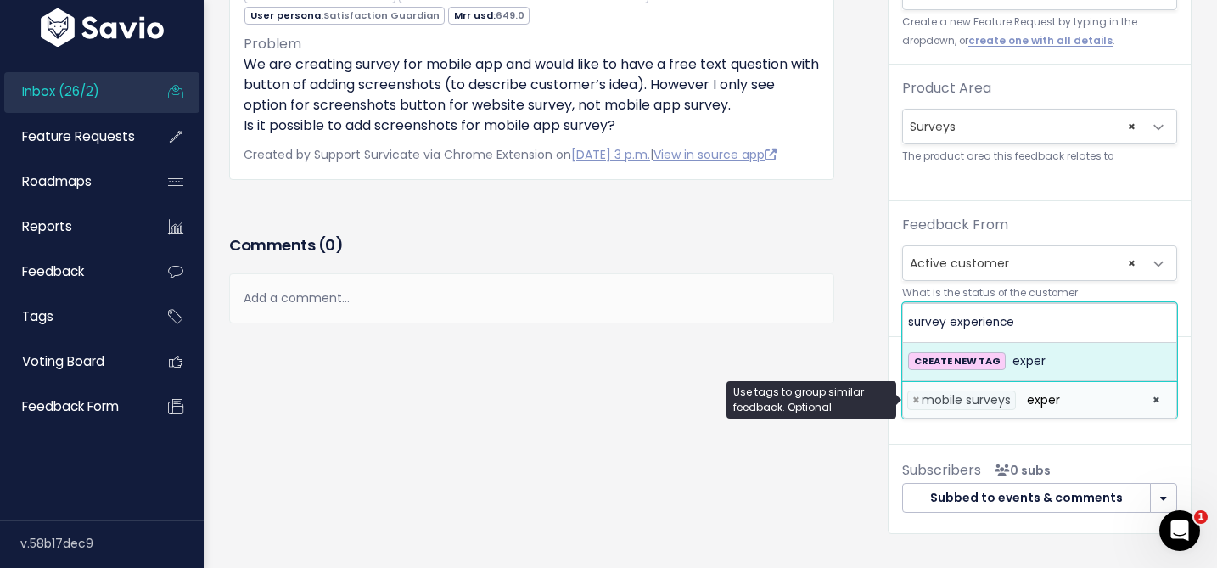
type input "exper"
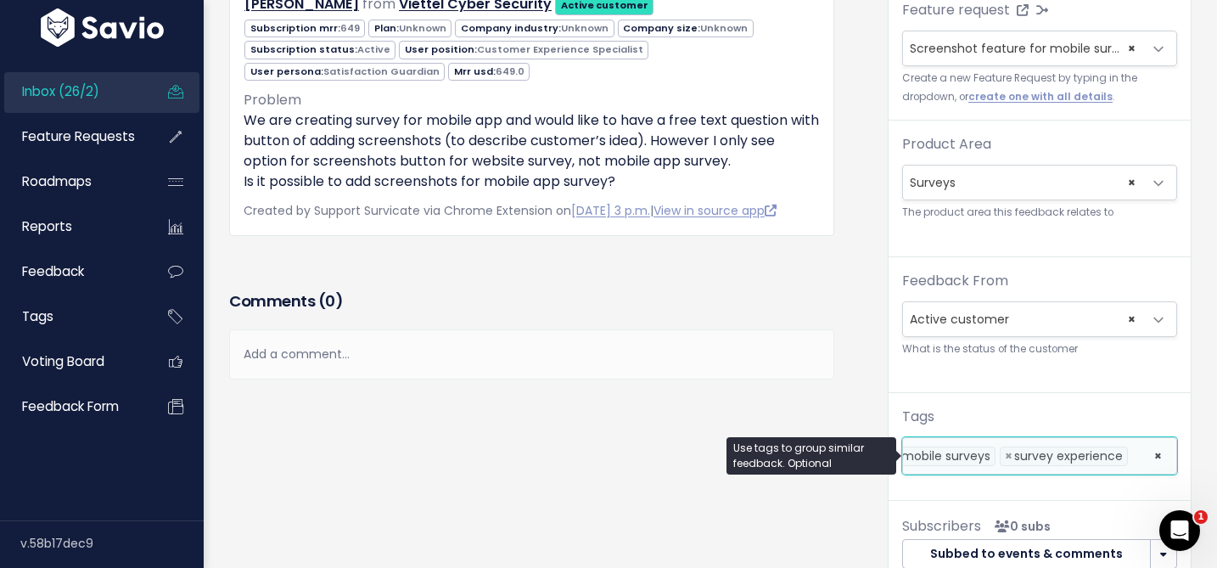
scroll to position [0, 0]
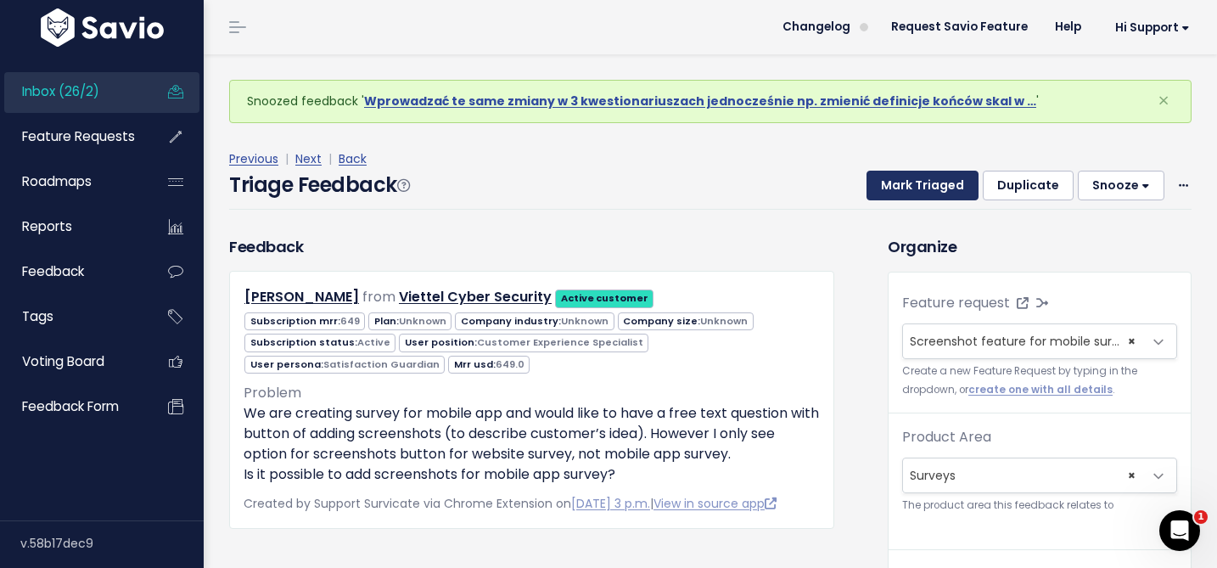
click at [913, 179] on button "Mark Triaged" at bounding box center [923, 186] width 112 height 31
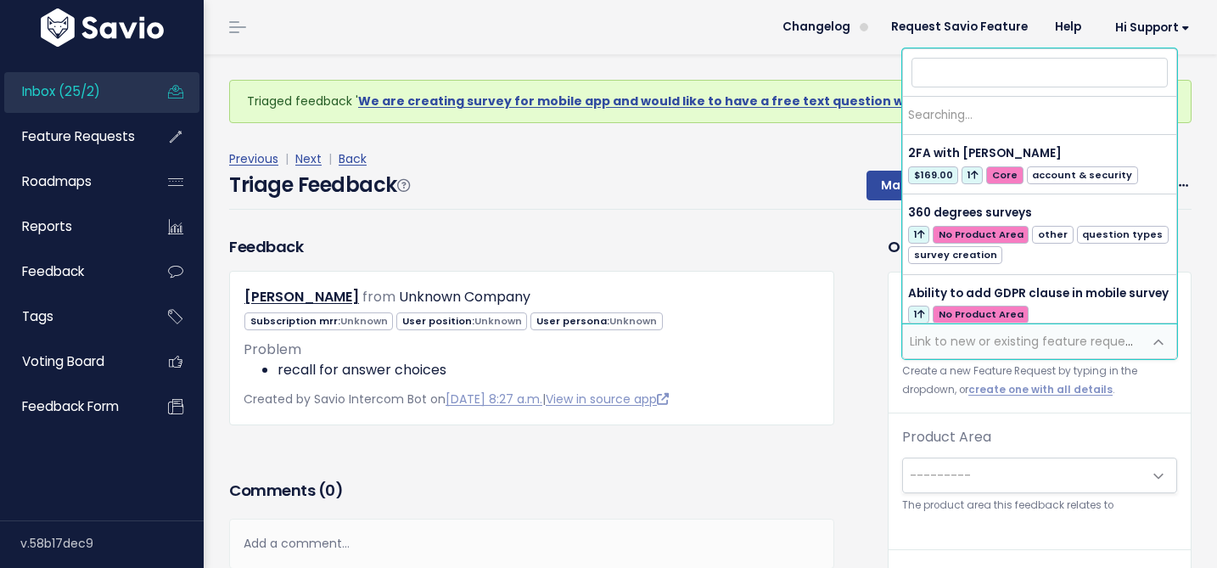
click at [951, 337] on span "Link to new or existing feature request..." at bounding box center [1027, 341] width 234 height 17
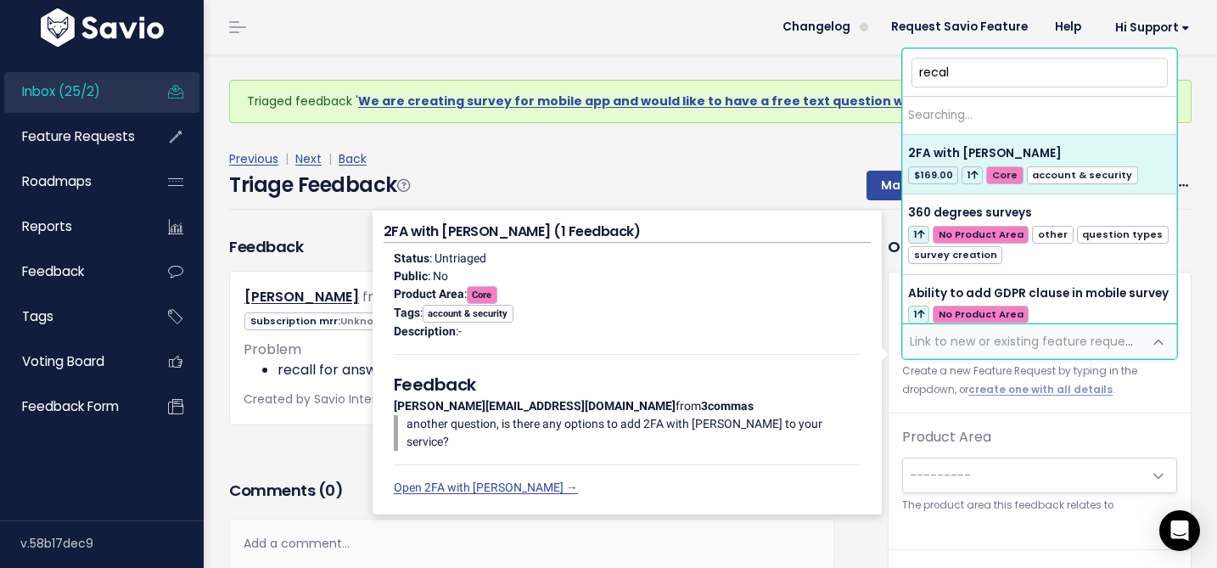
type input "recall"
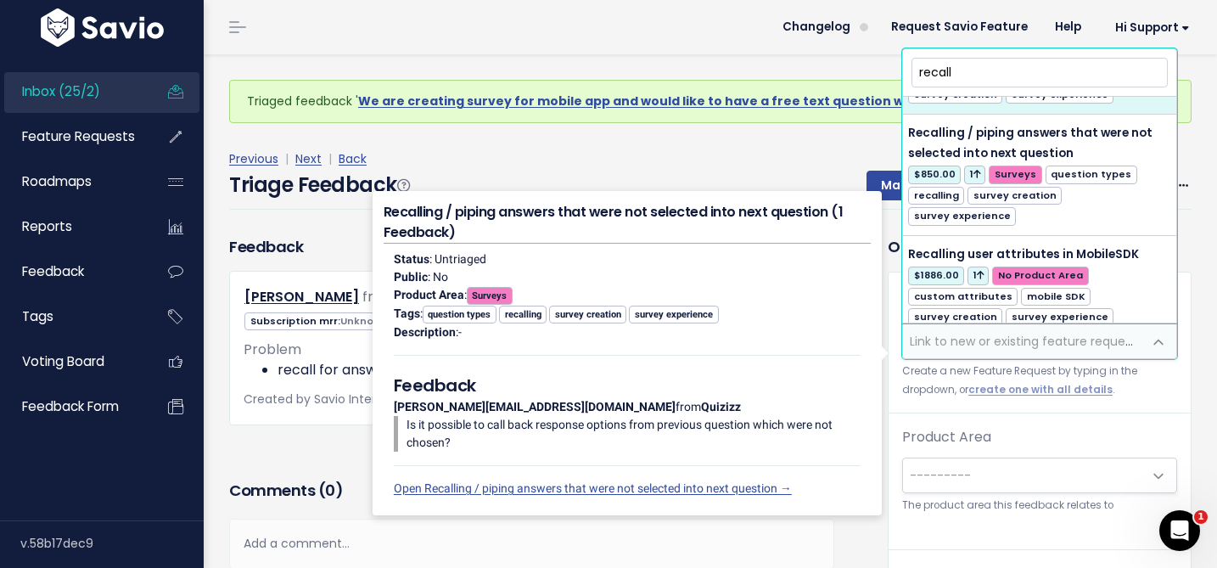
scroll to position [183, 0]
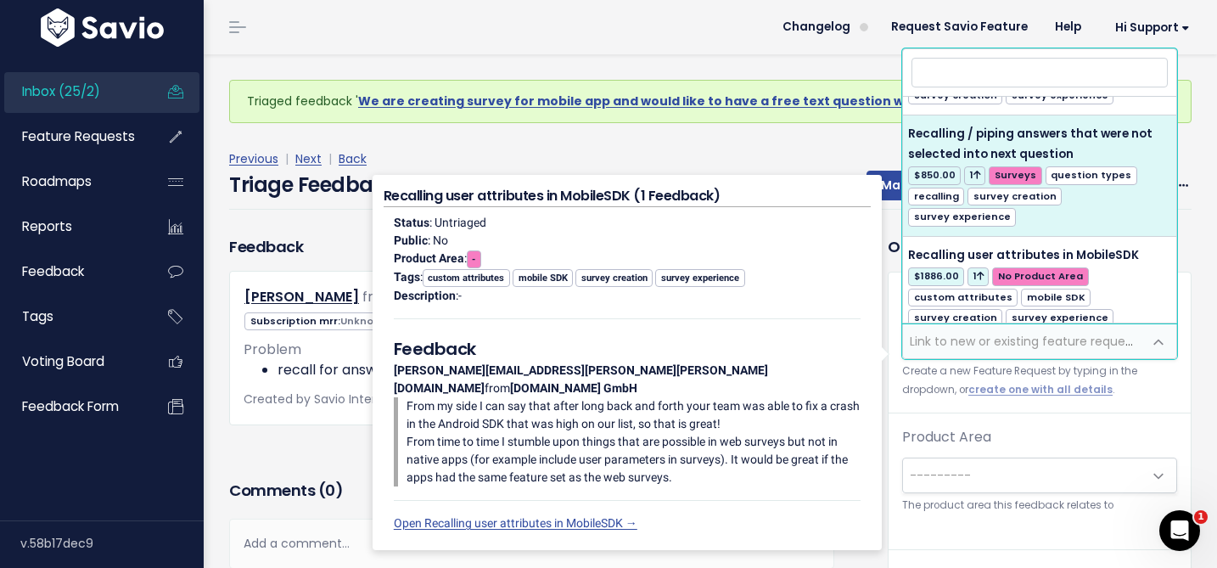
click at [863, 156] on div "Previous | Next | Back" at bounding box center [710, 159] width 962 height 21
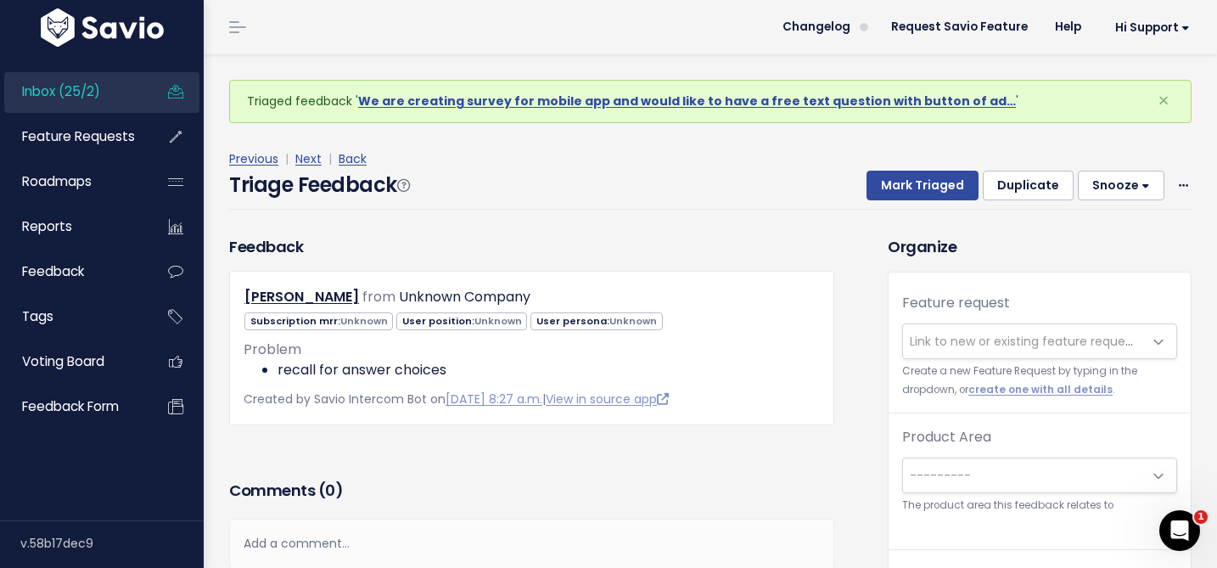
click at [1113, 182] on button "Snooze" at bounding box center [1121, 186] width 87 height 31
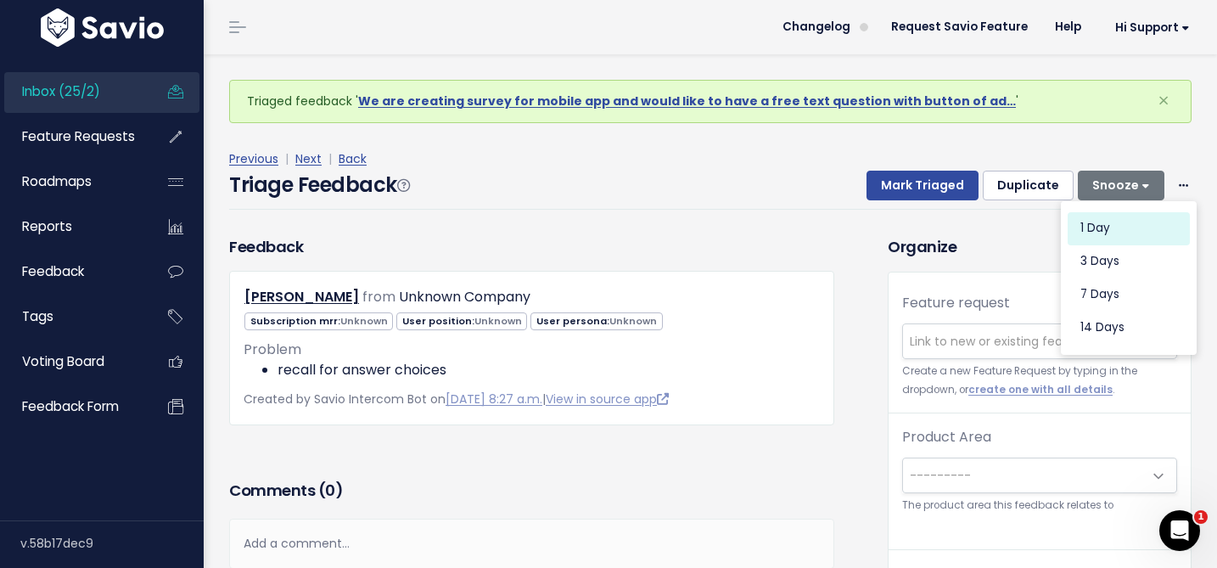
click at [1091, 238] on button "1 day" at bounding box center [1129, 227] width 122 height 33
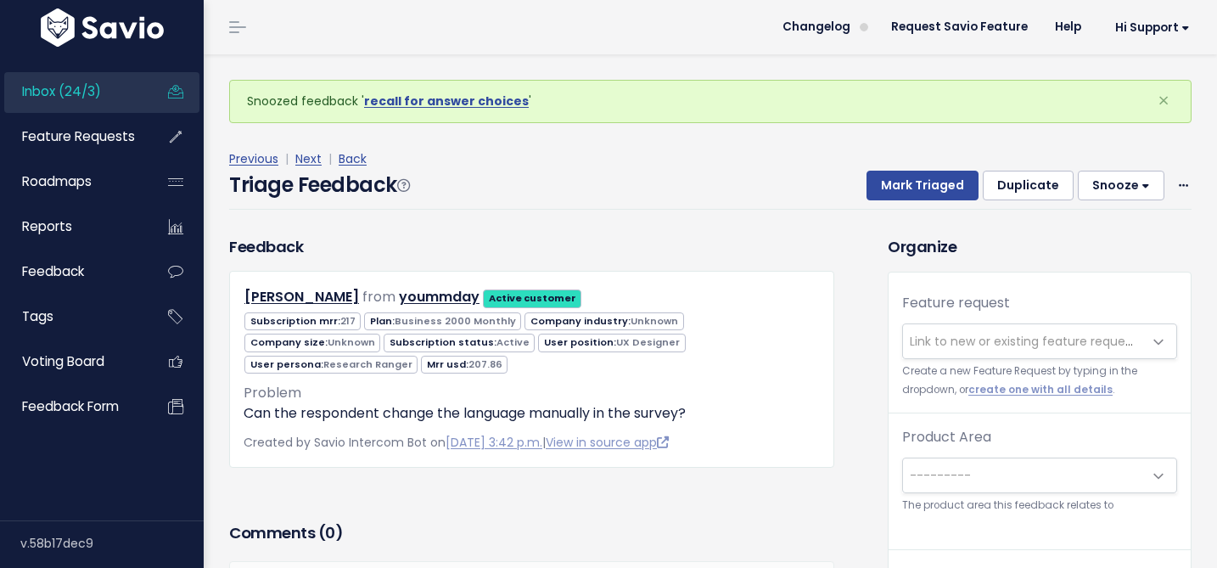
click at [1028, 341] on span "Link to new or existing feature request..." at bounding box center [1027, 341] width 234 height 17
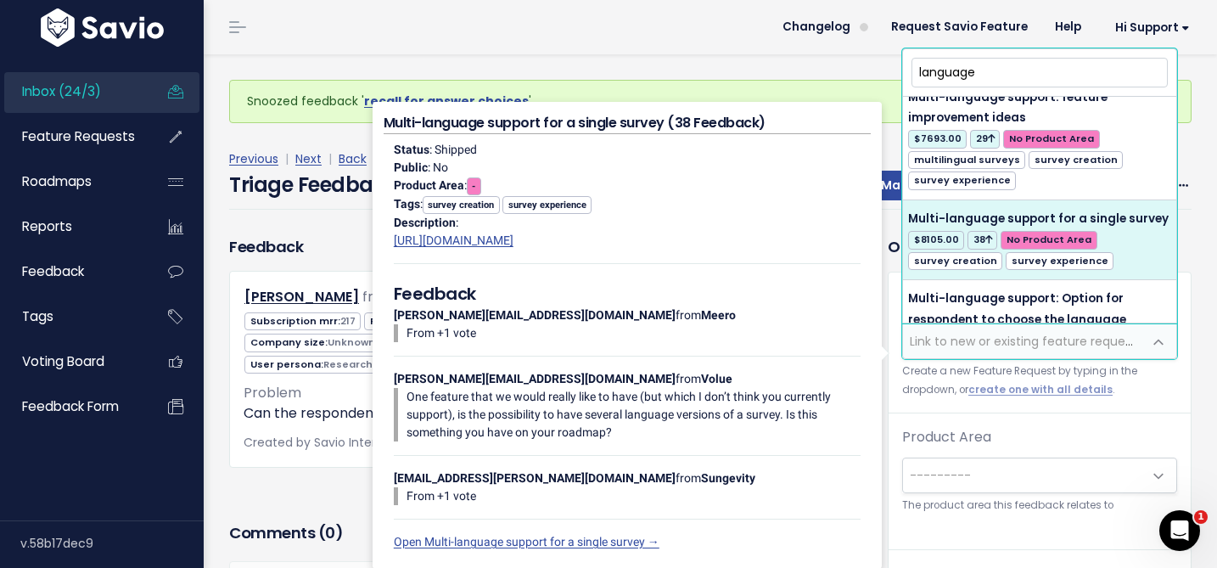
scroll to position [1489, 0]
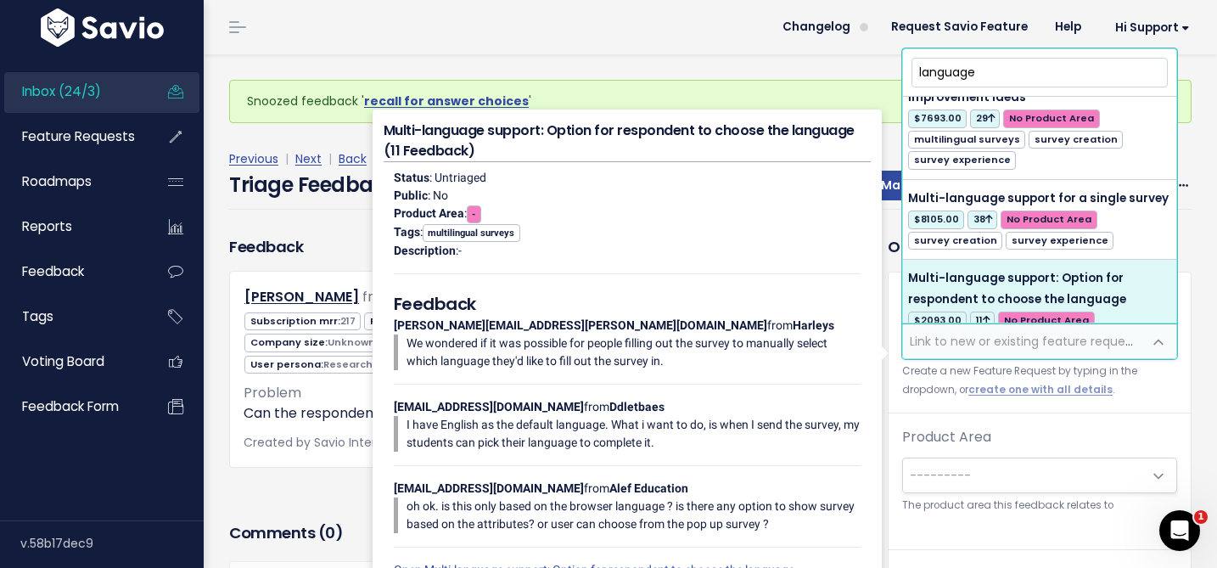
type input "language"
select select "58006"
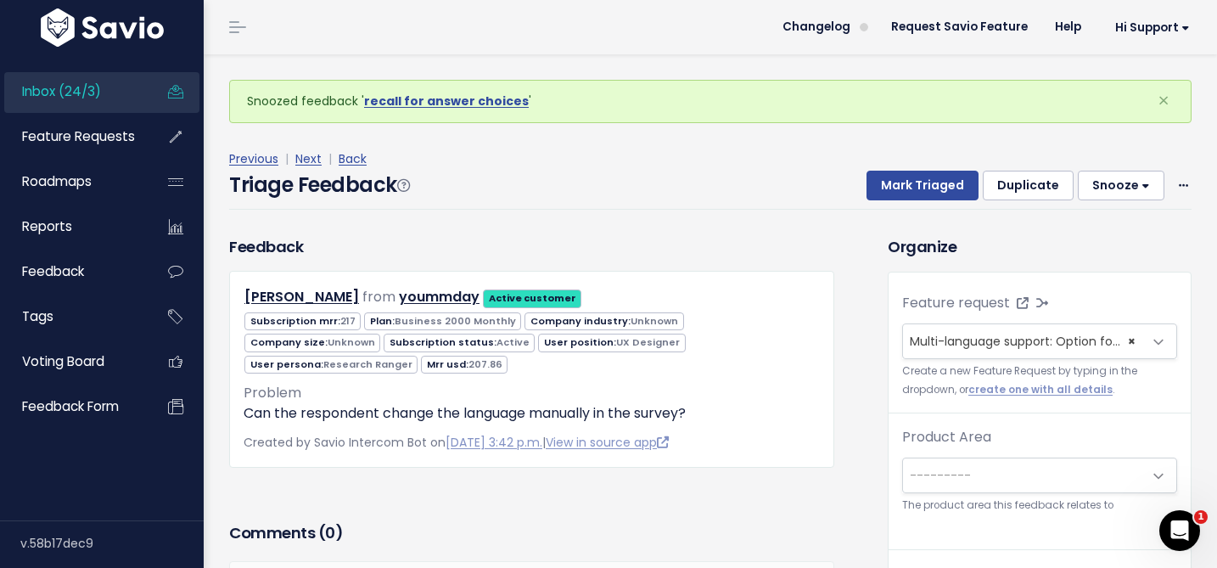
click at [952, 488] on span "---------" at bounding box center [1022, 475] width 239 height 34
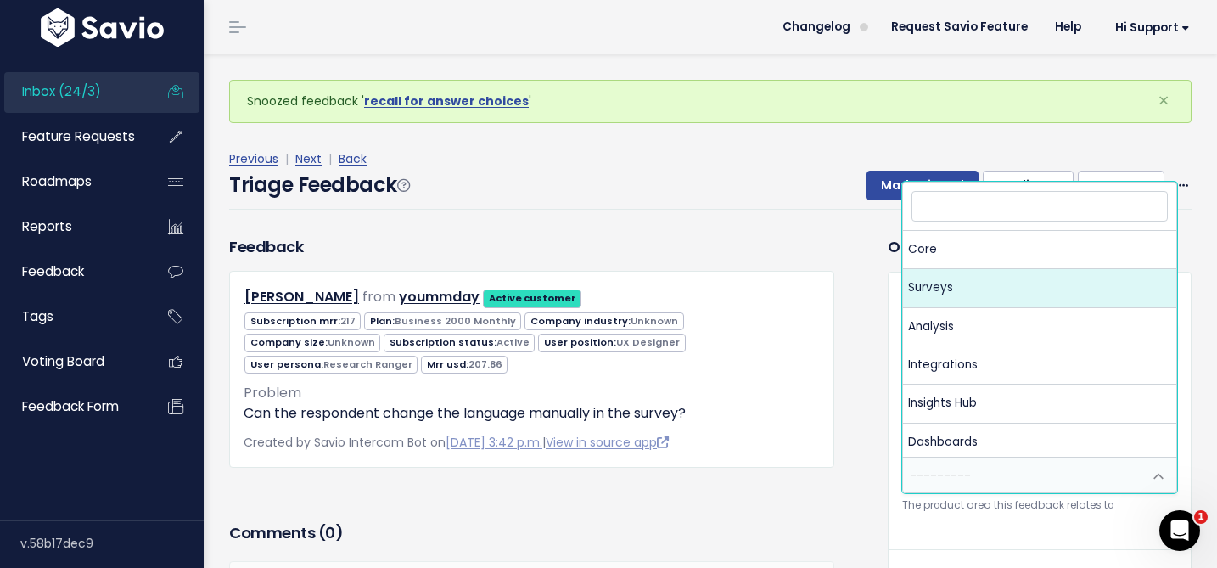
select select "MAIN:SURVEYS"
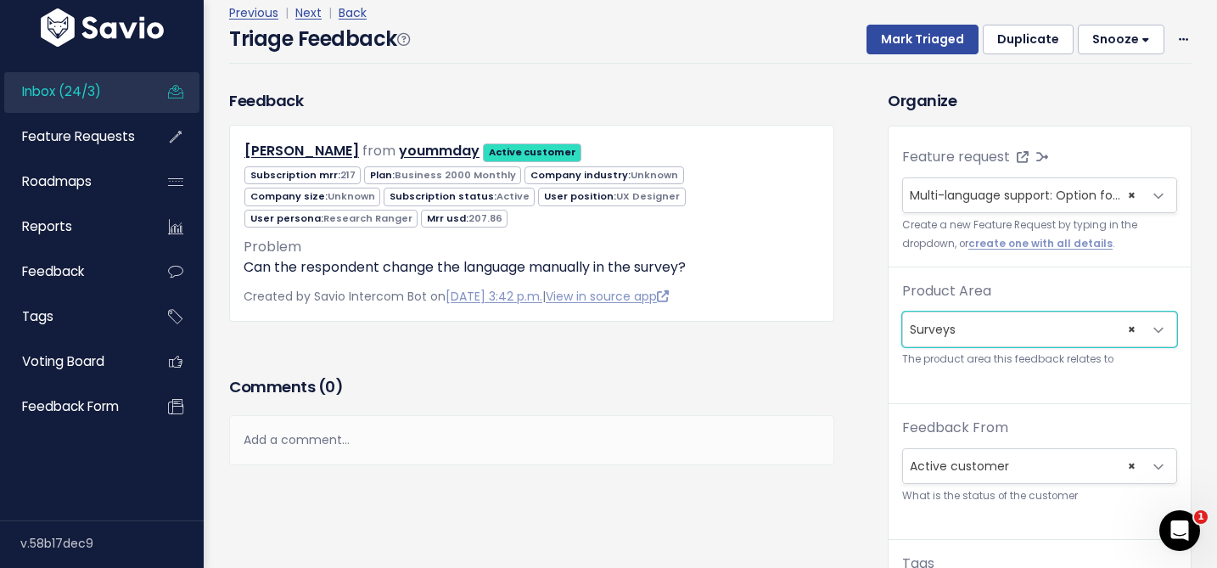
scroll to position [267, 0]
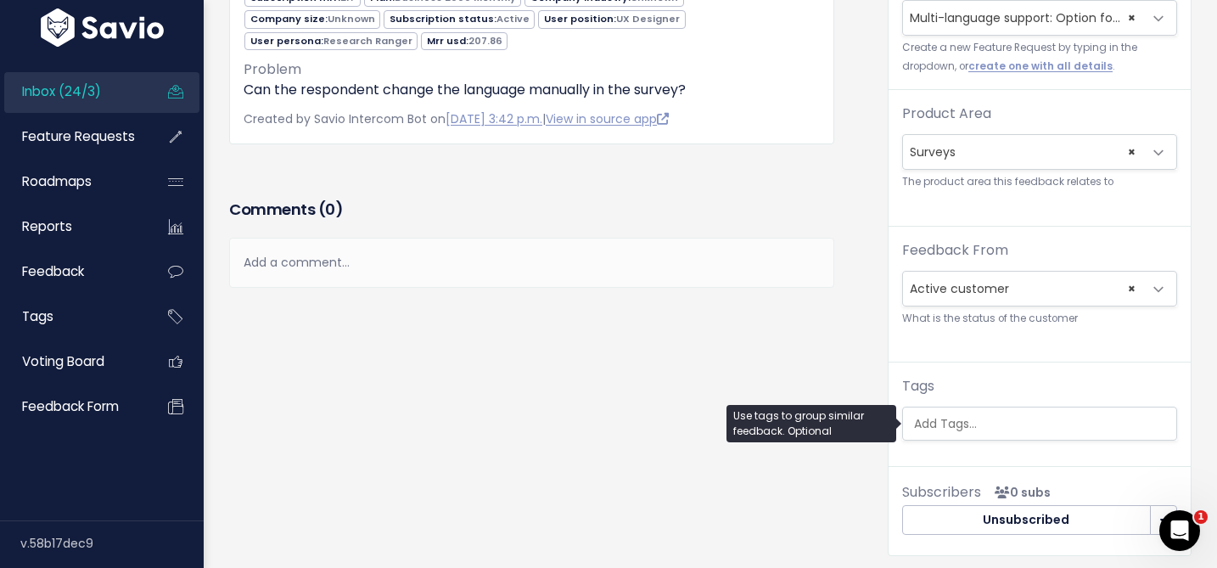
click at [937, 429] on input "search" at bounding box center [1043, 424] width 273 height 18
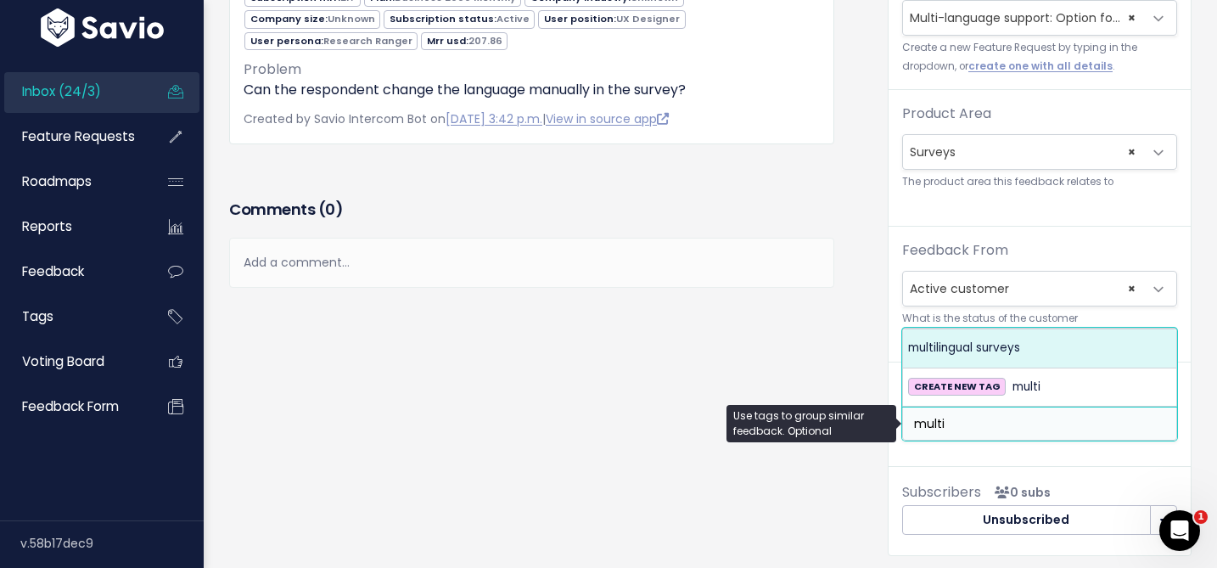
type input "multi"
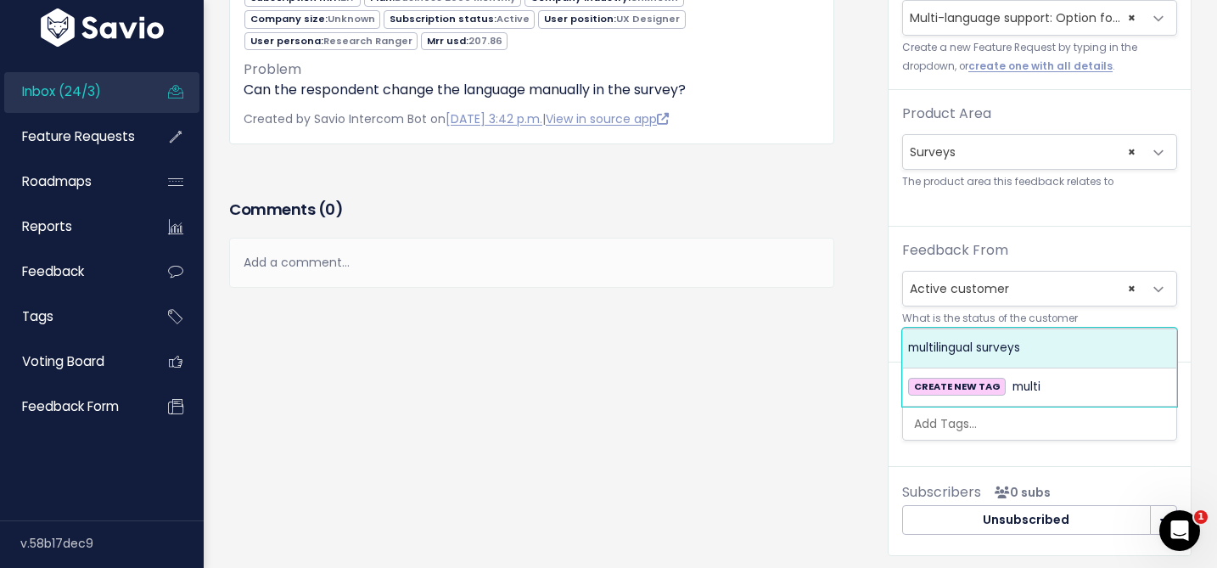
select select "4336"
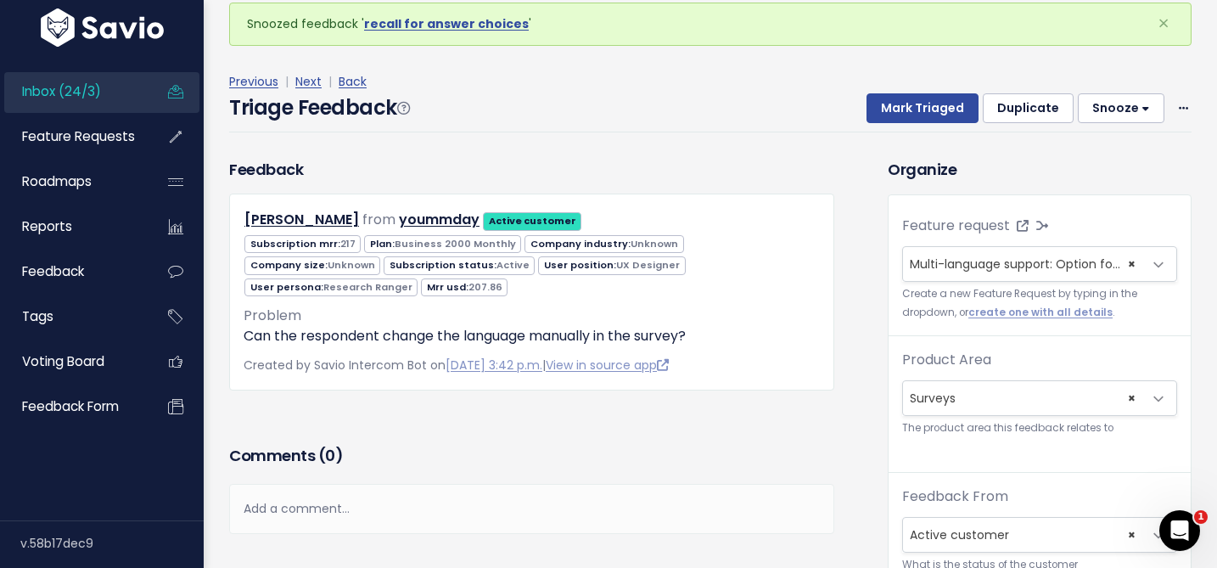
scroll to position [0, 0]
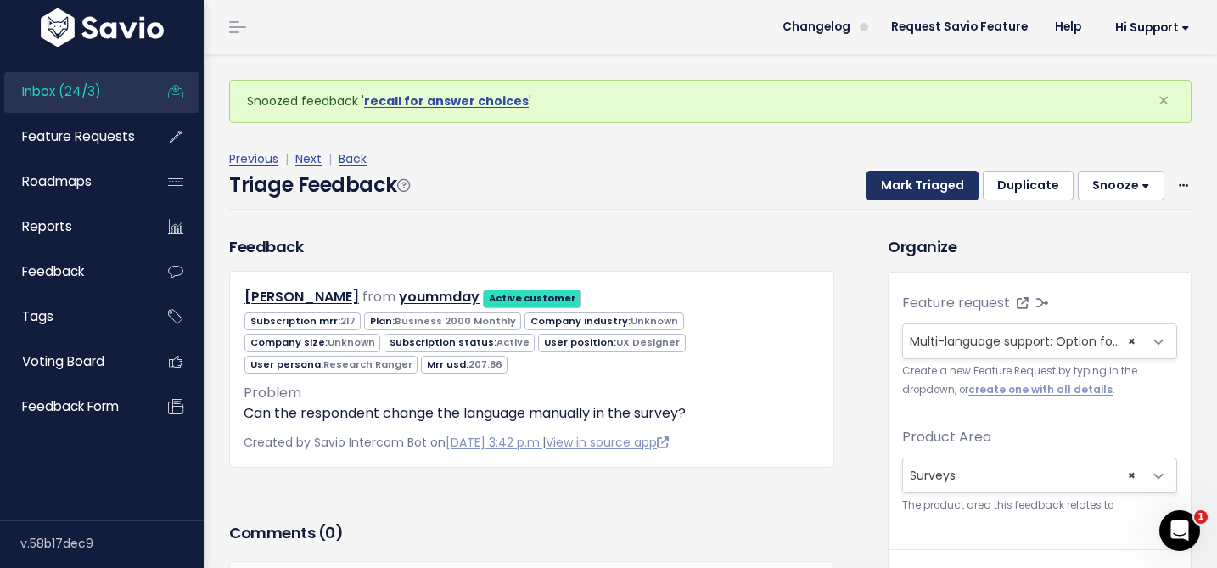
click at [909, 185] on button "Mark Triaged" at bounding box center [923, 186] width 112 height 31
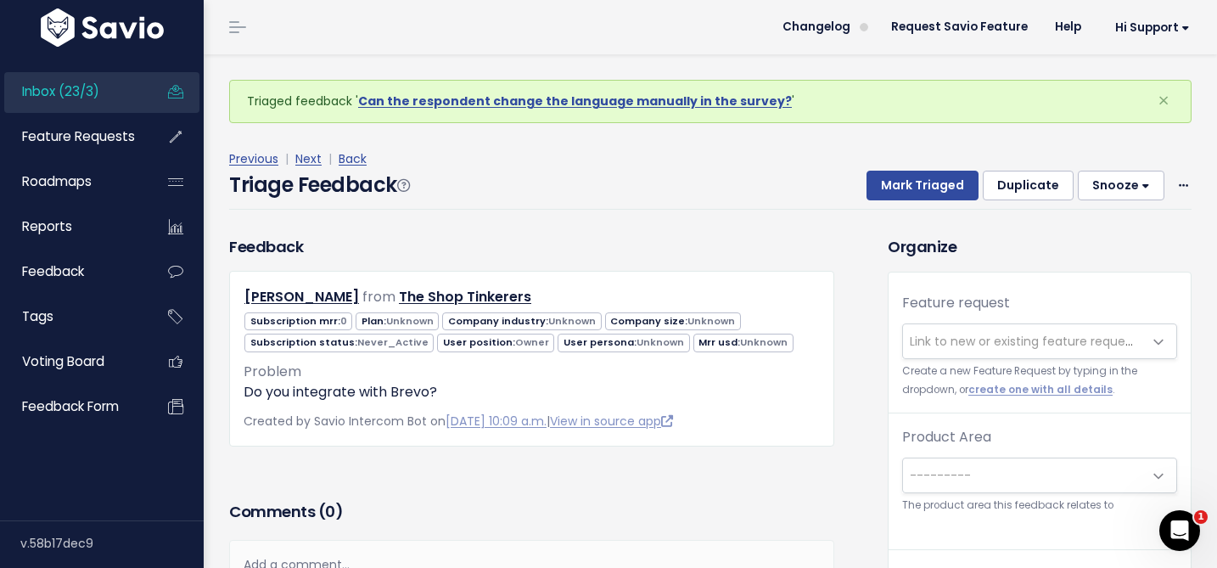
click at [961, 340] on span "Link to new or existing feature request..." at bounding box center [1027, 341] width 234 height 17
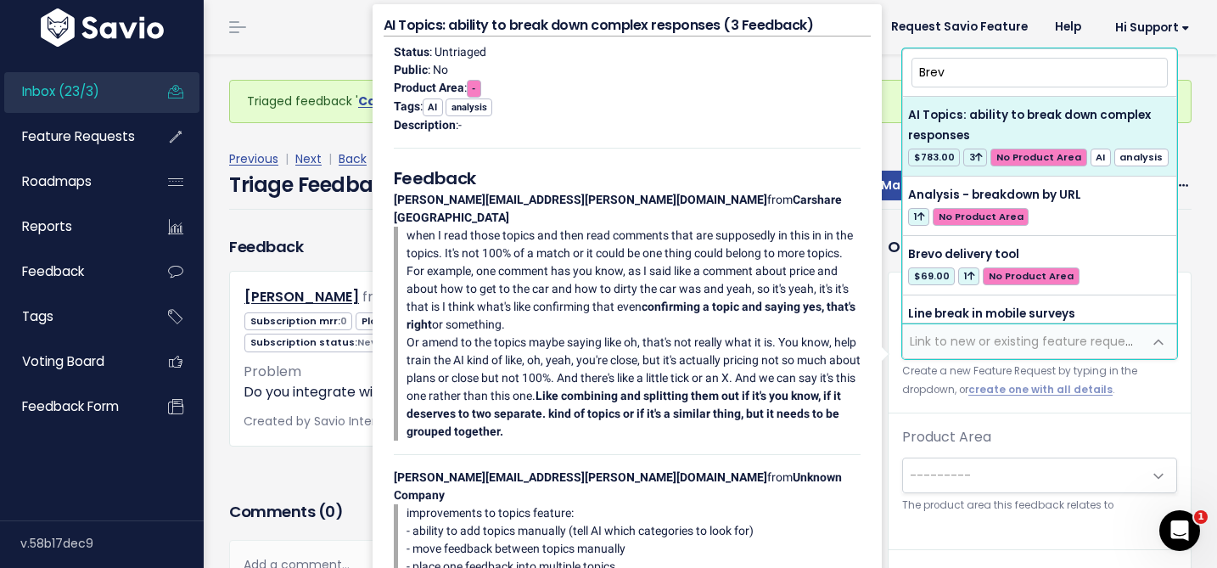
type input "Brevo"
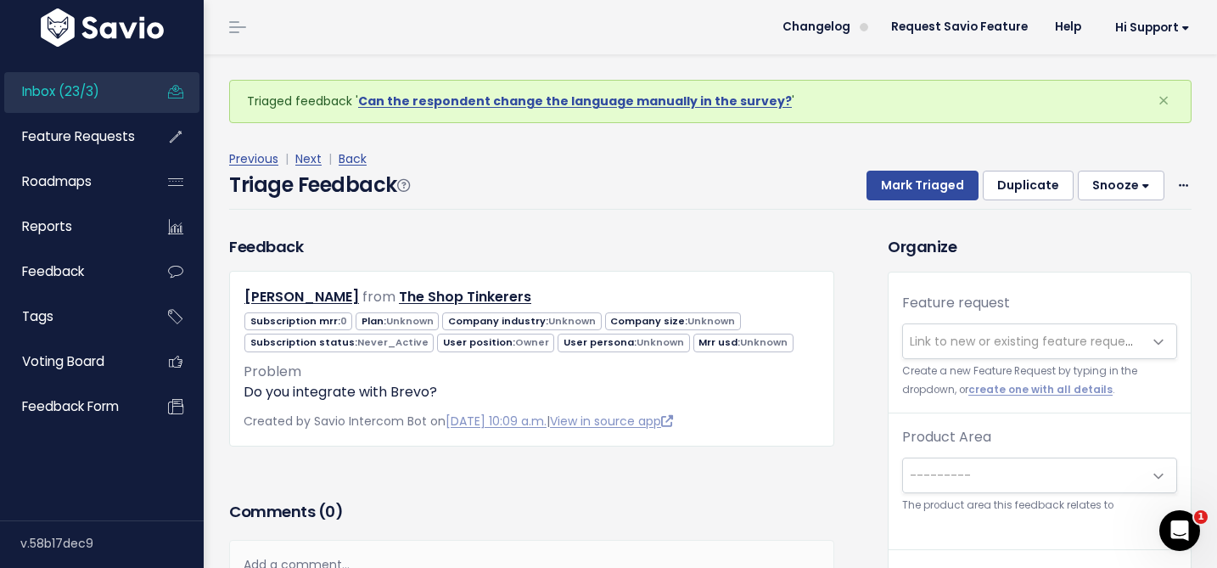
click at [782, 160] on div "Previous | Next | Back" at bounding box center [710, 159] width 962 height 21
click at [637, 418] on link "View in source app" at bounding box center [611, 420] width 123 height 17
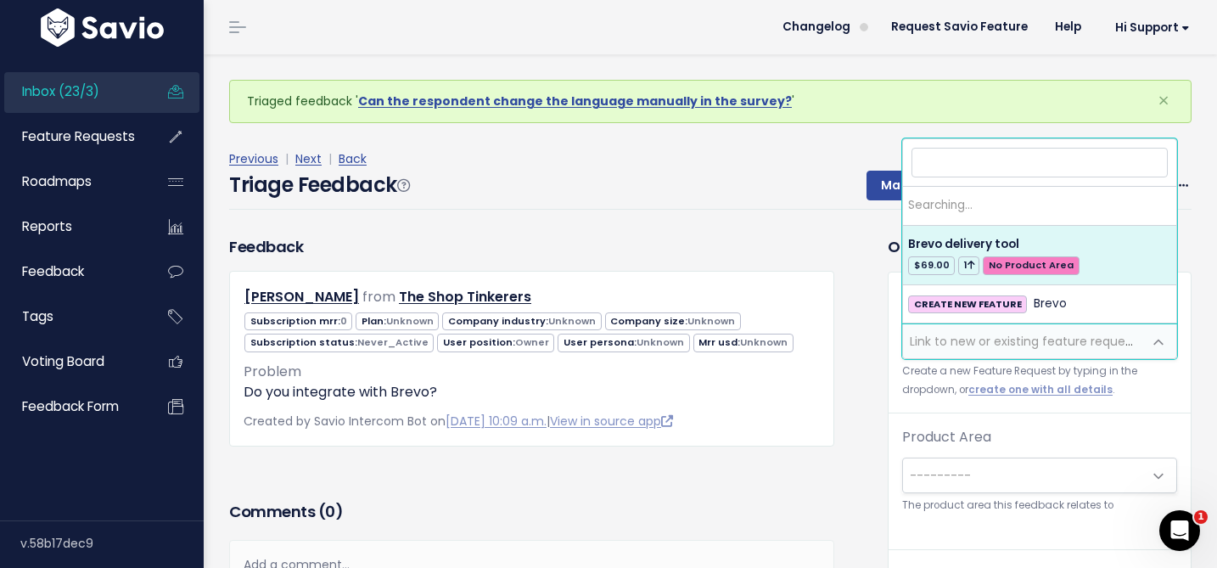
click at [932, 333] on span "Link to new or existing feature request..." at bounding box center [1027, 341] width 234 height 17
type input "brevo"
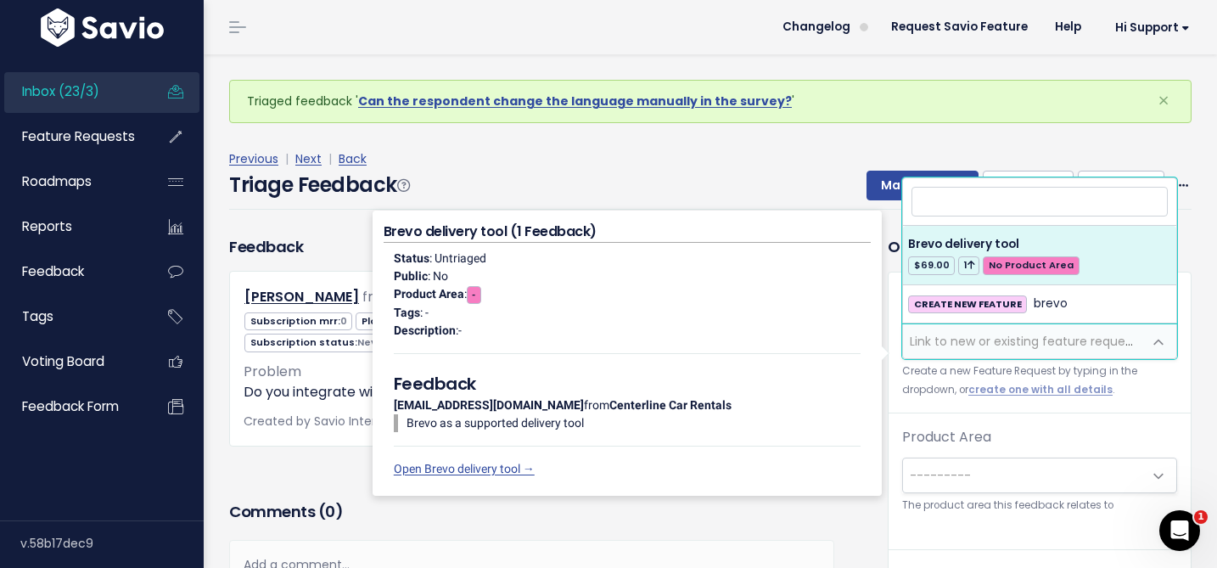
select select "58005"
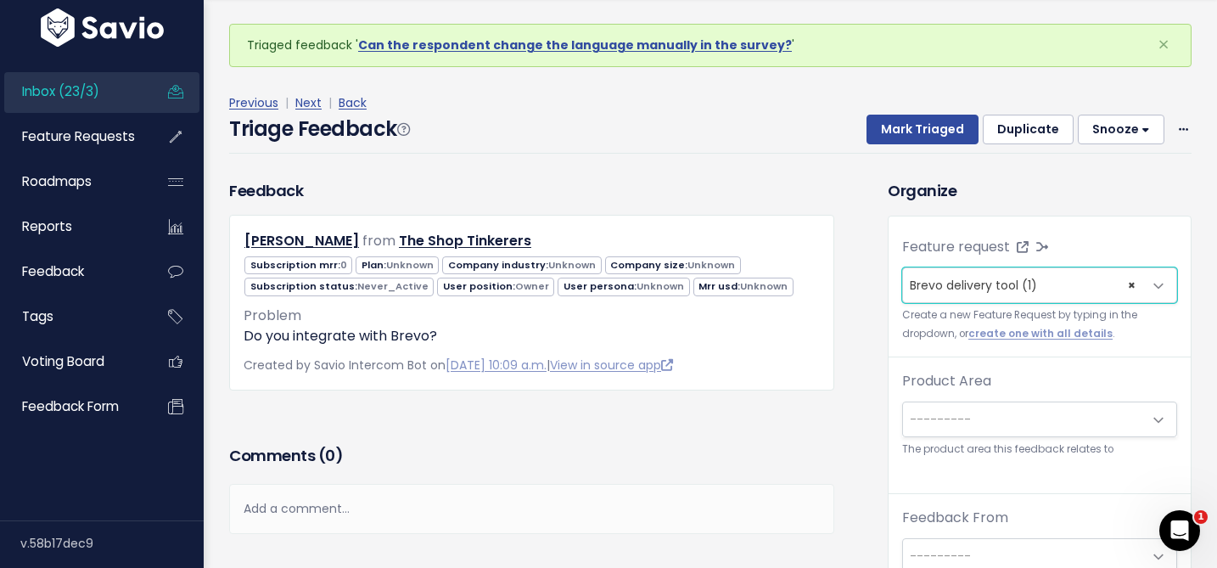
scroll to position [55, 0]
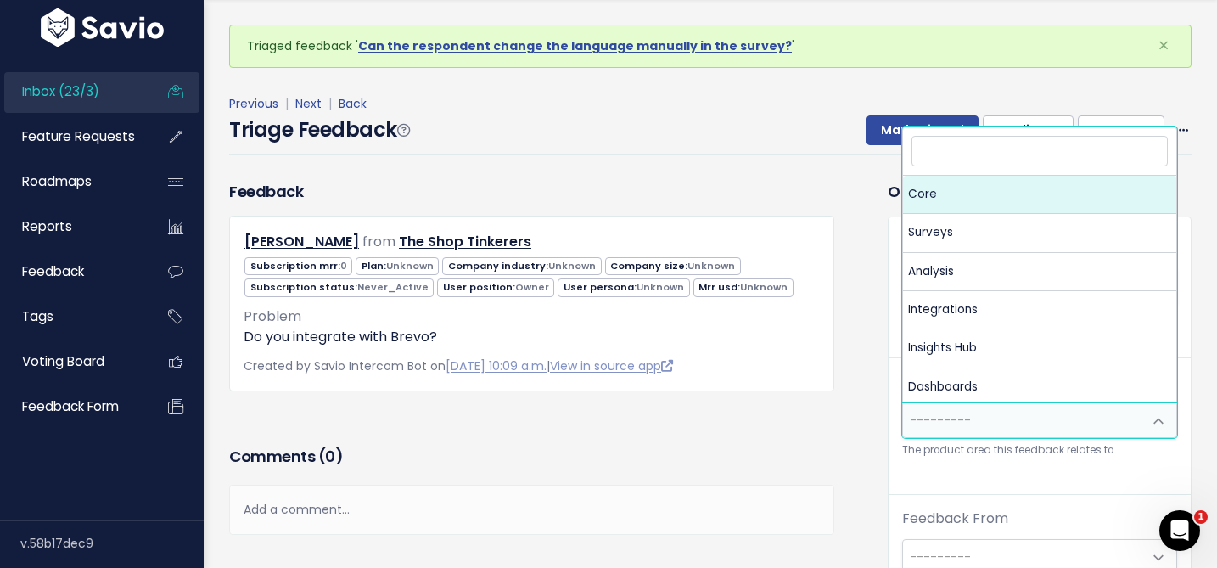
click at [942, 417] on span "---------" at bounding box center [940, 420] width 61 height 17
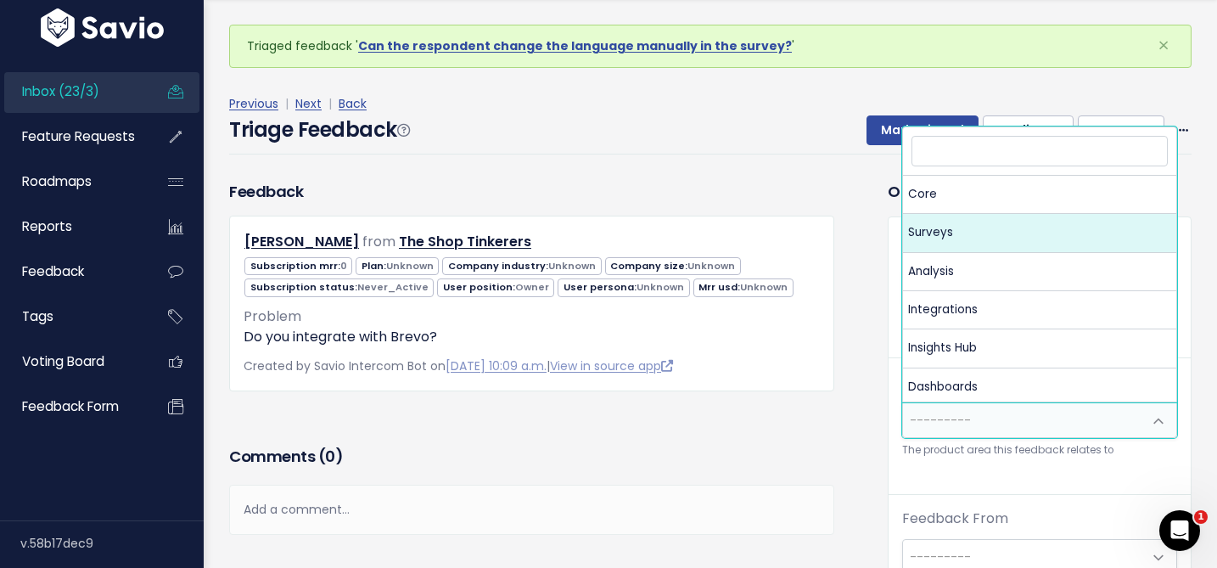
select select "MAIN:SURVEYS"
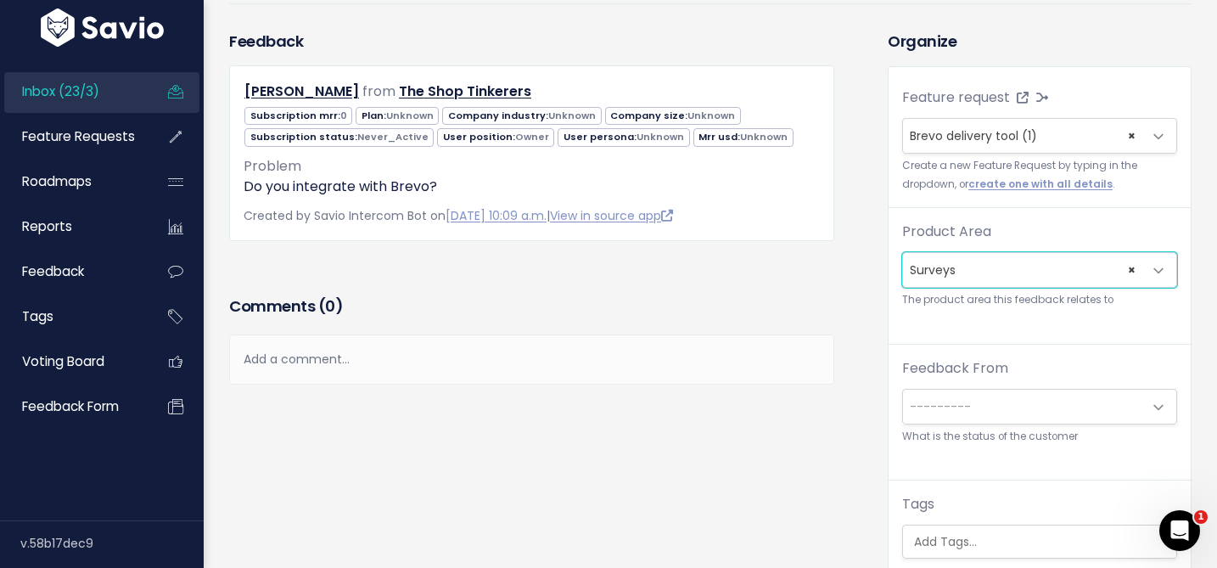
scroll to position [290, 0]
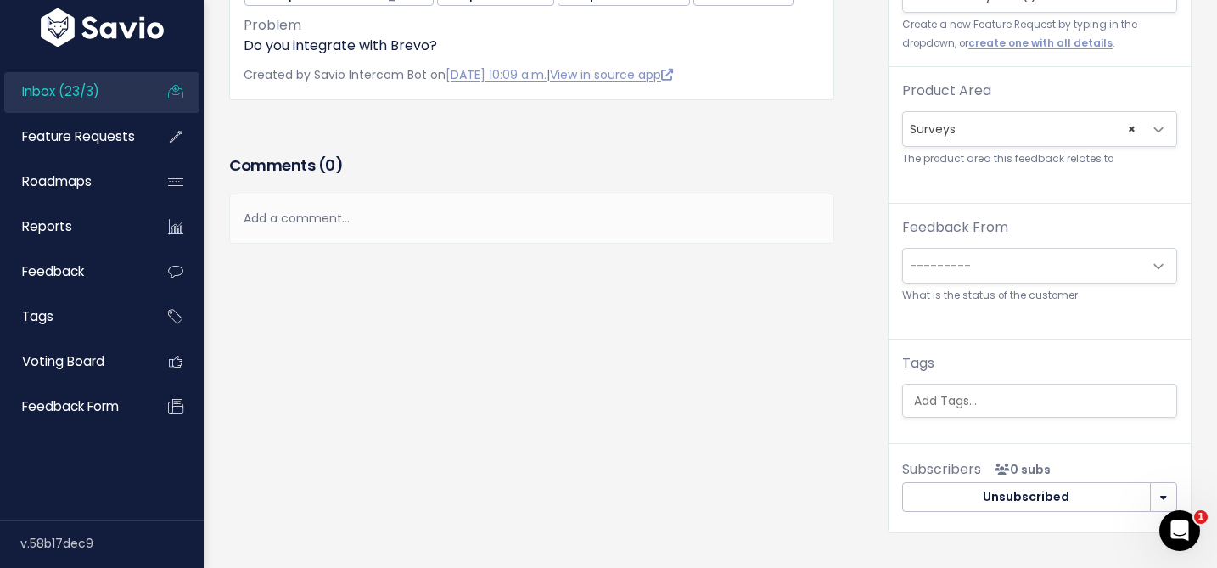
click at [942, 287] on small "What is the status of the customer" at bounding box center [1039, 296] width 275 height 18
click at [945, 270] on span "---------" at bounding box center [940, 265] width 61 height 17
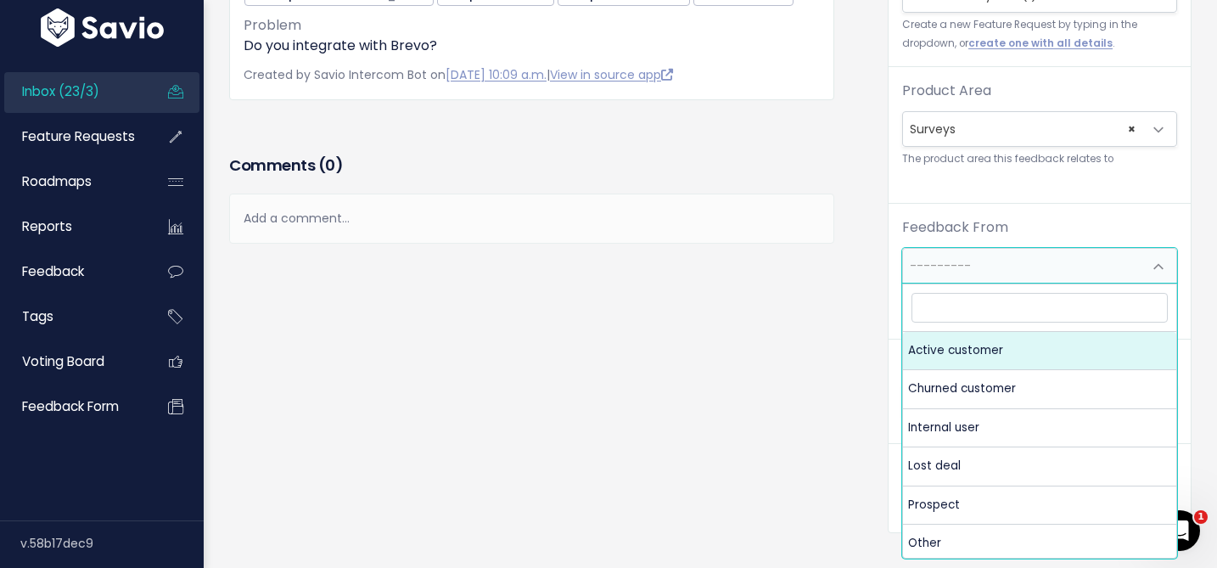
scroll to position [56, 0]
click at [859, 365] on div "Feedback Chris Grippo from The Shop Tinkerers 0 Owner" at bounding box center [545, 224] width 659 height 670
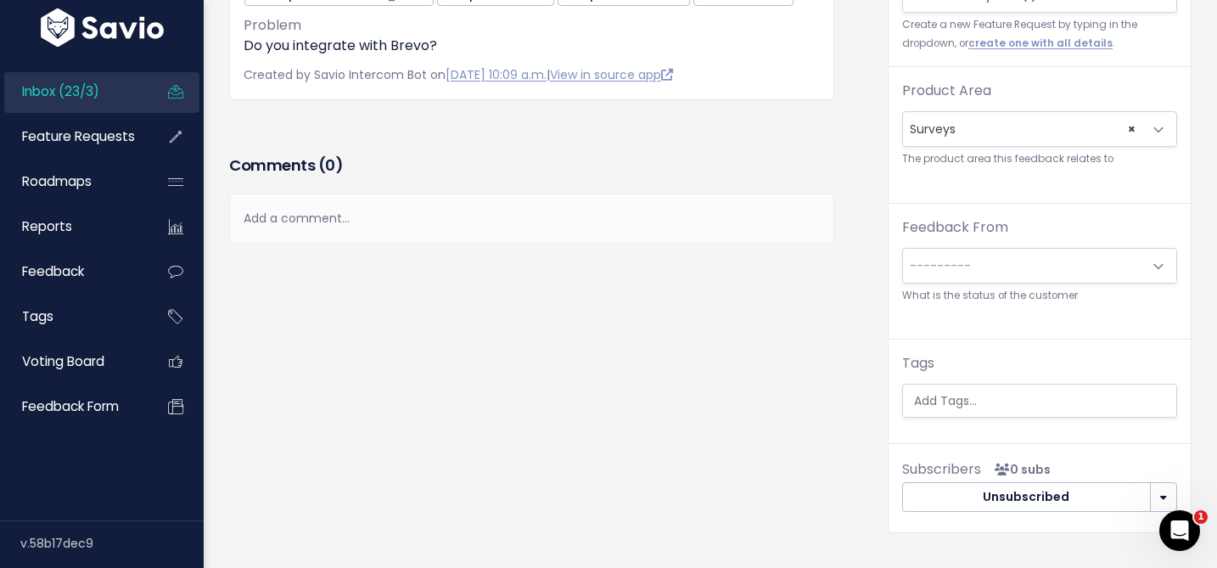
scroll to position [0, 0]
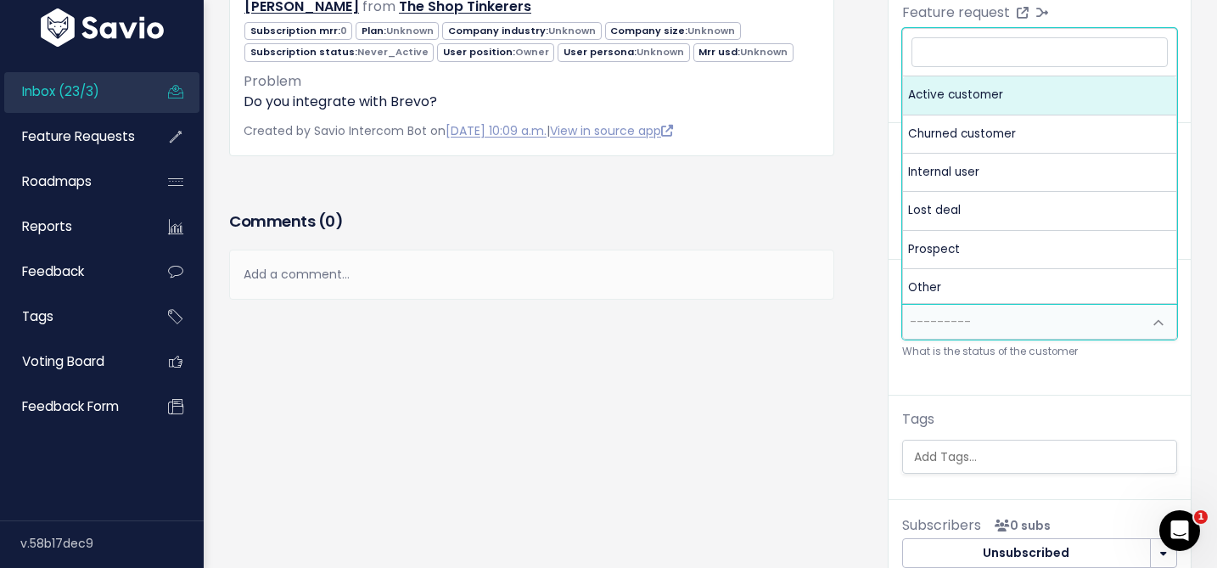
click at [934, 323] on span "---------" at bounding box center [940, 321] width 61 height 17
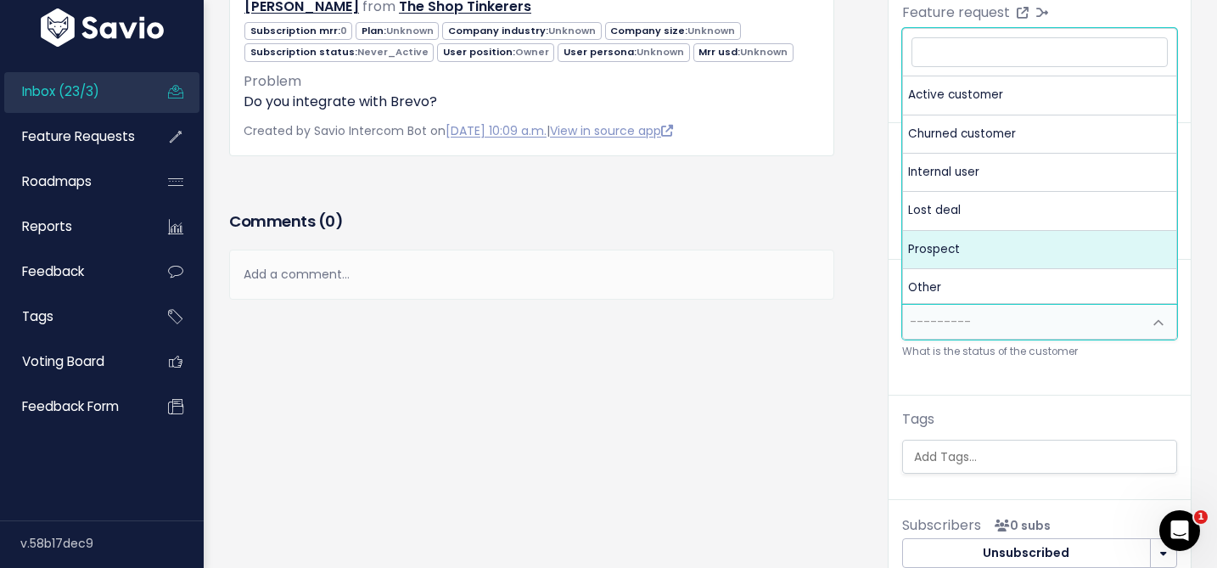
select select "PROSPECT"
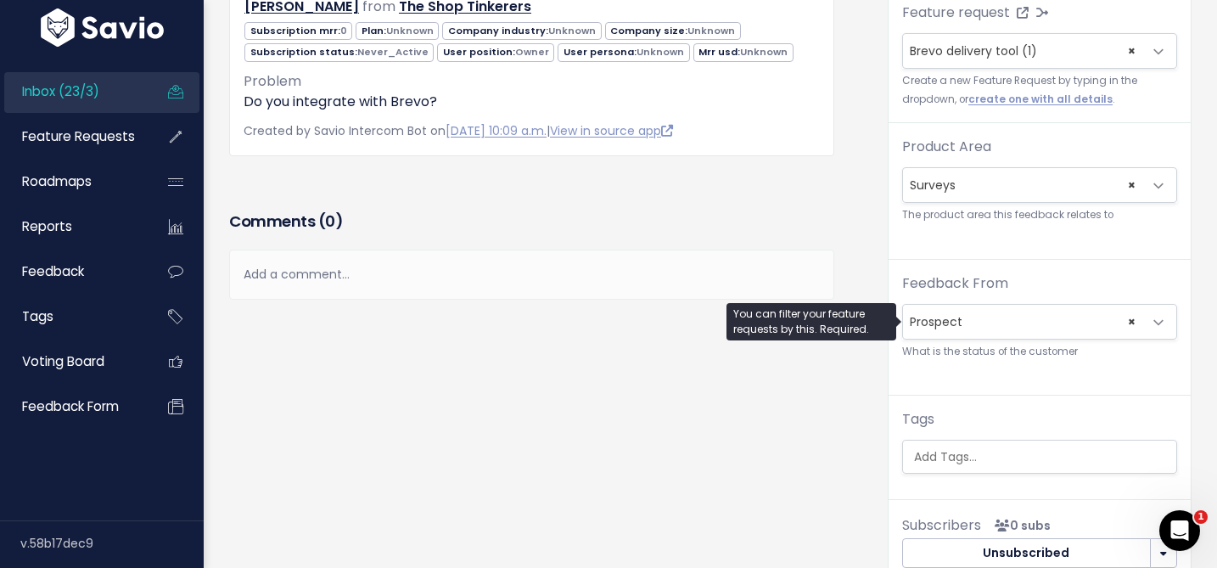
click at [956, 458] on input "search" at bounding box center [1043, 457] width 273 height 18
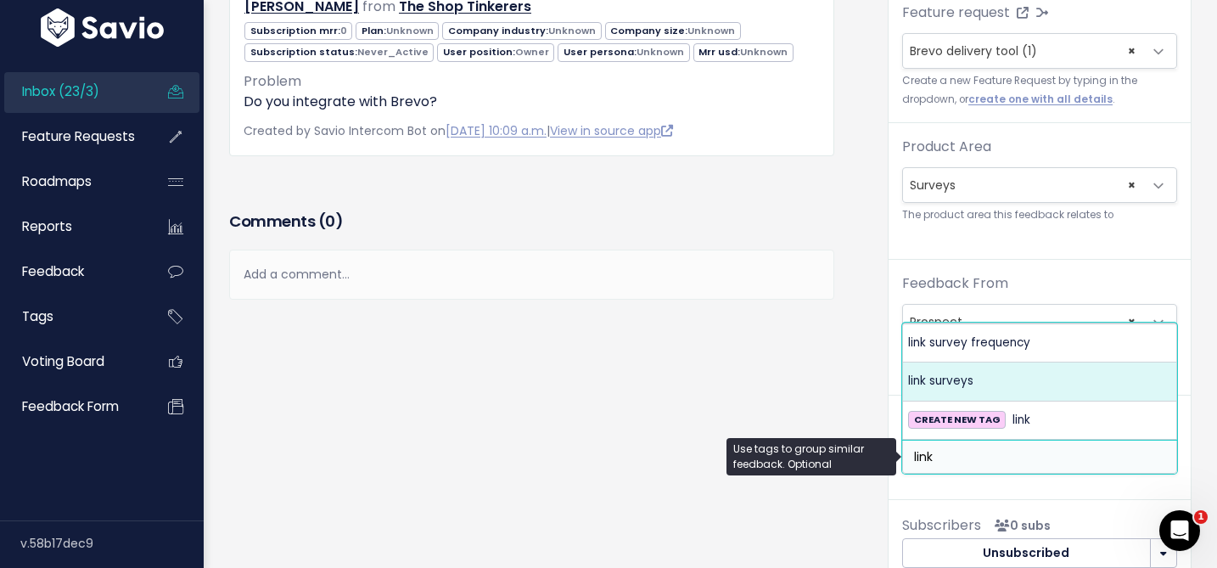
type input "link"
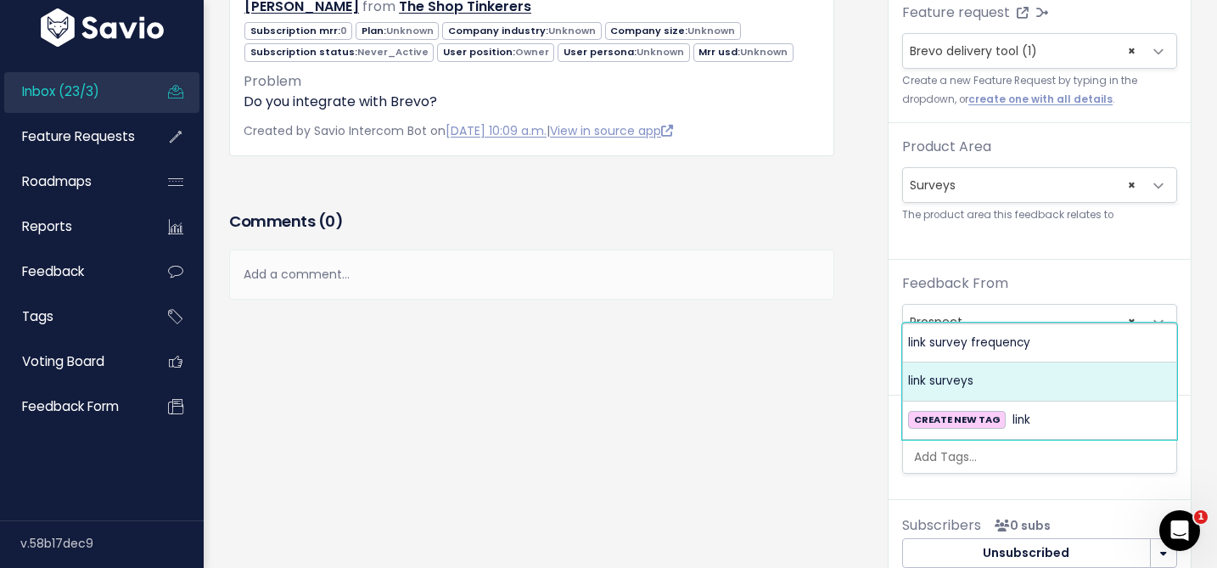
select select "998"
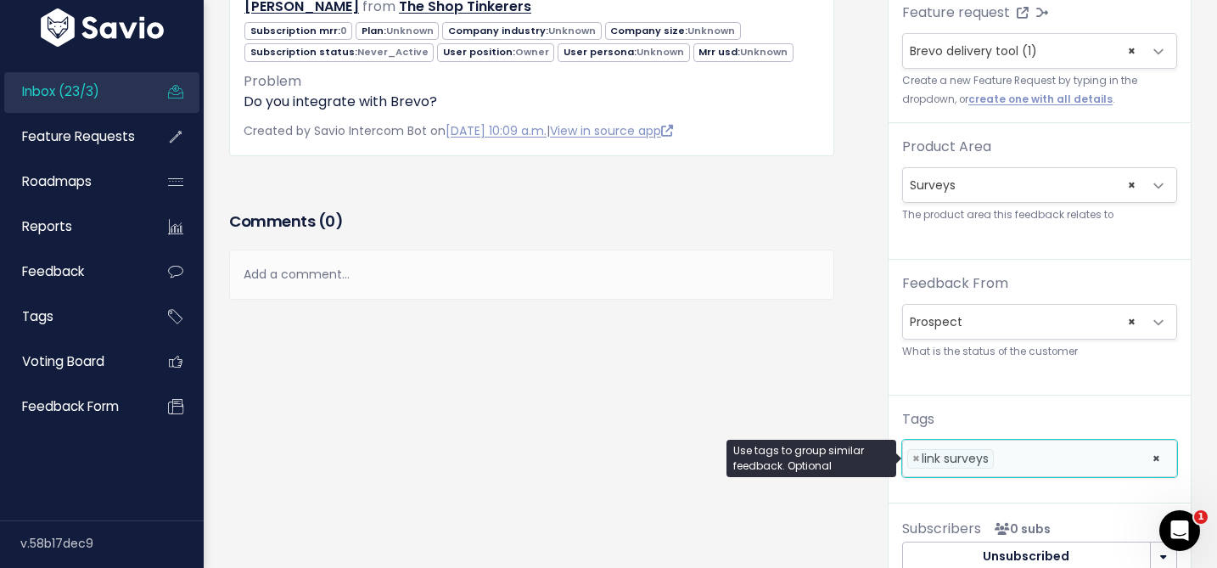
click at [996, 450] on ul "× × link surveys" at bounding box center [1039, 458] width 273 height 36
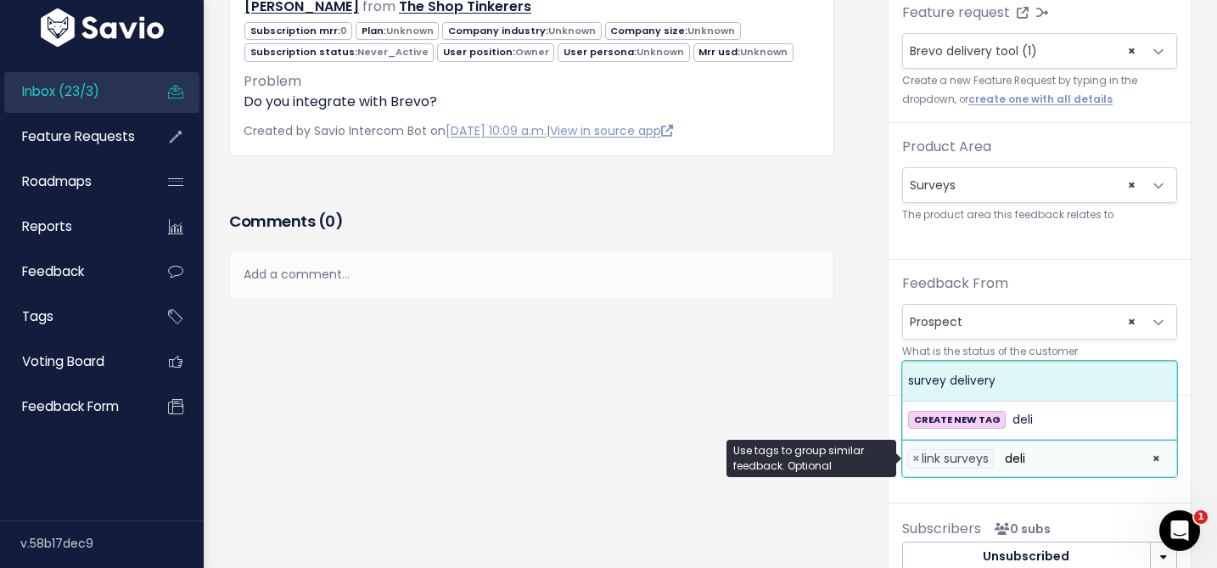
type input "deli"
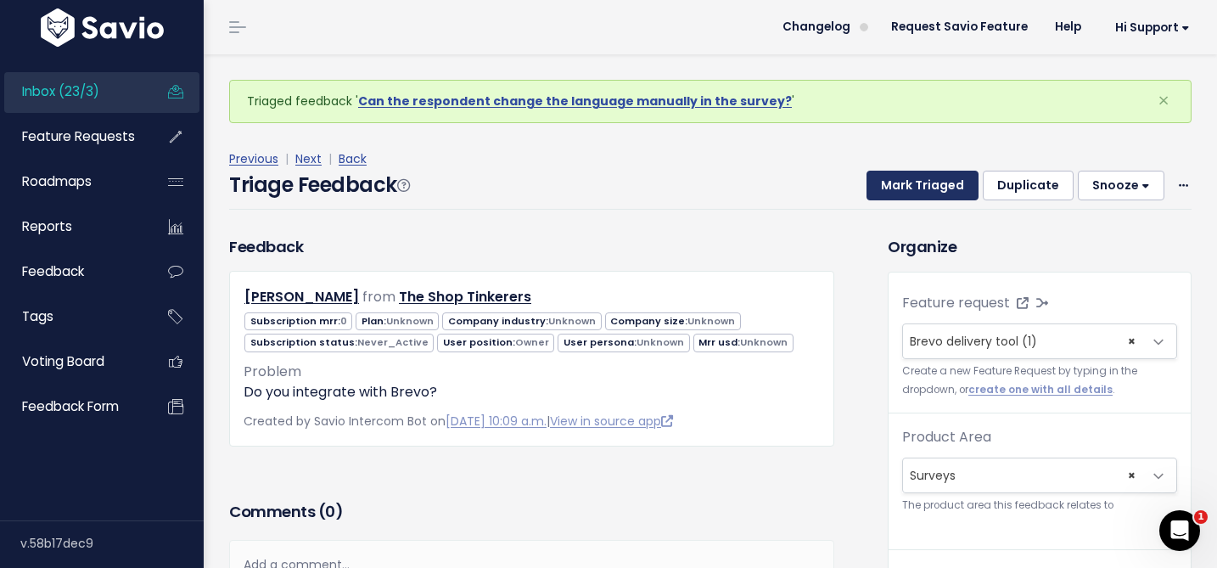
click at [911, 182] on button "Mark Triaged" at bounding box center [923, 186] width 112 height 31
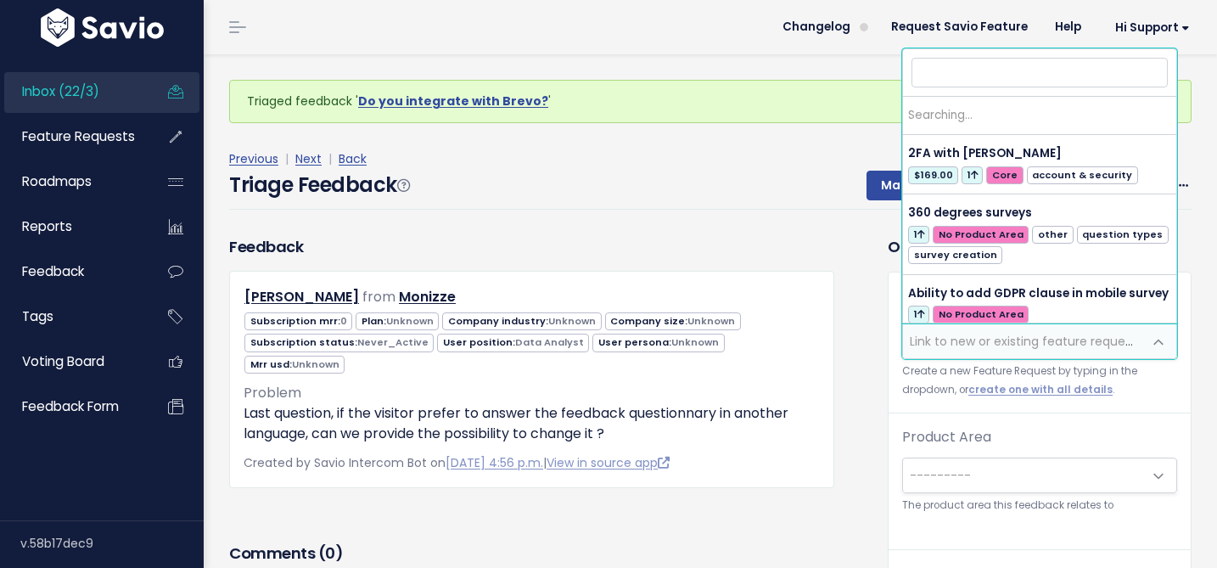
click at [948, 340] on span "Link to new or existing feature request..." at bounding box center [1027, 341] width 234 height 17
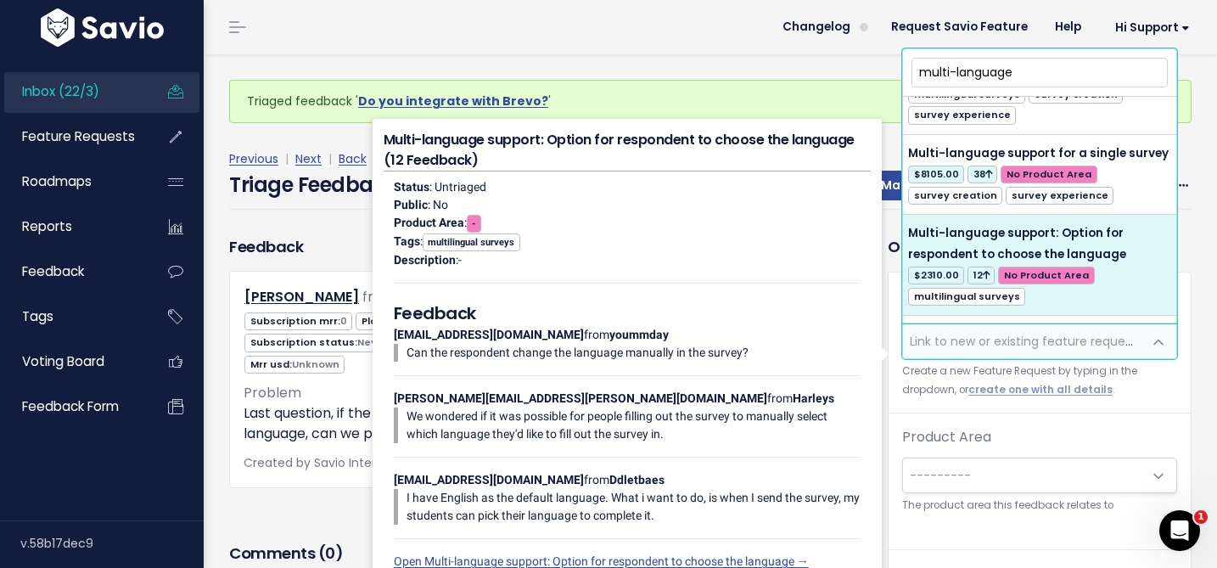
scroll to position [768, 0]
type input "multi-language"
select select "58006"
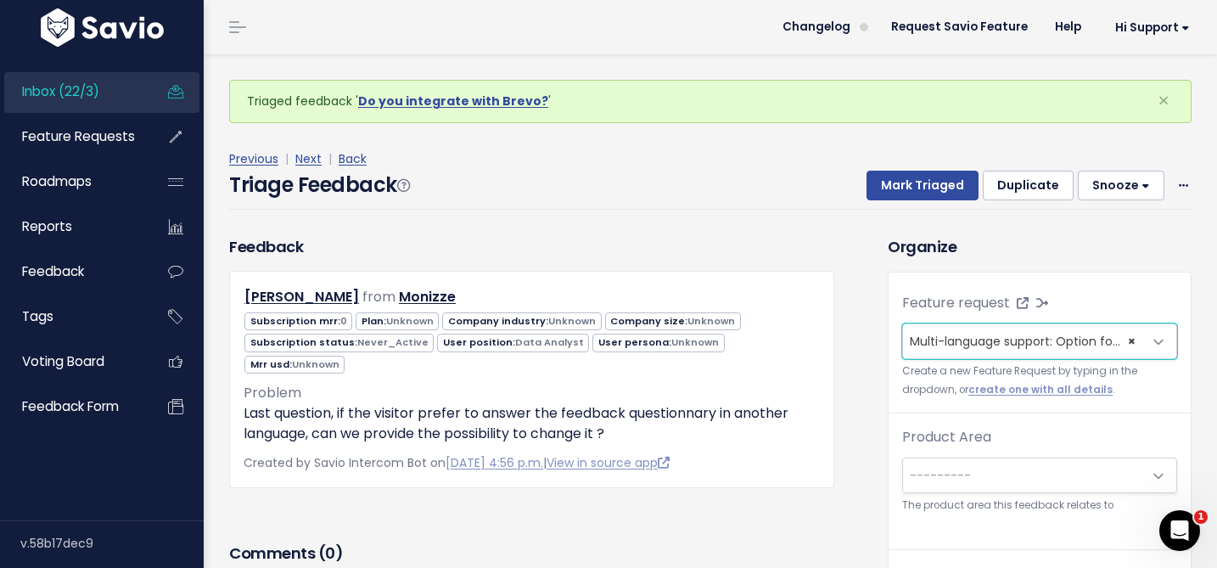
scroll to position [22, 0]
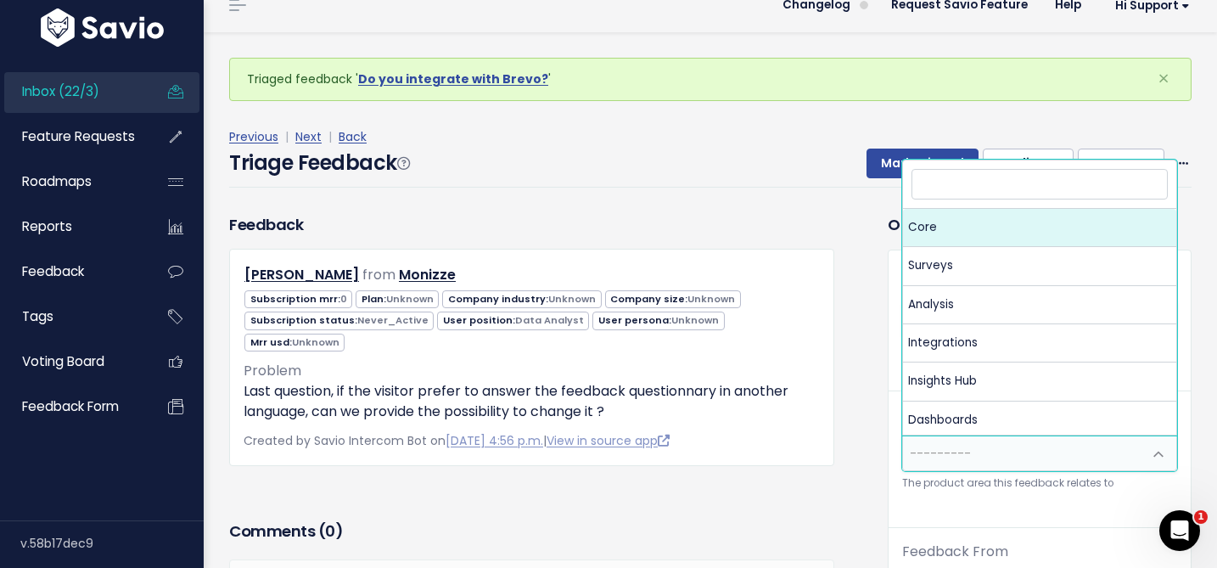
click at [952, 449] on span "---------" at bounding box center [940, 453] width 61 height 17
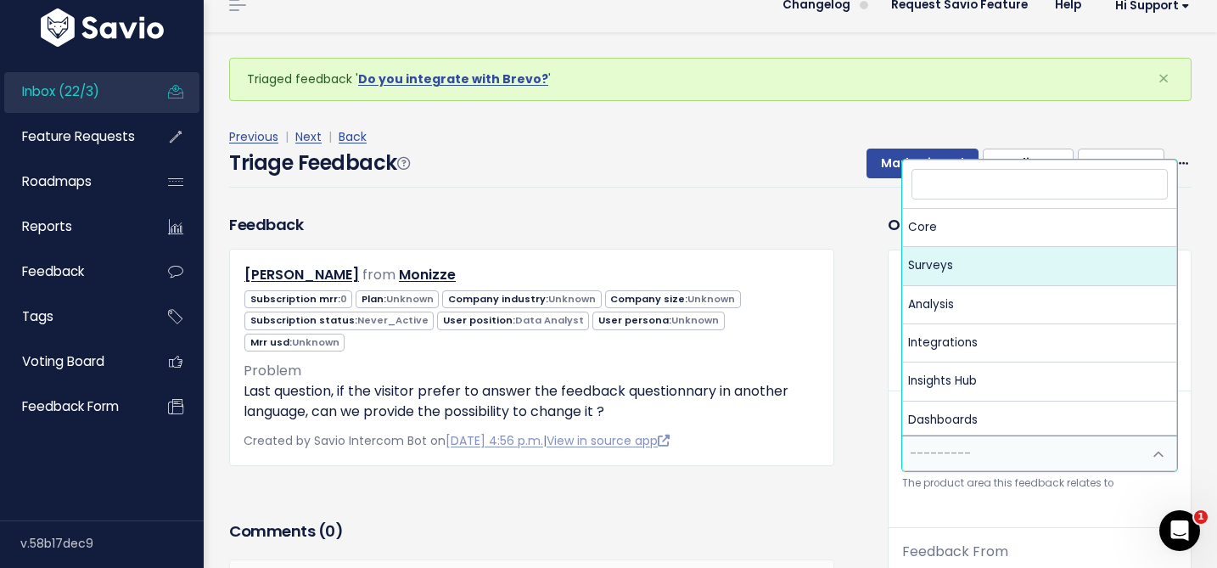
select select "MAIN:SURVEYS"
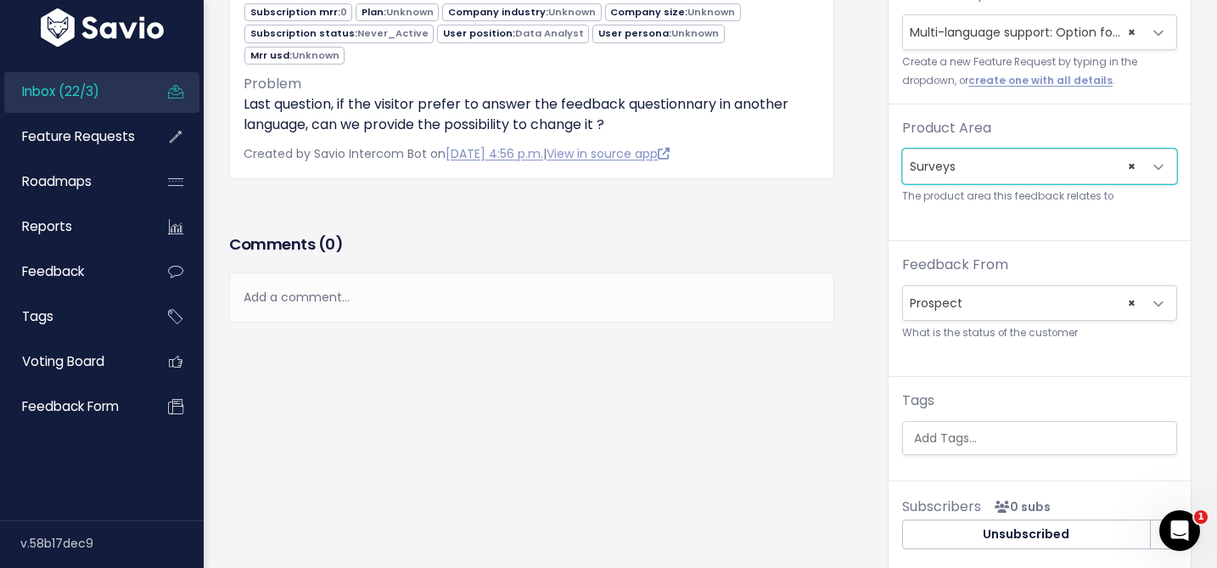
scroll to position [254, 0]
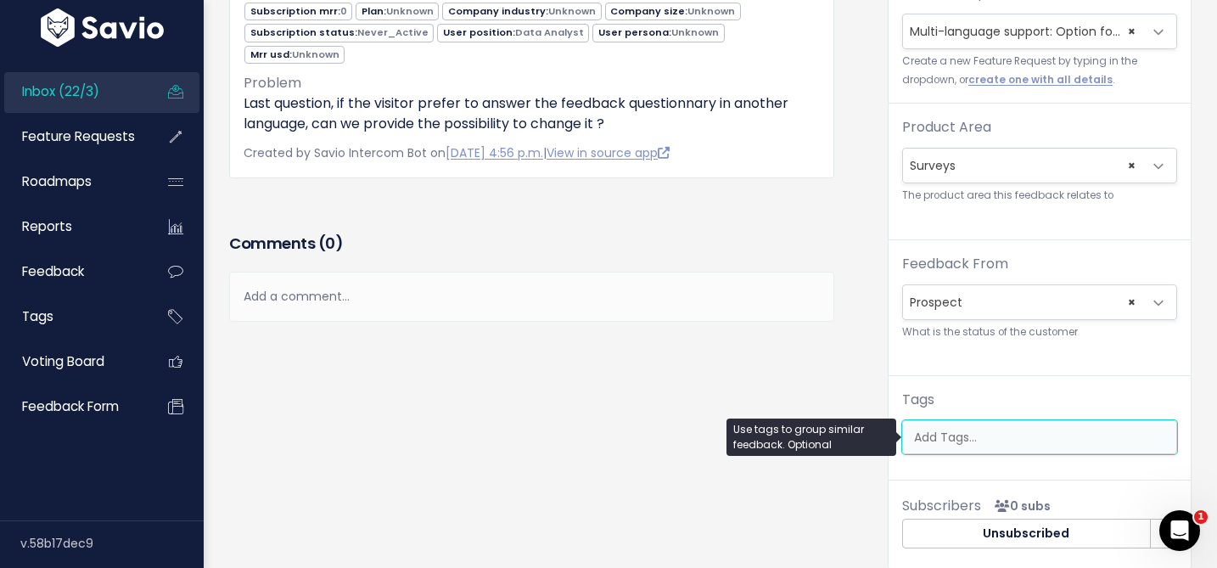
click at [939, 435] on input "search" at bounding box center [1043, 438] width 273 height 18
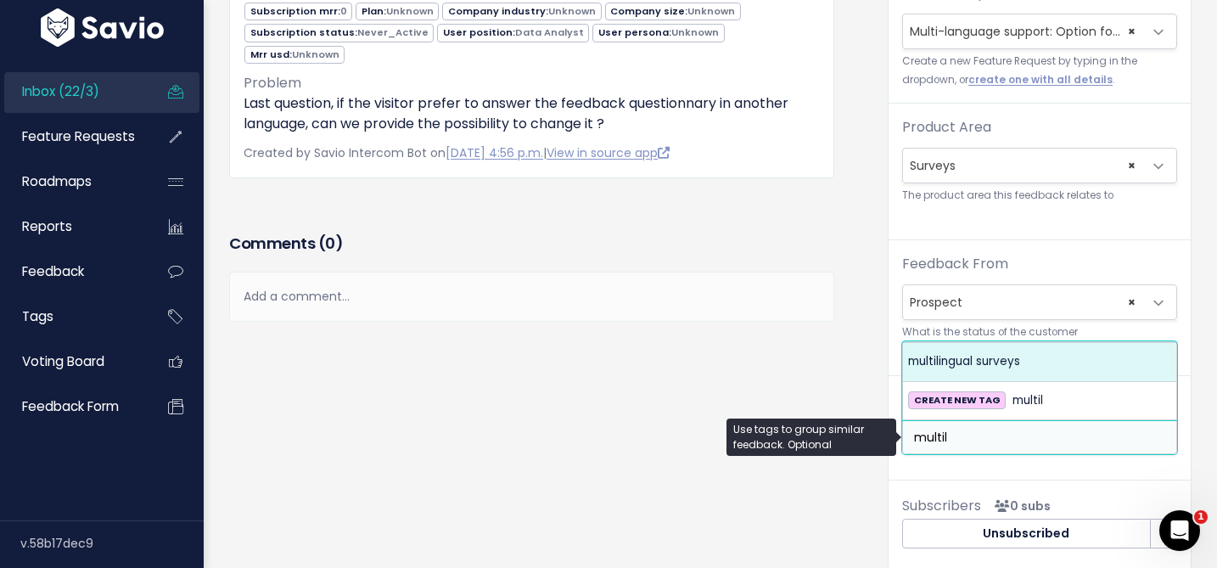
type input "multil"
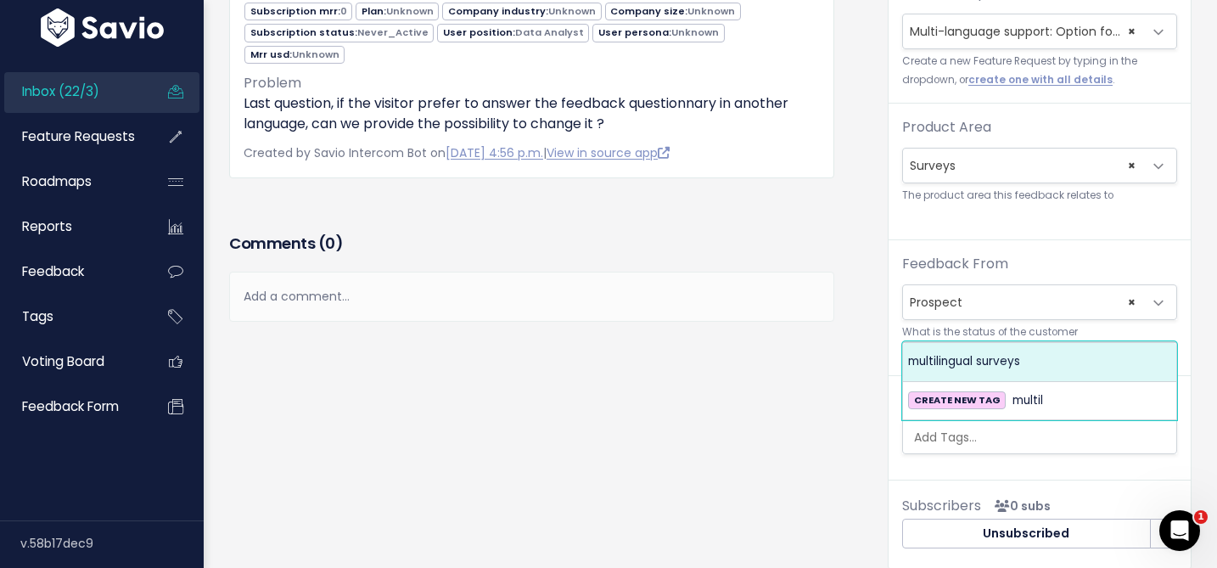
select select "4336"
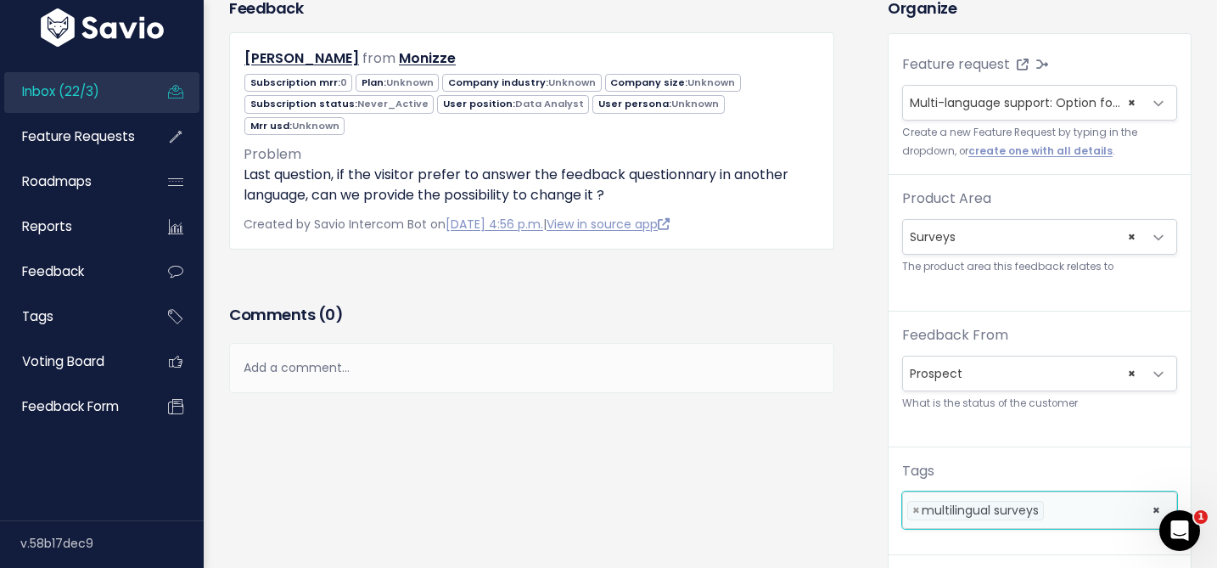
scroll to position [401, 0]
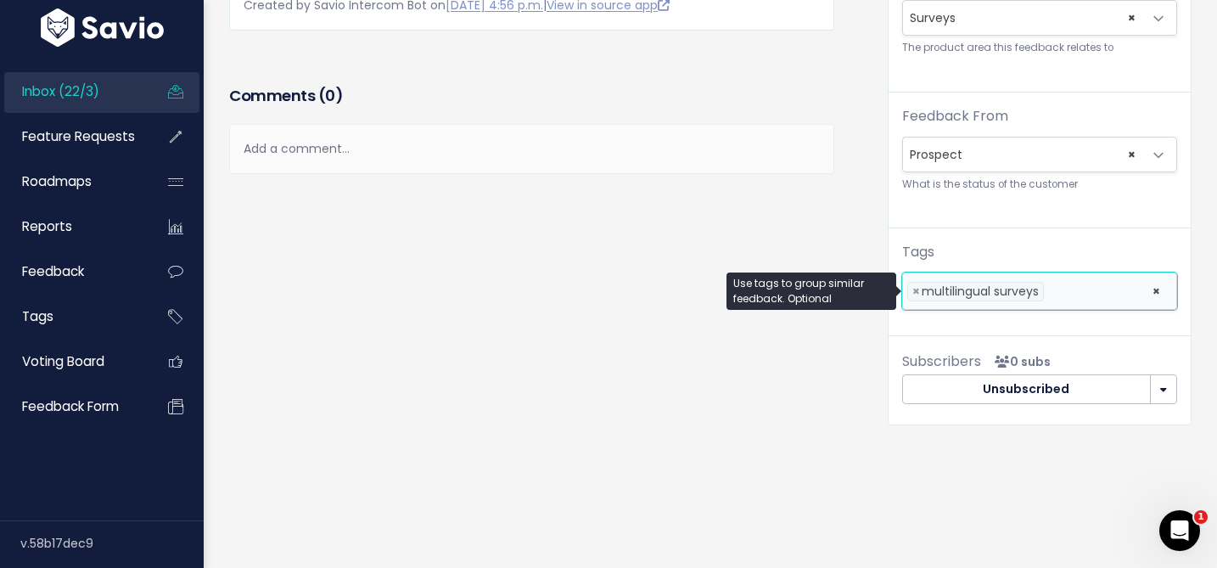
click at [1096, 296] on li at bounding box center [1094, 292] width 92 height 18
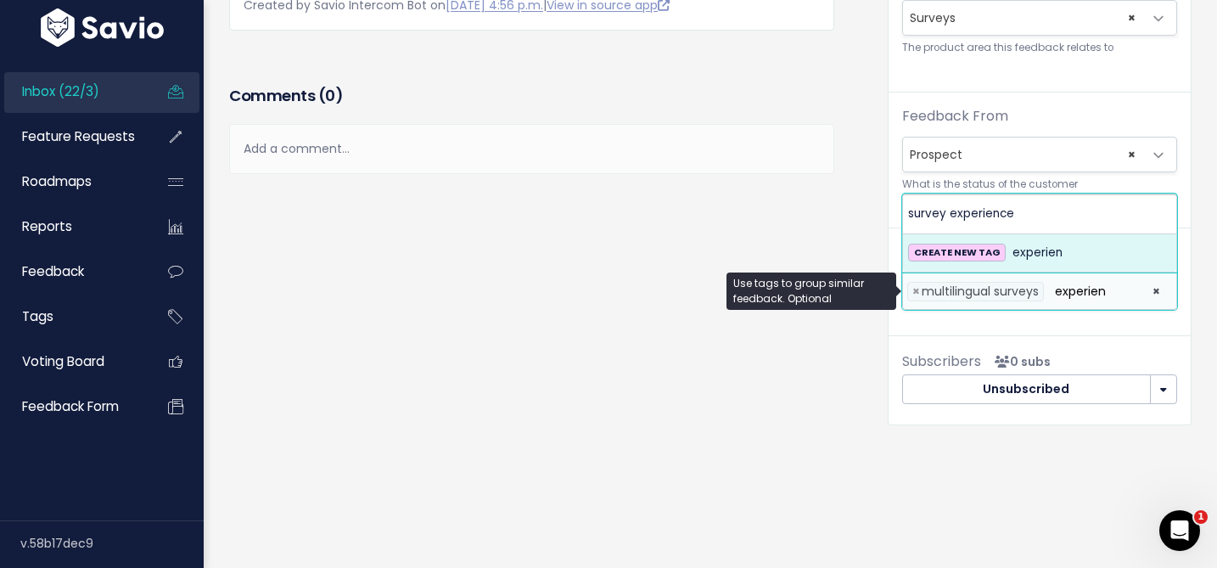
type input "experien"
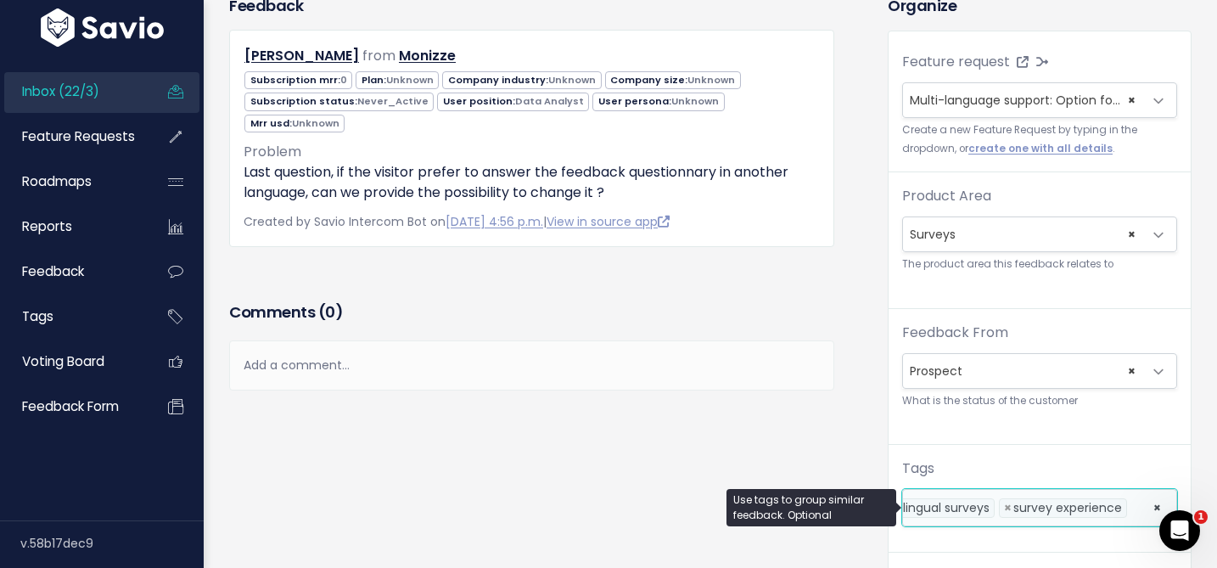
scroll to position [0, 0]
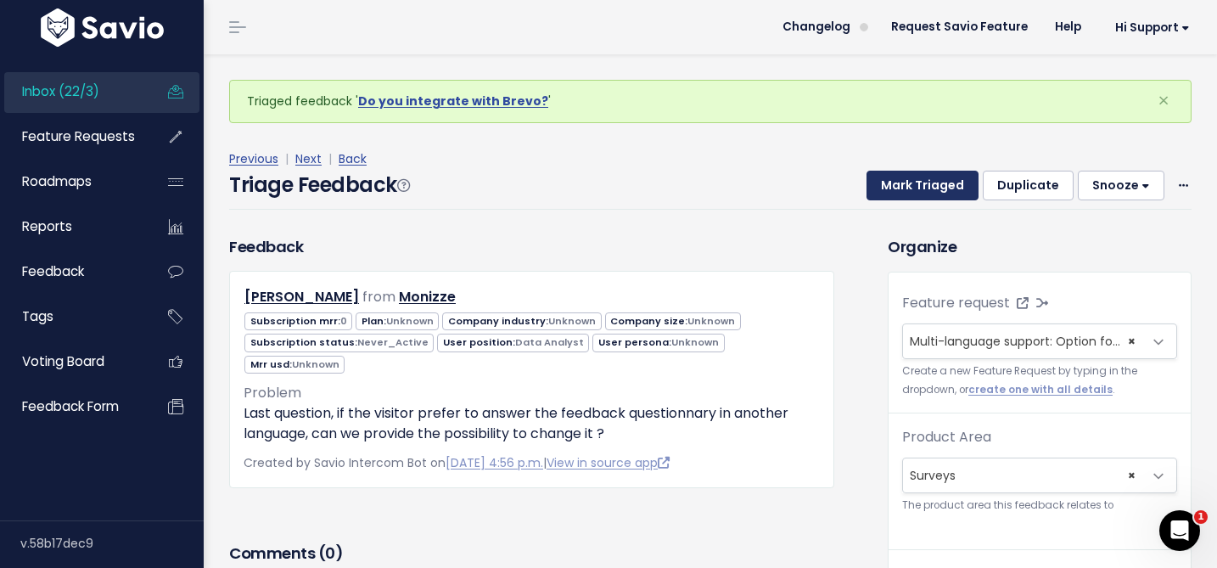
click at [896, 192] on button "Mark Triaged" at bounding box center [923, 186] width 112 height 31
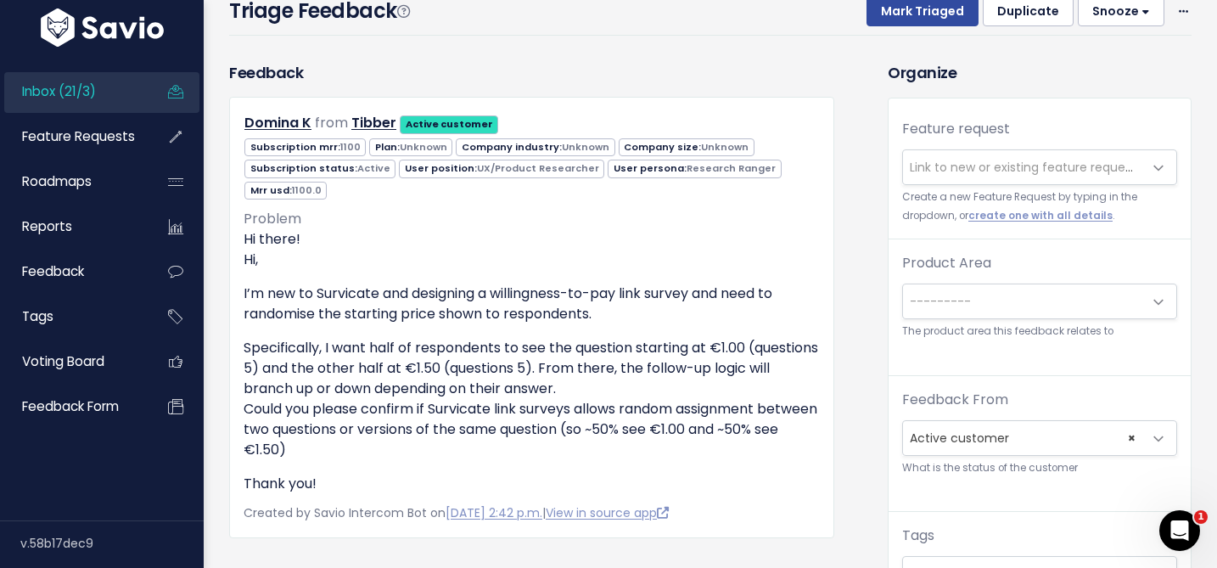
scroll to position [123, 0]
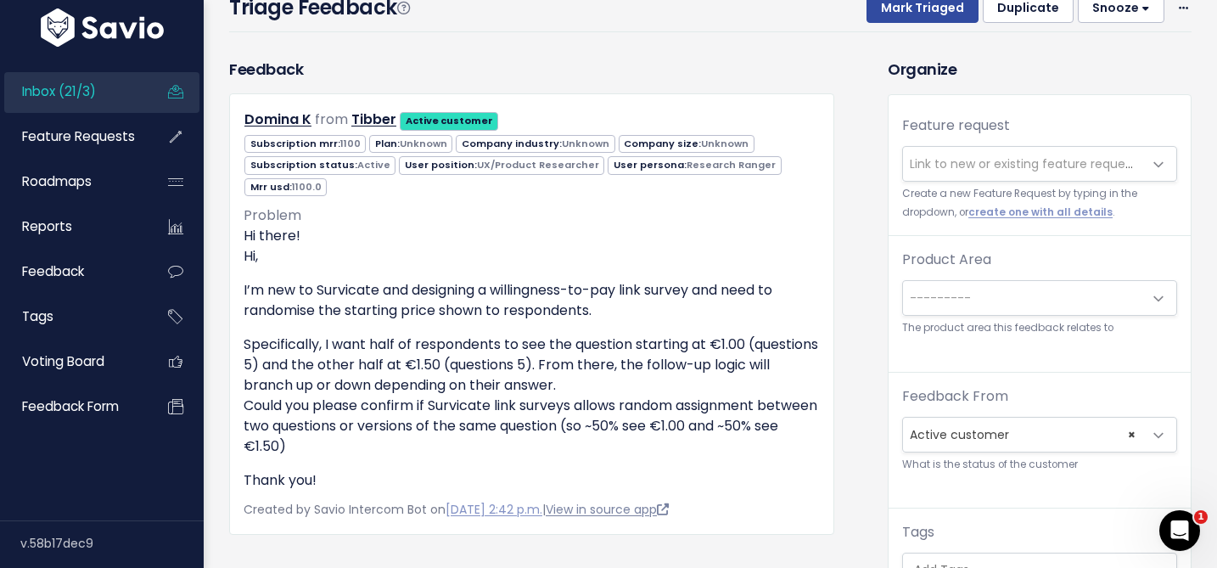
click at [648, 509] on link "View in source app" at bounding box center [607, 509] width 123 height 17
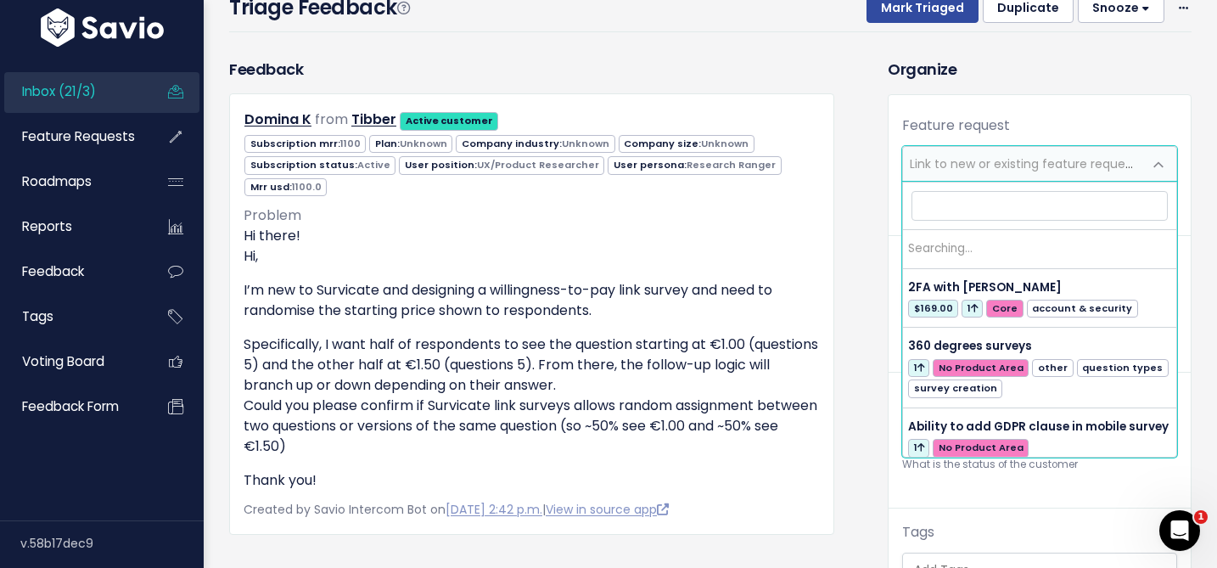
click at [952, 178] on span "Link to new or existing feature request..." at bounding box center [1022, 164] width 239 height 34
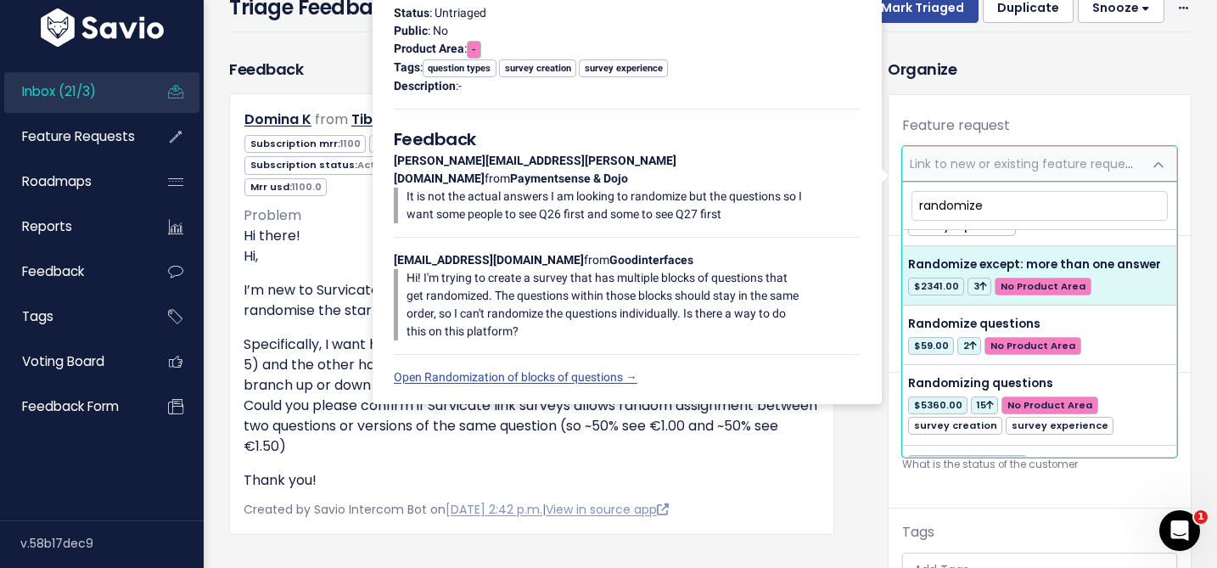
scroll to position [168, 0]
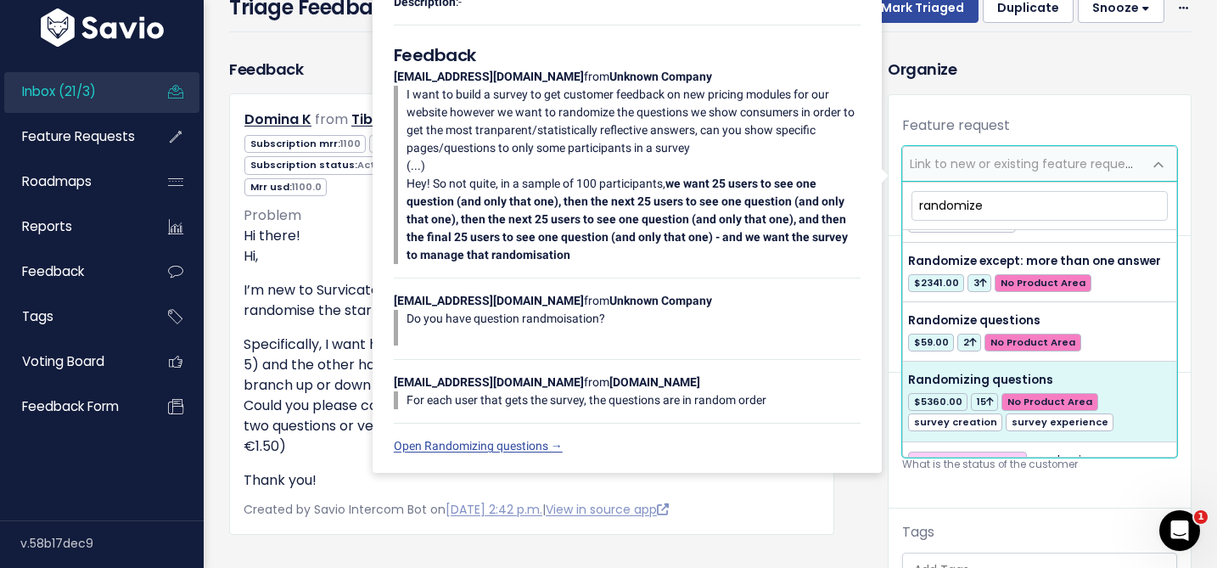
type input "randomize"
select select "4774"
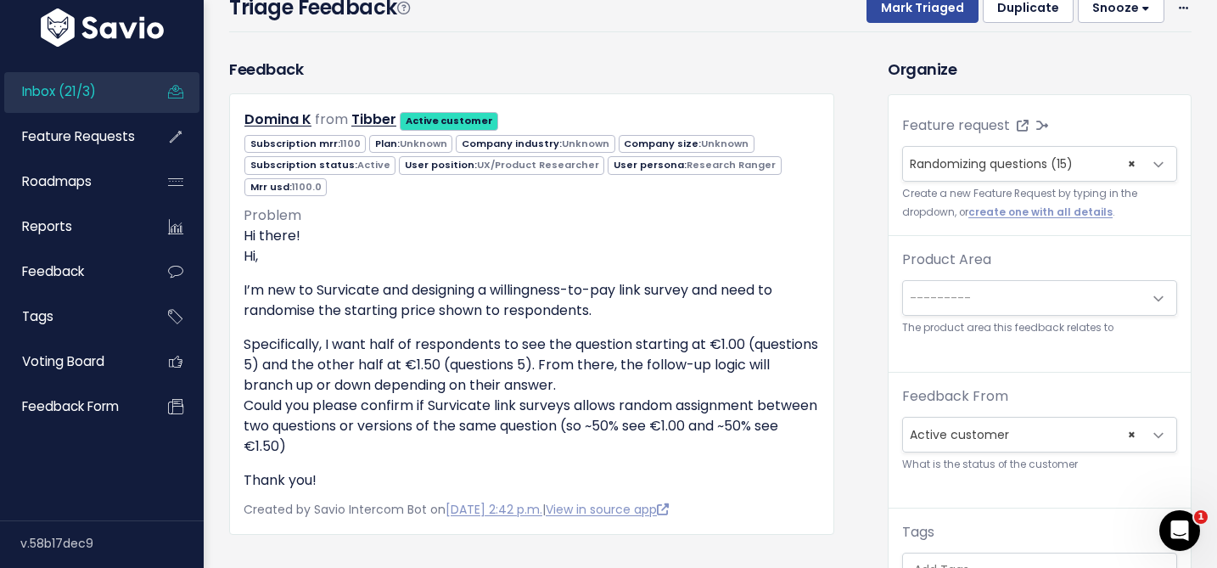
click at [942, 309] on span "---------" at bounding box center [1022, 298] width 239 height 34
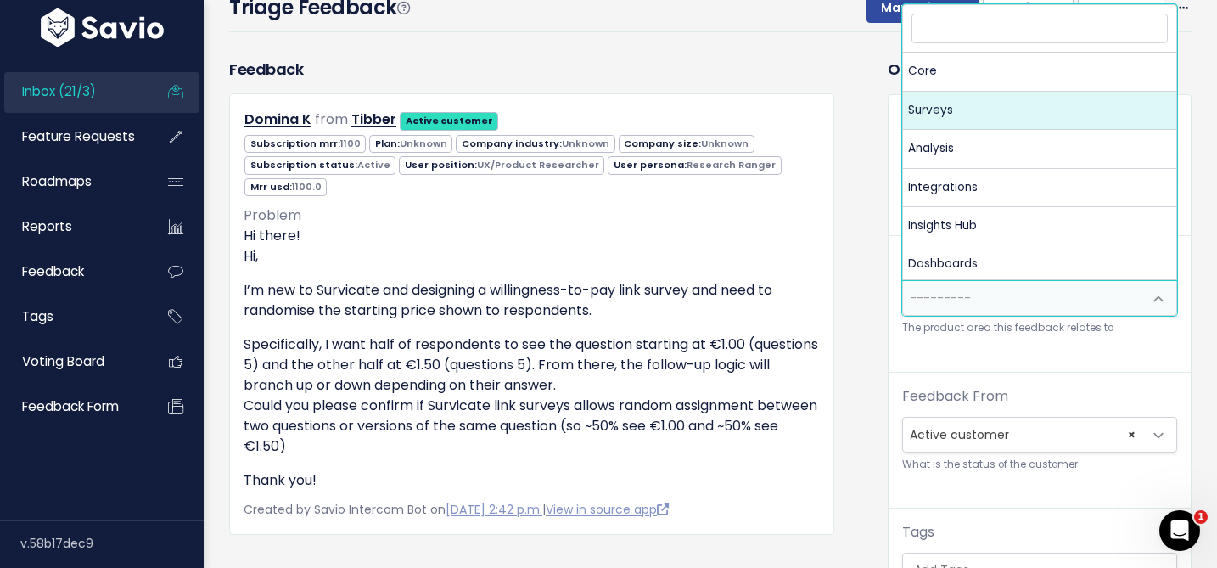
select select "MAIN:SURVEYS"
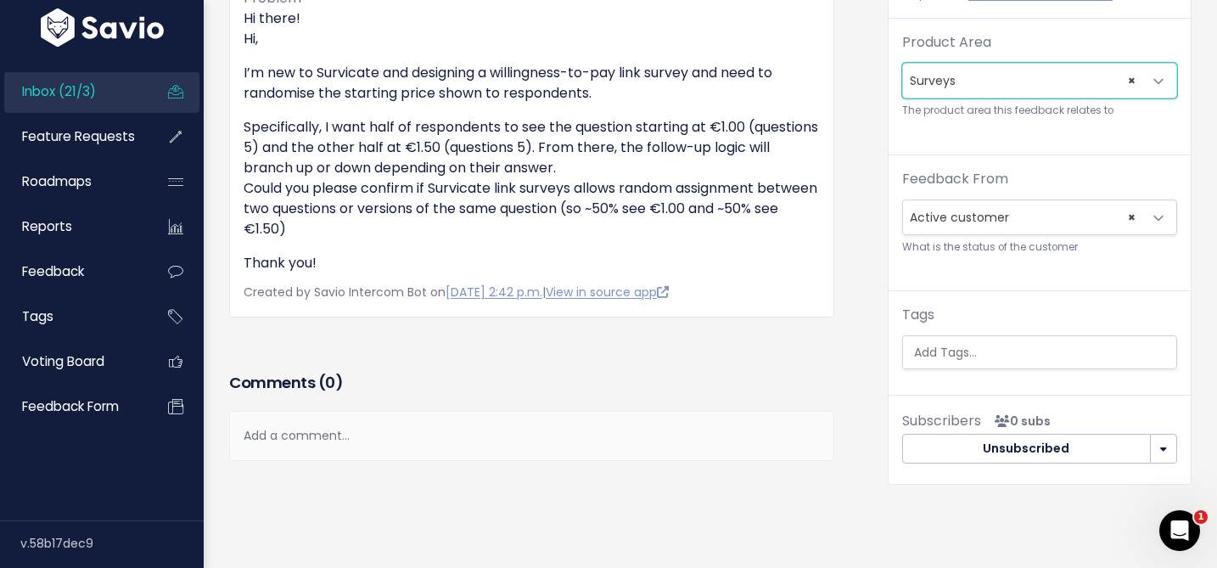
scroll to position [400, 0]
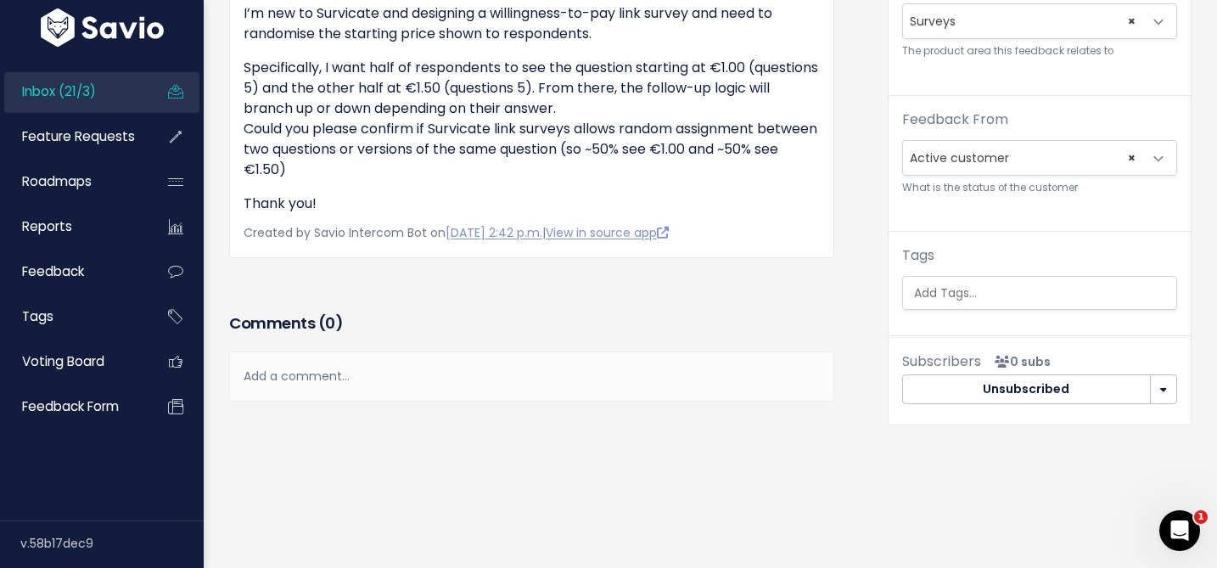
click at [949, 288] on input "search" at bounding box center [1043, 293] width 273 height 18
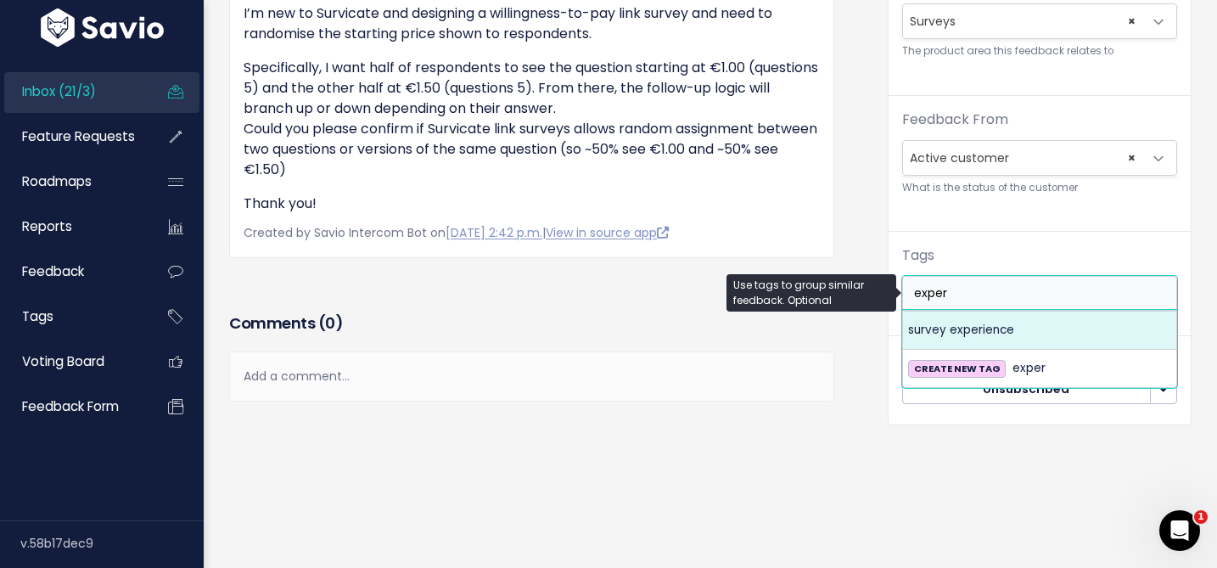
type input "exper"
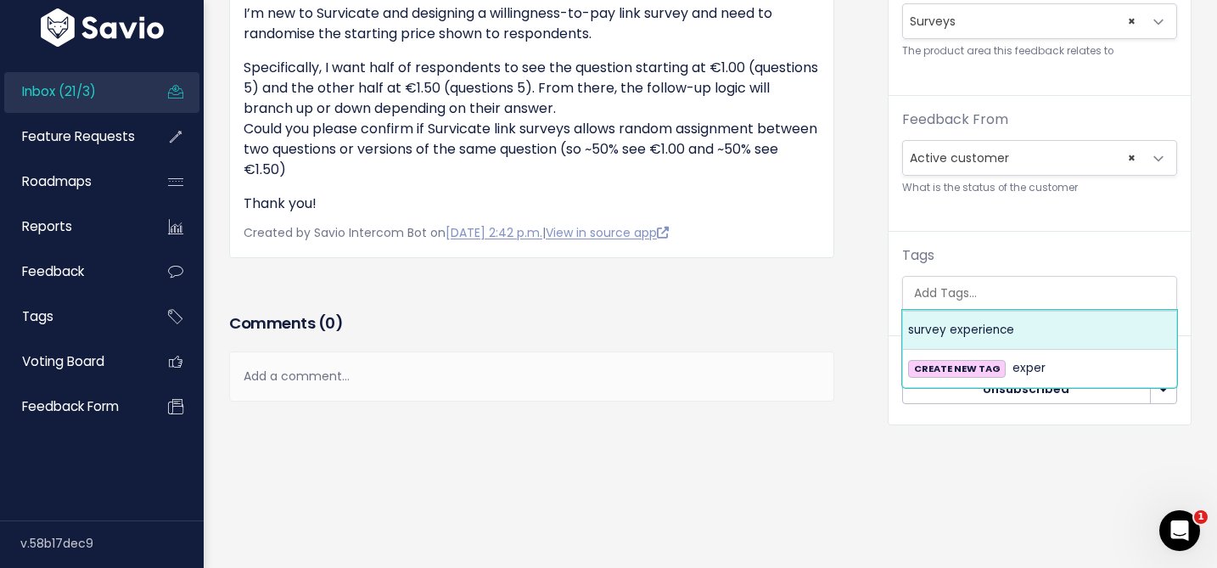
select select "967"
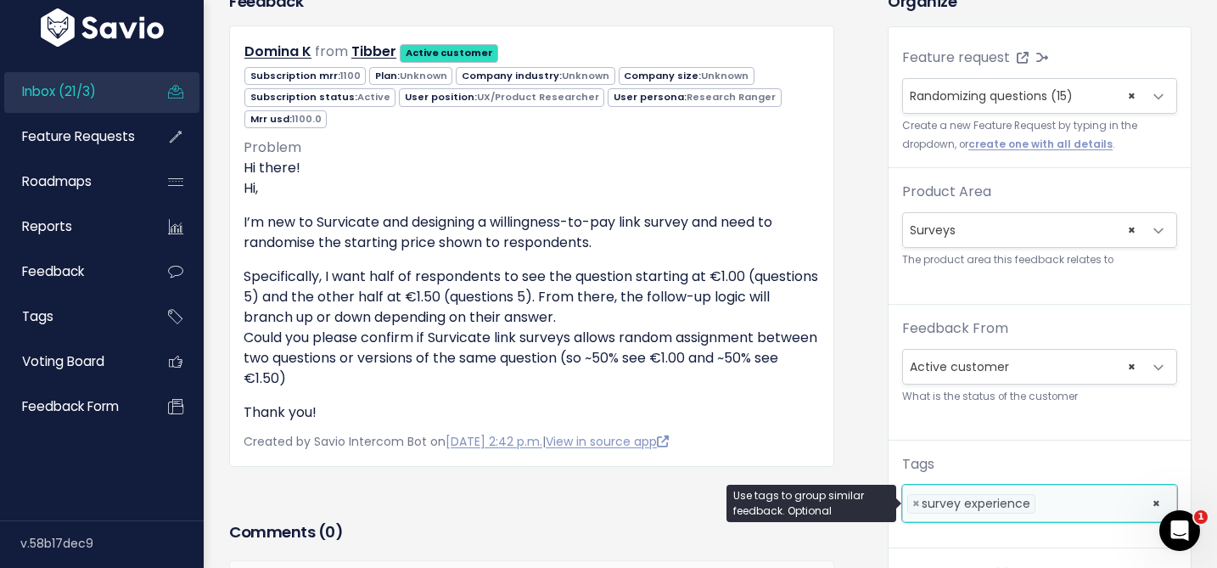
scroll to position [9, 0]
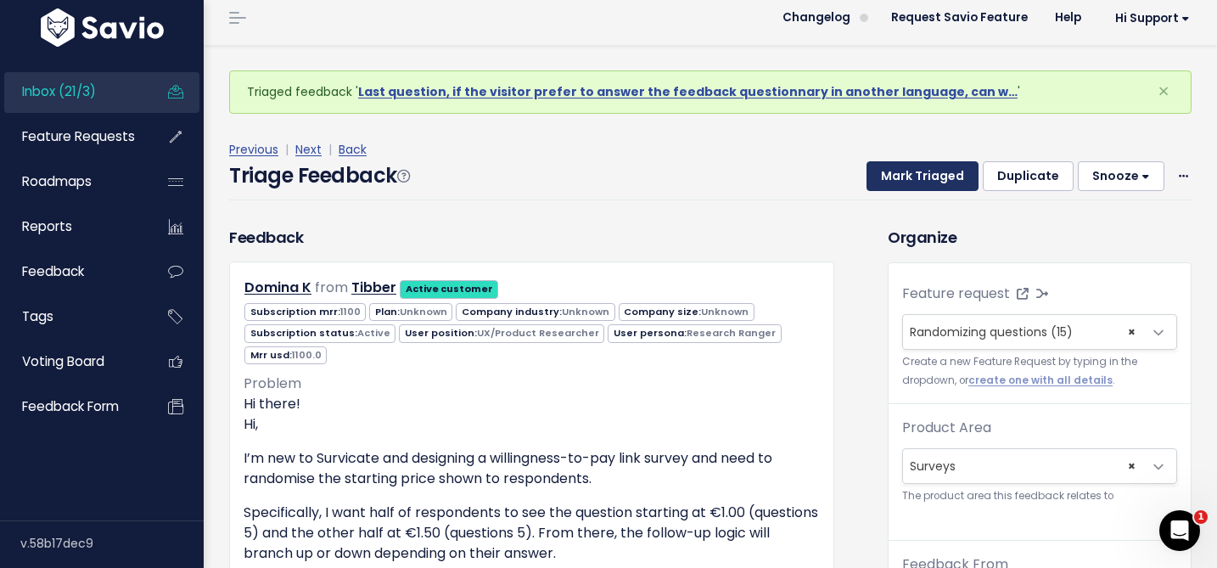
click at [922, 163] on button "Mark Triaged" at bounding box center [923, 176] width 112 height 31
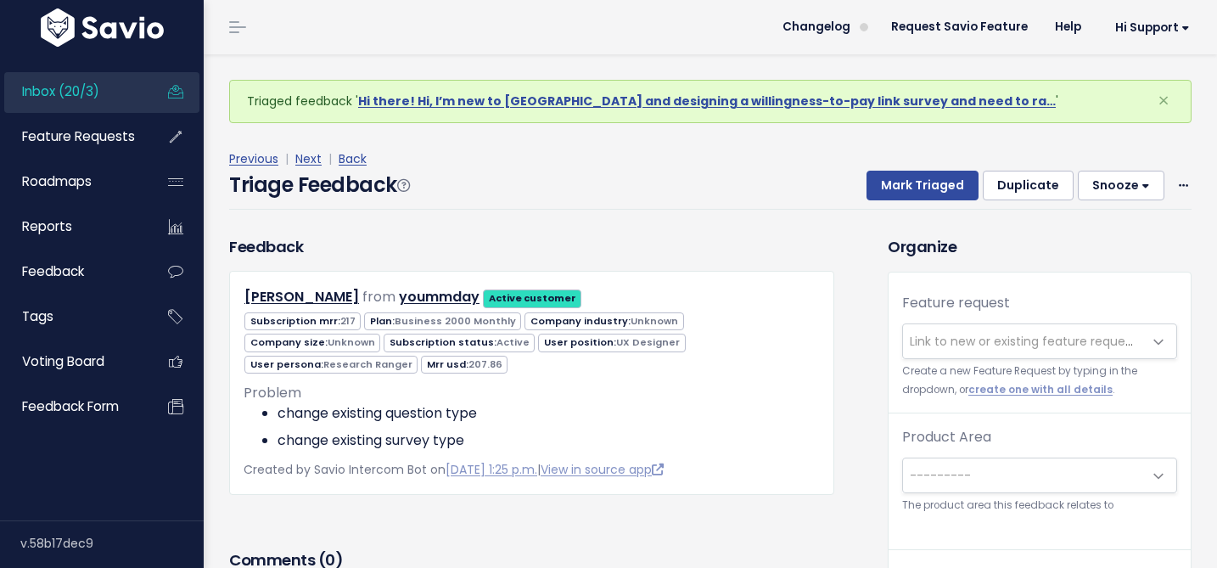
click at [946, 344] on span "Link to new or existing feature request..." at bounding box center [1027, 341] width 234 height 17
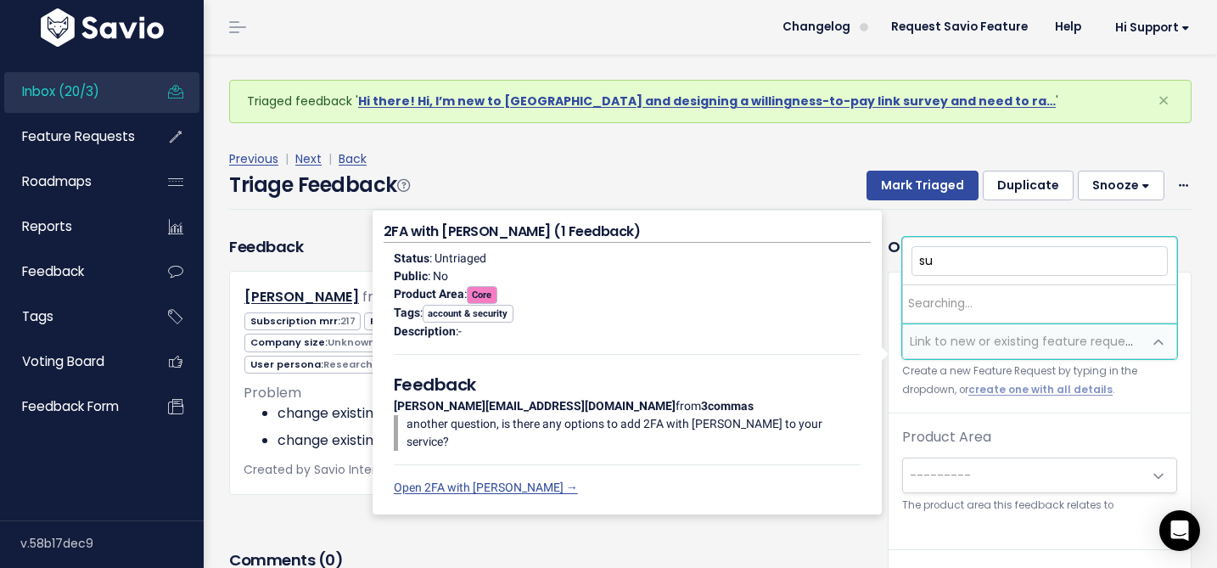
type input "s"
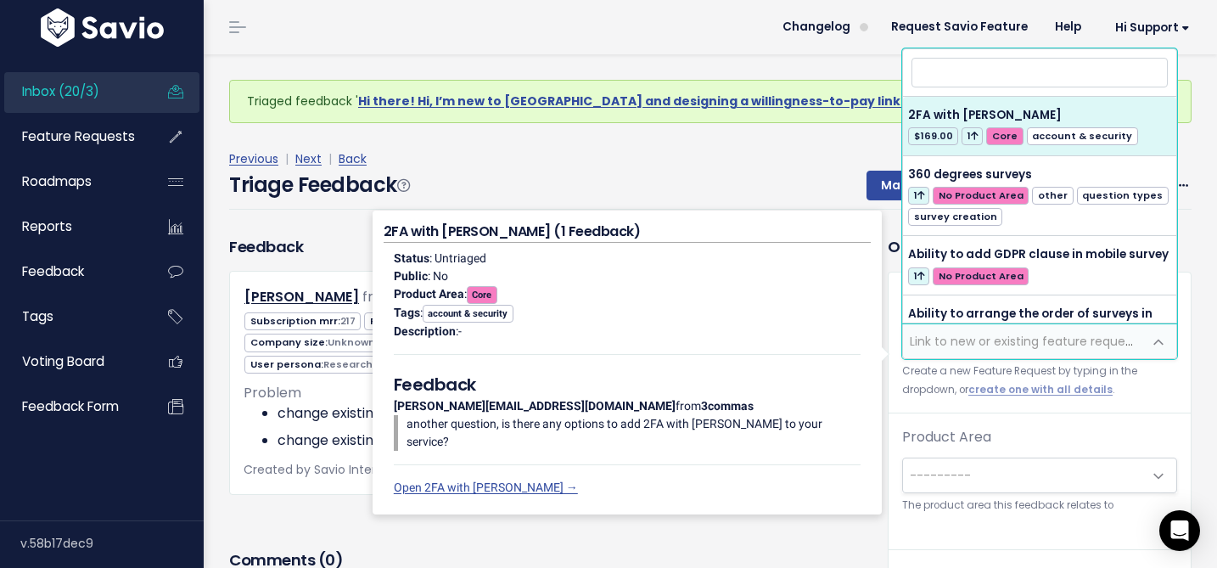
type input "q"
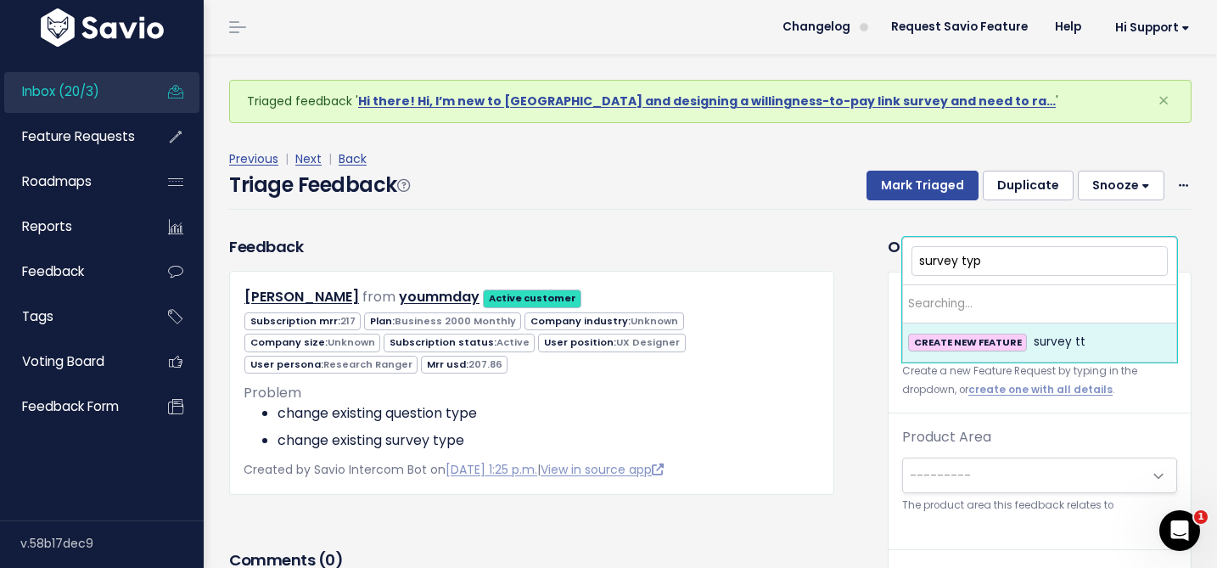
type input "survey type"
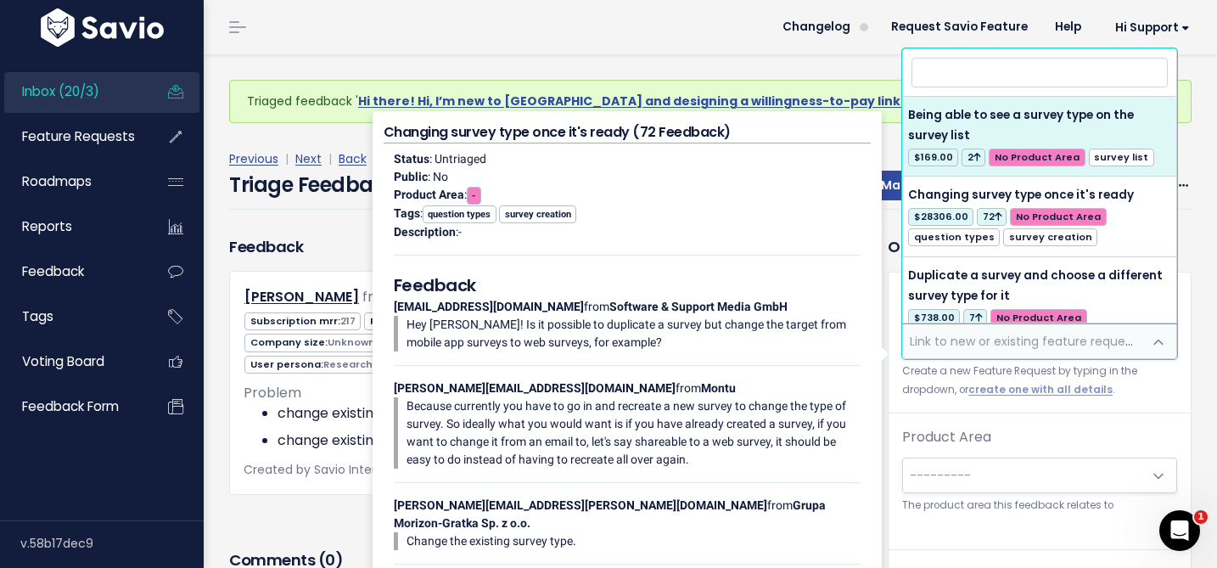
click at [834, 143] on h4 "Changing survey type once it's ready (72 Feedback)" at bounding box center [627, 132] width 487 height 21
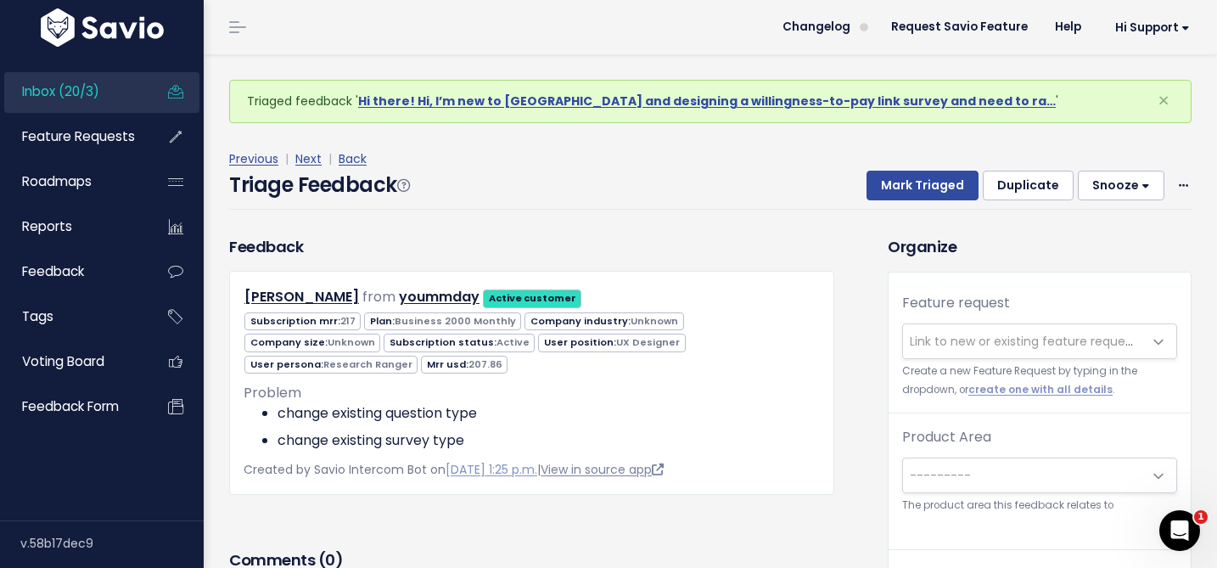
click at [664, 461] on link "View in source app" at bounding box center [602, 469] width 123 height 17
click at [1000, 341] on span "Link to new or existing feature request..." at bounding box center [1027, 341] width 234 height 17
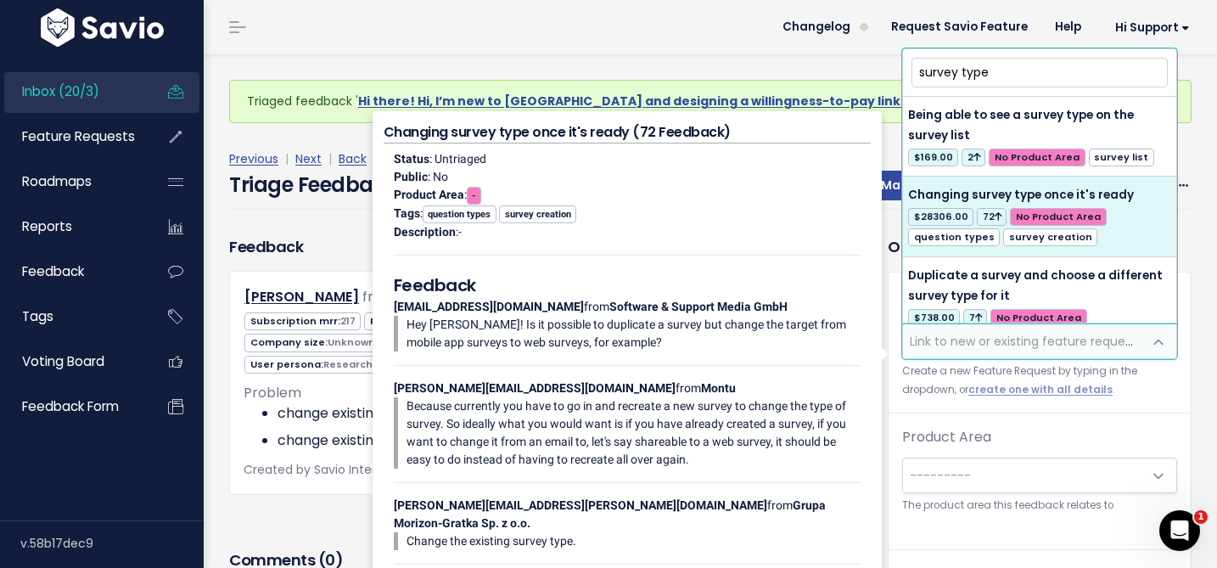
type input "survey type"
select select "4707"
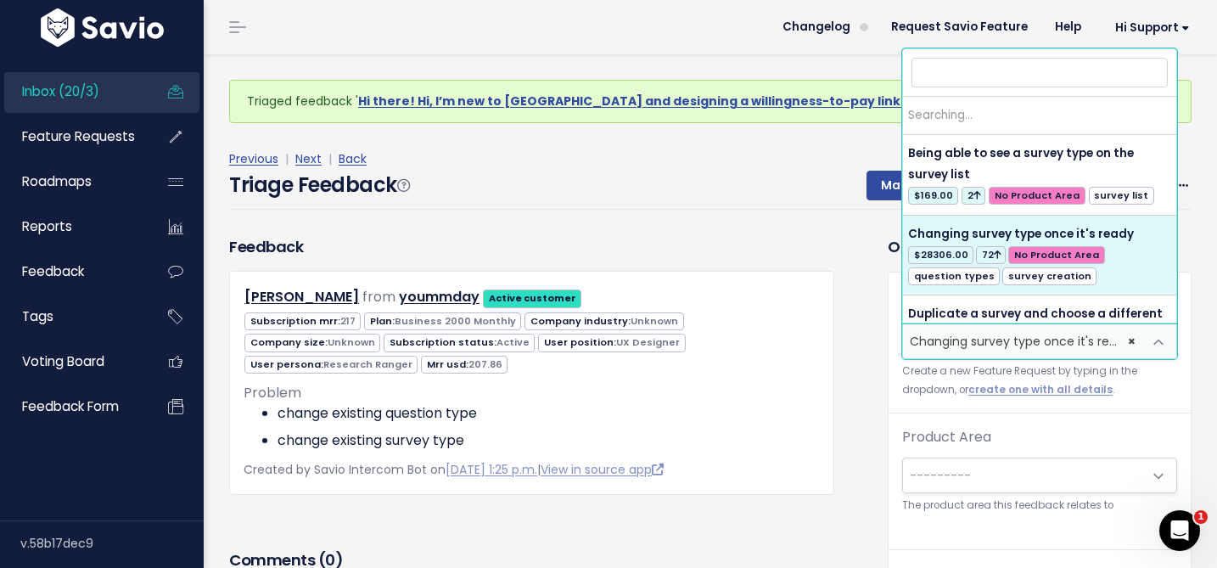
click at [1158, 347] on span at bounding box center [1159, 342] width 34 height 34
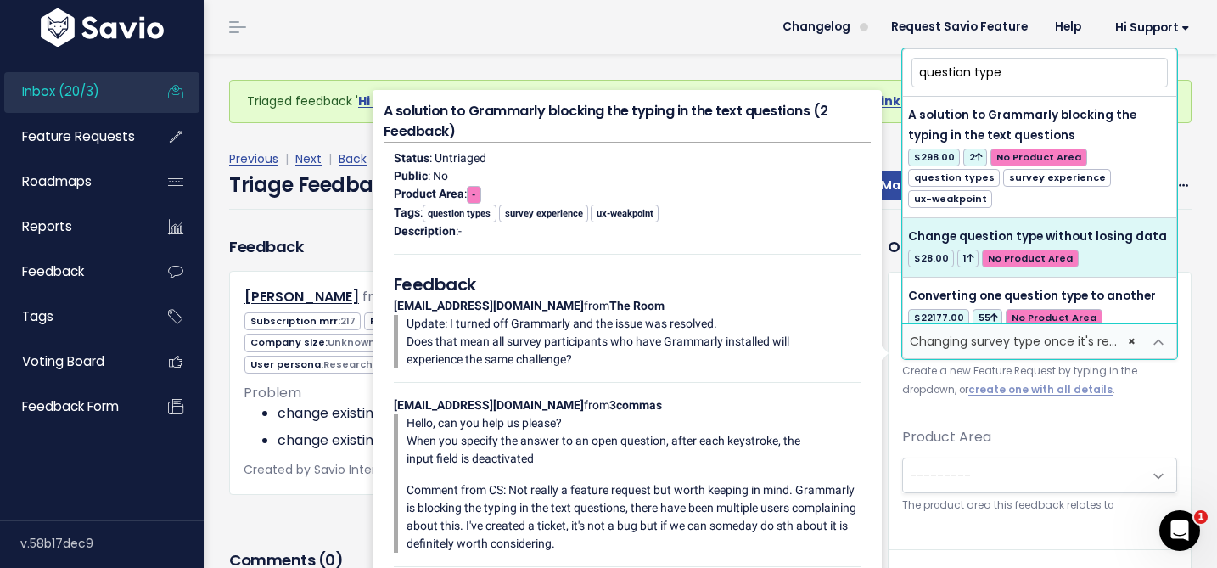
type input "question type"
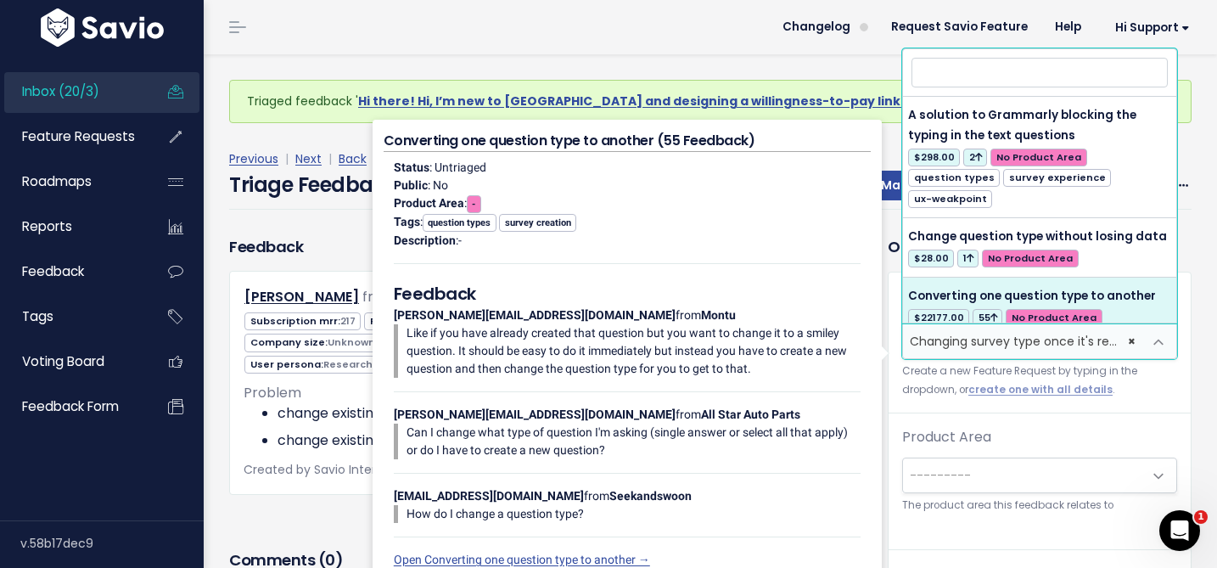
select select "4849"
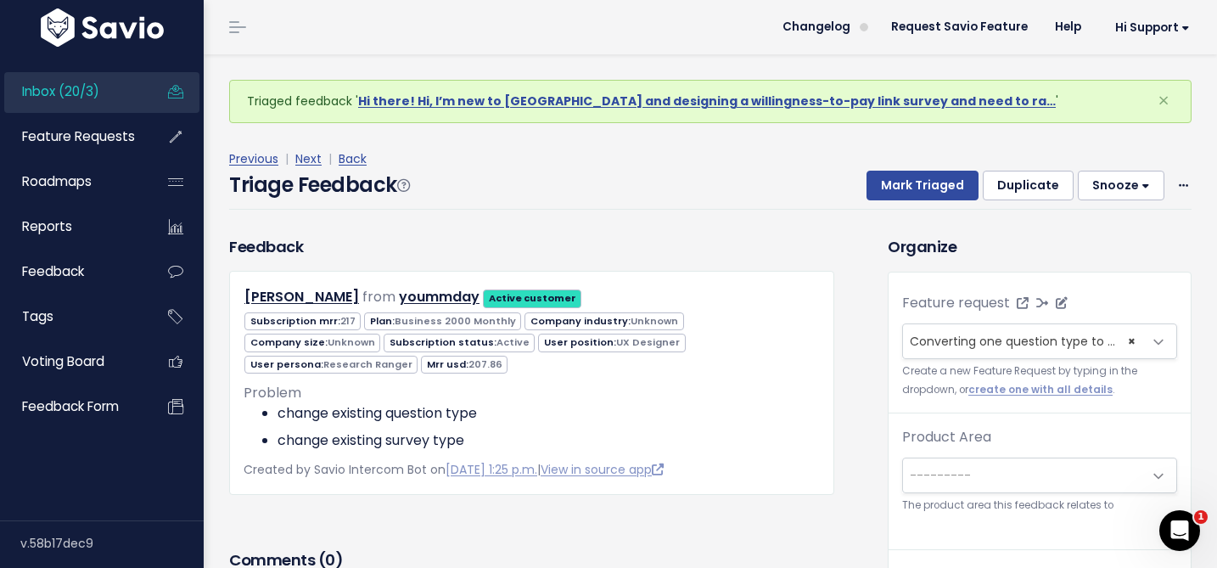
click at [1069, 344] on span "Converting one question type to another (55)" at bounding box center [1047, 341] width 274 height 17
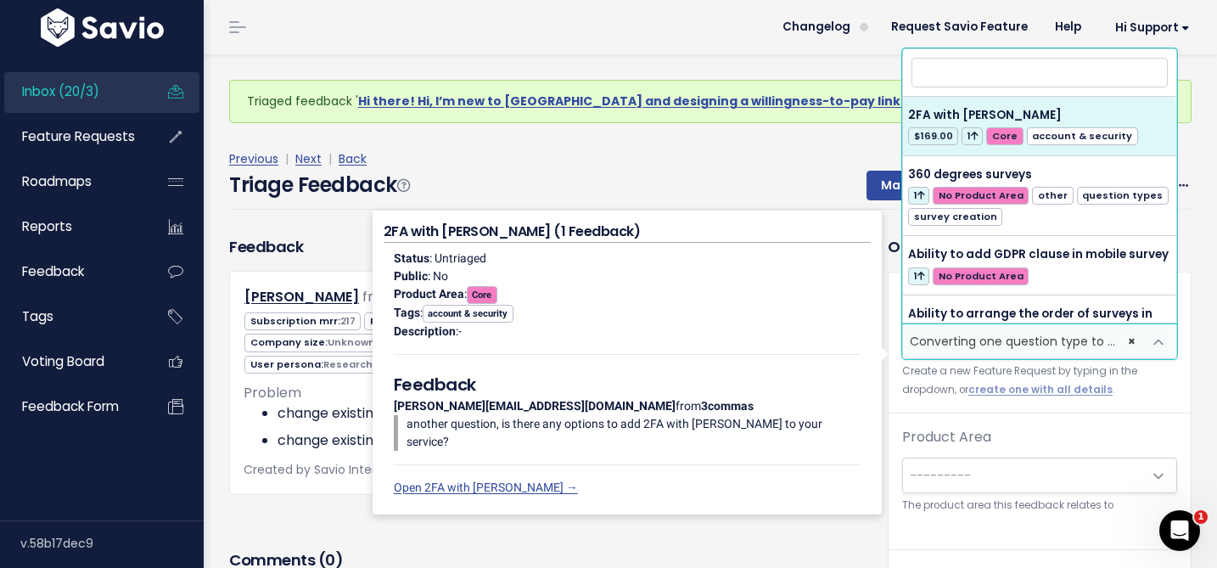
click at [1038, 346] on span "Converting one question type to another (55)" at bounding box center [1047, 341] width 274 height 17
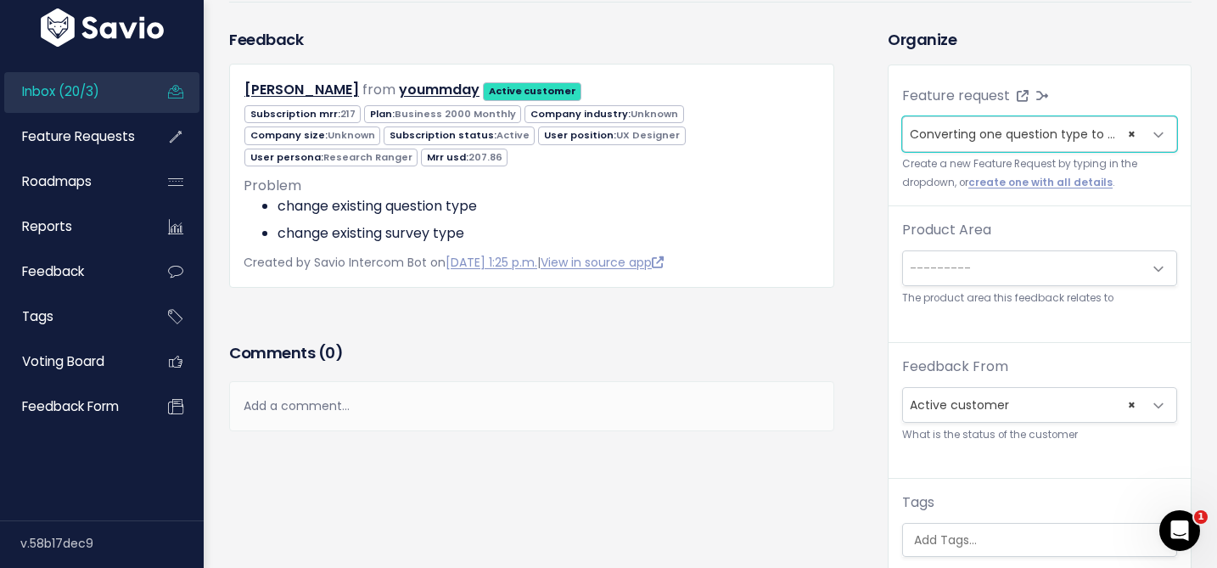
scroll to position [154, 0]
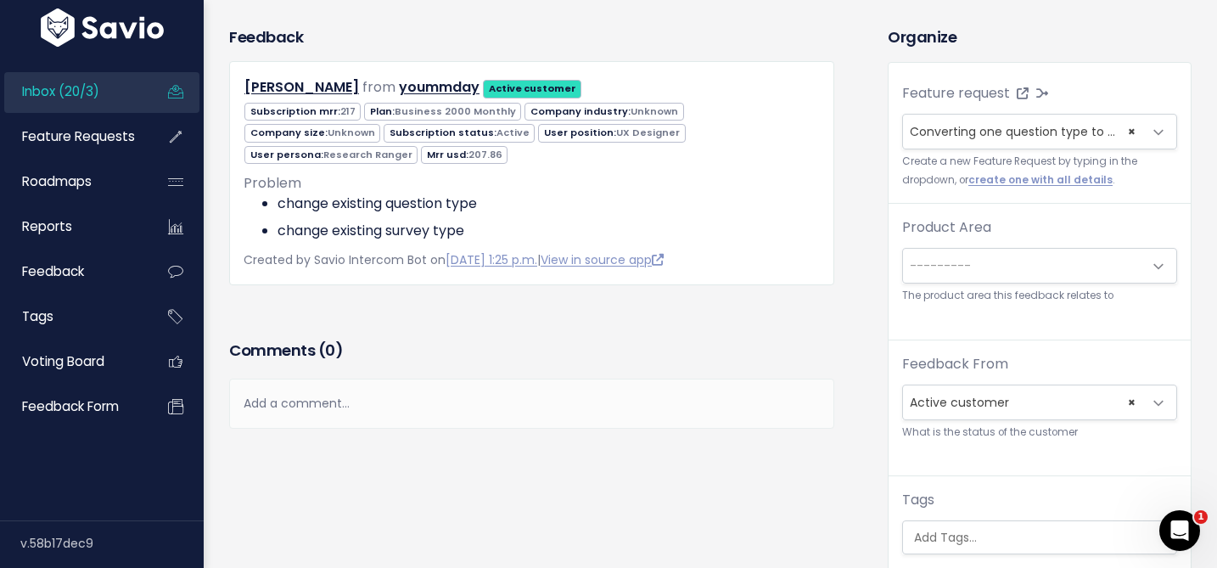
click at [954, 296] on small "The product area this feedback relates to" at bounding box center [1039, 296] width 275 height 18
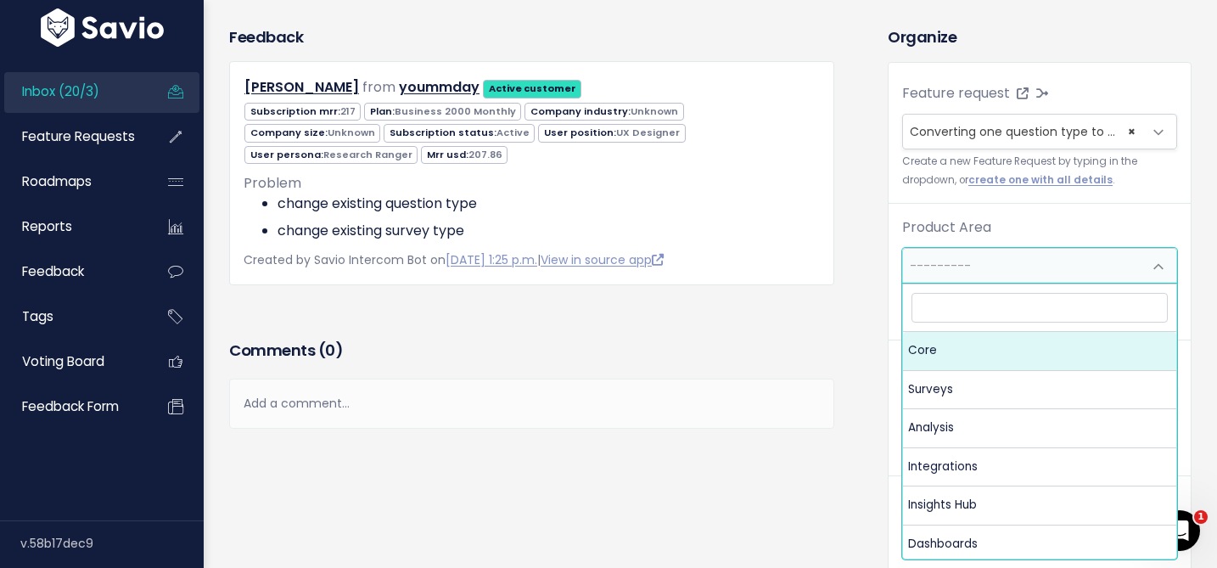
click at [955, 270] on span "---------" at bounding box center [940, 265] width 61 height 17
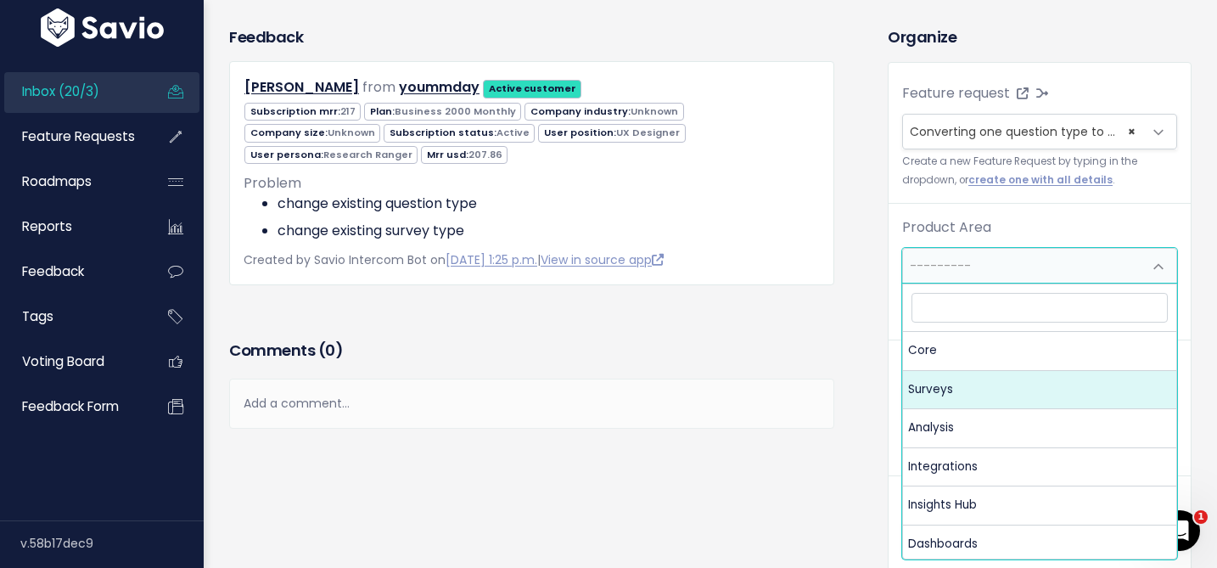
select select "MAIN:SURVEYS"
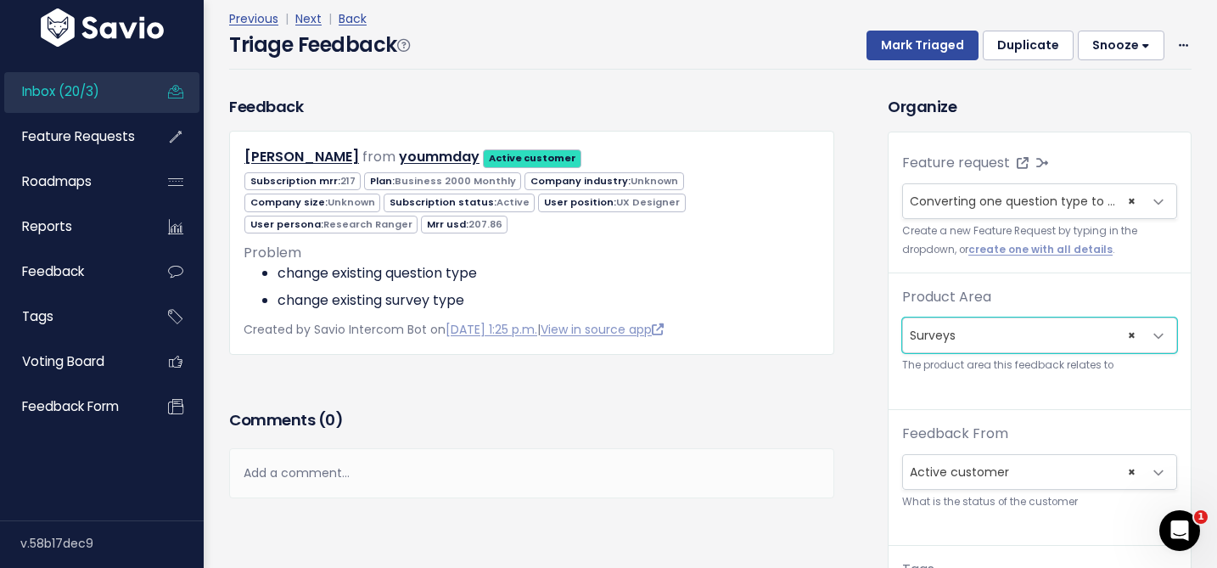
scroll to position [0, 0]
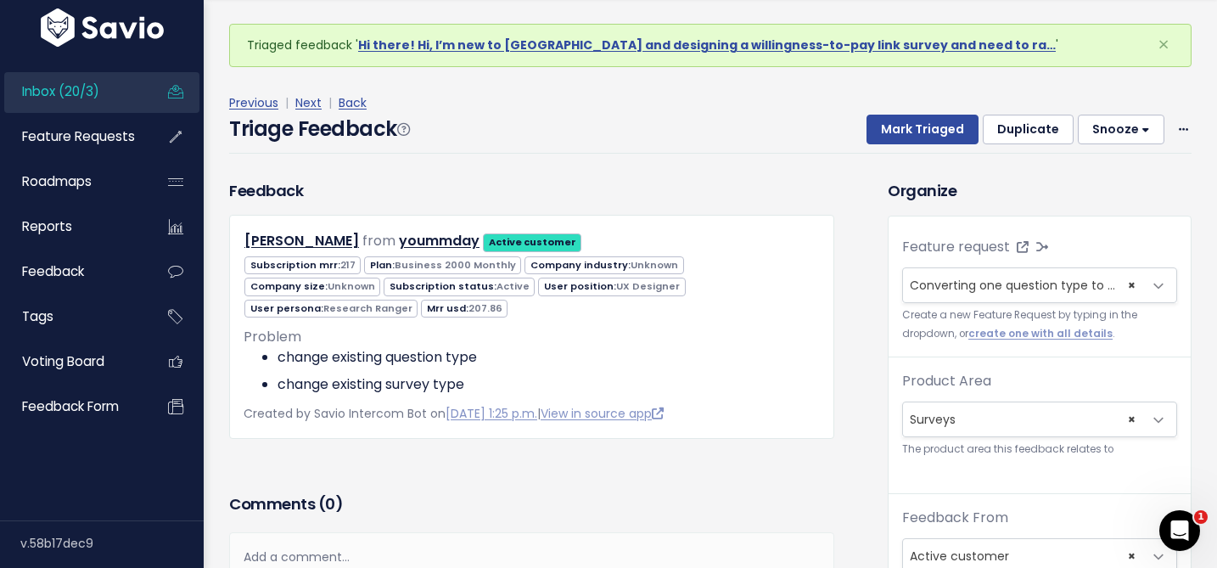
click at [1141, 130] on button "Snooze" at bounding box center [1121, 130] width 87 height 31
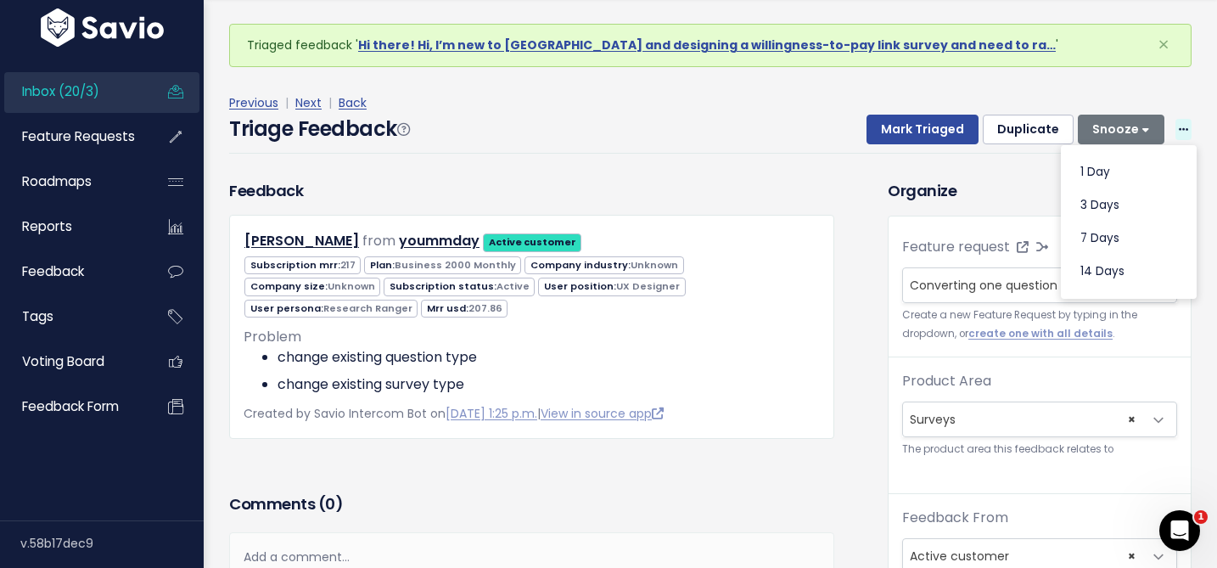
click at [1183, 136] on span at bounding box center [1183, 129] width 16 height 21
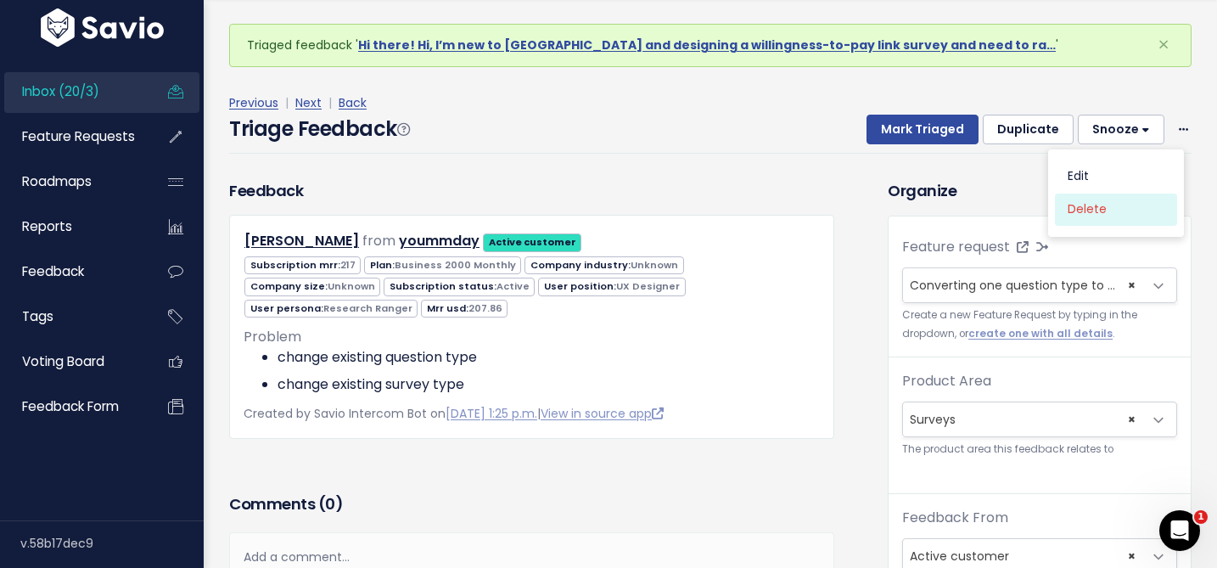
click at [1100, 216] on link "Delete" at bounding box center [1116, 209] width 122 height 33
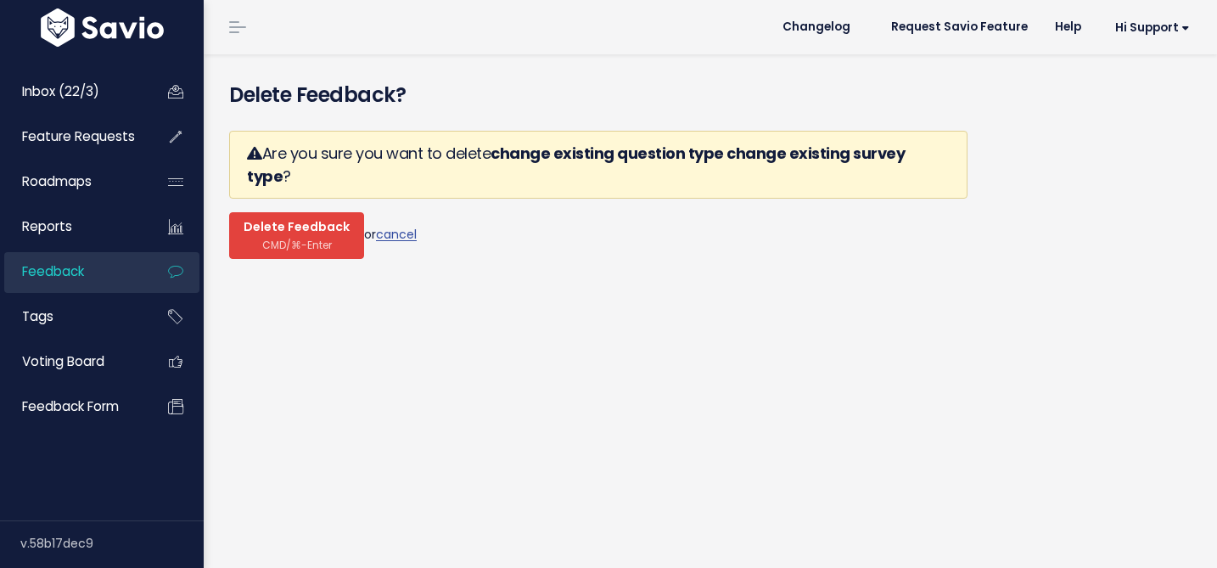
click at [284, 212] on button "Delete Feedback CMD/⌘-Enter" at bounding box center [296, 235] width 135 height 47
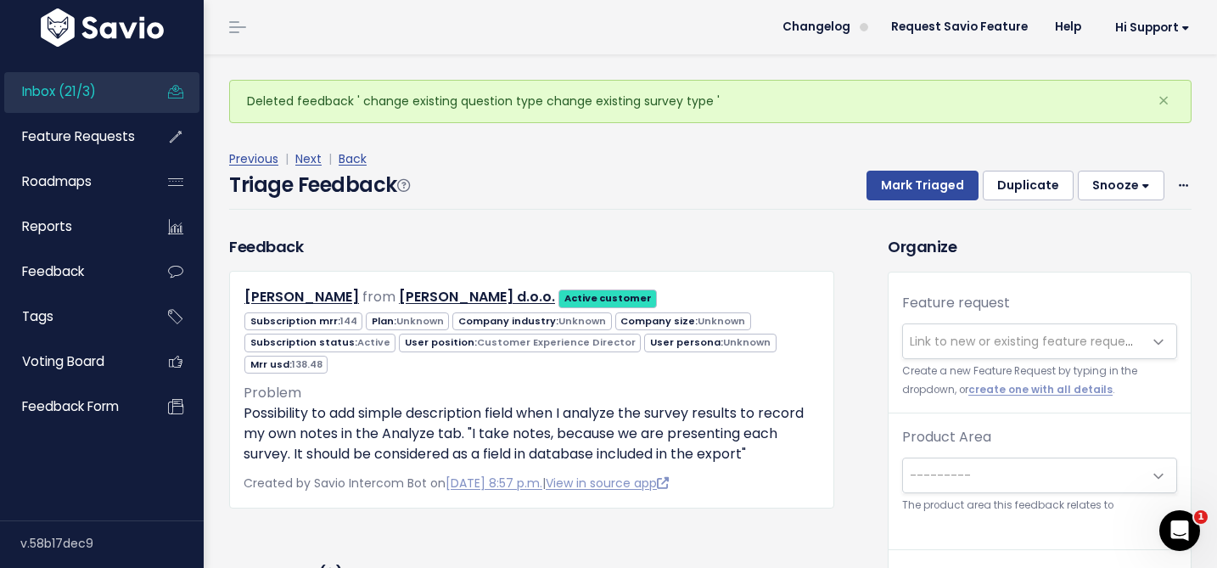
click at [999, 330] on span "Link to new or existing feature request..." at bounding box center [1022, 341] width 239 height 34
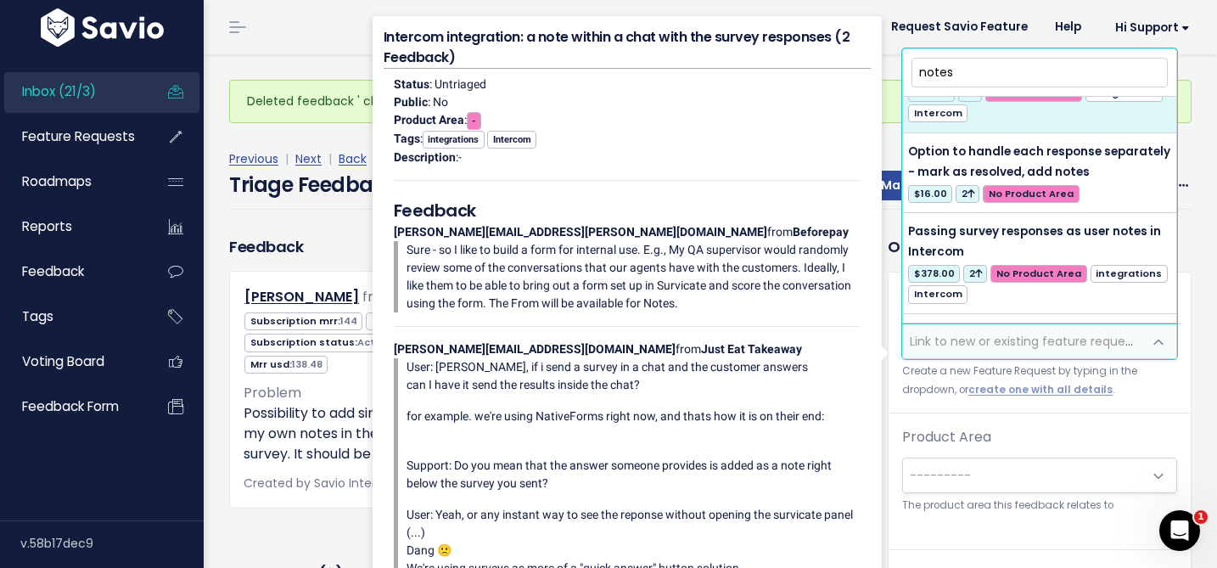
scroll to position [125, 0]
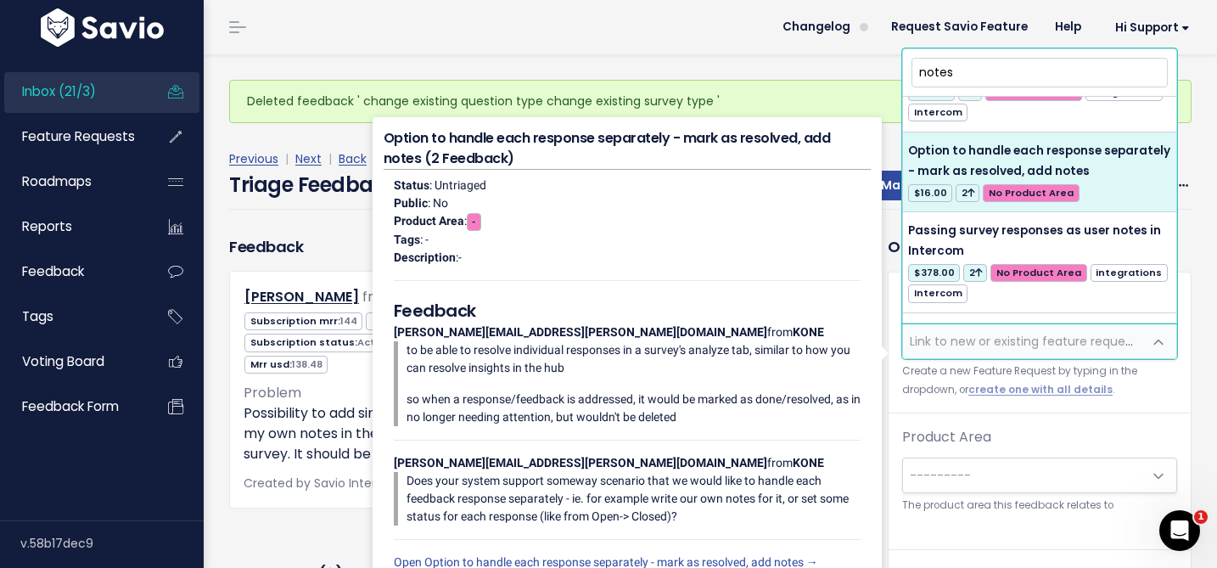
type input "notes"
select select "57172"
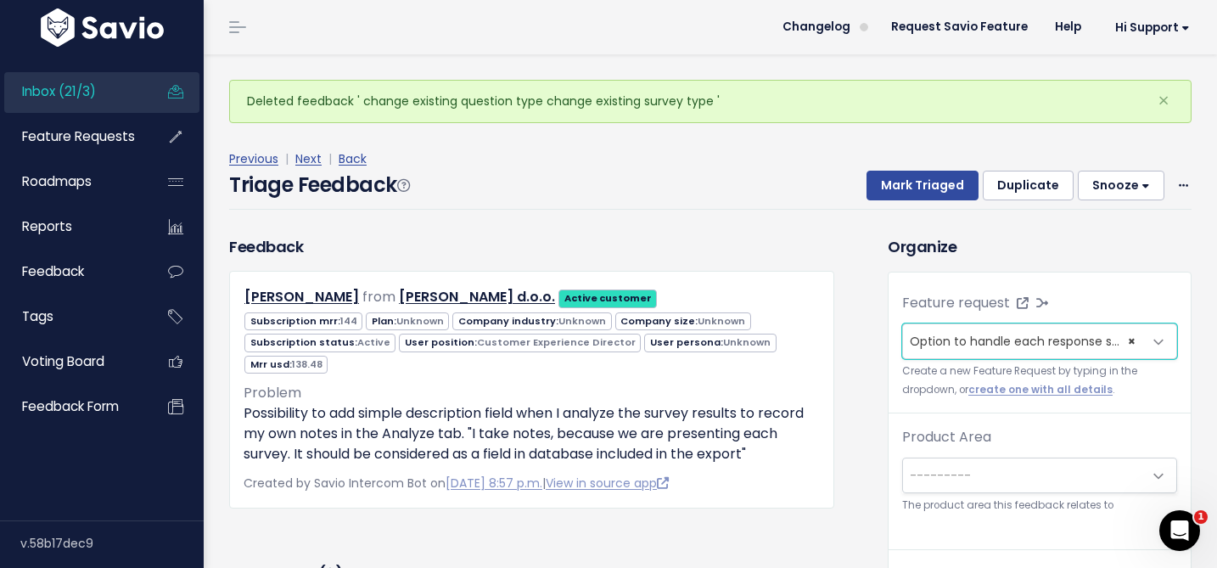
scroll to position [56, 0]
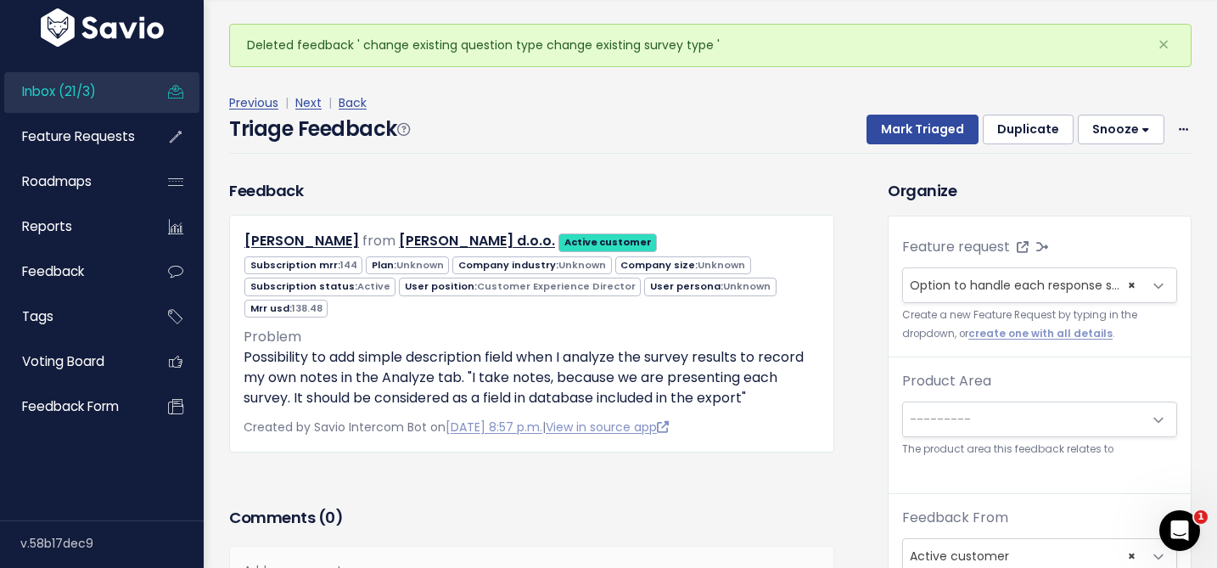
click at [938, 424] on span "---------" at bounding box center [940, 419] width 61 height 17
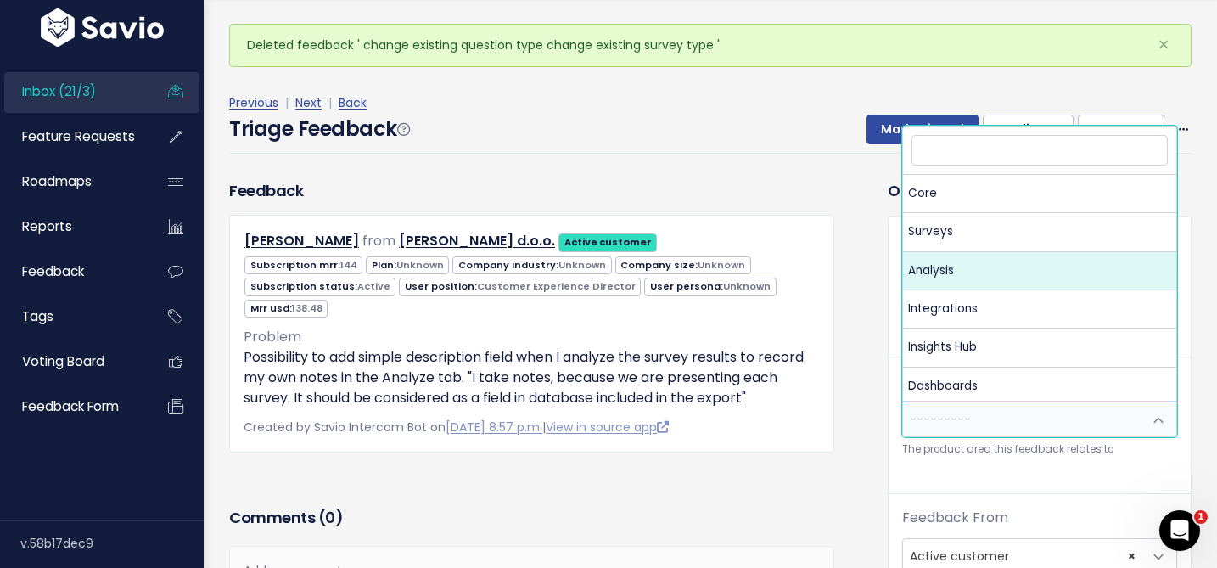
select select "MAIN:ANALYSIS"
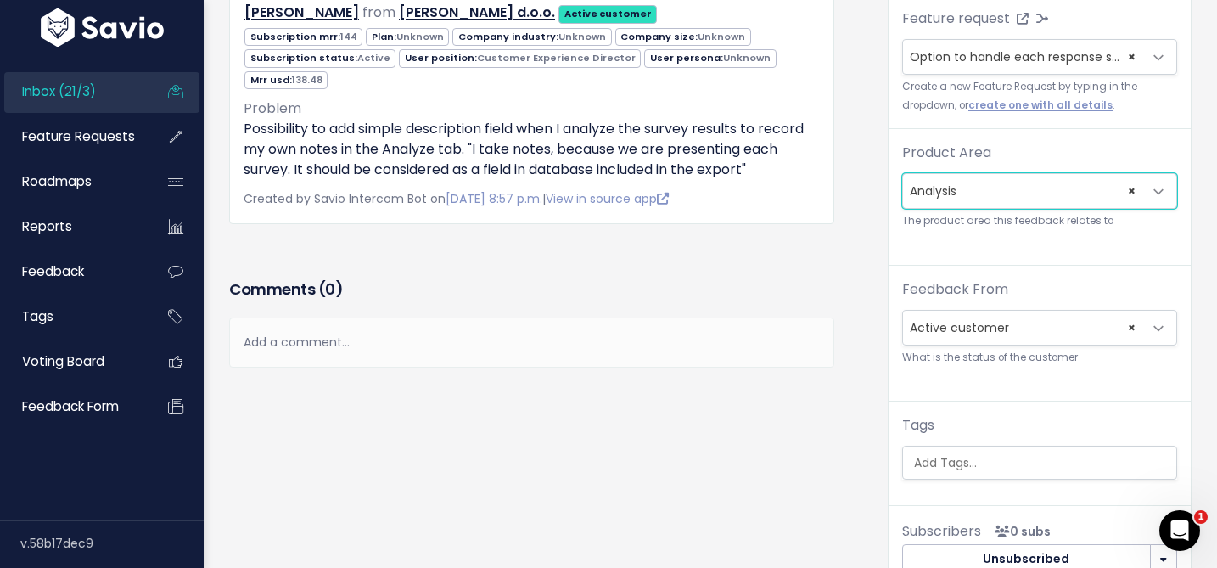
scroll to position [272, 0]
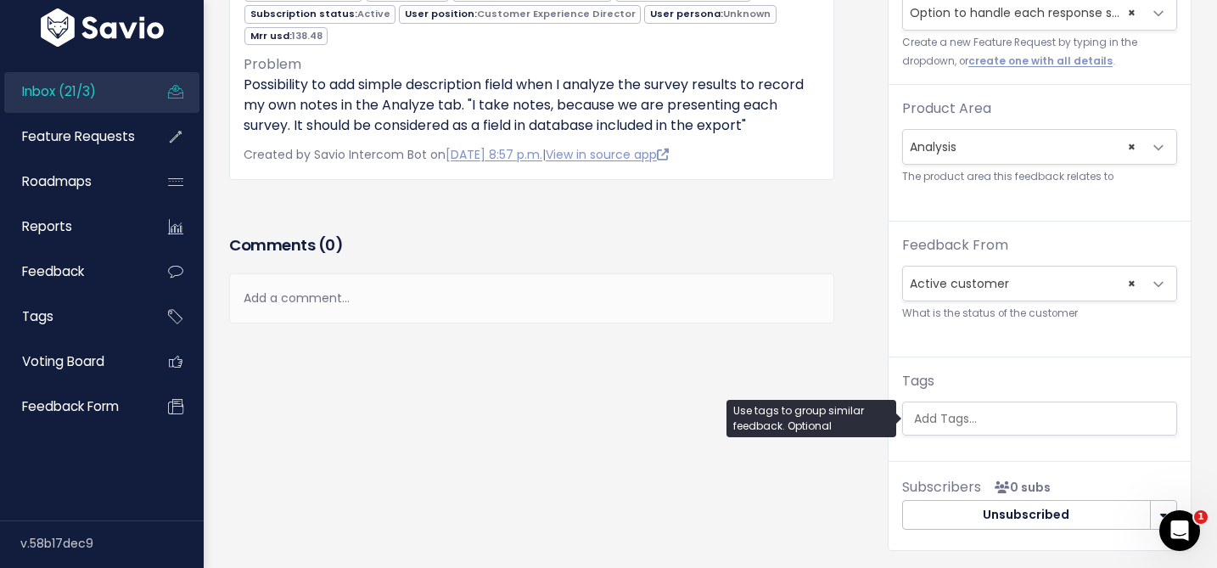
click at [941, 427] on ul at bounding box center [1039, 418] width 273 height 32
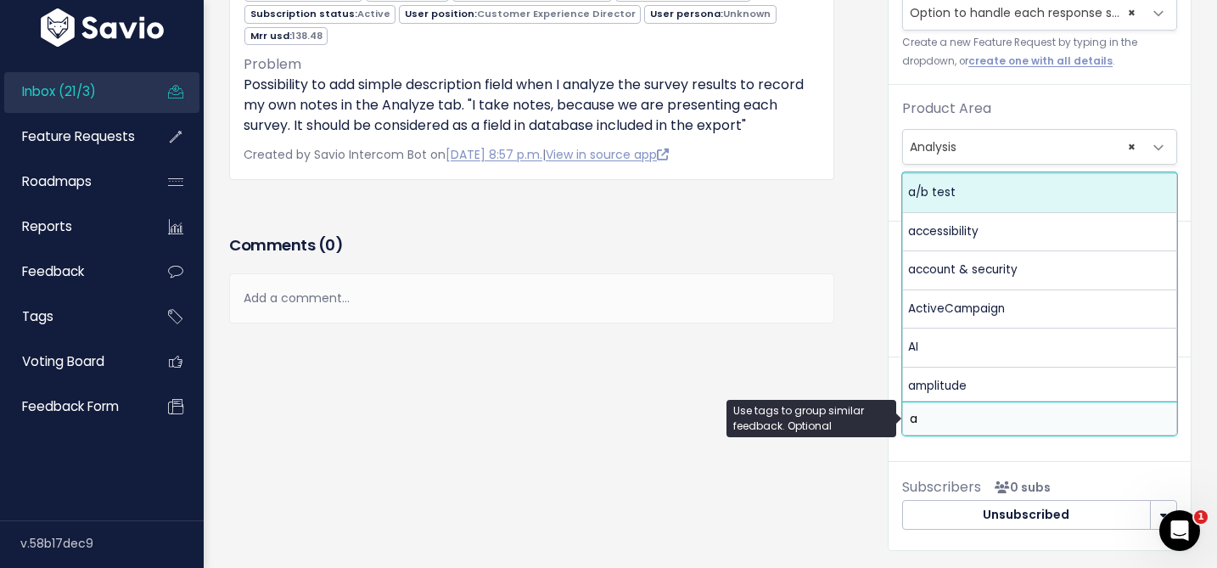
scroll to position [0, 0]
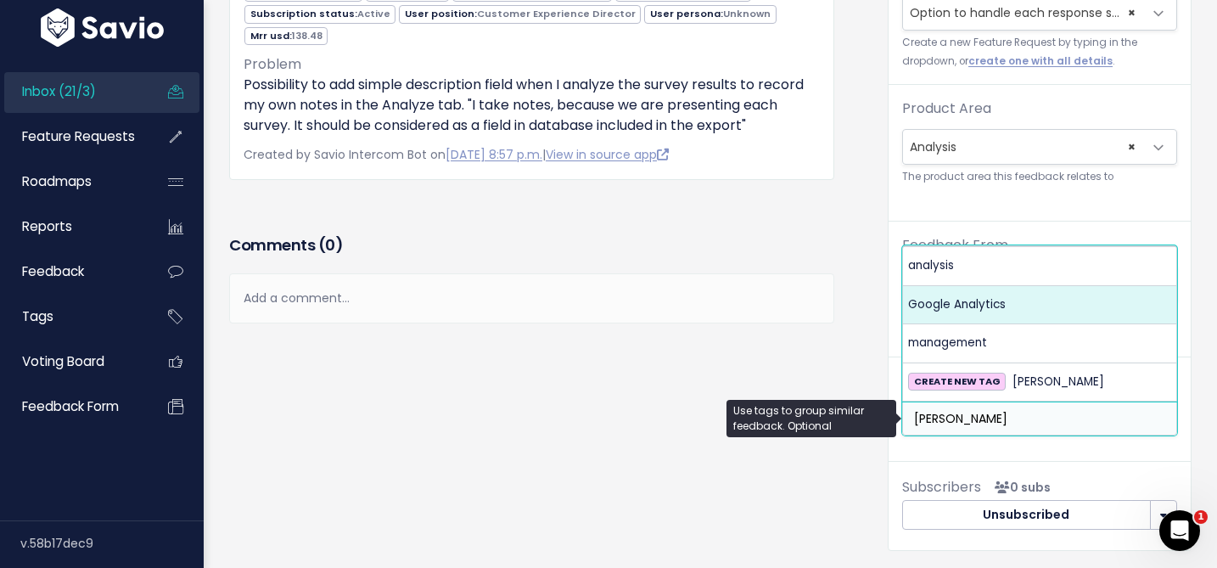
type input "[PERSON_NAME]"
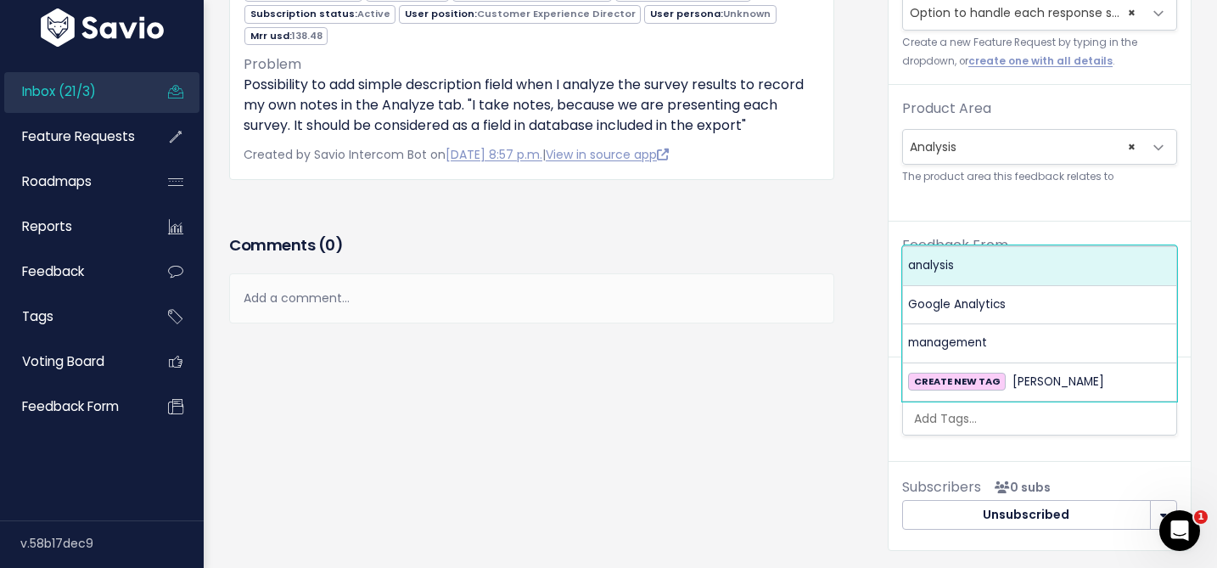
select select "960"
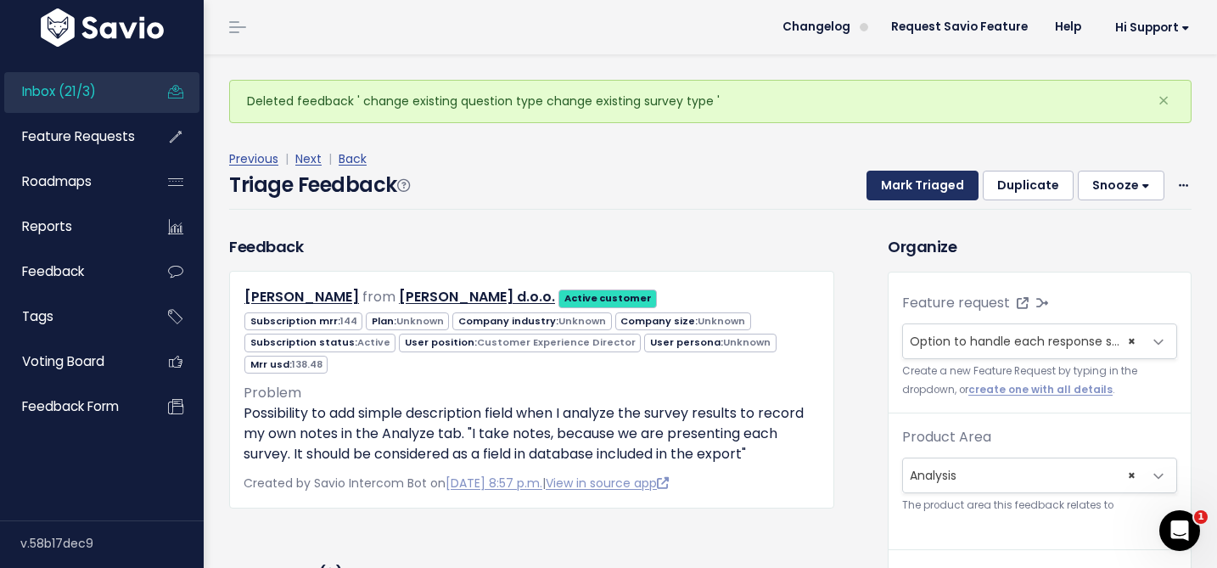
click at [903, 187] on button "Mark Triaged" at bounding box center [923, 186] width 112 height 31
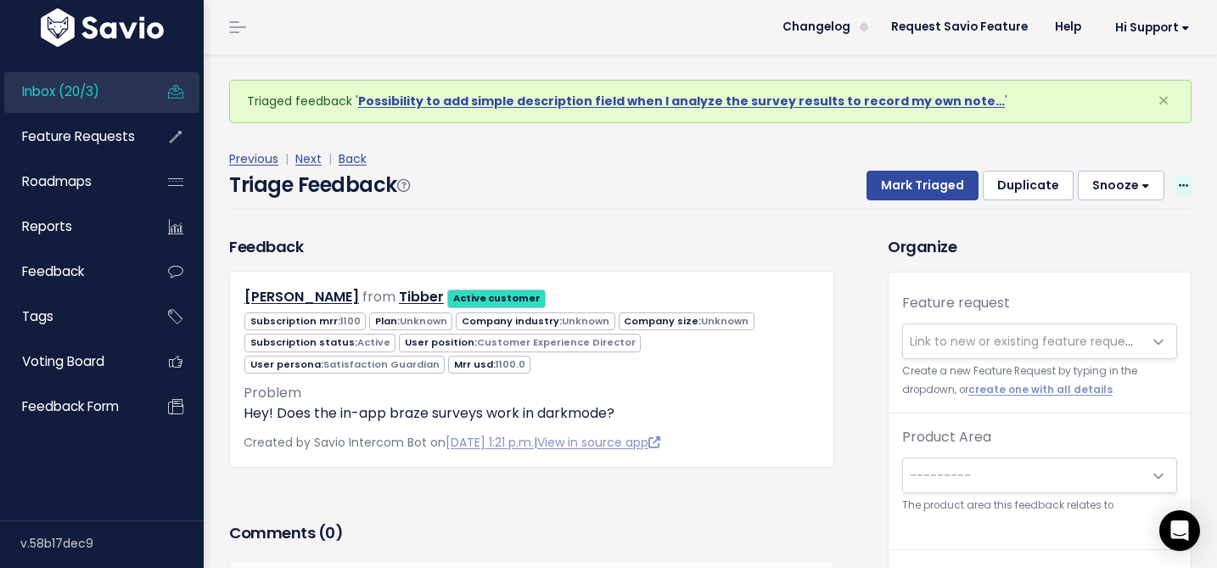
click at [1184, 181] on icon at bounding box center [1183, 186] width 9 height 11
click at [1125, 191] on button "Snooze" at bounding box center [1121, 186] width 87 height 31
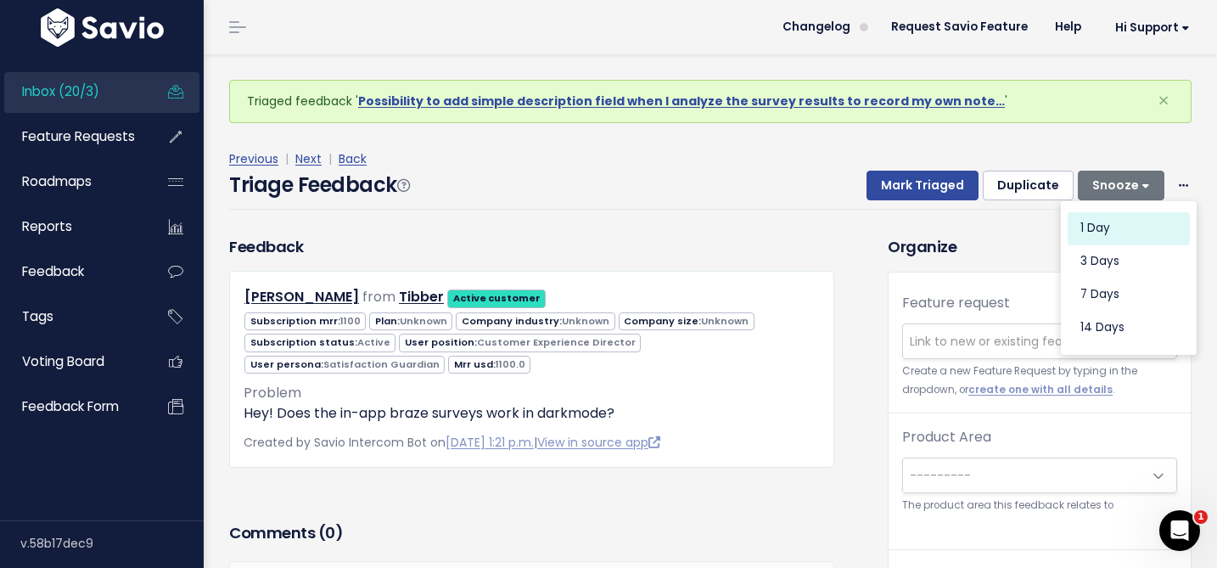
click at [1113, 222] on button "1 day" at bounding box center [1129, 227] width 122 height 33
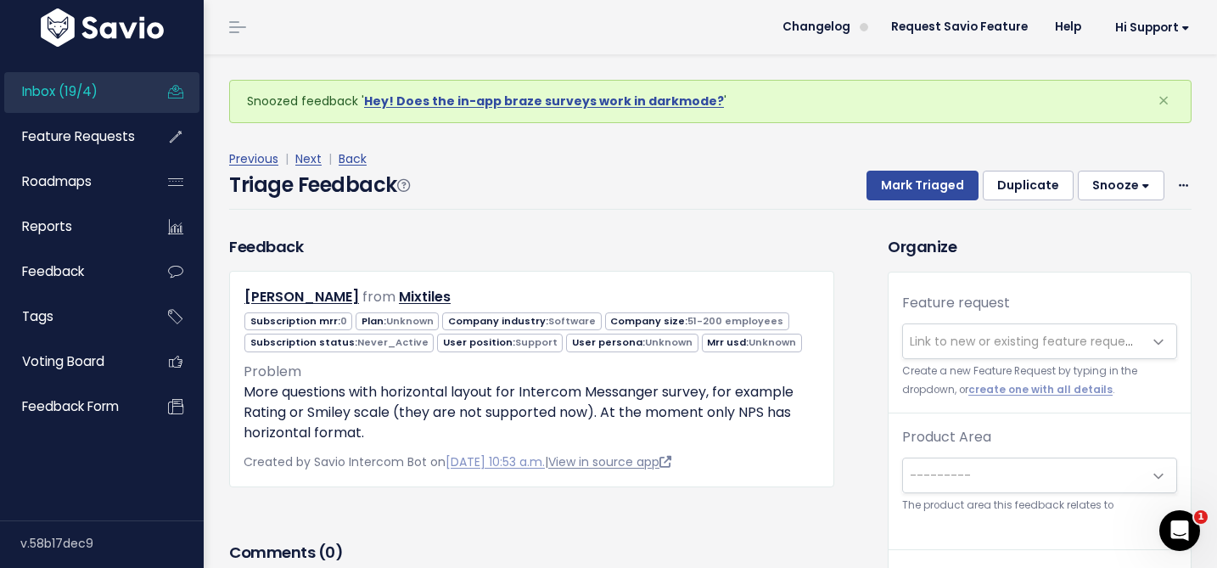
click at [671, 460] on link "View in source app" at bounding box center [609, 461] width 123 height 17
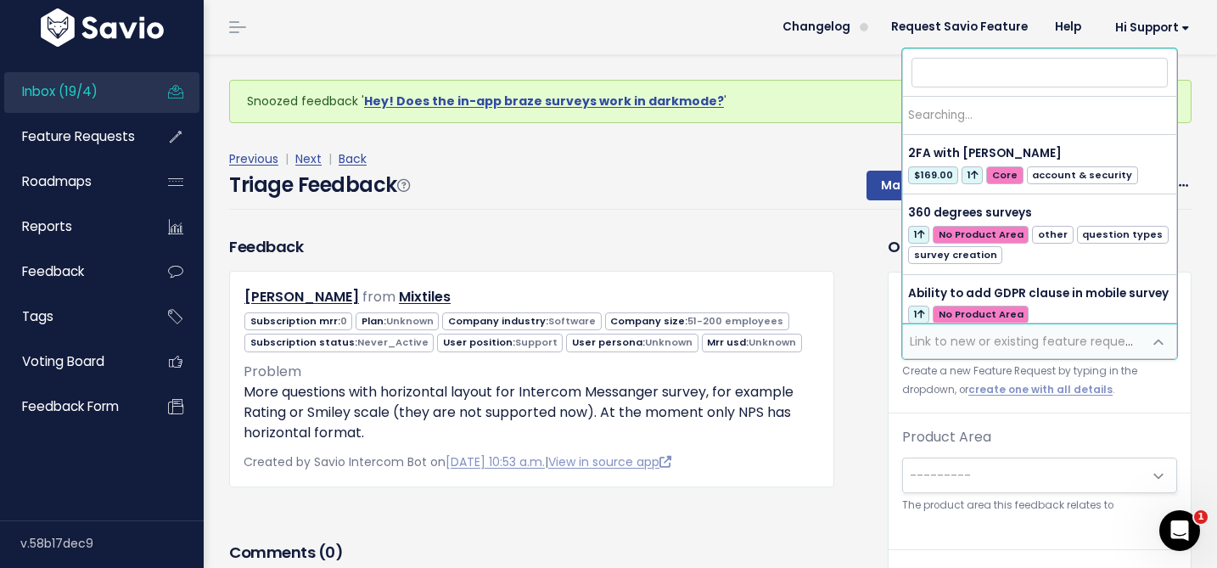
click at [955, 355] on span "Link to new or existing feature request..." at bounding box center [1022, 341] width 239 height 34
type input "n"
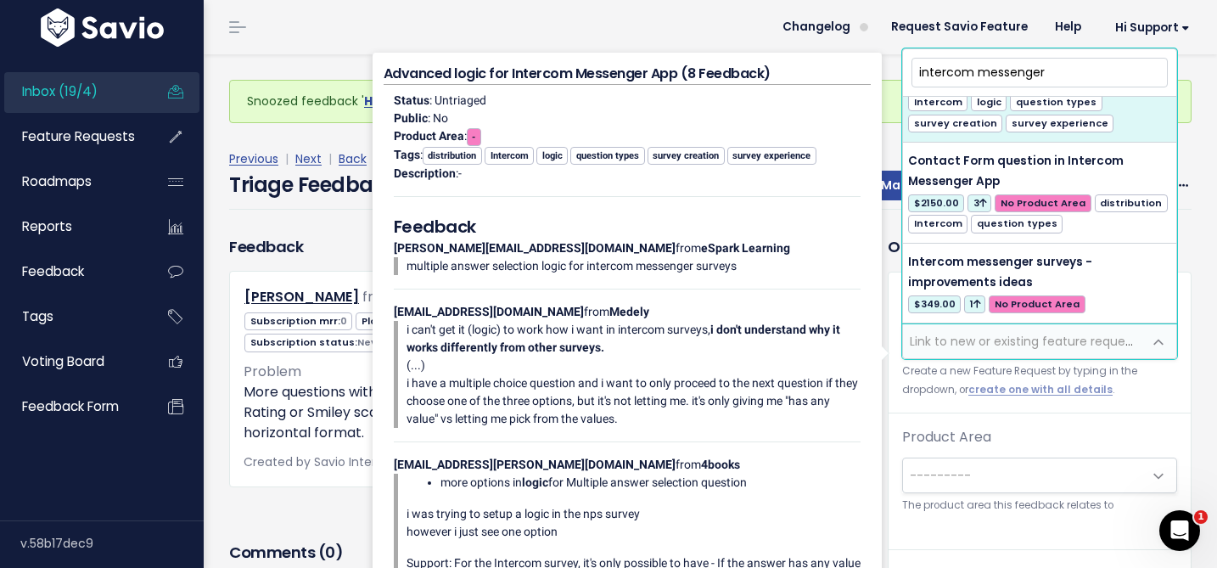
scroll to position [177, 0]
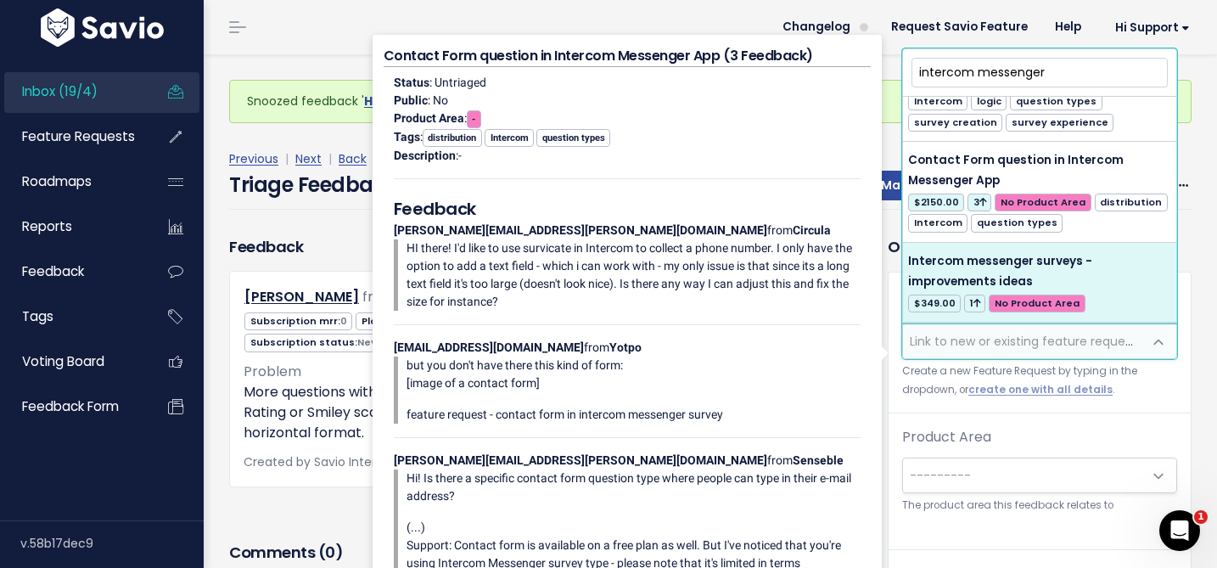
type input "intercom messenger"
select select "61130"
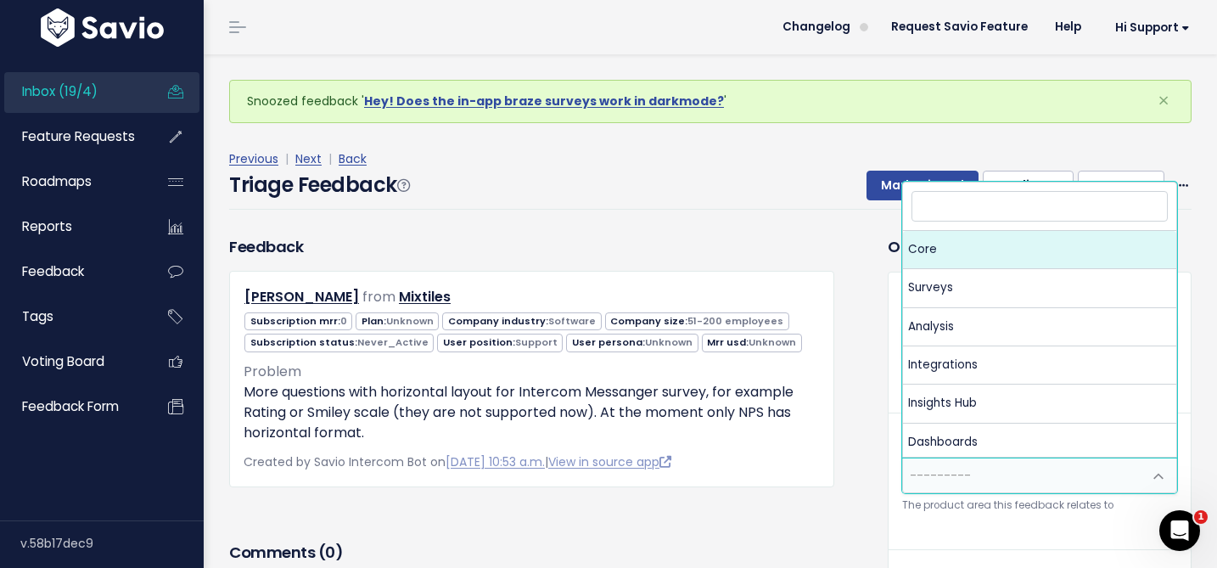
click at [962, 482] on span "---------" at bounding box center [940, 475] width 61 height 17
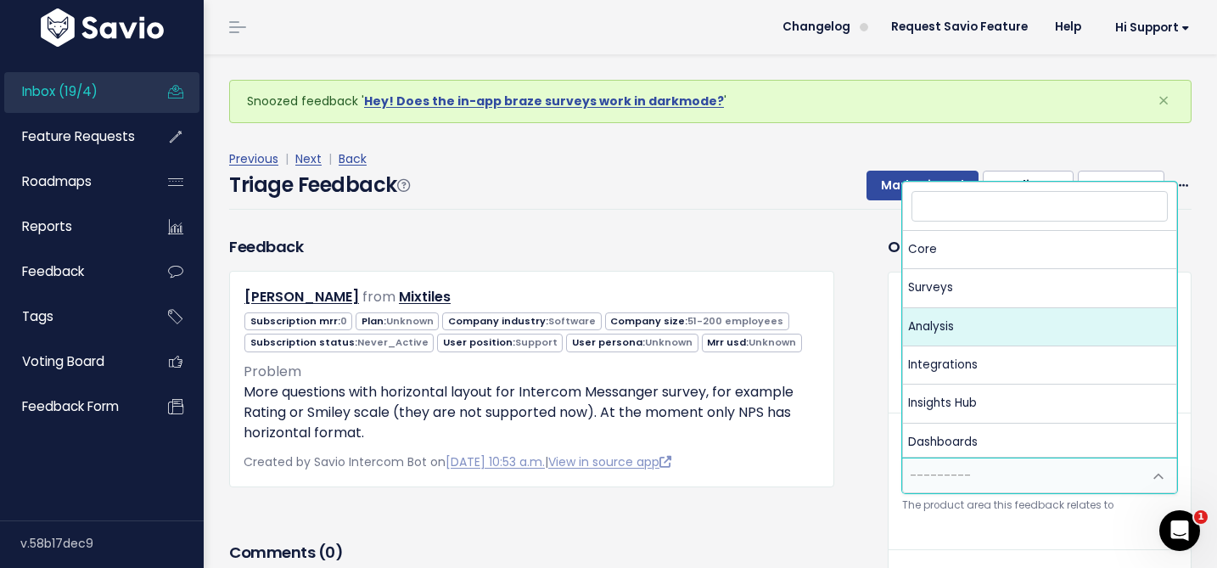
select select "MAIN:SURVEYS"
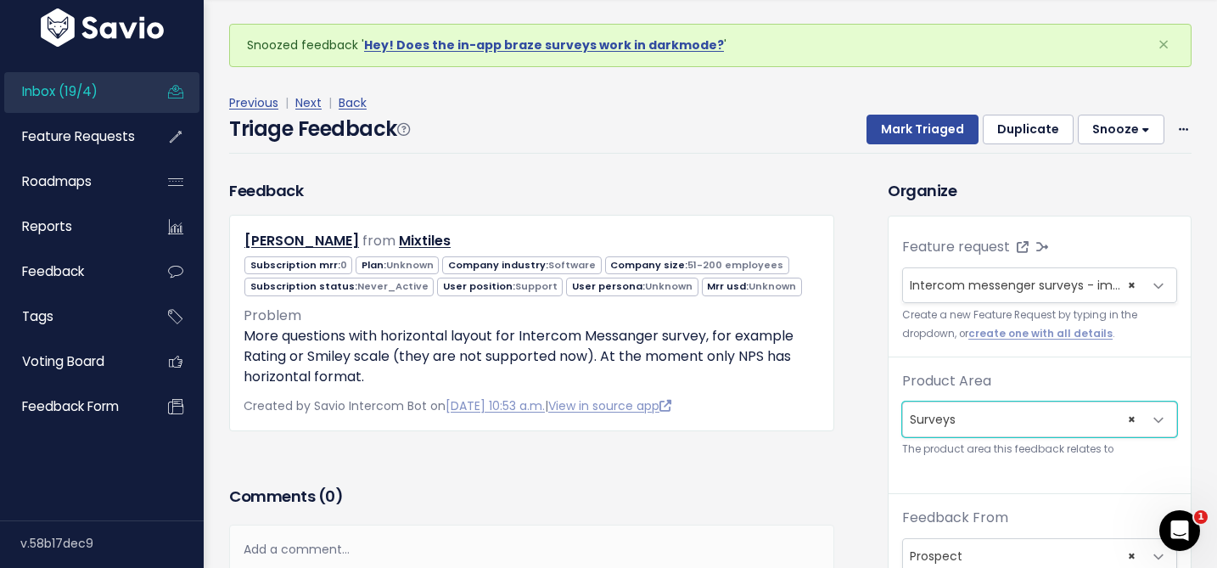
scroll to position [398, 0]
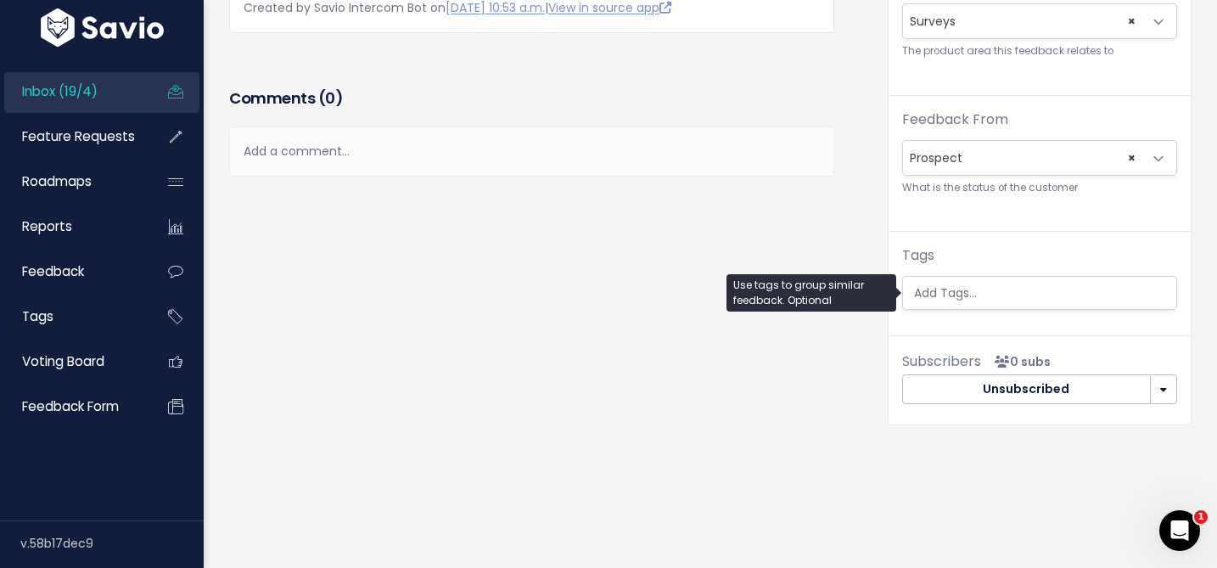
click at [948, 290] on input "search" at bounding box center [1043, 293] width 273 height 18
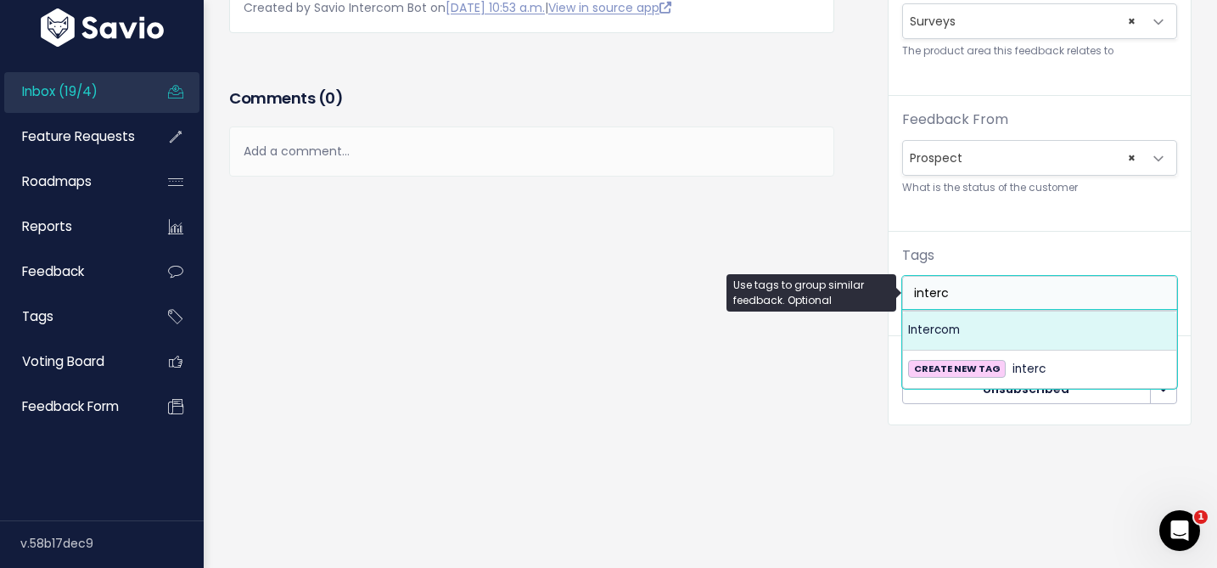
type input "interc"
select select "984"
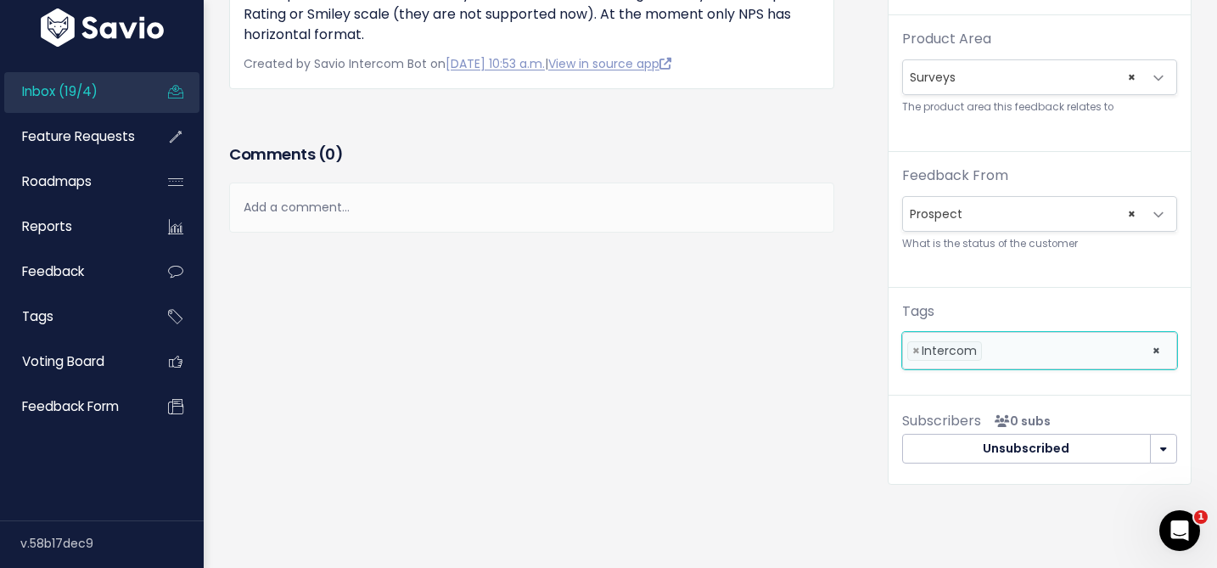
scroll to position [0, 0]
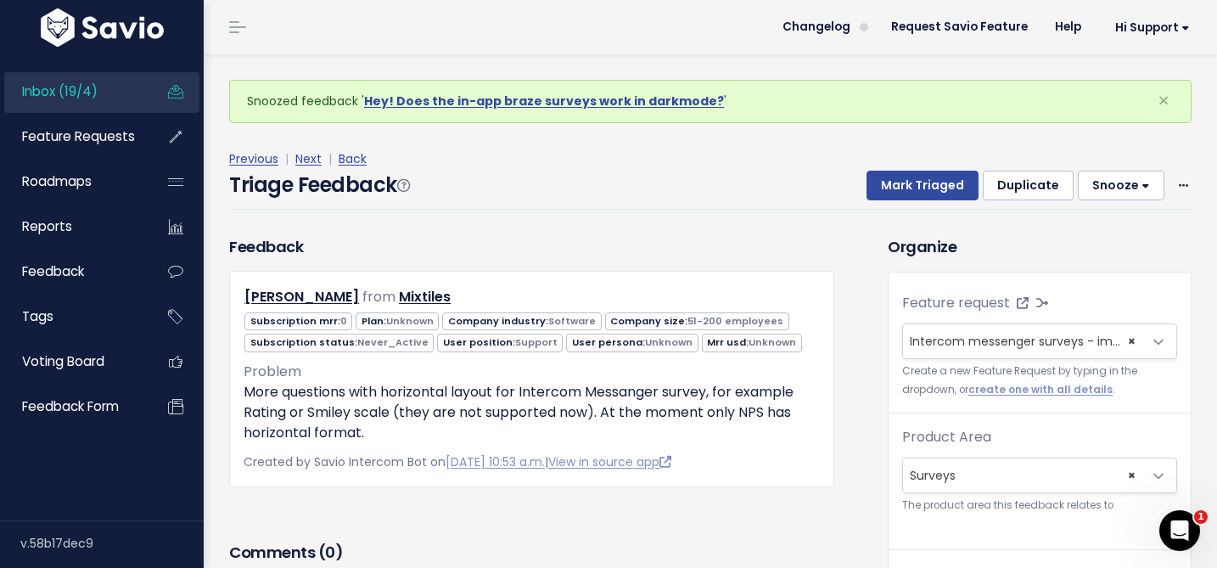
click at [927, 167] on div "Previous | Next | Back" at bounding box center [710, 159] width 962 height 21
click at [927, 181] on button "Mark Triaged" at bounding box center [923, 186] width 112 height 31
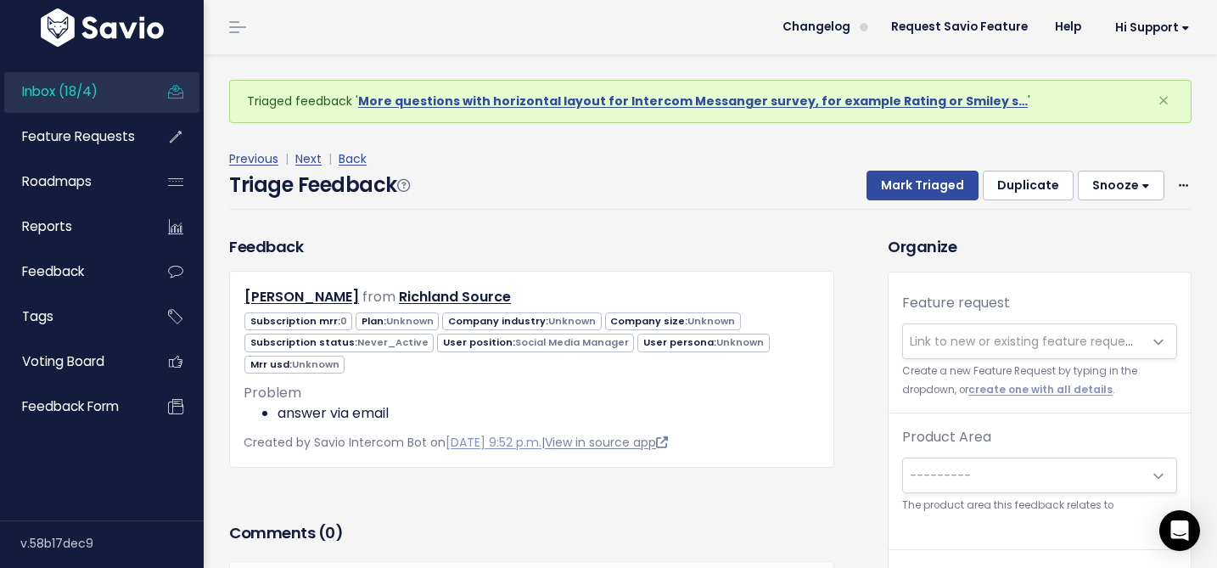
click at [665, 443] on link "View in source app" at bounding box center [606, 442] width 123 height 17
click at [936, 353] on span "Link to new or existing feature request..." at bounding box center [1022, 341] width 239 height 34
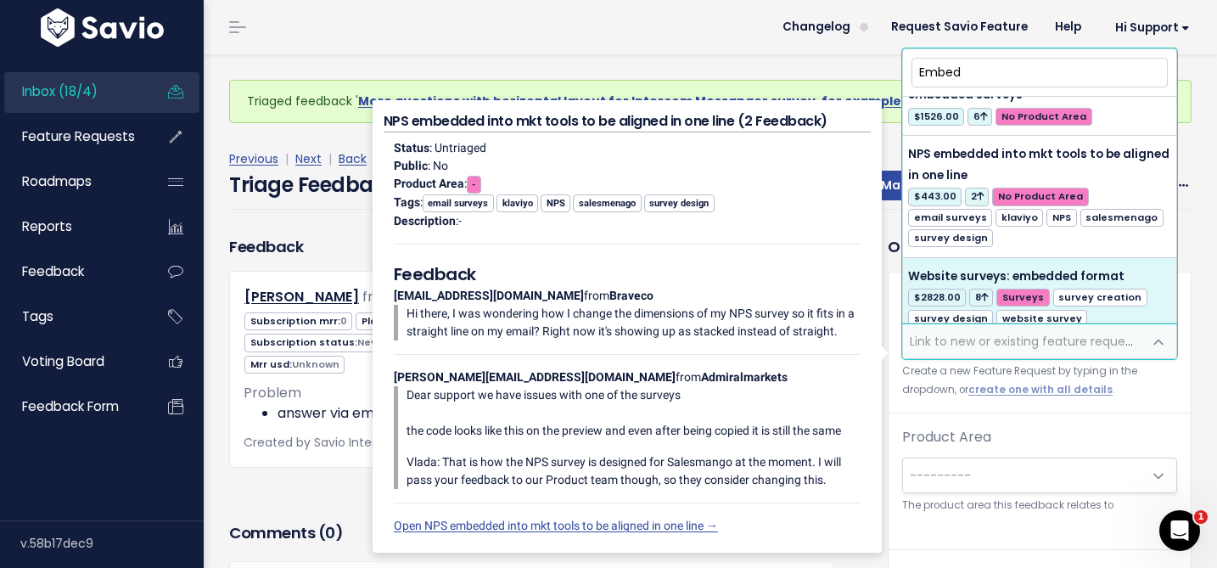
scroll to position [1099, 0]
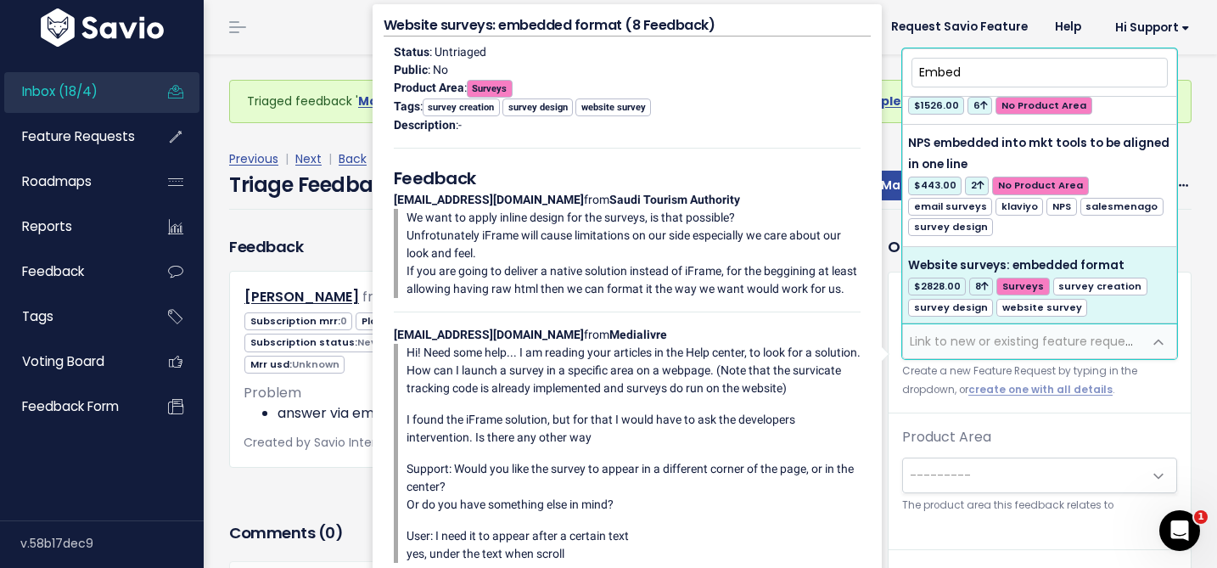
type input "Embed"
click at [296, 233] on div "Previous | Next | Back Triage Feedback Mark Triaged Duplicate [GEOGRAPHIC_DATA]…" at bounding box center [716, 179] width 975 height 112
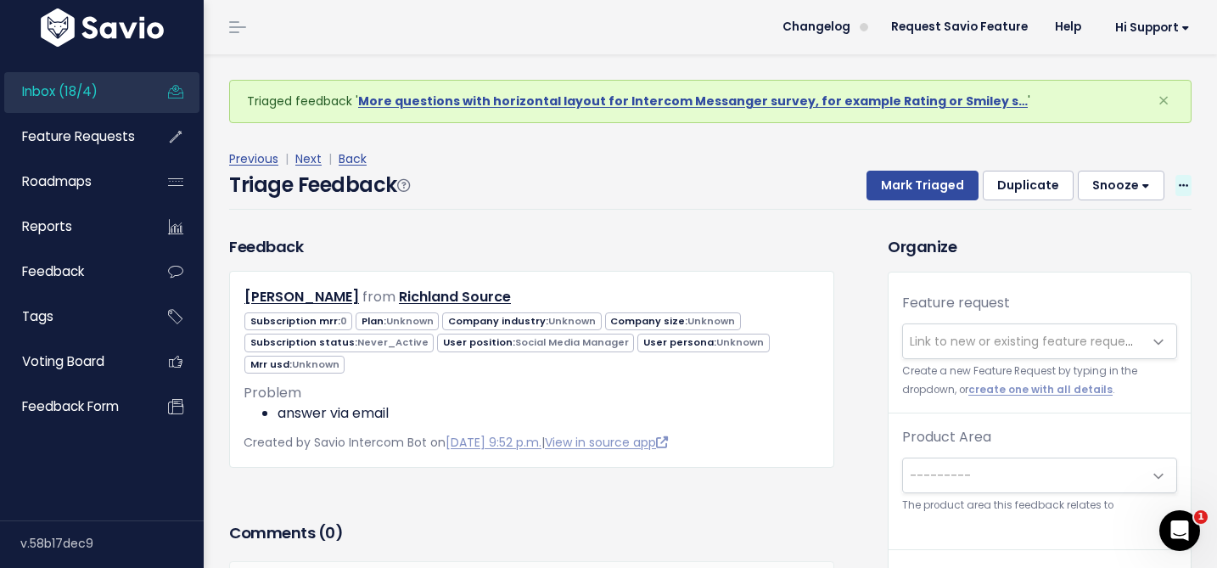
click at [1179, 181] on icon at bounding box center [1183, 186] width 9 height 11
click at [1085, 267] on link "Delete" at bounding box center [1116, 265] width 122 height 33
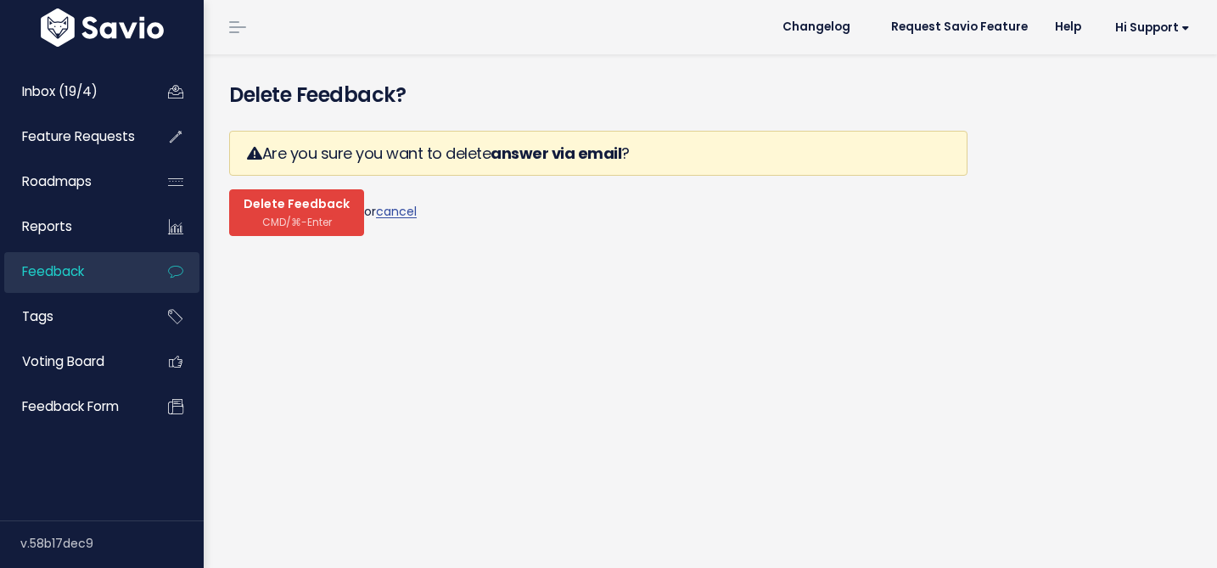
click at [272, 203] on span "Delete Feedback" at bounding box center [297, 204] width 106 height 15
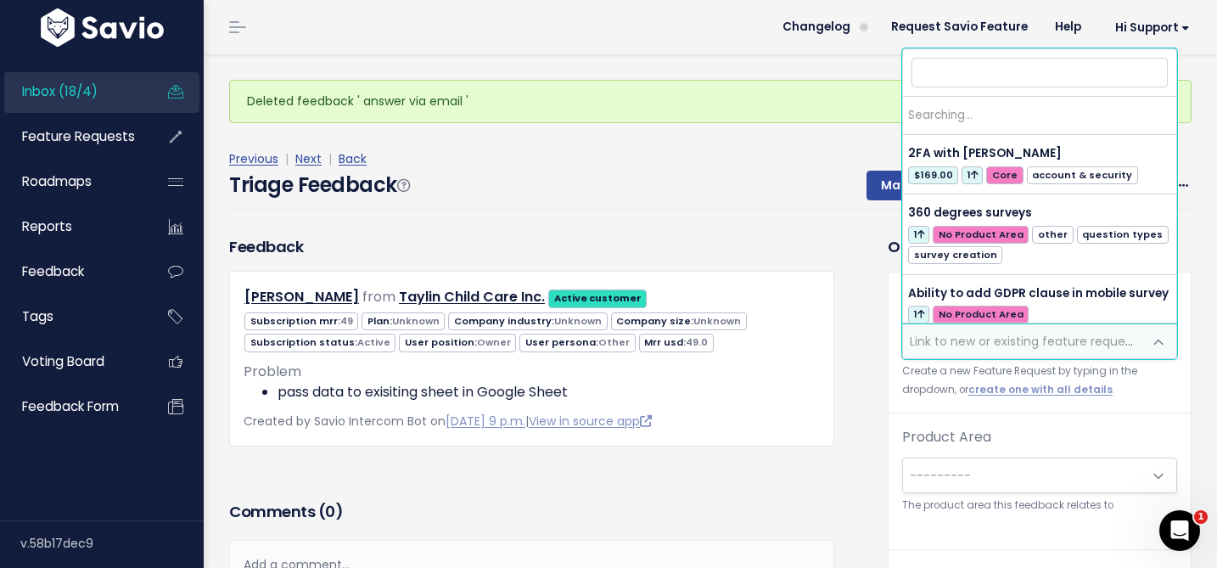
click at [941, 345] on span "Link to new or existing feature request..." at bounding box center [1027, 341] width 234 height 17
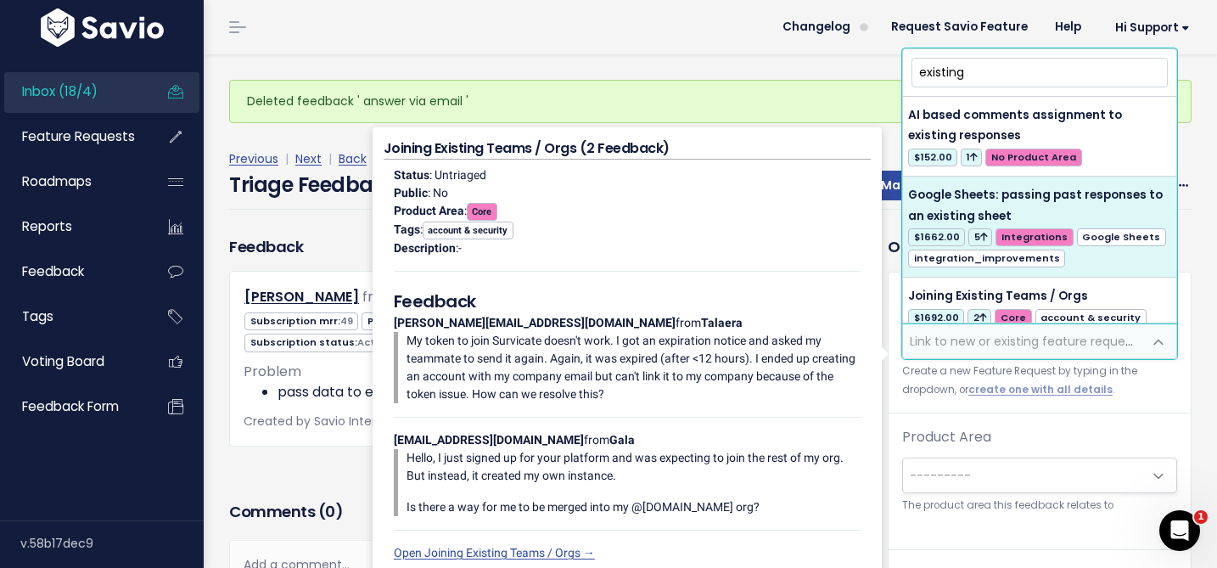
type input "existing"
select select "44945"
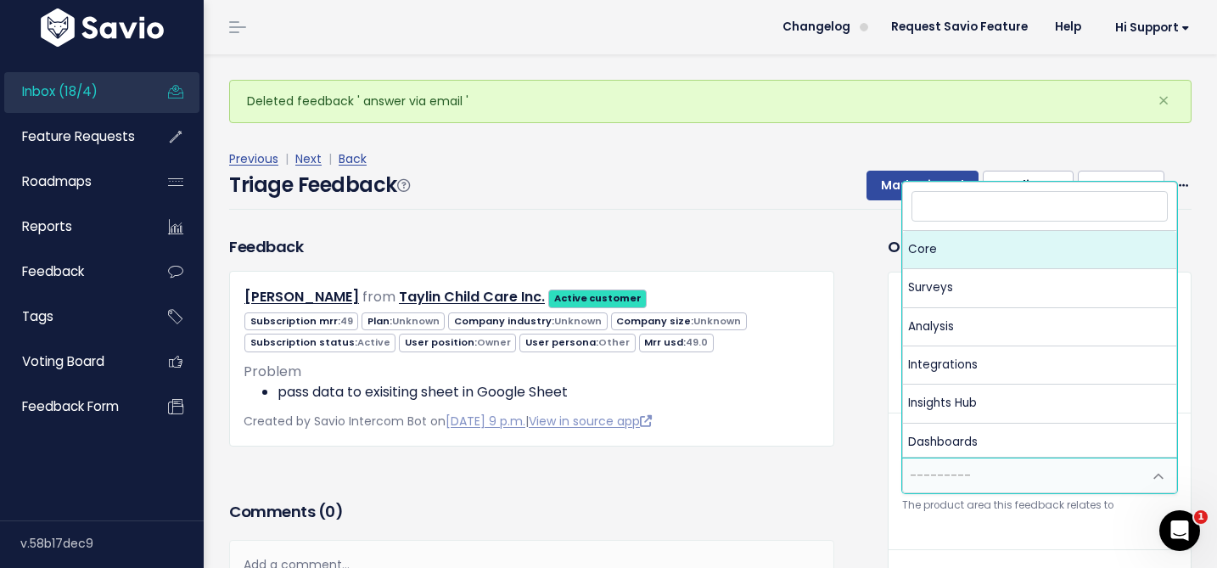
click at [925, 478] on span "---------" at bounding box center [940, 475] width 61 height 17
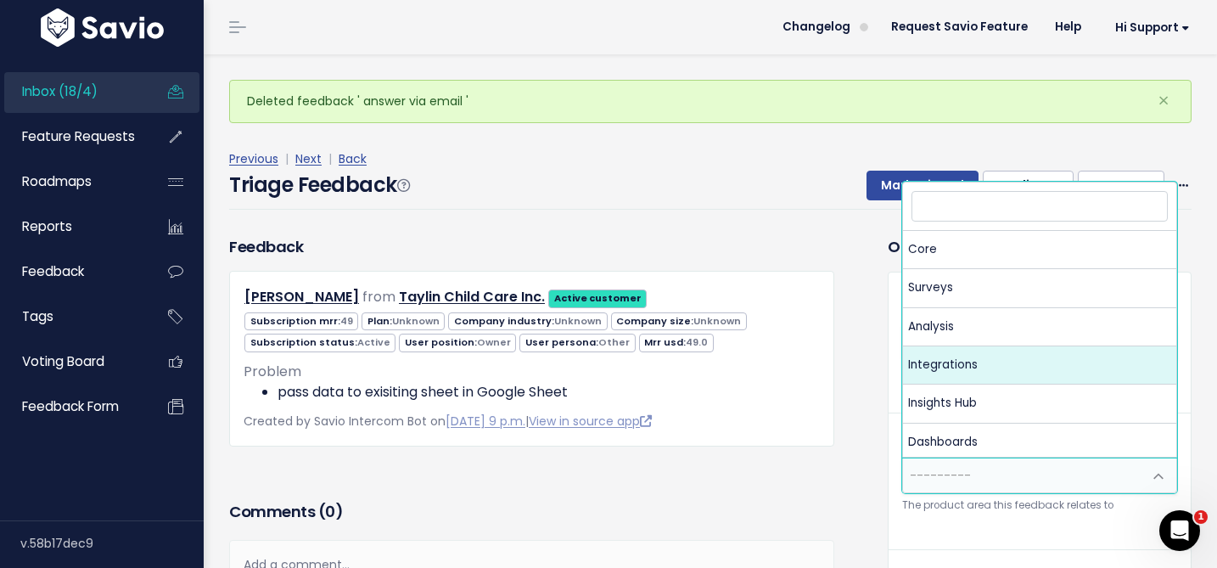
select select "MAIN:INTEGRATIONS"
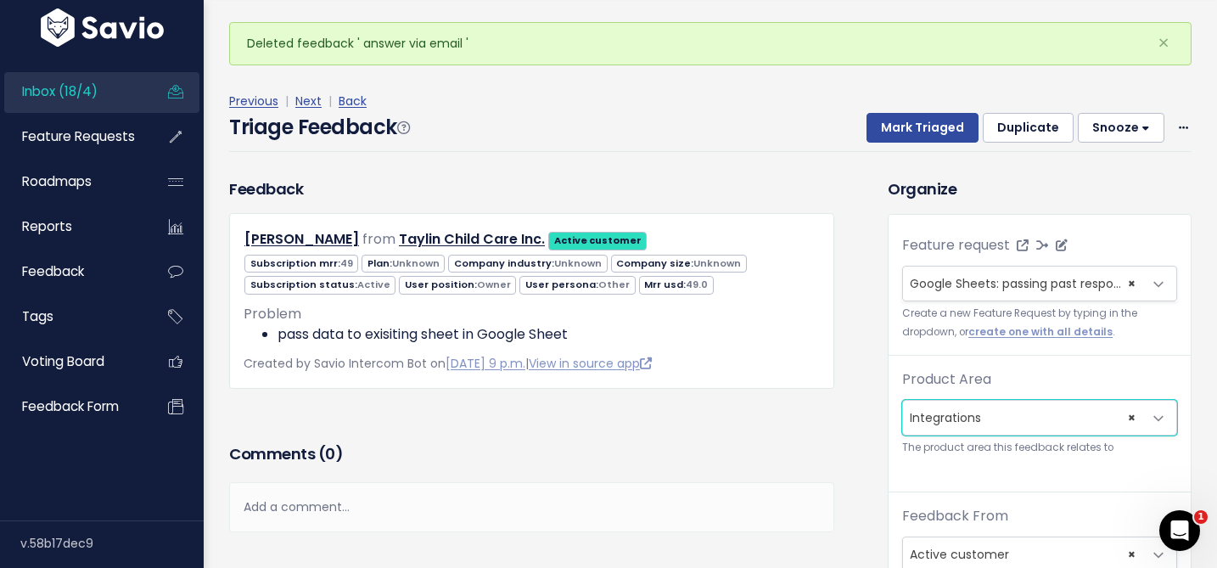
scroll to position [389, 0]
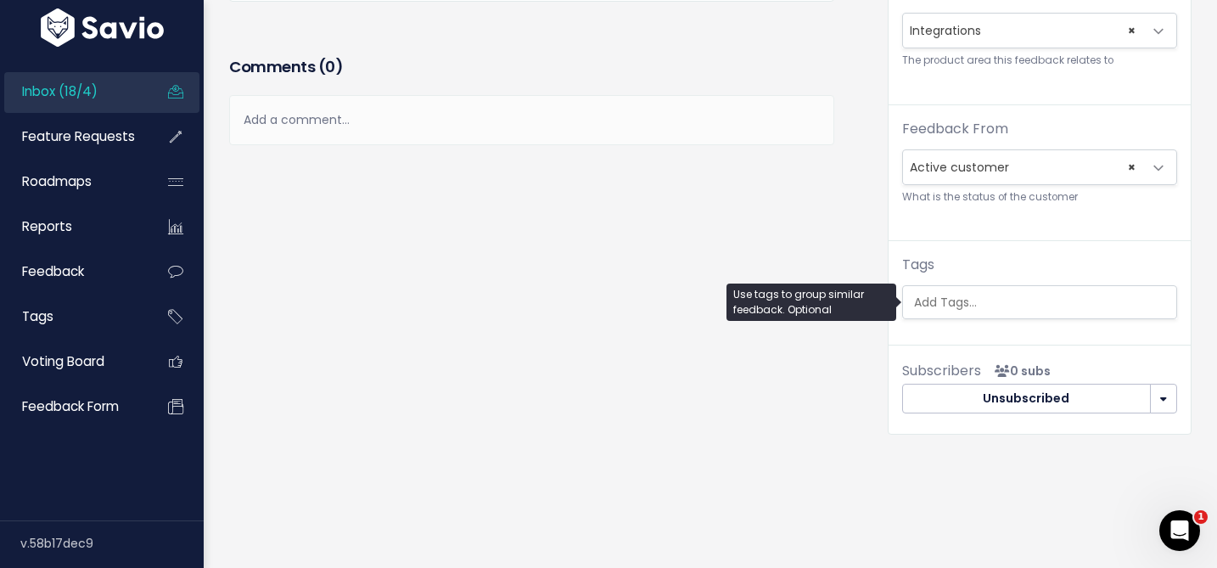
click at [940, 306] on input "search" at bounding box center [1043, 303] width 273 height 18
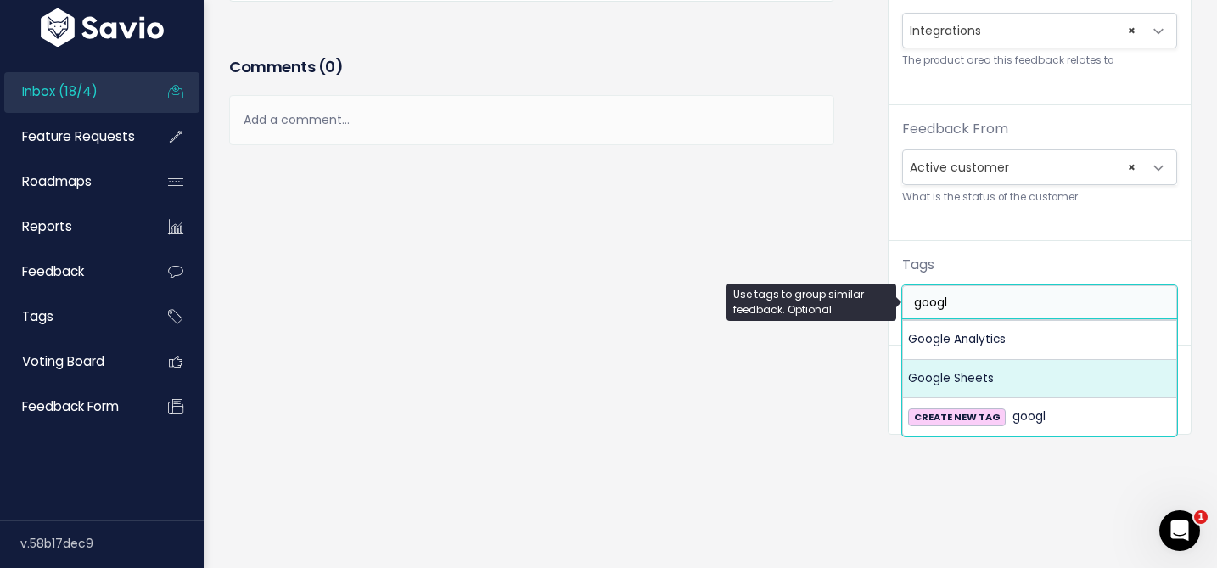
type input "googl"
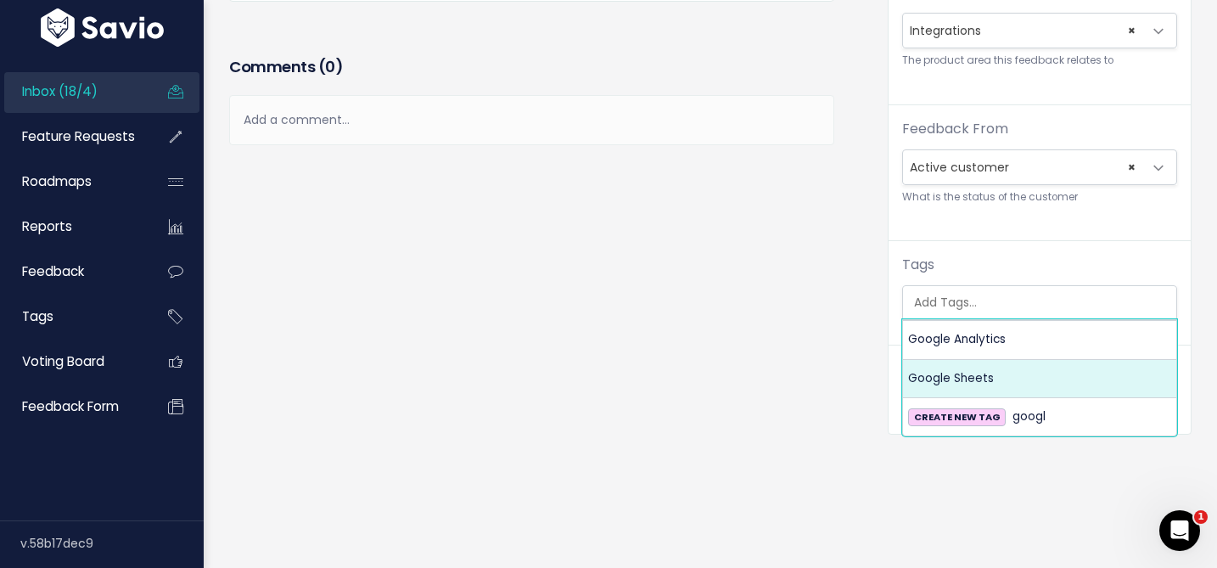
select select "1050"
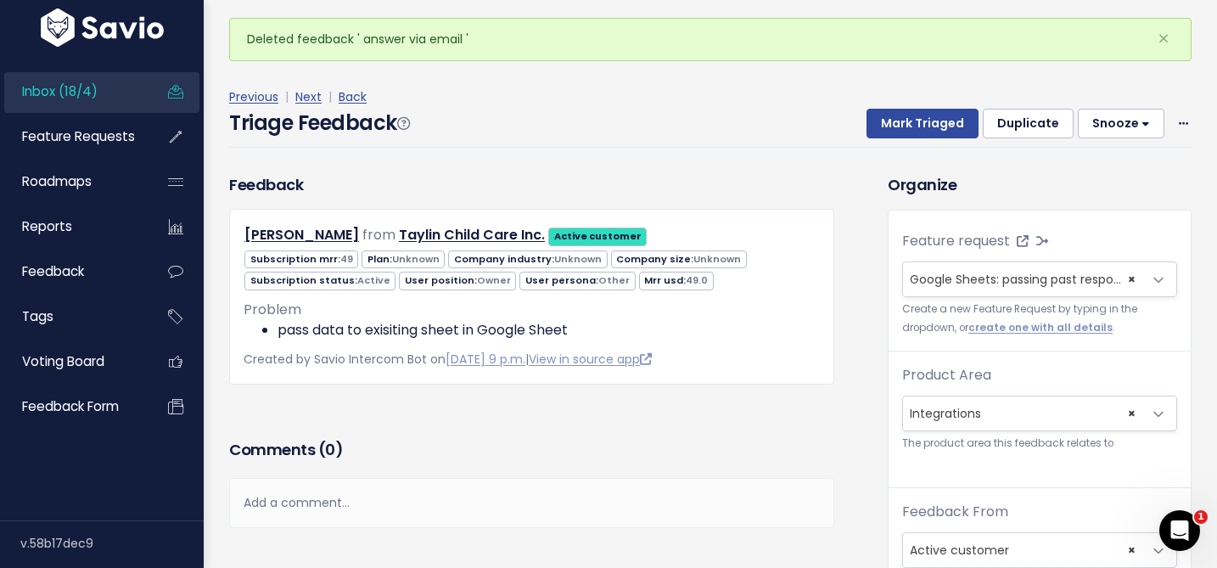
scroll to position [0, 0]
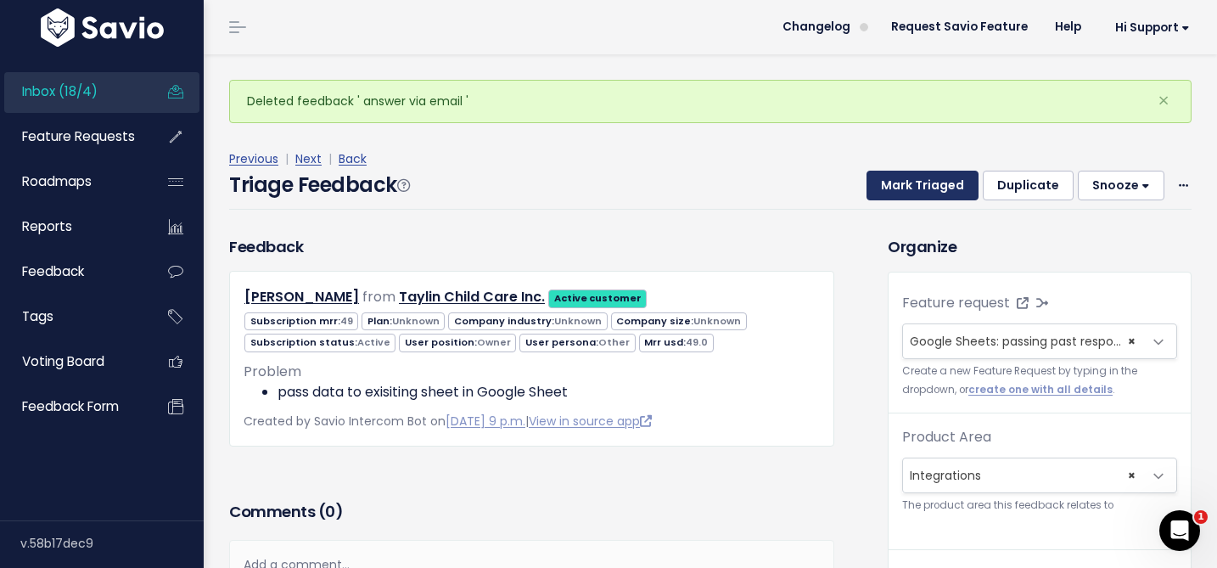
click at [913, 178] on button "Mark Triaged" at bounding box center [923, 186] width 112 height 31
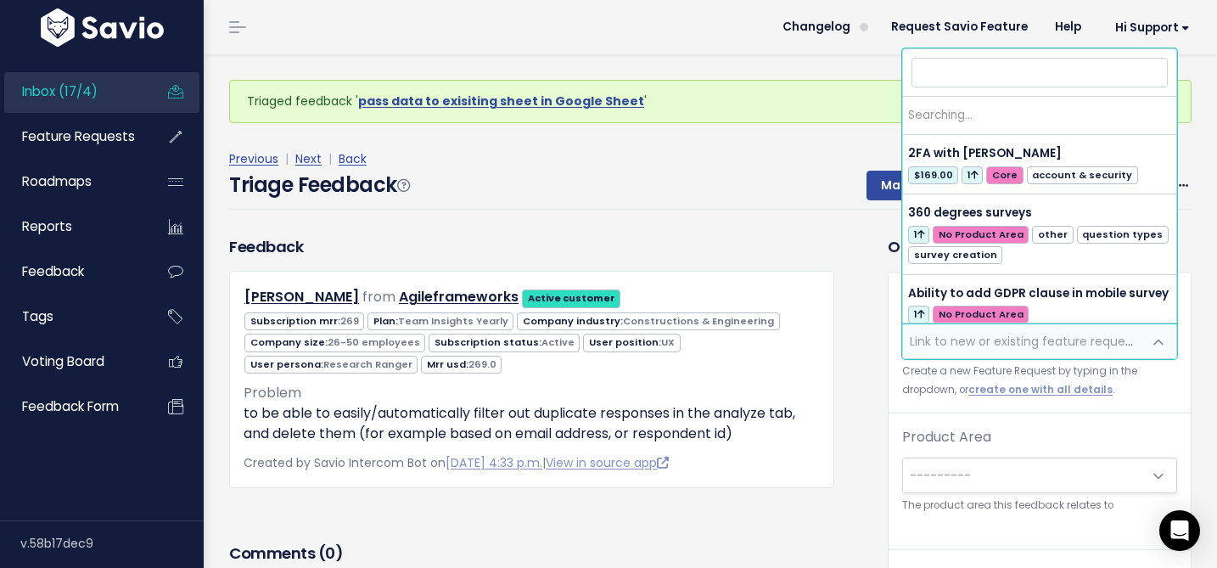
click at [930, 338] on span "Link to new or existing feature request..." at bounding box center [1027, 341] width 234 height 17
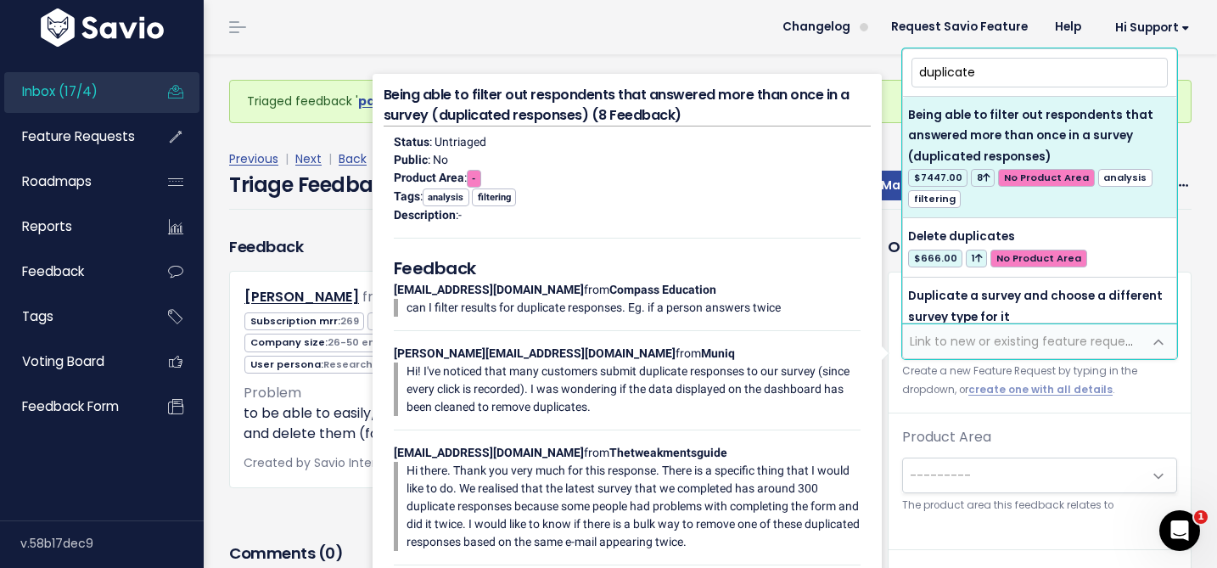
type input "duplicate"
select select "10941"
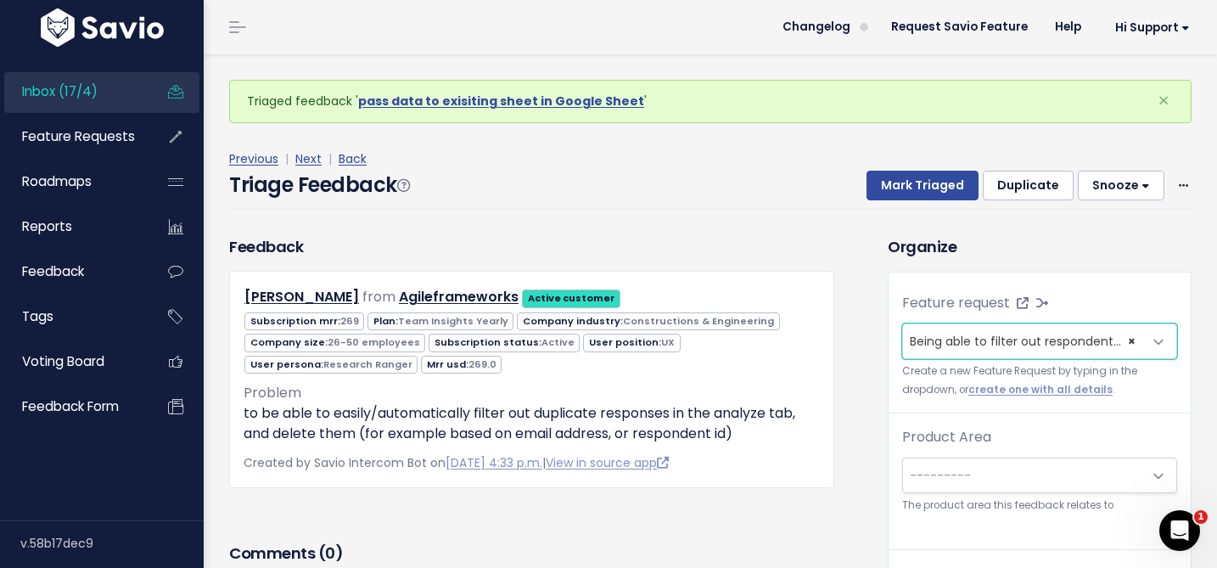
scroll to position [56, 0]
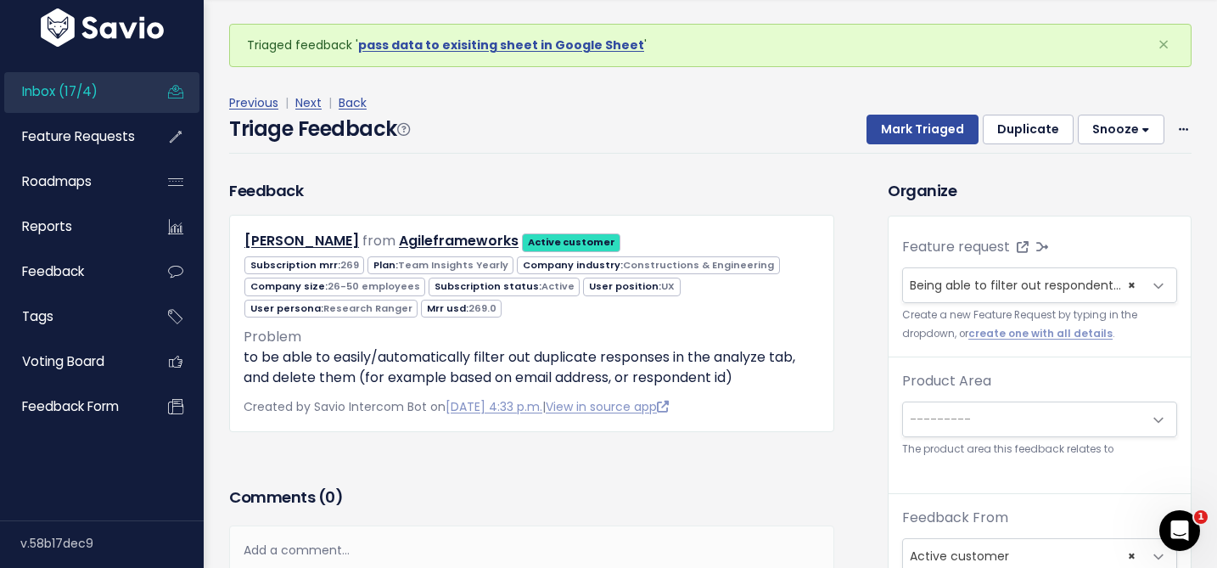
click at [955, 413] on span "---------" at bounding box center [940, 419] width 61 height 17
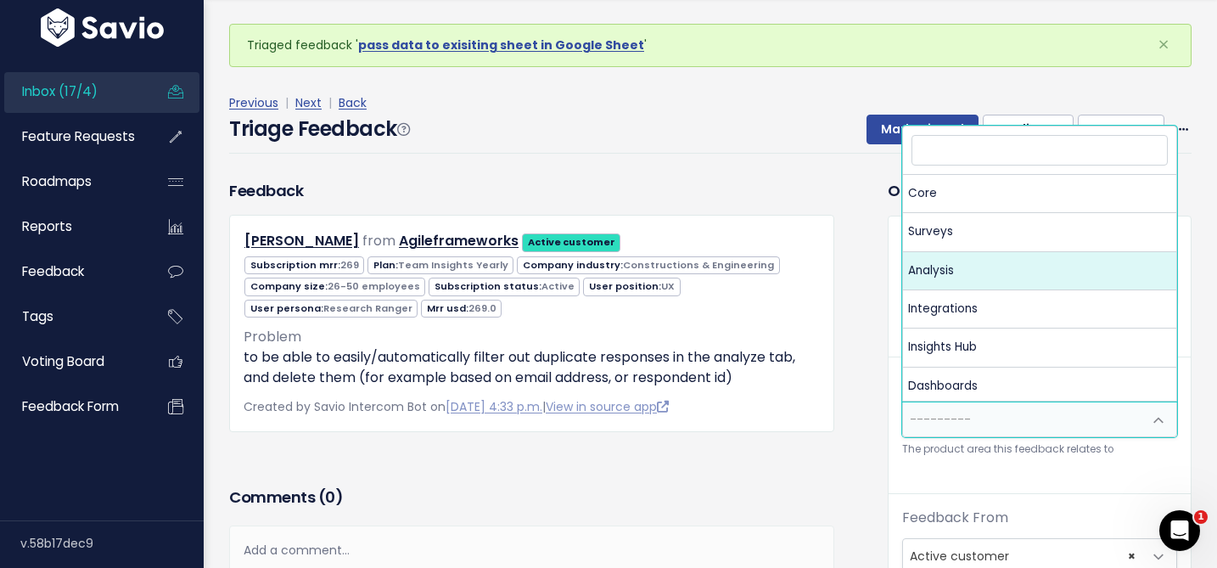
select select "MAIN:ANALYSIS"
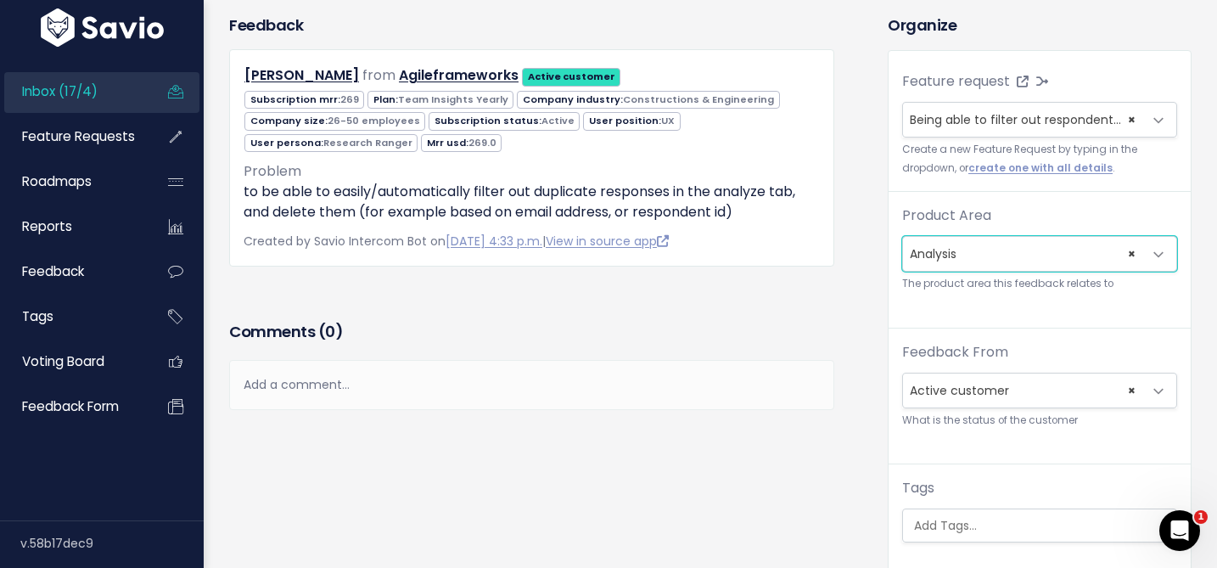
scroll to position [398, 0]
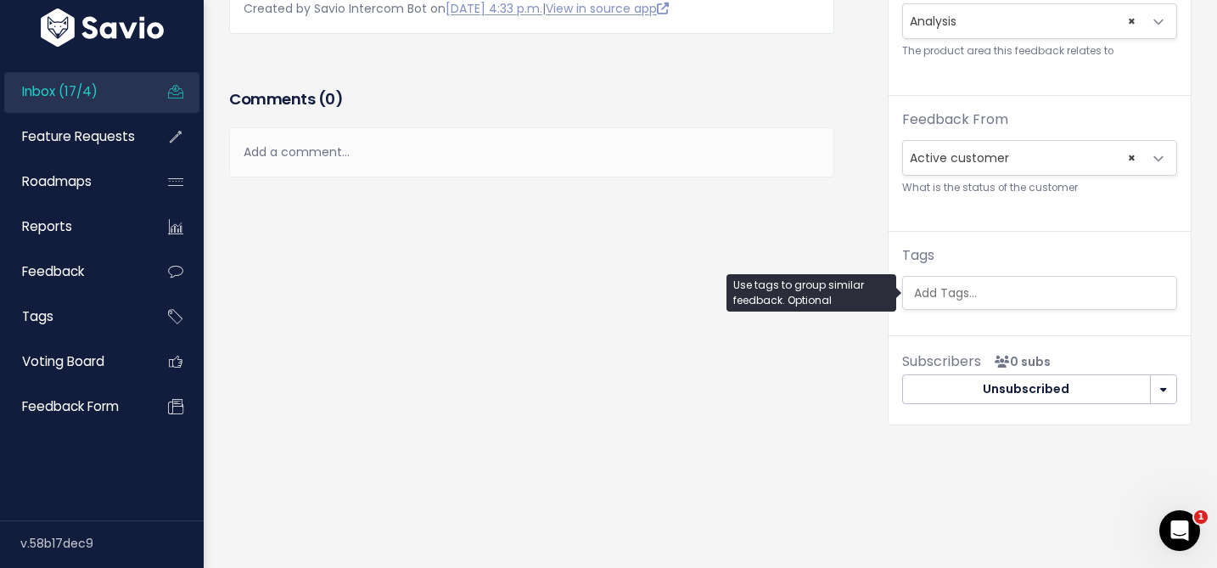
click at [944, 304] on ul at bounding box center [1039, 293] width 273 height 32
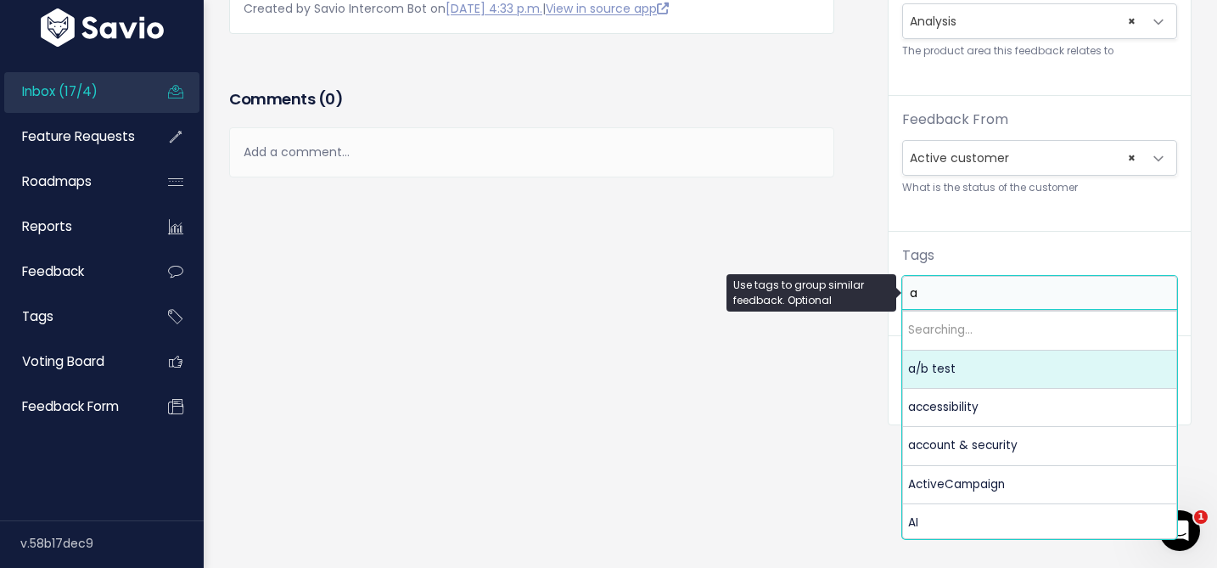
scroll to position [0, 0]
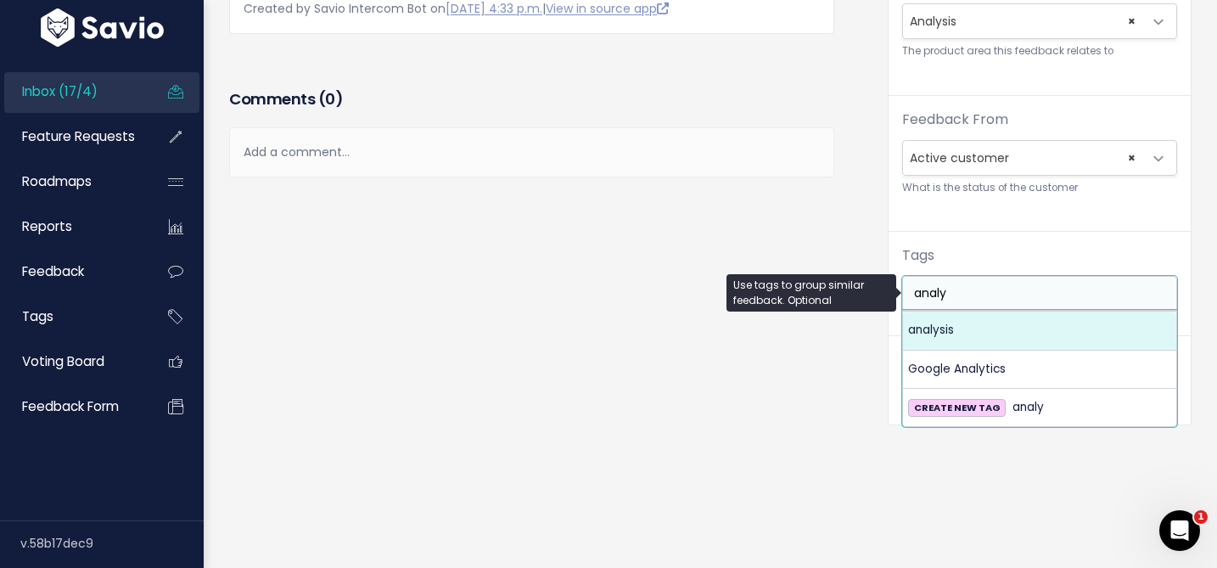
type input "analy"
select select "960"
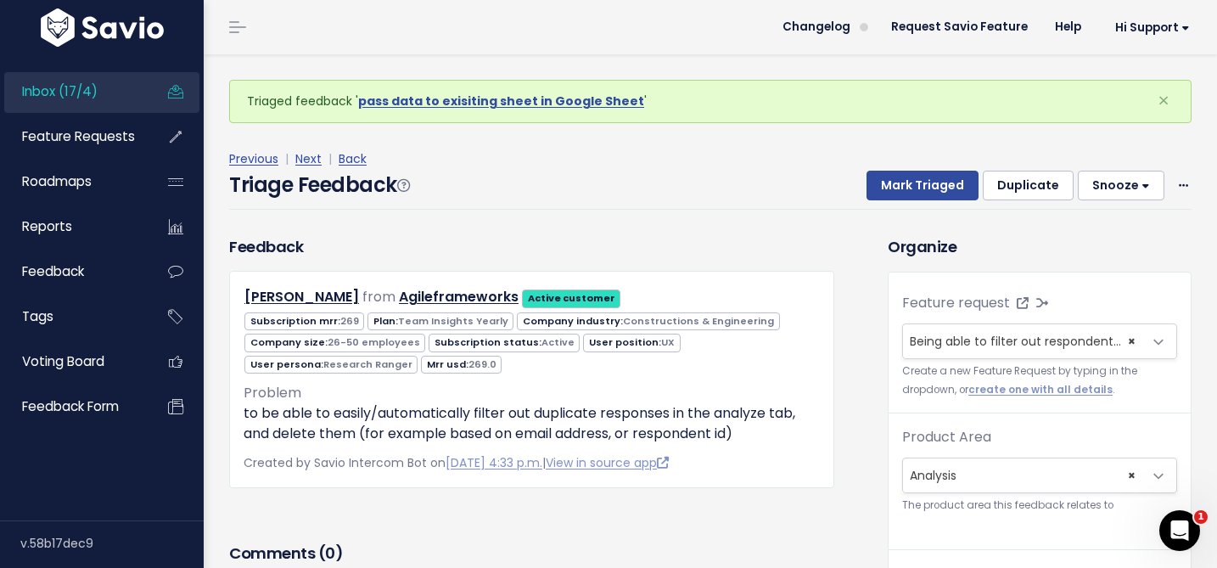
click at [879, 204] on div "Triage Feedback Mark Triaged Duplicate [GEOGRAPHIC_DATA] 1 day 3 days 7 days 14…" at bounding box center [710, 190] width 962 height 40
click at [888, 191] on button "Mark Triaged" at bounding box center [923, 186] width 112 height 31
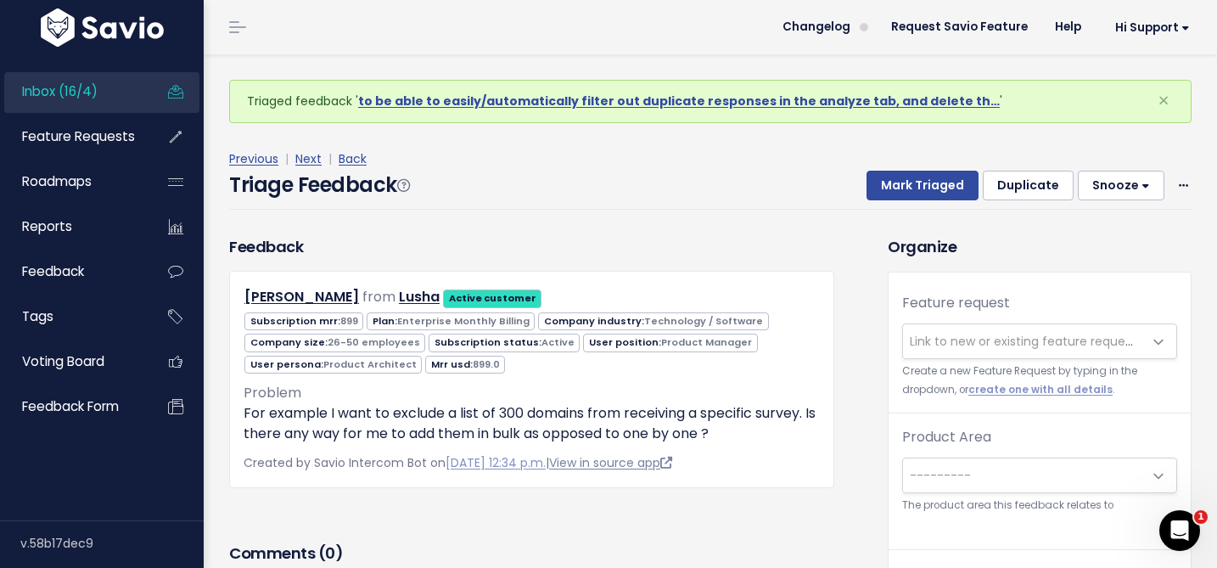
click at [653, 459] on link "View in source app" at bounding box center [610, 462] width 123 height 17
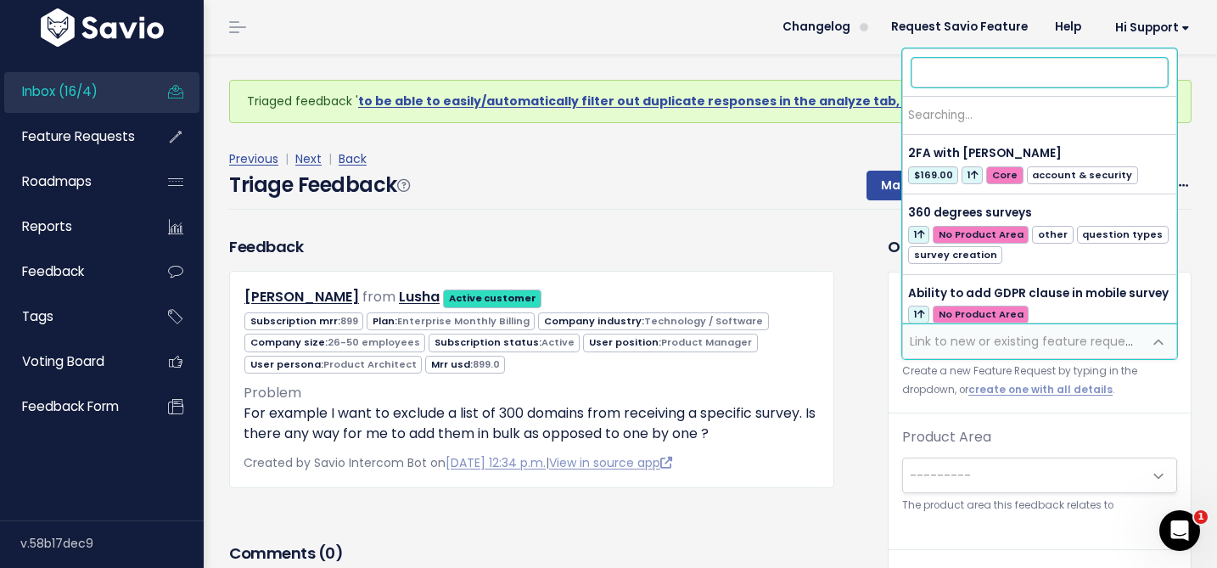
click at [931, 334] on span "Link to new or existing feature request..." at bounding box center [1027, 341] width 234 height 17
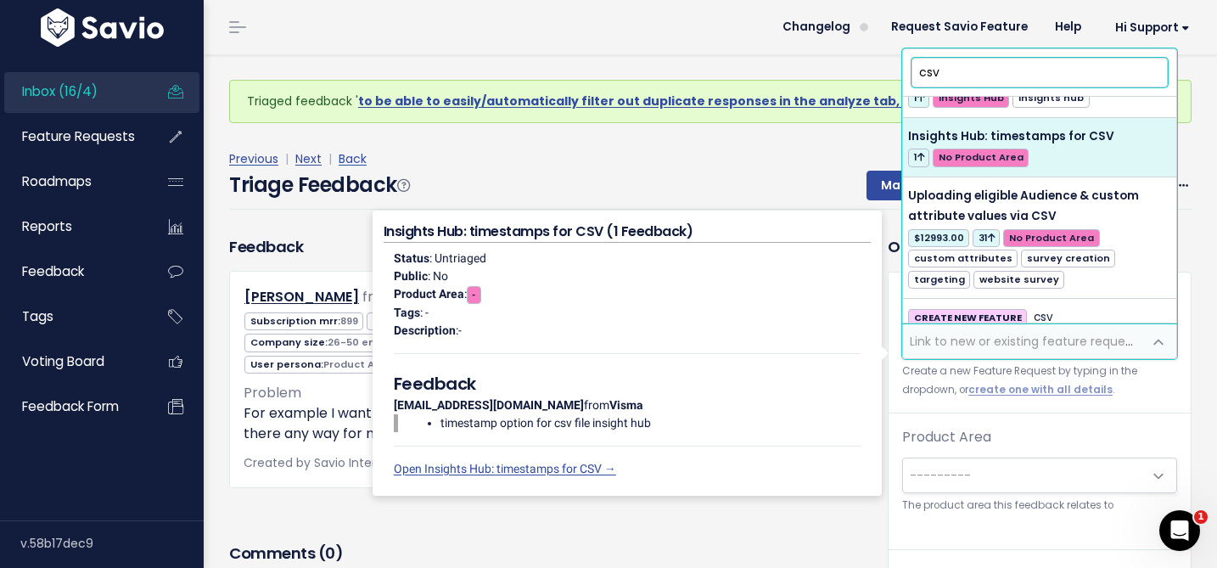
scroll to position [323, 0]
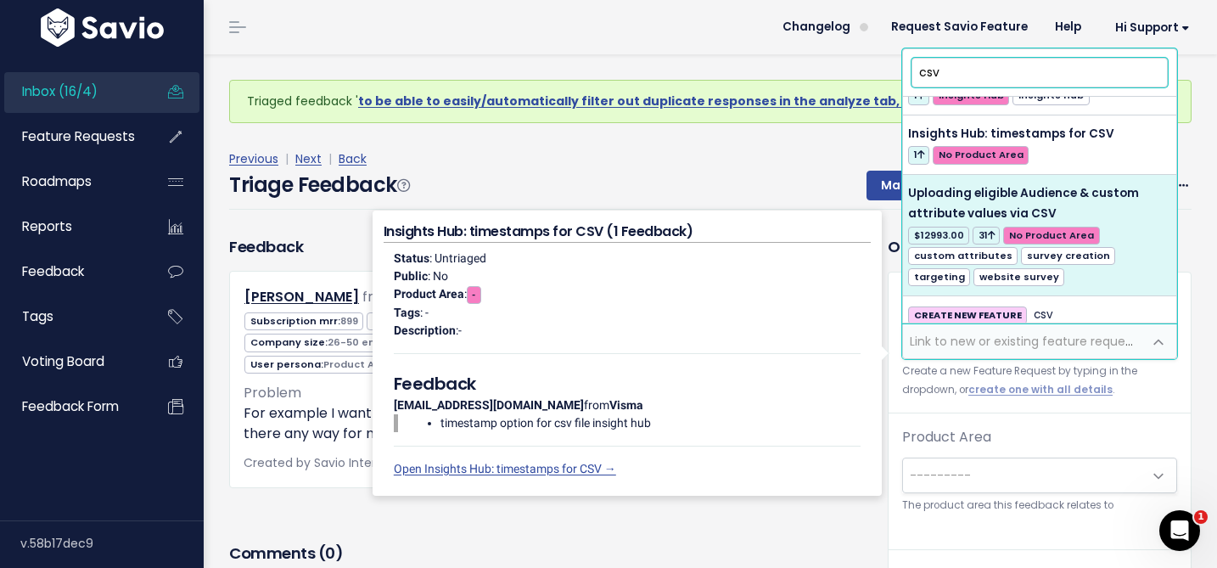
type input "csv"
select select "13329"
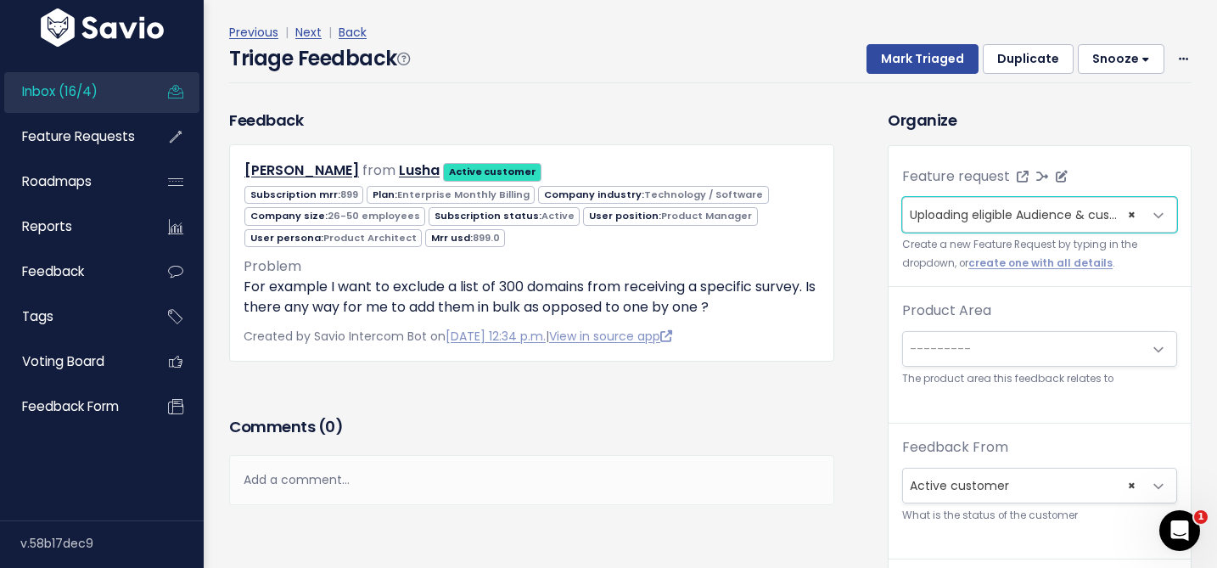
scroll to position [71, 0]
click at [979, 354] on span "---------" at bounding box center [1022, 348] width 239 height 34
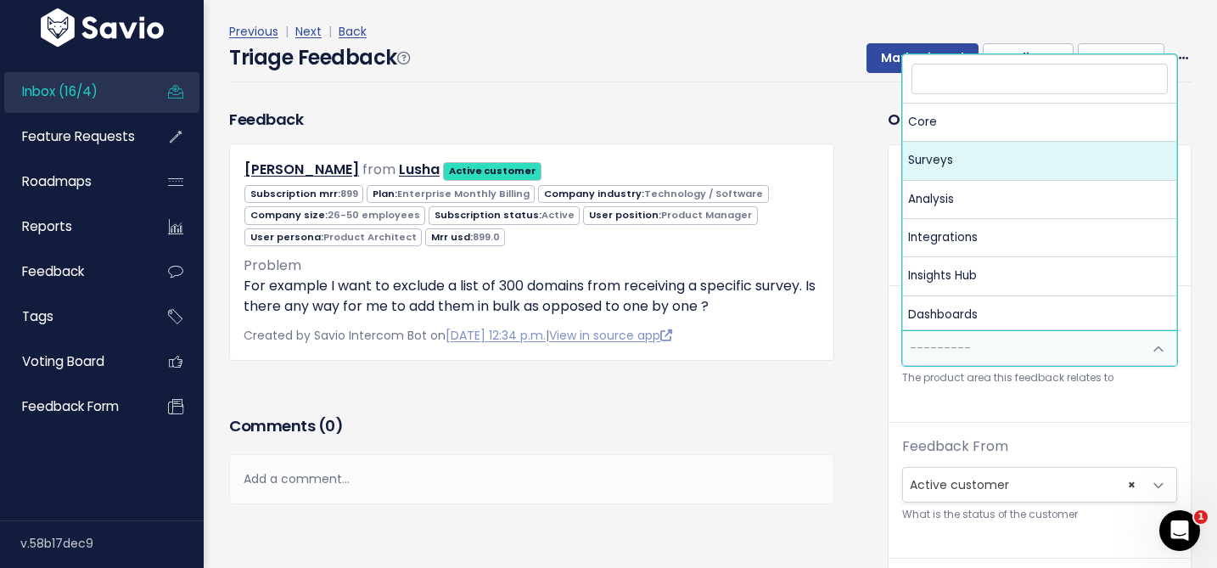
select select "MAIN:SURVEYS"
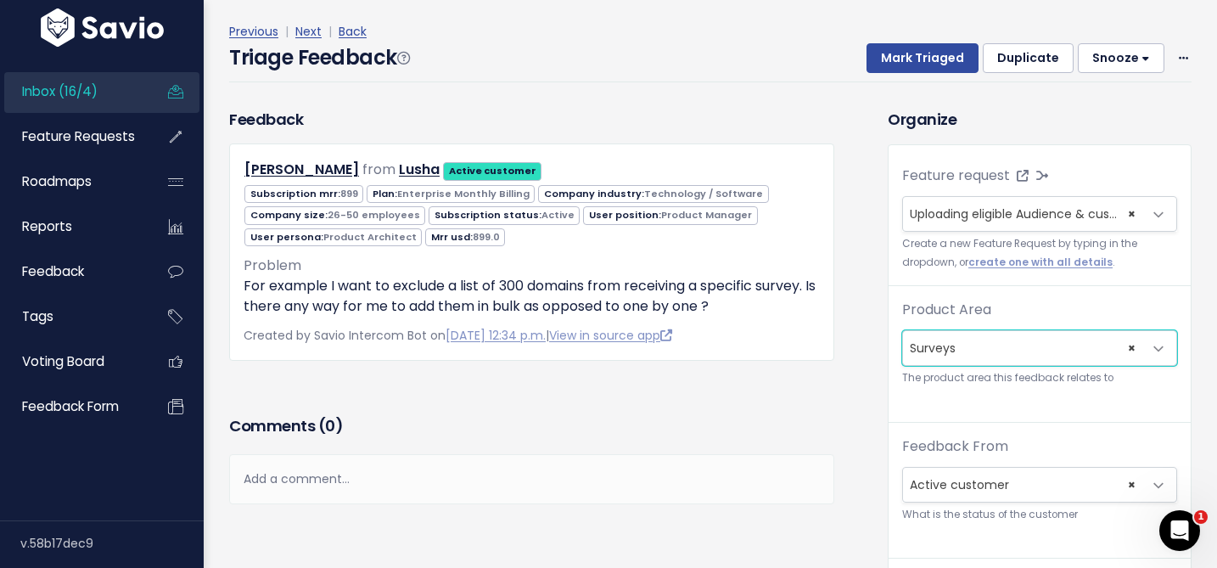
scroll to position [398, 0]
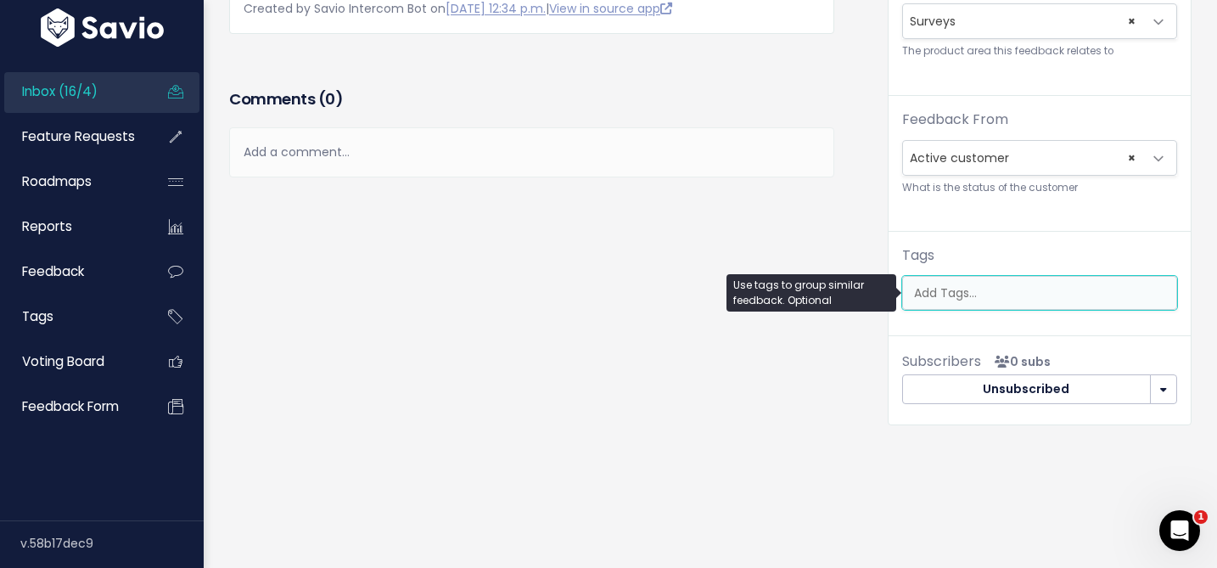
click at [908, 282] on ul at bounding box center [1039, 293] width 273 height 32
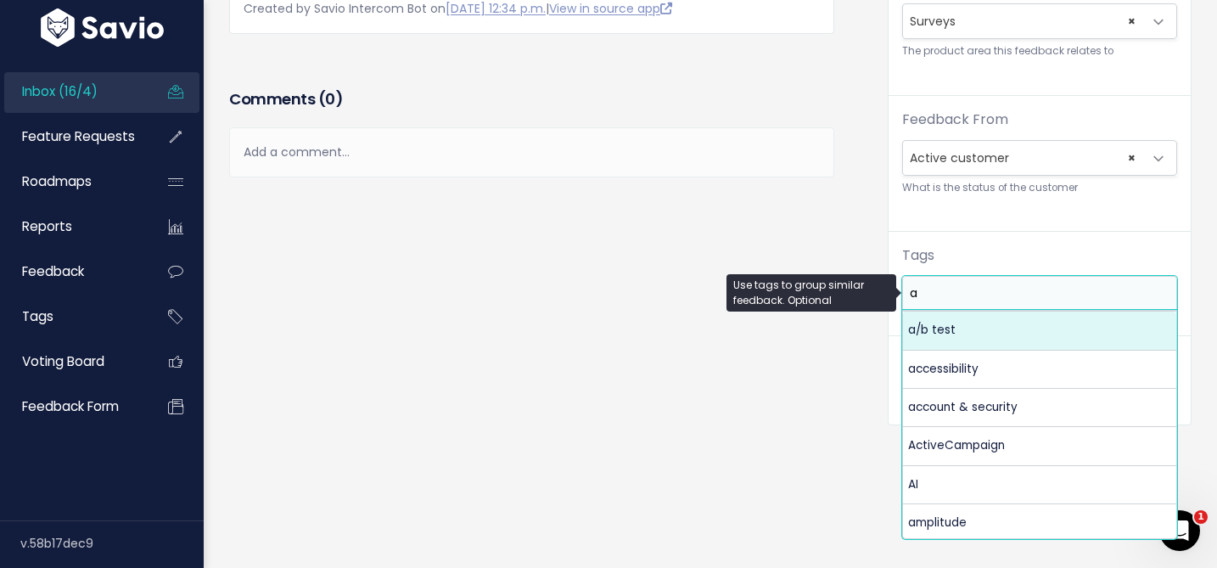
scroll to position [0, 0]
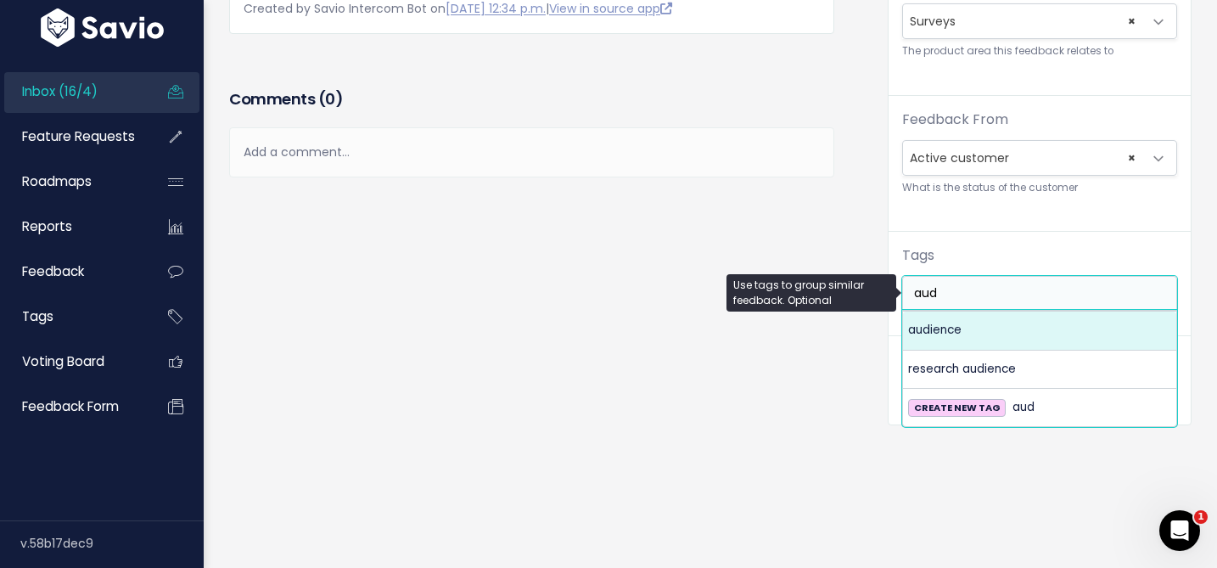
type input "aud"
select select "12027"
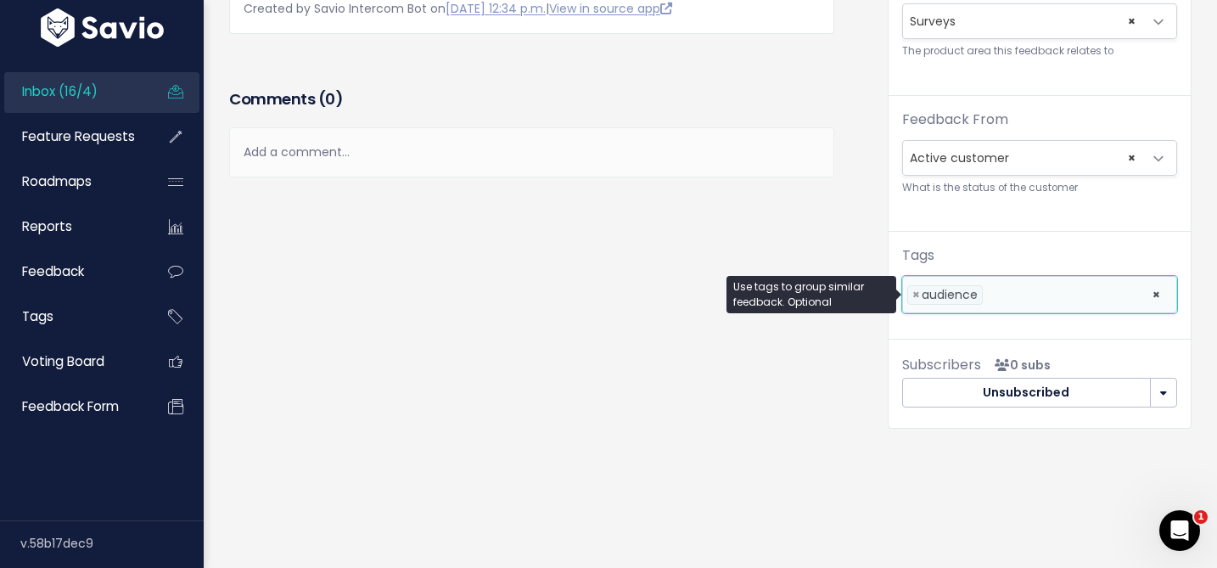
click at [1020, 293] on li at bounding box center [1063, 295] width 153 height 18
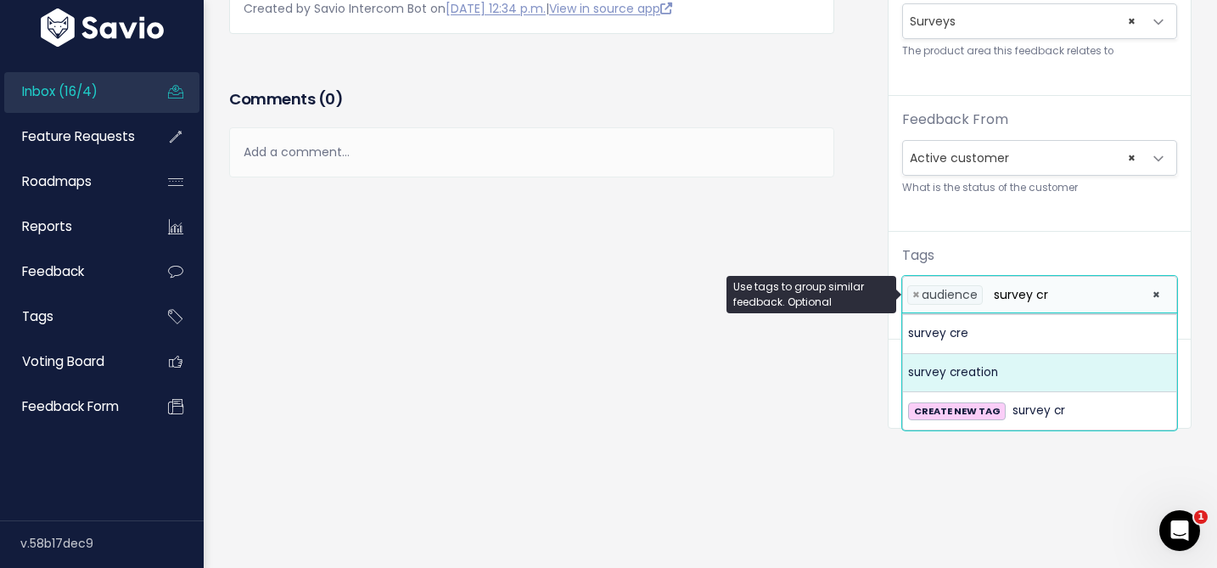
type input "survey cr"
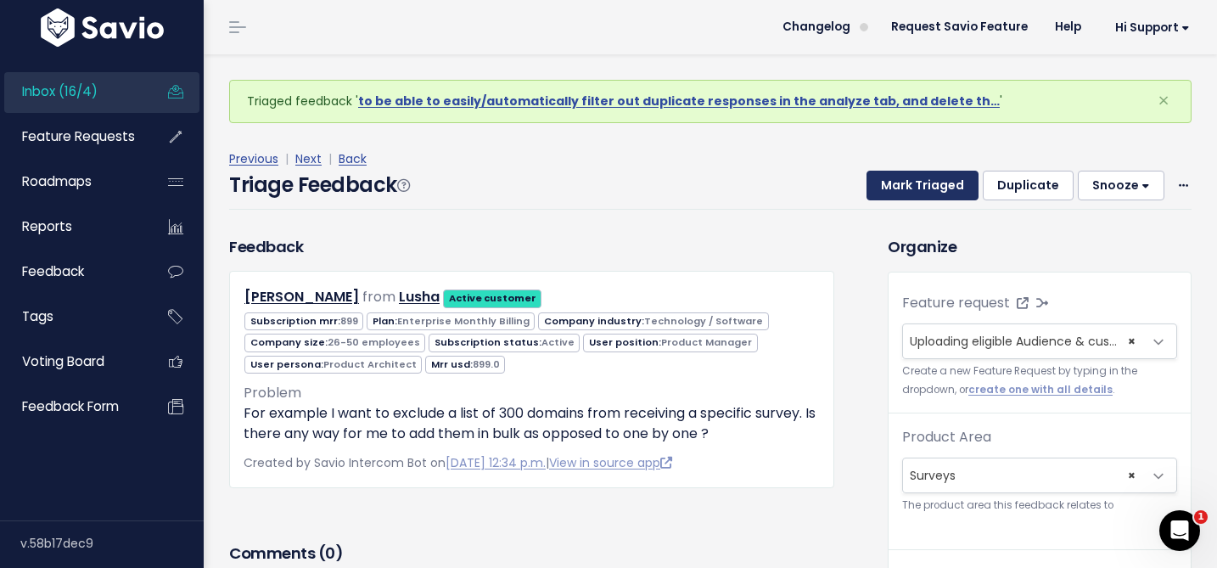
click at [890, 194] on button "Mark Triaged" at bounding box center [923, 186] width 112 height 31
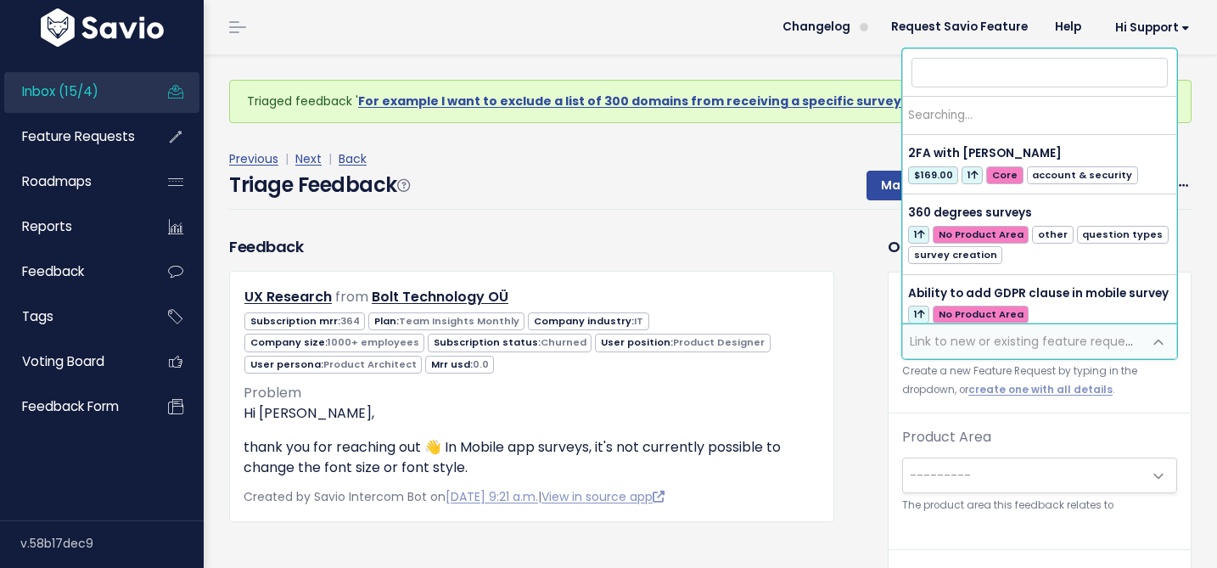
click at [917, 342] on span "Link to new or existing feature request..." at bounding box center [1027, 341] width 234 height 17
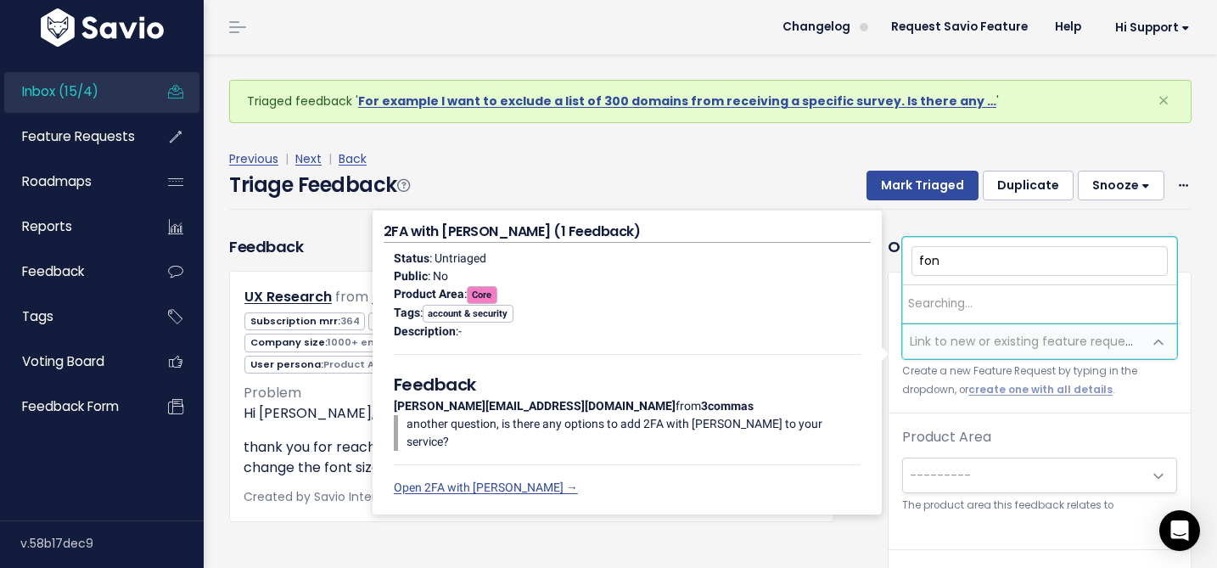
type input "font"
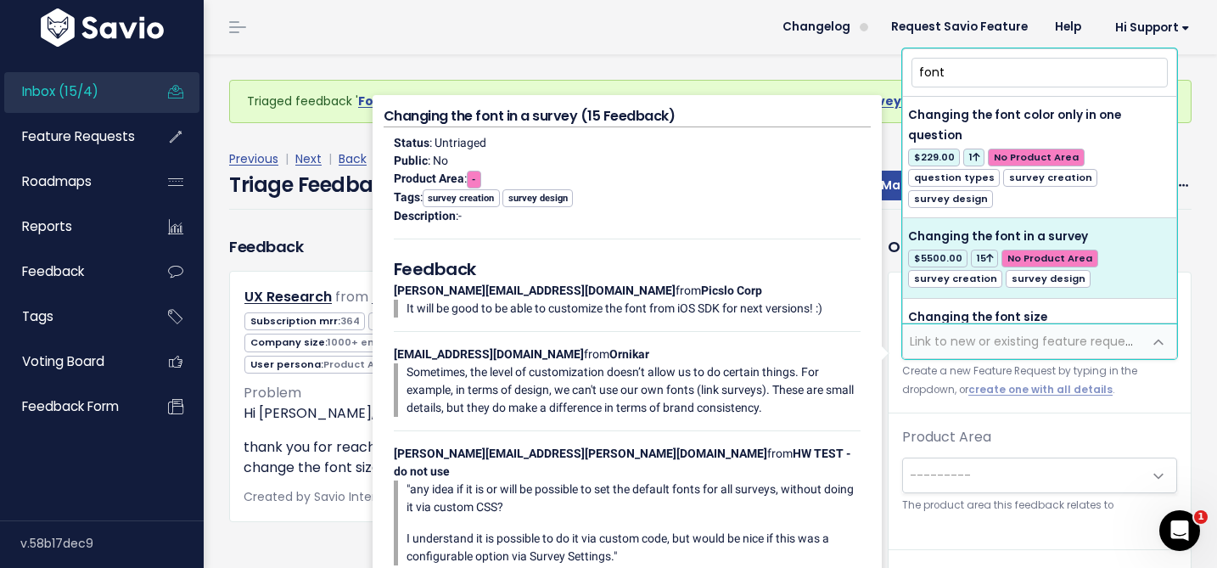
scroll to position [52, 0]
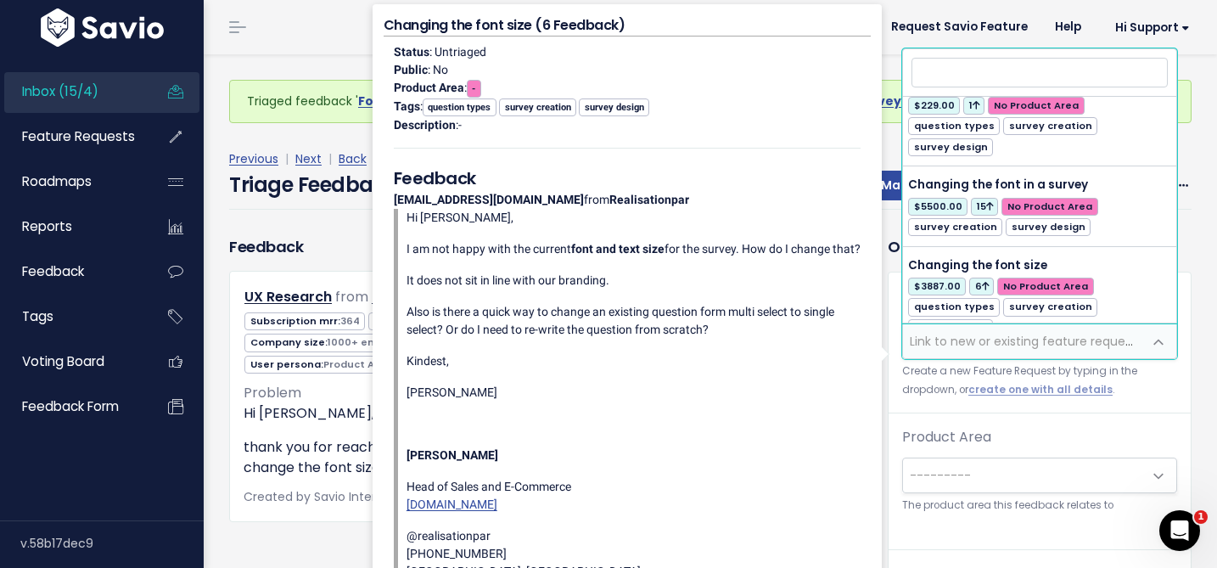
click at [961, 428] on label "Product Area" at bounding box center [946, 437] width 89 height 20
click at [902, 457] on select "--------- Core Surveys Analysis Integrations Insights Hub Dashboards" at bounding box center [901, 457] width 1 height 1
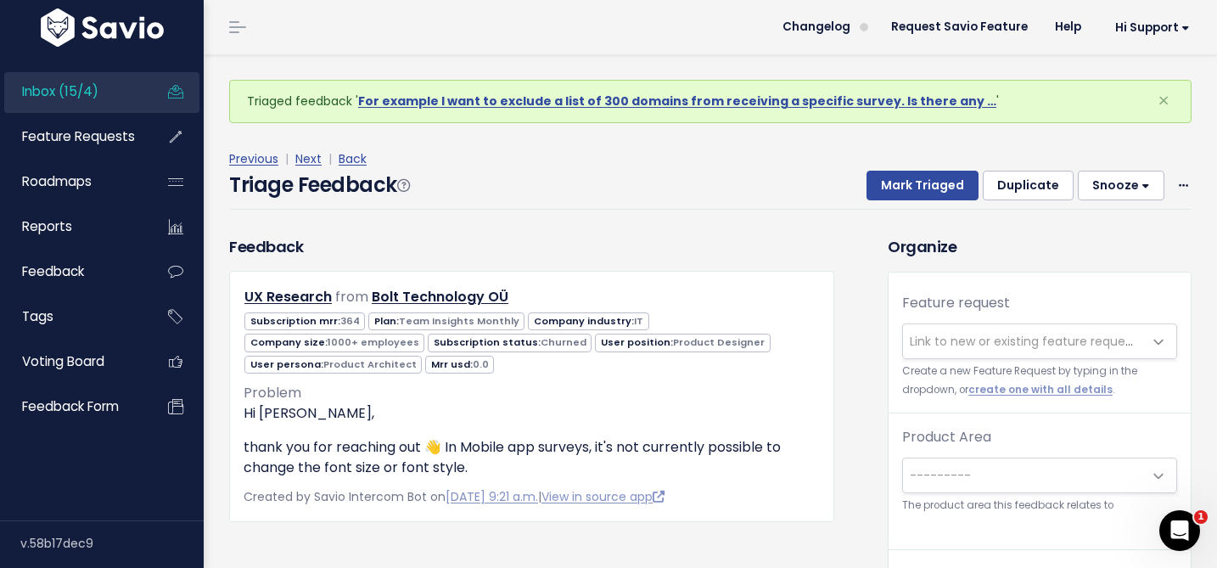
click at [1139, 192] on button "Snooze" at bounding box center [1121, 186] width 87 height 31
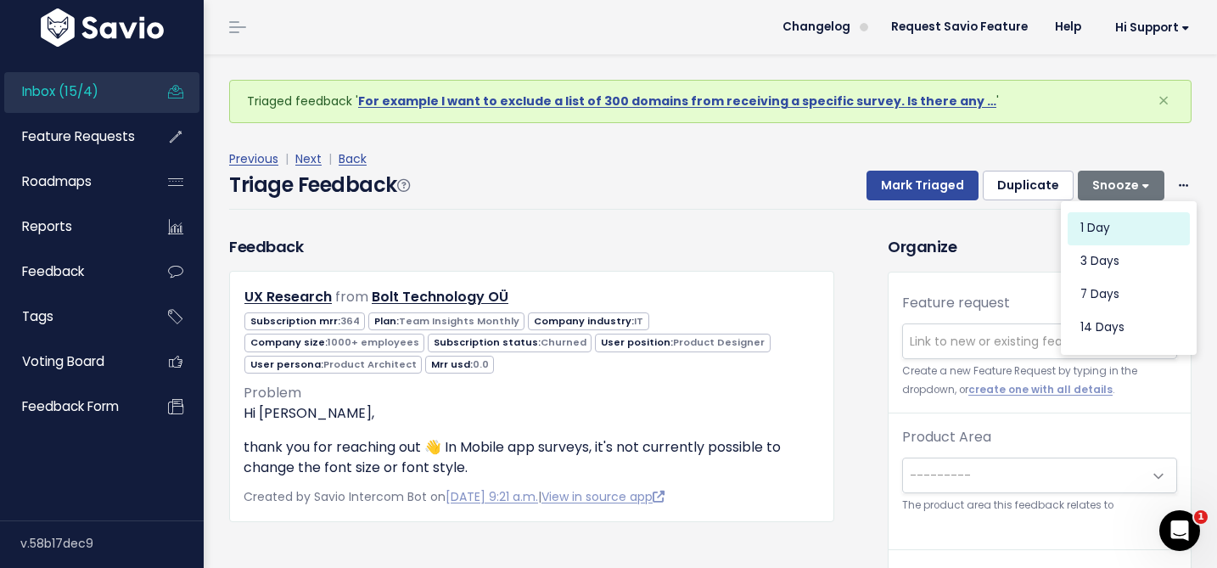
click at [1087, 232] on button "1 day" at bounding box center [1129, 227] width 122 height 33
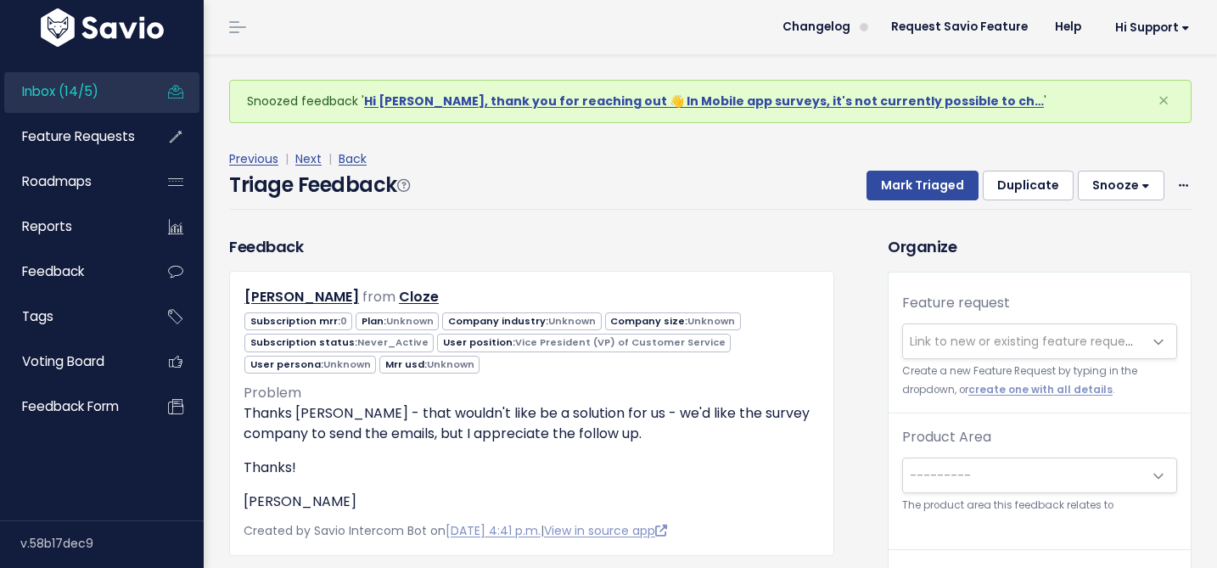
click at [951, 341] on span "Link to new or existing feature request..." at bounding box center [1027, 341] width 234 height 17
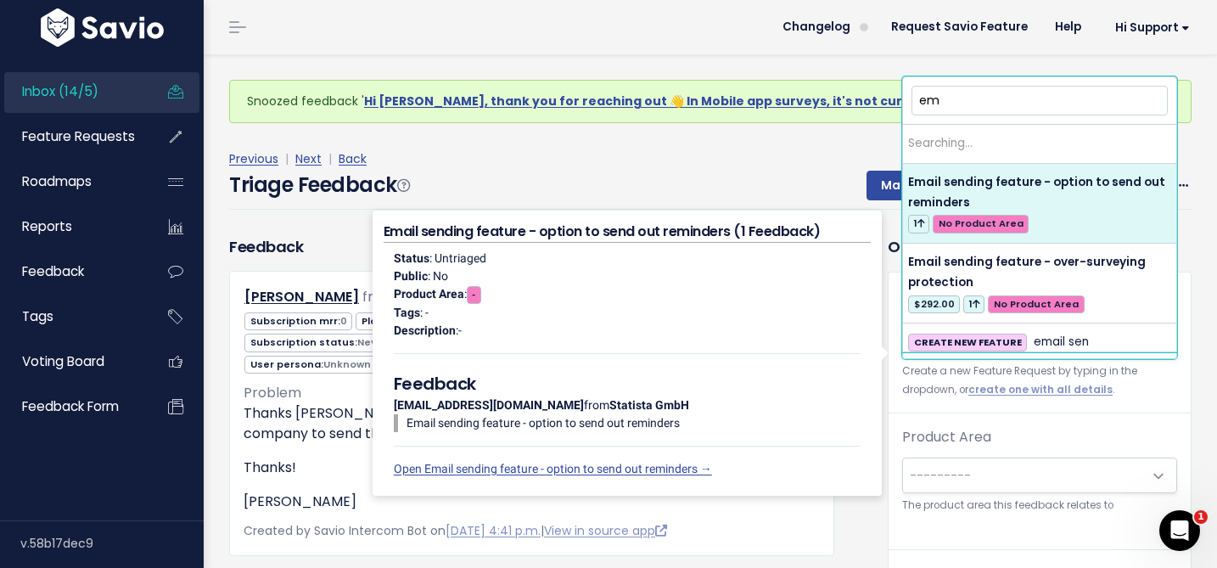
type input "e"
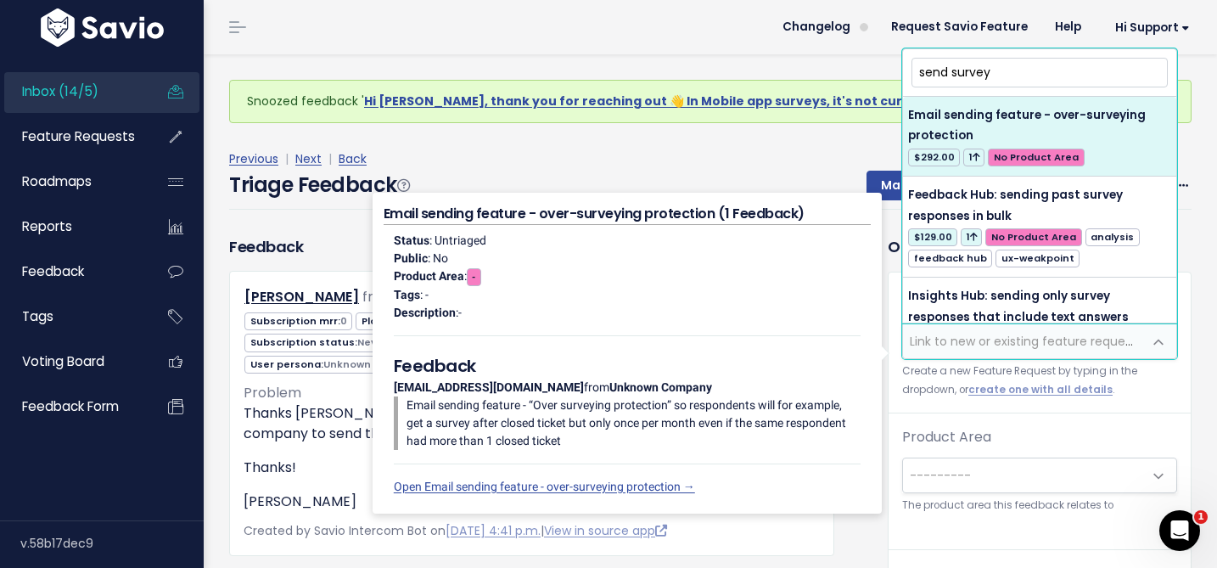
click at [1041, 71] on input "send survey" at bounding box center [1040, 73] width 256 height 30
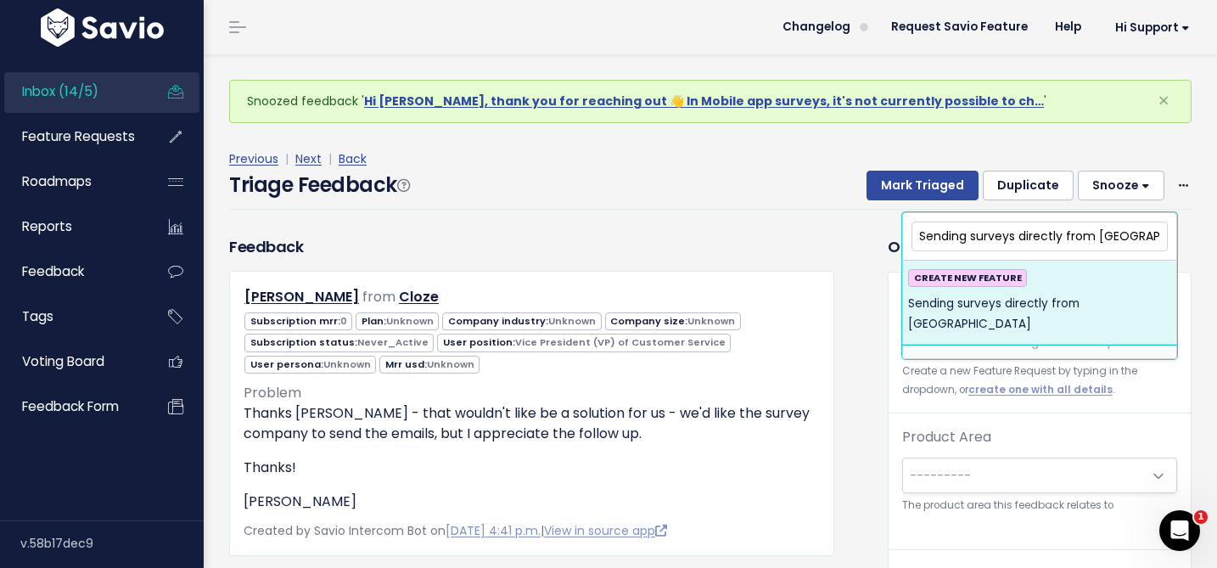
type input "Sending surveys directly from [GEOGRAPHIC_DATA]"
click at [1060, 304] on span "Sending surveys directly from [GEOGRAPHIC_DATA]" at bounding box center [1039, 315] width 263 height 42
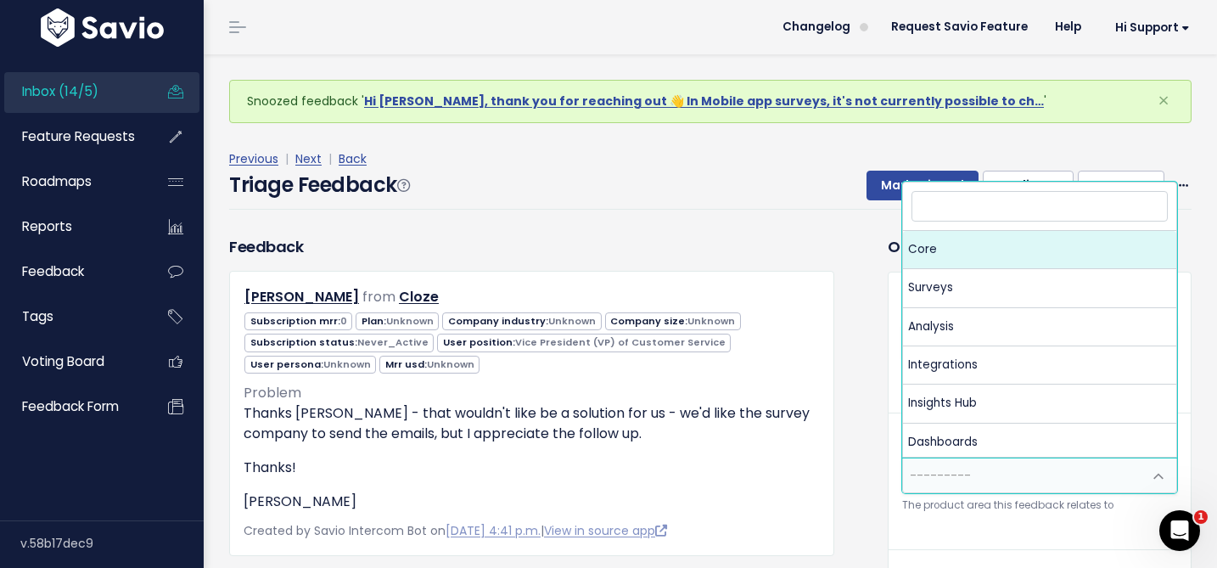
click at [954, 478] on span "---------" at bounding box center [940, 475] width 61 height 17
select select "MAIN:CORE"
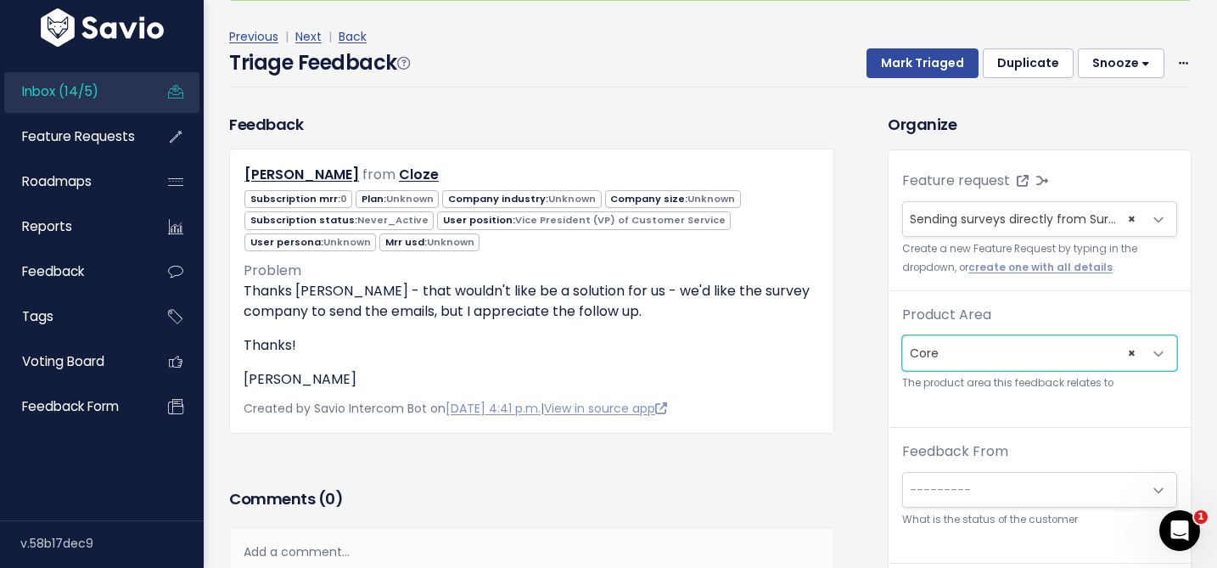
scroll to position [201, 0]
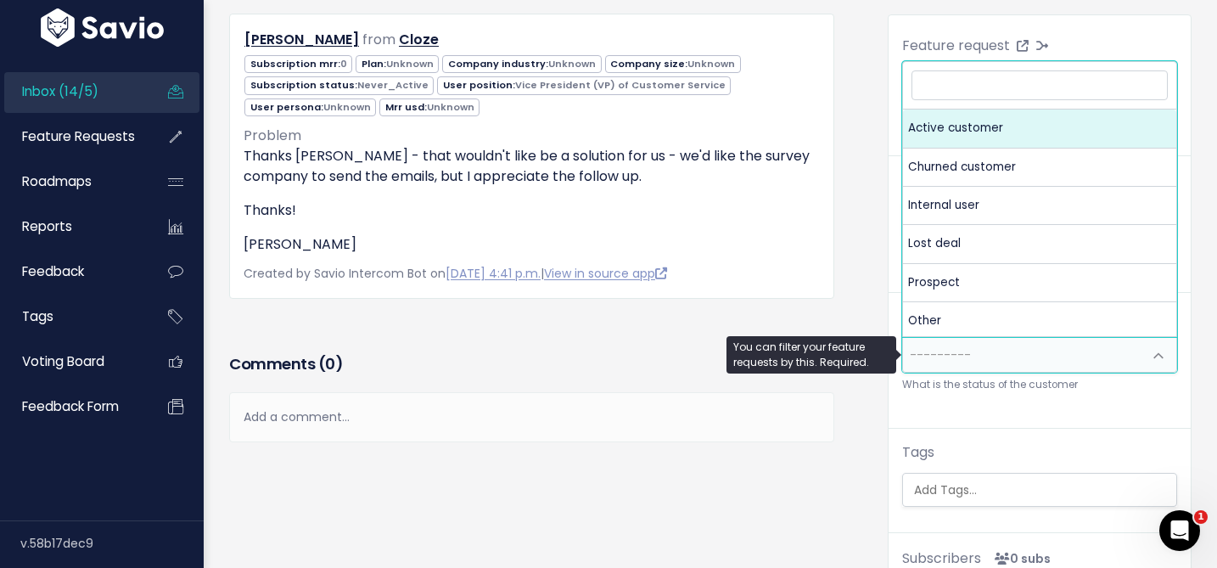
click at [941, 348] on span "---------" at bounding box center [940, 354] width 61 height 17
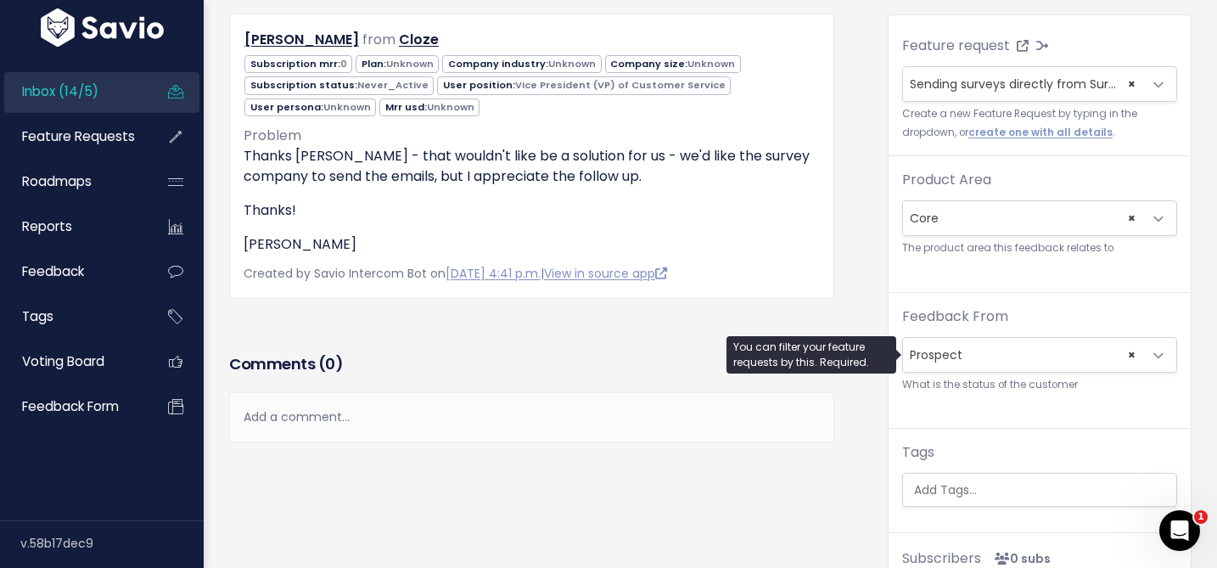
click at [948, 351] on span "× Prospect" at bounding box center [1022, 355] width 239 height 34
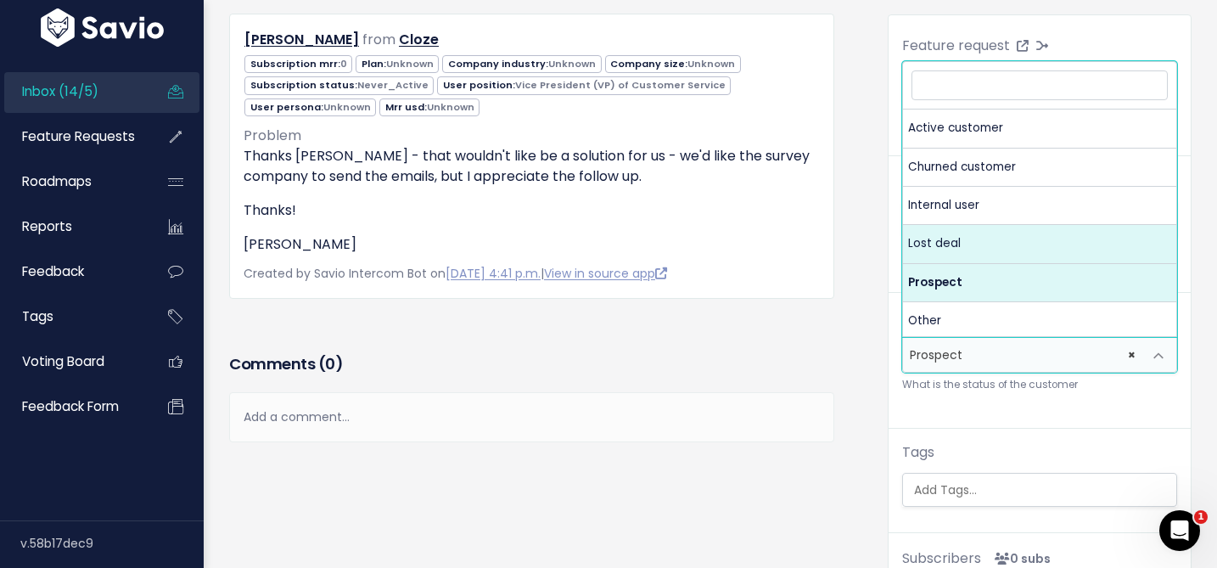
select select "LOST DEAL"
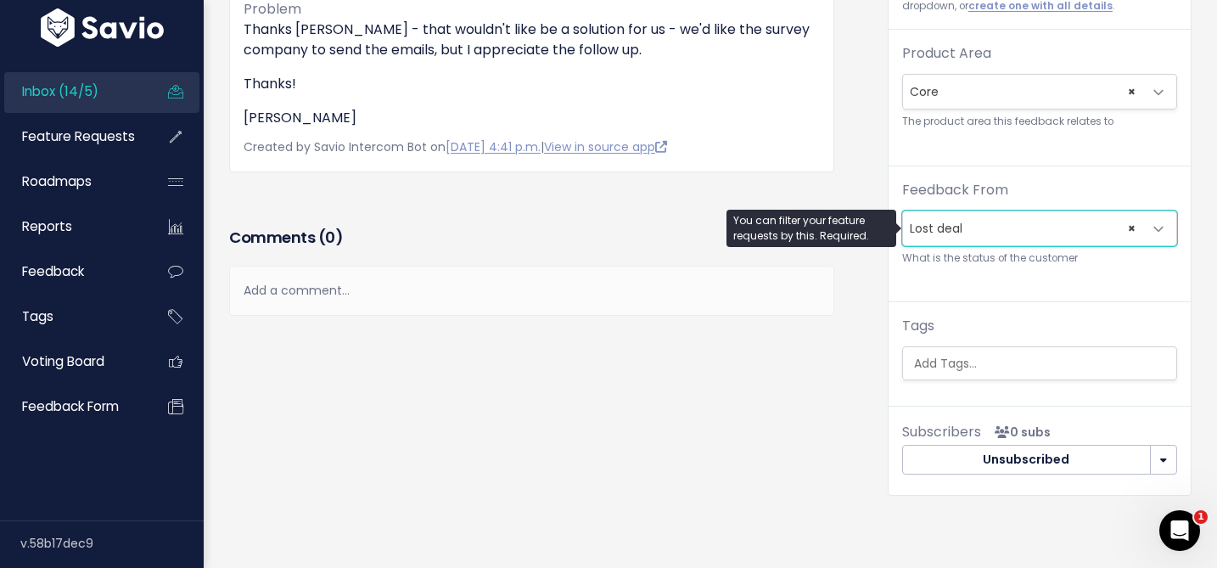
scroll to position [398, 0]
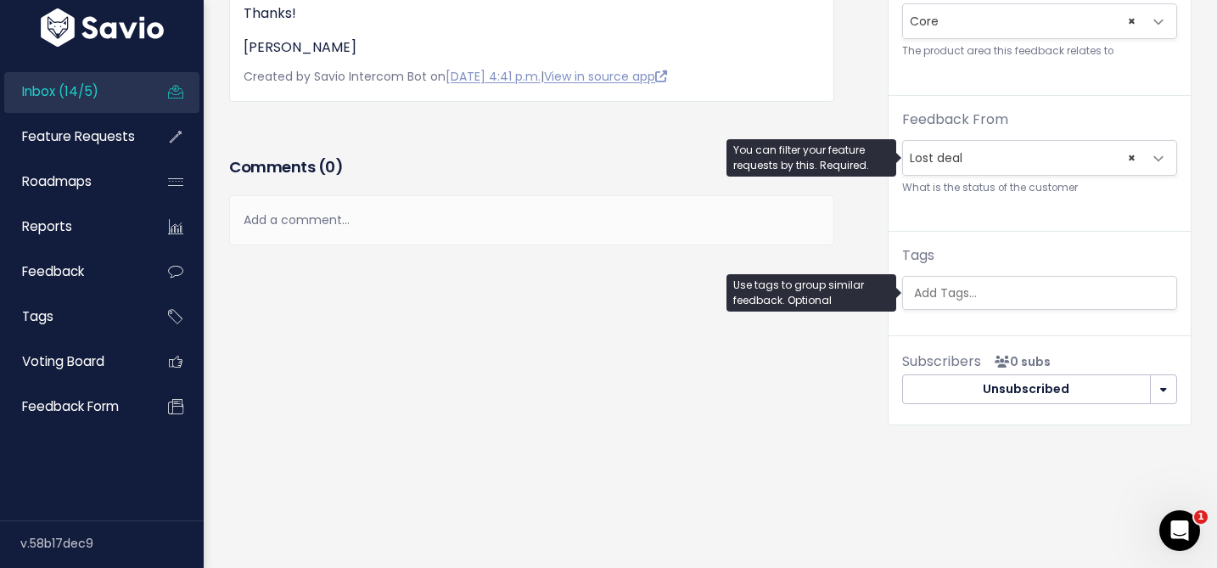
click at [940, 267] on div "Tags" at bounding box center [1039, 277] width 275 height 65
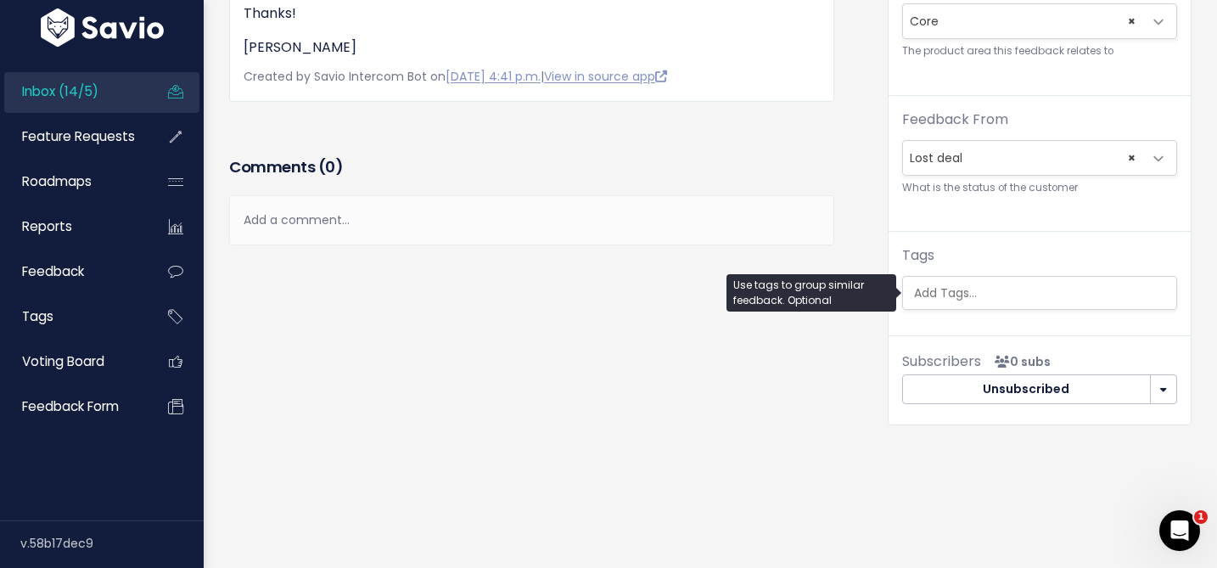
click at [941, 287] on input "search" at bounding box center [1043, 293] width 273 height 18
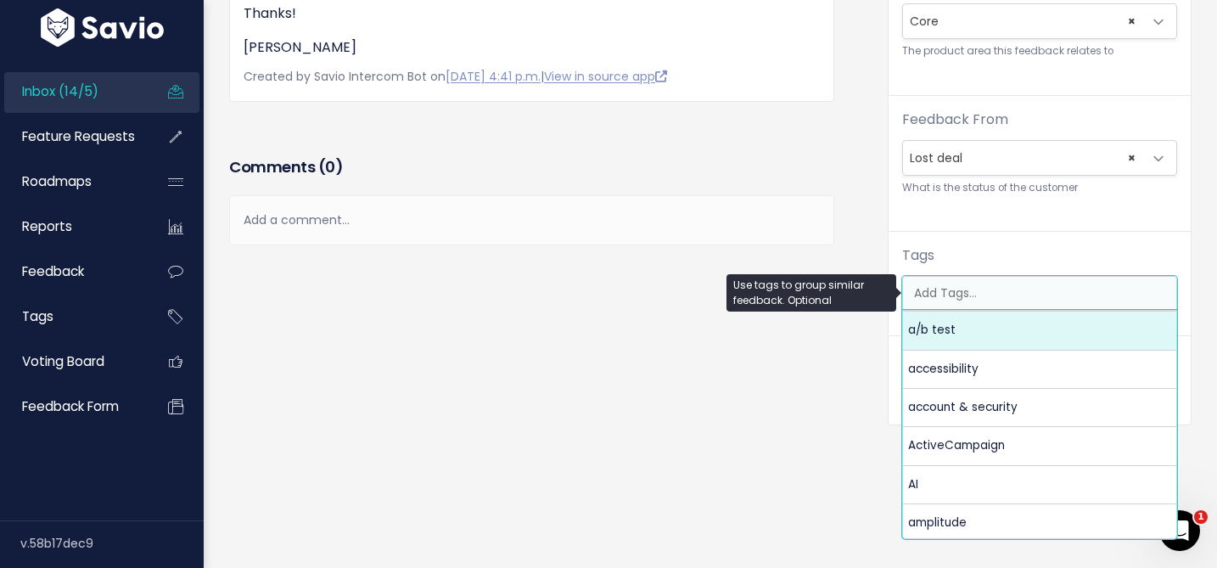
scroll to position [0, 4]
click at [859, 249] on div "Feedback [PERSON_NAME] from Cloze 0" at bounding box center [545, 116] width 659 height 670
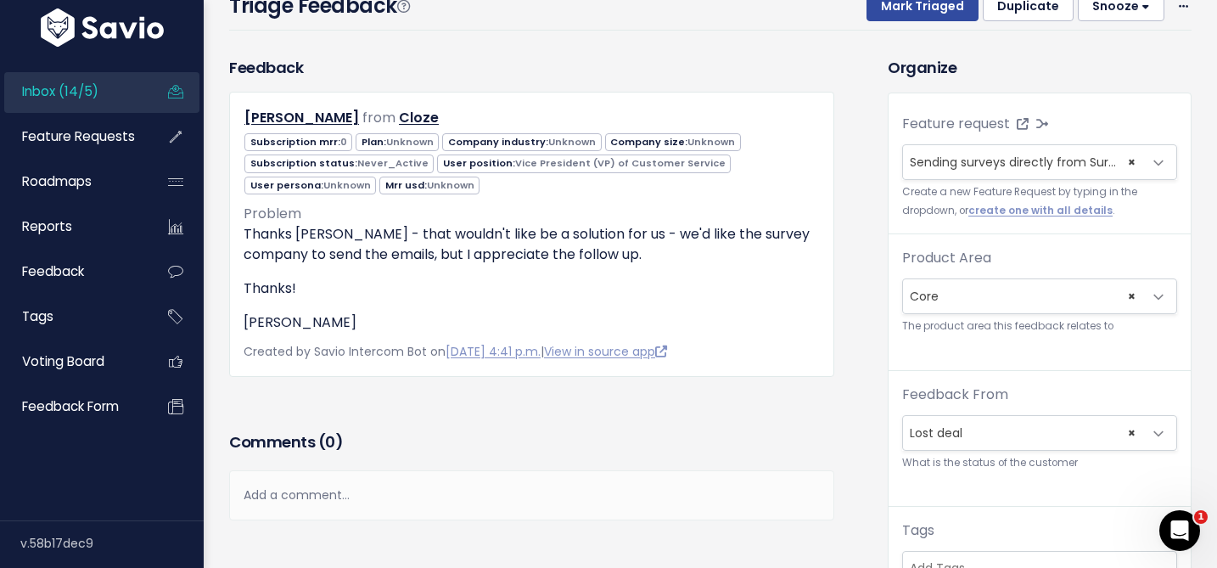
scroll to position [0, 0]
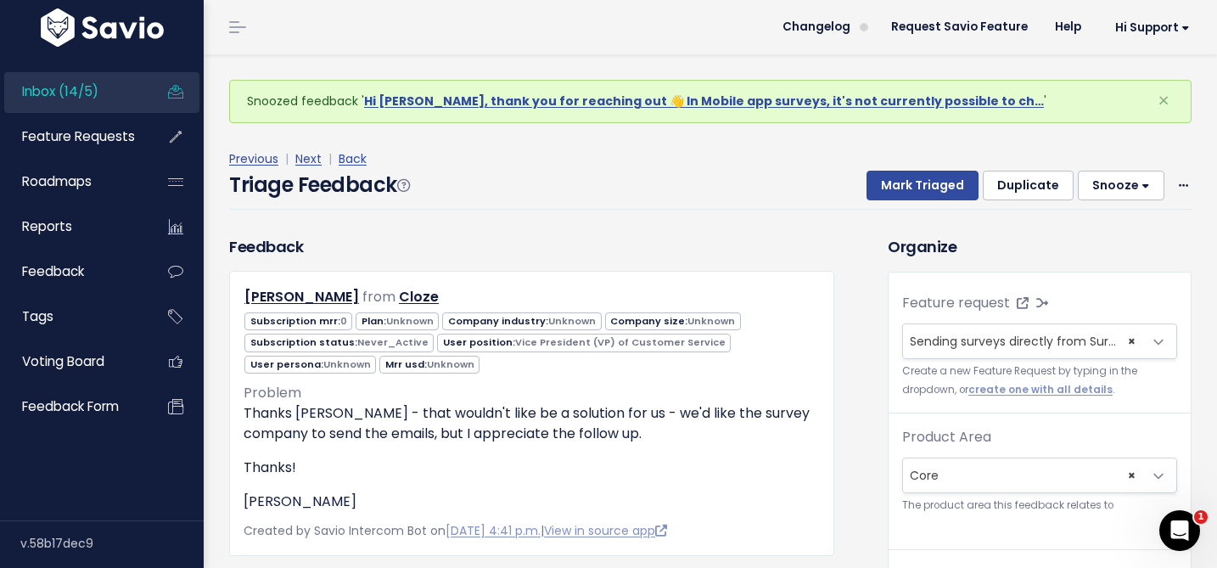
click at [932, 157] on div "Previous | Next | Back" at bounding box center [710, 159] width 962 height 21
click at [931, 175] on button "Mark Triaged" at bounding box center [923, 186] width 112 height 31
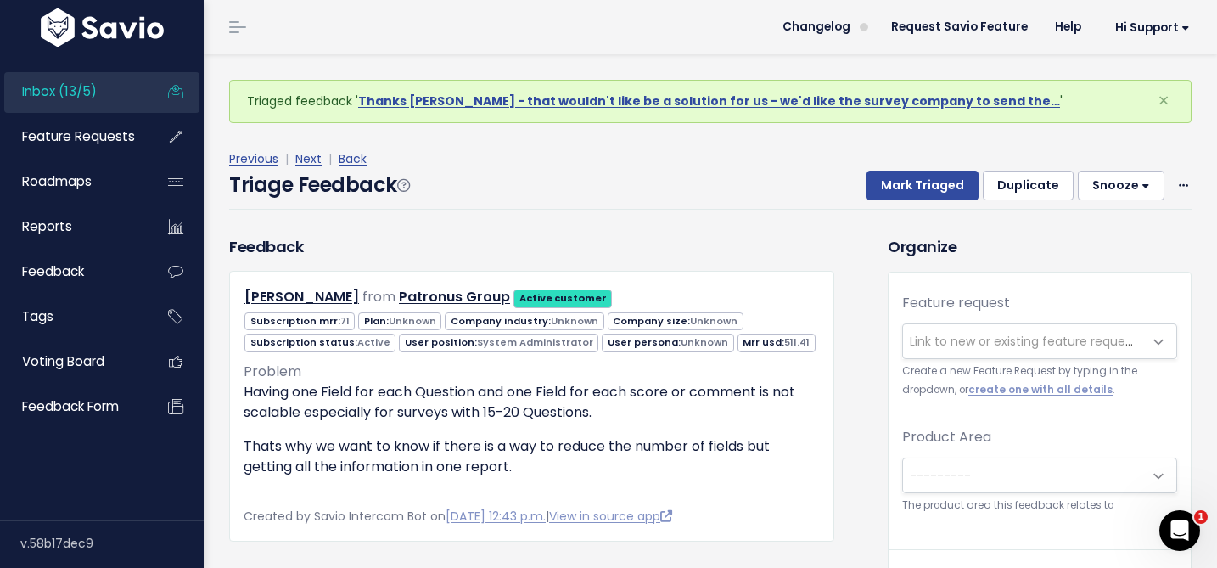
click at [1111, 194] on button "Snooze" at bounding box center [1121, 186] width 87 height 31
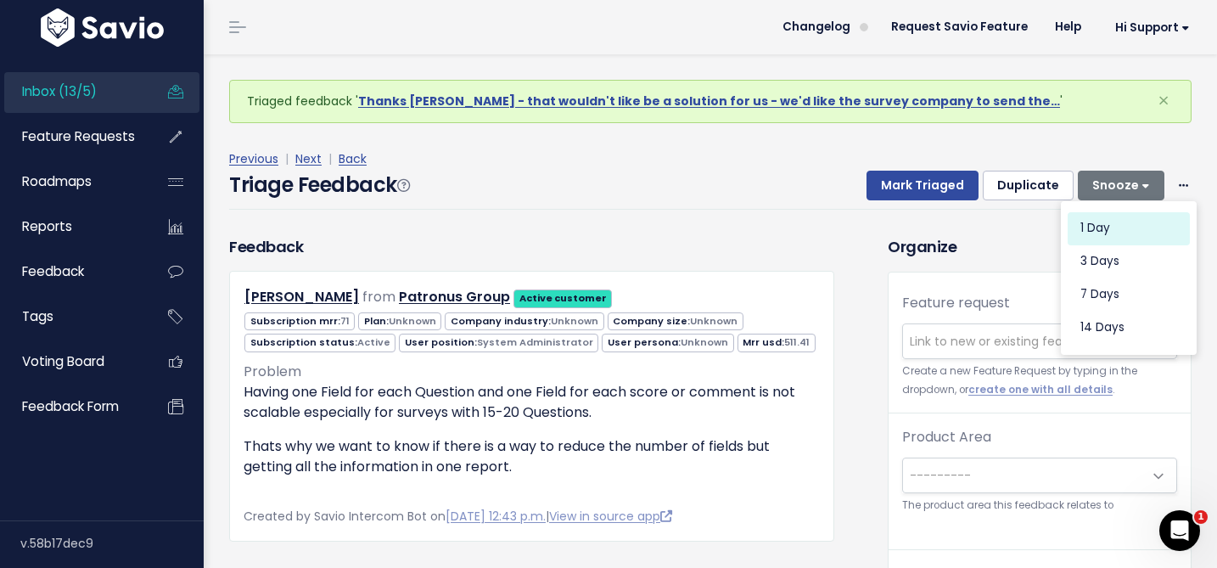
click at [1106, 222] on button "1 day" at bounding box center [1129, 227] width 122 height 33
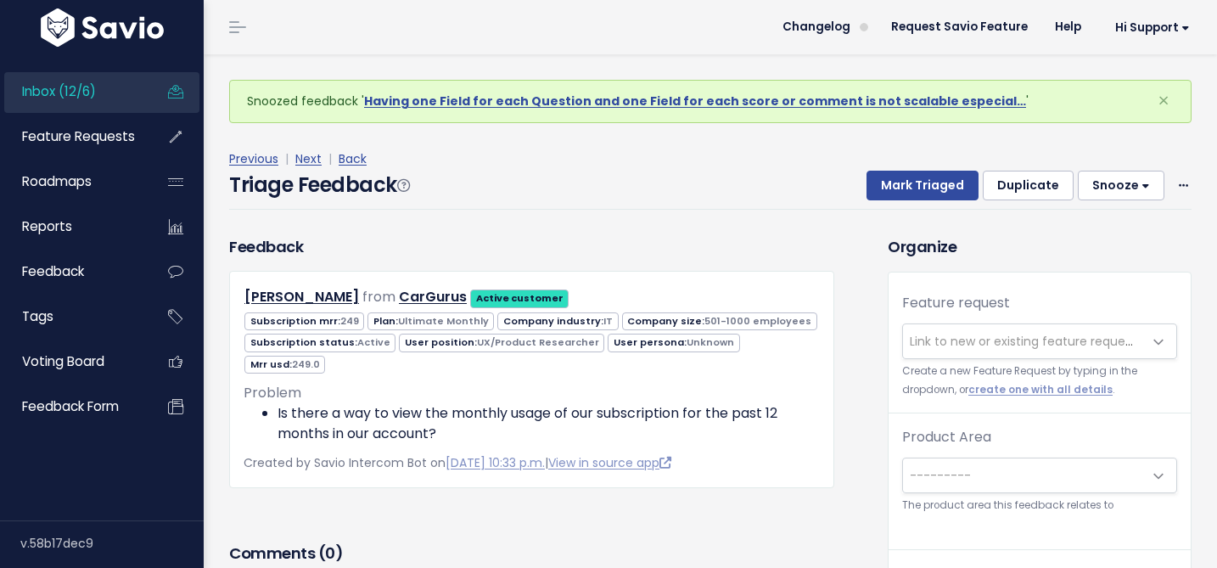
click at [977, 346] on span "Link to new or existing feature request..." at bounding box center [1027, 341] width 234 height 17
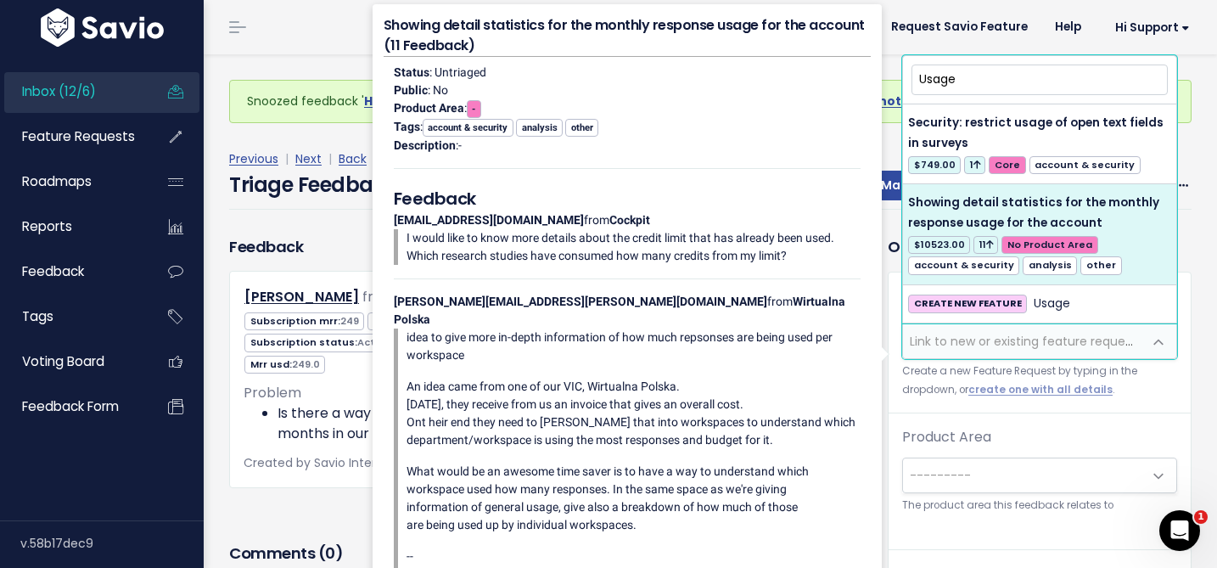
type input "Usage"
select select "9418"
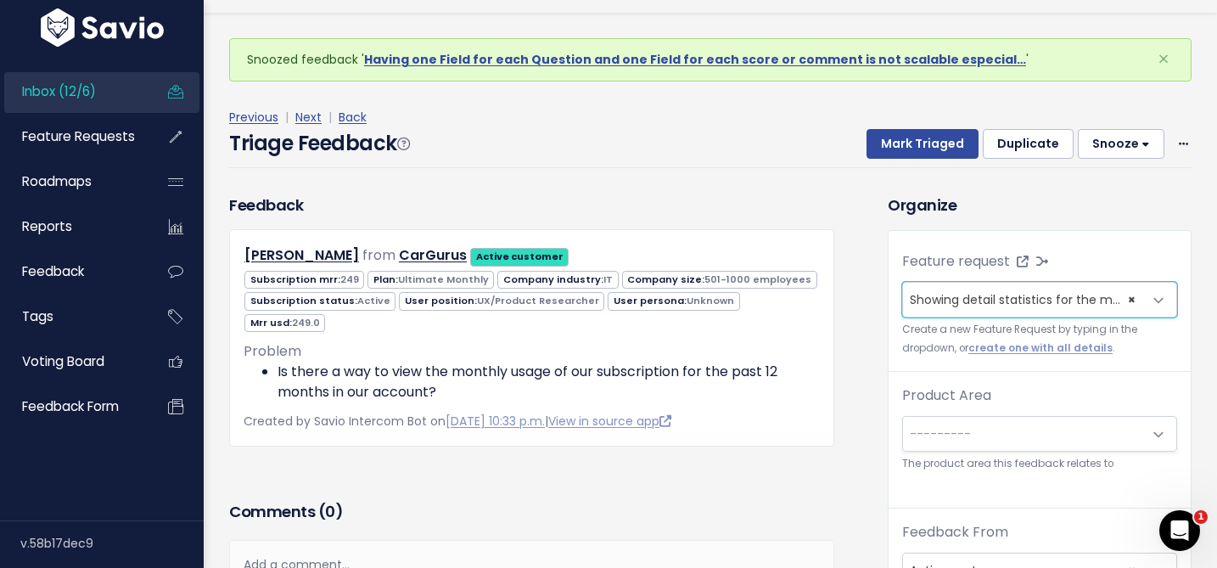
scroll to position [56, 0]
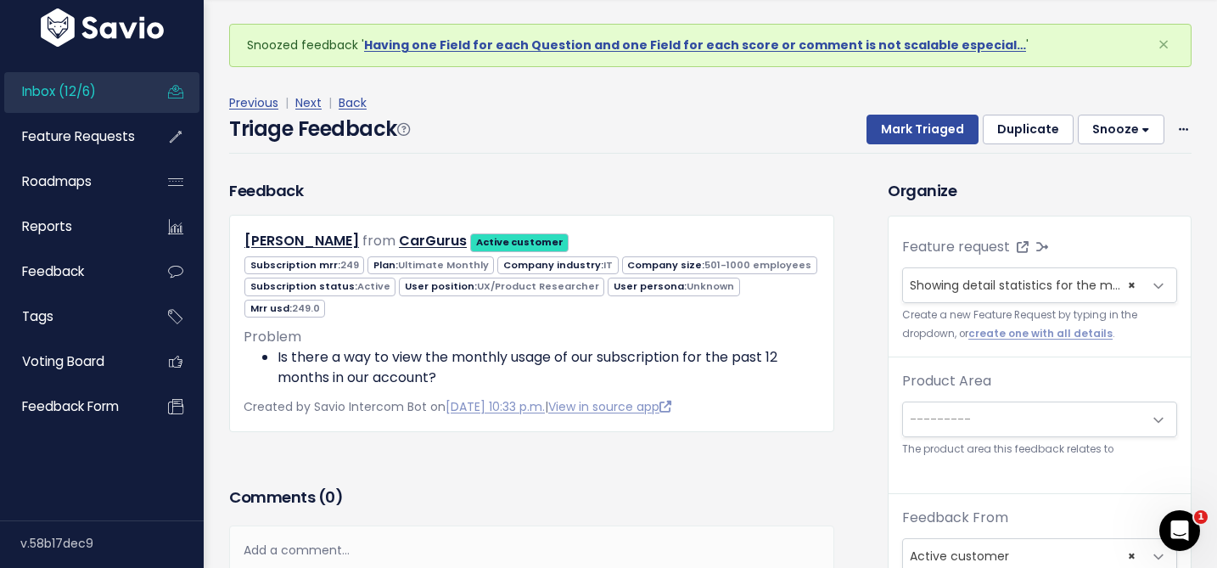
click at [937, 417] on span "---------" at bounding box center [940, 419] width 61 height 17
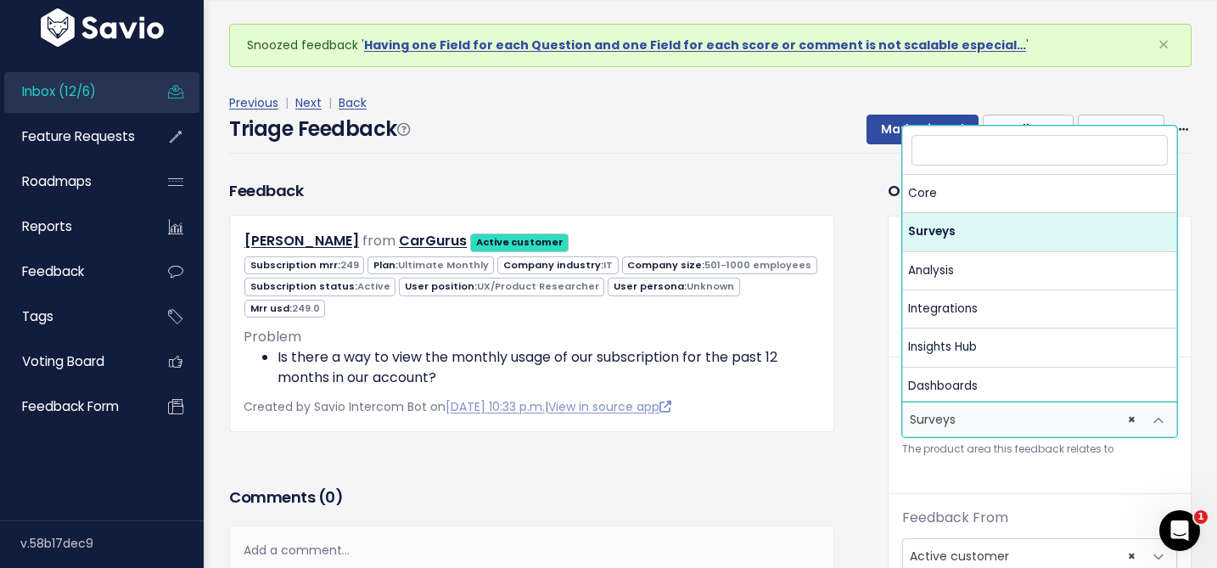
click at [923, 422] on span "× Surveys" at bounding box center [1022, 419] width 239 height 34
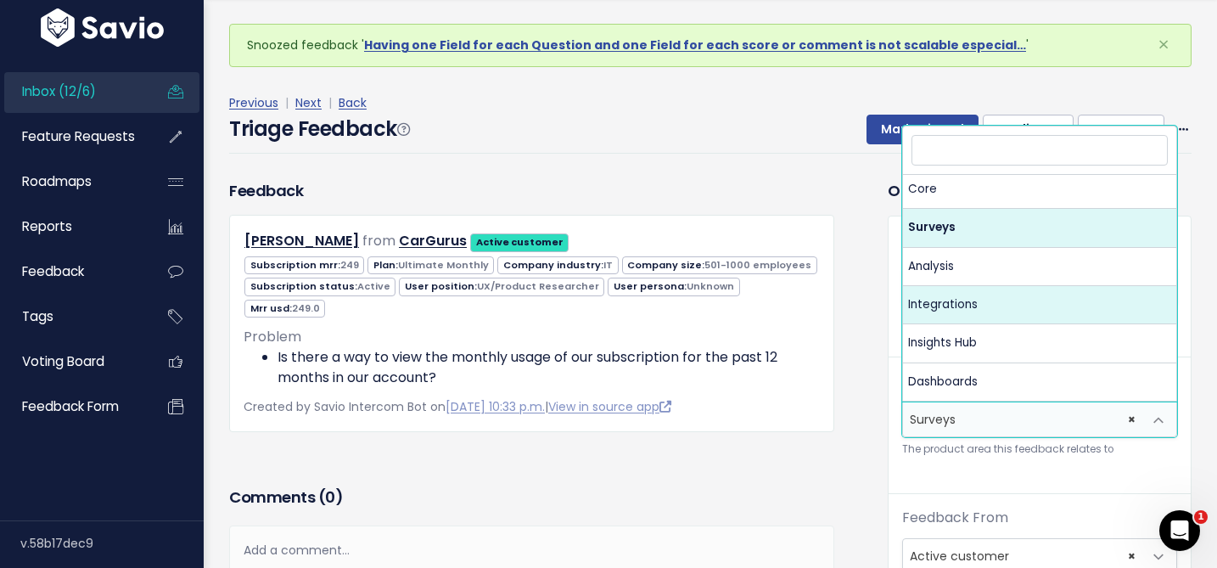
scroll to position [0, 0]
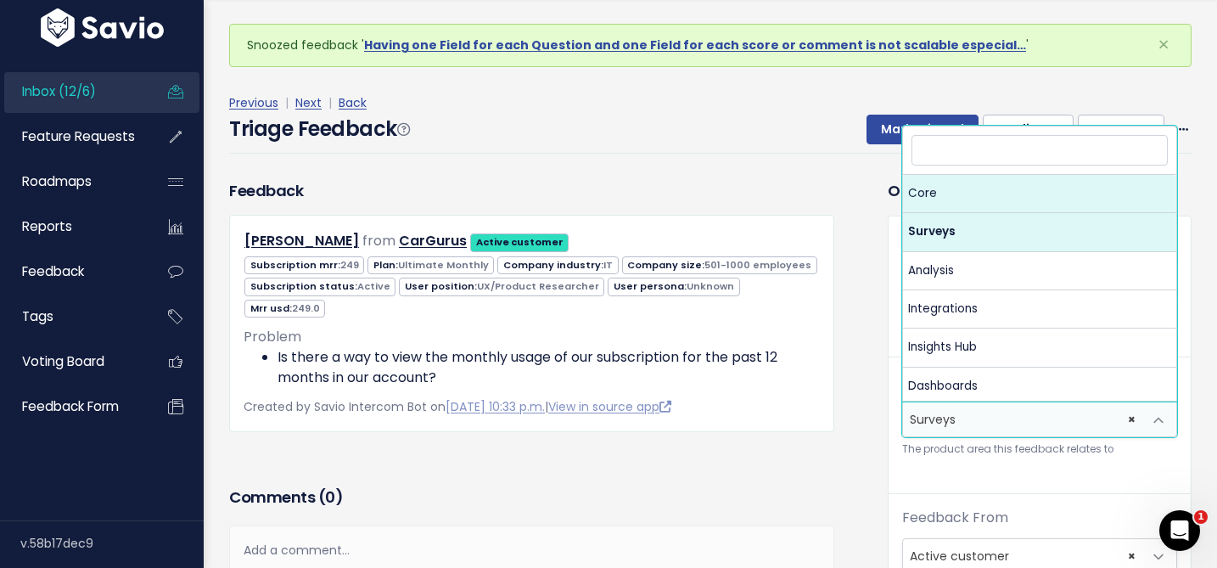
select select "MAIN:CORE"
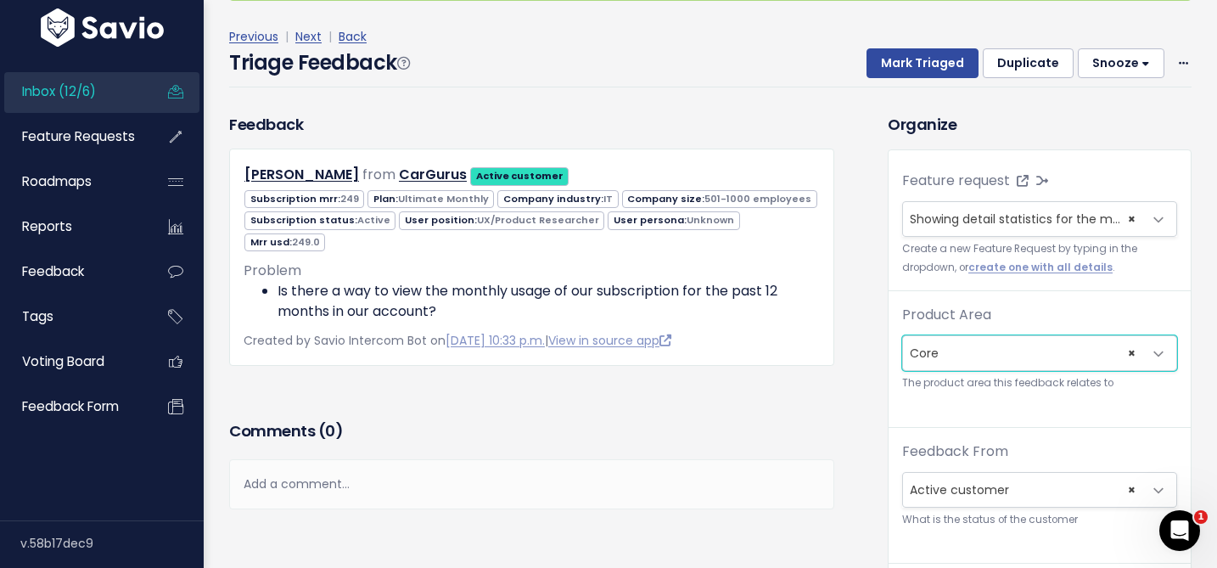
scroll to position [164, 0]
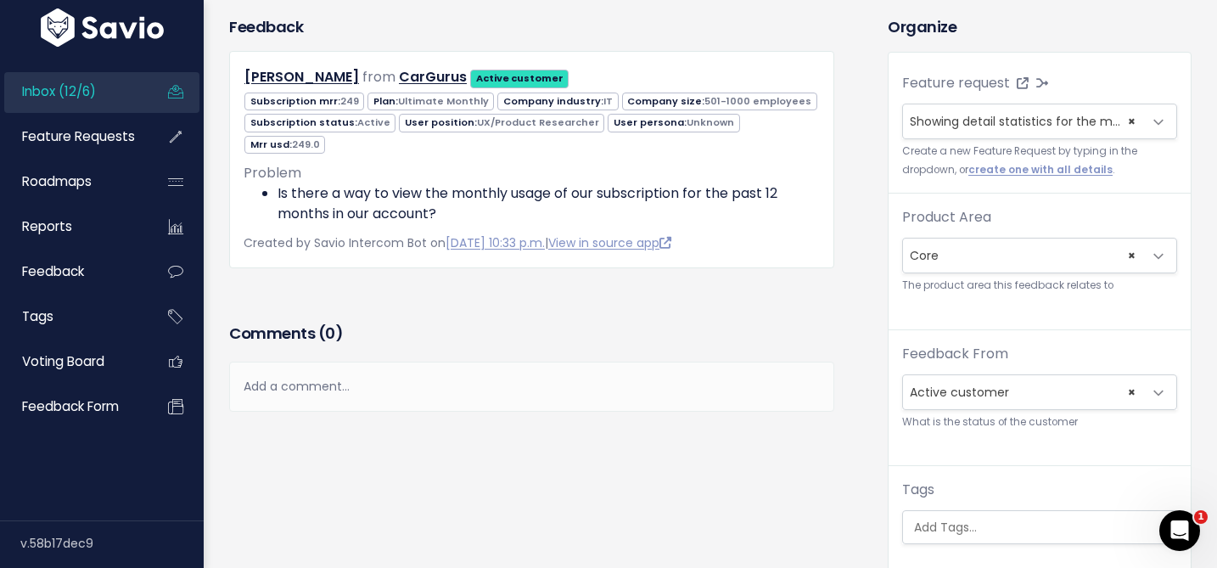
click at [939, 510] on span at bounding box center [1039, 527] width 275 height 34
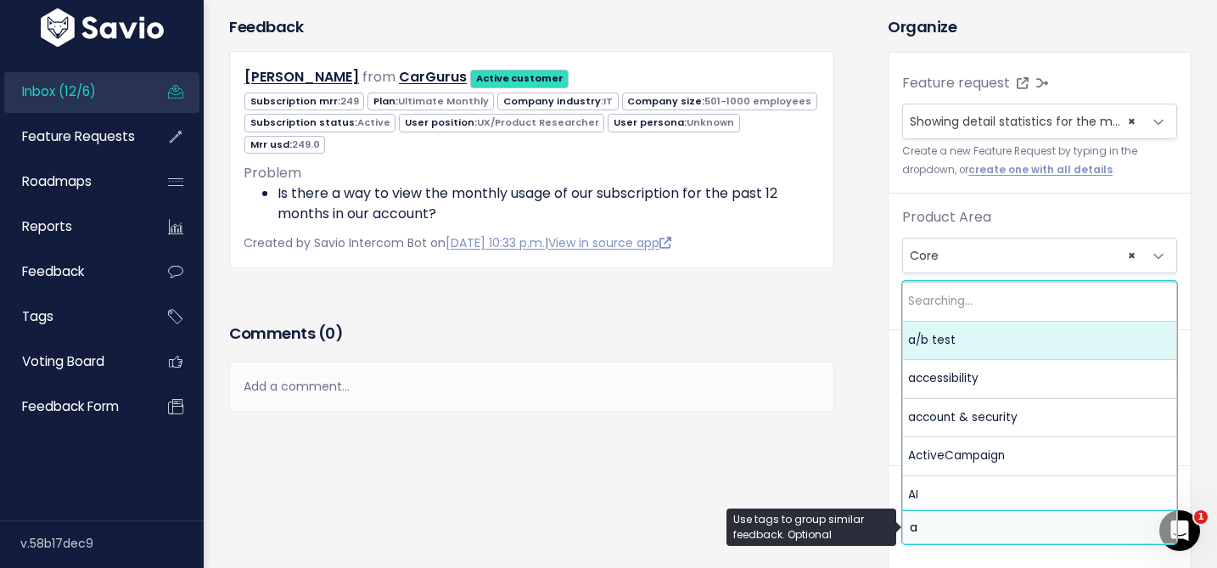
scroll to position [0, 0]
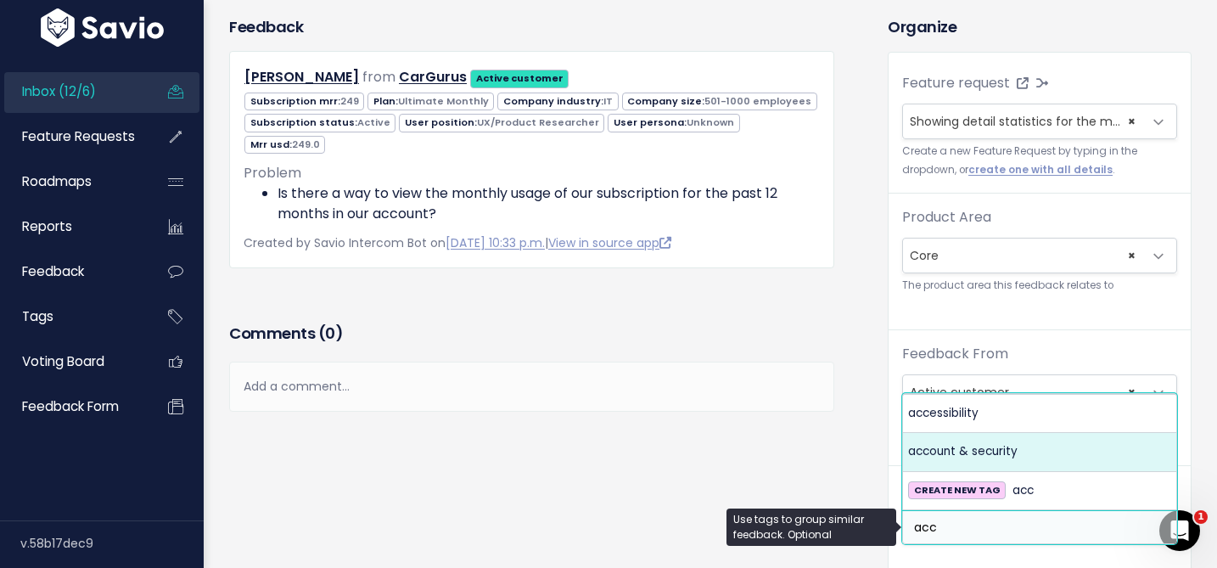
type input "acc"
select select "973"
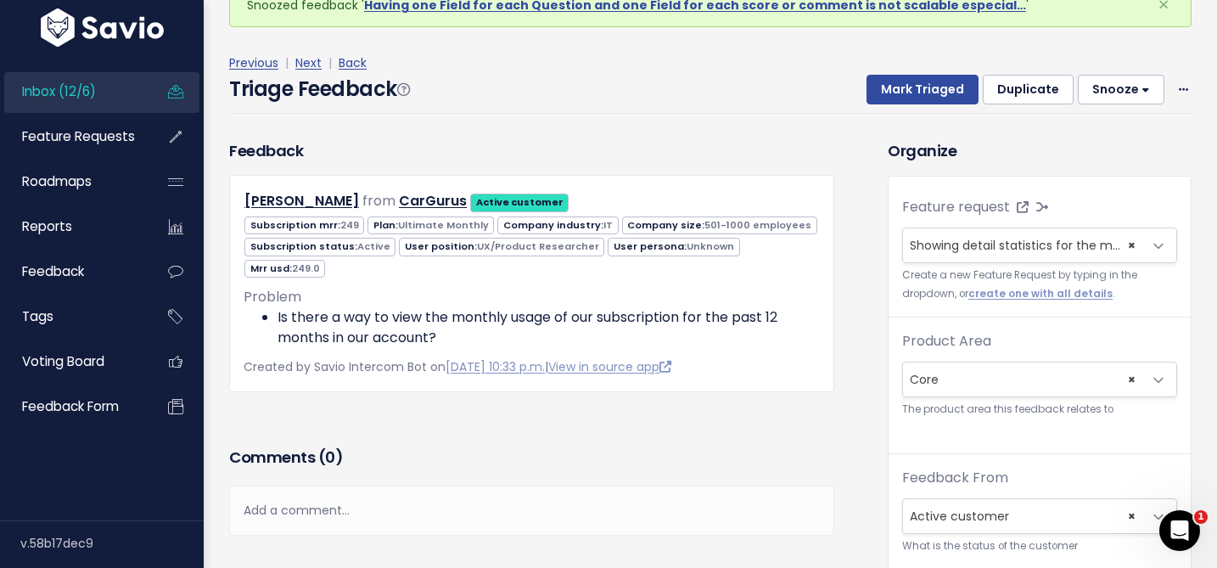
scroll to position [62, 0]
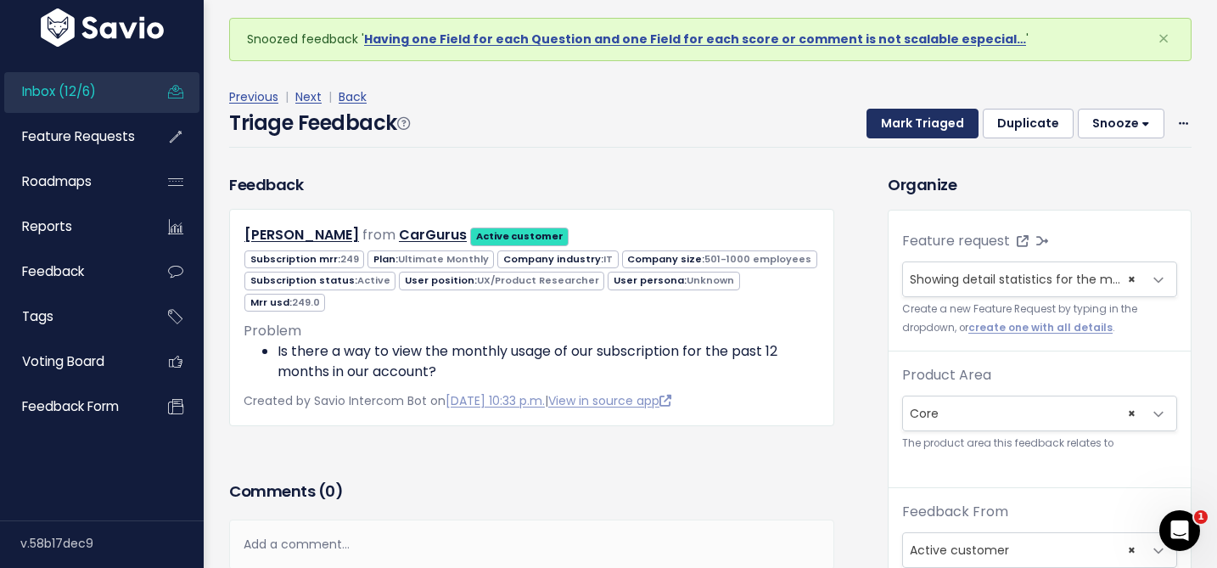
click at [934, 112] on button "Mark Triaged" at bounding box center [923, 124] width 112 height 31
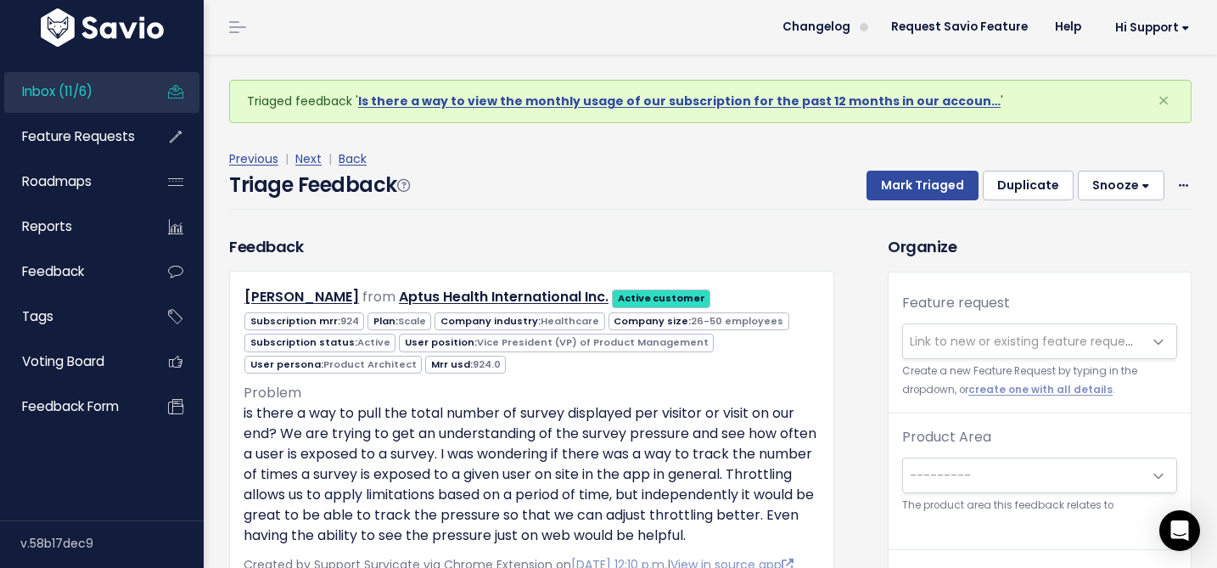
click at [1113, 180] on button "Snooze" at bounding box center [1121, 186] width 87 height 31
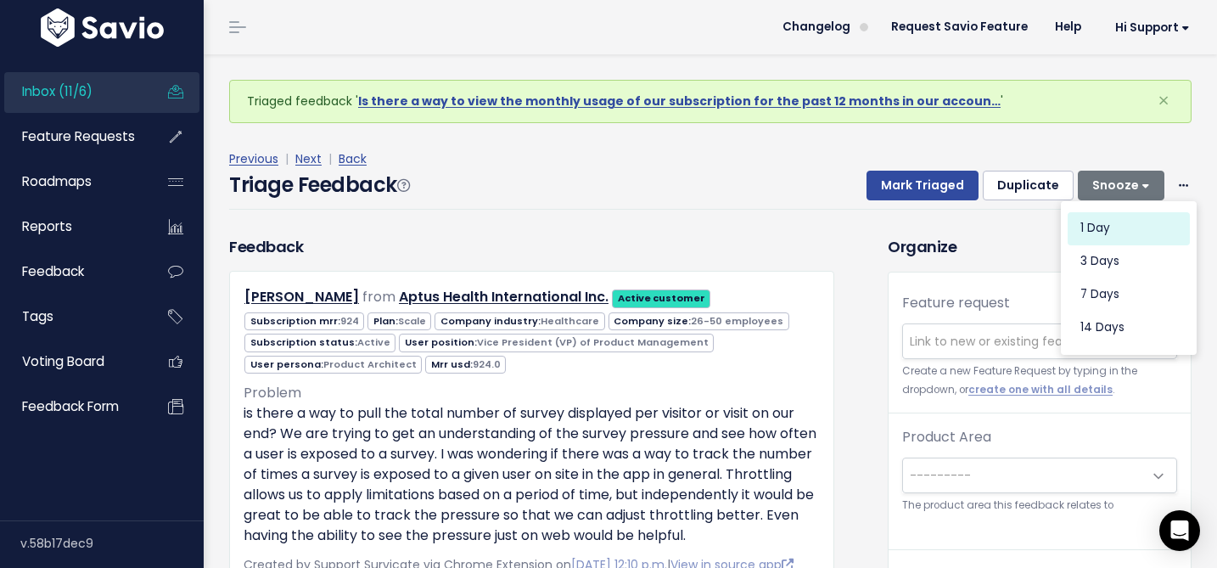
click at [1106, 216] on button "1 day" at bounding box center [1129, 227] width 122 height 33
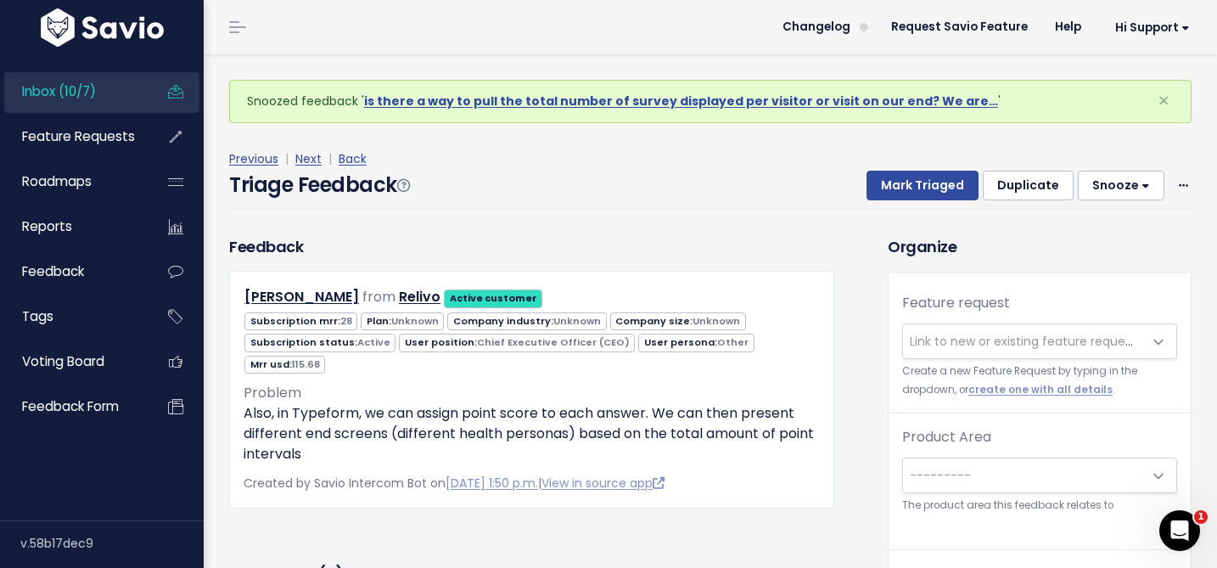
click at [1110, 198] on button "Snooze" at bounding box center [1121, 186] width 87 height 31
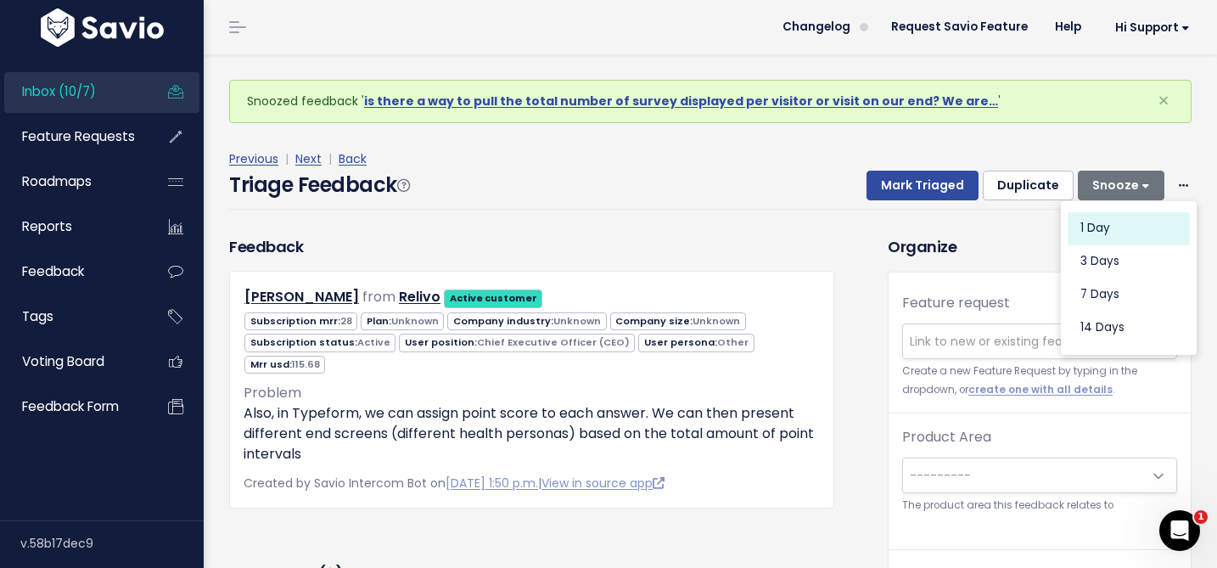
click at [1095, 217] on button "1 day" at bounding box center [1129, 227] width 122 height 33
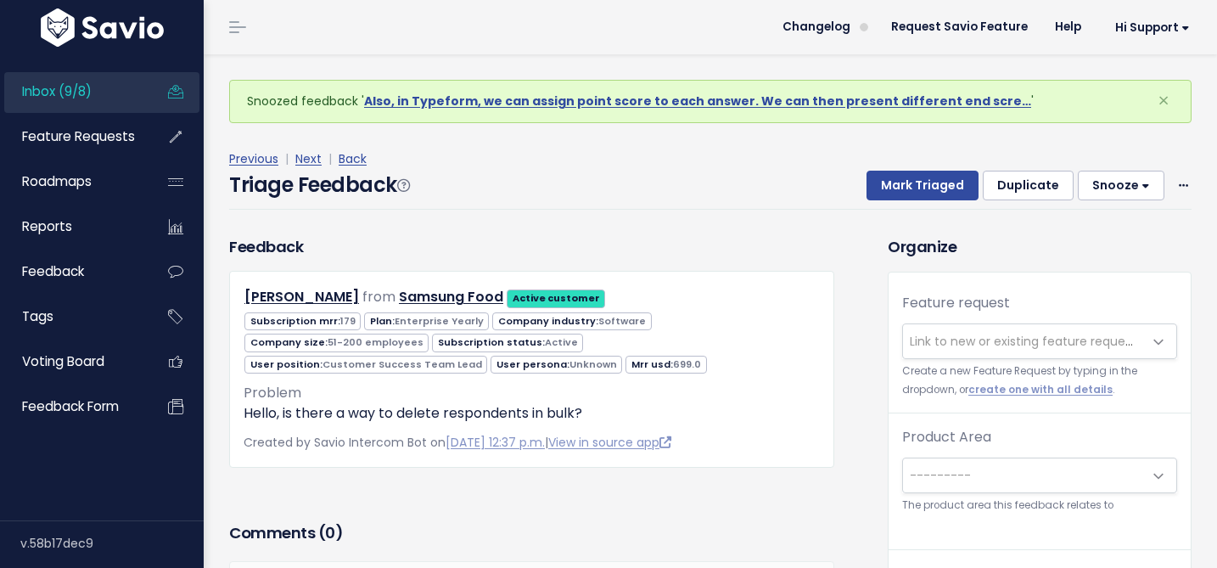
click at [1019, 339] on span "Link to new or existing feature request..." at bounding box center [1027, 341] width 234 height 17
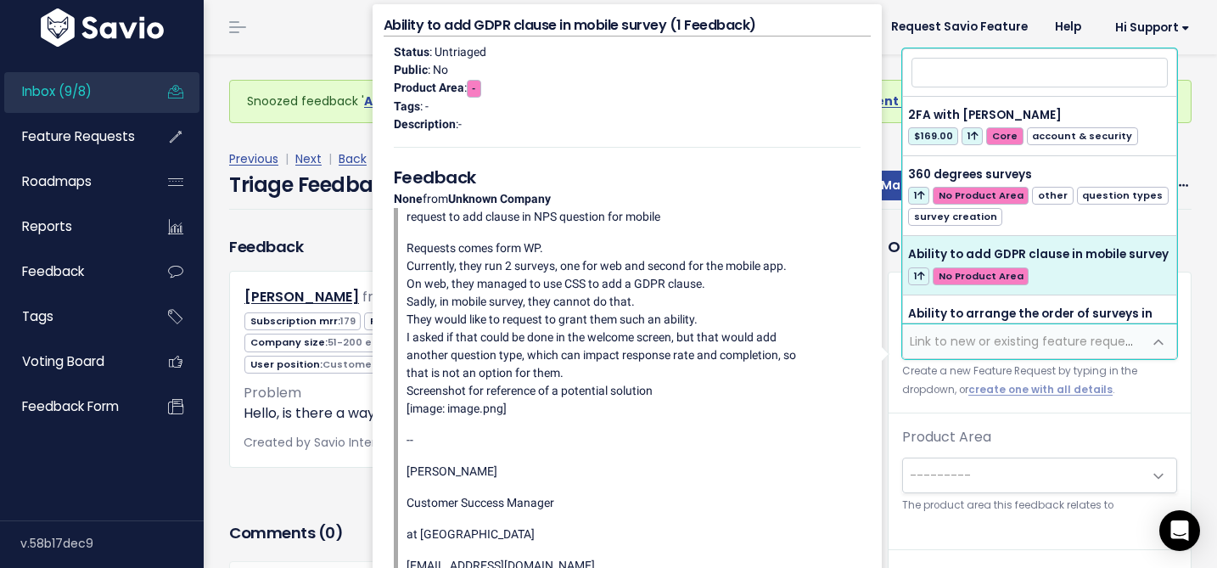
click at [1087, 396] on small "Create a new Feature Request by typing in the dropdown, or create one with all …" at bounding box center [1039, 380] width 275 height 36
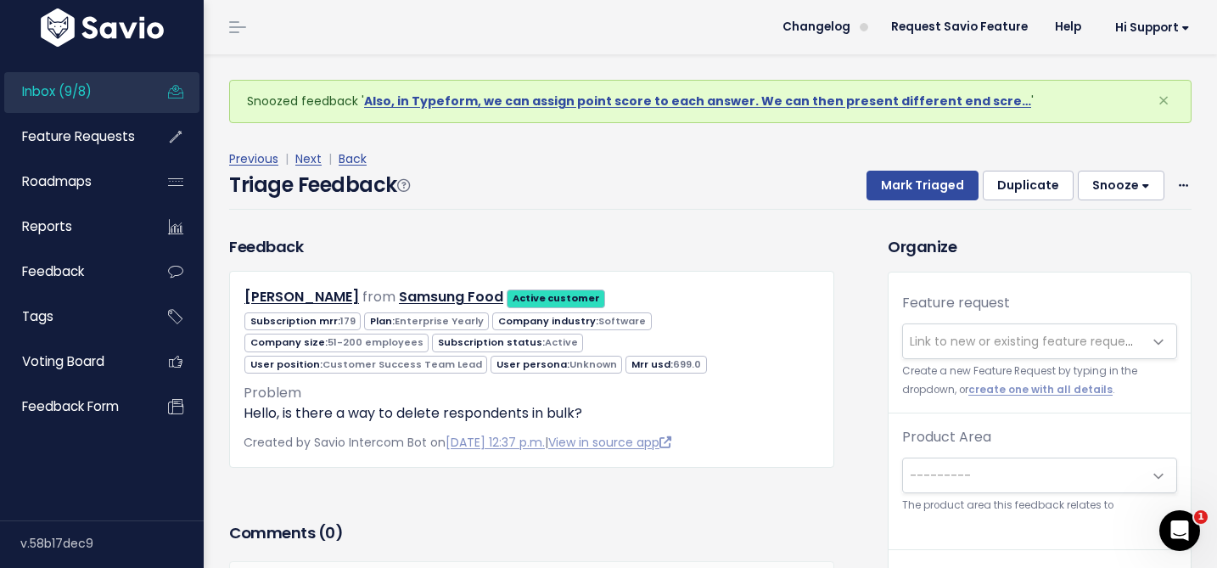
click at [1111, 202] on div "Triage Feedback Mark Triaged Duplicate [GEOGRAPHIC_DATA] 1 day 3 days 7 days 14…" at bounding box center [710, 190] width 962 height 40
click at [1110, 184] on button "Snooze" at bounding box center [1121, 186] width 87 height 31
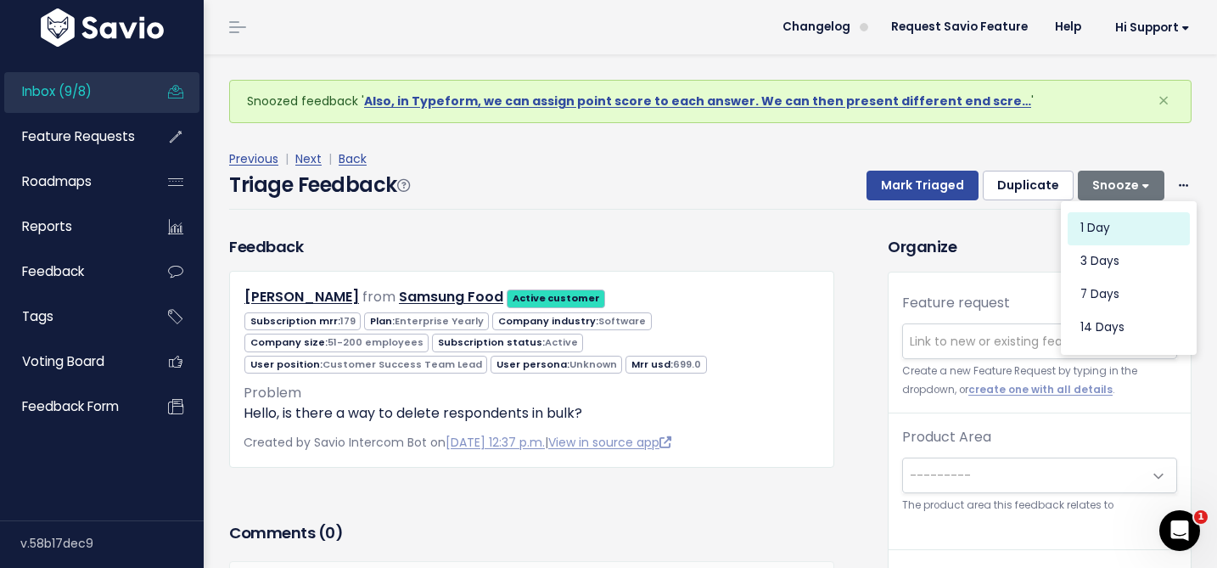
click at [1098, 226] on button "1 day" at bounding box center [1129, 227] width 122 height 33
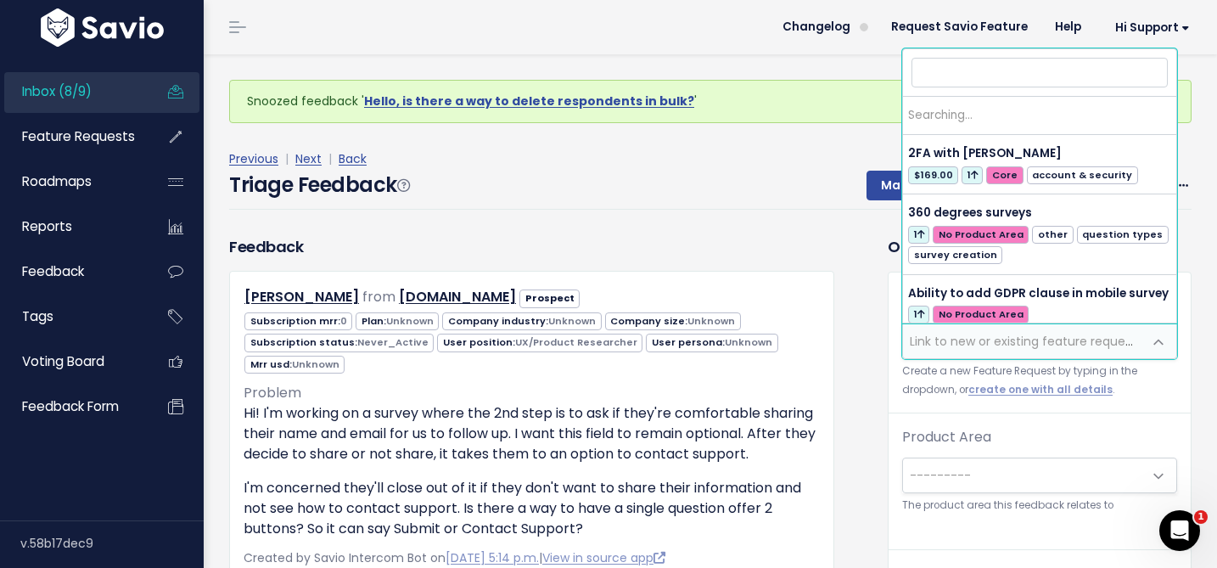
click at [1031, 342] on span "Link to new or existing feature request..." at bounding box center [1027, 341] width 234 height 17
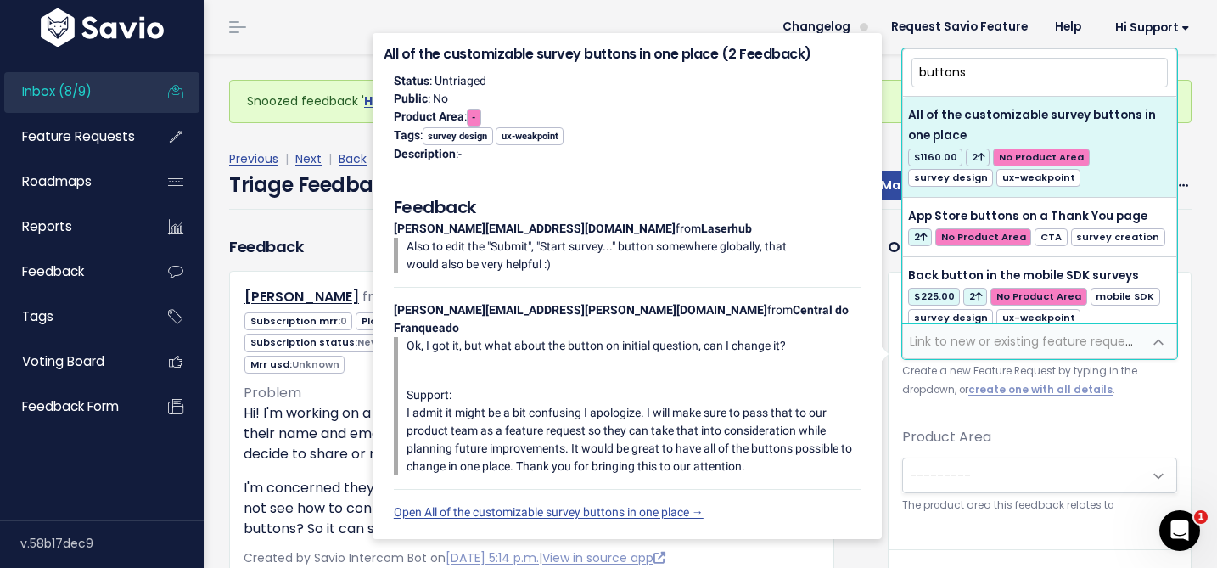
click at [1013, 65] on input "buttons" at bounding box center [1040, 73] width 256 height 30
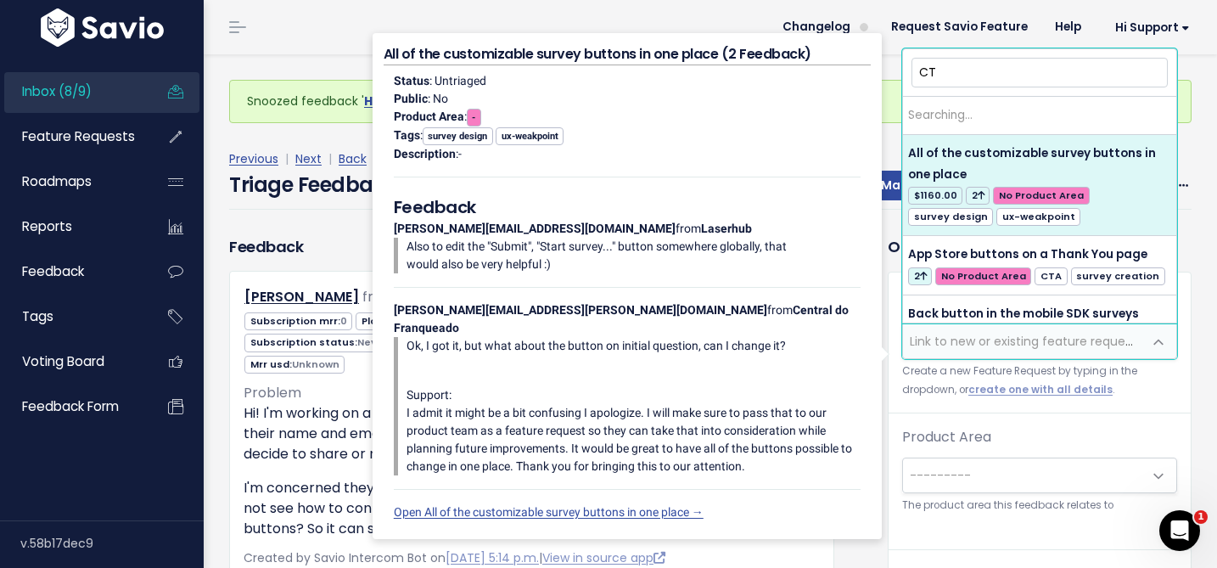
type input "CTA"
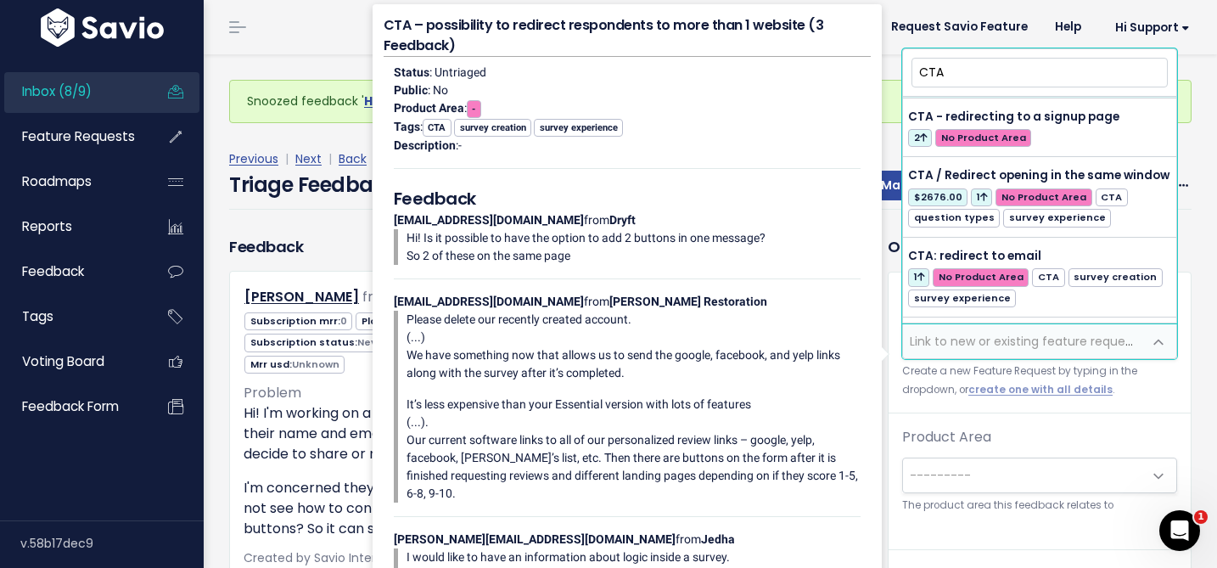
scroll to position [205, 0]
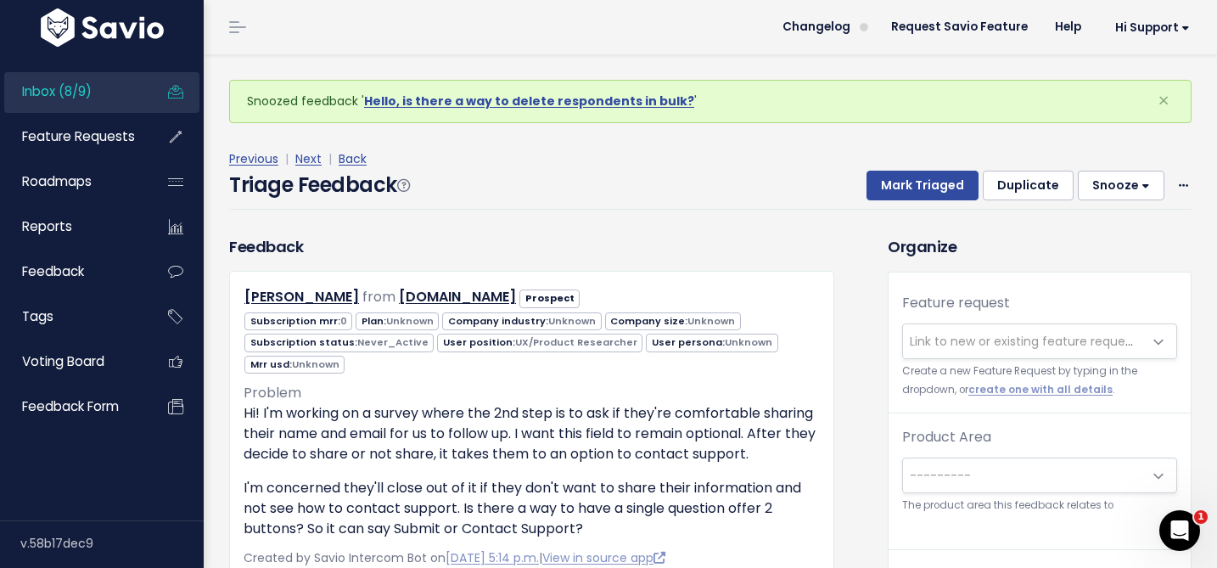
click at [1205, 254] on div "Snoozed feedback ' Hello, is there a way to delete respondents in bulk? ' × Tri…" at bounding box center [710, 510] width 1013 height 912
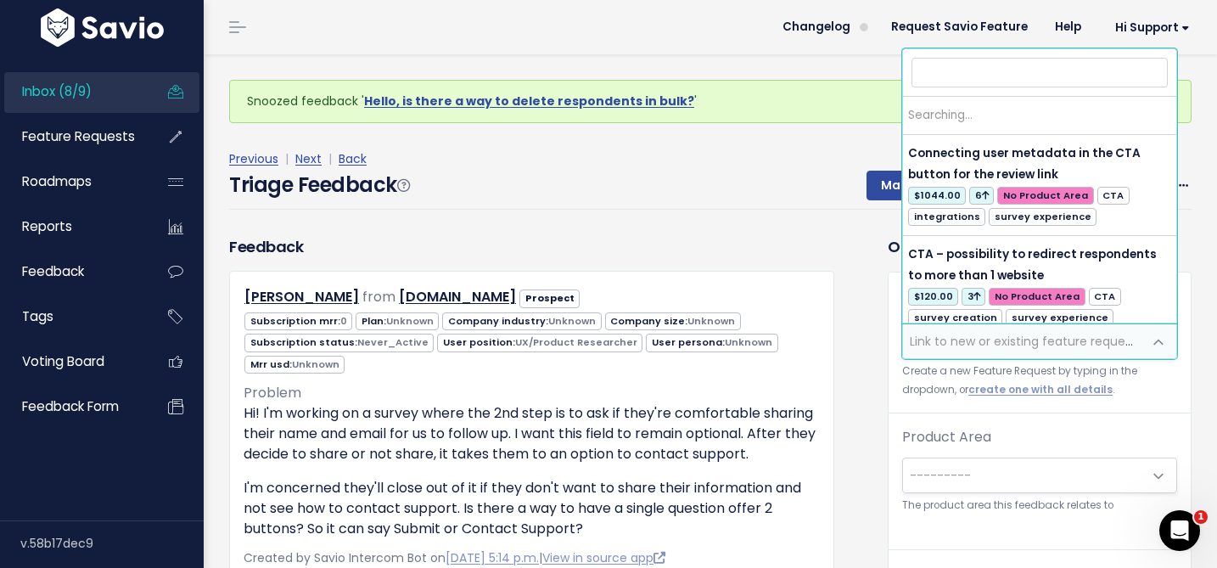
scroll to position [221, 0]
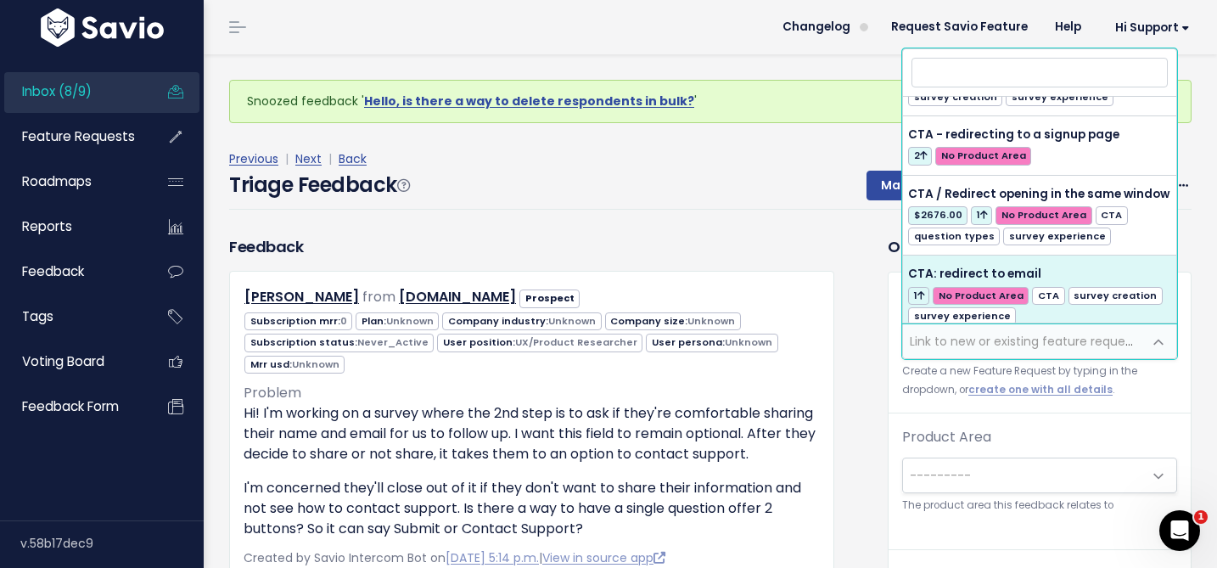
click at [999, 332] on span "Link to new or existing feature request..." at bounding box center [1022, 341] width 239 height 34
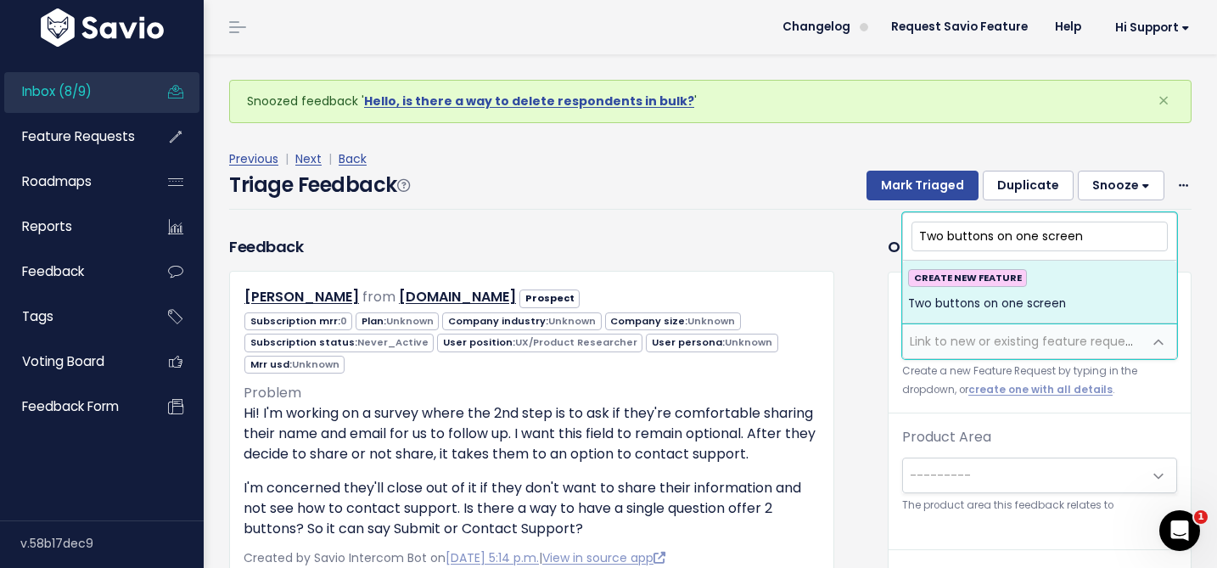
type input "Two buttons on one screen"
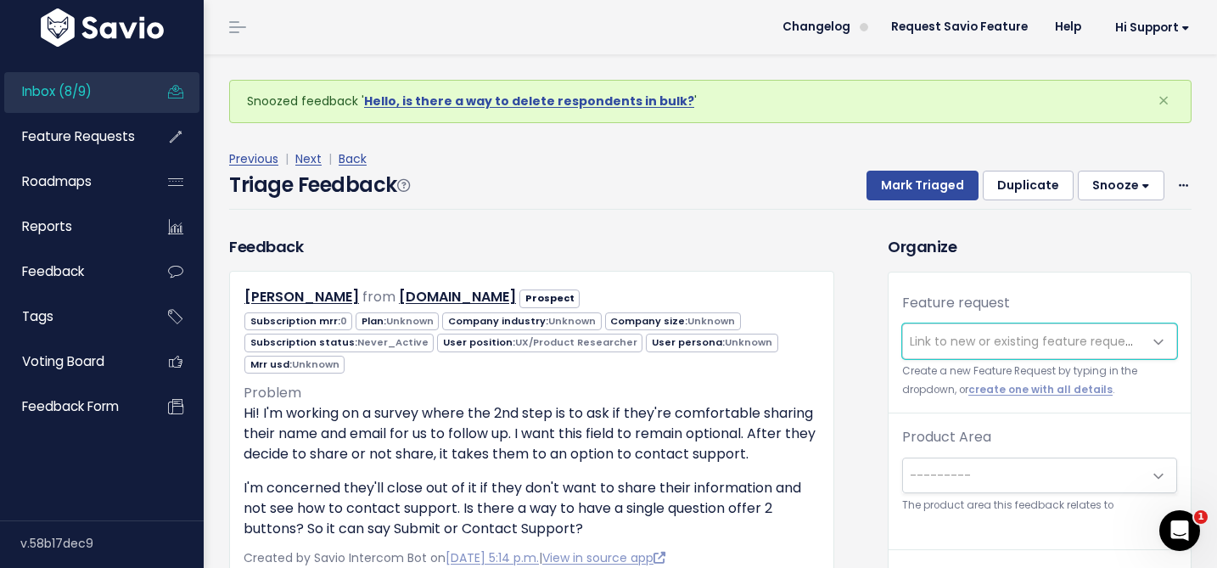
click at [983, 356] on span "Link to new or existing feature request..." at bounding box center [1022, 341] width 239 height 34
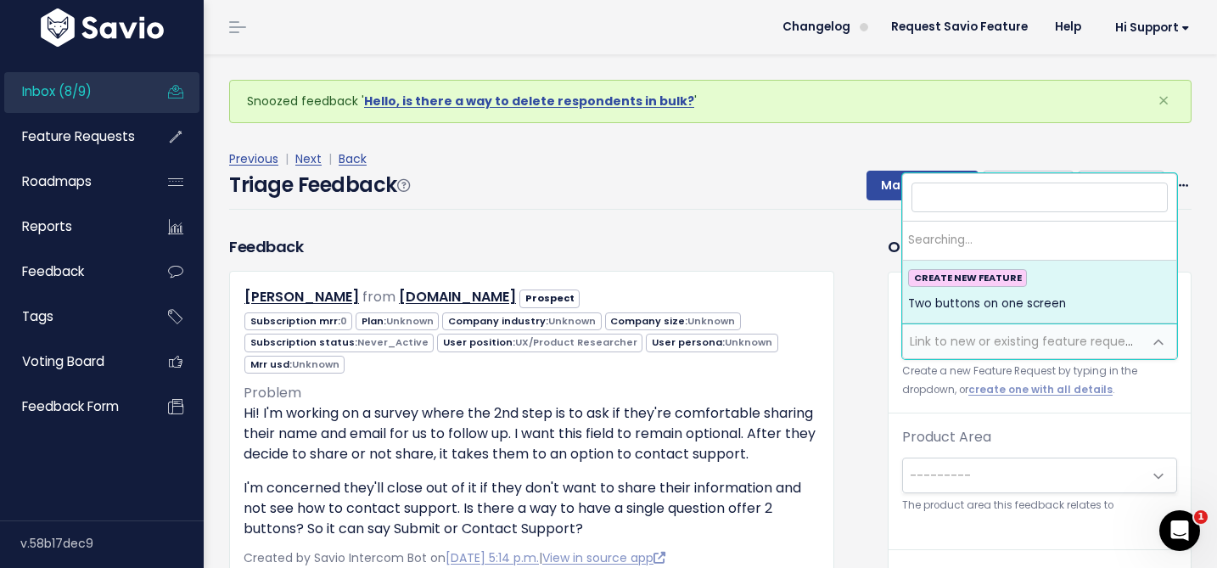
click at [982, 348] on span "Link to new or existing feature request..." at bounding box center [1027, 341] width 234 height 17
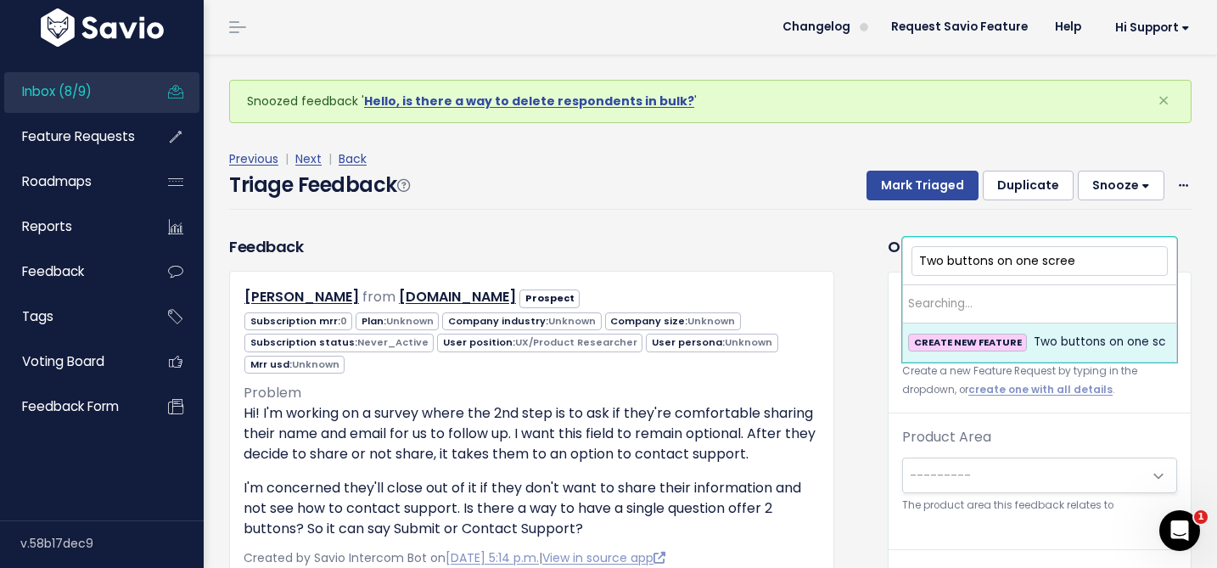
type input "Two buttons on one screen"
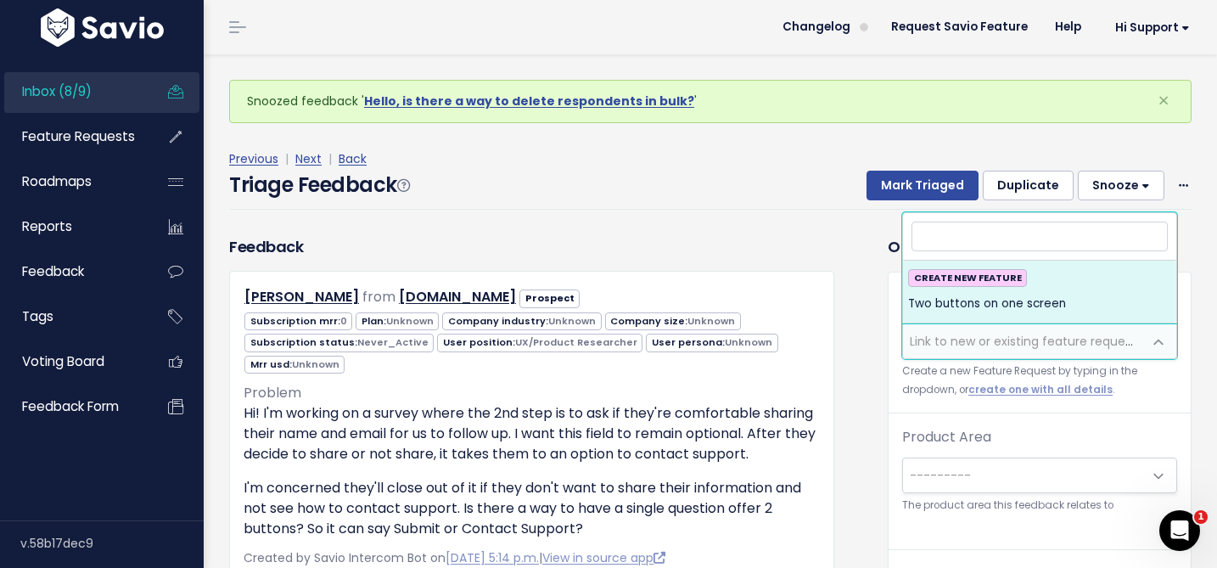
click at [866, 305] on div "Feedback Gracie O from WordPress.com Prospect 0" at bounding box center [545, 570] width 659 height 670
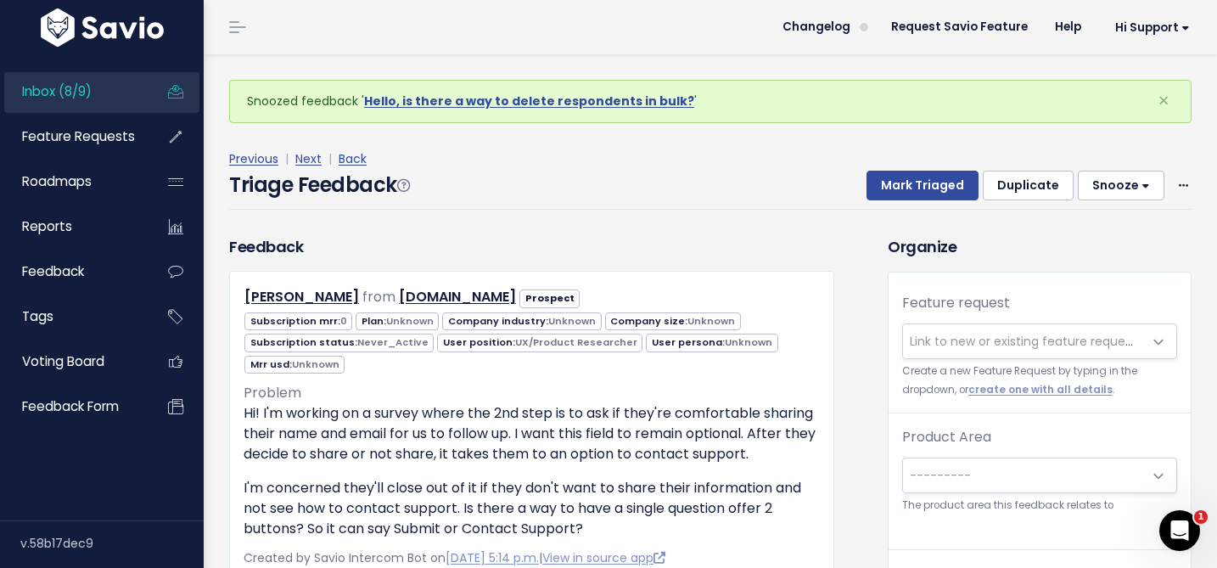
scroll to position [56, 0]
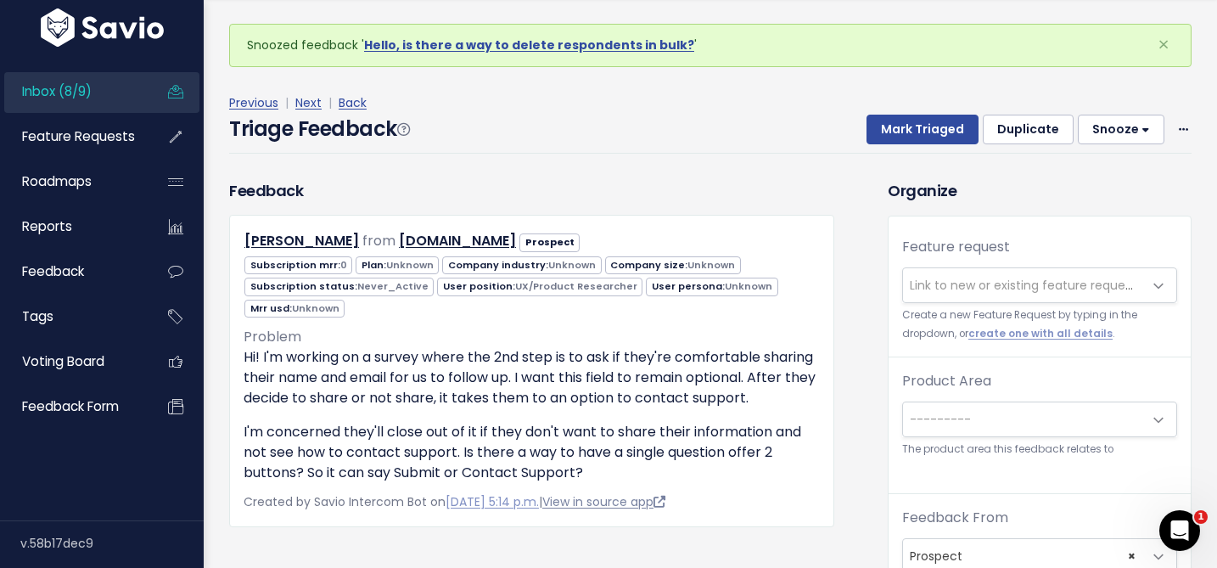
click at [665, 503] on link "View in source app" at bounding box center [603, 501] width 123 height 17
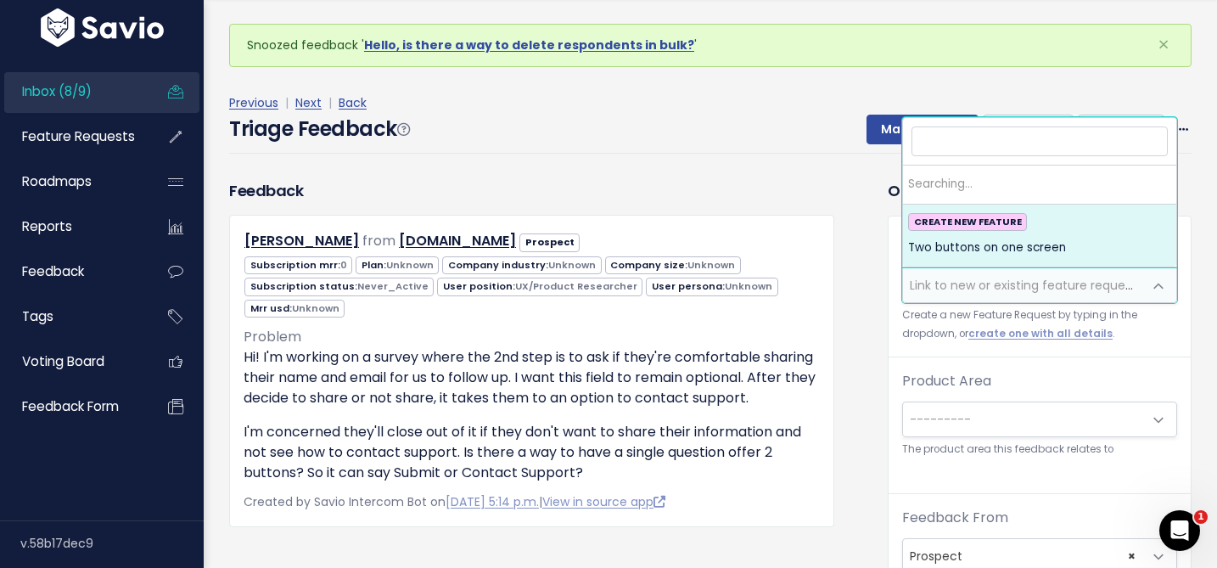
click at [935, 283] on span "Link to new or existing feature request..." at bounding box center [1027, 285] width 234 height 17
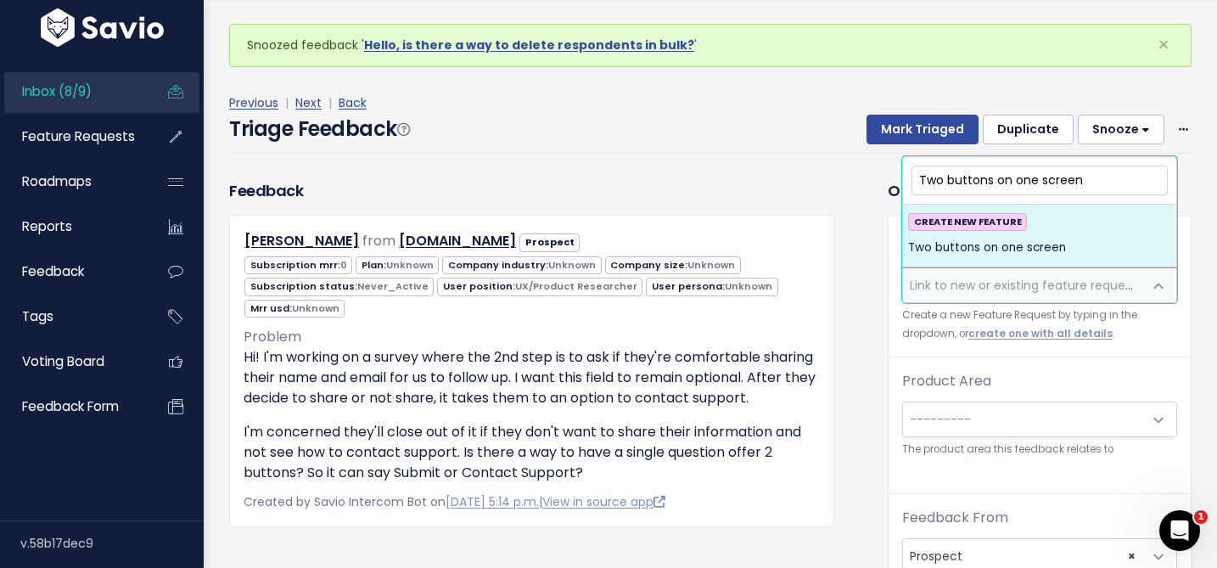
type input "Two buttons on one screen"
click at [970, 261] on li "CREATE NEW FEATURE Two buttons on one screen" at bounding box center [1039, 236] width 273 height 63
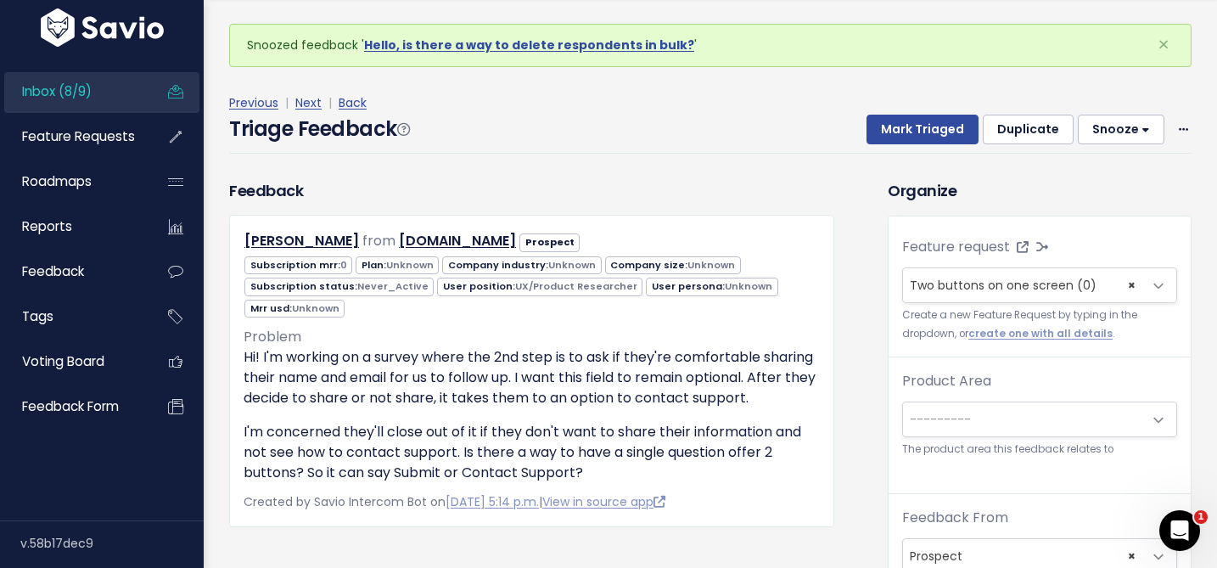
click at [938, 409] on span "---------" at bounding box center [1022, 419] width 239 height 34
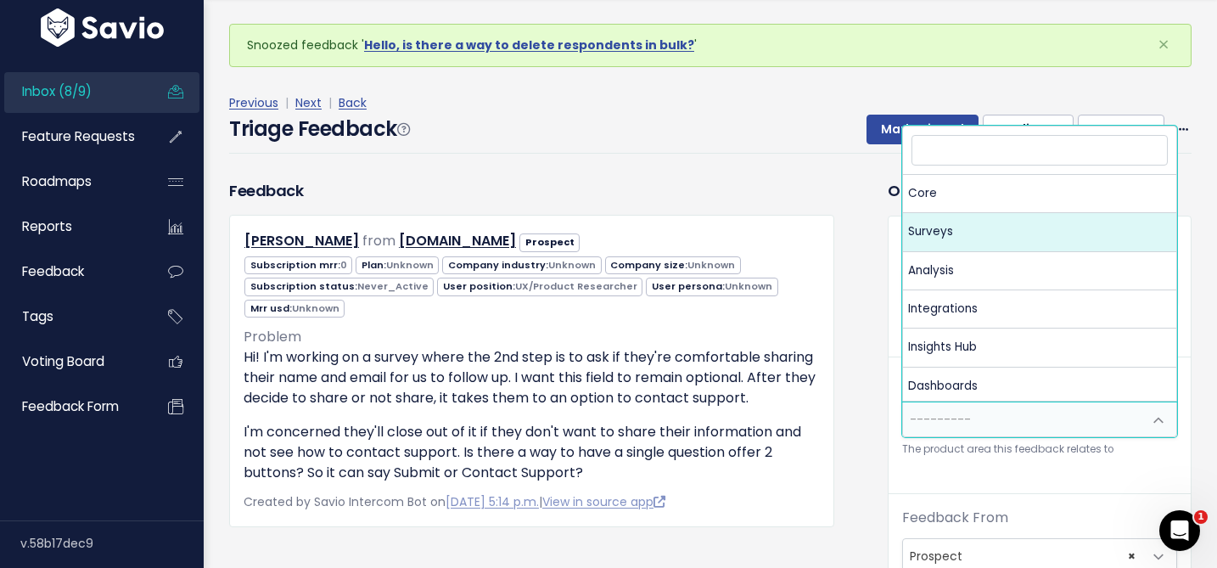
select select "MAIN:SURVEYS"
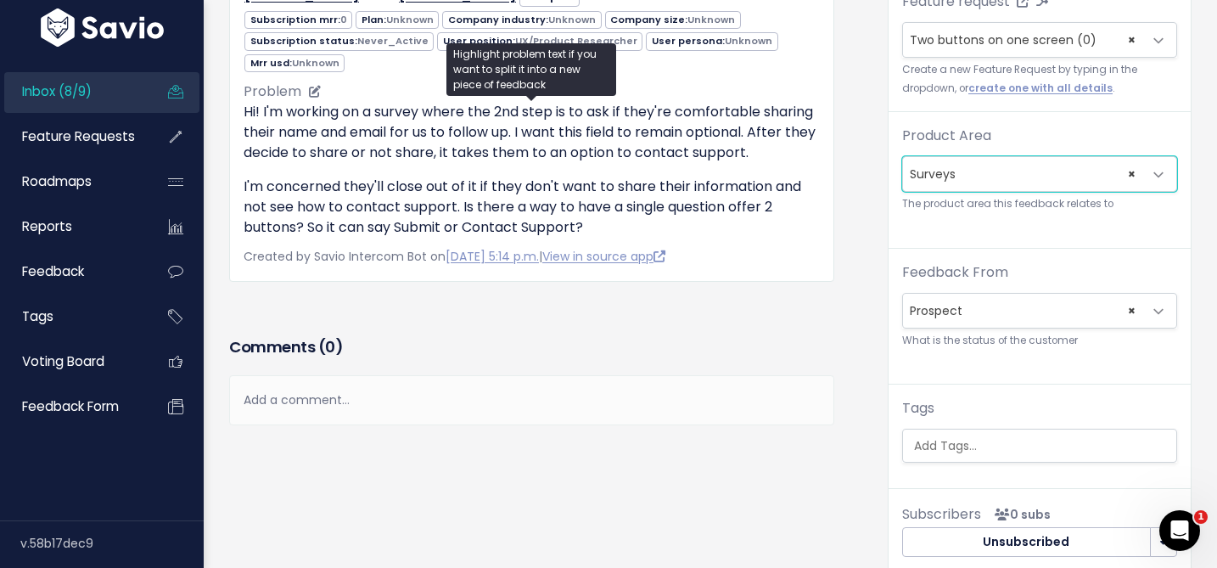
scroll to position [398, 0]
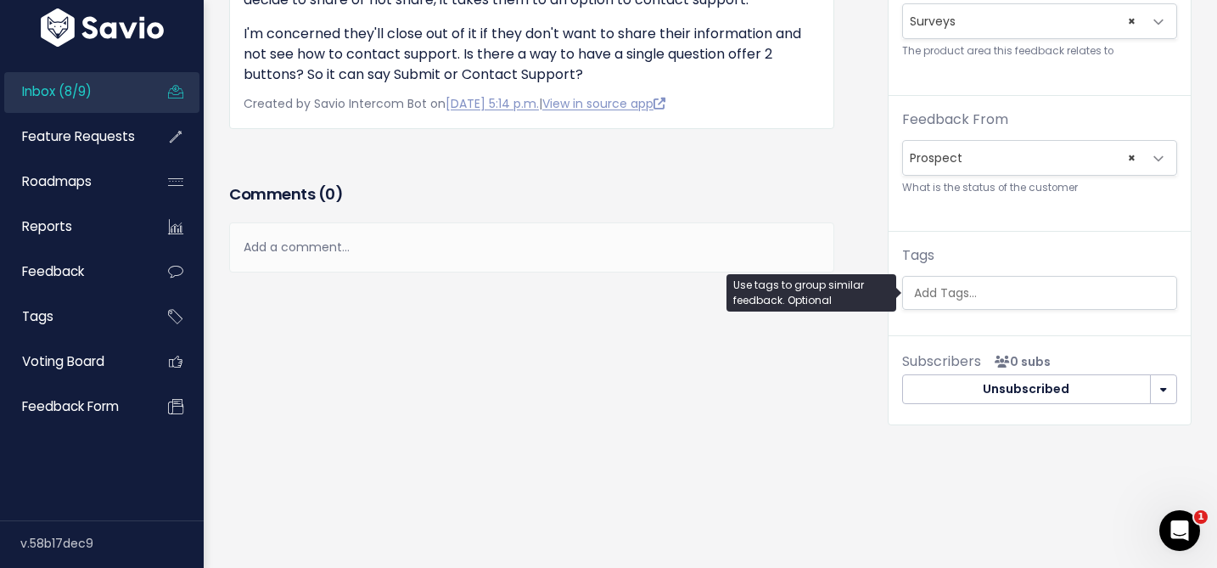
click at [944, 292] on input "search" at bounding box center [1043, 293] width 273 height 18
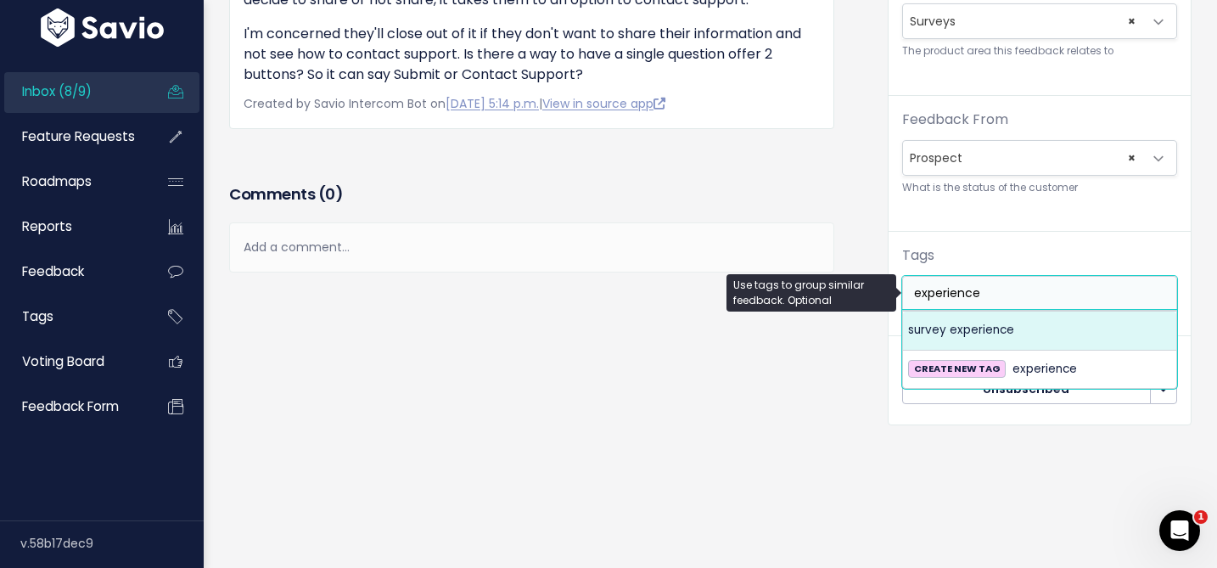
type input "experience"
select select "967"
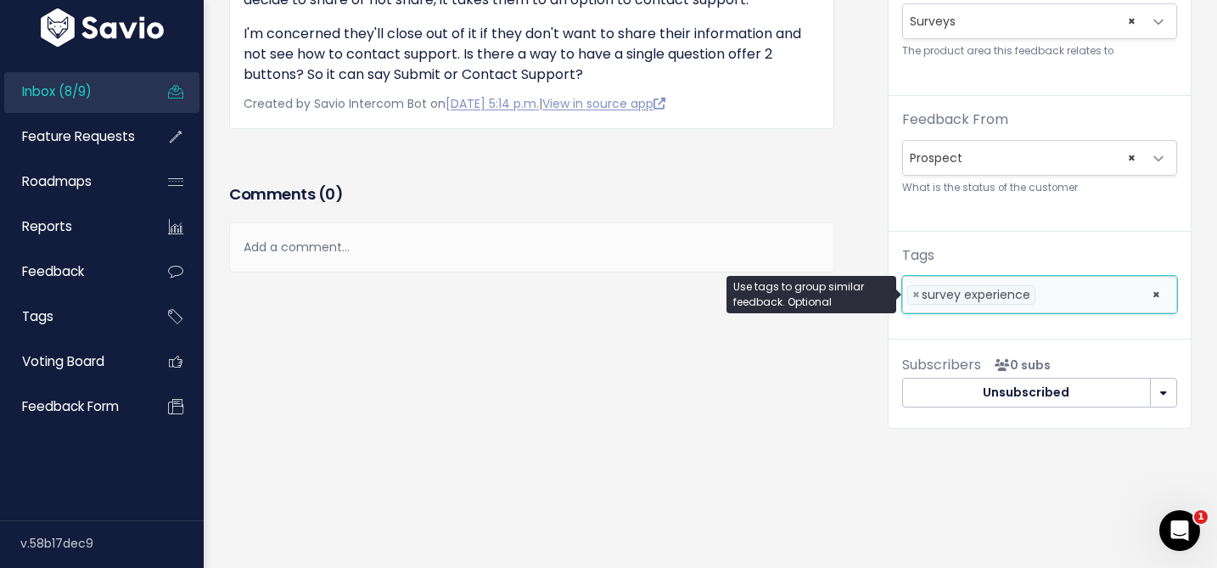
click at [1045, 295] on input "search" at bounding box center [1044, 295] width 9 height 18
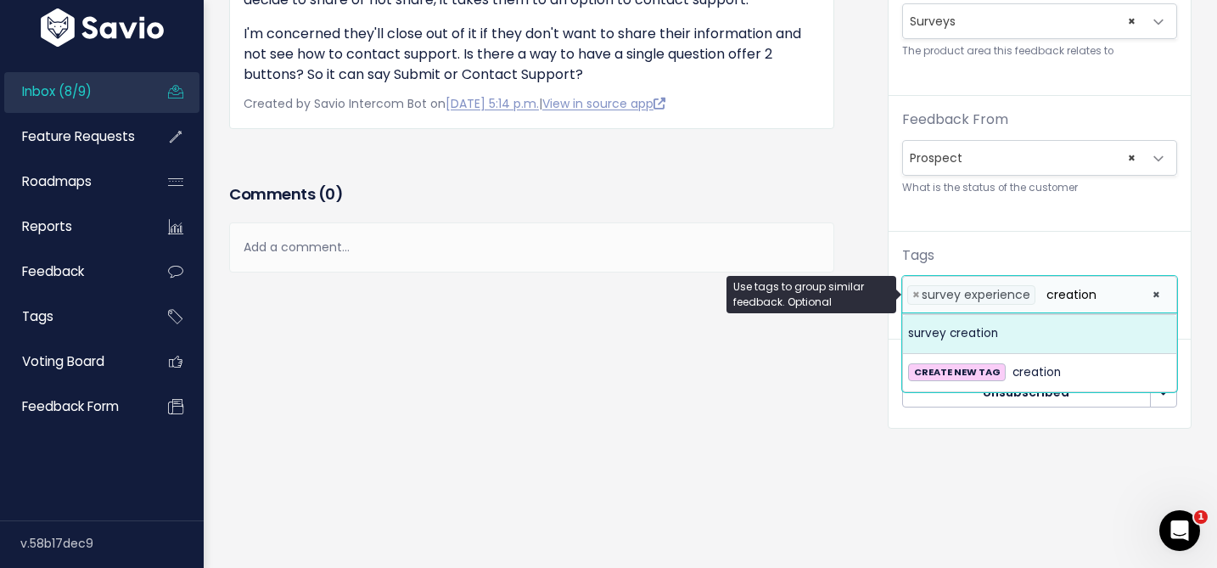
type input "creation"
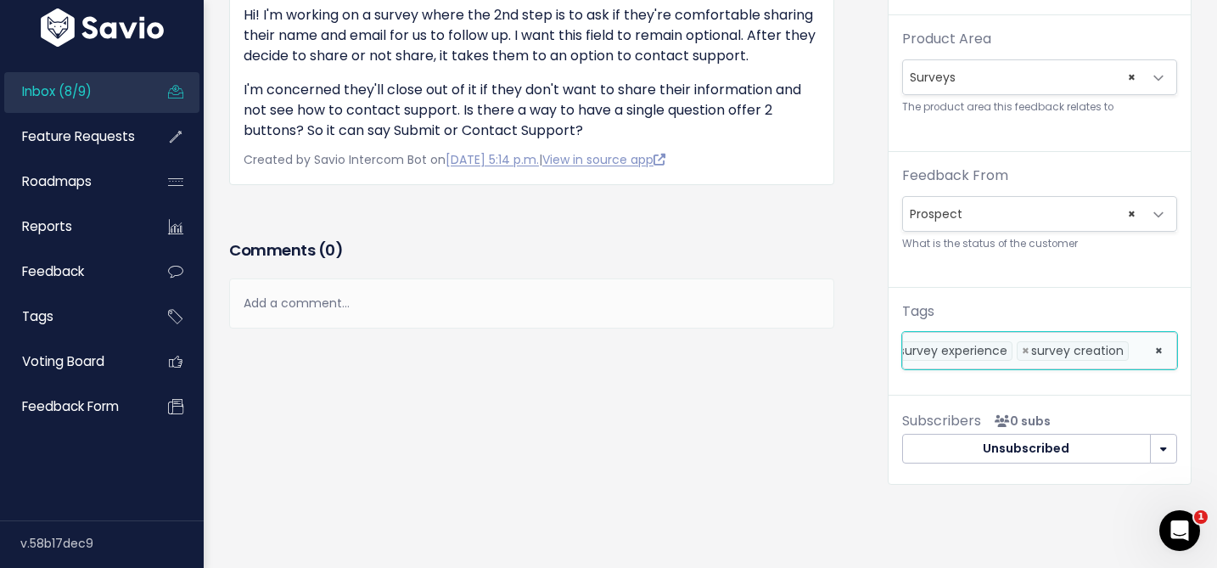
scroll to position [0, 0]
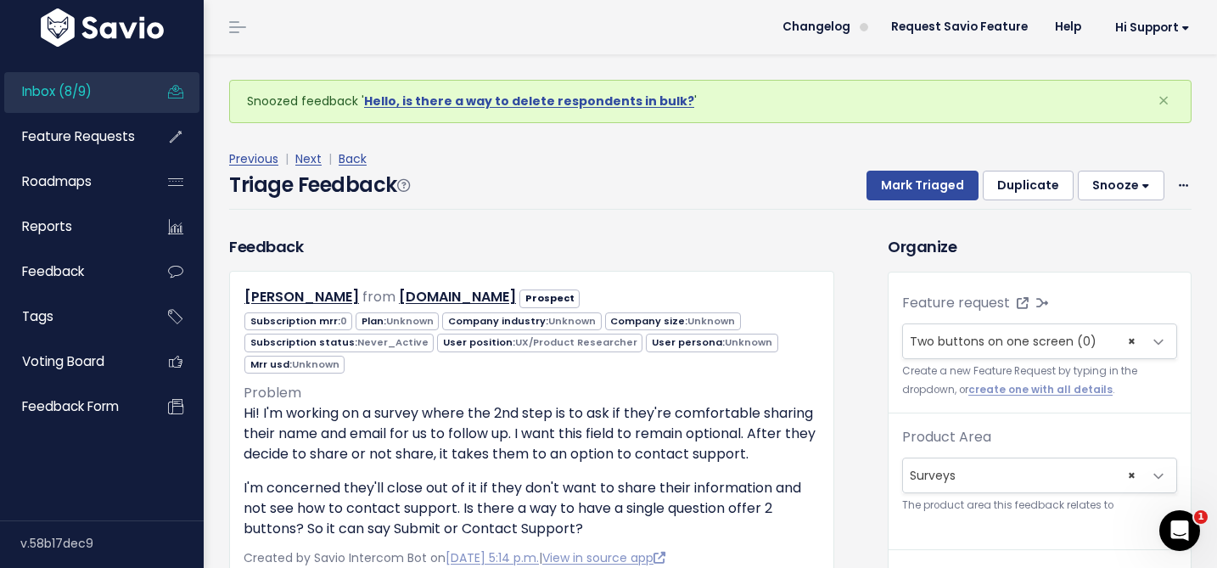
click at [900, 201] on div "Triage Feedback Mark Triaged Duplicate Snooze 1 day 3 days 7 days 14 days Edit …" at bounding box center [710, 190] width 962 height 40
click at [908, 190] on button "Mark Triaged" at bounding box center [923, 186] width 112 height 31
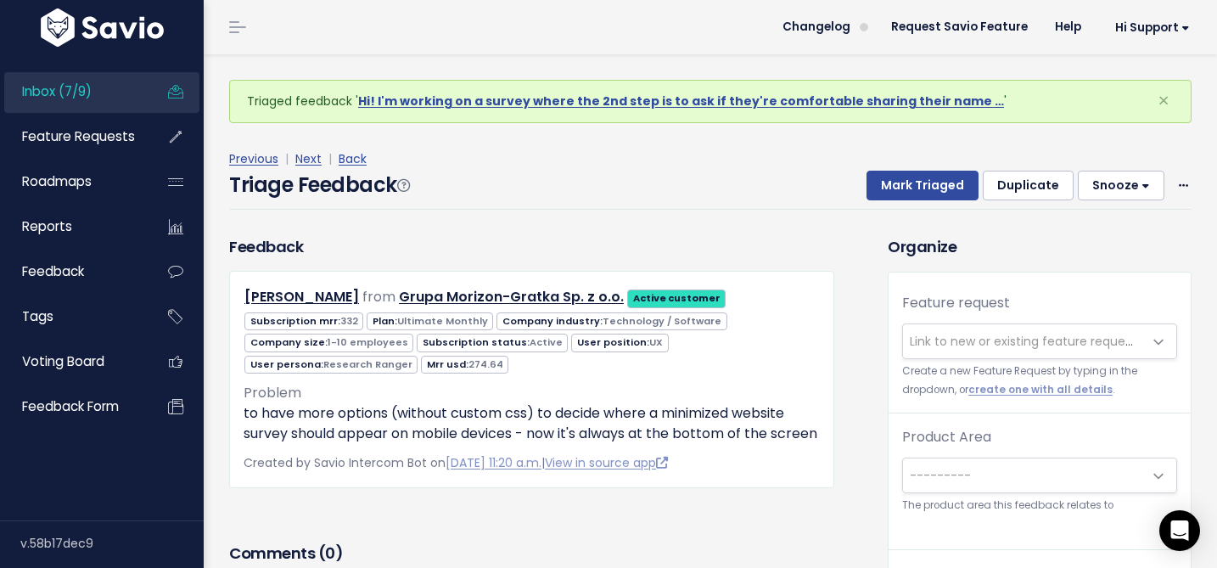
click at [939, 349] on span "Link to new or existing feature request..." at bounding box center [1027, 341] width 234 height 17
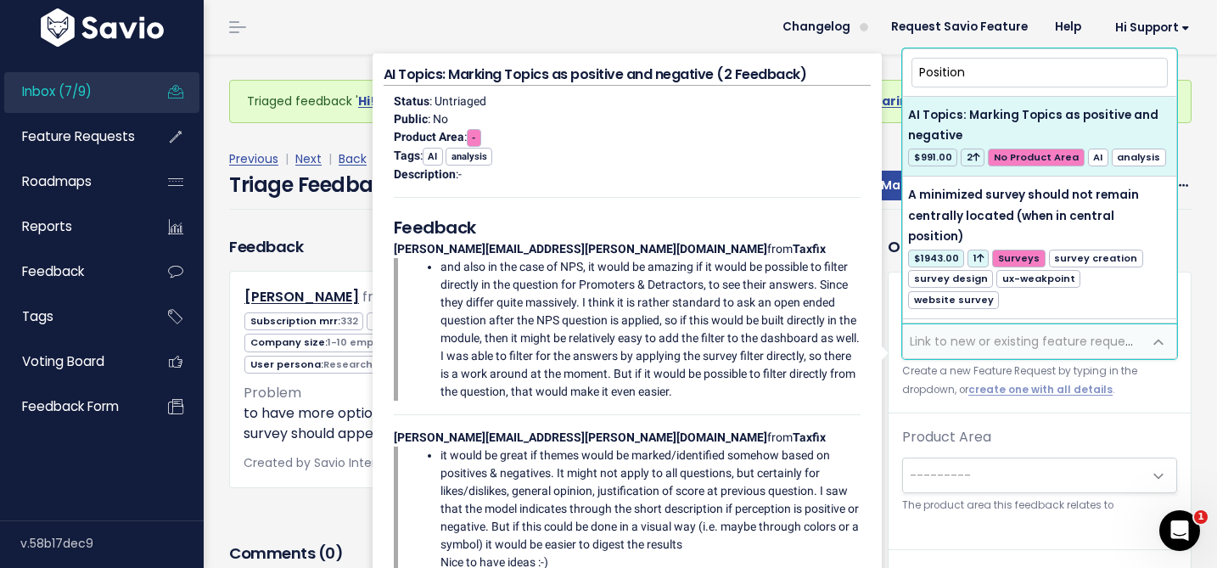
type input "Position"
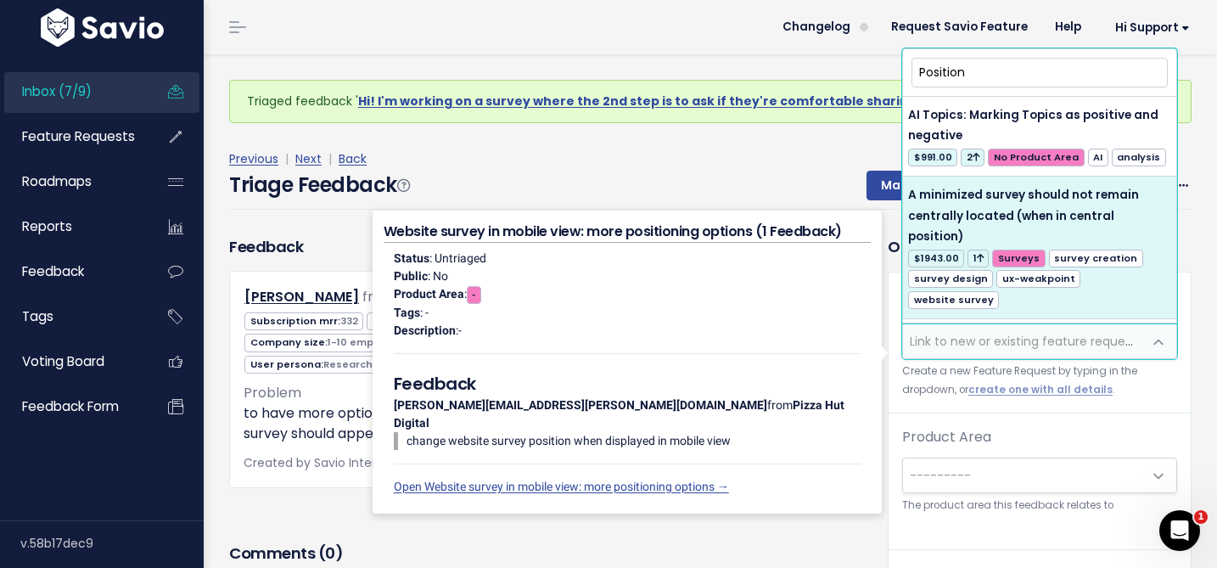
scroll to position [72, 0]
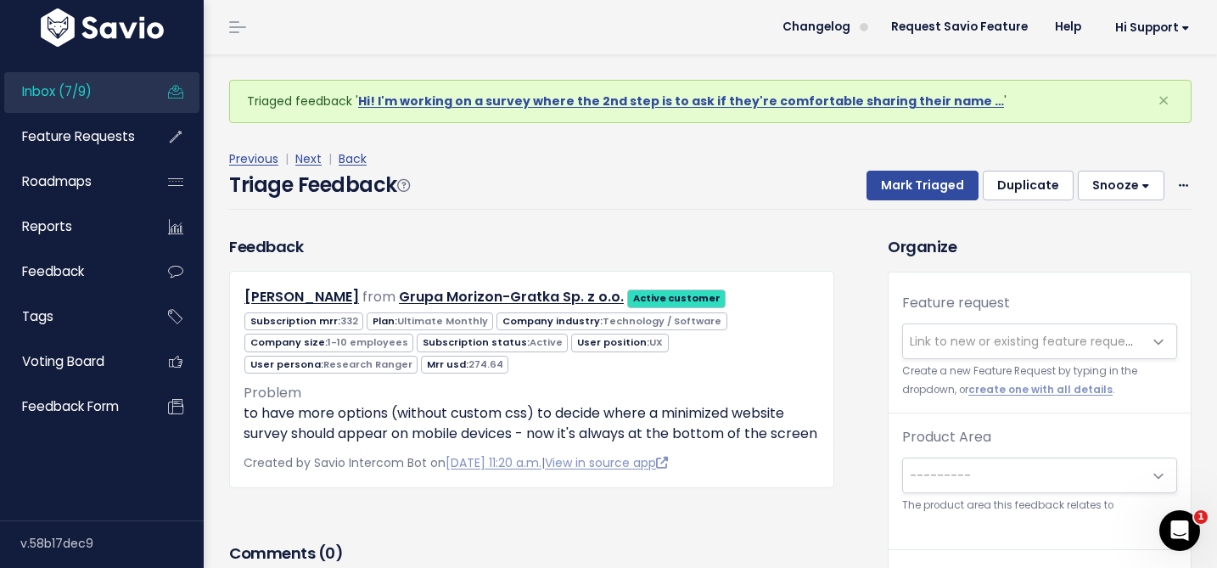
click at [865, 160] on div "Previous | Next | Back" at bounding box center [710, 159] width 962 height 21
